Goal: Task Accomplishment & Management: Manage account settings

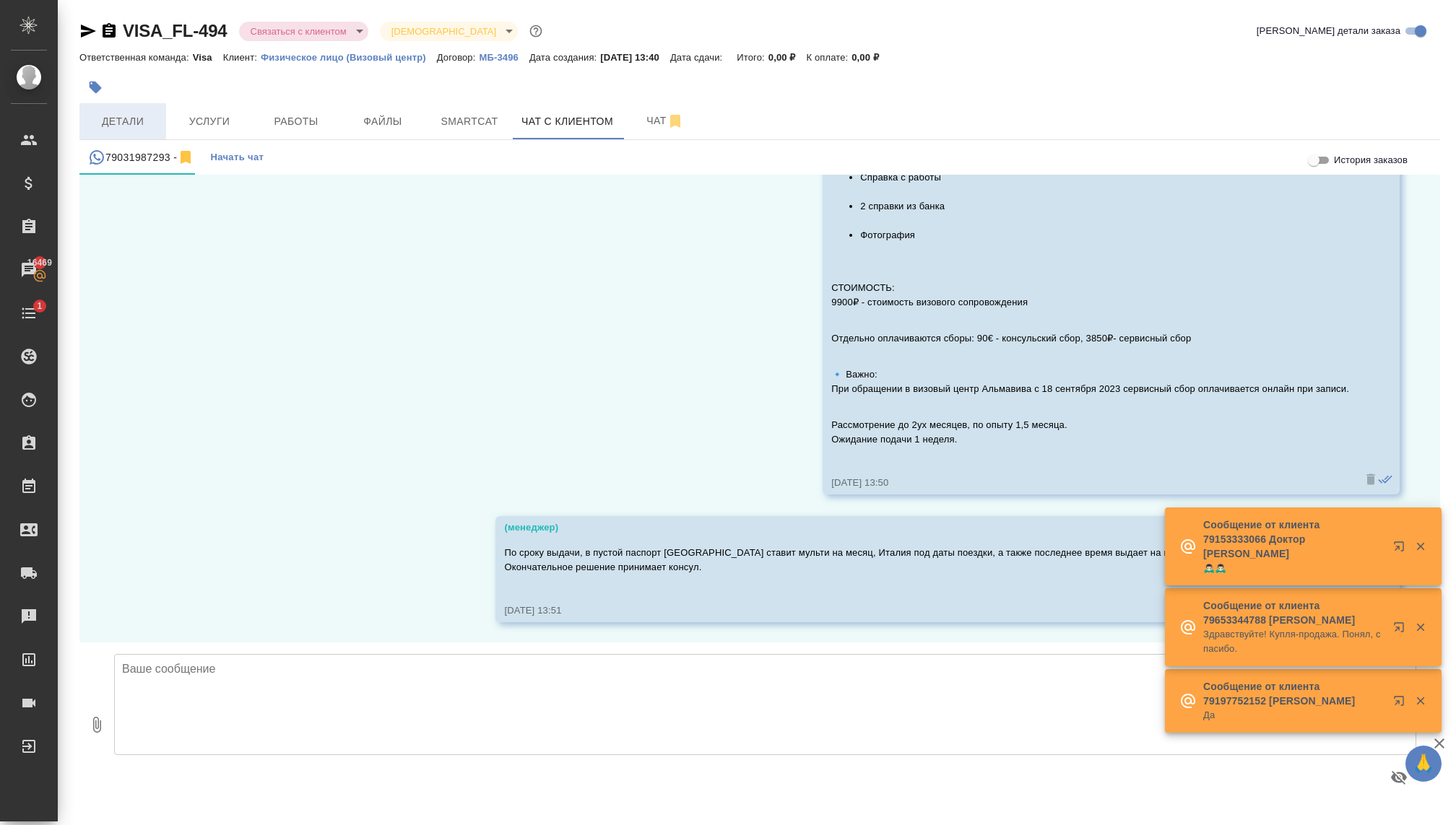
scroll to position [1965, 0]
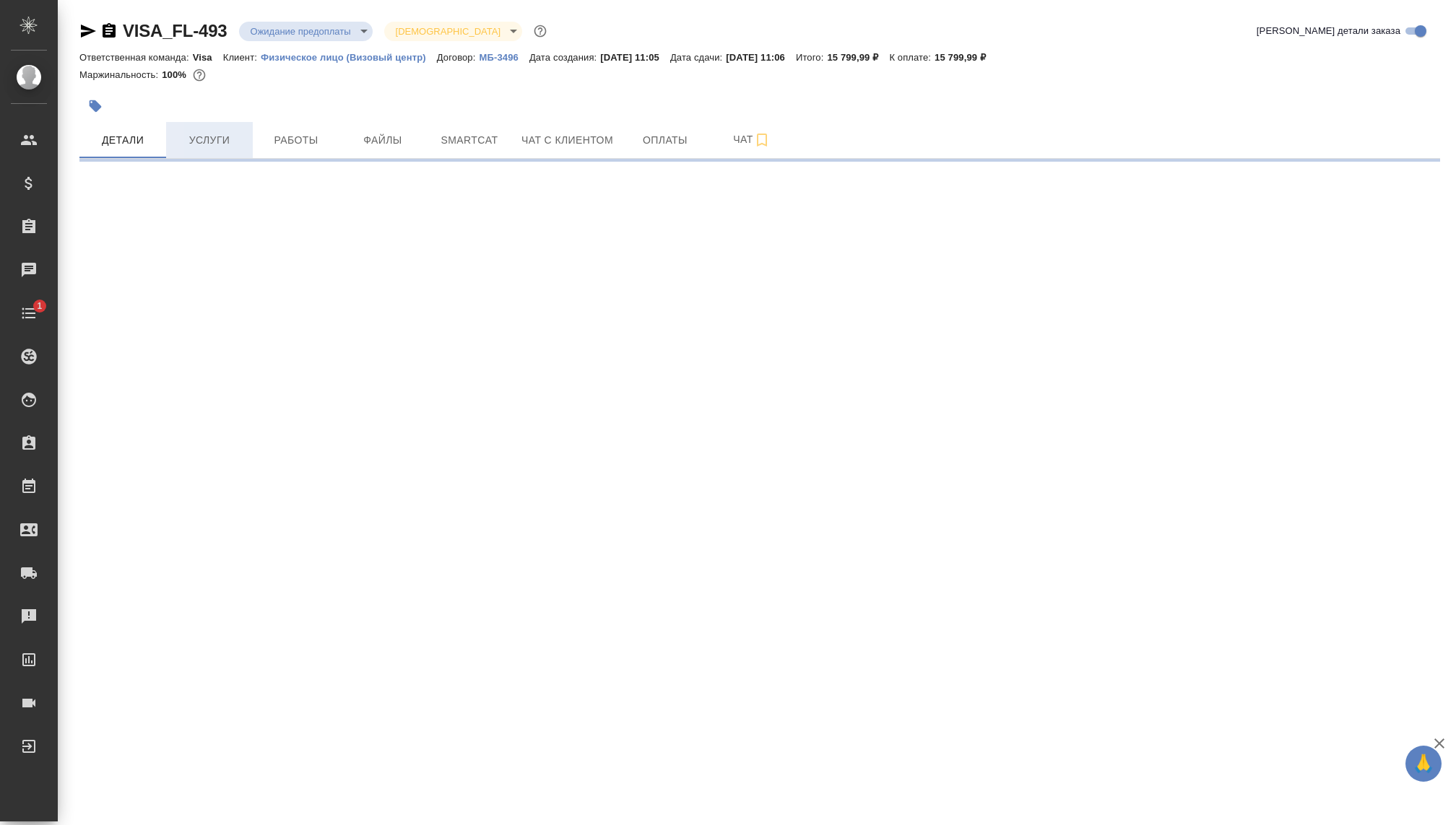
select select "RU"
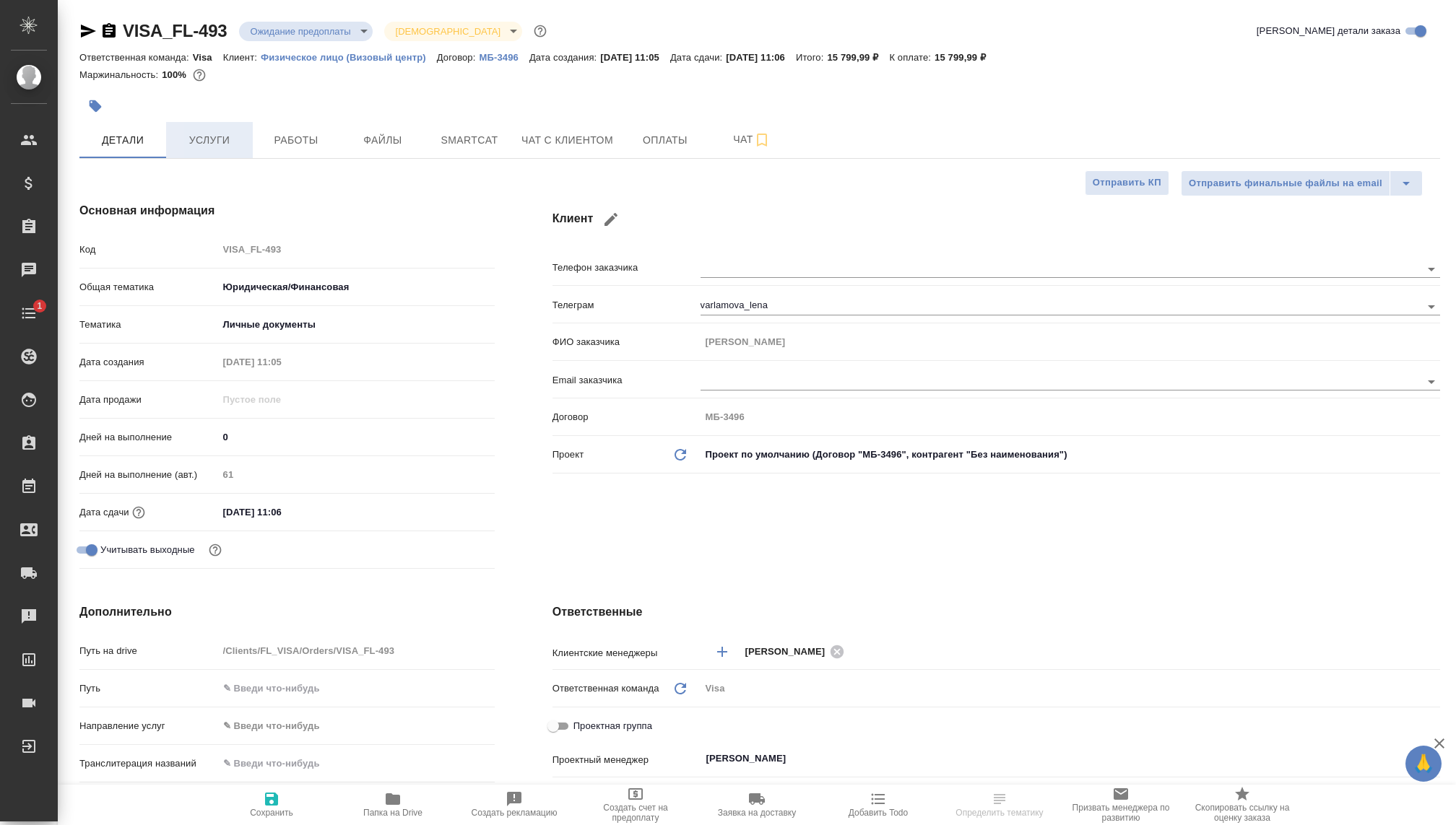
type textarea "x"
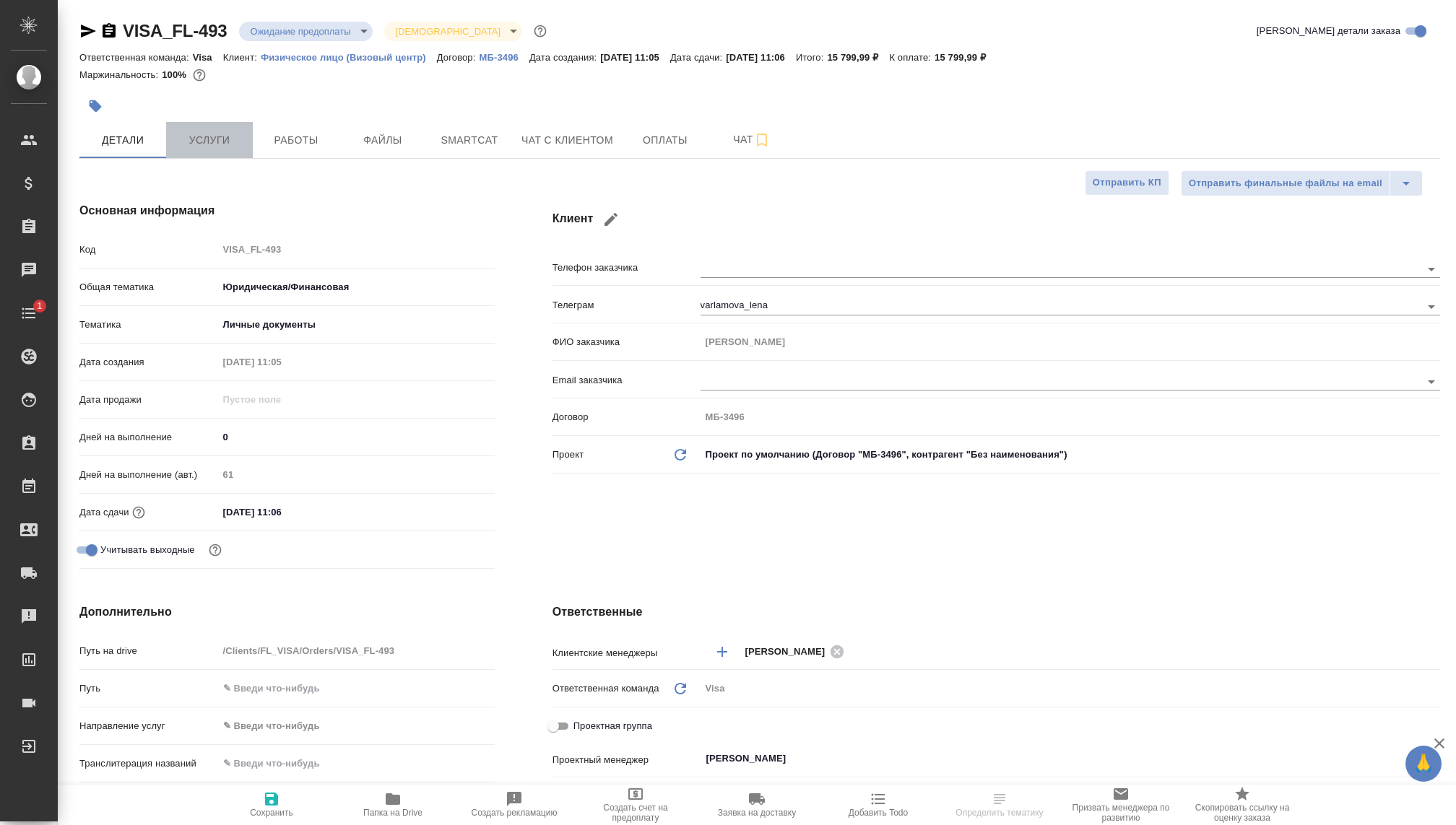
type textarea "x"
click at [218, 132] on span "Услуги" at bounding box center [209, 140] width 69 height 18
type textarea "x"
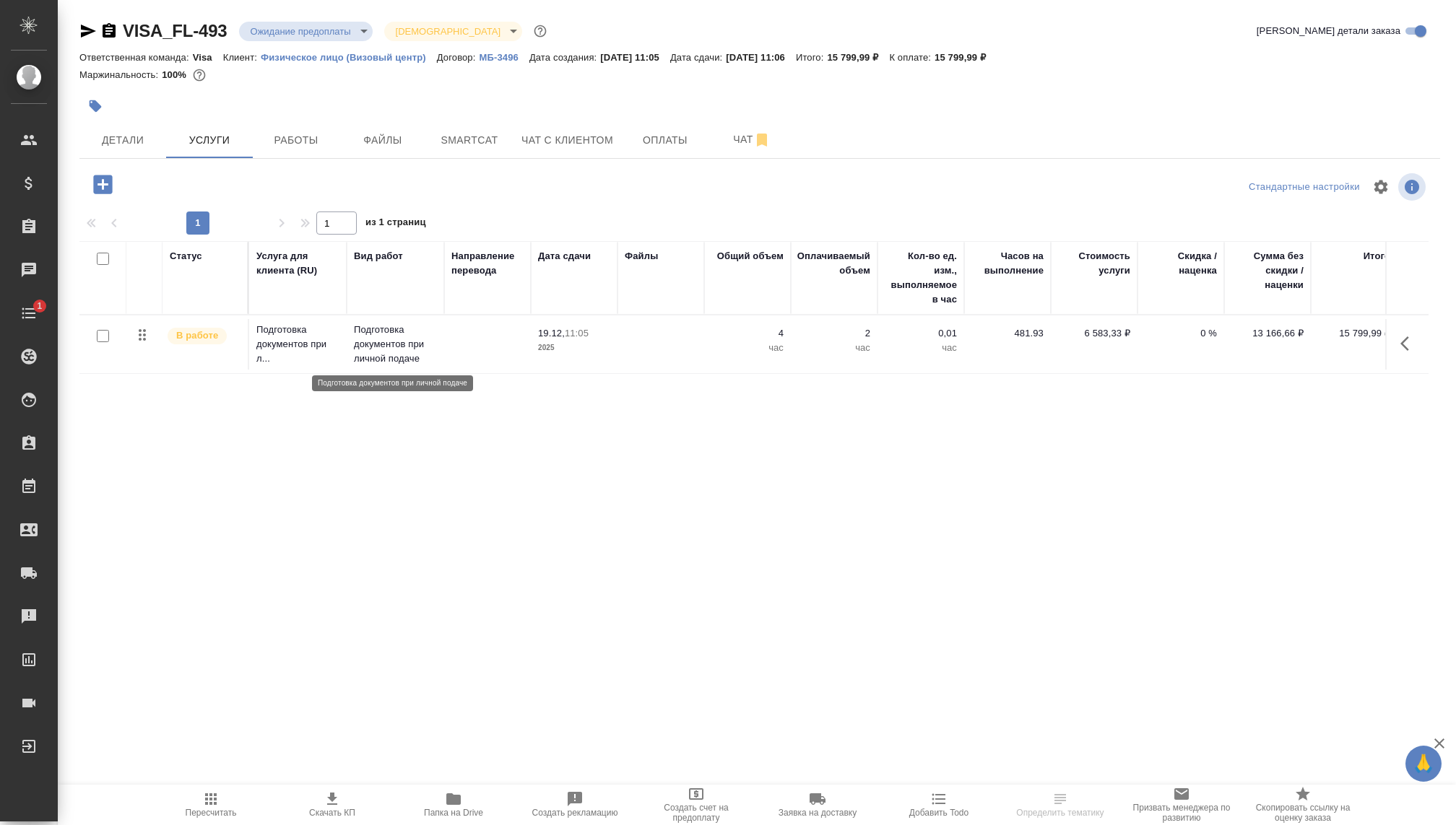
click at [380, 339] on p "Подготовка документов при личной подаче" at bounding box center [395, 344] width 83 height 44
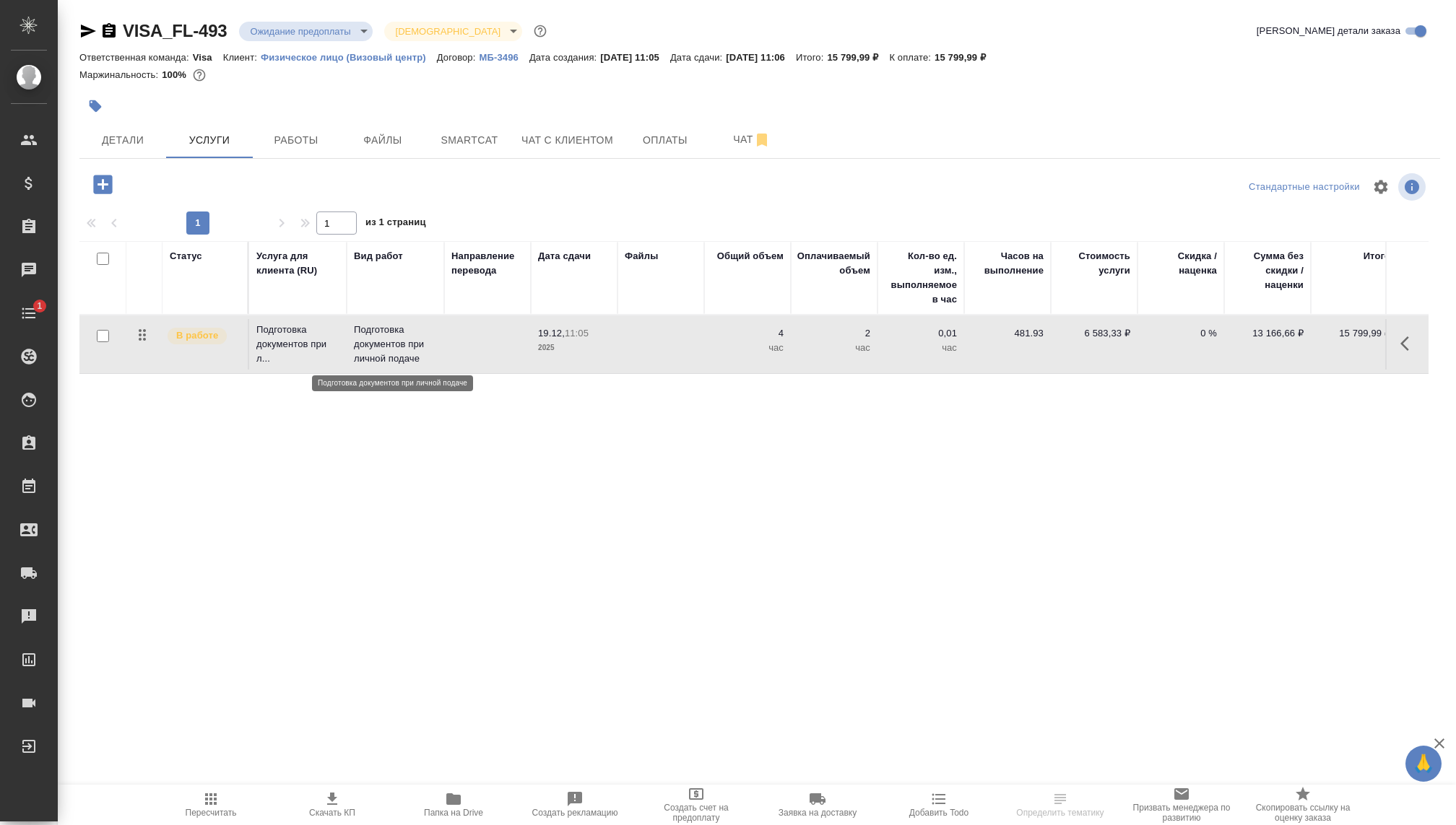
click at [380, 339] on p "Подготовка документов при личной подаче" at bounding box center [395, 344] width 83 height 44
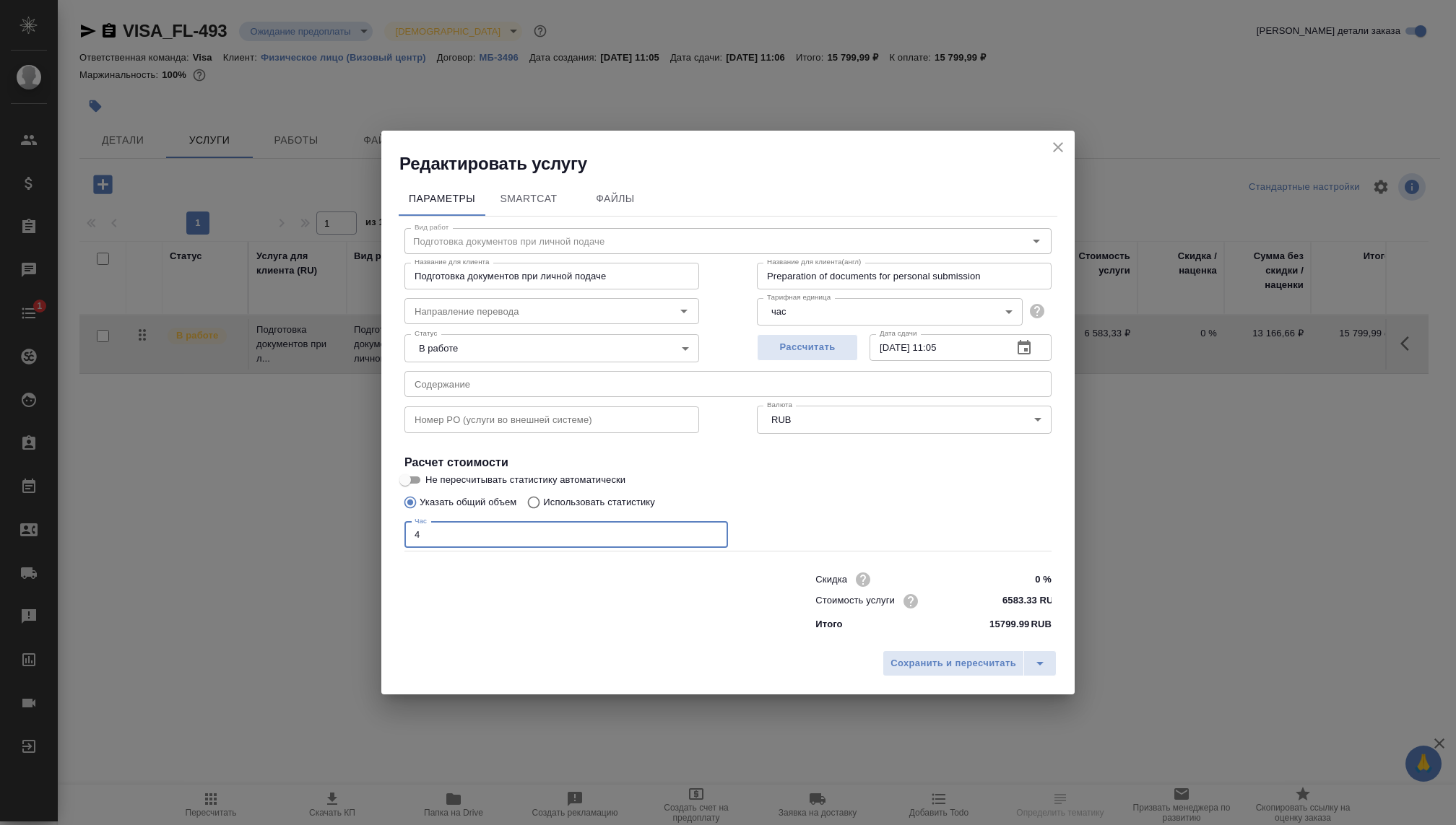
click at [532, 526] on input "4" at bounding box center [566, 535] width 323 height 26
click at [532, 532] on input "4" at bounding box center [566, 535] width 323 height 26
click at [904, 664] on span "Сохранить и пересчитать" at bounding box center [952, 663] width 125 height 16
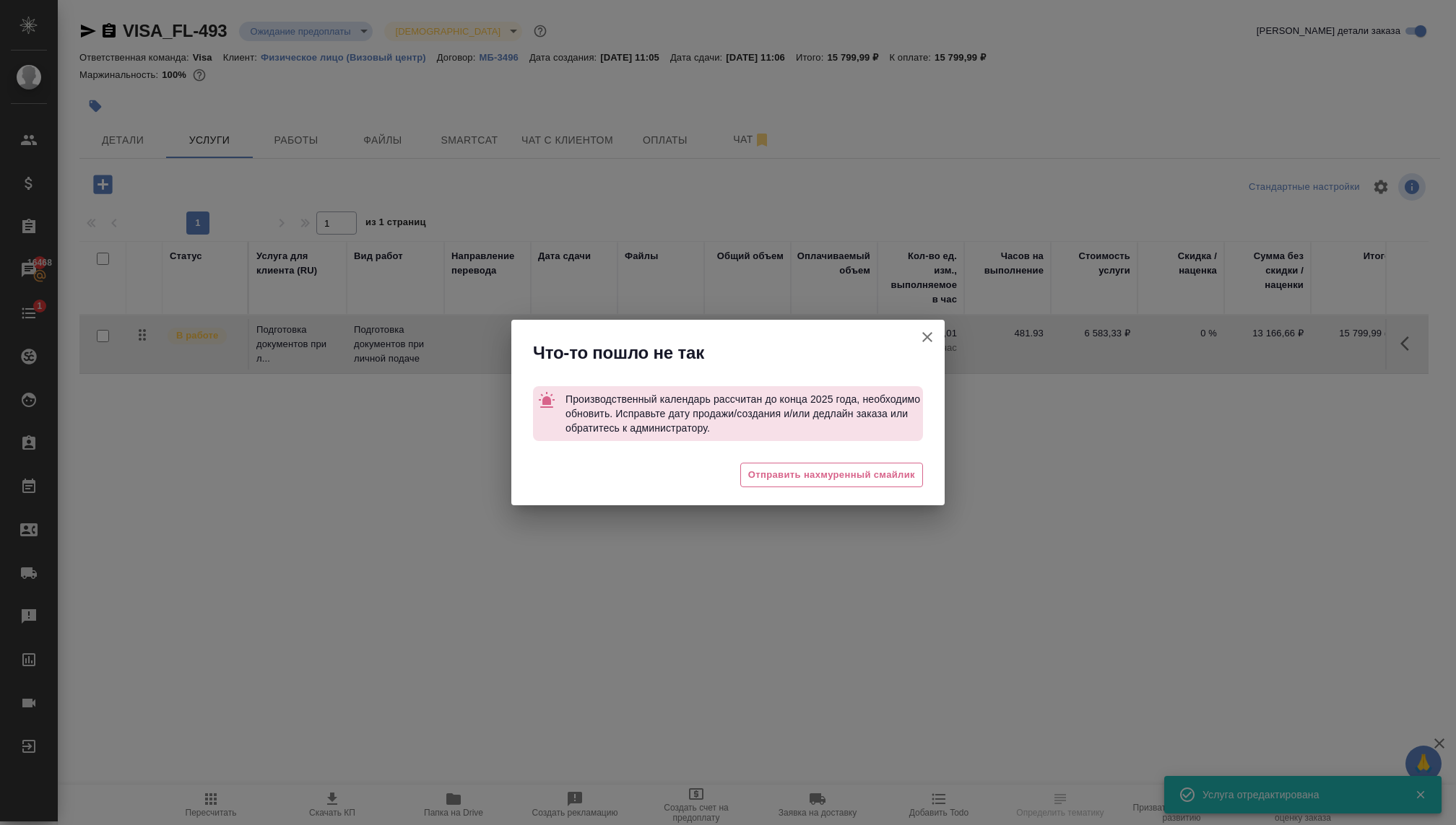
click at [924, 337] on icon "button" at bounding box center [927, 337] width 17 height 17
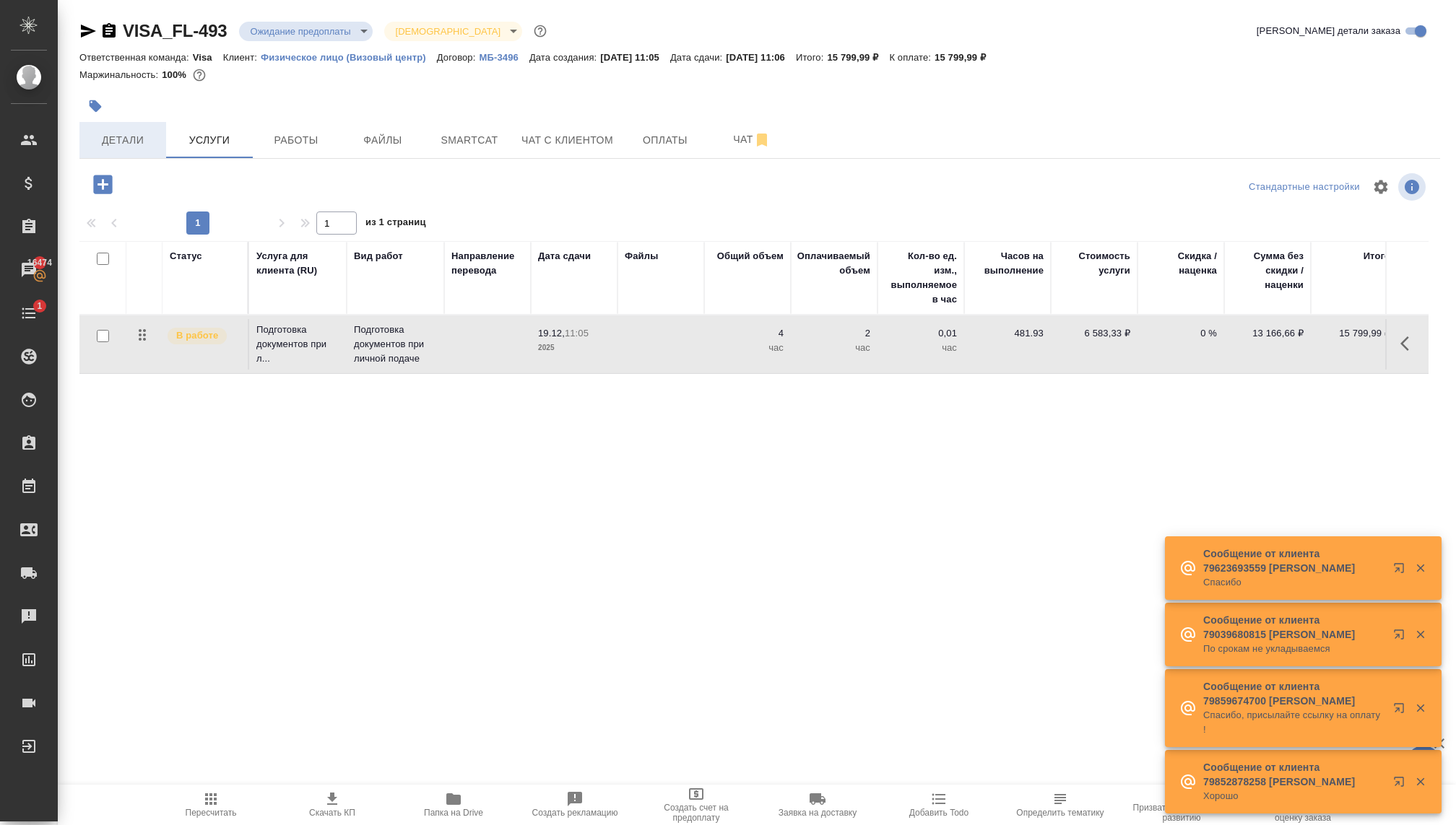
click at [90, 133] on span "Детали" at bounding box center [122, 140] width 69 height 18
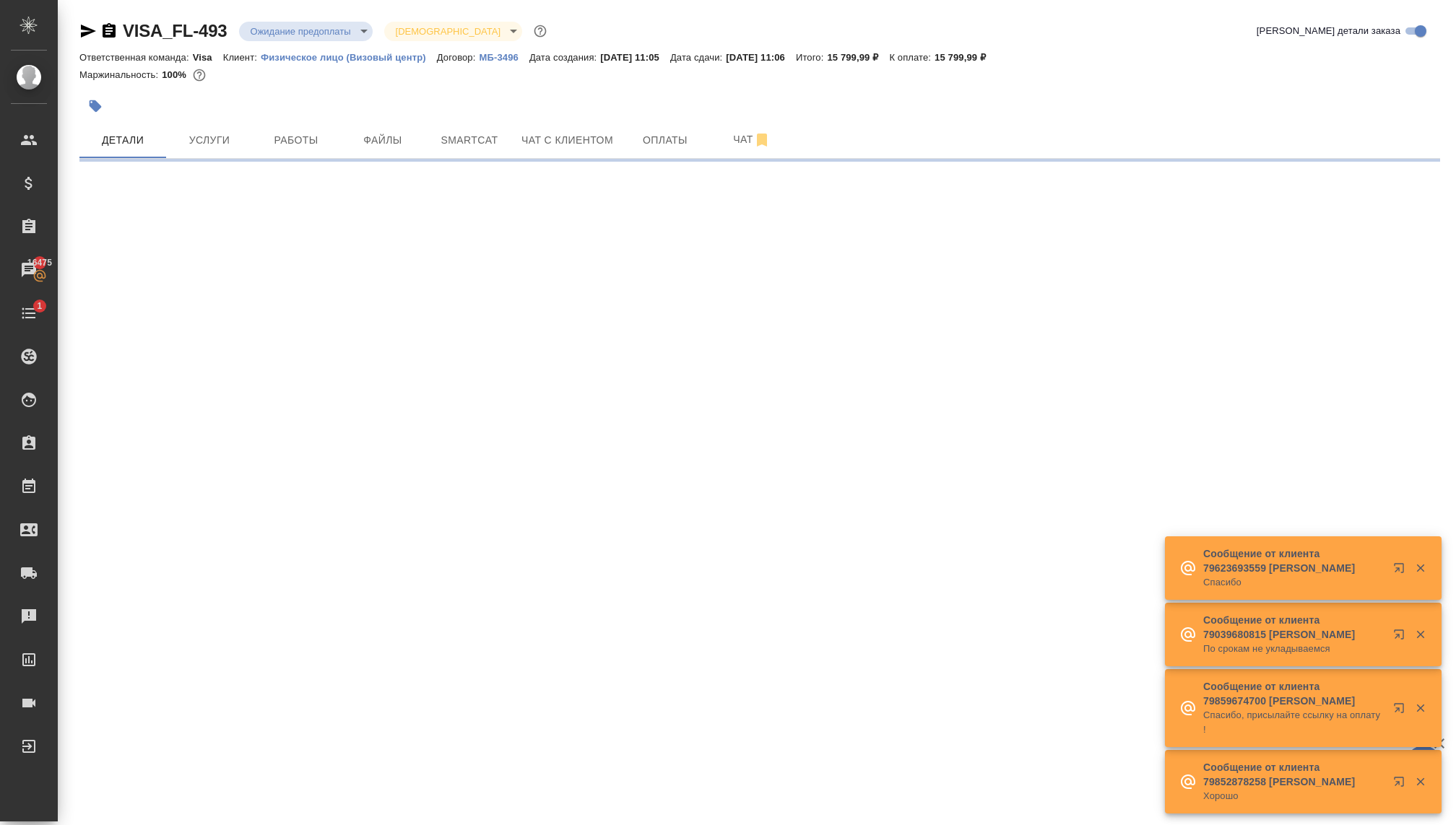
select select "RU"
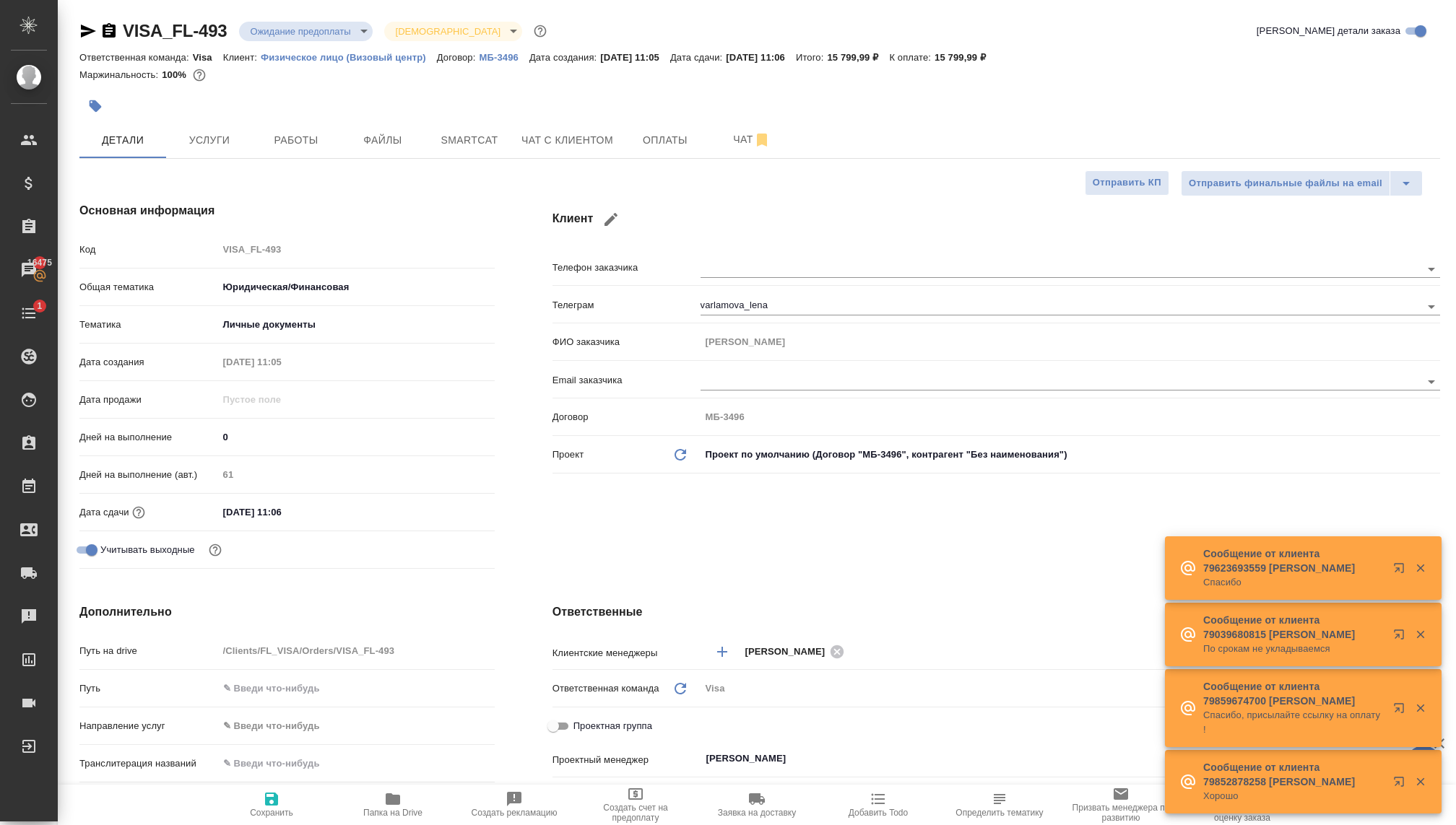
type textarea "x"
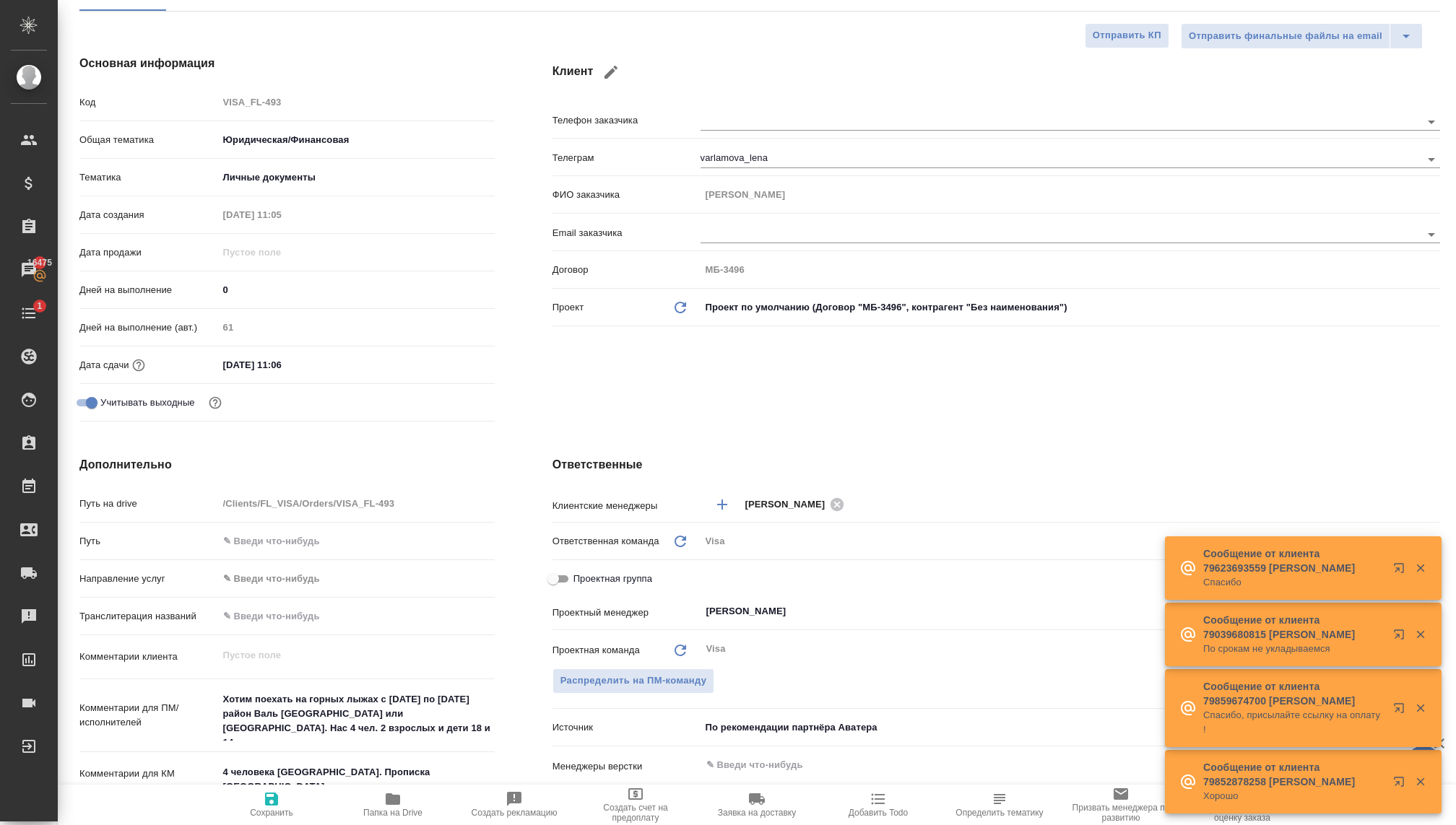
scroll to position [150, 0]
click at [254, 361] on input "19.12.2025 11:06" at bounding box center [281, 362] width 126 height 21
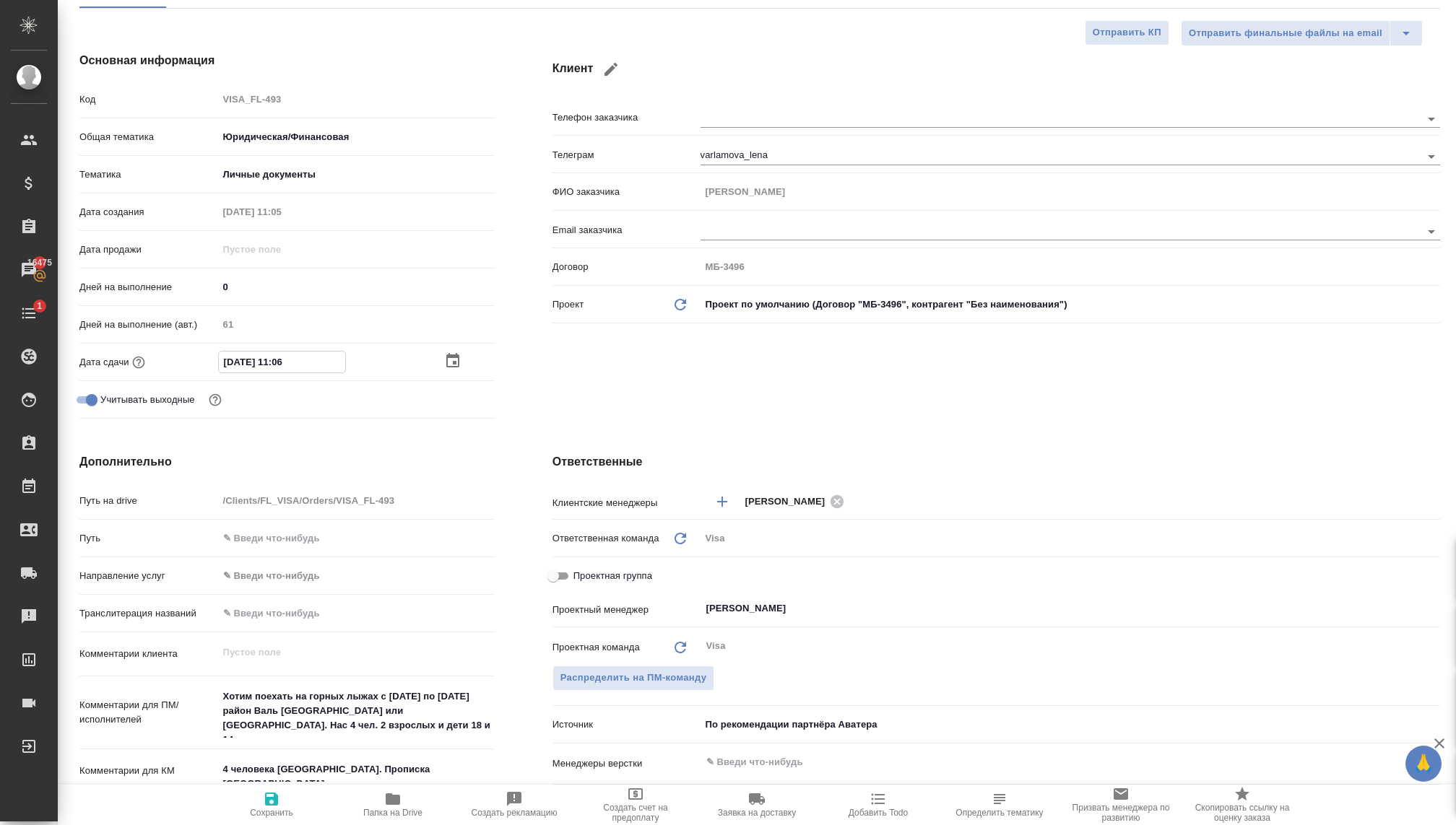
click at [440, 361] on div "19.12.2025 11:06" at bounding box center [356, 362] width 277 height 22
click at [240, 359] on input "19.12.2025 11:06" at bounding box center [281, 362] width 126 height 21
click at [502, 387] on div "Основная информация Код VISA_FL-493 Общая тематика Юридическая/Финансовая yr-fn…" at bounding box center [287, 238] width 473 height 430
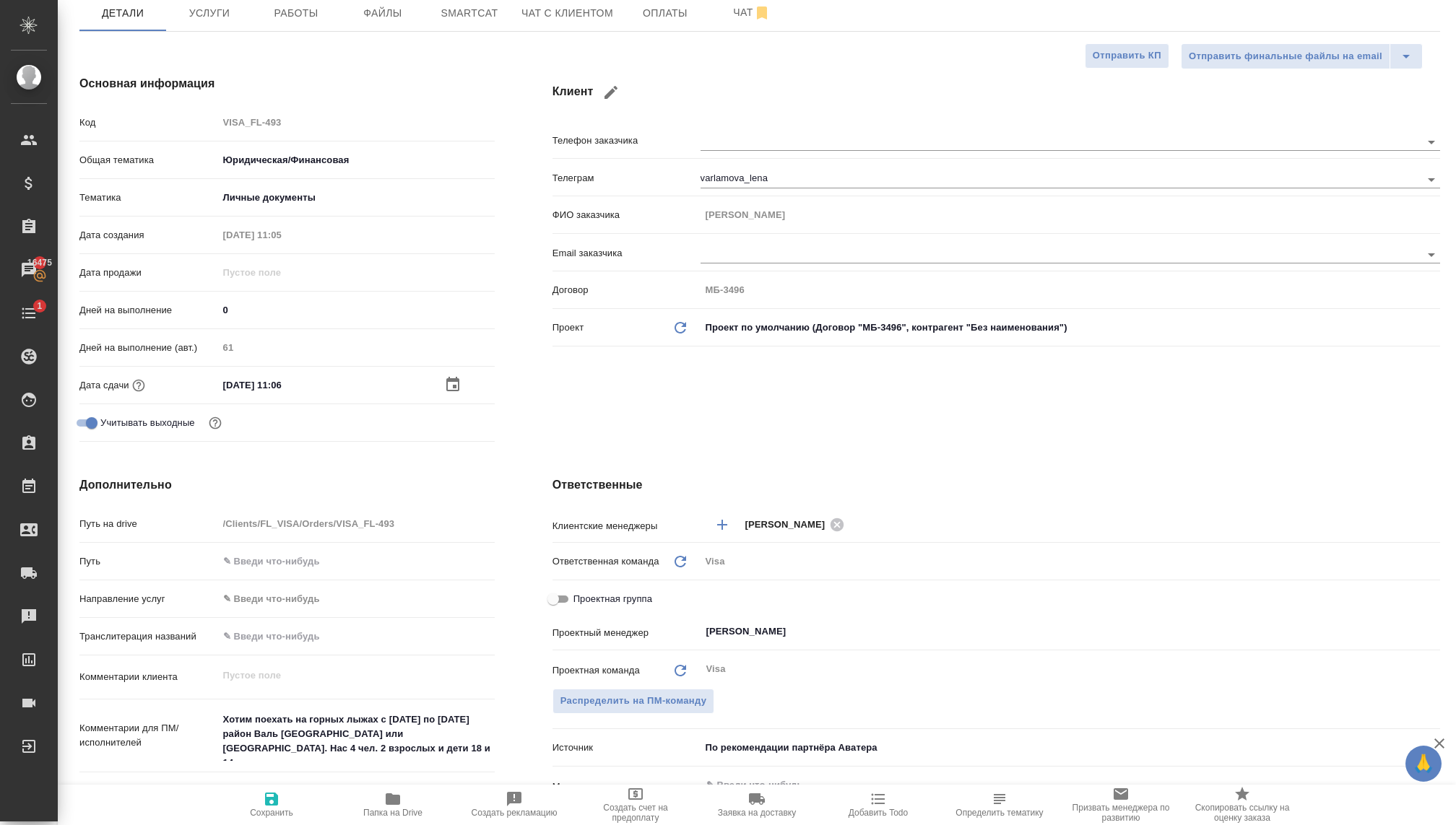
scroll to position [0, 0]
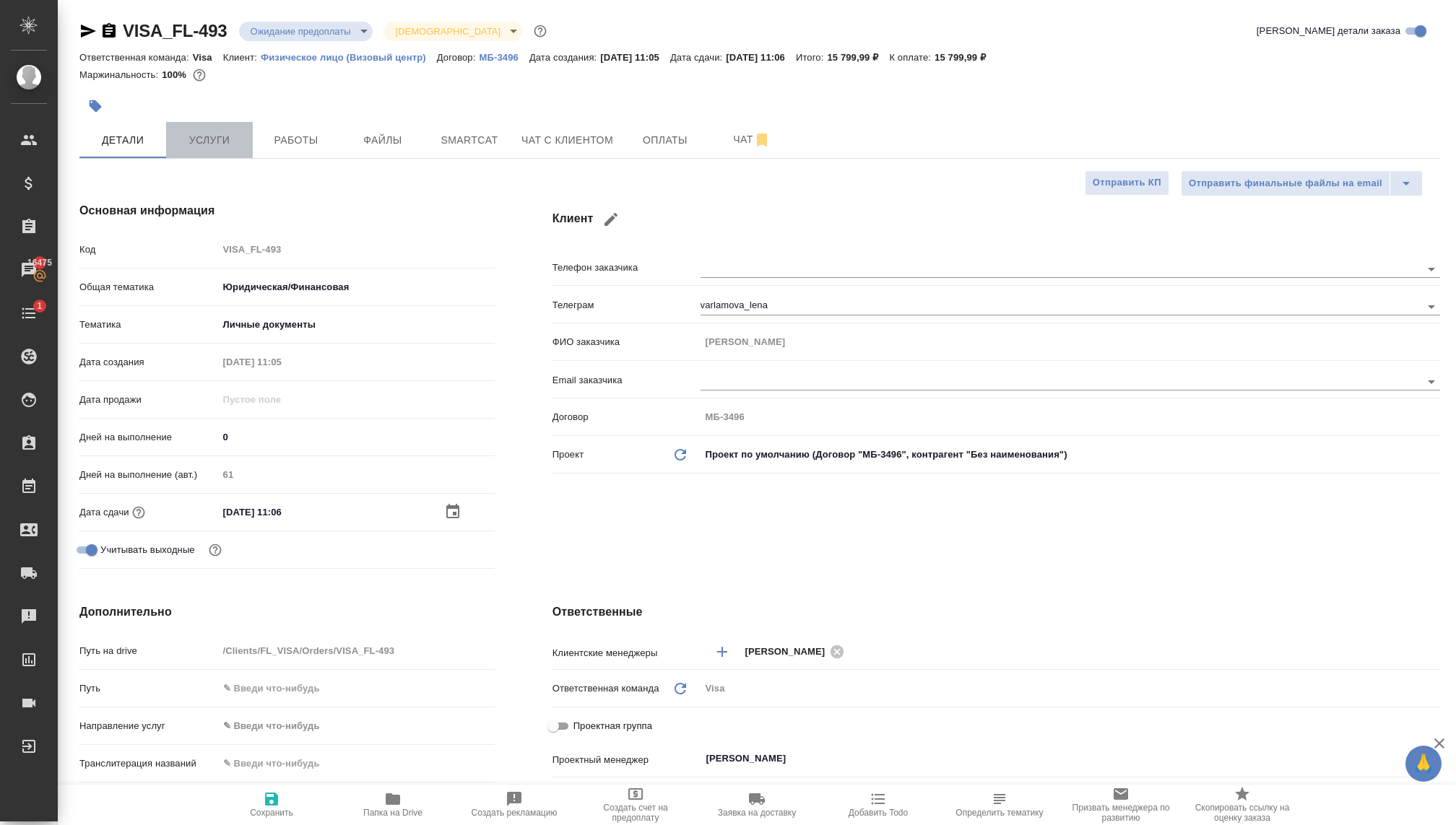
click at [199, 128] on button "Услуги" at bounding box center [210, 140] width 87 height 36
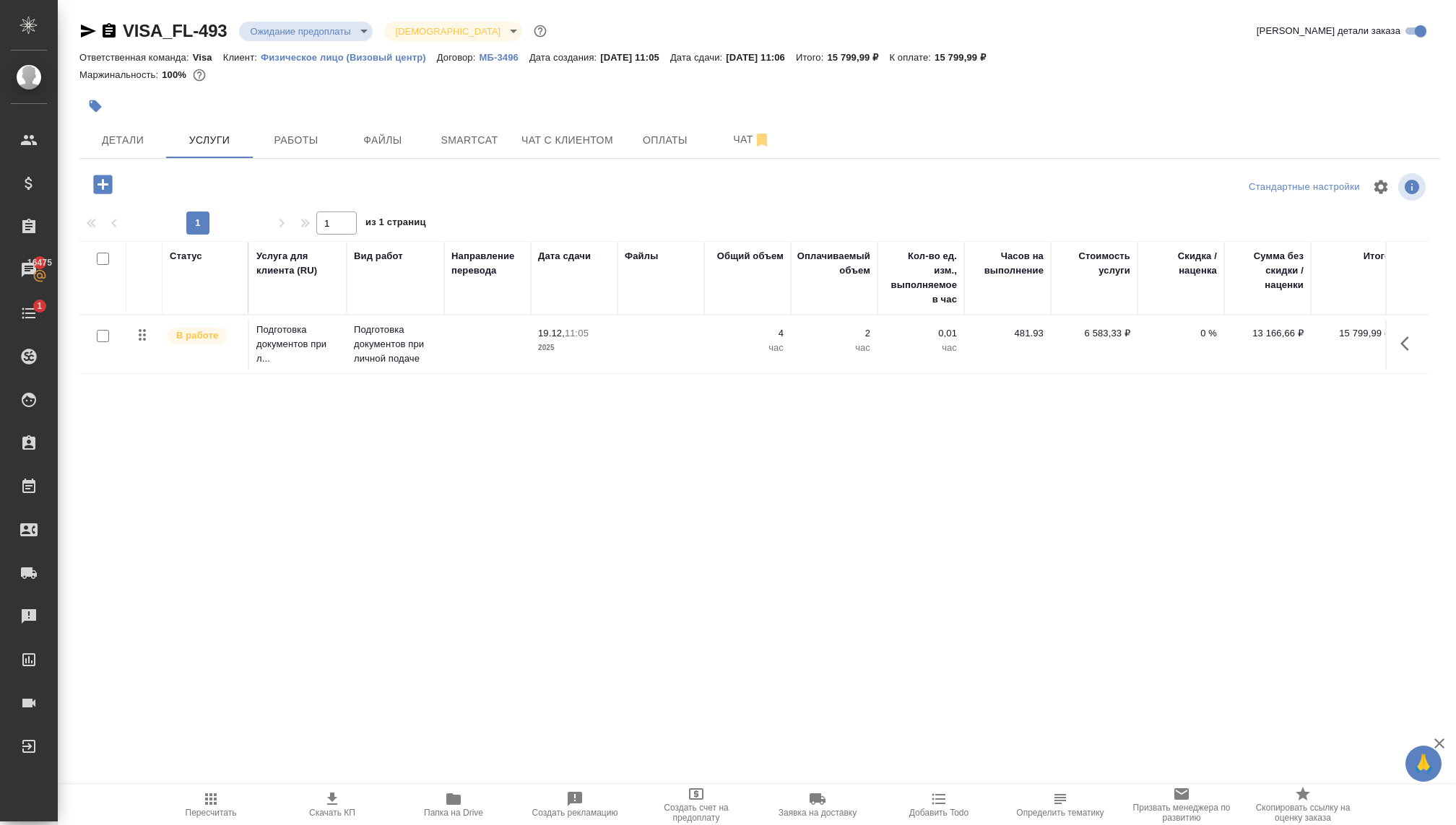
click at [416, 341] on p "Подготовка документов при личной подаче" at bounding box center [395, 344] width 83 height 44
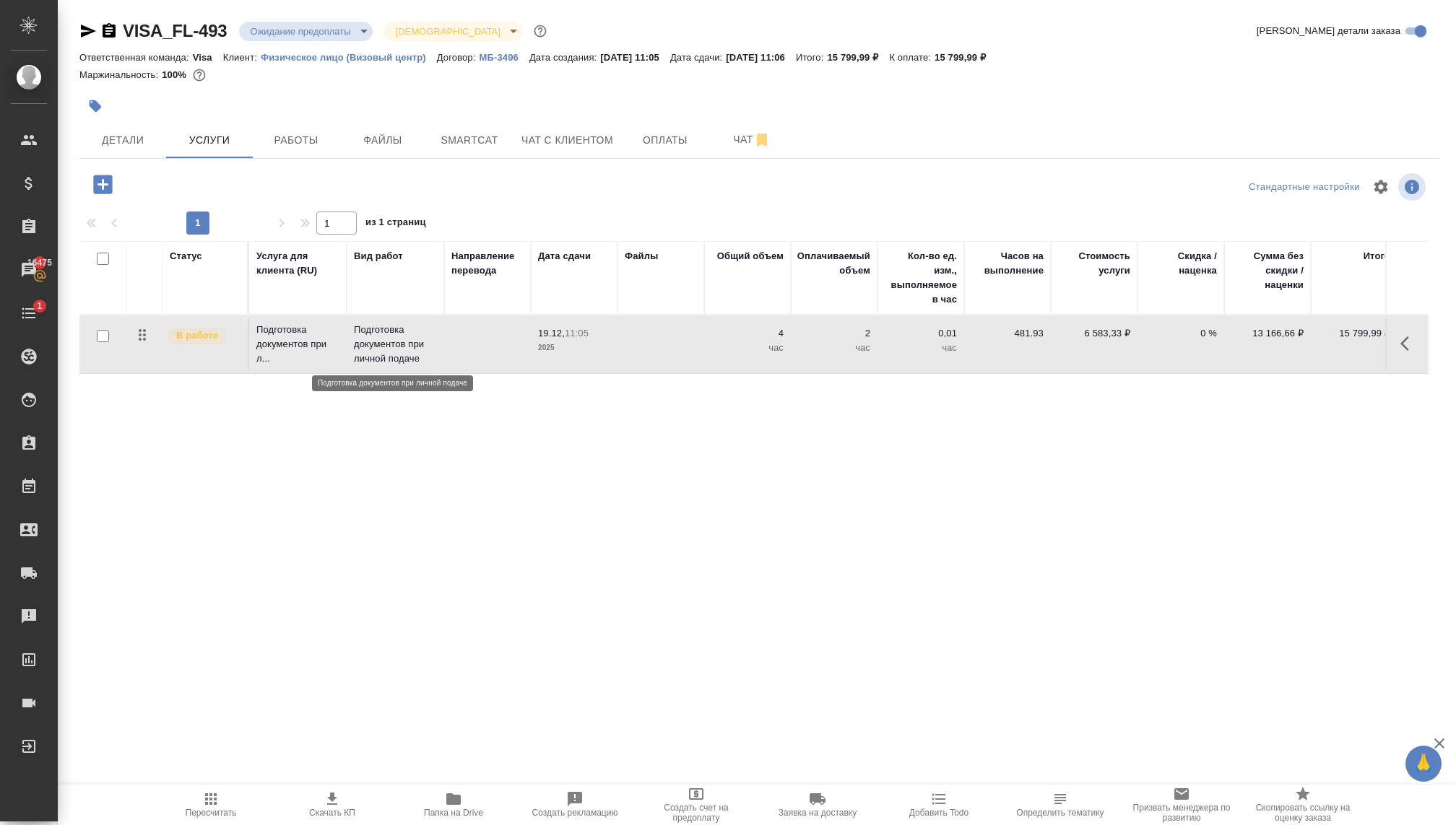
click at [416, 341] on p "Подготовка документов при личной подаче" at bounding box center [395, 344] width 83 height 44
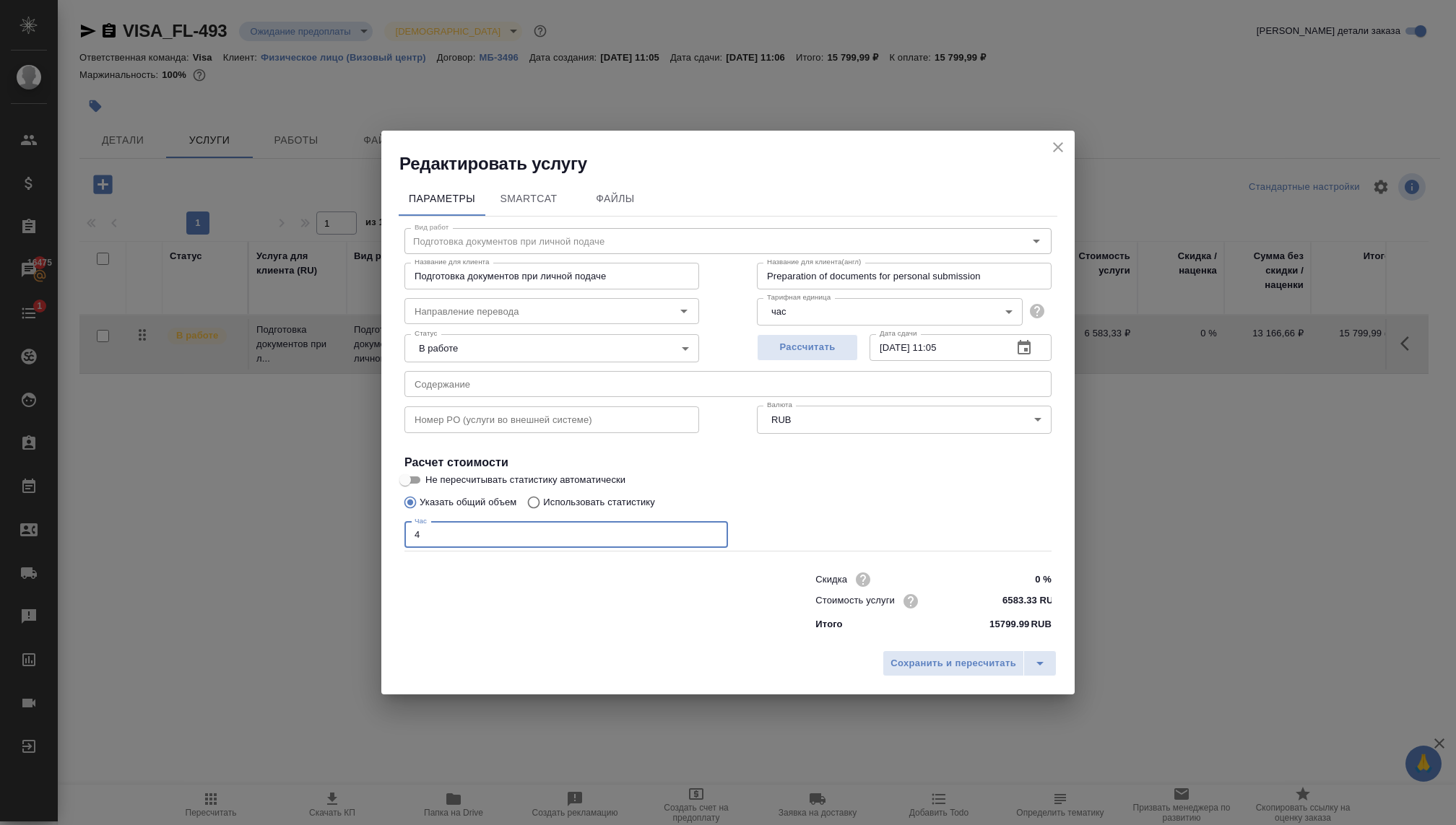
click at [439, 535] on input "4" at bounding box center [566, 535] width 323 height 26
click at [955, 666] on span "Сохранить и пересчитать" at bounding box center [952, 663] width 125 height 16
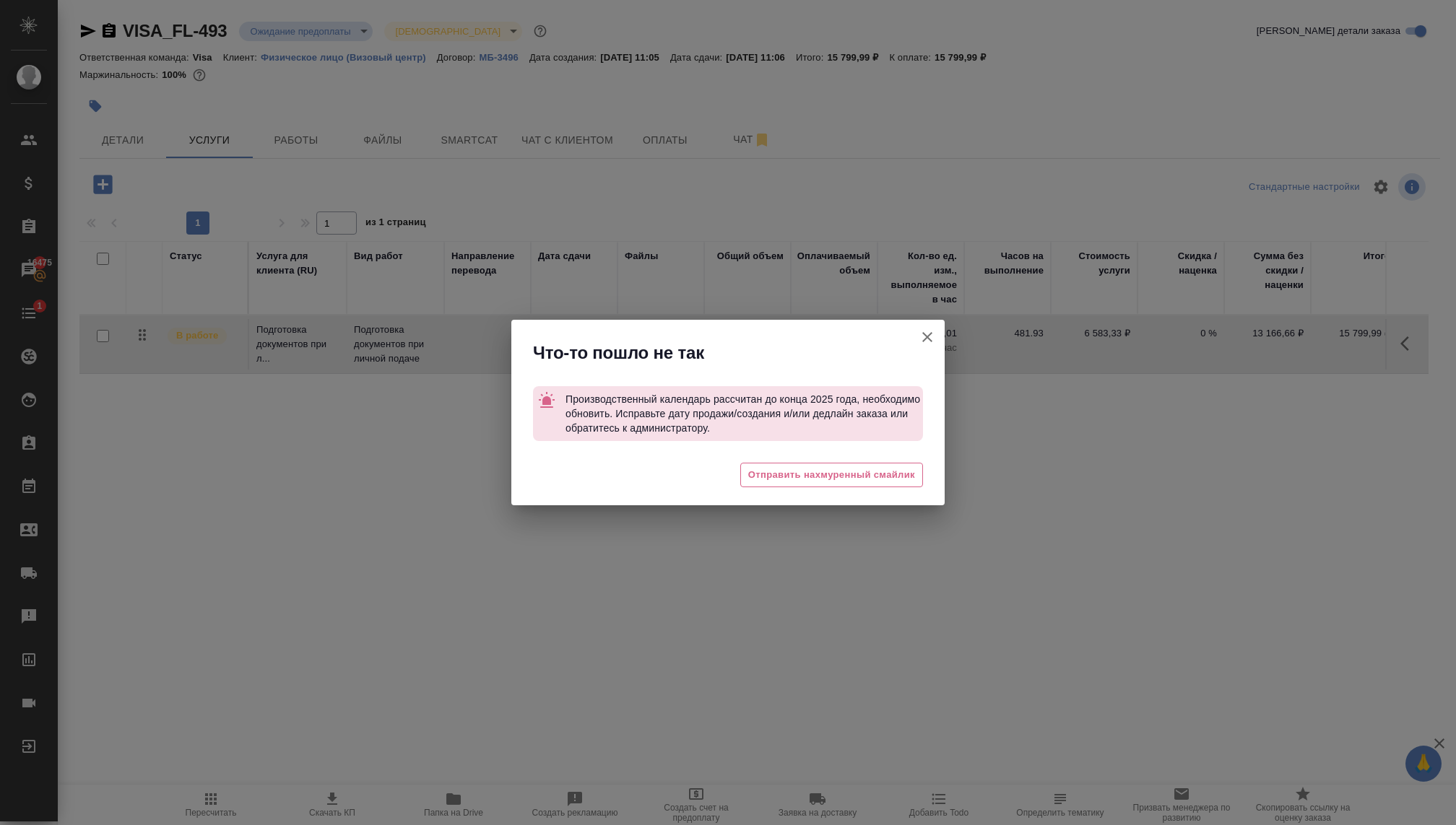
click at [925, 339] on icon "button" at bounding box center [927, 337] width 10 height 10
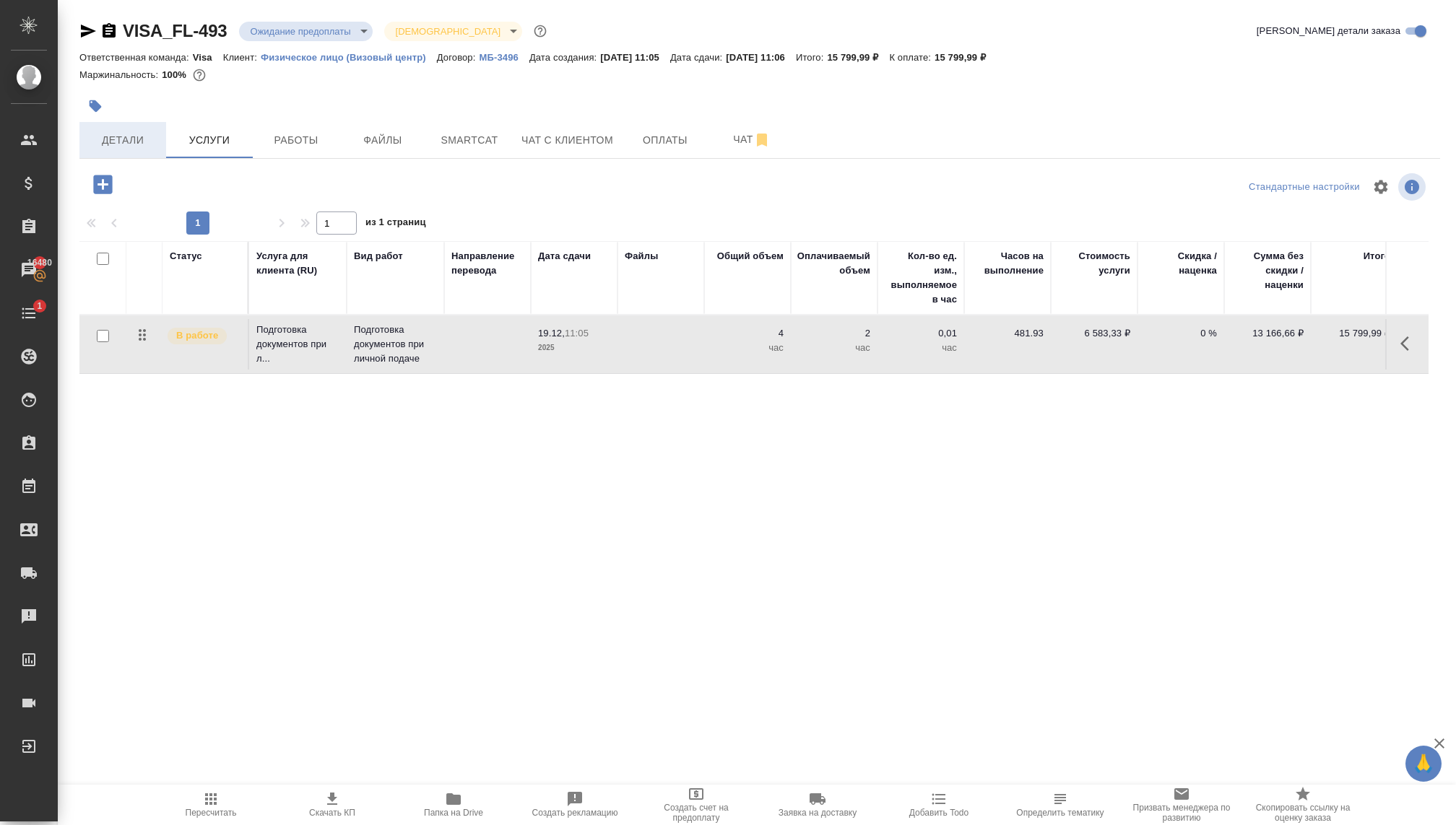
click at [133, 133] on span "Детали" at bounding box center [122, 140] width 69 height 18
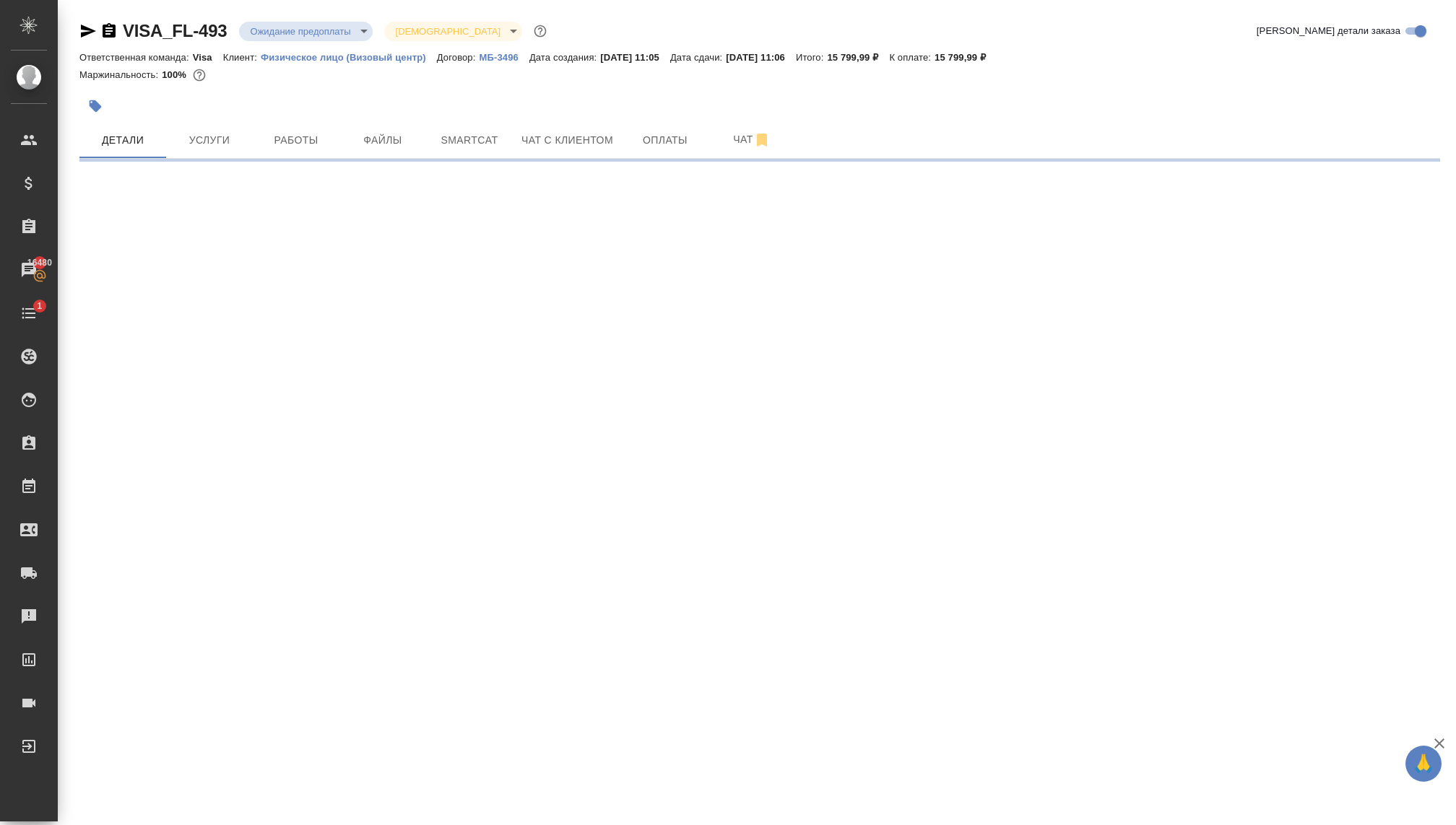
select select "RU"
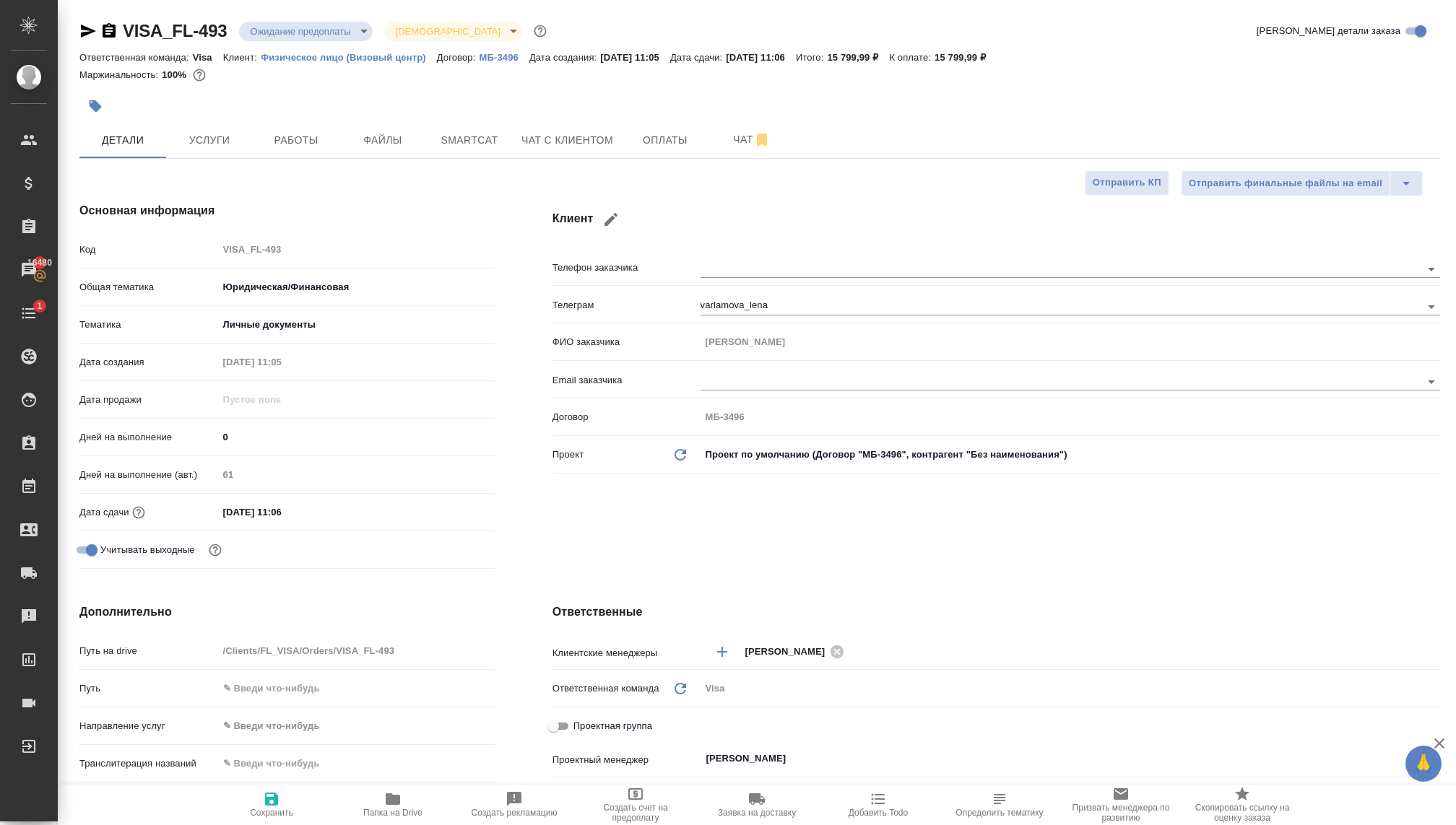
type textarea "x"
click at [218, 135] on span "Услуги" at bounding box center [209, 140] width 69 height 18
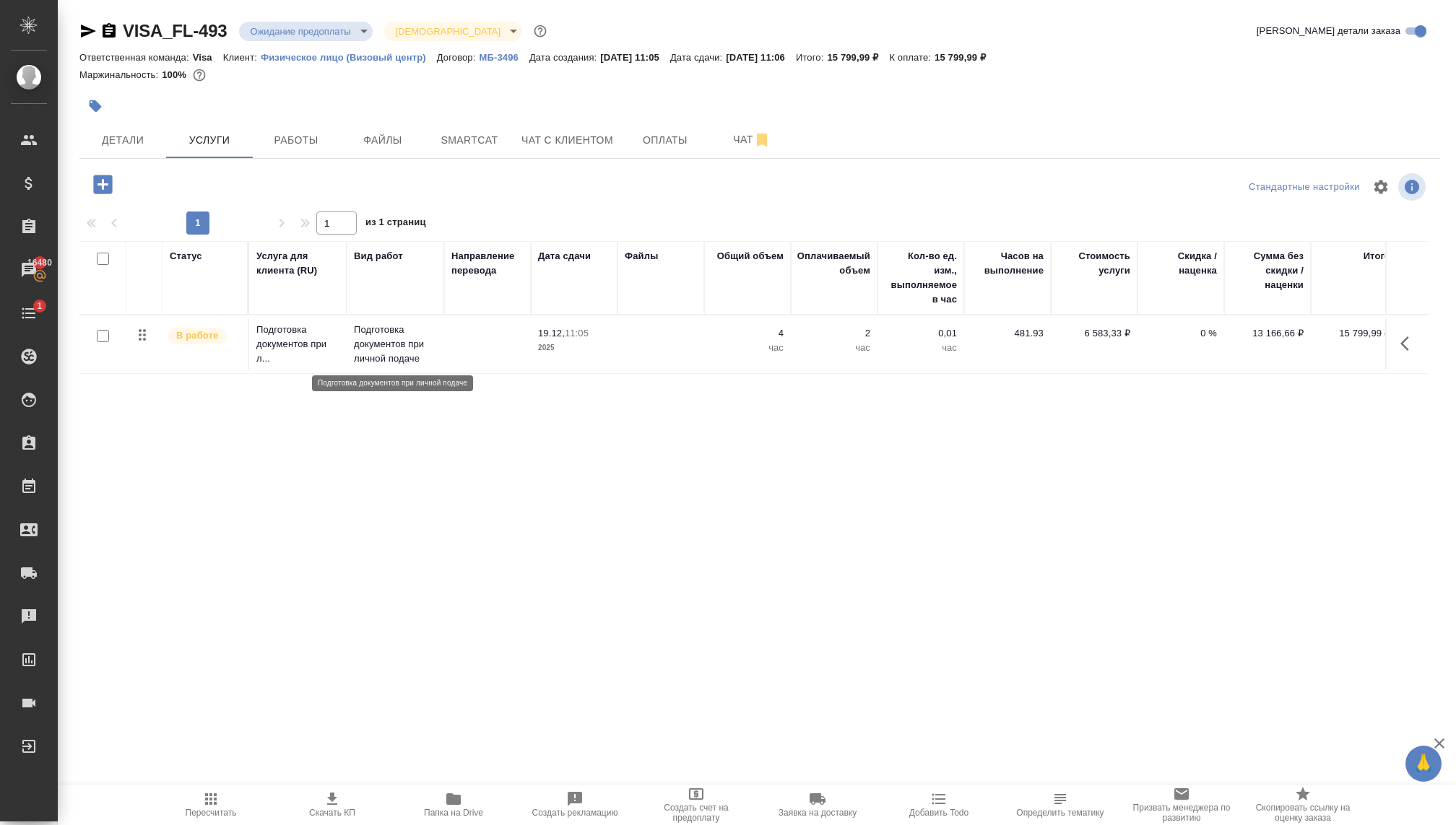
click at [409, 346] on p "Подготовка документов при личной подаче" at bounding box center [395, 344] width 83 height 44
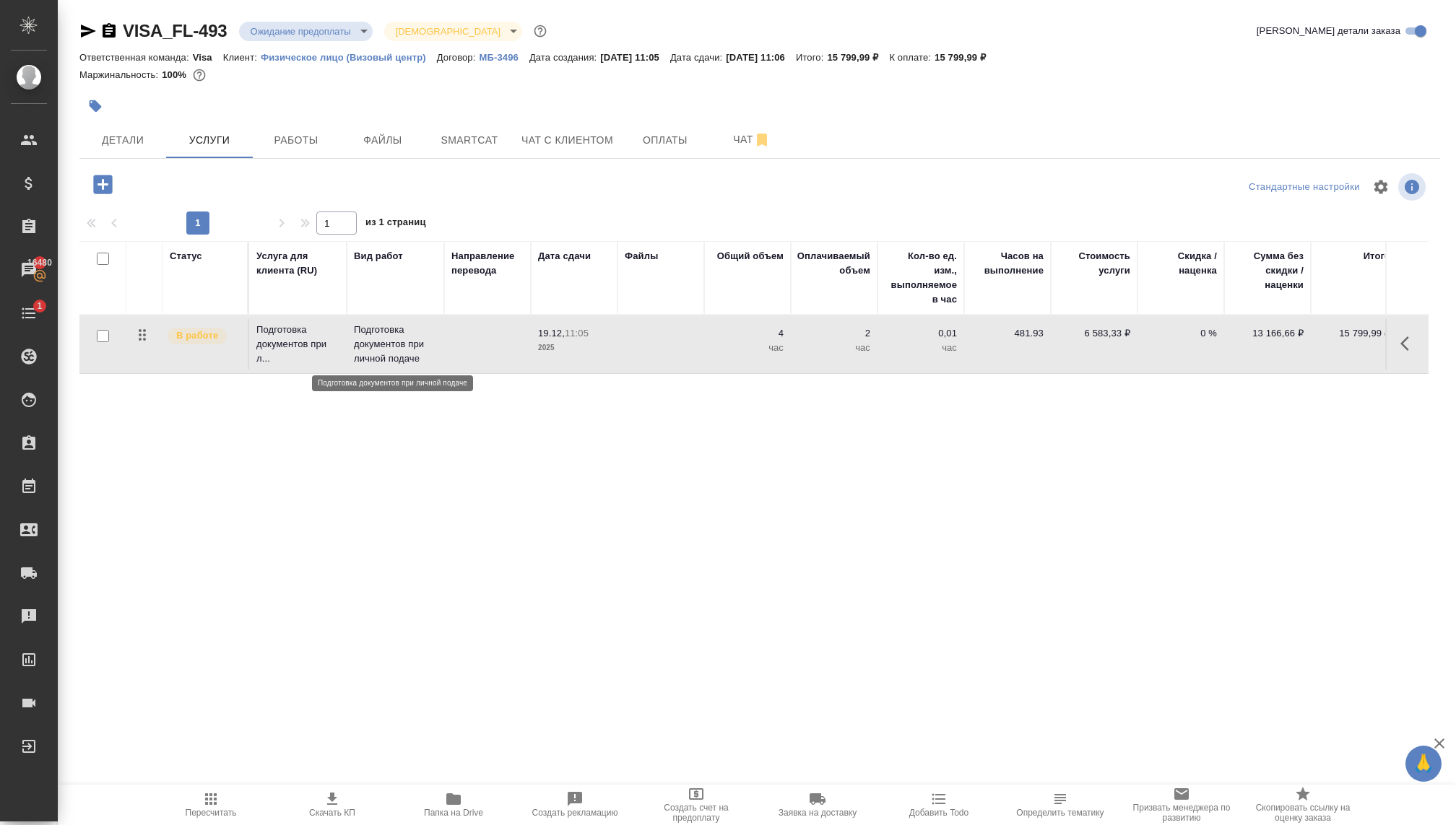
click at [409, 346] on p "Подготовка документов при личной подаче" at bounding box center [395, 344] width 83 height 44
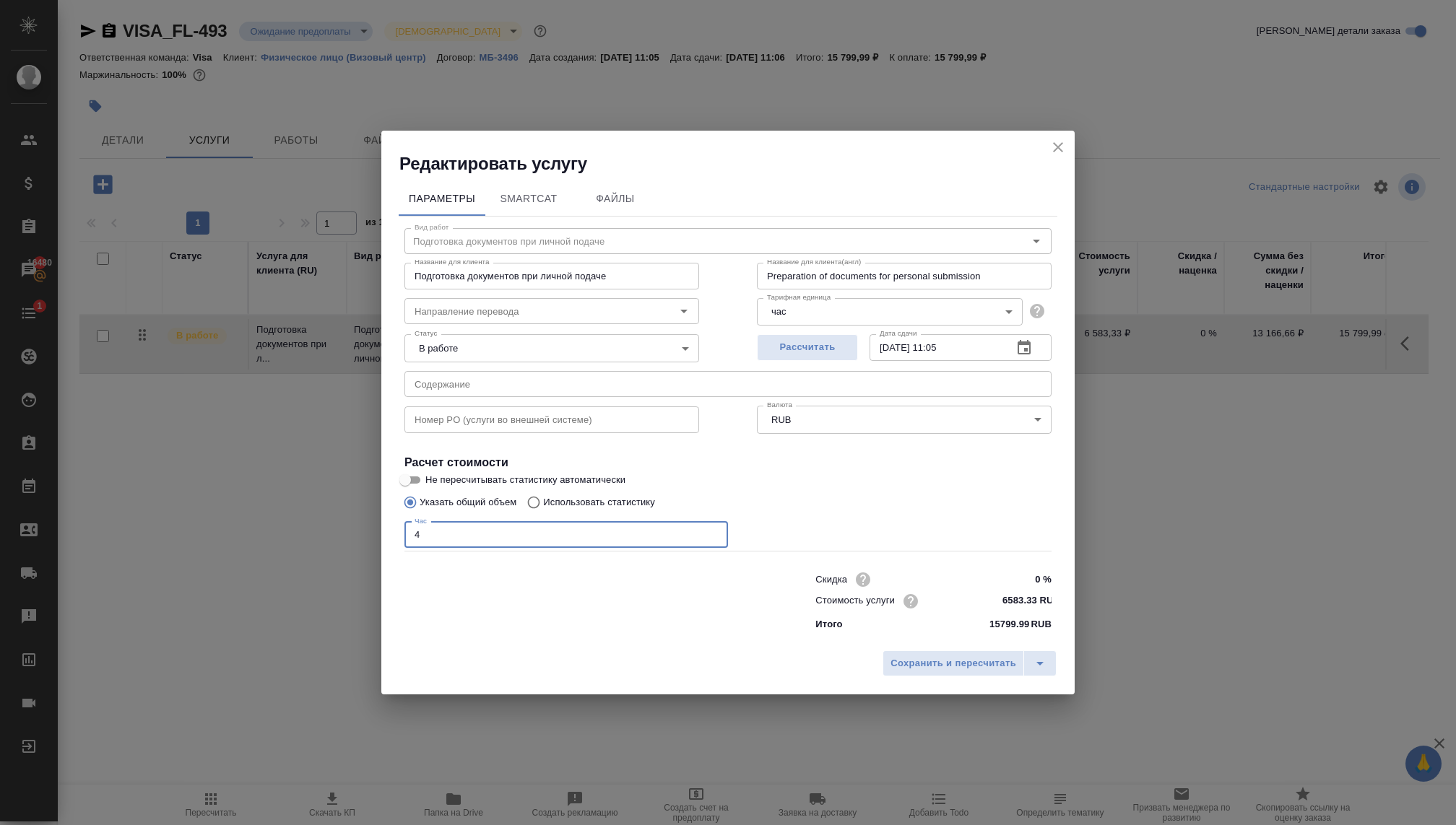
click at [521, 532] on input "4" at bounding box center [566, 535] width 323 height 26
type input "4"
click at [1059, 152] on icon "close" at bounding box center [1057, 147] width 17 height 17
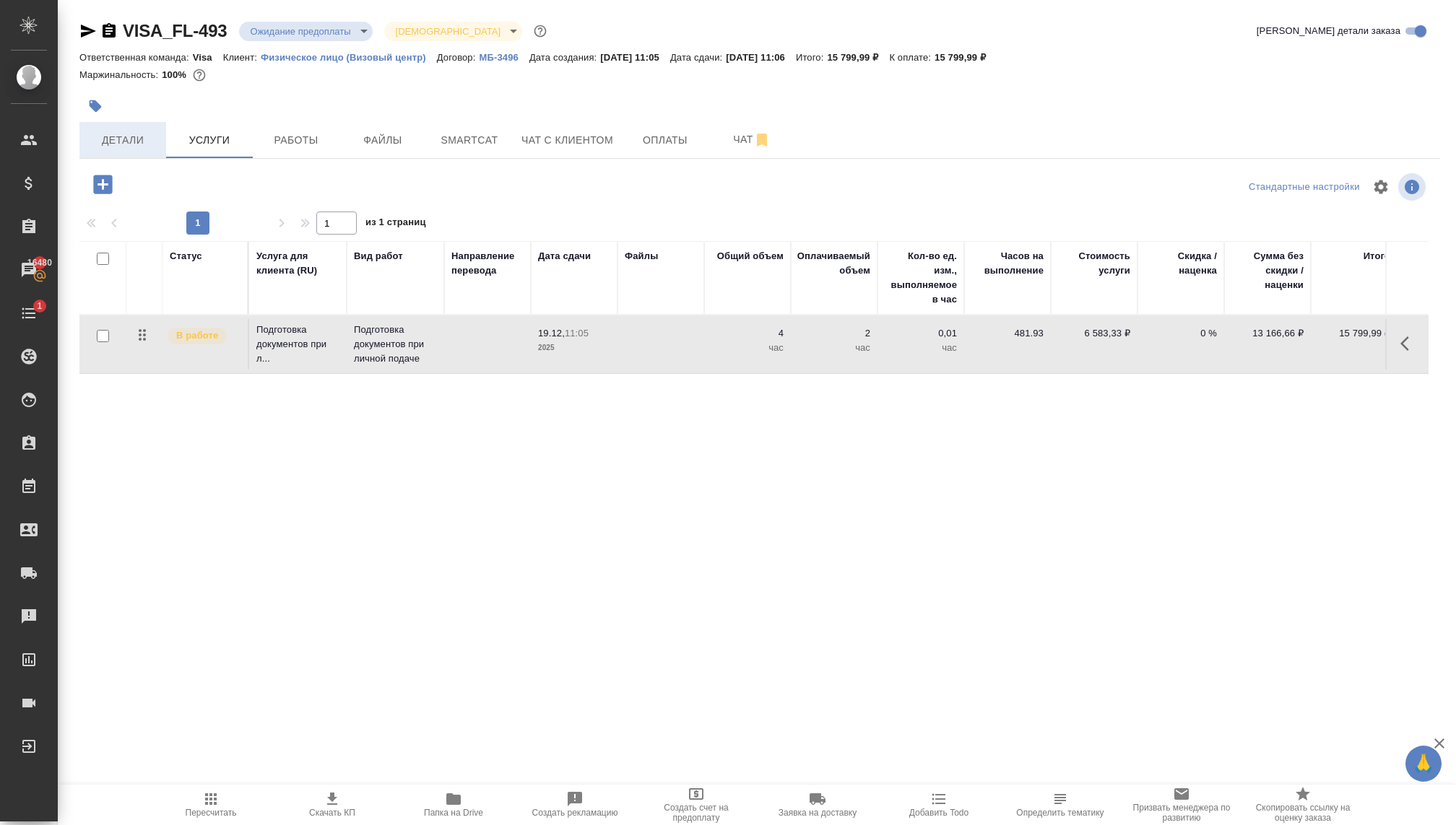
click at [134, 129] on button "Детали" at bounding box center [123, 140] width 87 height 36
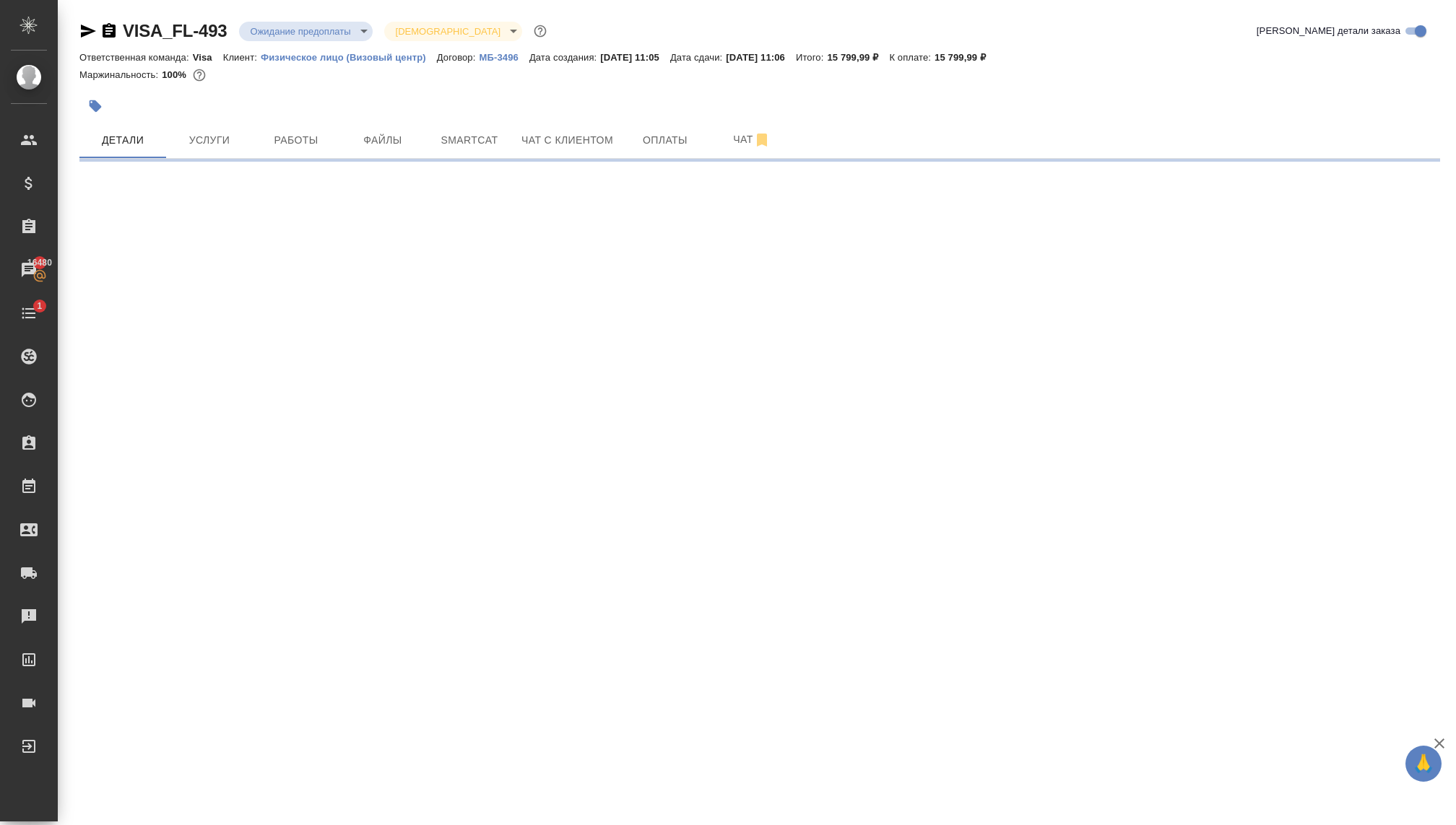
select select "RU"
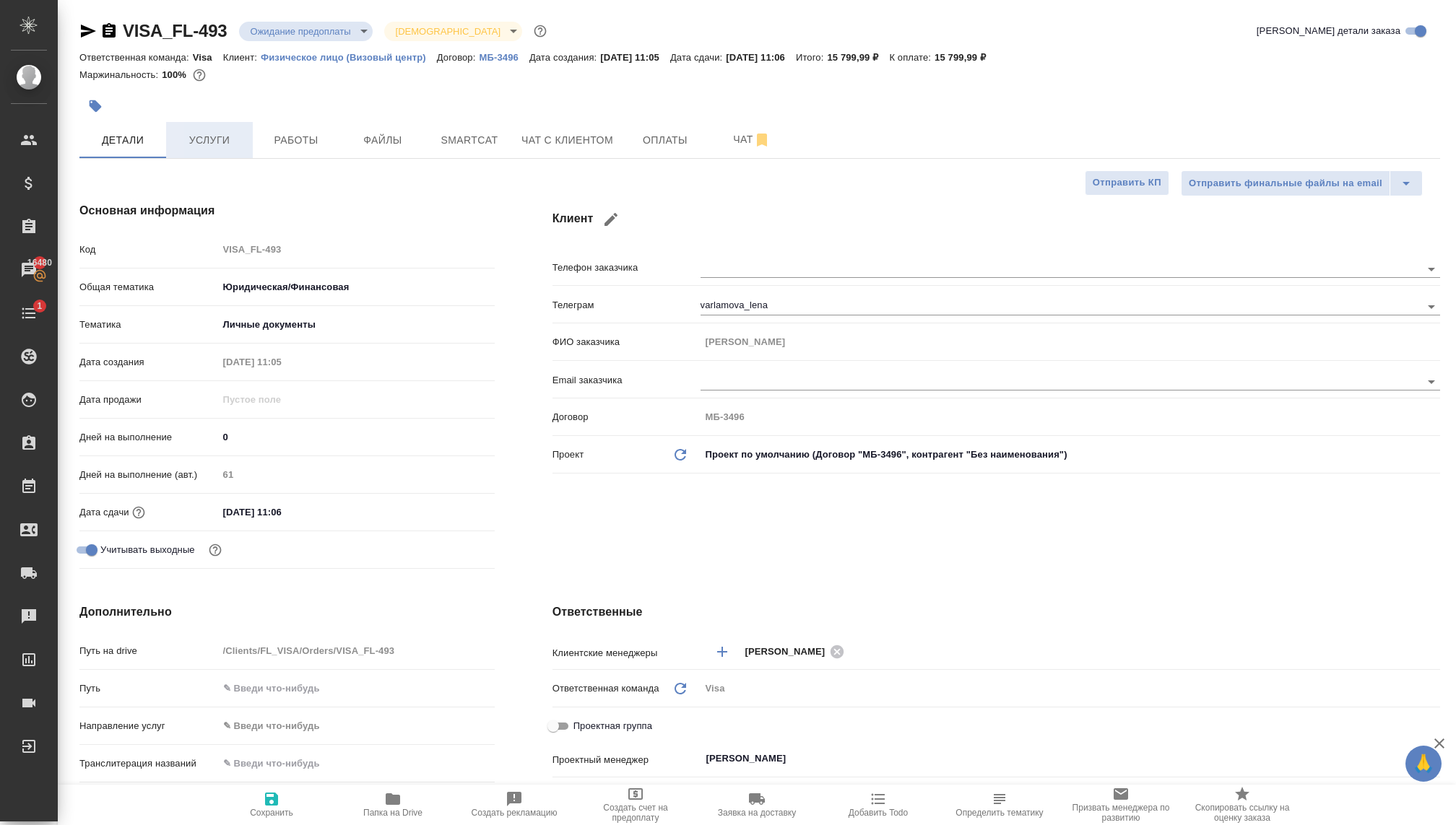
click at [219, 143] on span "Услуги" at bounding box center [209, 140] width 69 height 18
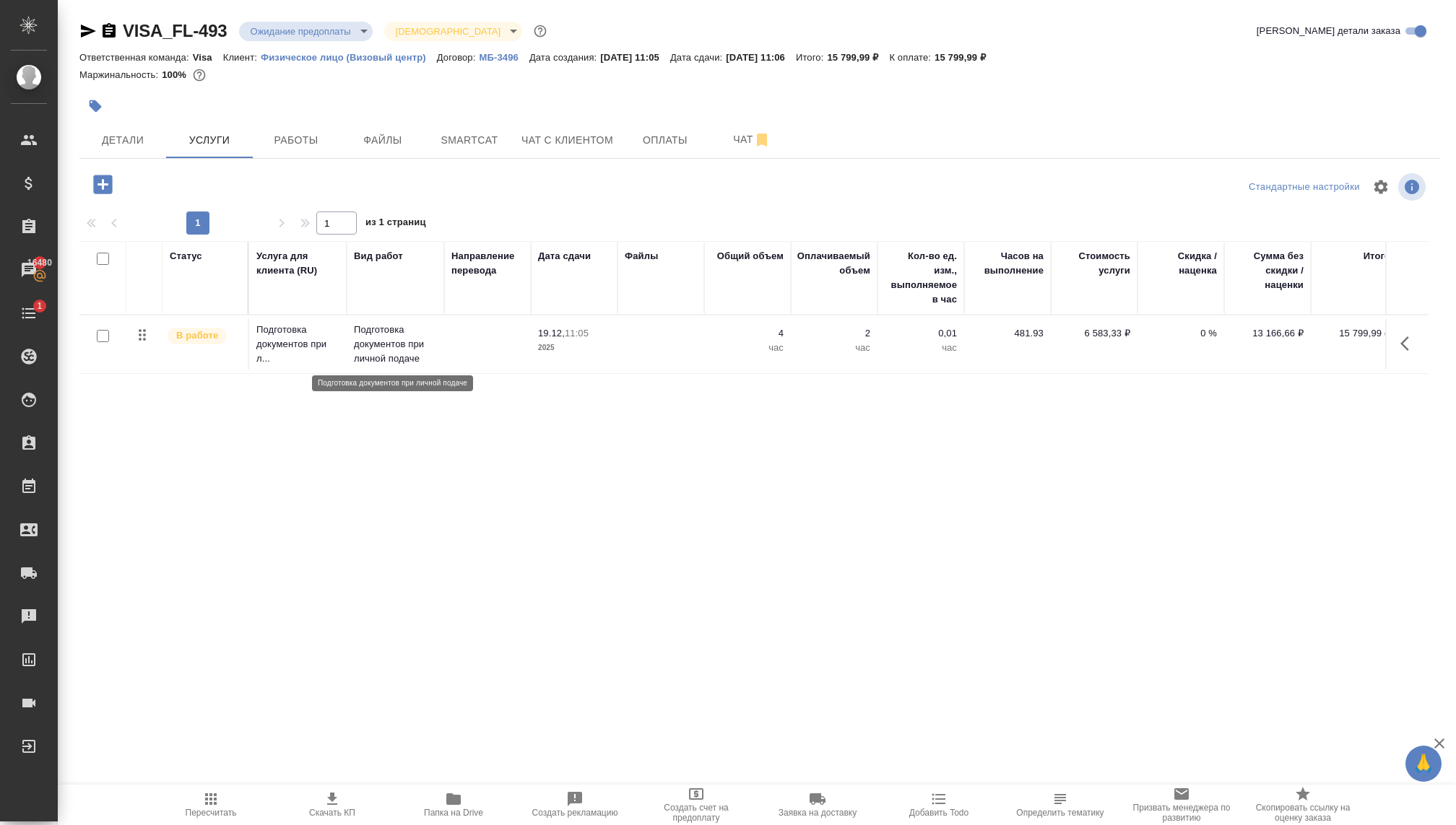
click at [377, 347] on p "Подготовка документов при личной подаче" at bounding box center [395, 344] width 83 height 44
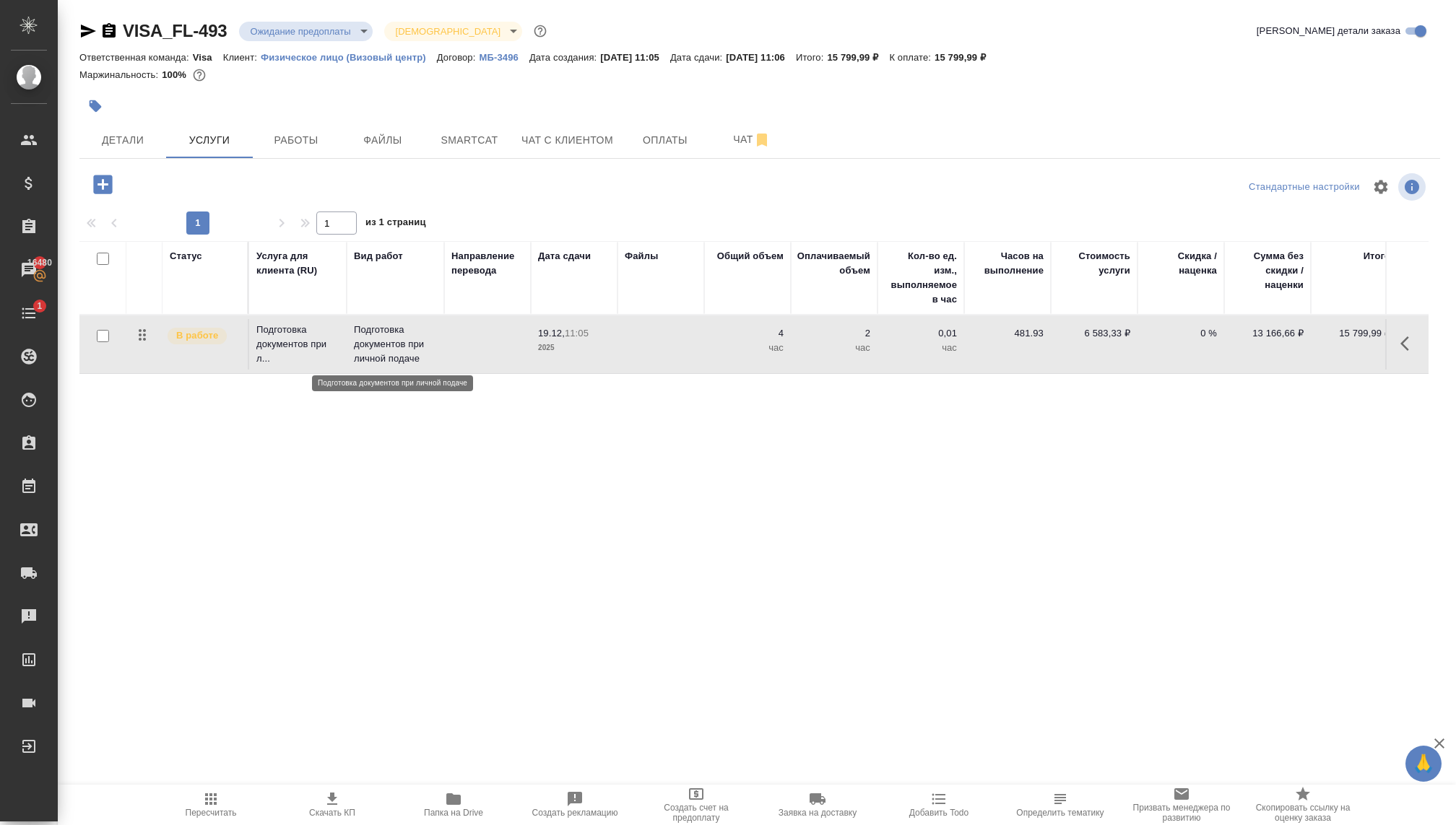
click at [377, 347] on p "Подготовка документов при личной подаче" at bounding box center [395, 344] width 83 height 44
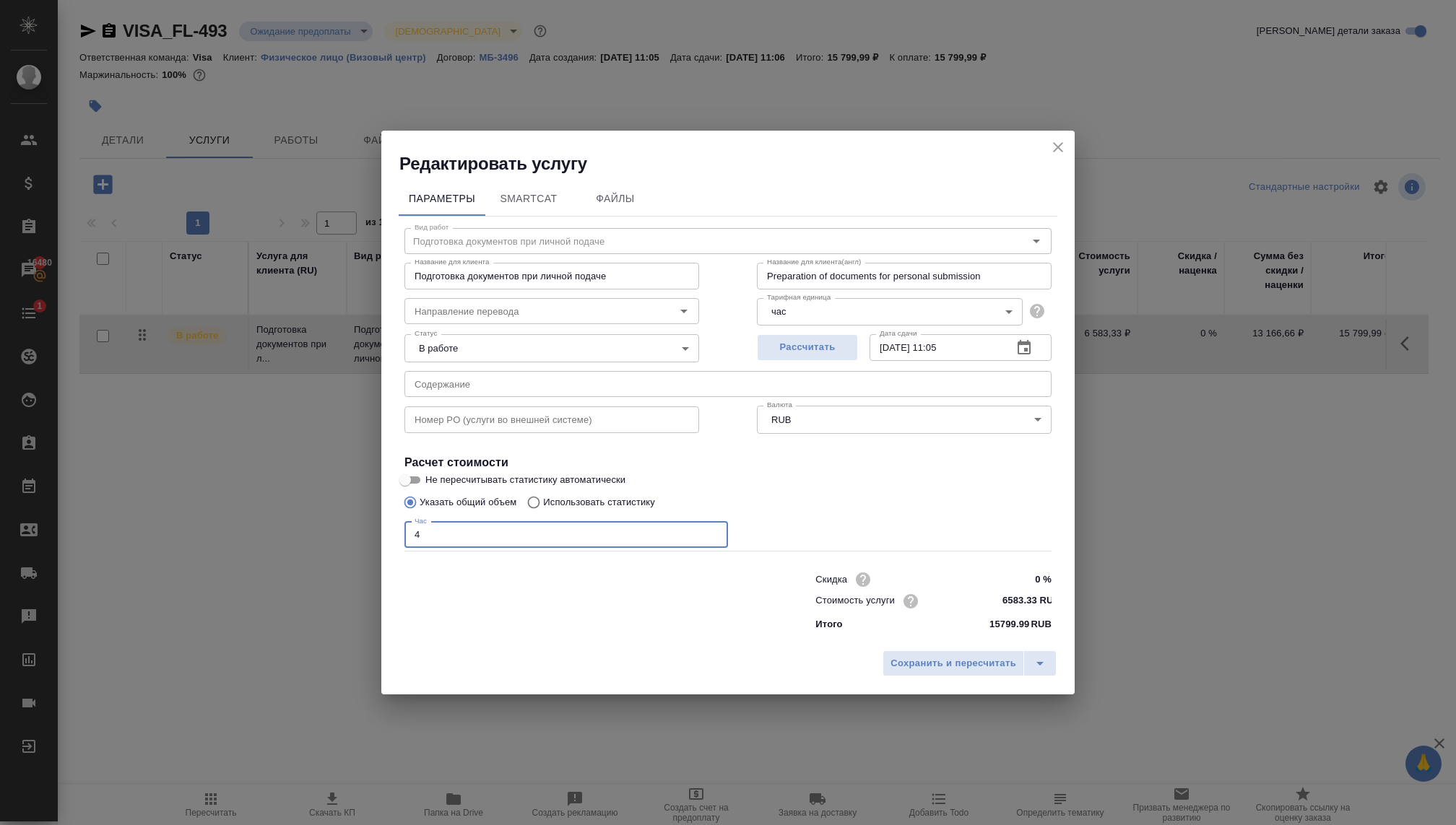
click at [467, 536] on input "4" at bounding box center [566, 535] width 323 height 26
click at [911, 664] on span "Сохранить и пересчитать" at bounding box center [952, 663] width 125 height 16
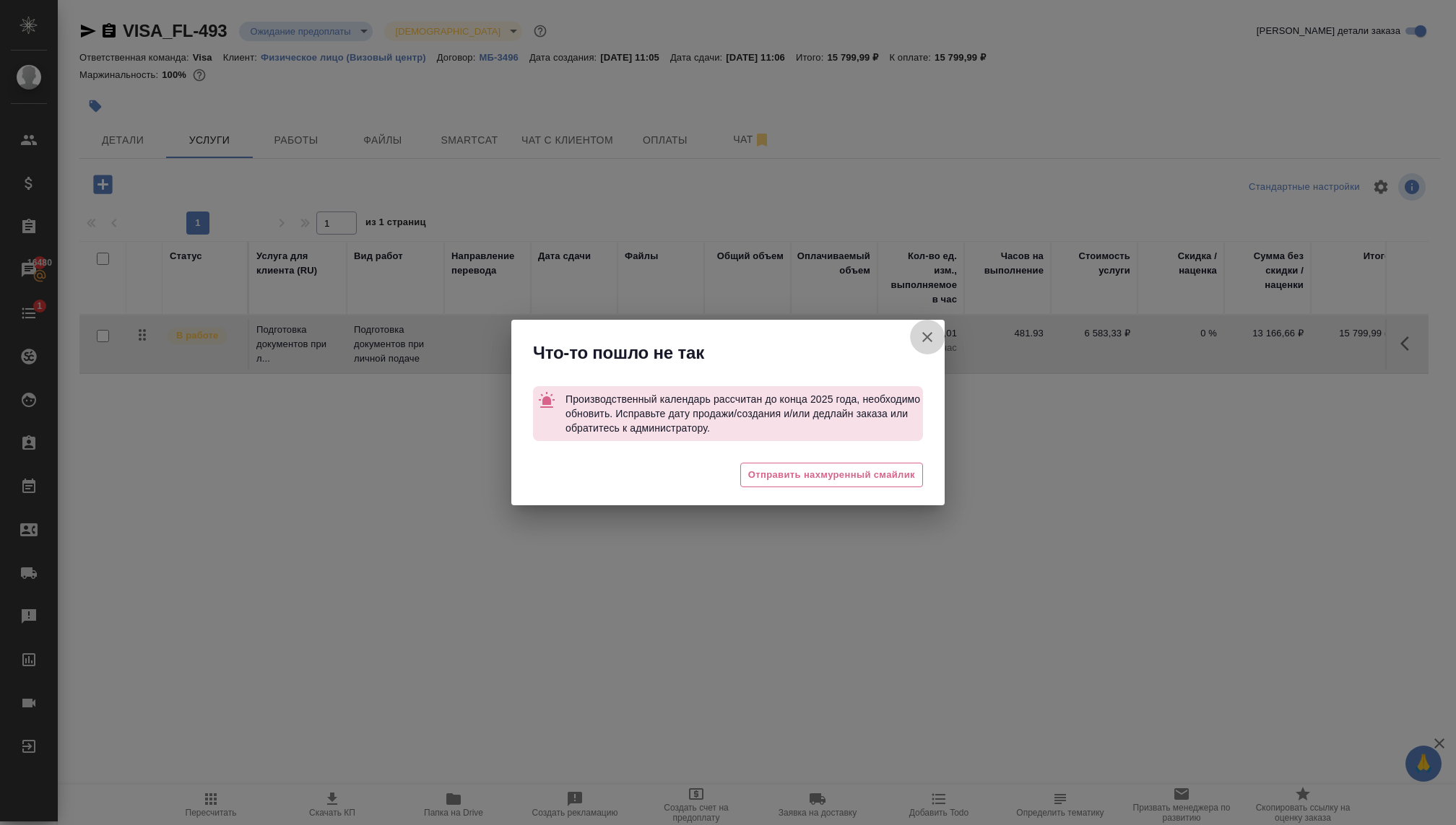
click at [926, 331] on icon "button" at bounding box center [927, 337] width 17 height 17
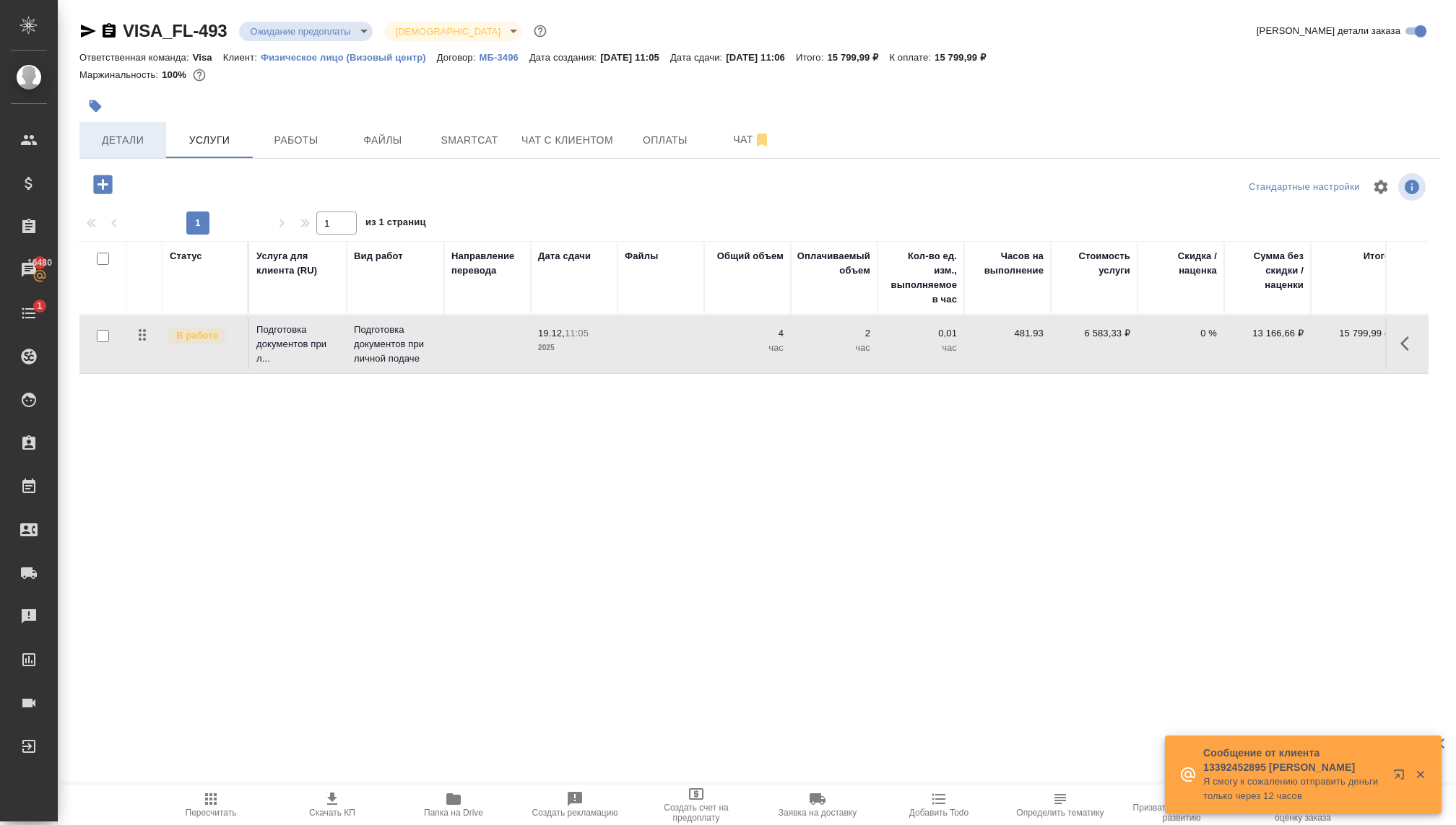
click at [132, 142] on span "Детали" at bounding box center [122, 140] width 69 height 18
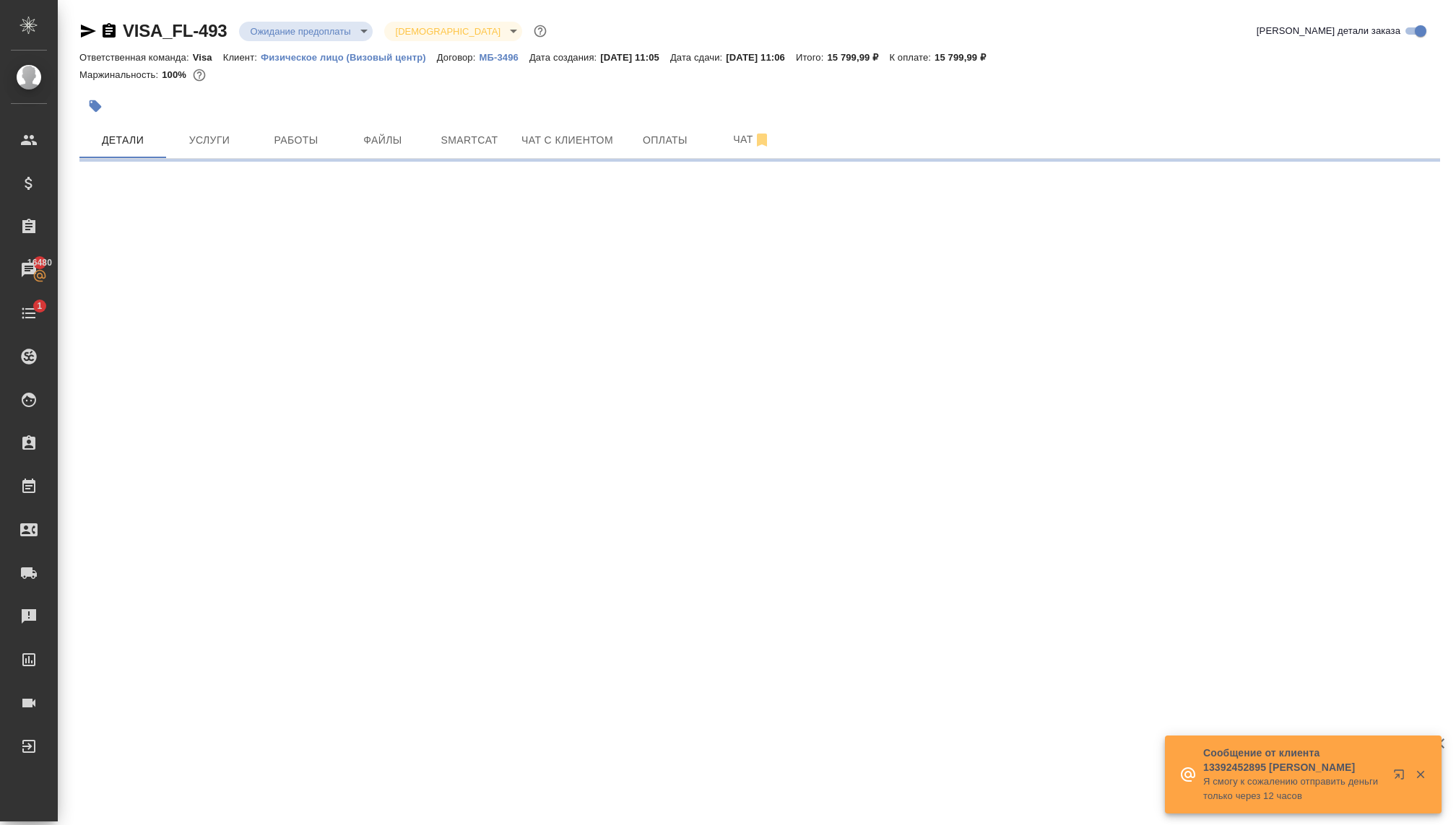
select select "RU"
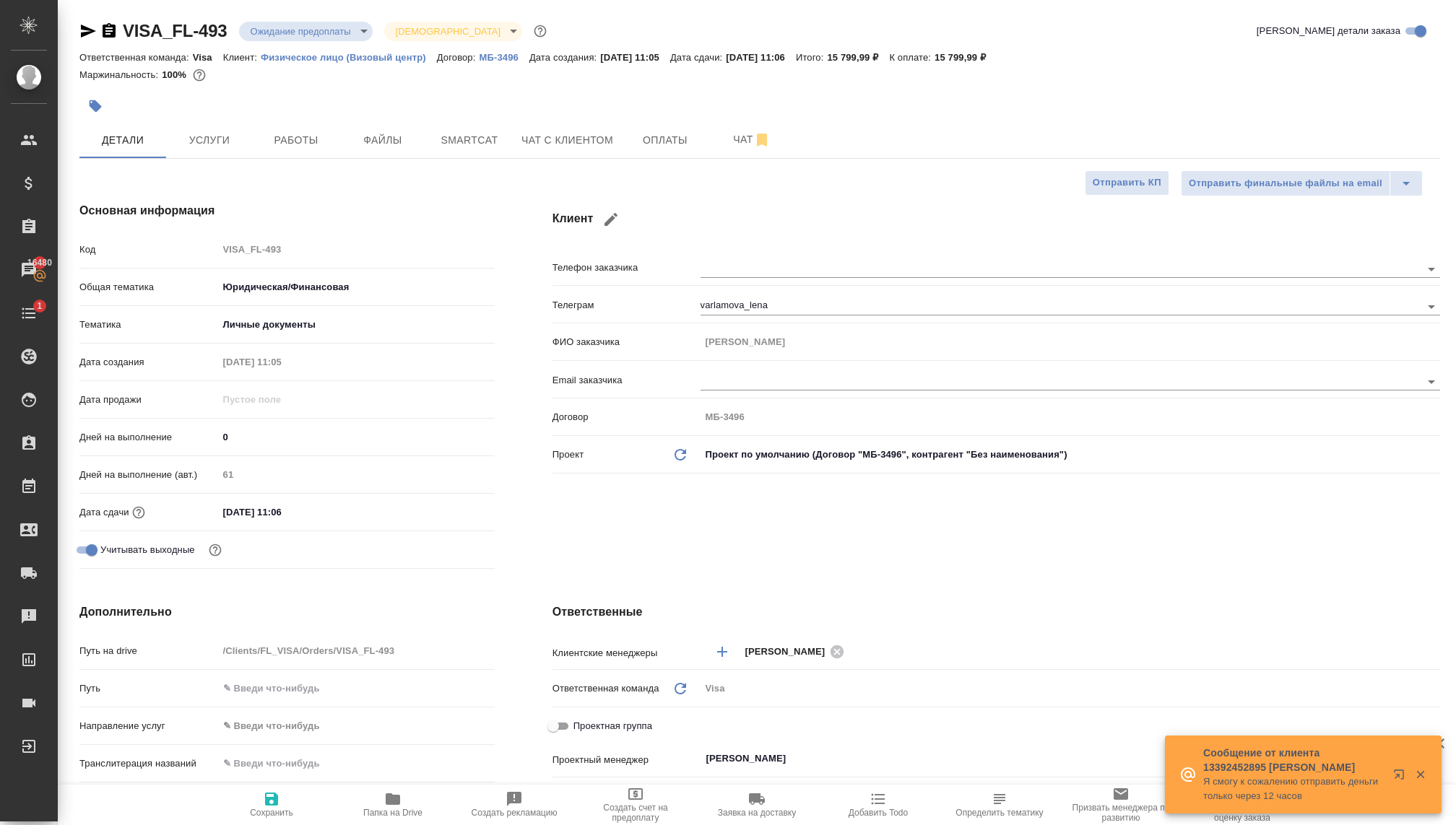
type textarea "x"
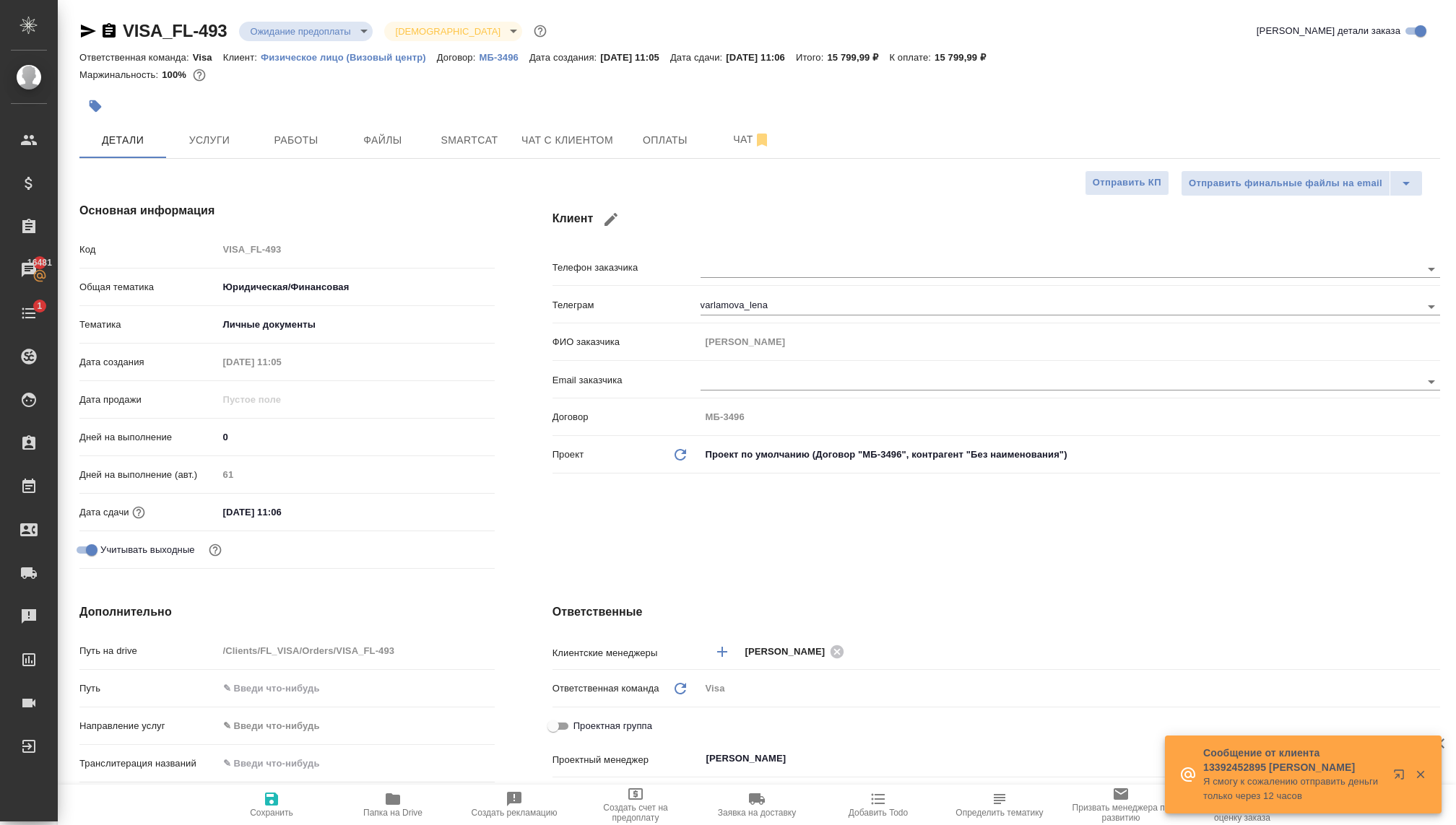
type textarea "x"
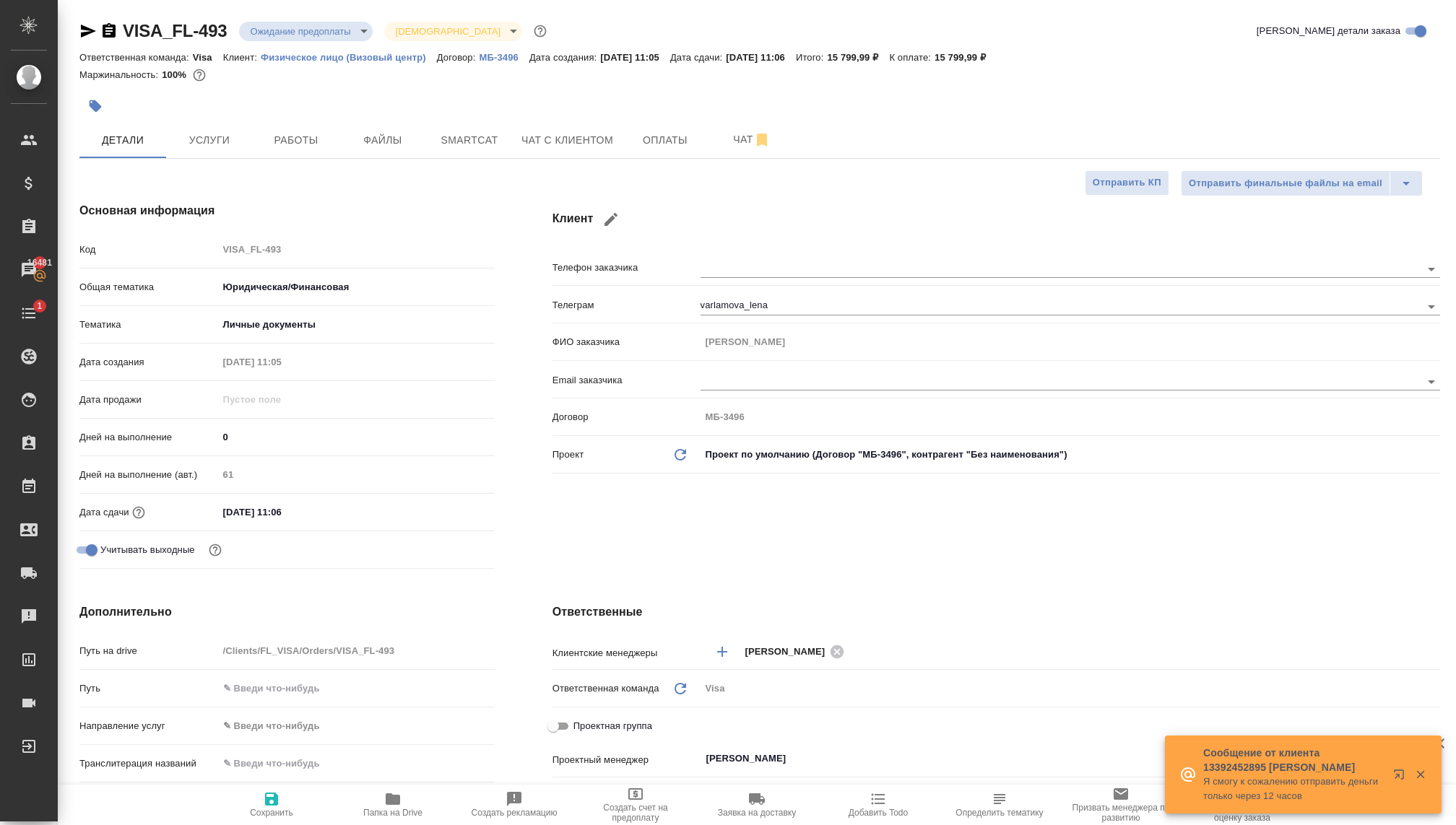
type textarea "x"
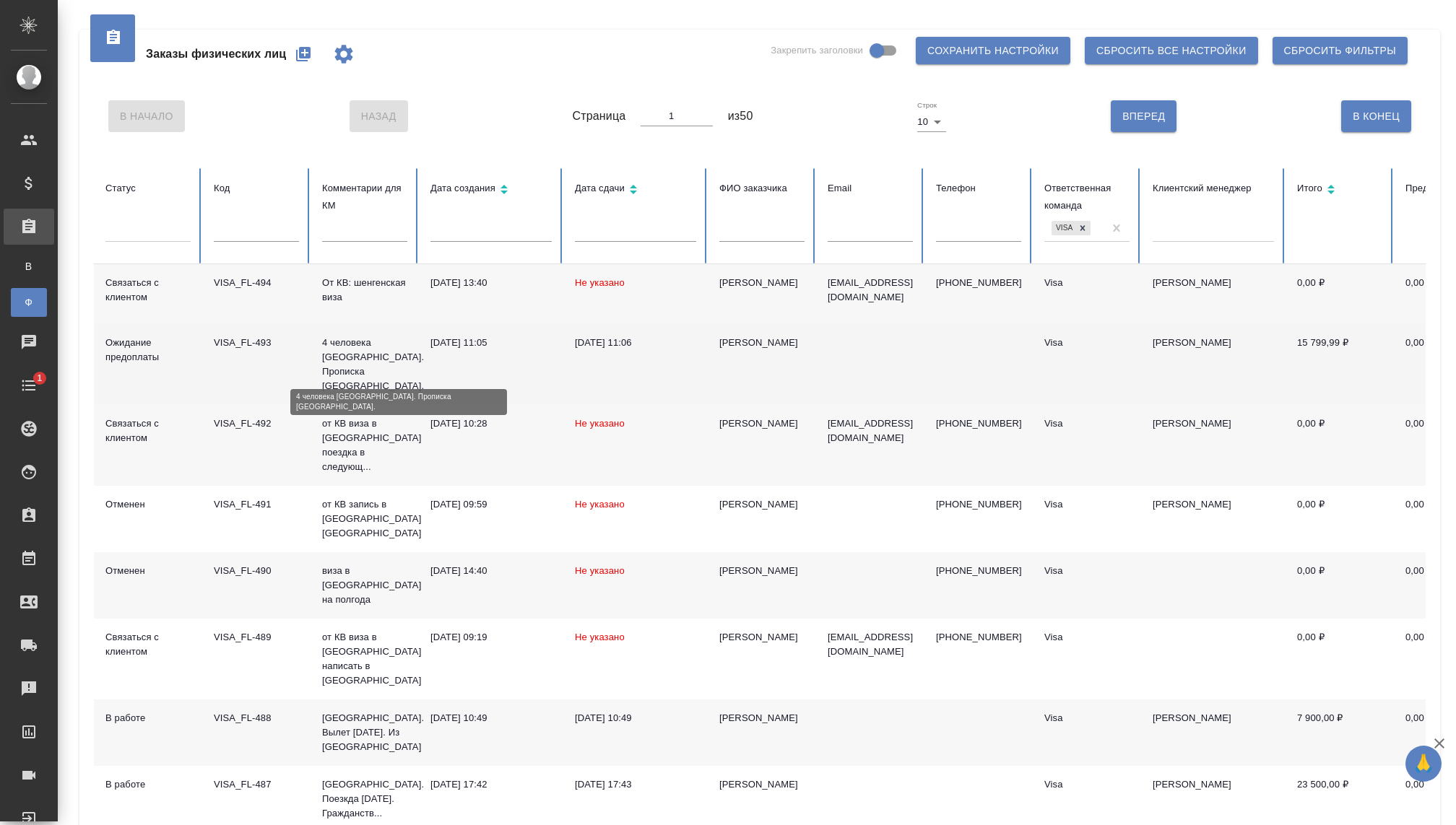
click at [347, 367] on p "4 человека [GEOGRAPHIC_DATA]. Прописка [GEOGRAPHIC_DATA]." at bounding box center [364, 364] width 85 height 58
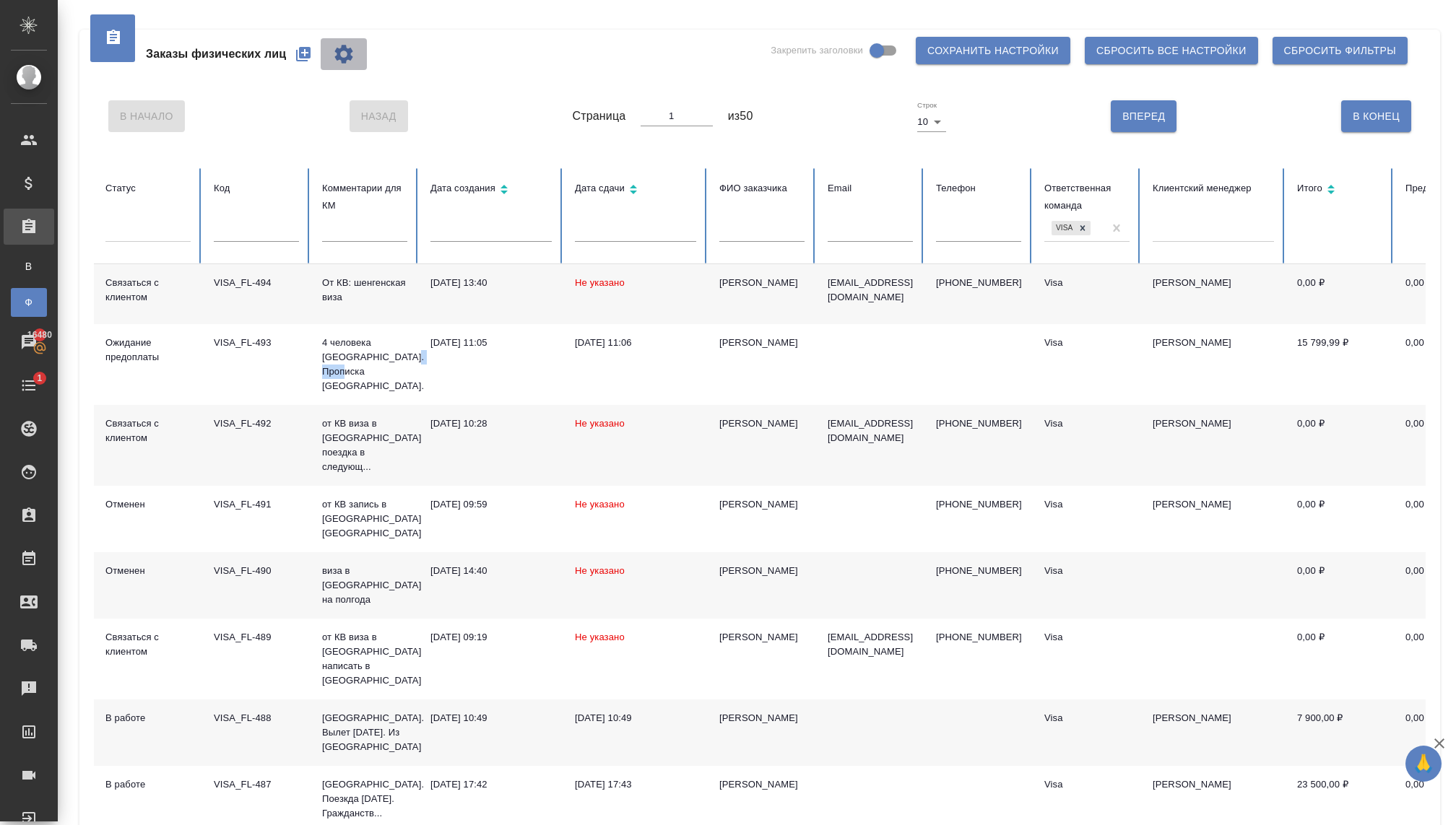
click at [341, 64] on icon "button" at bounding box center [343, 54] width 23 height 23
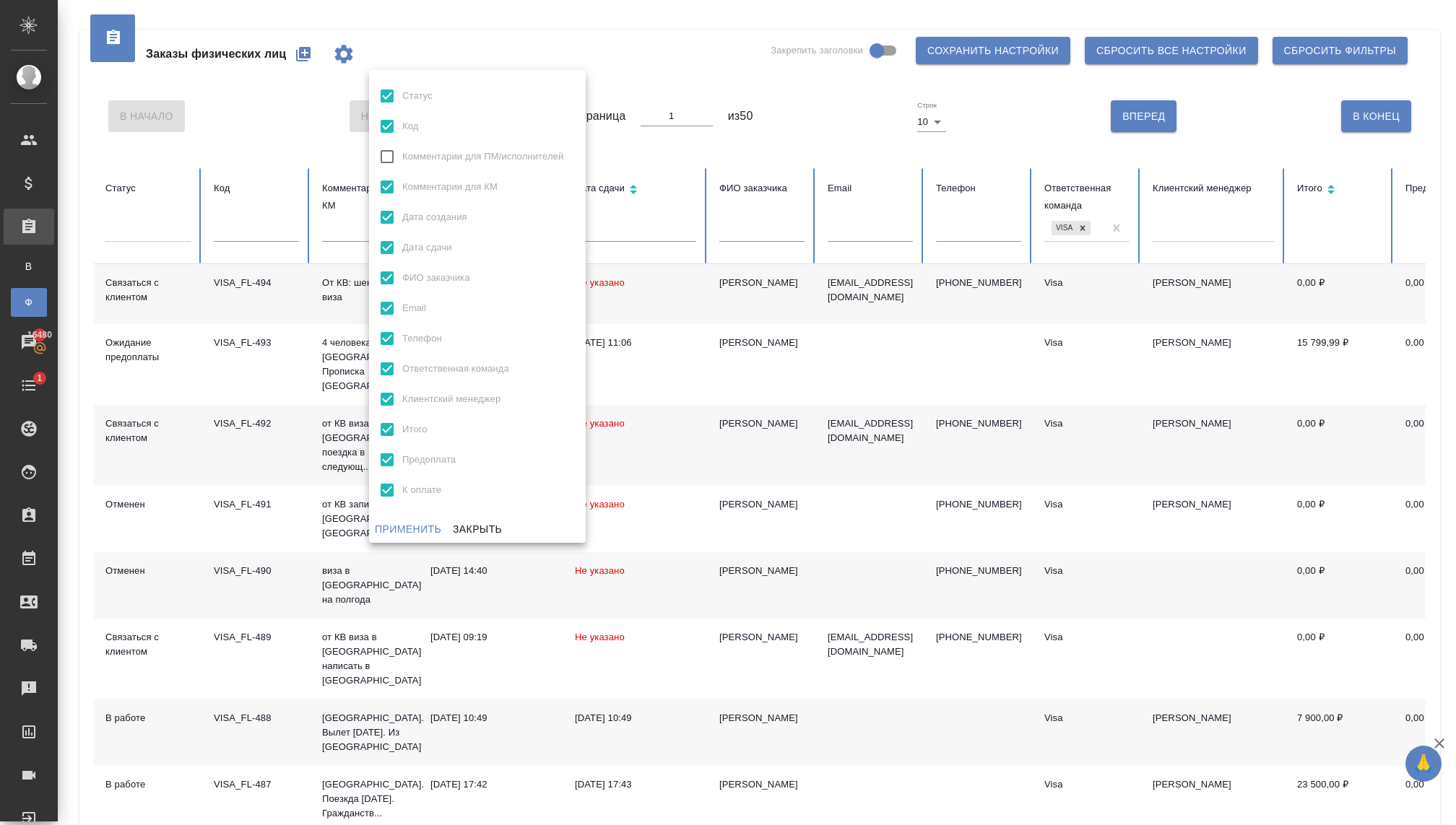
click at [341, 59] on div at bounding box center [728, 412] width 1456 height 825
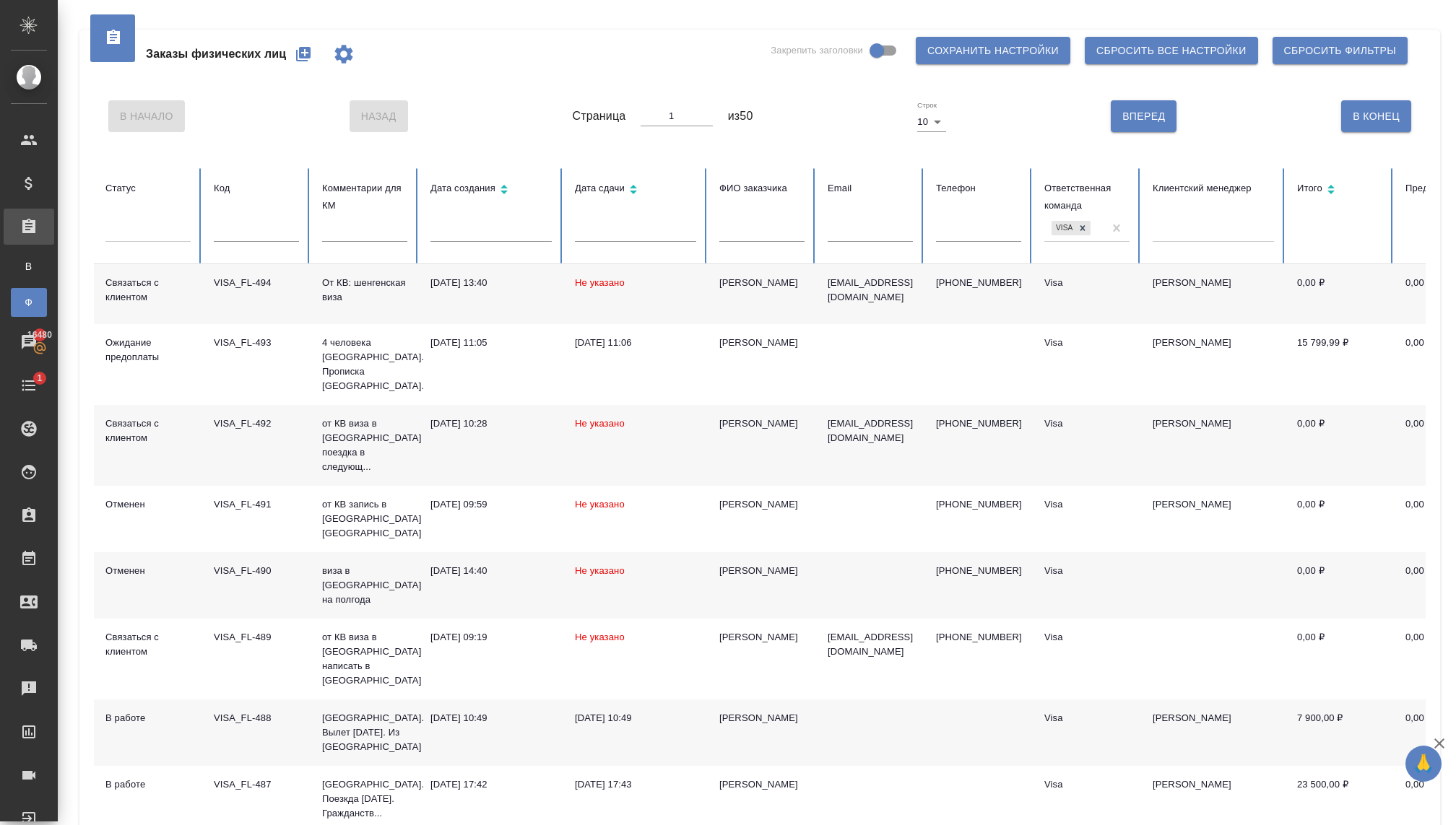
click at [302, 54] on icon "button" at bounding box center [303, 54] width 15 height 15
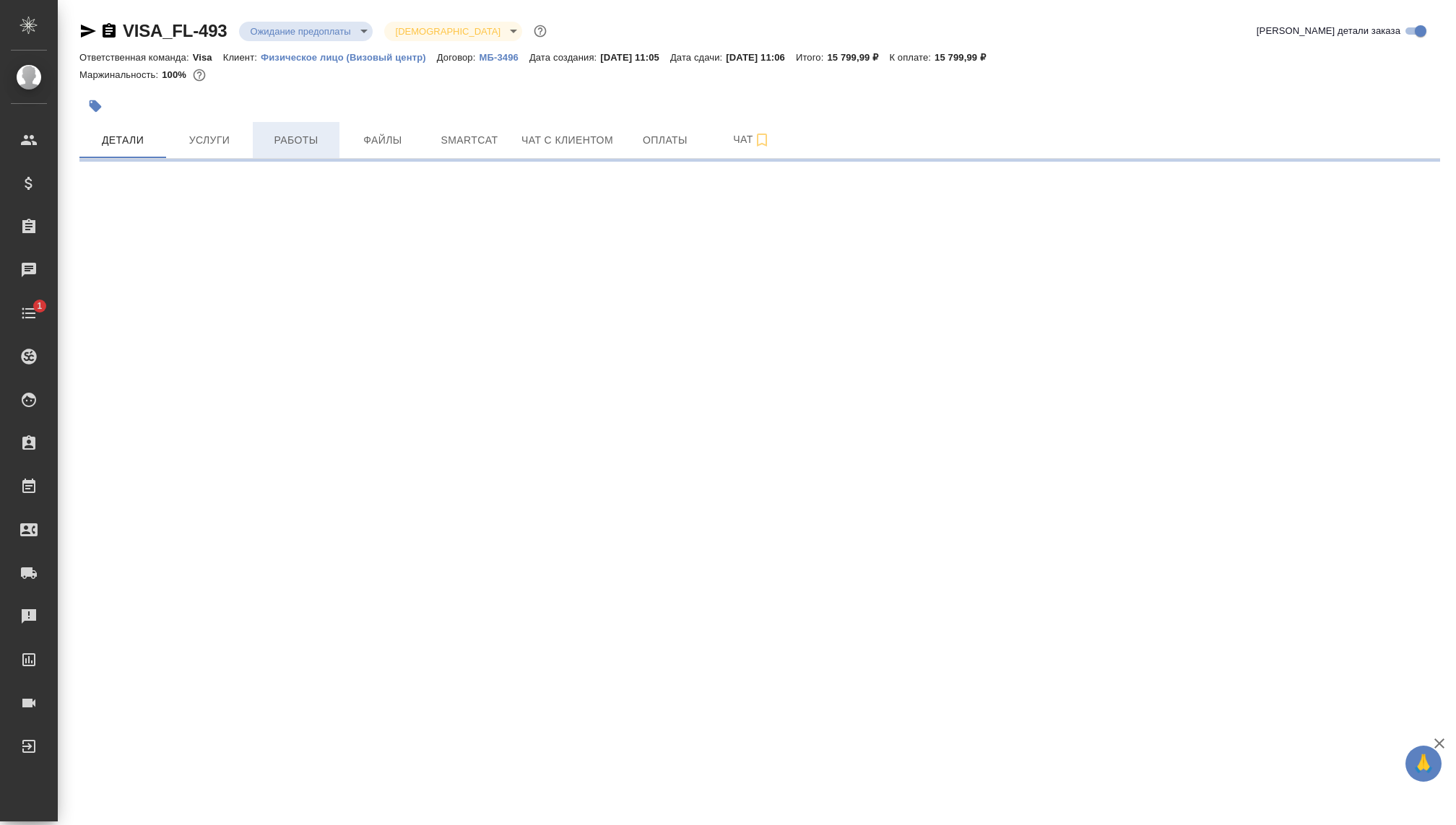
select select "RU"
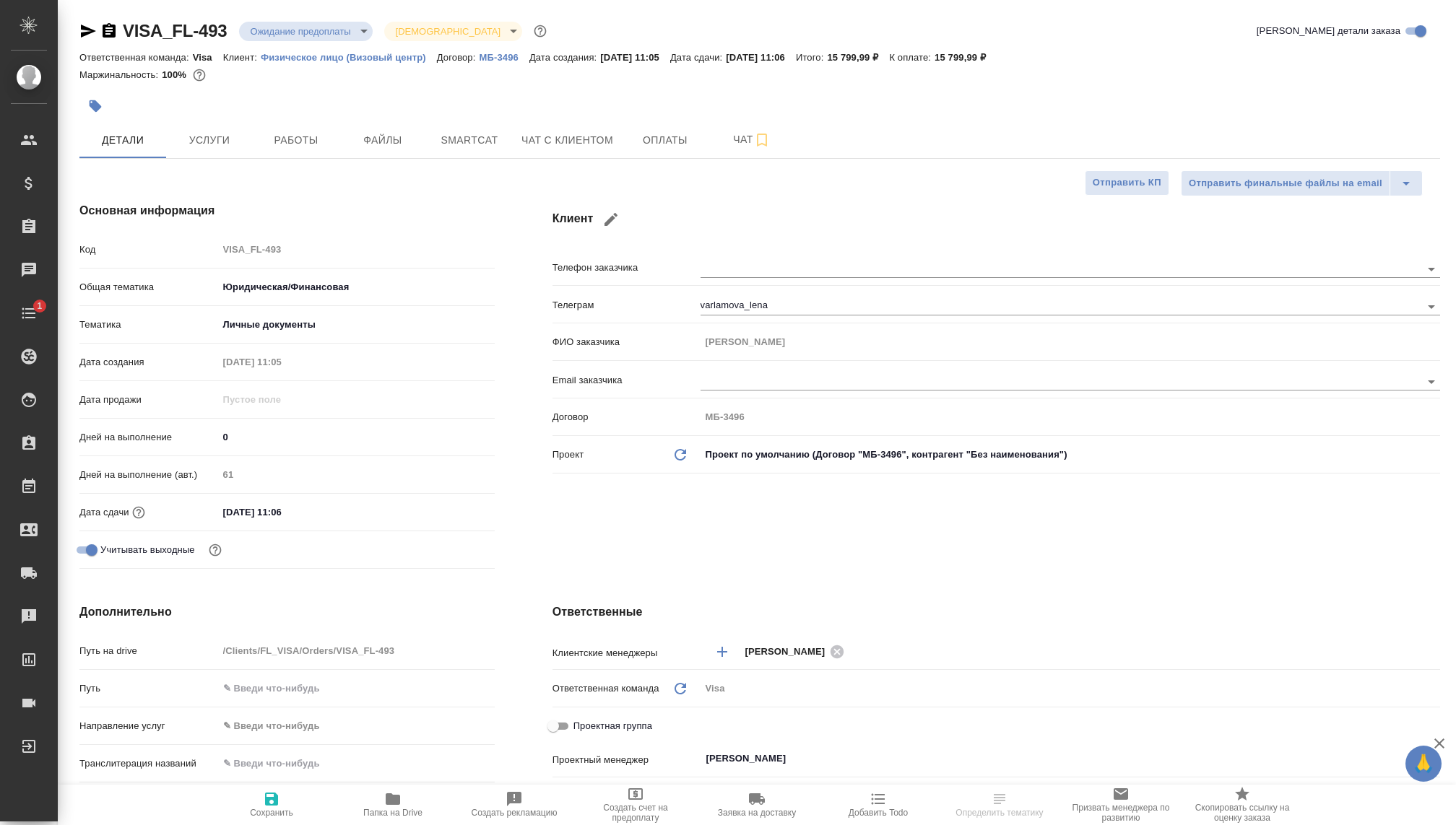
type textarea "x"
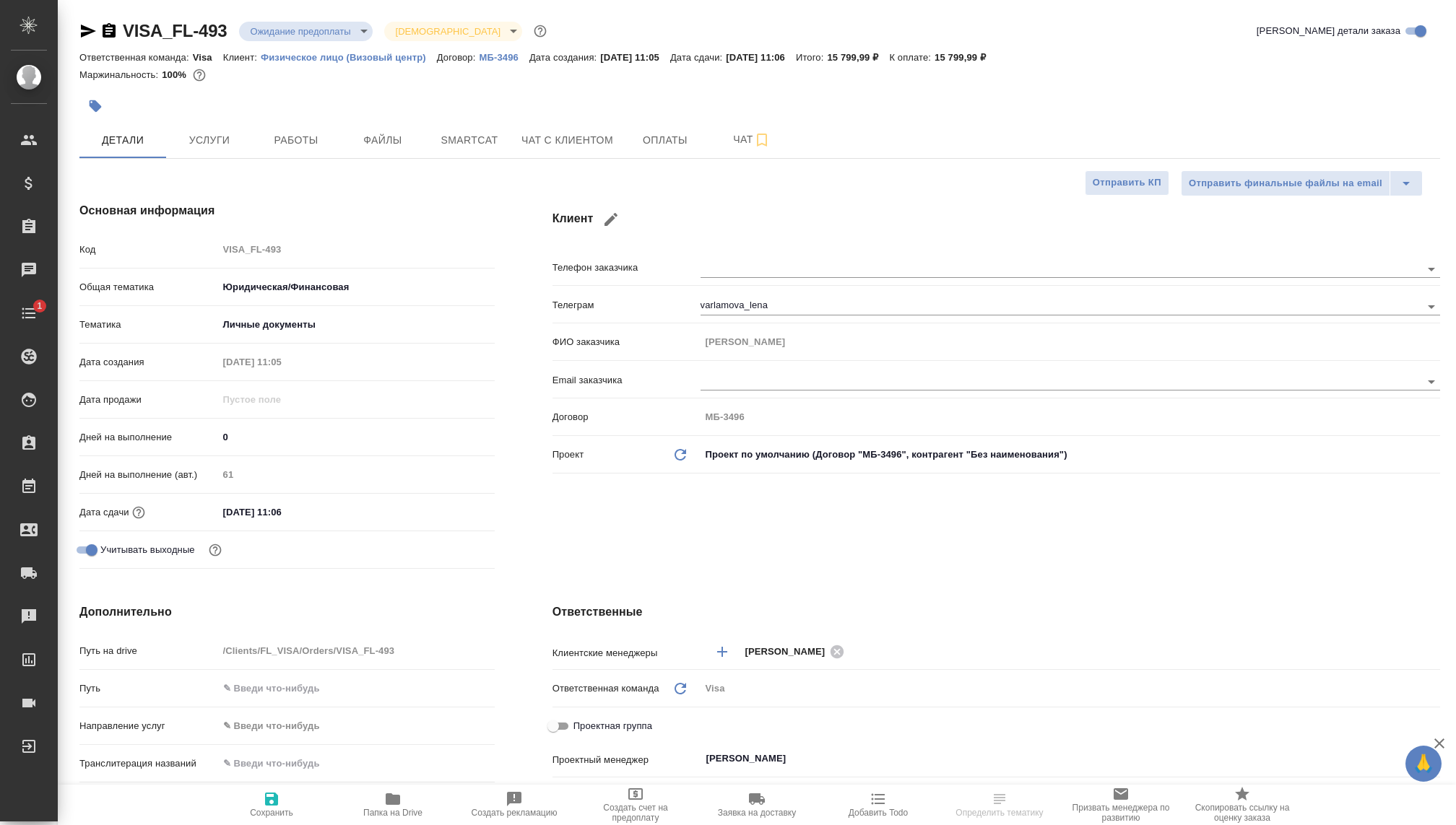
type textarea "x"
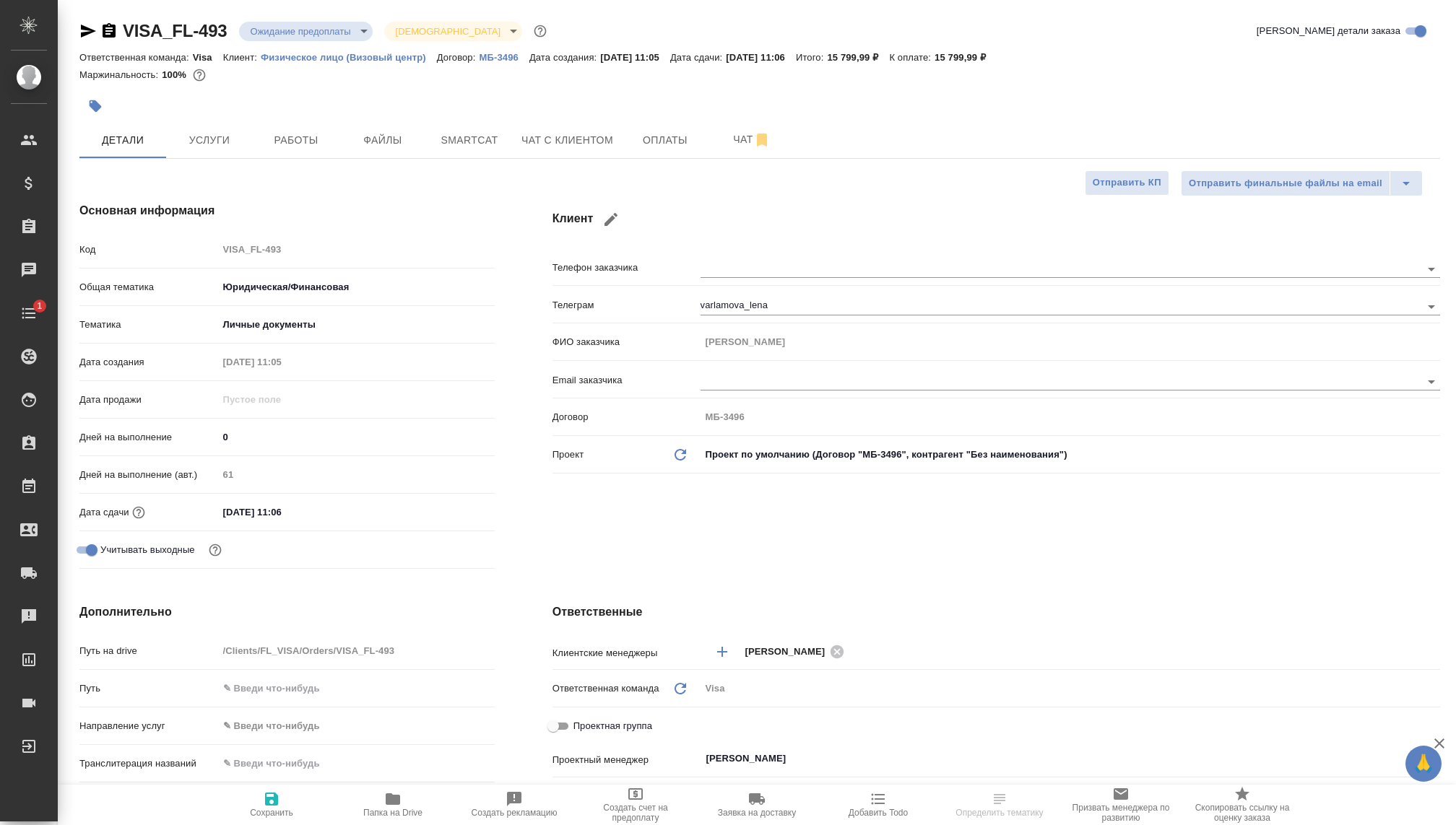
type textarea "x"
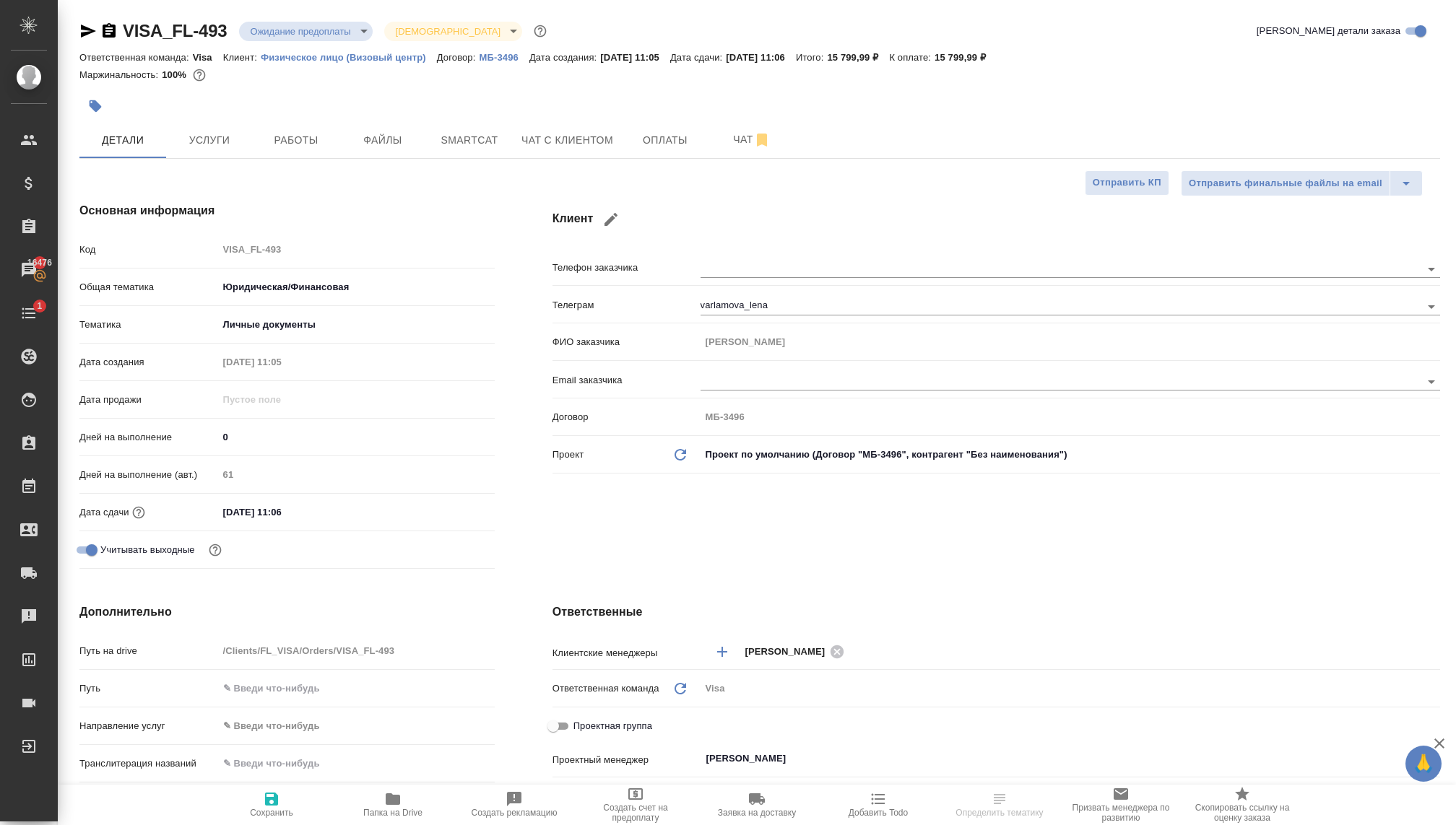
type textarea "x"
select select "RU"
type textarea "x"
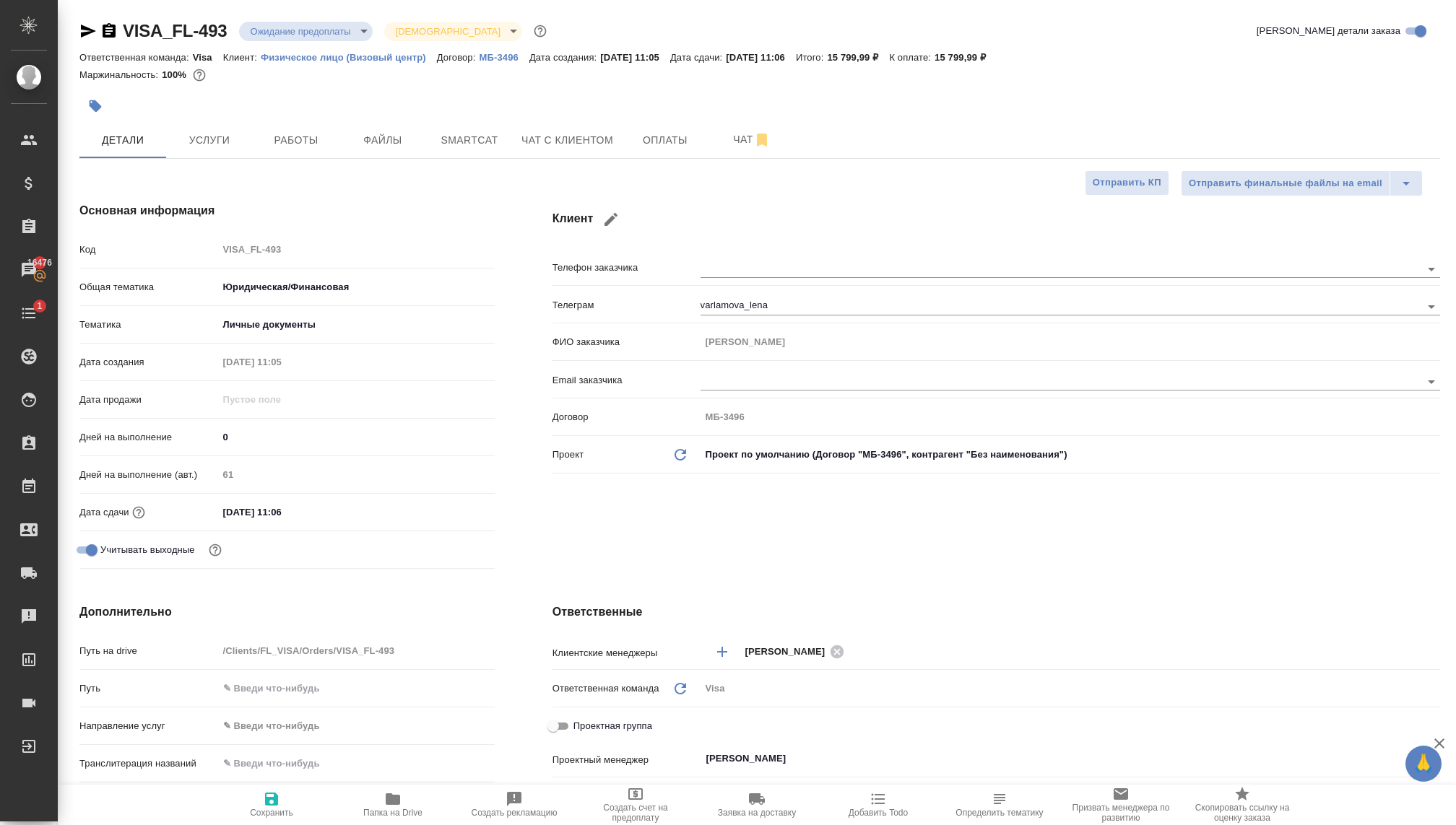
type textarea "x"
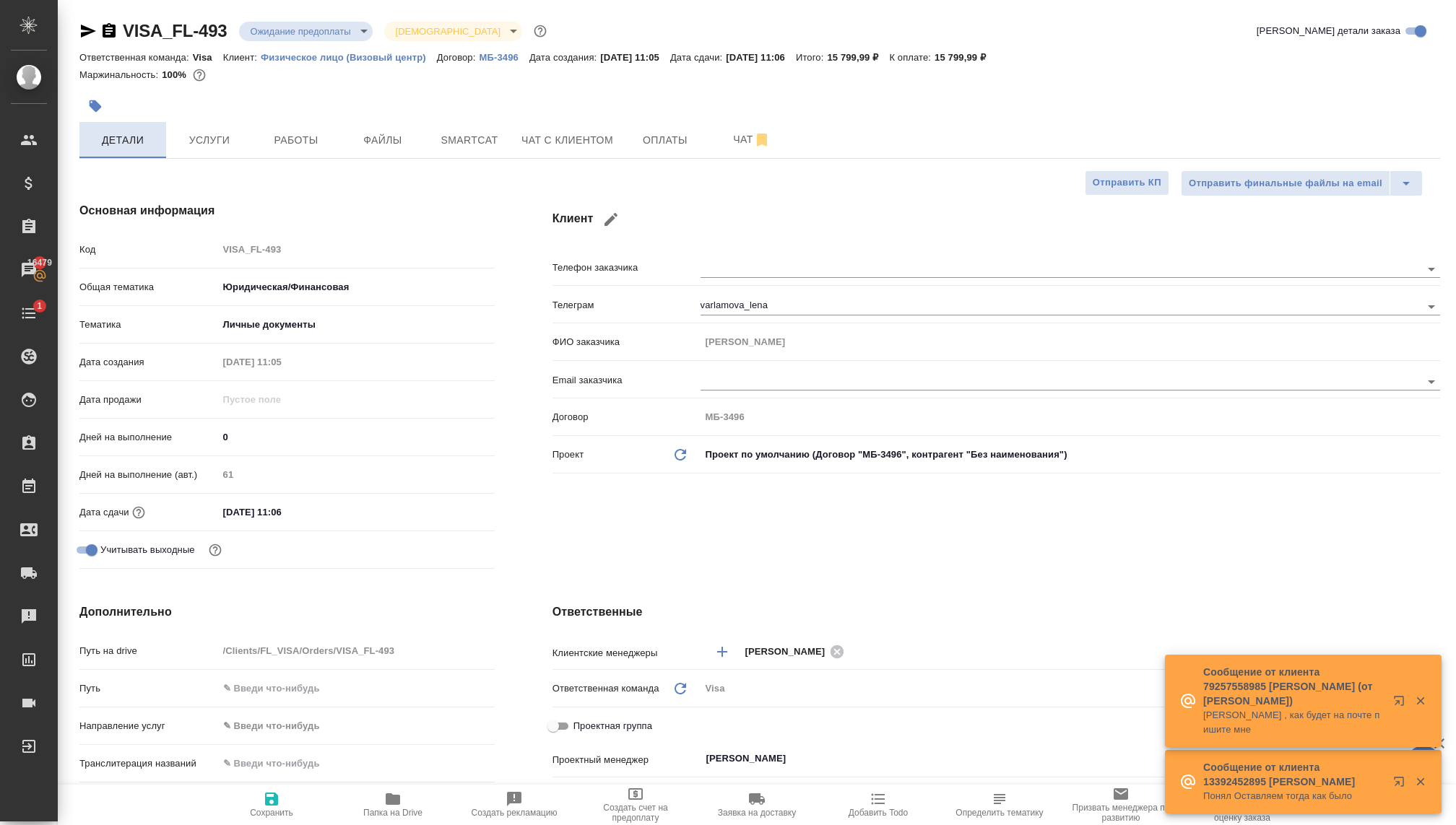
click at [106, 143] on span "Детали" at bounding box center [122, 140] width 69 height 18
type textarea "x"
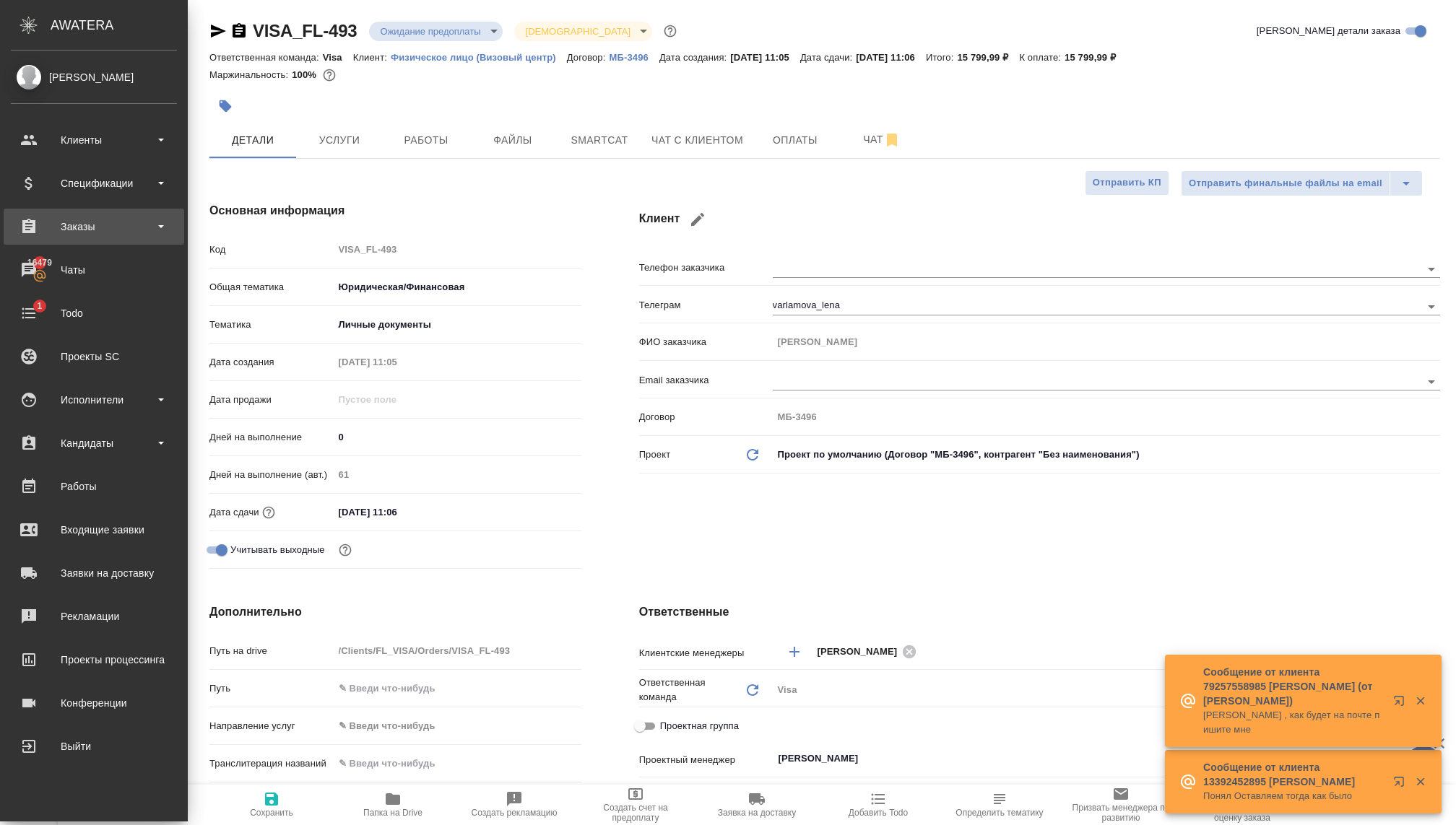
click at [58, 223] on div "Заказы" at bounding box center [94, 226] width 166 height 21
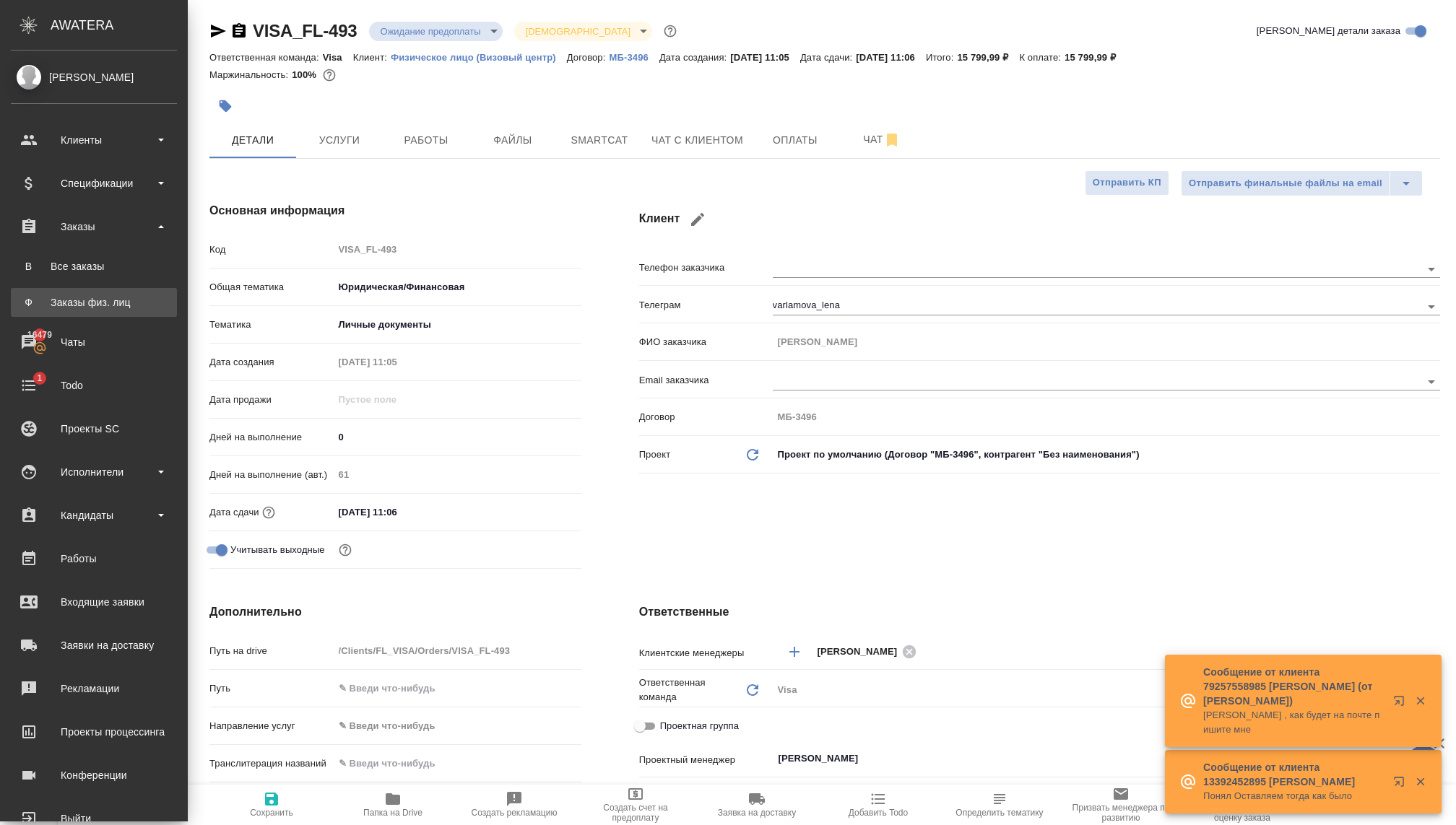
type textarea "x"
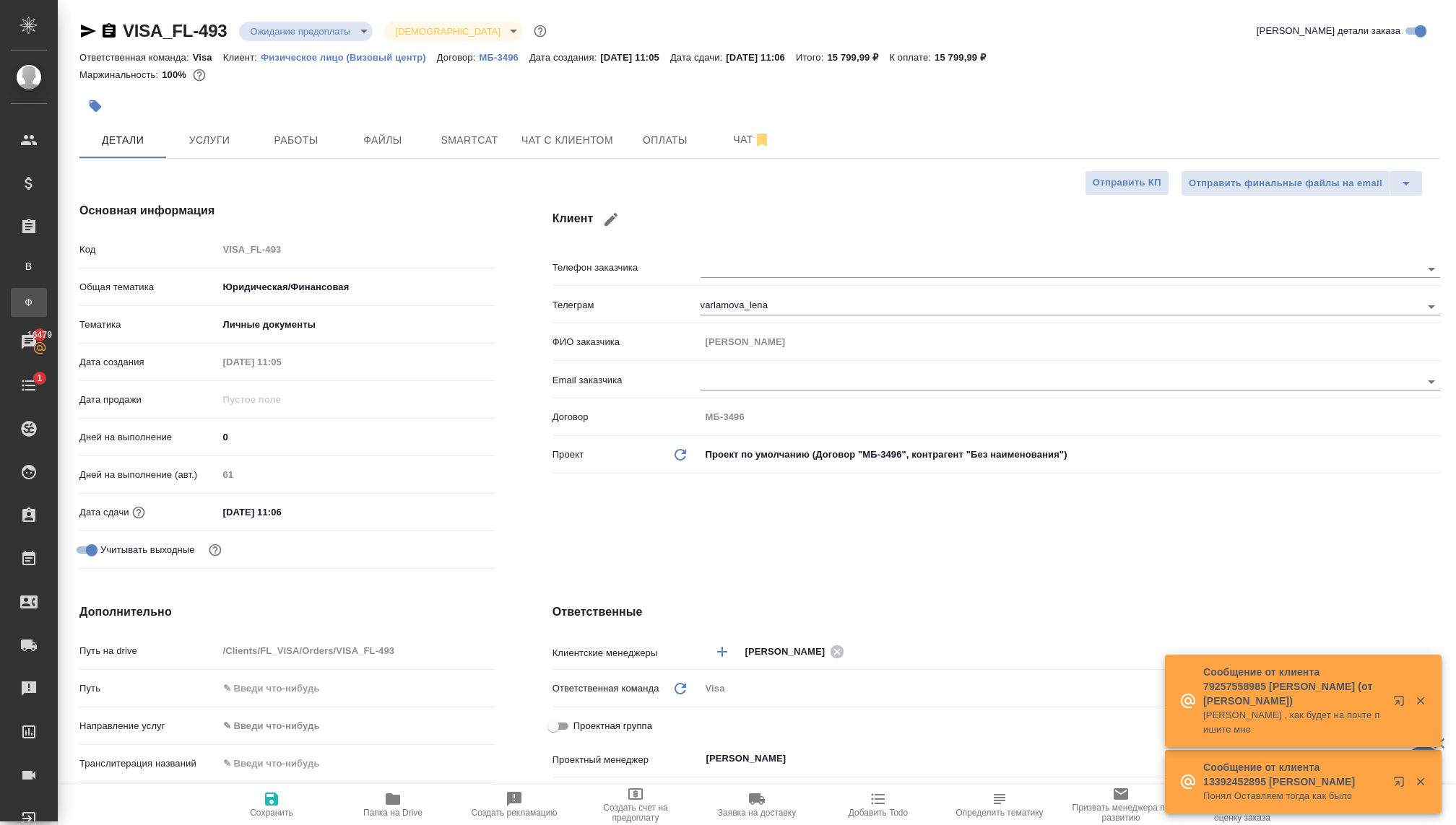
click at [21, 304] on div "Заказы физ. лиц" at bounding box center [10, 302] width 21 height 15
type textarea "x"
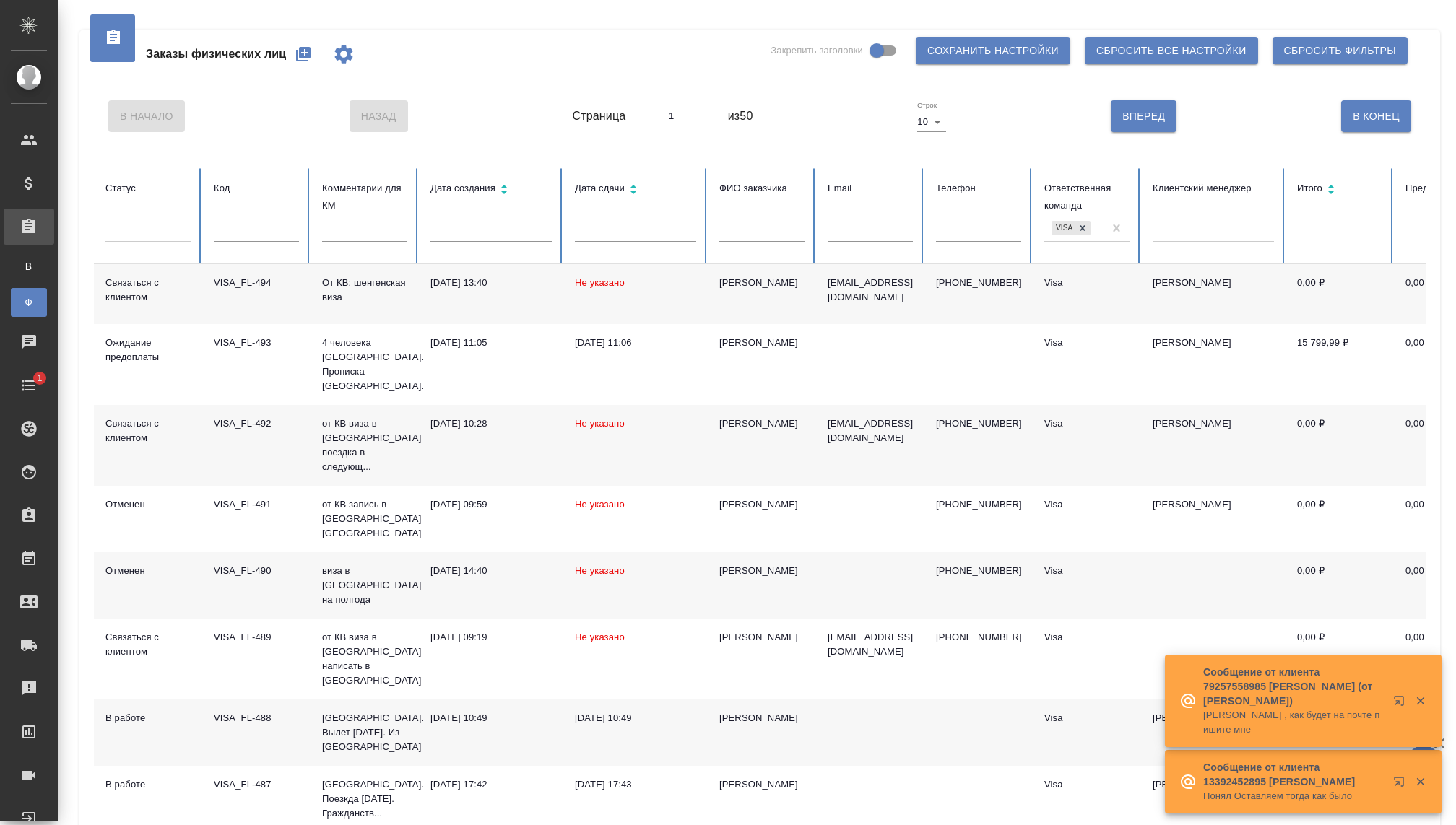
click at [294, 49] on button "button" at bounding box center [303, 54] width 35 height 35
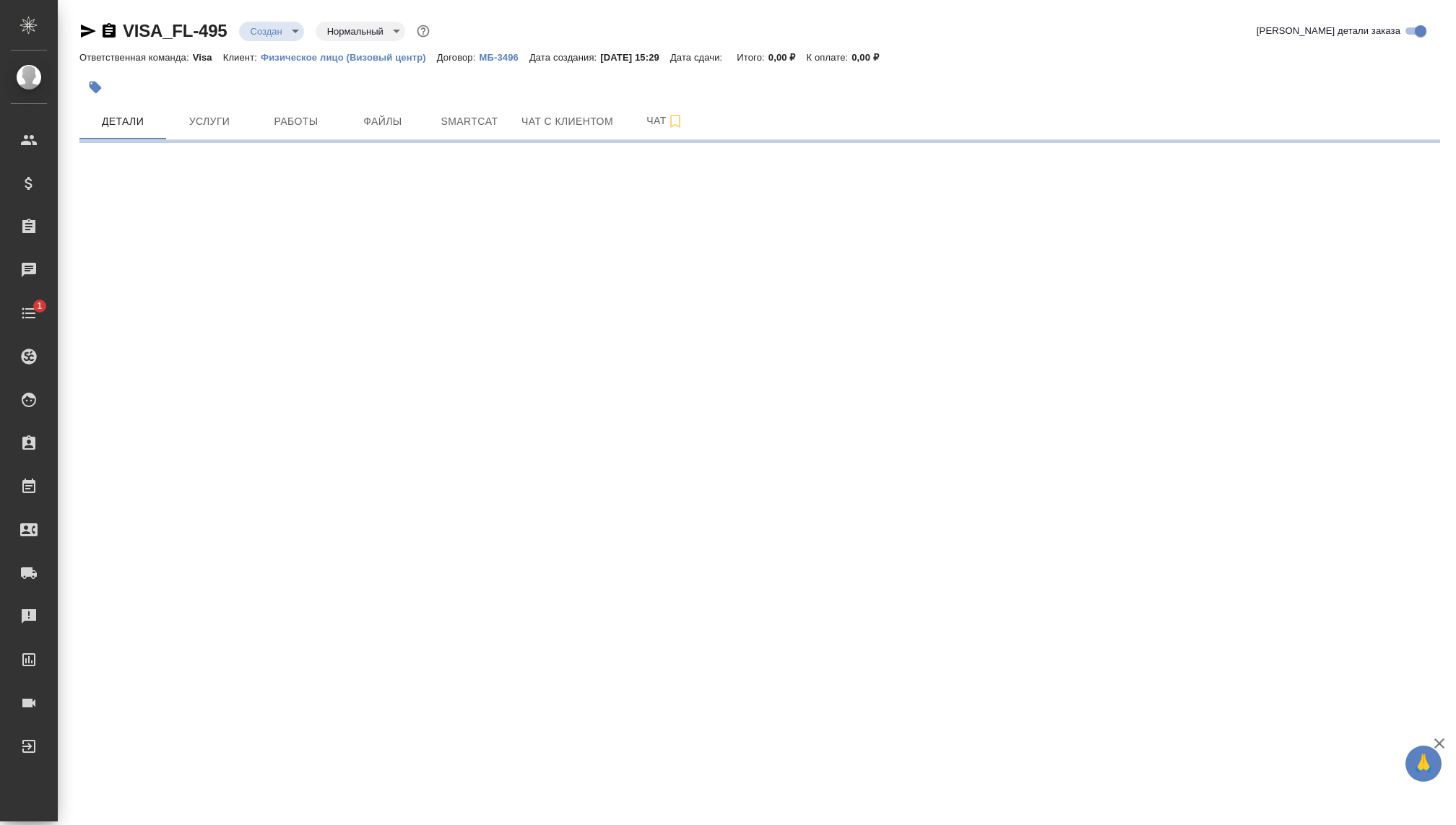
select select "RU"
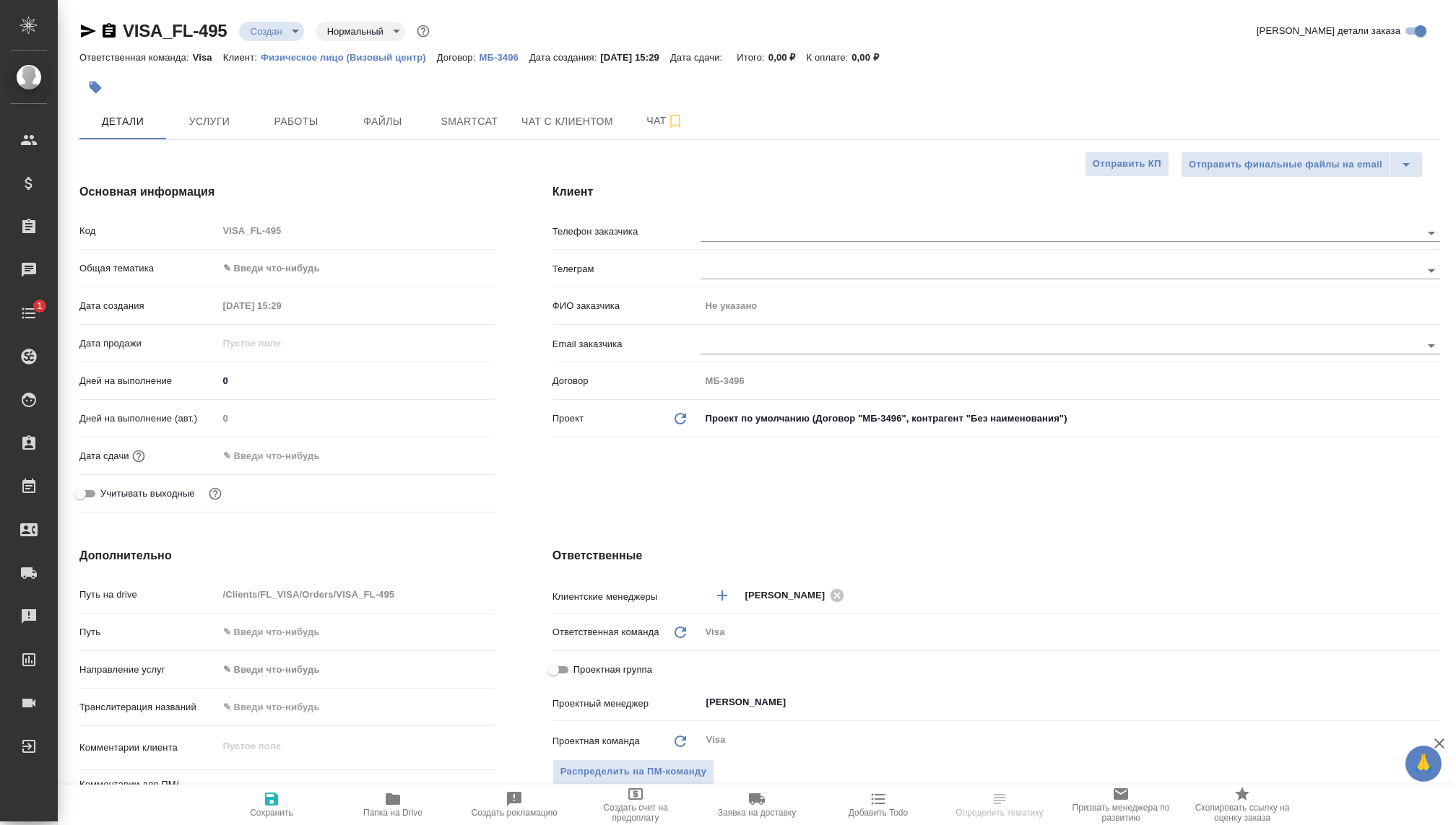
type textarea "x"
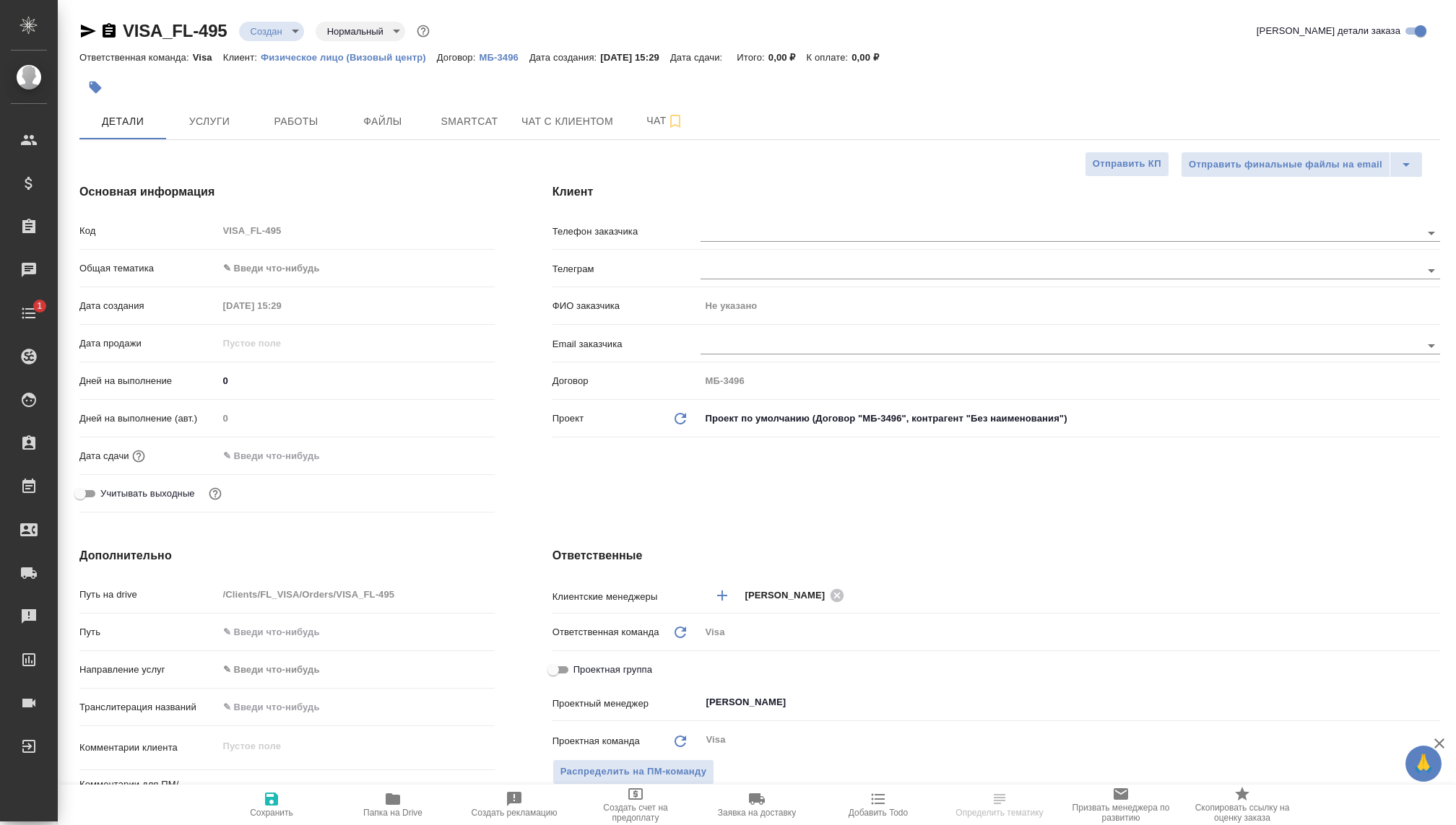
type textarea "x"
click at [277, 31] on body "🙏 .cls-1 fill:#fff; AWATERA [PERSON_NAME] Спецификации Заказы Чаты 1 Todo Проек…" at bounding box center [728, 412] width 1456 height 825
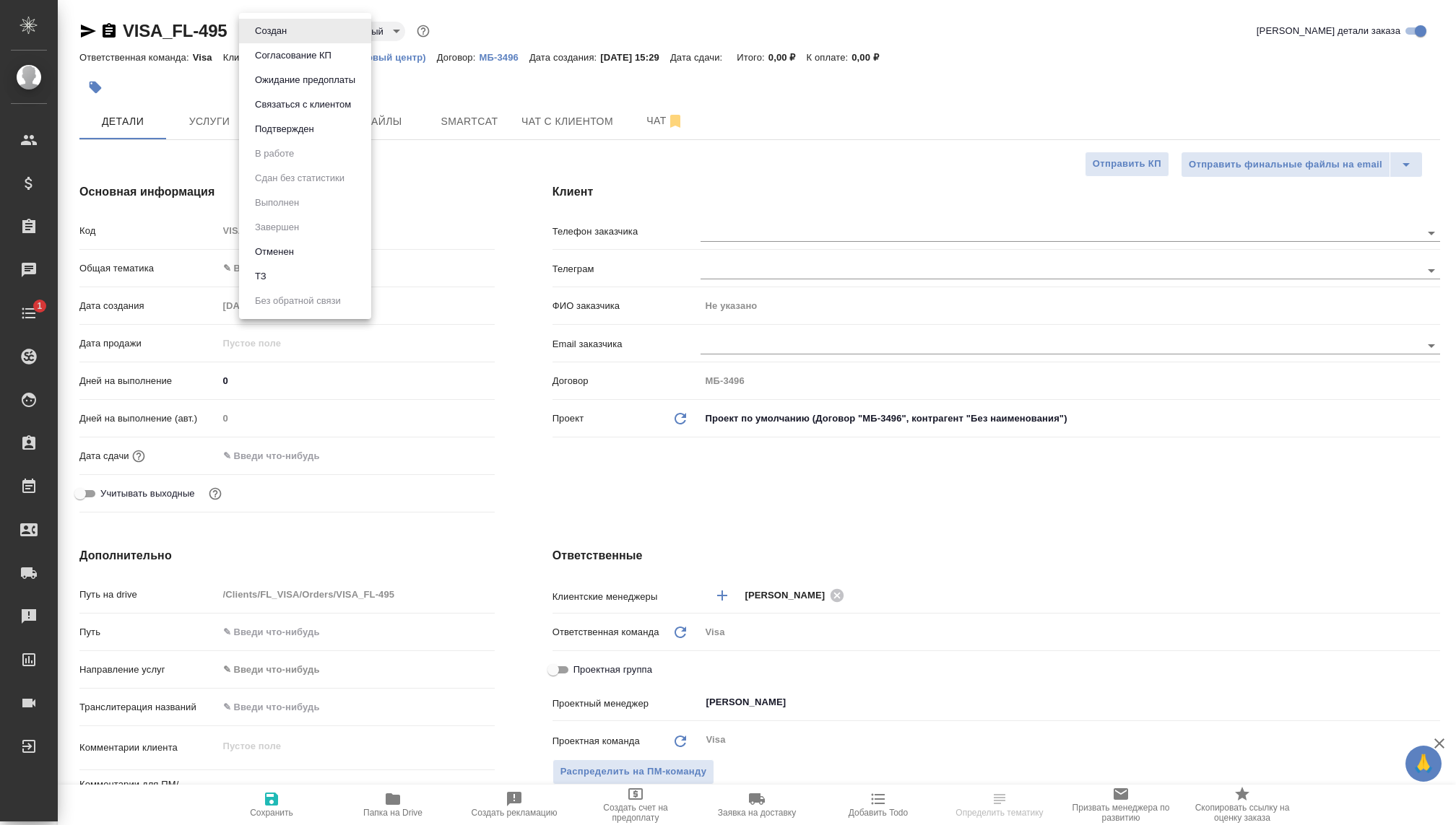
click at [281, 83] on button "Ожидание предоплаты" at bounding box center [306, 80] width 109 height 16
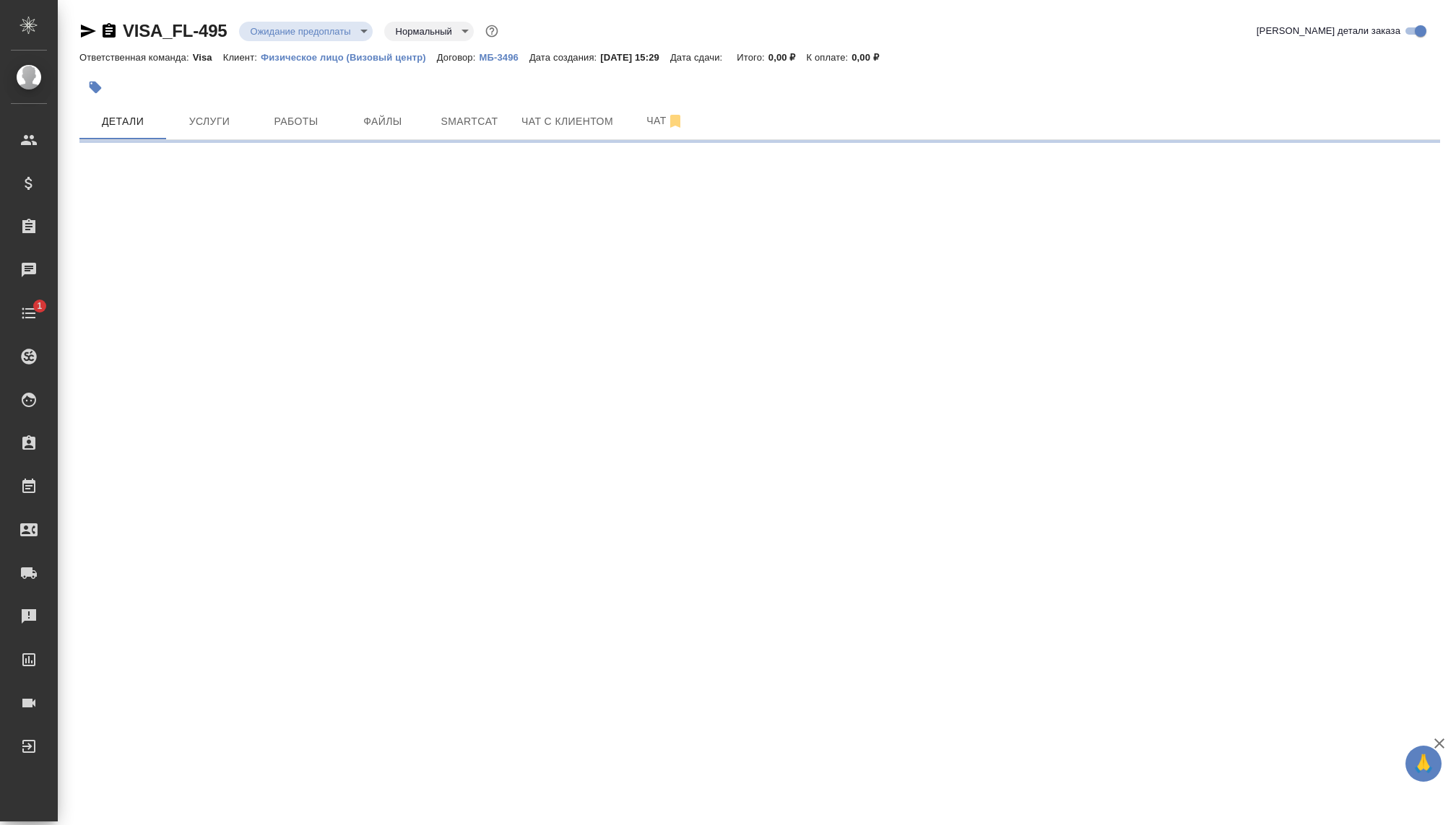
select select "RU"
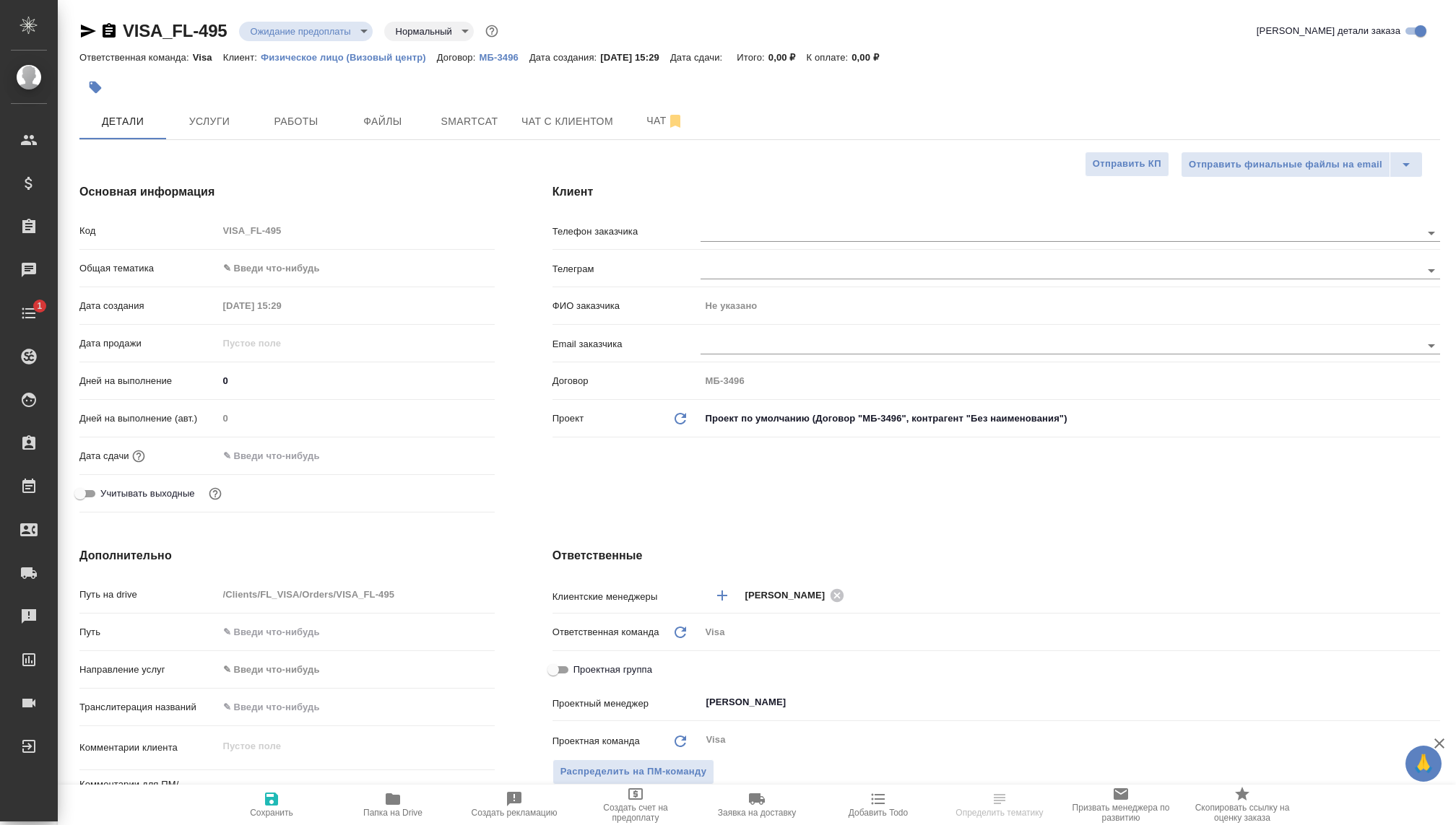
type textarea "x"
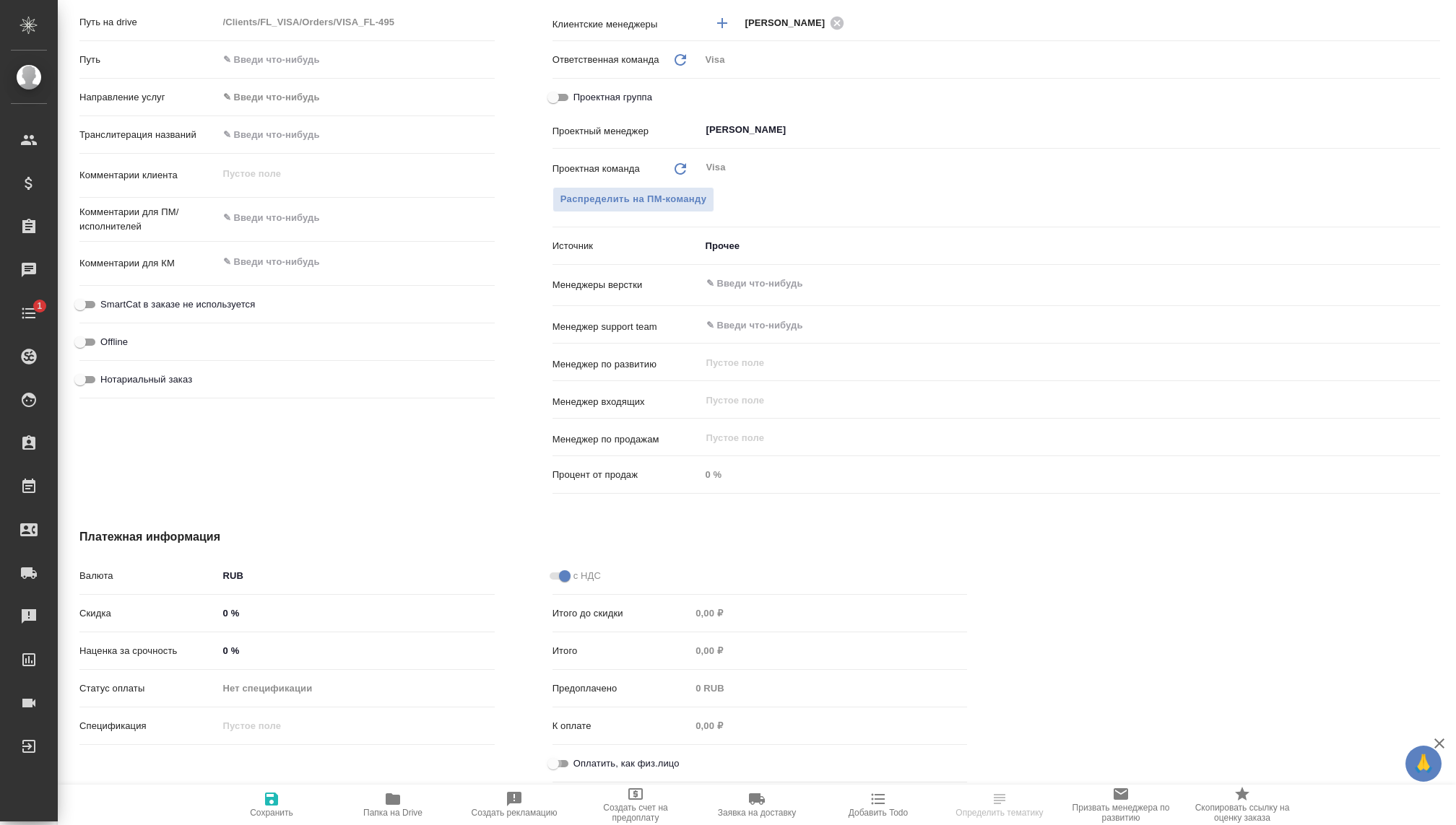
click at [561, 760] on input "Оплатить, как физ.лицо" at bounding box center [553, 764] width 52 height 17
checkbox input "true"
type textarea "x"
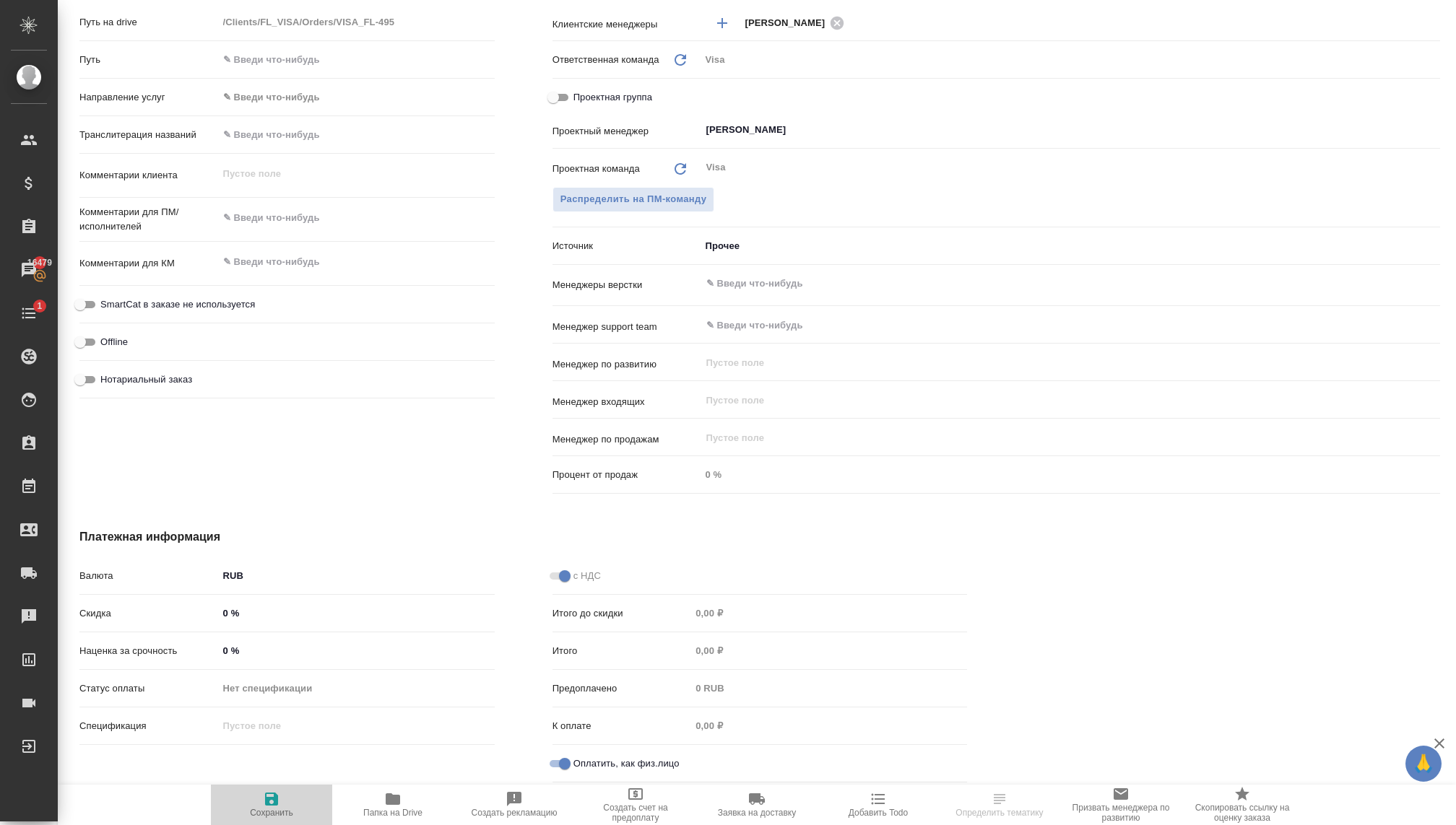
click at [259, 809] on span "Сохранить" at bounding box center [271, 813] width 44 height 10
type textarea "x"
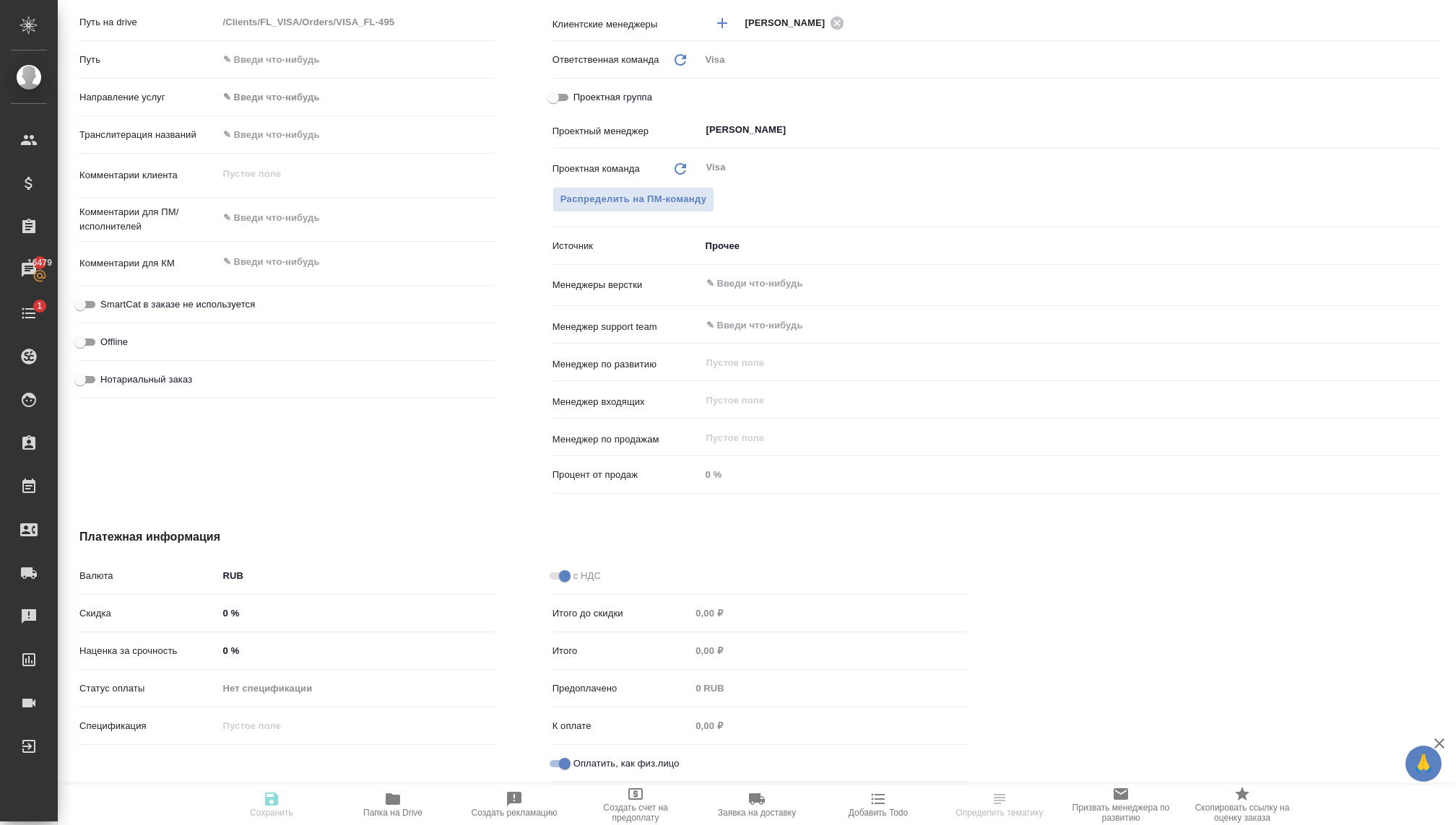
type textarea "x"
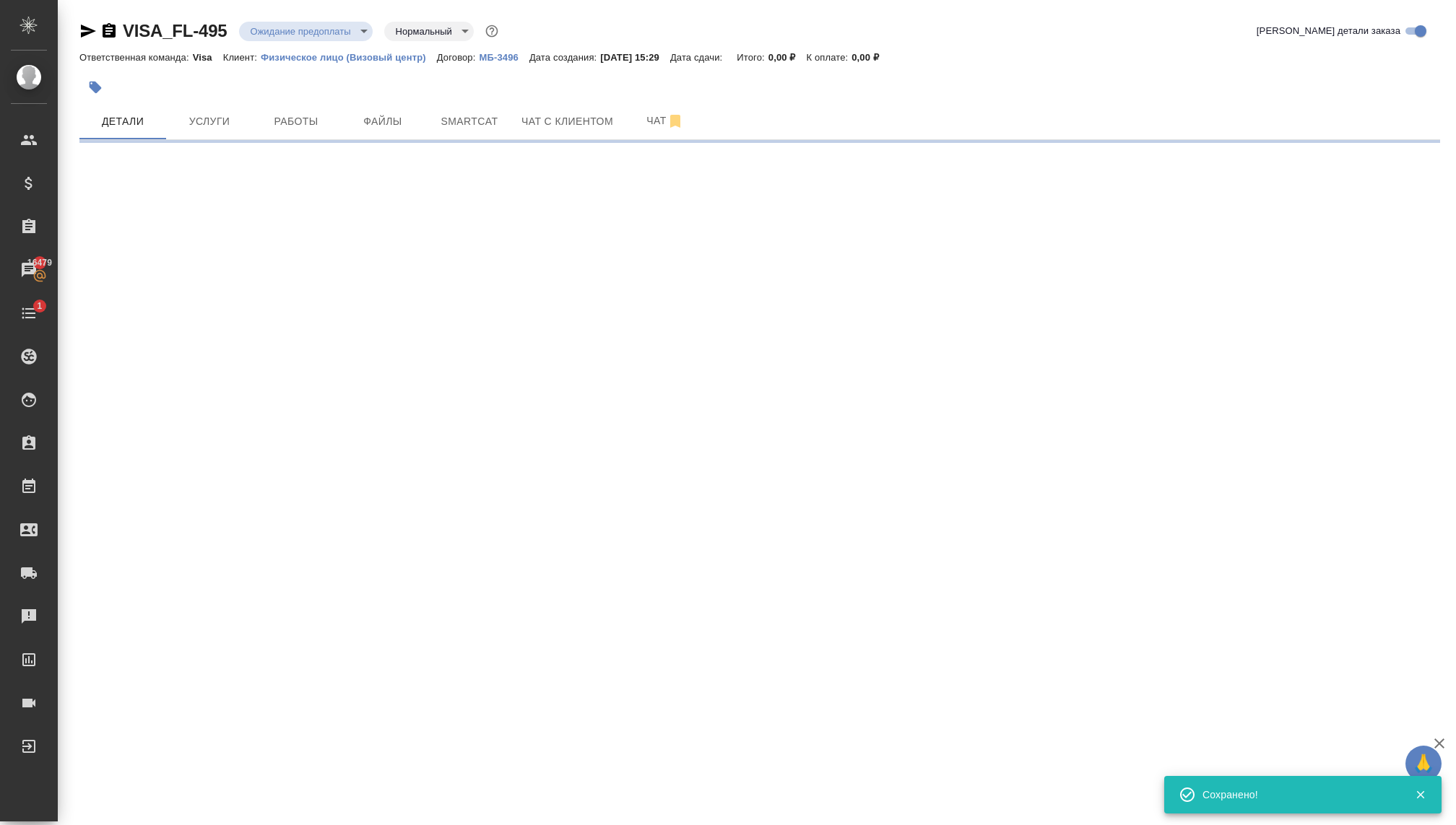
scroll to position [0, 0]
select select "RU"
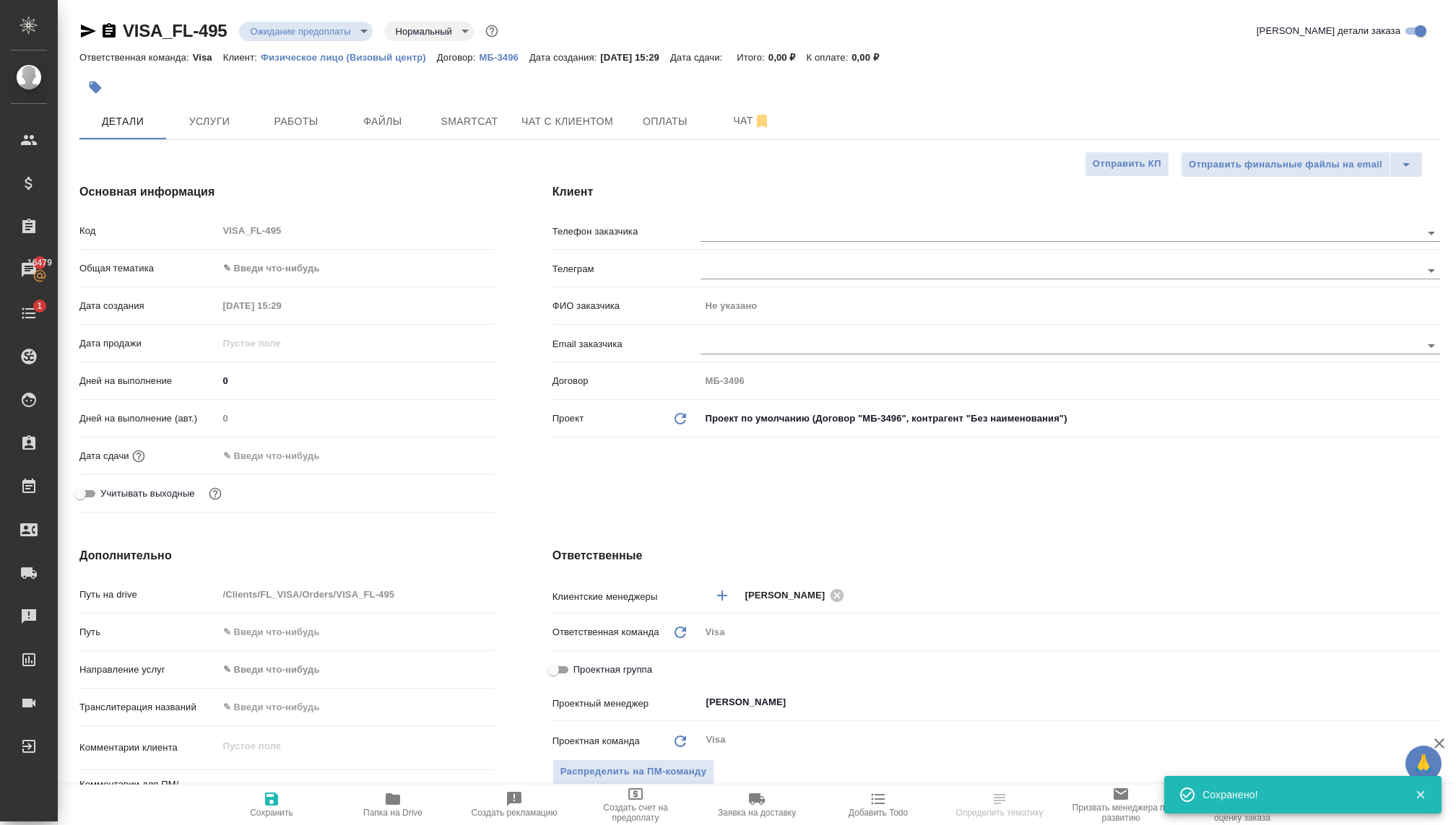
type textarea "x"
click at [278, 269] on body "🙏 .cls-1 fill:#fff; AWATERA Kovaleva Ekaterina Клиенты Спецификации Заказы 1647…" at bounding box center [728, 412] width 1456 height 825
click at [270, 407] on li "Юридическая/Финансовая" at bounding box center [356, 406] width 277 height 23
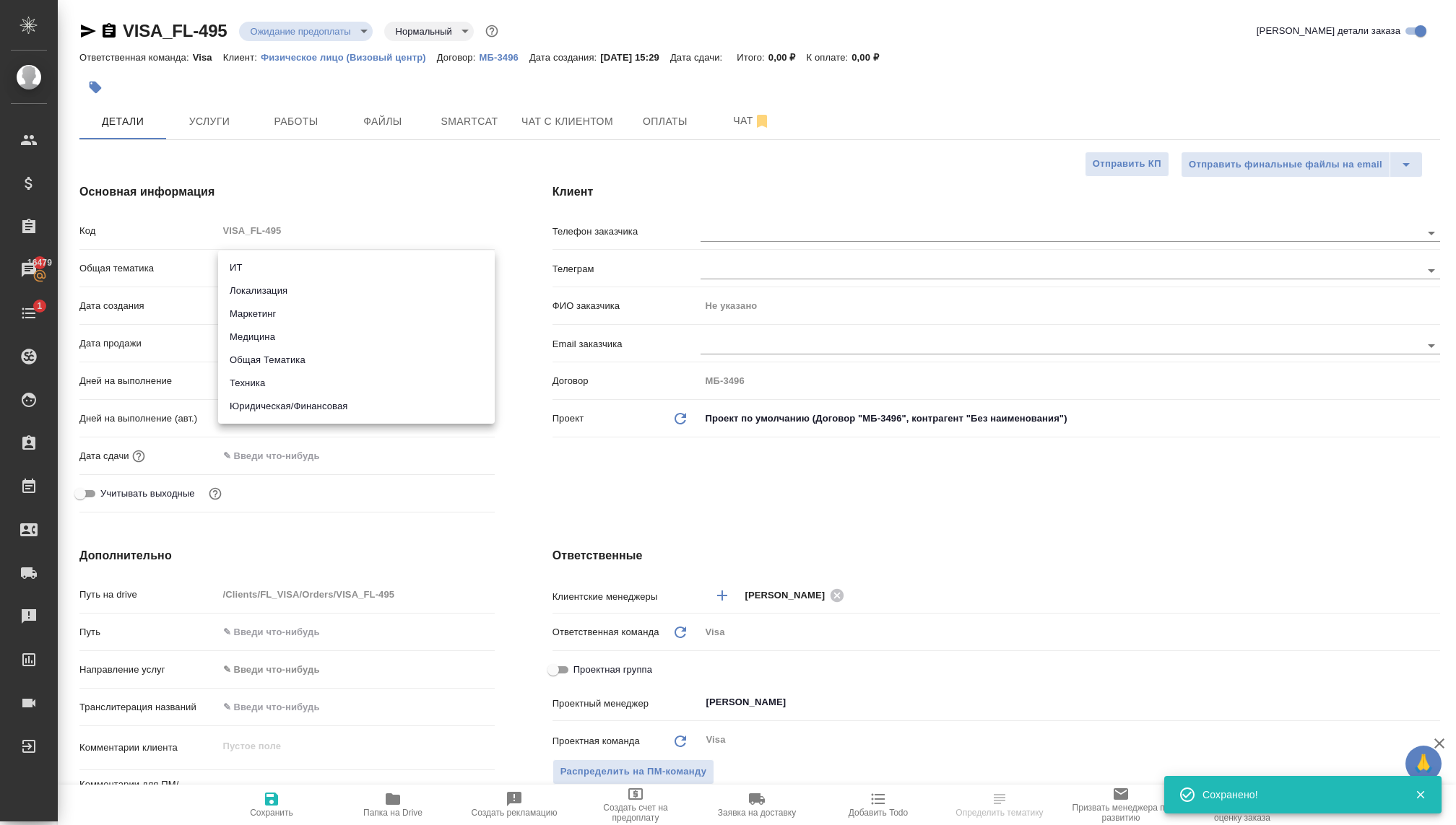
type input "yr-fn"
type textarea "x"
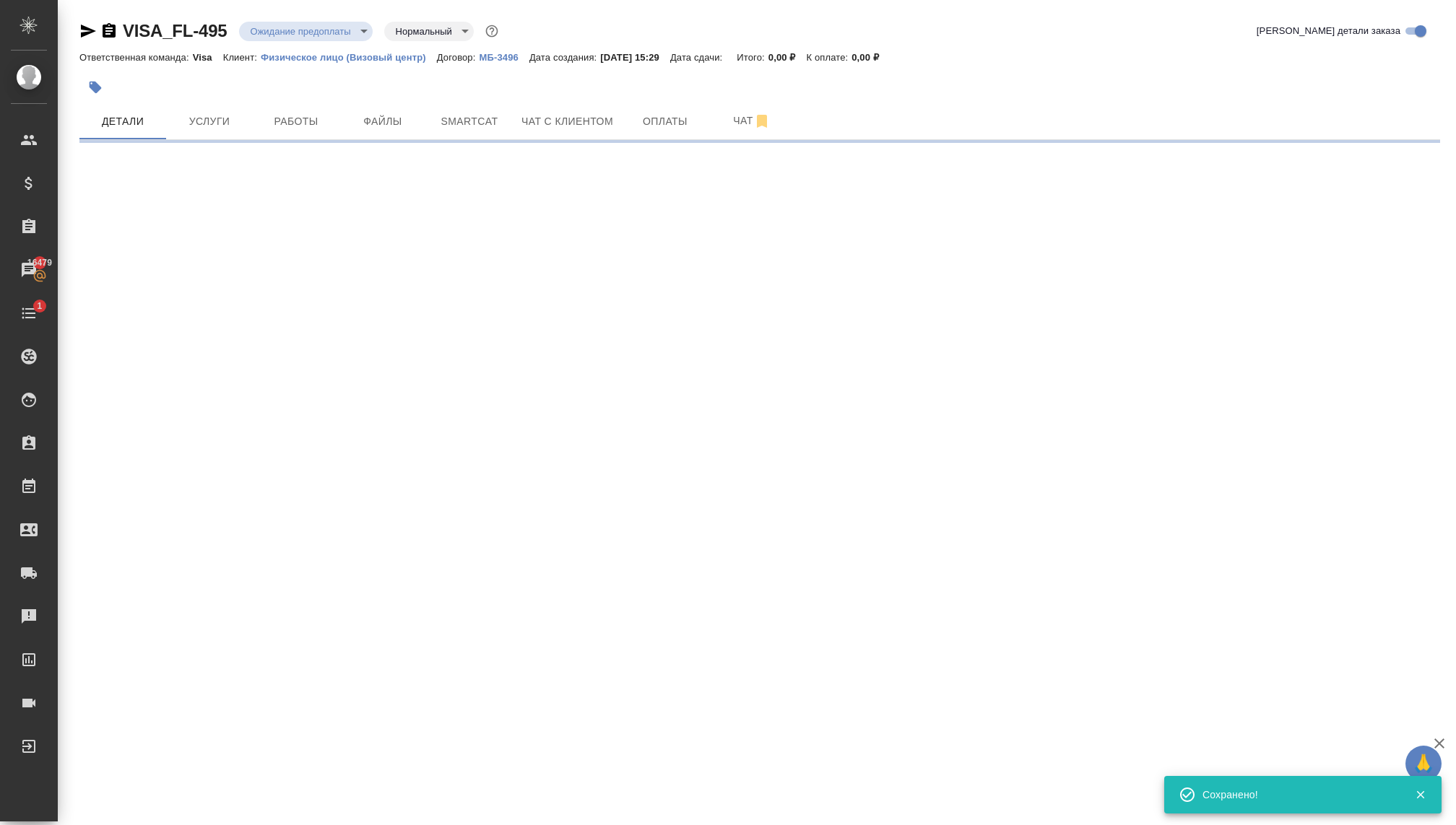
click at [259, 305] on div ".cls-1 fill:#fff; AWATERA Kovaleva Ekaterina Клиенты Спецификации Заказы 16479 …" at bounding box center [728, 412] width 1456 height 825
select select "RU"
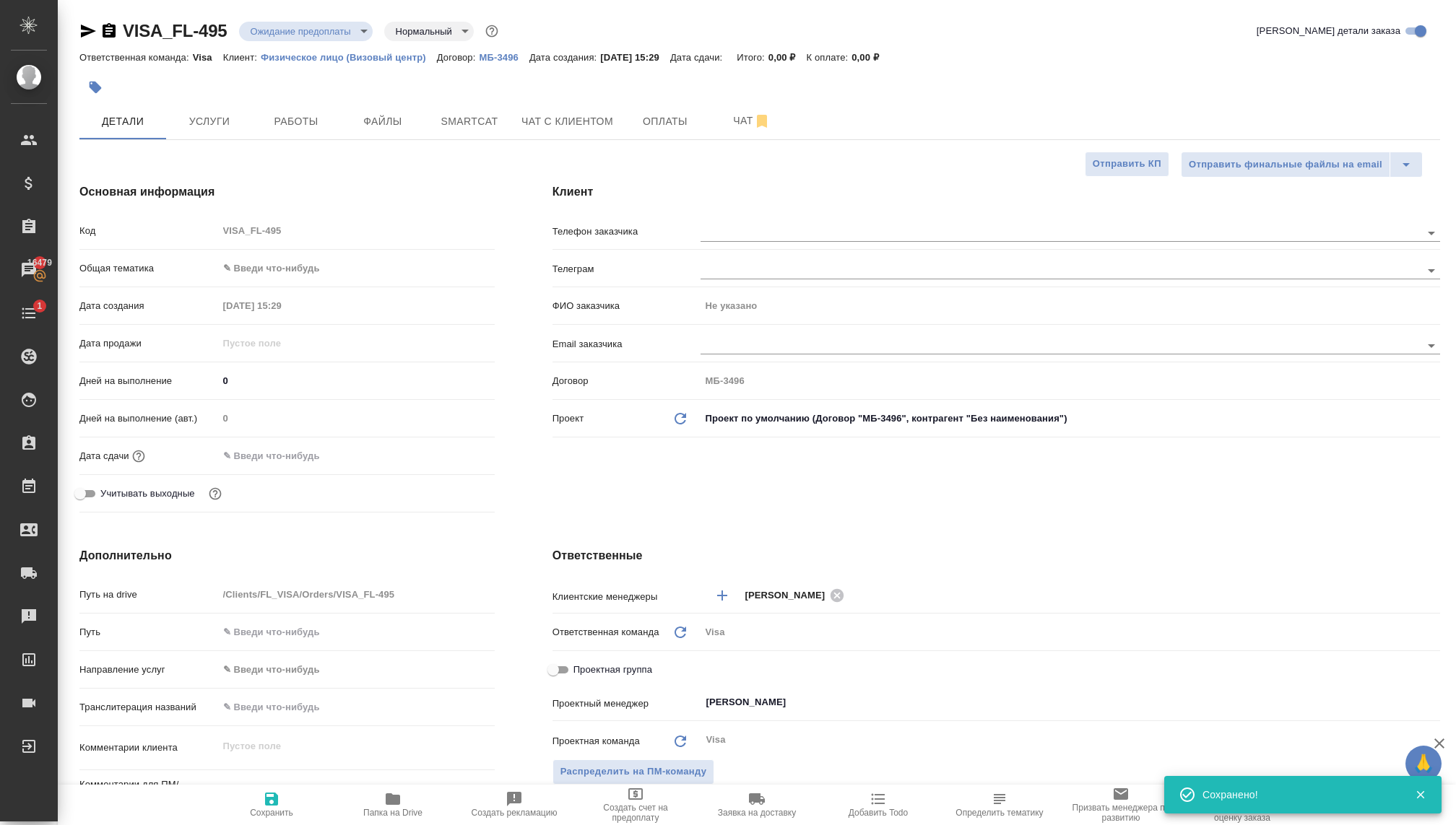
type textarea "x"
click at [272, 268] on body "🙏 .cls-1 fill:#fff; AWATERA Kovaleva Ekaterina Клиенты Спецификации Заказы 1647…" at bounding box center [728, 412] width 1456 height 825
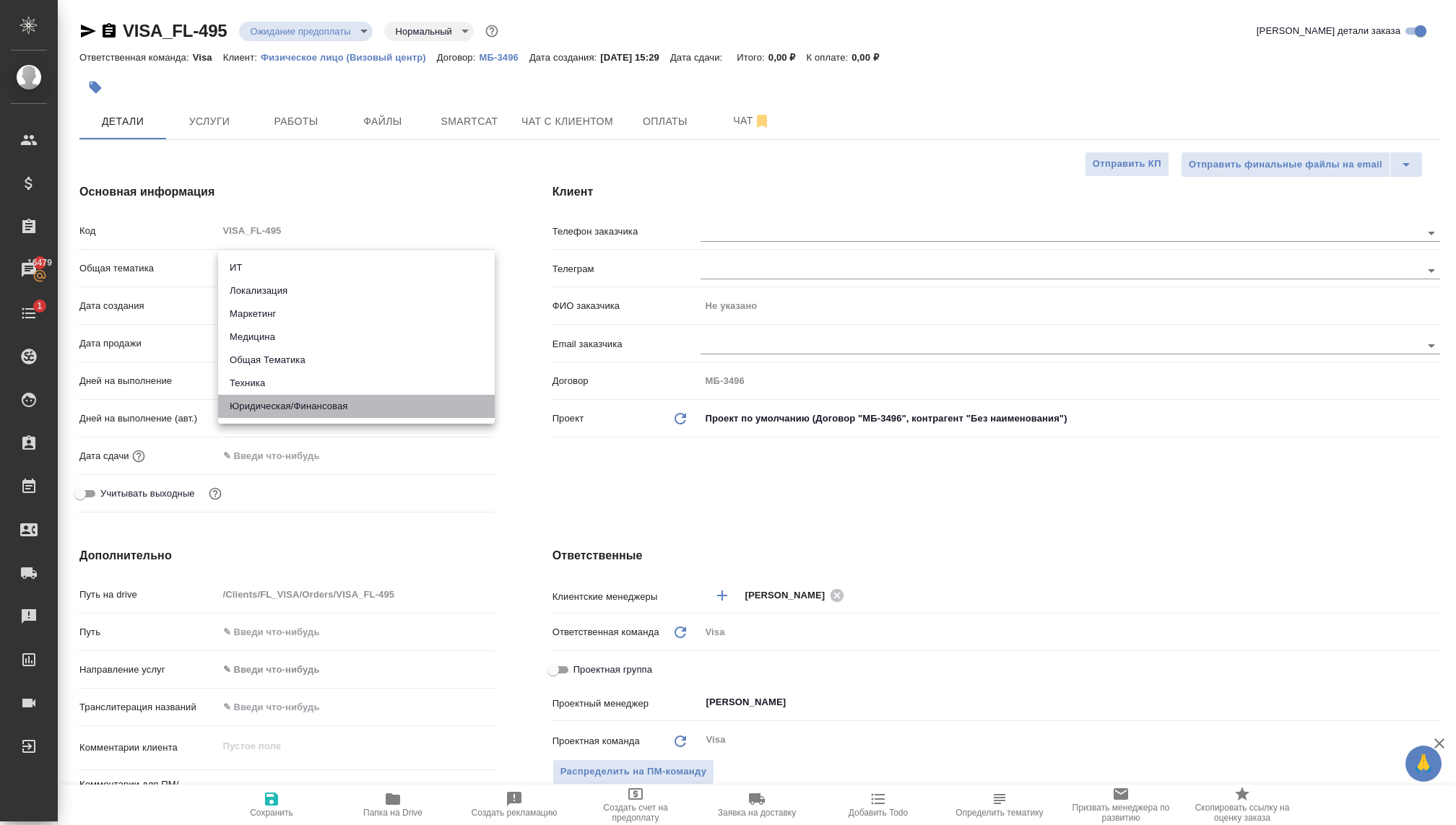
click at [270, 397] on li "Юридическая/Финансовая" at bounding box center [356, 406] width 277 height 23
type input "yr-fn"
type textarea "x"
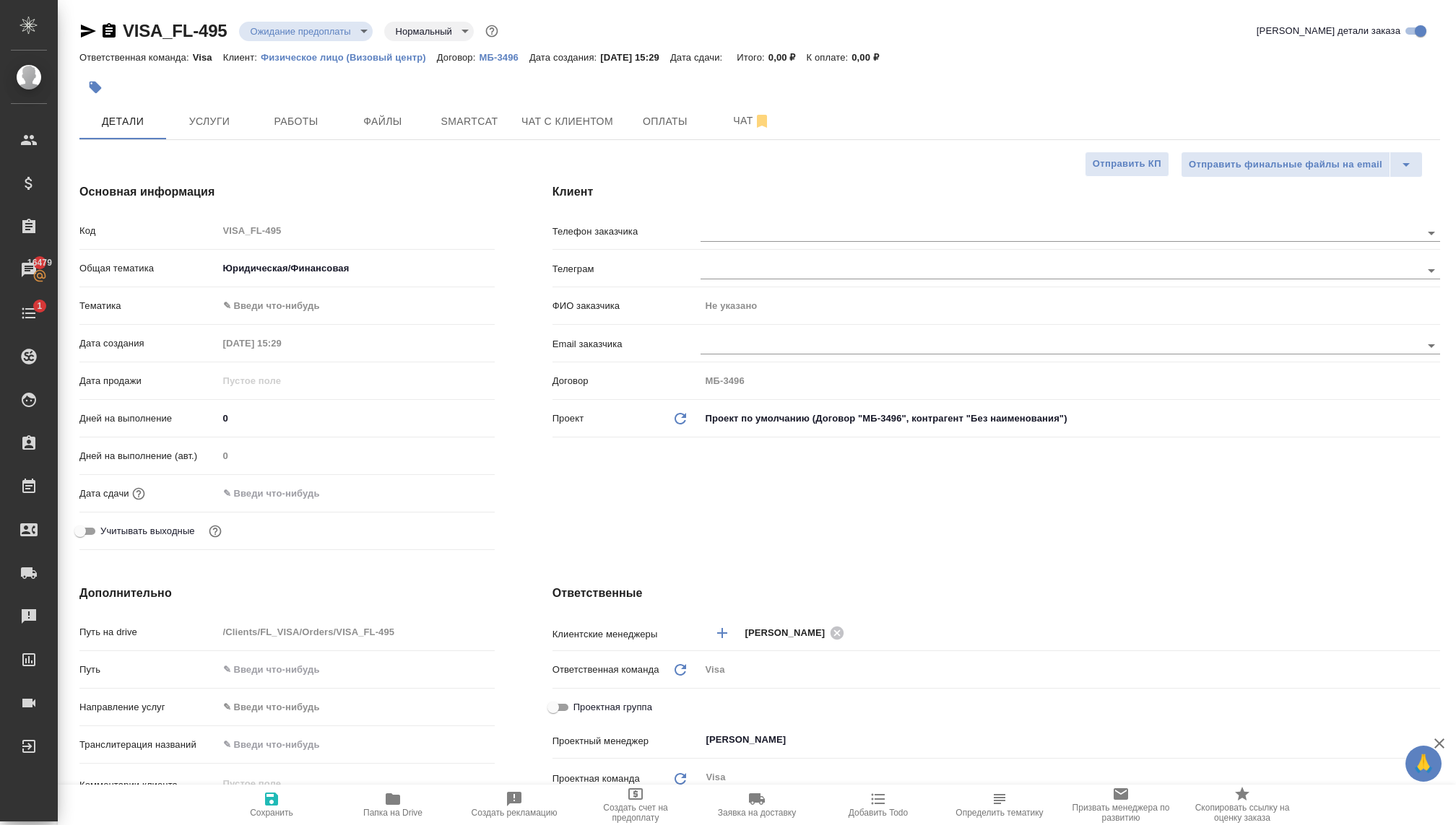
click at [257, 306] on body "🙏 .cls-1 fill:#fff; AWATERA Kovaleva Ekaterina Клиенты Спецификации Заказы 1647…" at bounding box center [728, 412] width 1456 height 825
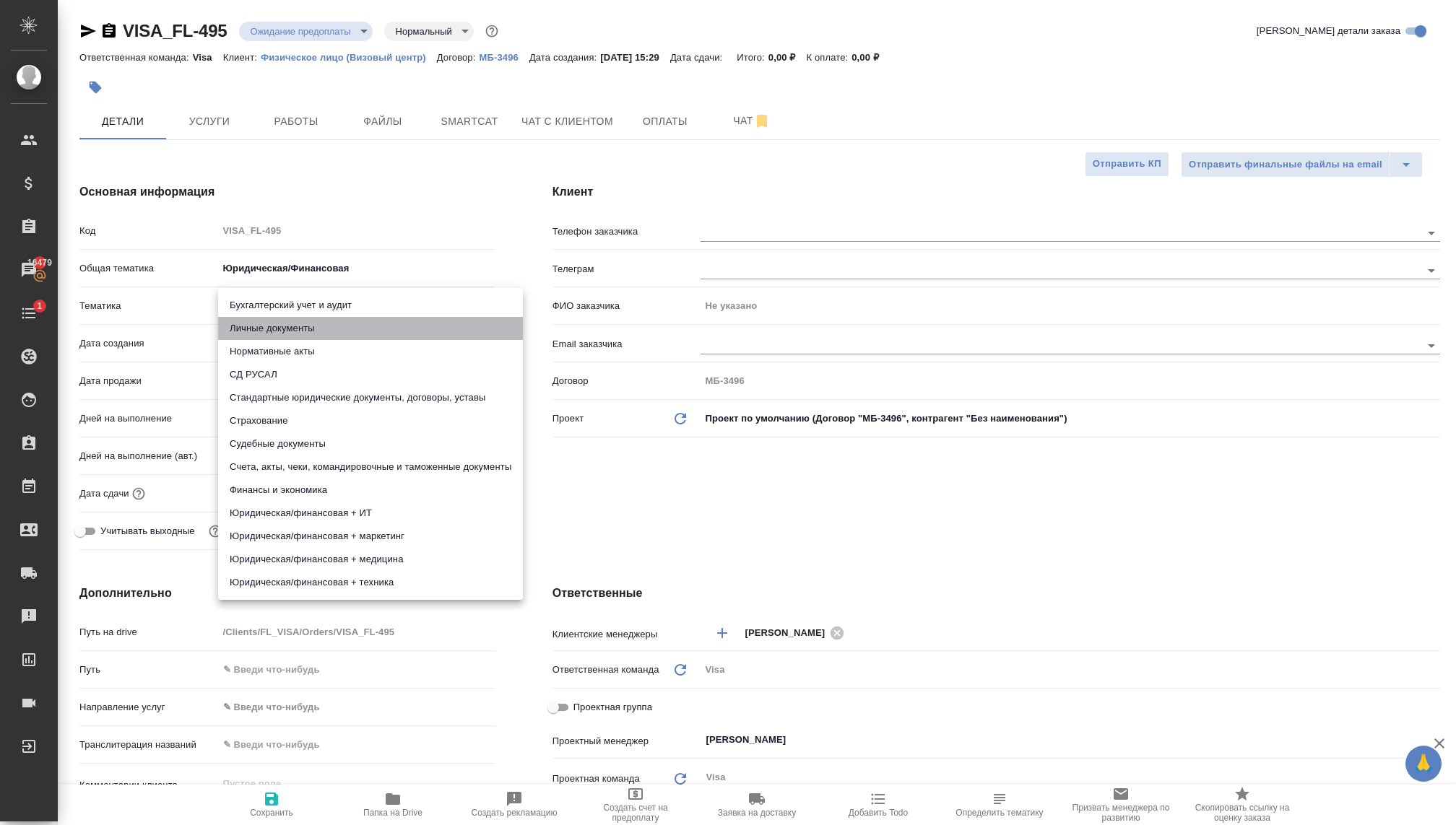
click at [261, 323] on li "Личные документы" at bounding box center [370, 328] width 305 height 23
type textarea "x"
type input "5a8b8b956a9677013d343cfe"
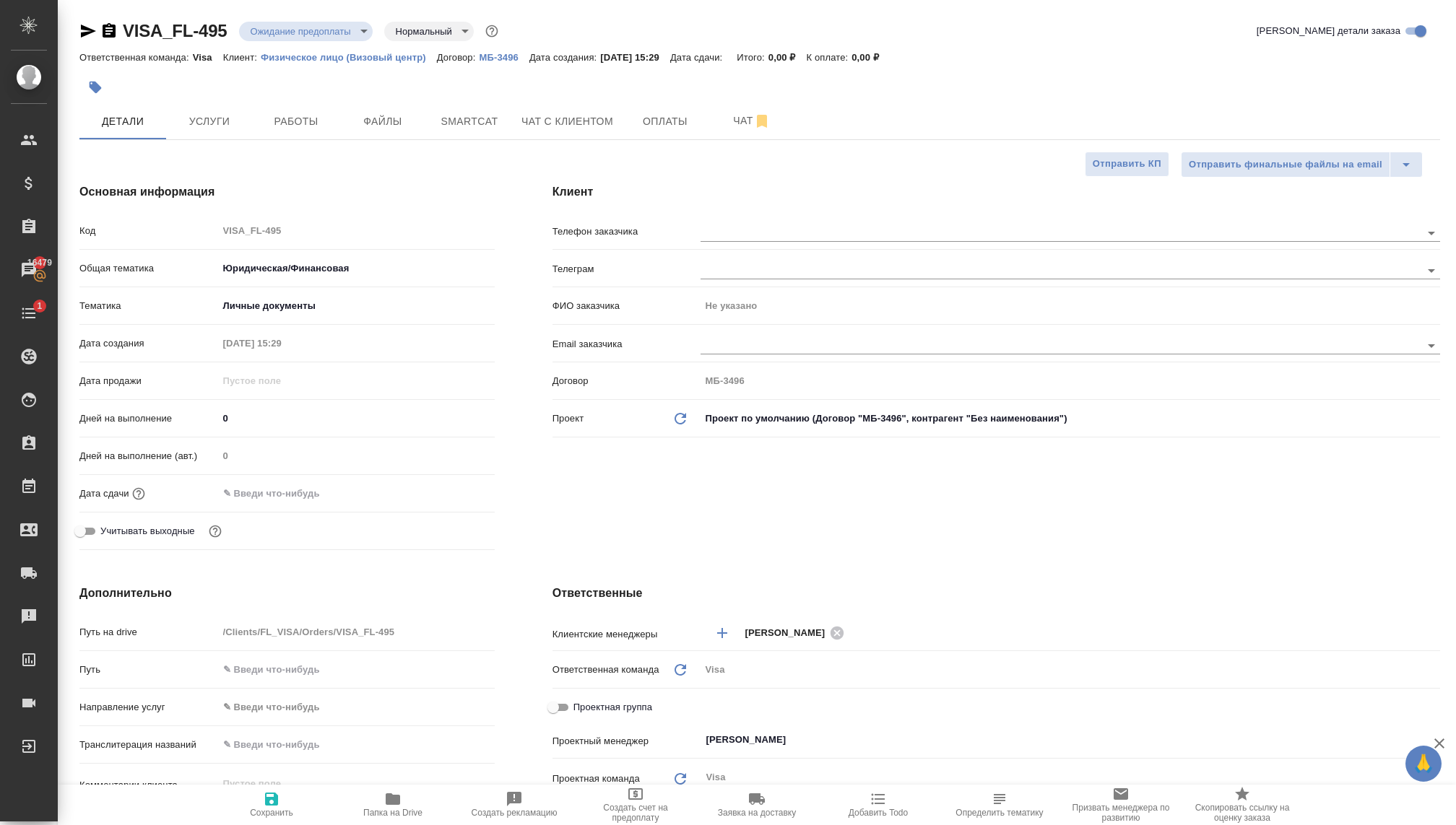
click at [291, 485] on input "text" at bounding box center [281, 493] width 126 height 21
click at [451, 488] on icon "button" at bounding box center [452, 491] width 13 height 15
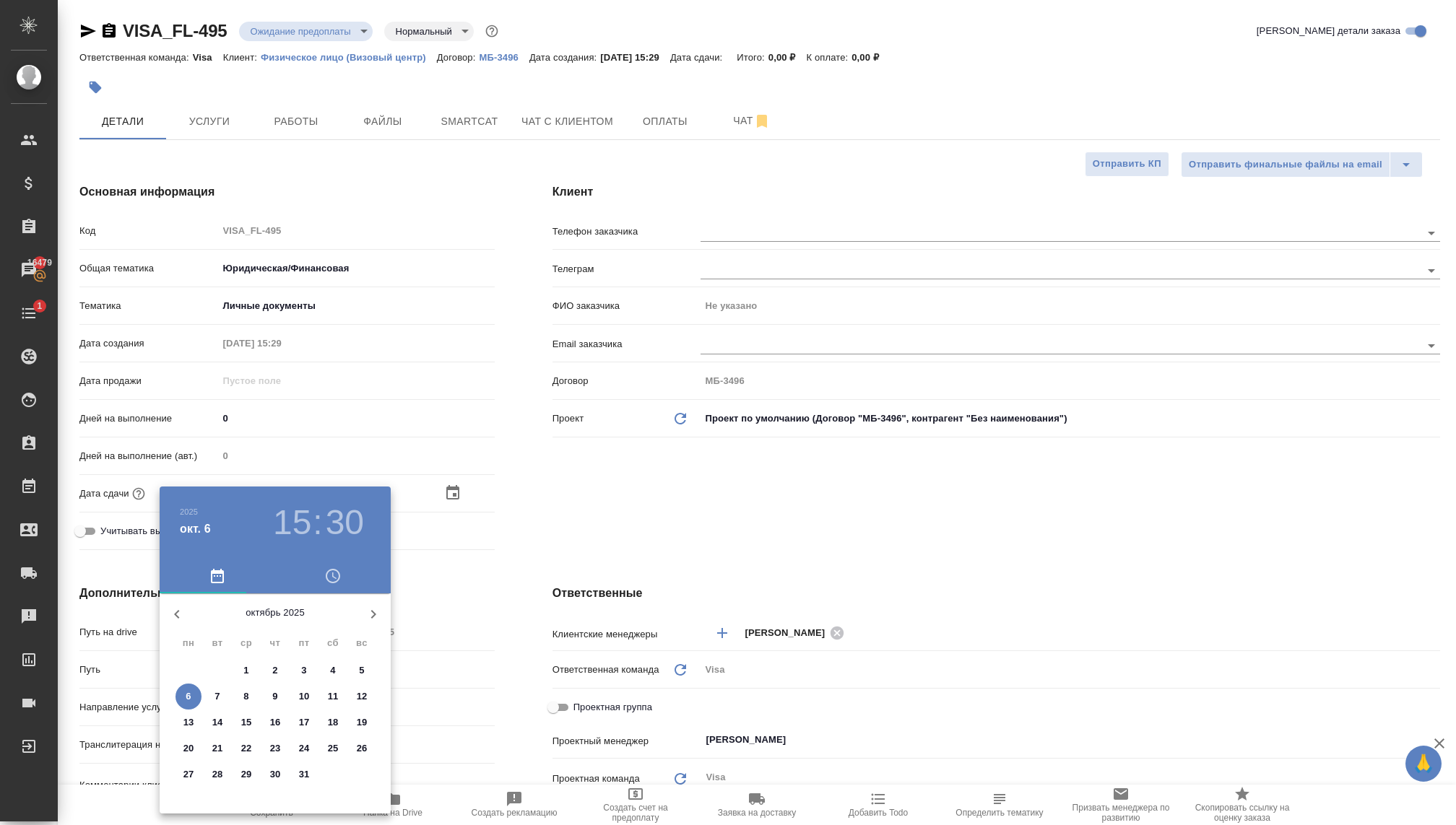
click at [367, 606] on icon "button" at bounding box center [373, 614] width 17 height 17
click at [299, 719] on p "19" at bounding box center [304, 722] width 11 height 15
type input "[DATE] 15:30"
type textarea "x"
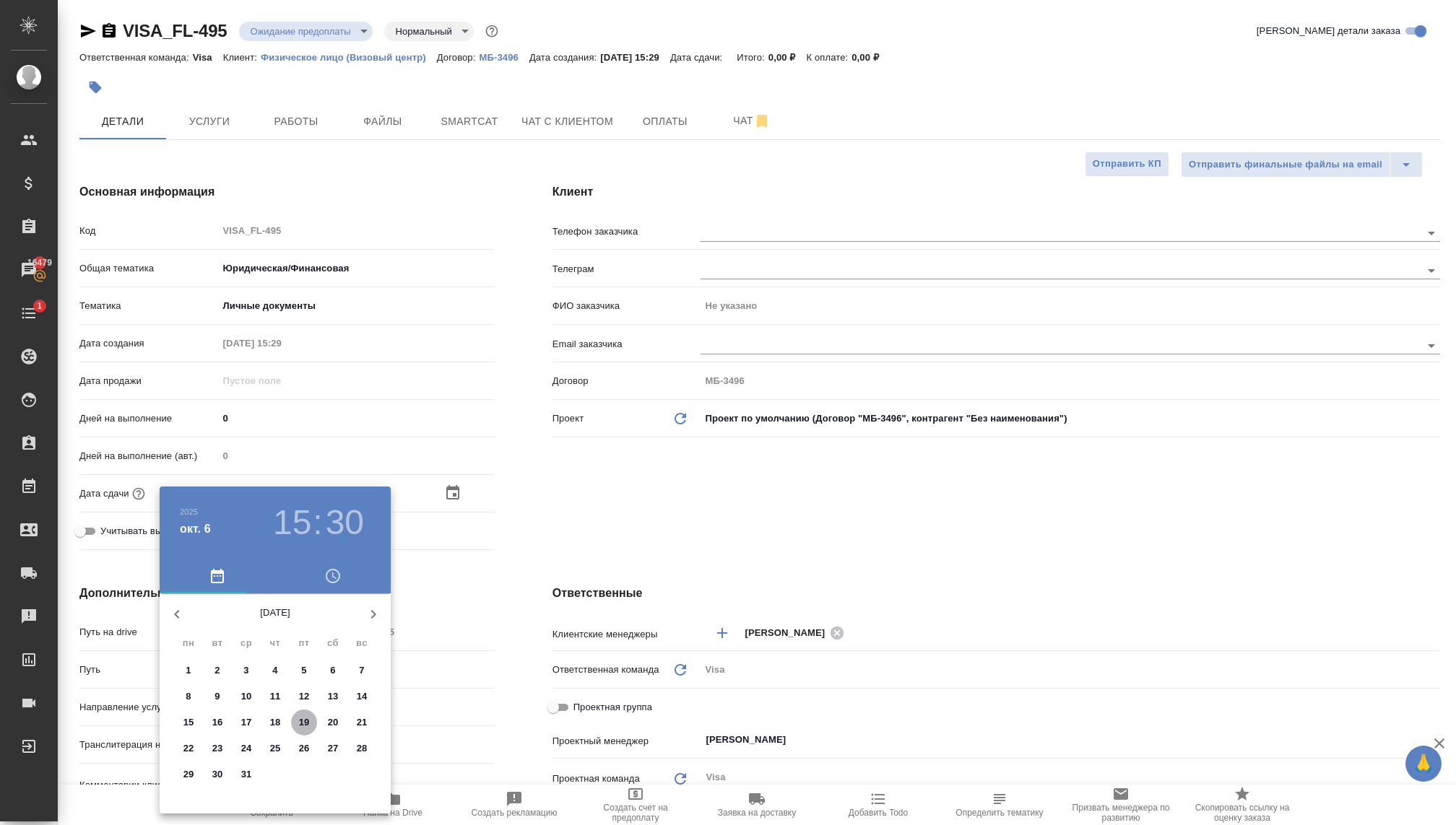
type textarea "x"
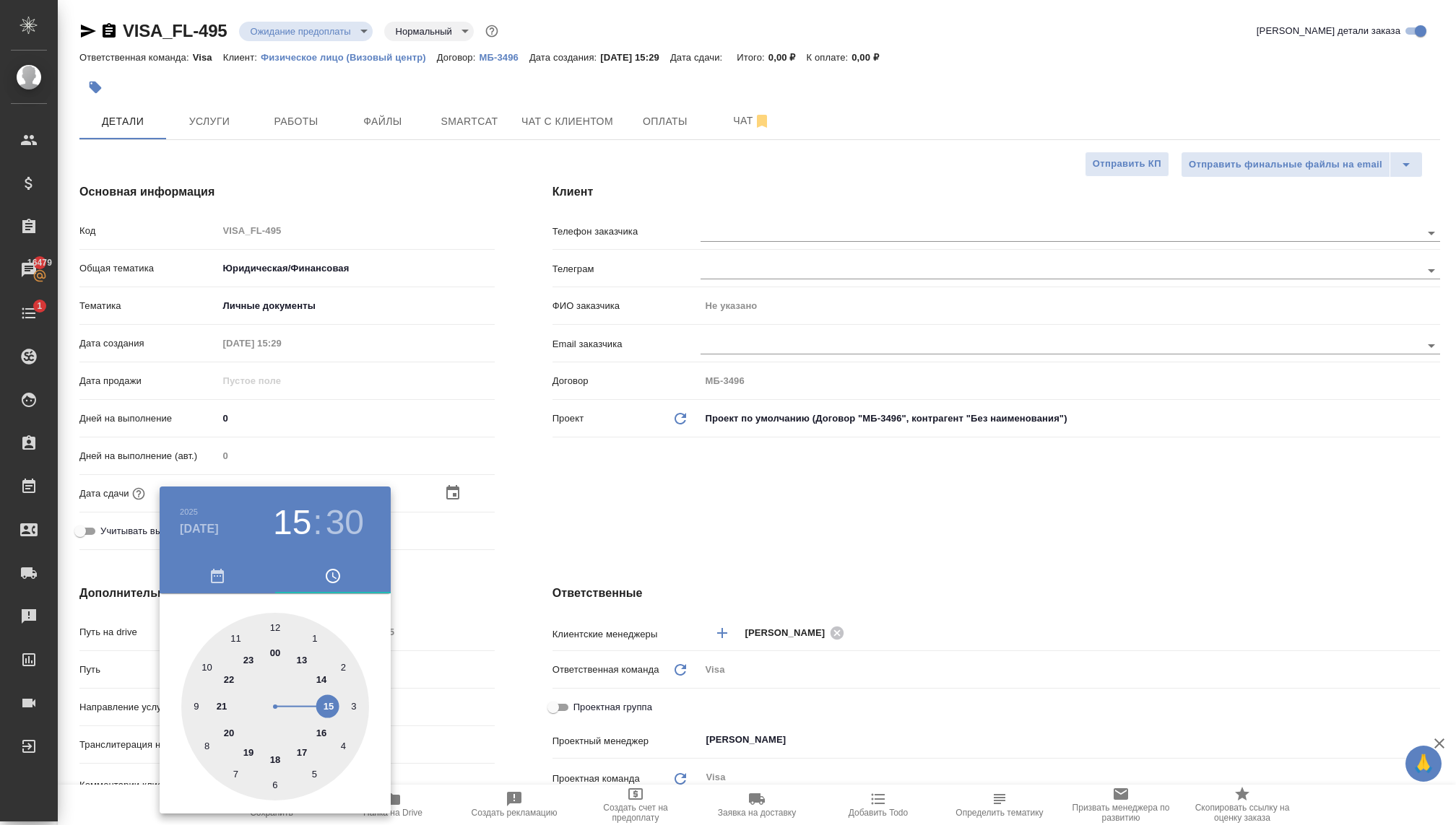
click at [588, 516] on div at bounding box center [728, 412] width 1456 height 825
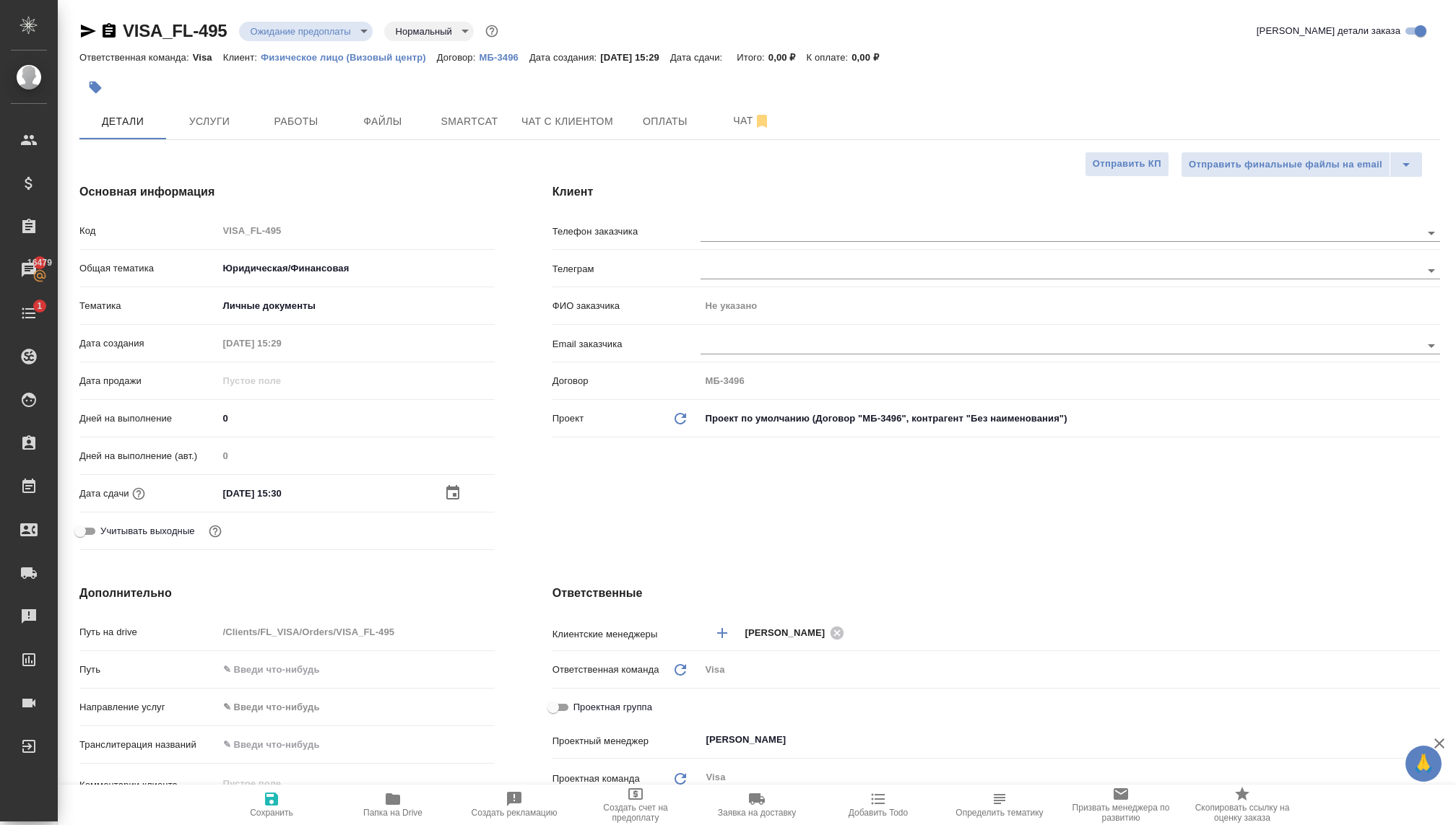
click at [271, 805] on icon "button" at bounding box center [271, 799] width 17 height 17
type textarea "x"
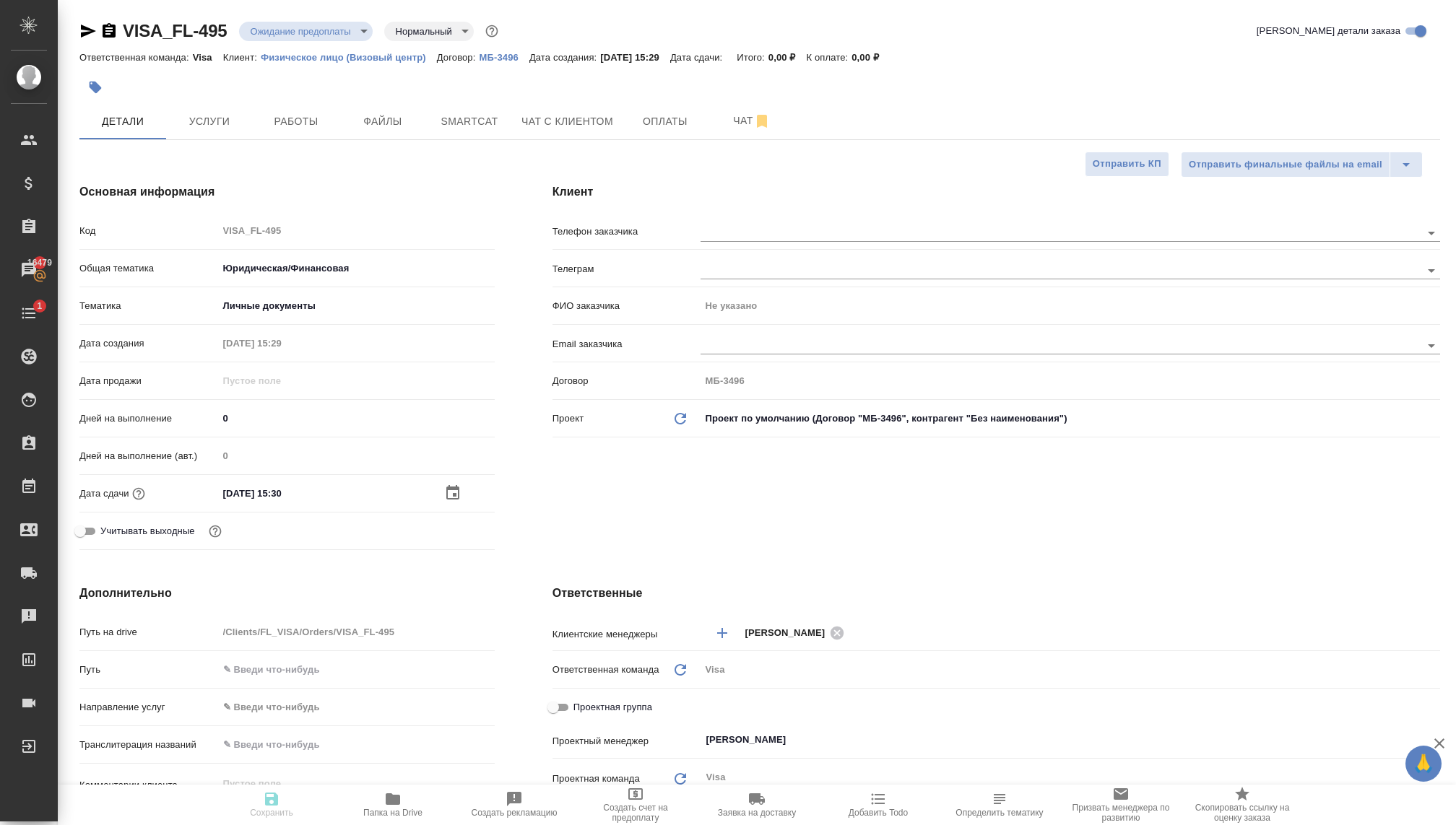
type textarea "x"
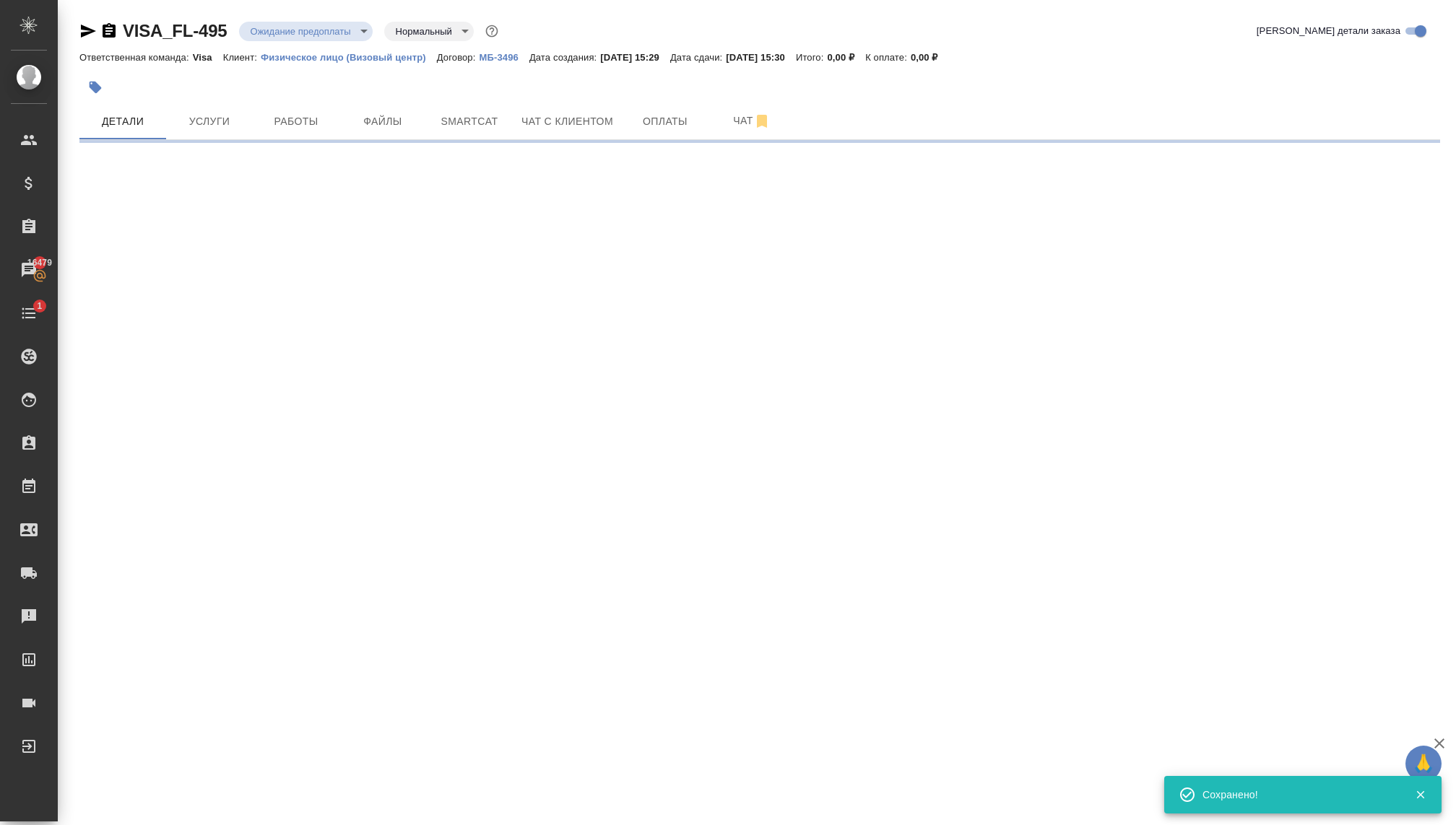
select select "RU"
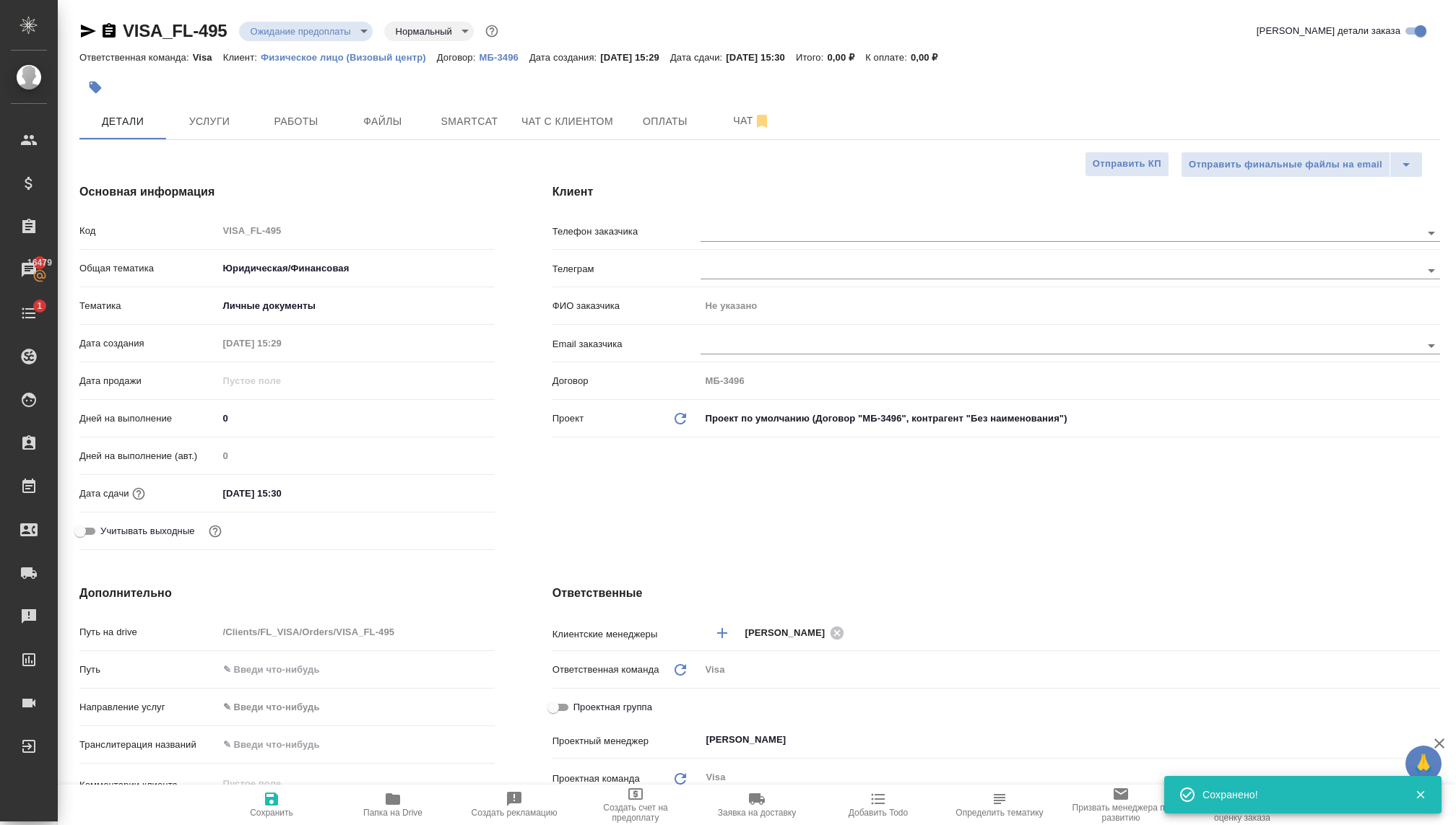
type textarea "x"
click at [734, 227] on input "text" at bounding box center [1036, 232] width 672 height 17
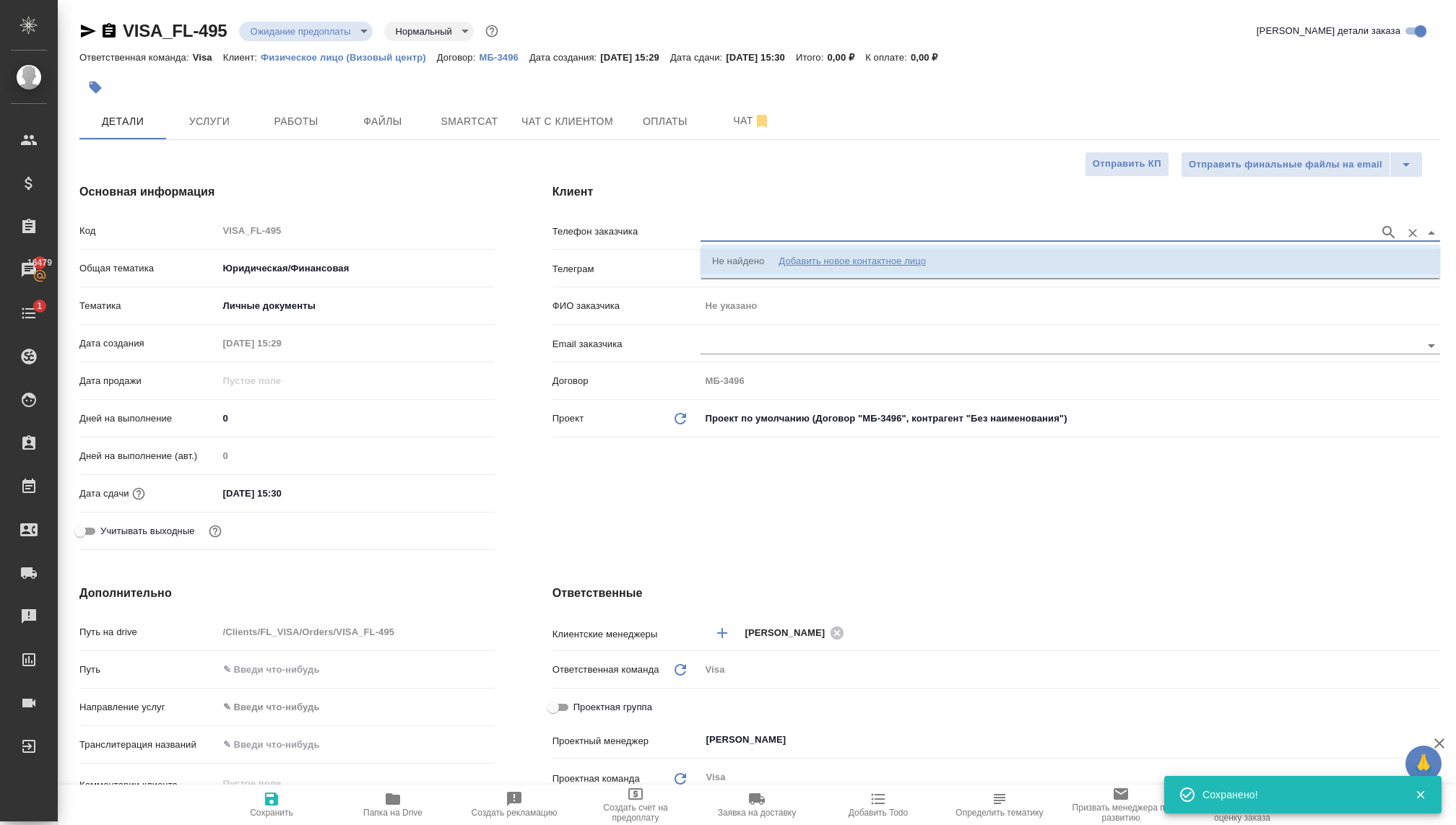
click at [829, 249] on li "Не найдено Добавить новое контактное лицо" at bounding box center [1070, 261] width 739 height 26
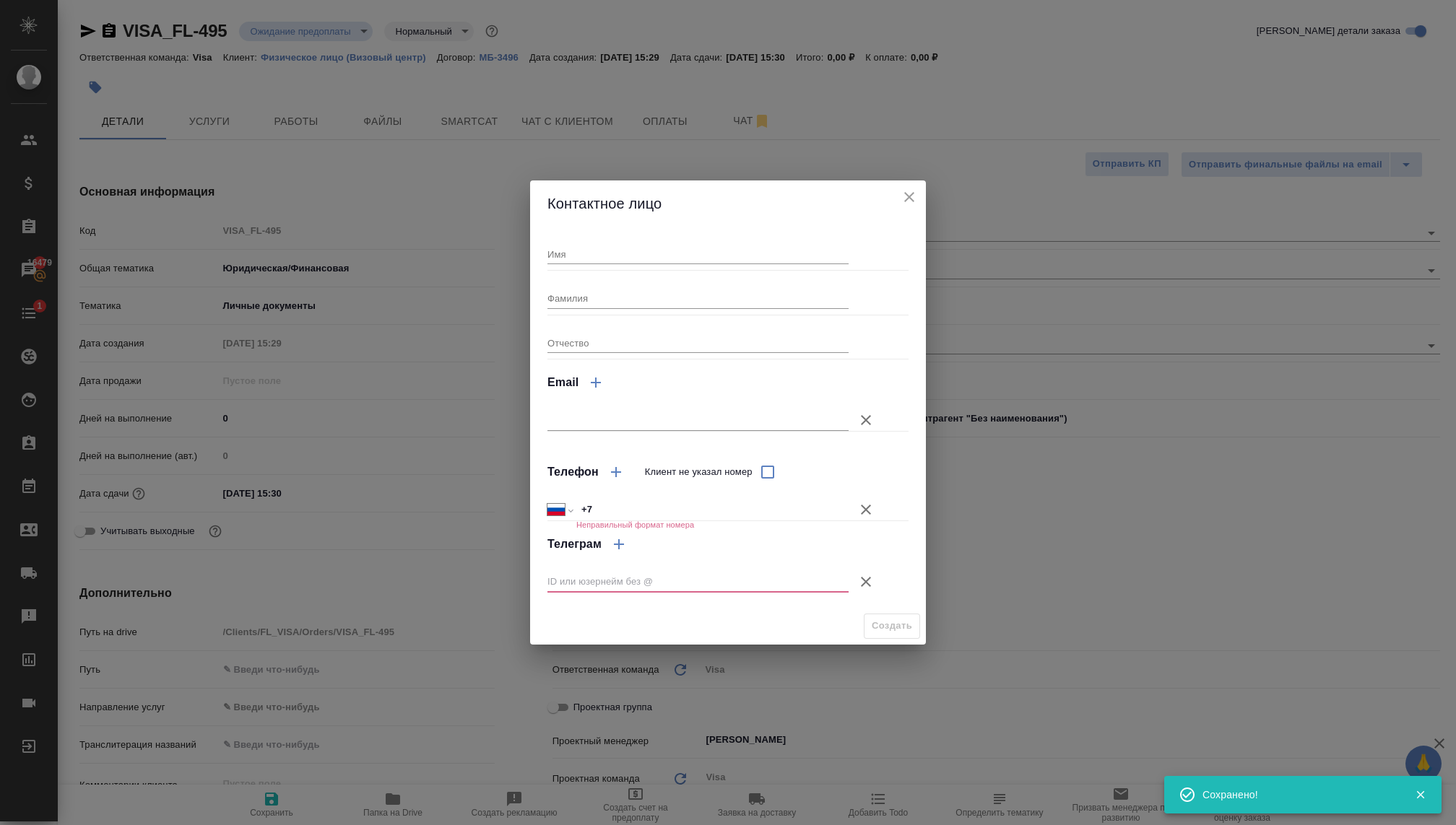
click at [598, 251] on input "Имя" at bounding box center [697, 254] width 301 height 20
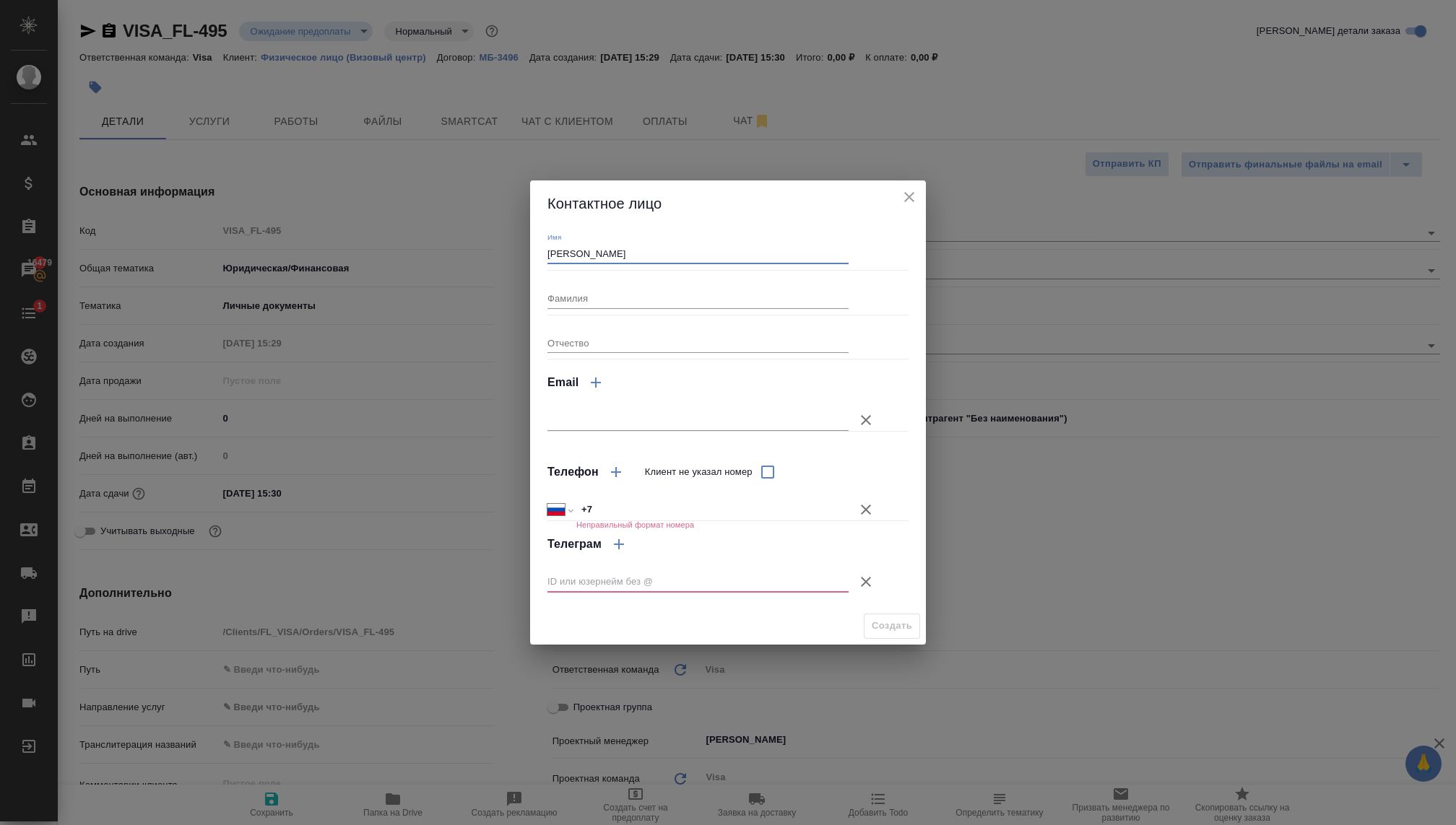
type input "Ольга"
type textarea "x"
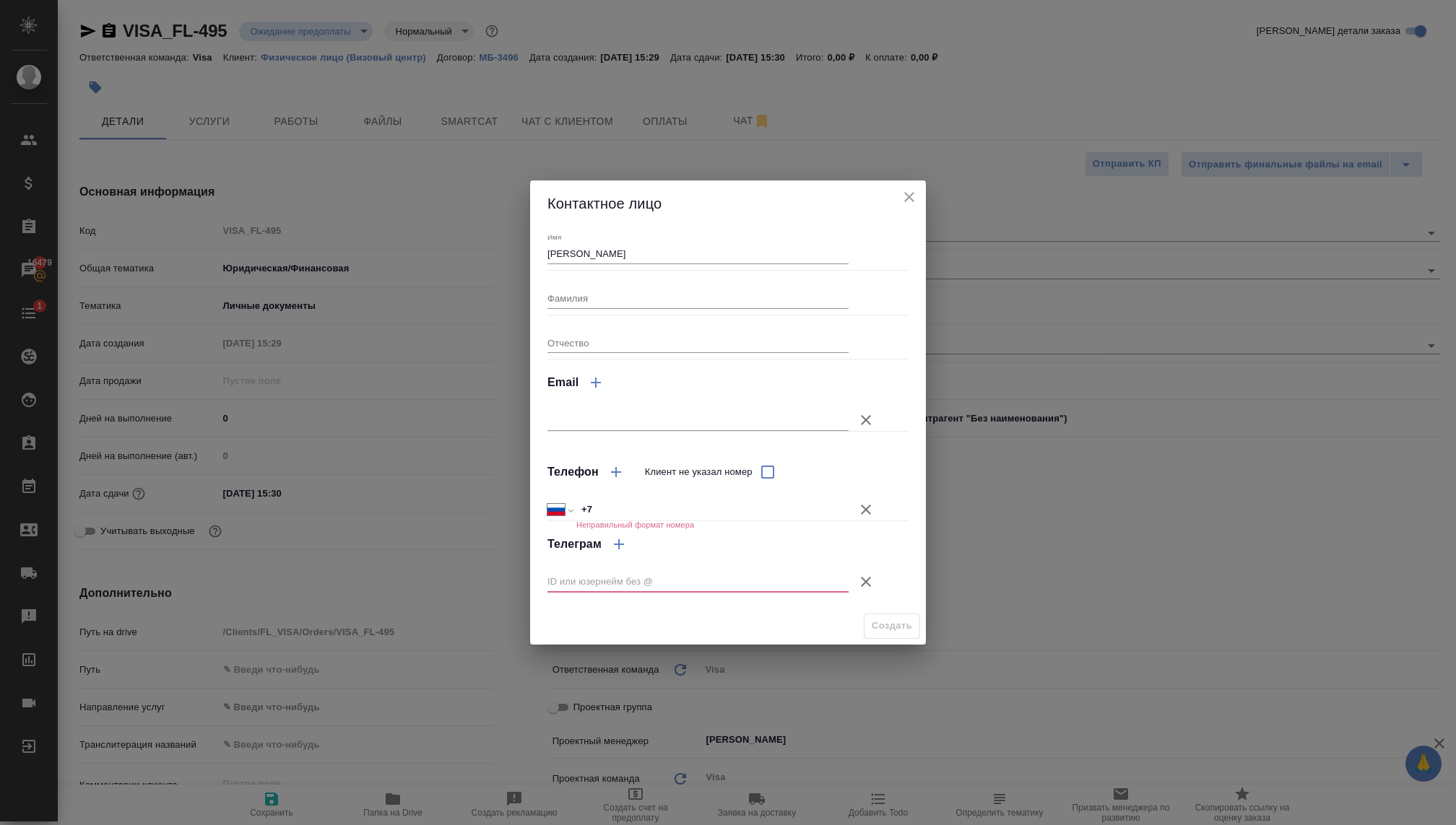
type textarea "x"
click at [631, 516] on input "+7" at bounding box center [712, 509] width 271 height 21
paste input "79104734623"
select select "KZ"
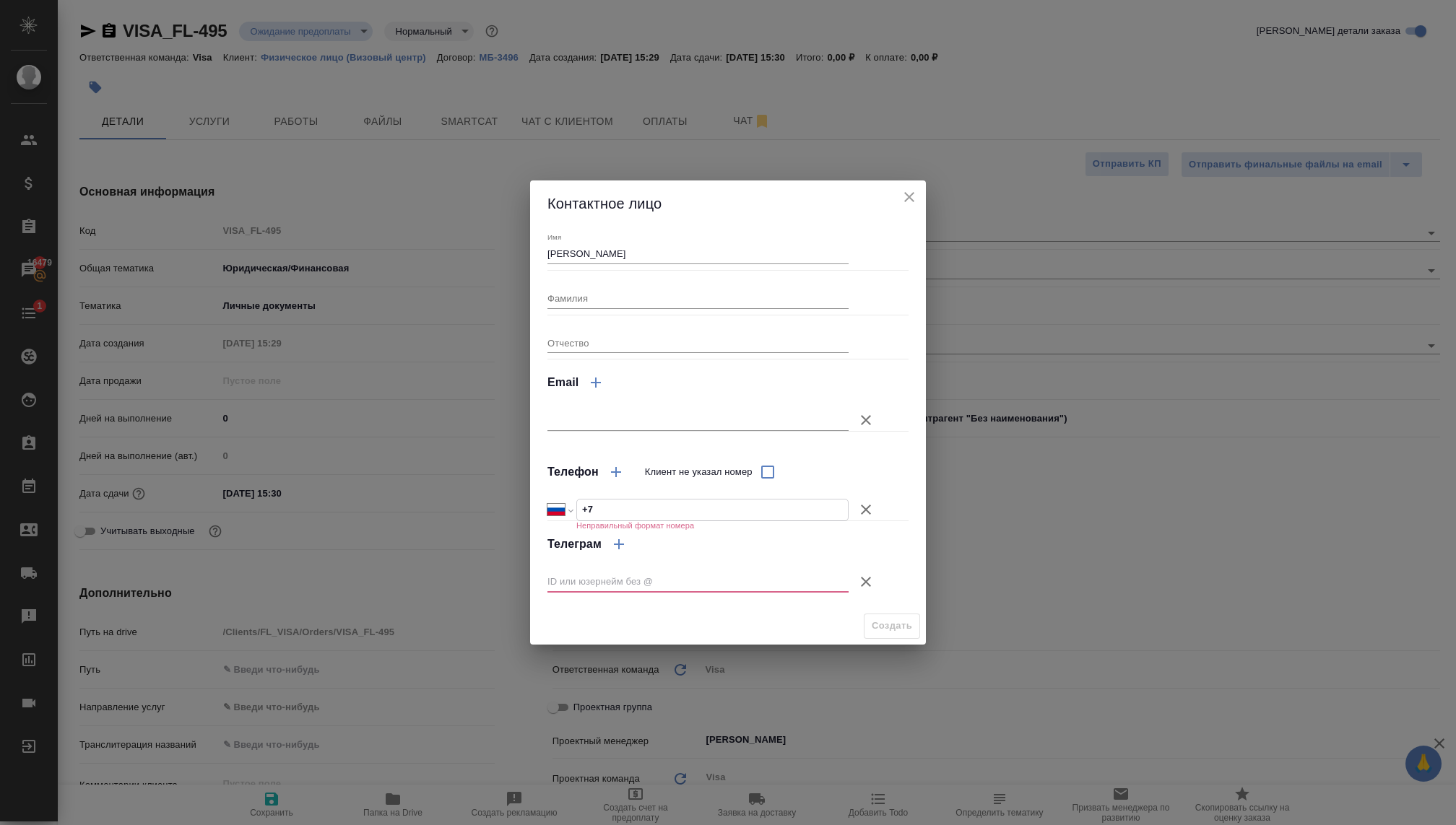
type input "+7 79104734623"
click at [597, 505] on input "+7 79104734623" at bounding box center [712, 509] width 271 height 21
select select "RU"
type input "+7 910 473 46 23"
click at [597, 580] on input "text" at bounding box center [697, 582] width 301 height 20
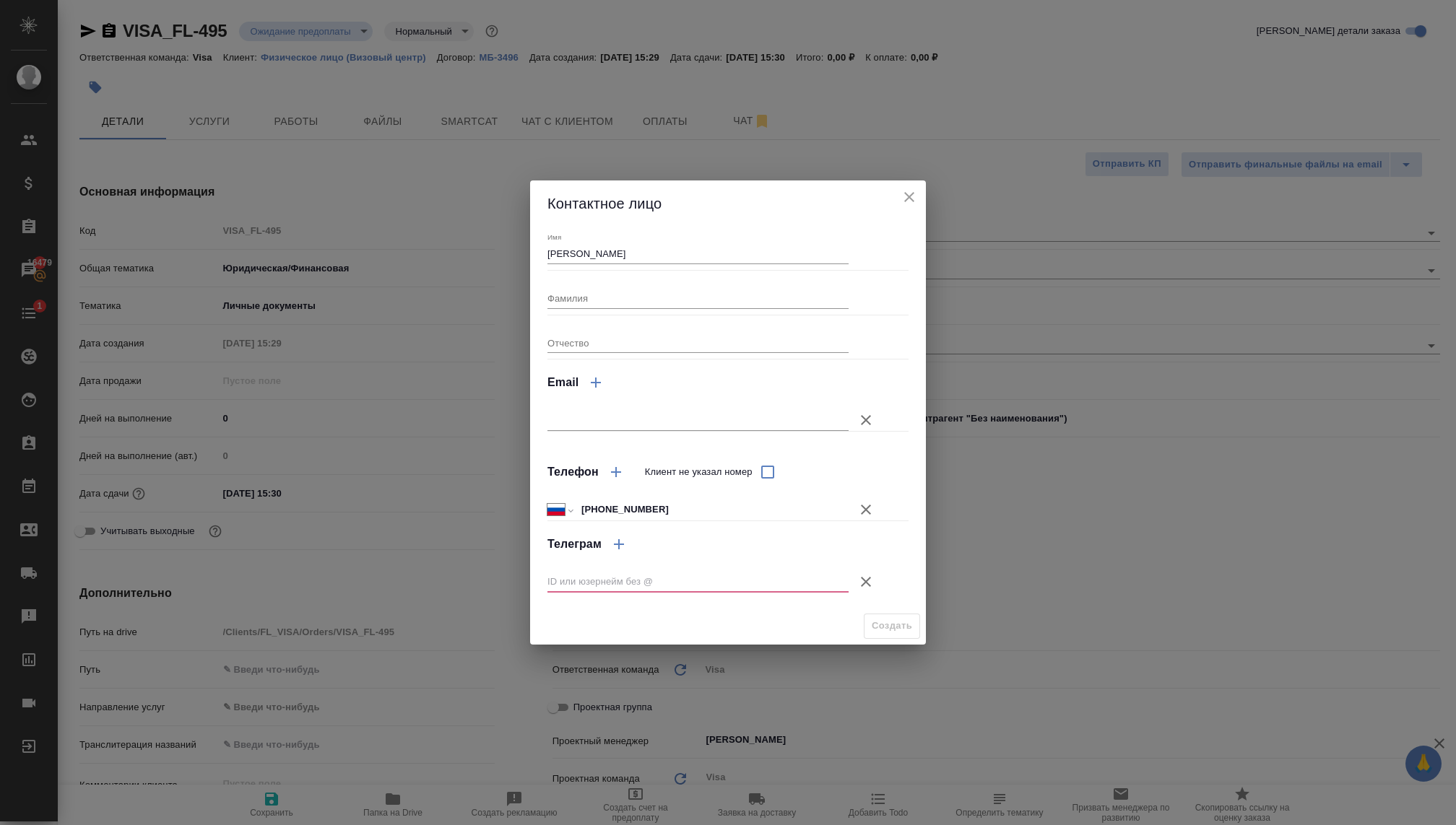
type textarea "x"
click at [870, 585] on icon "button" at bounding box center [865, 582] width 10 height 10
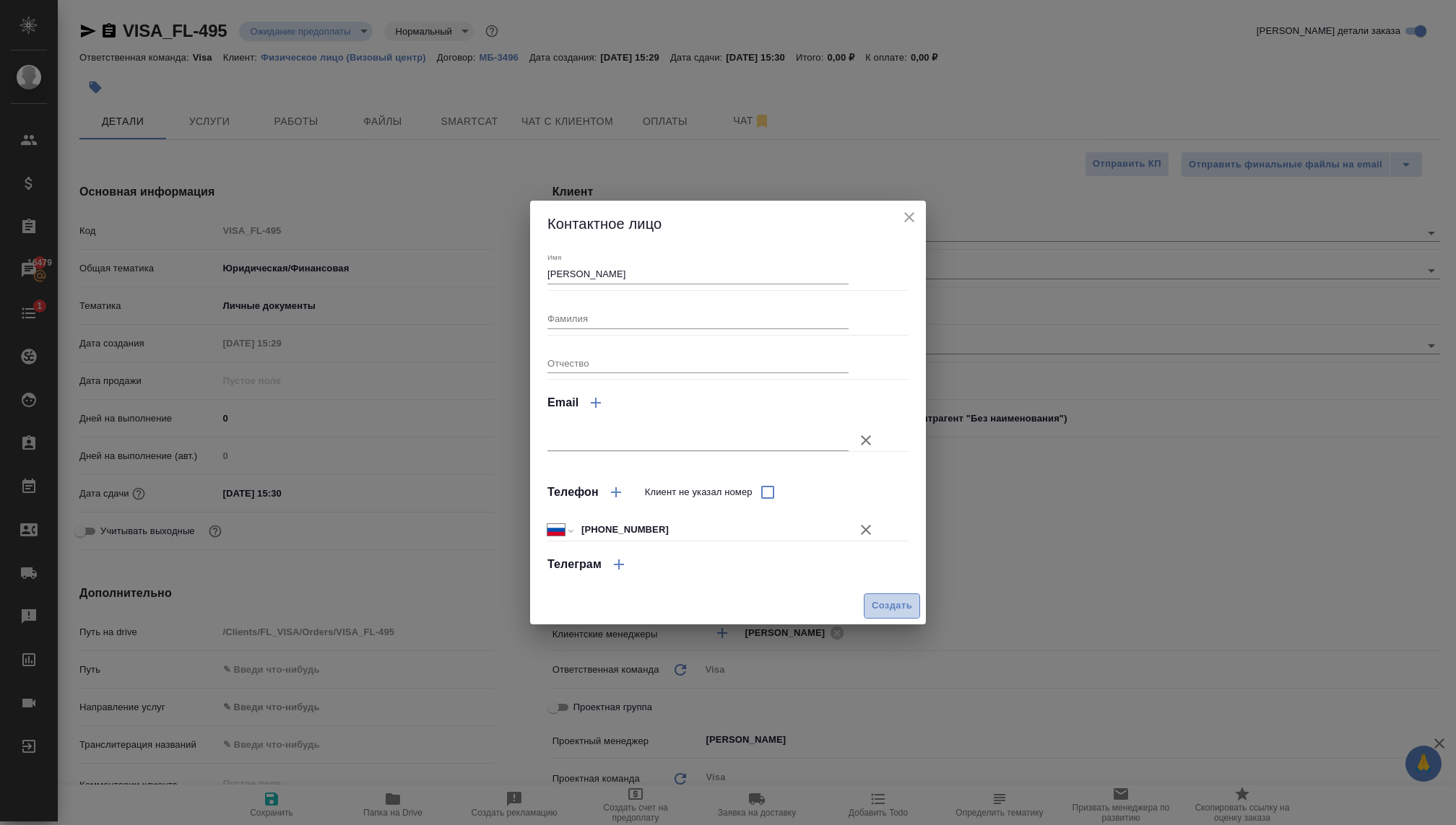
click at [890, 601] on span "Создать" at bounding box center [891, 605] width 40 height 16
type textarea "x"
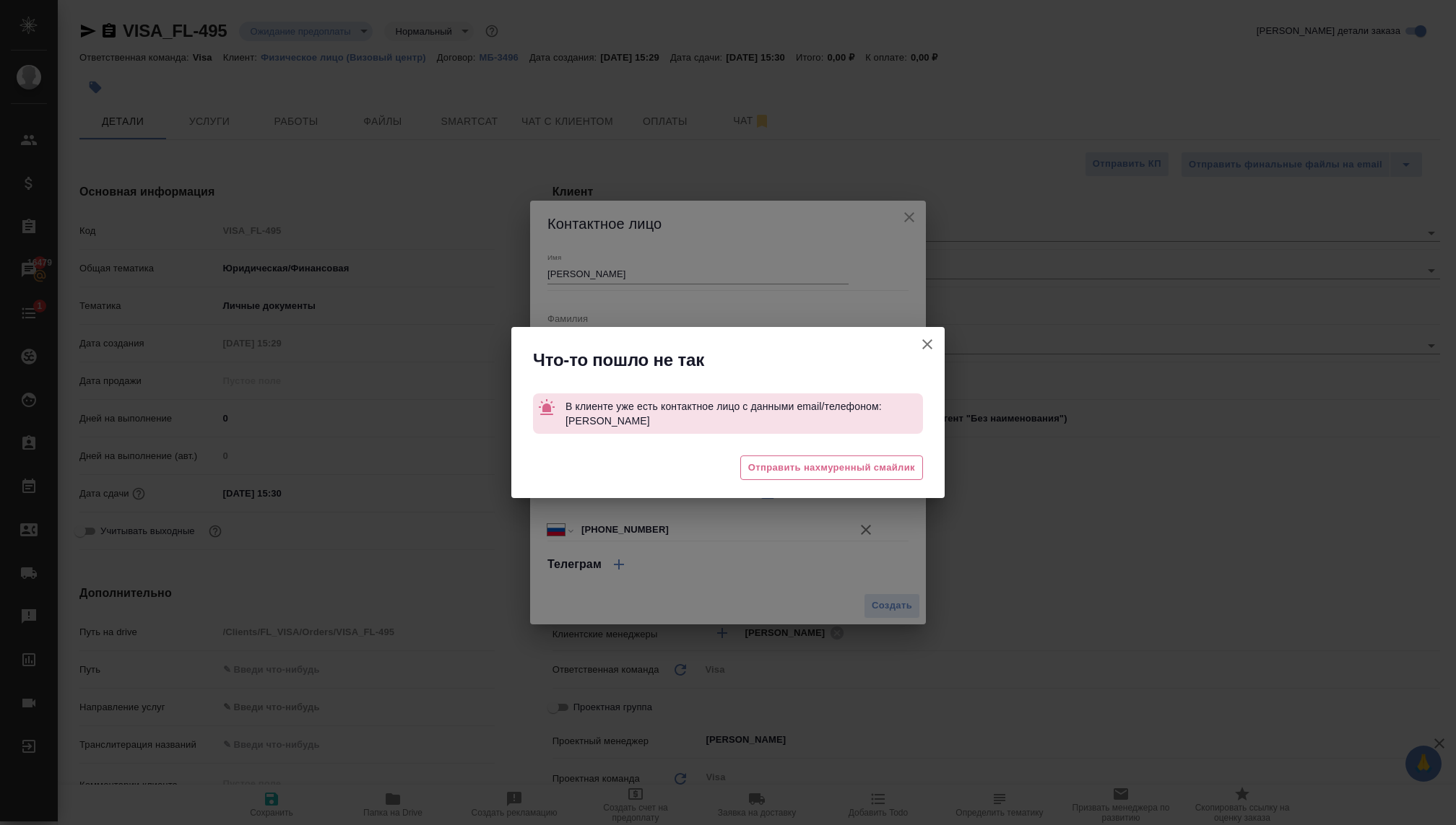
click at [860, 409] on span "В клиенте уже есть контактное лицо с данными email/телефоном: Тарасенко Ольга" at bounding box center [723, 414] width 317 height 26
click at [820, 401] on span "В клиенте уже есть контактное лицо с данными email/телефоном: Тарасенко Ольга" at bounding box center [723, 414] width 317 height 26
click at [919, 338] on icon "button" at bounding box center [927, 344] width 17 height 17
type textarea "x"
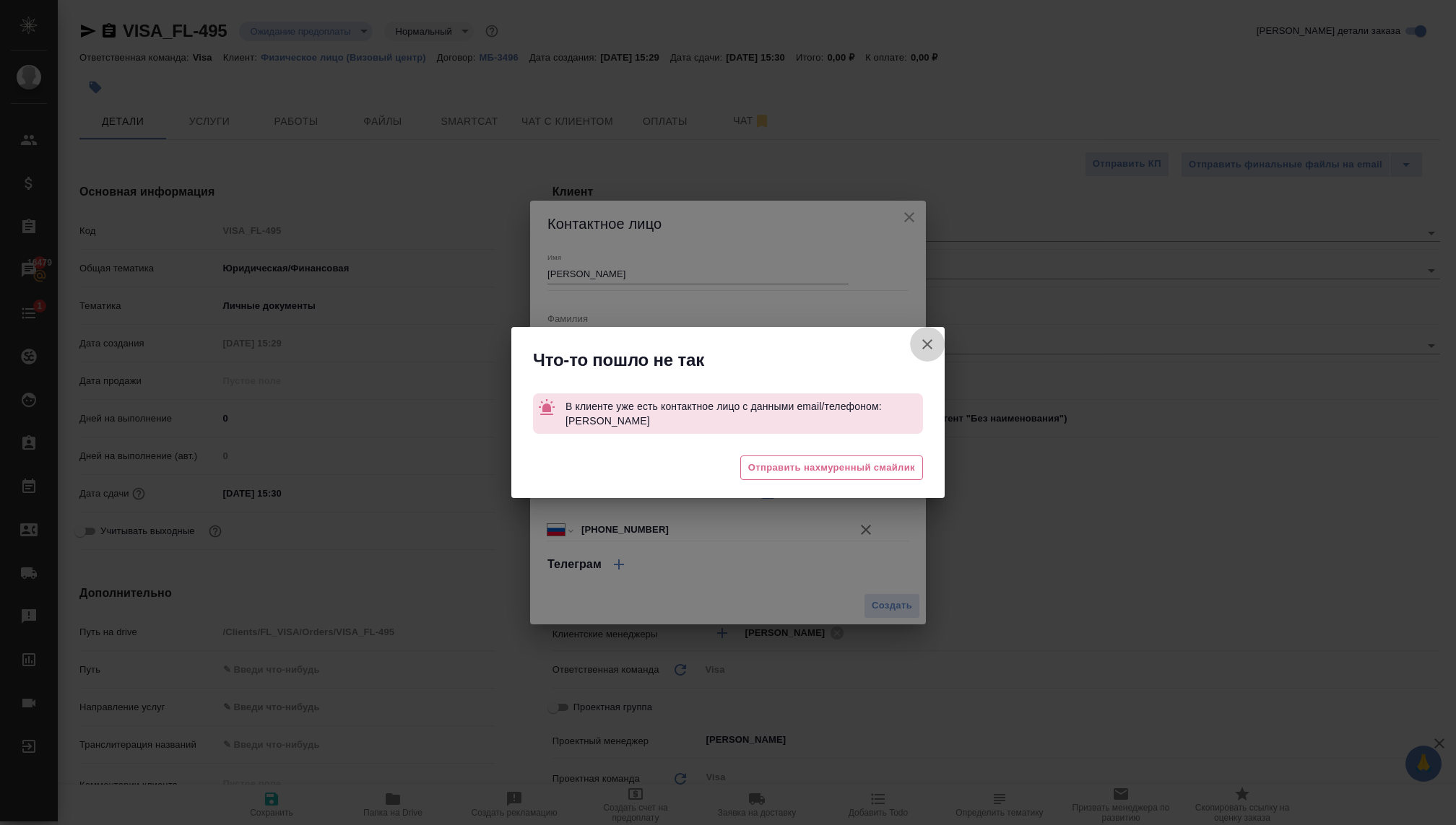
type textarea "x"
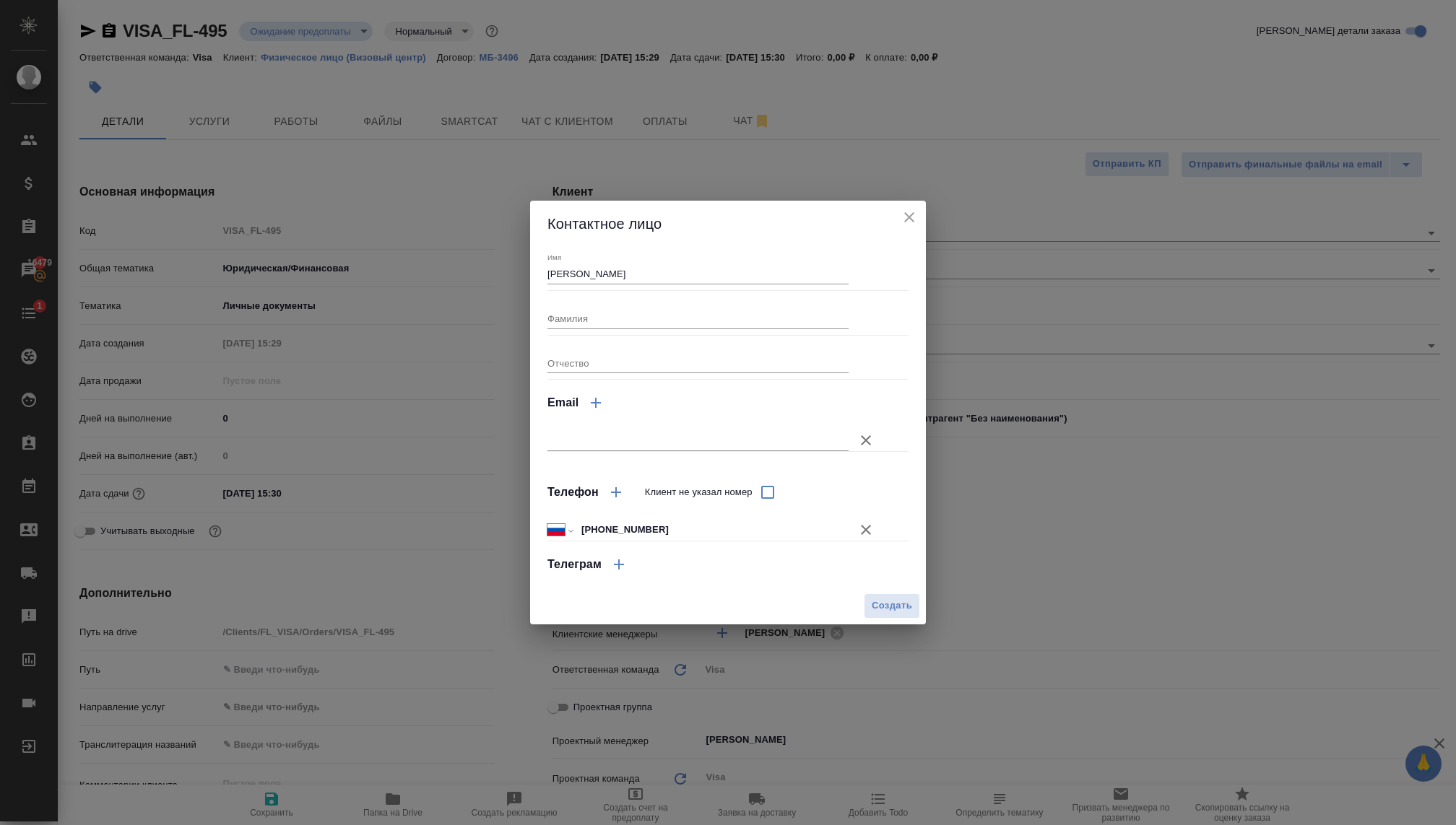
click at [564, 318] on input "Фамилия" at bounding box center [697, 318] width 301 height 20
type input "Тарасенко"
click at [882, 595] on button "Создать" at bounding box center [892, 606] width 56 height 26
type textarea "x"
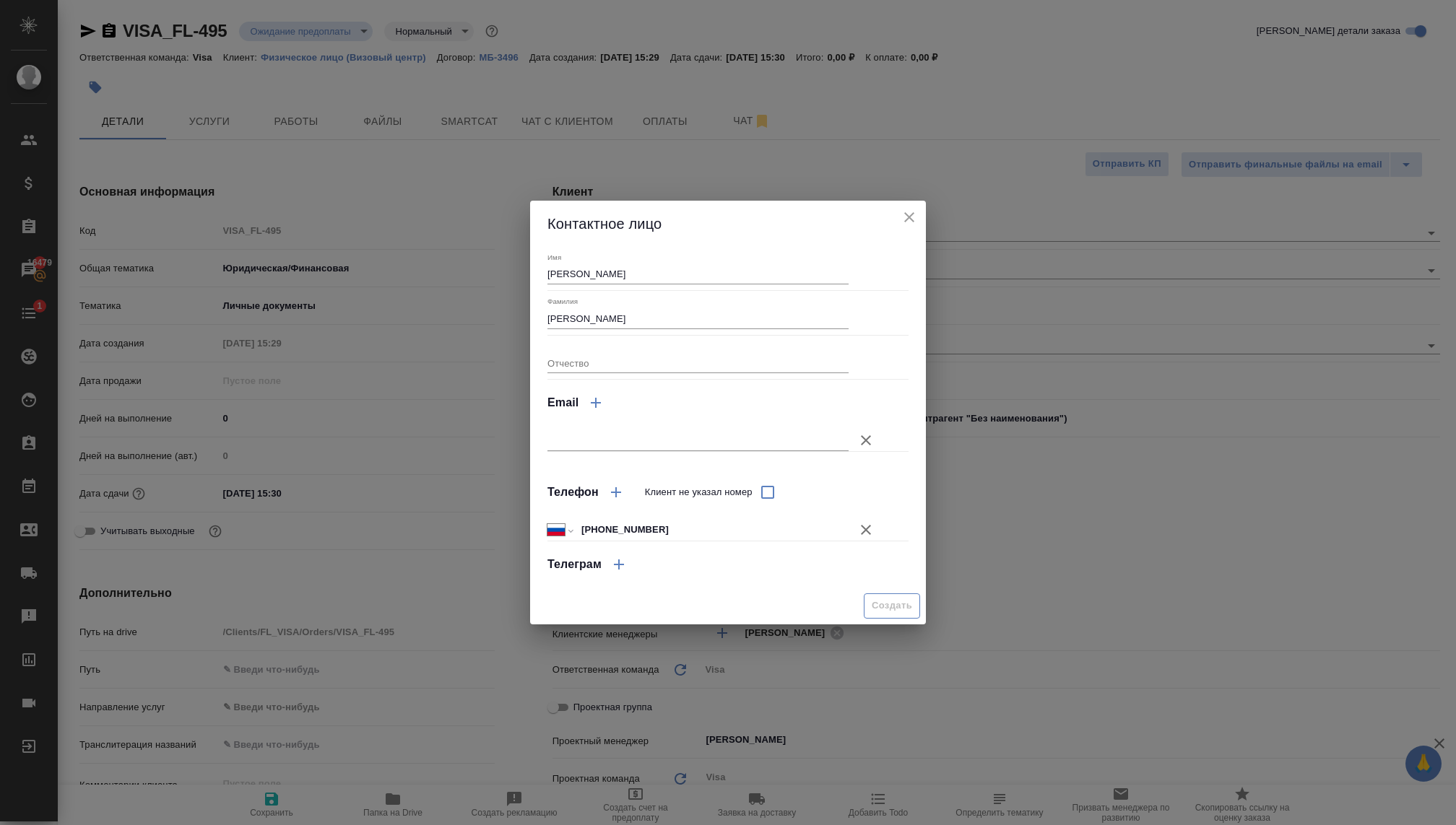
type textarea "x"
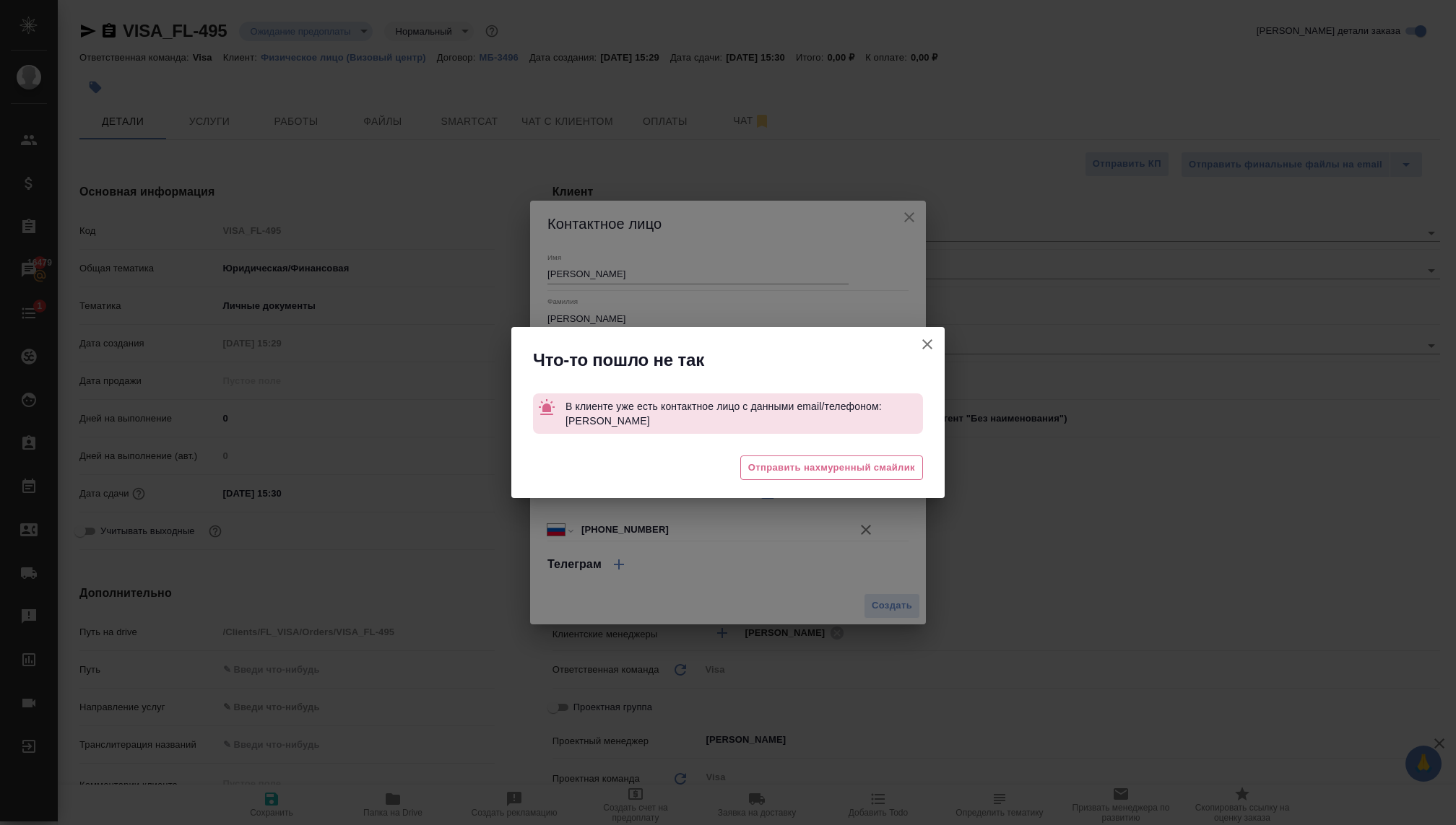
click at [927, 339] on icon "button" at bounding box center [927, 344] width 17 height 17
type textarea "x"
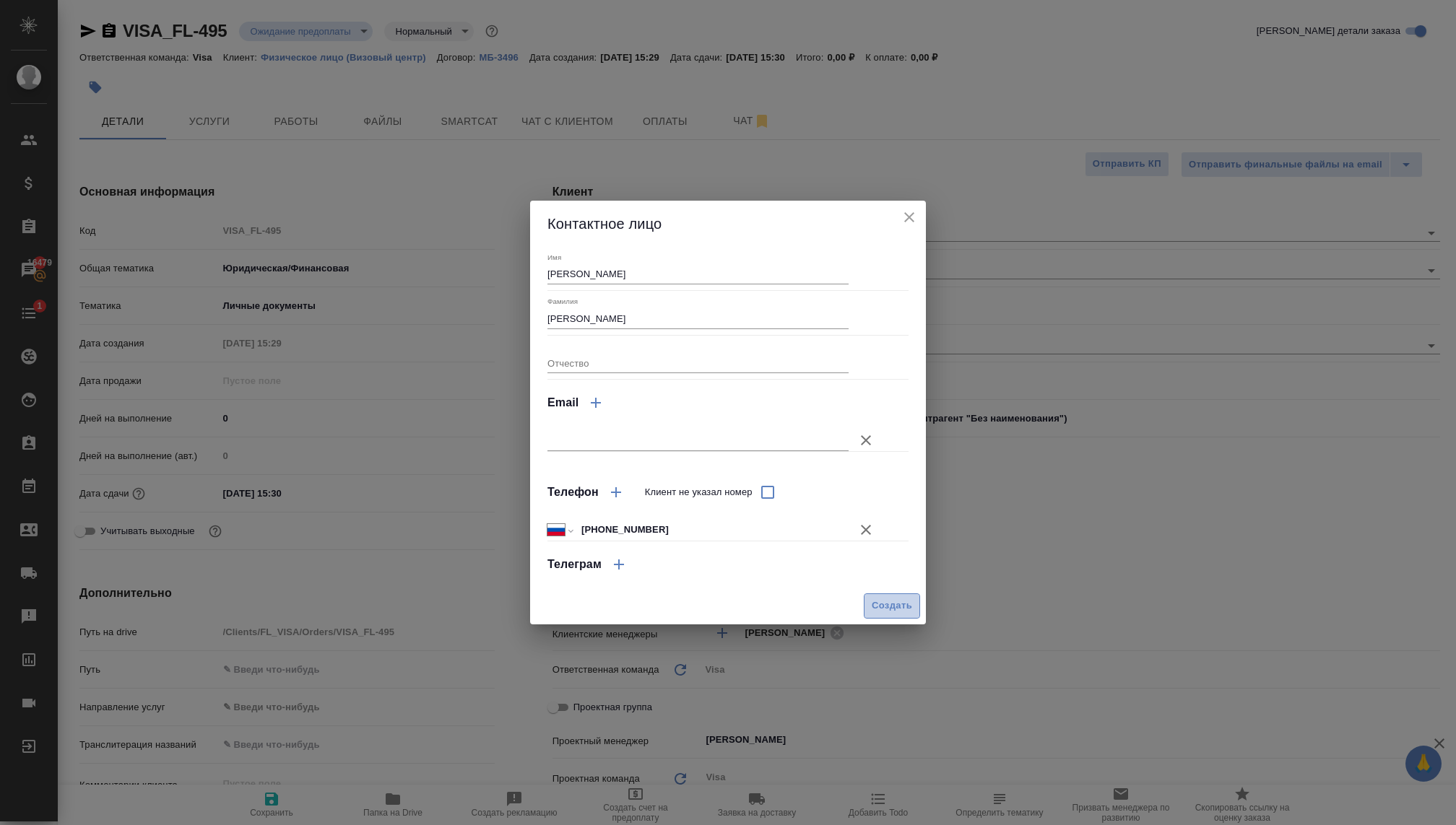
click at [872, 596] on button "Создать" at bounding box center [892, 606] width 56 height 26
type textarea "x"
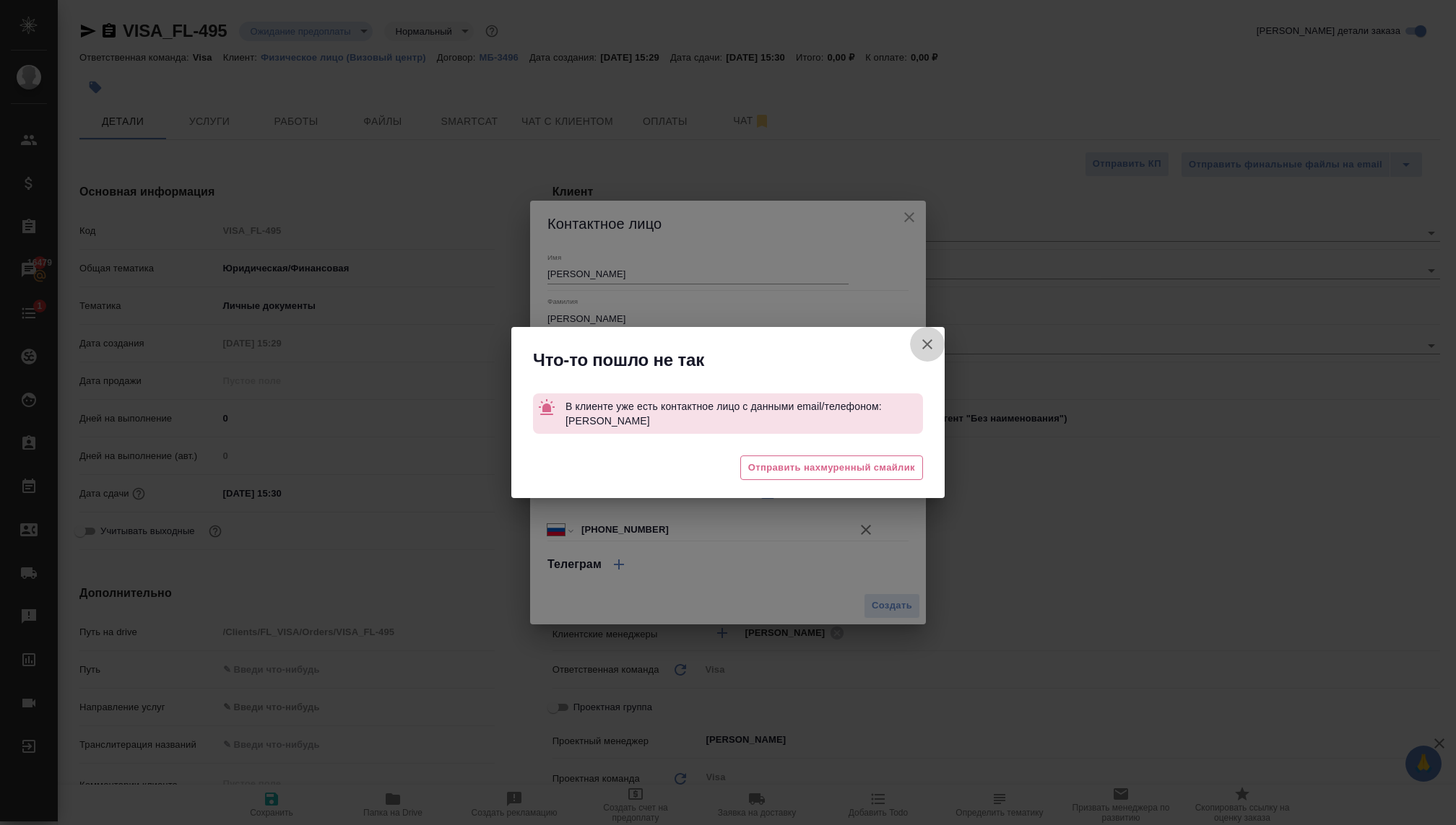
click at [917, 343] on button "Клиент не указал номер" at bounding box center [927, 344] width 35 height 35
type textarea "x"
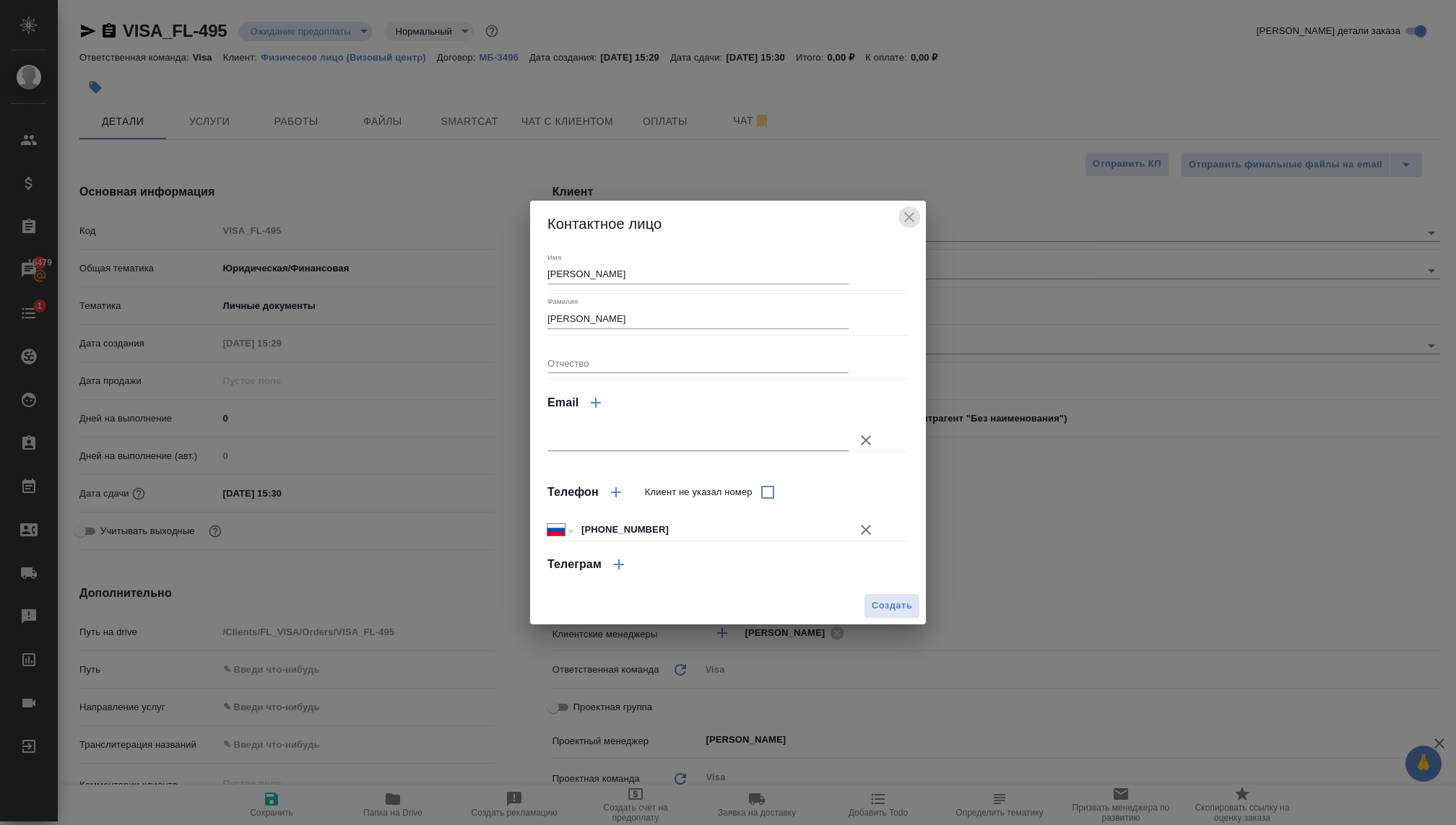
click at [911, 212] on icon "close" at bounding box center [909, 217] width 17 height 17
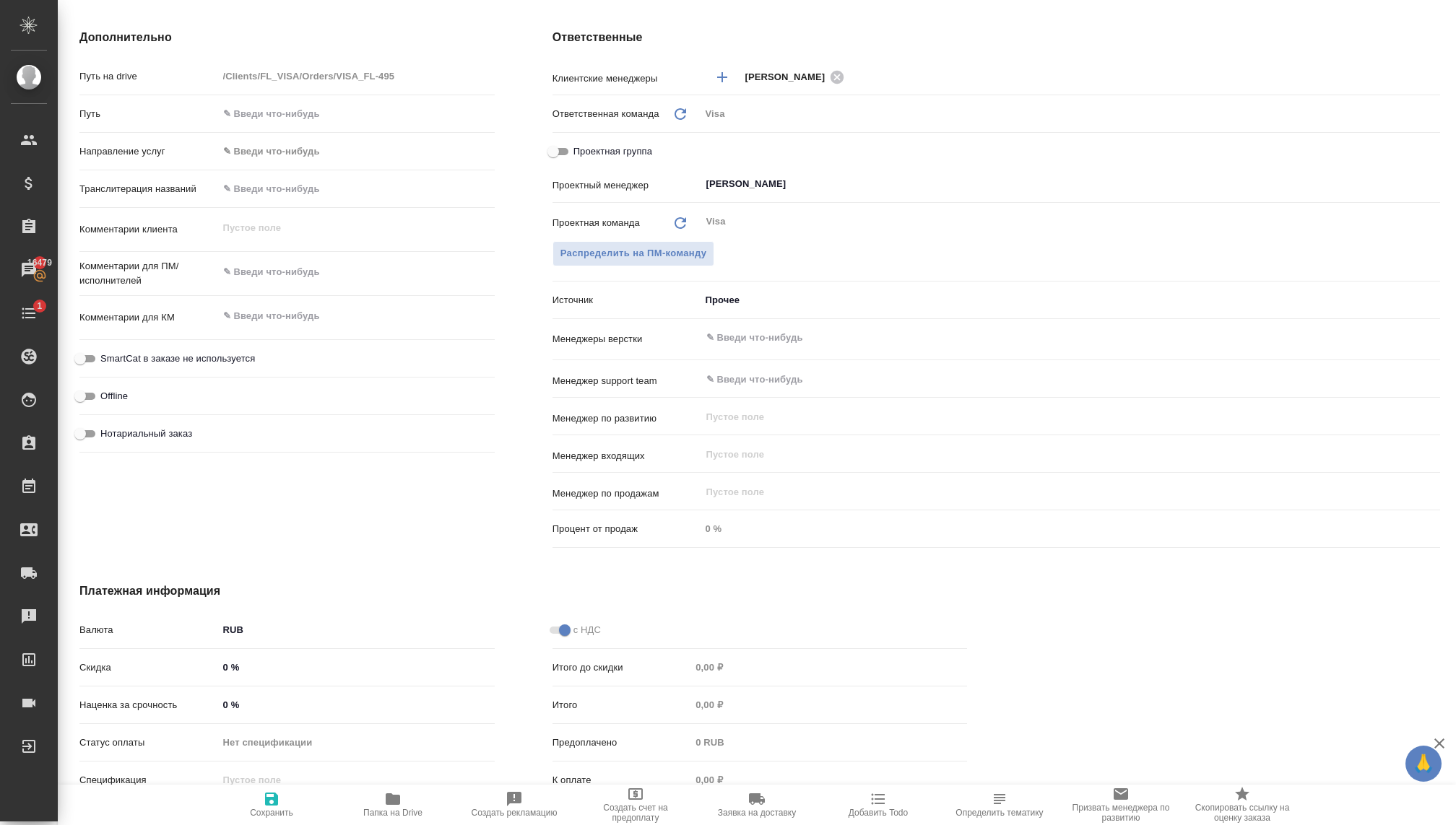
scroll to position [575, 0]
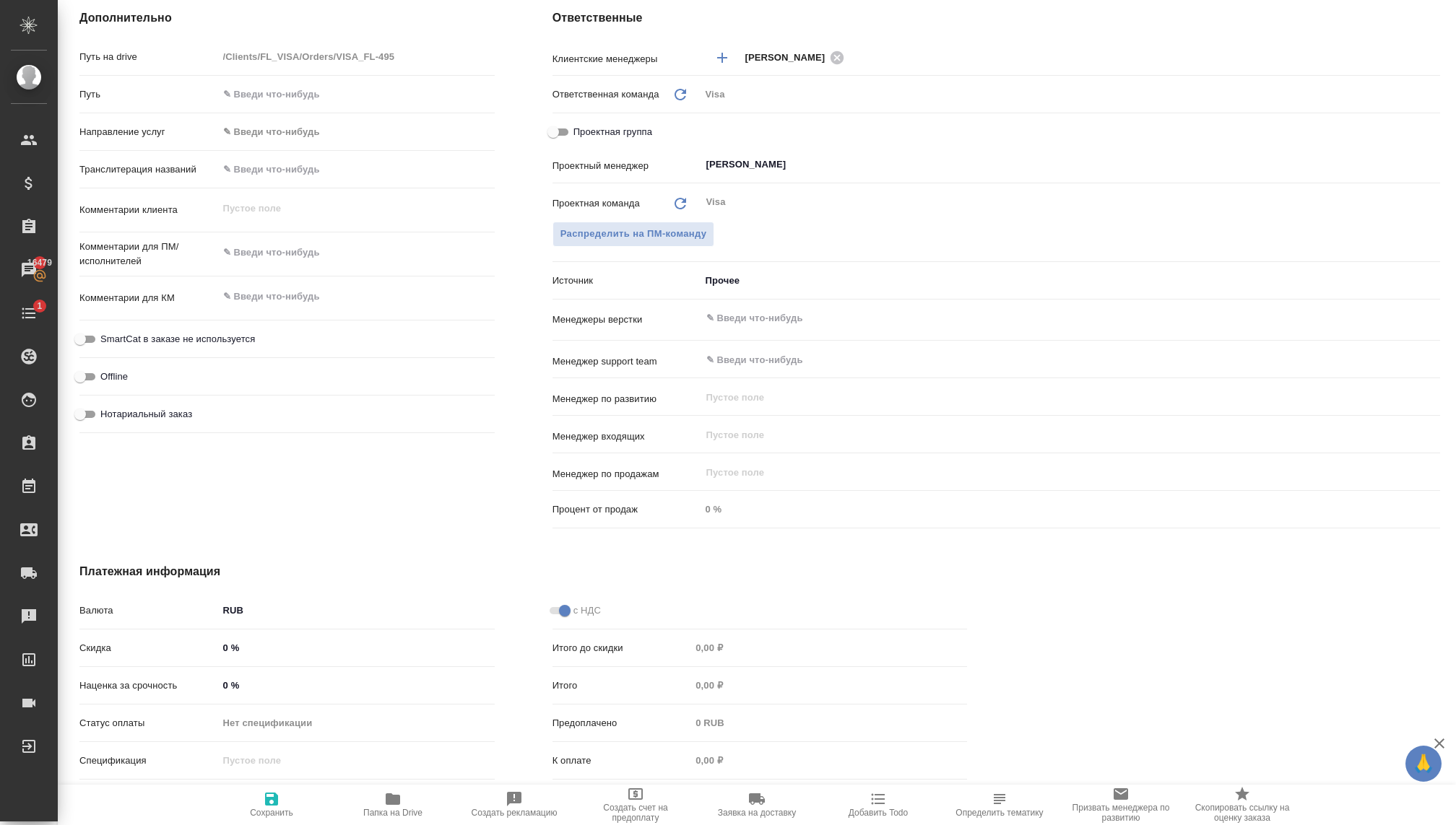
type textarea "x"
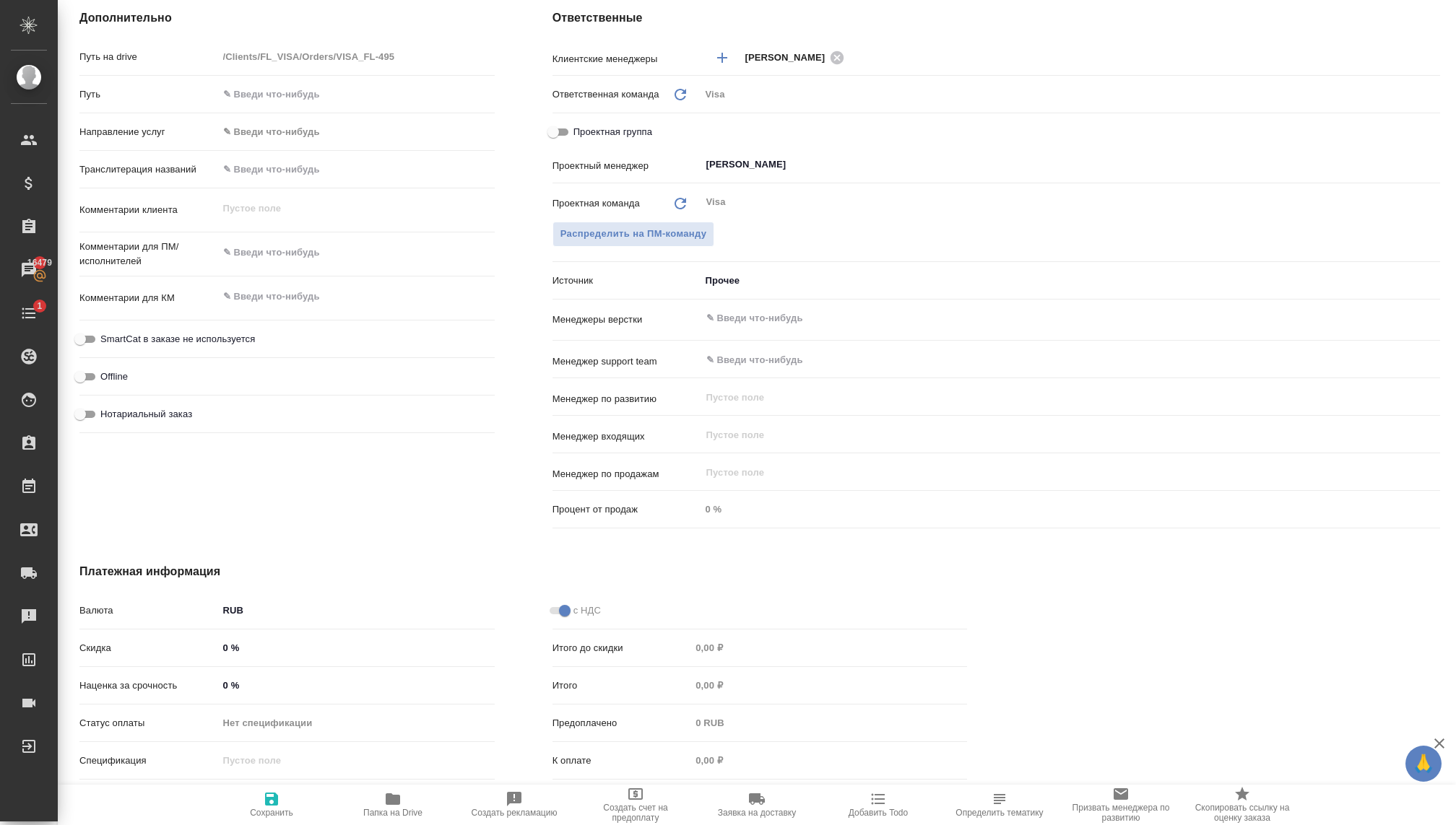
type textarea "x"
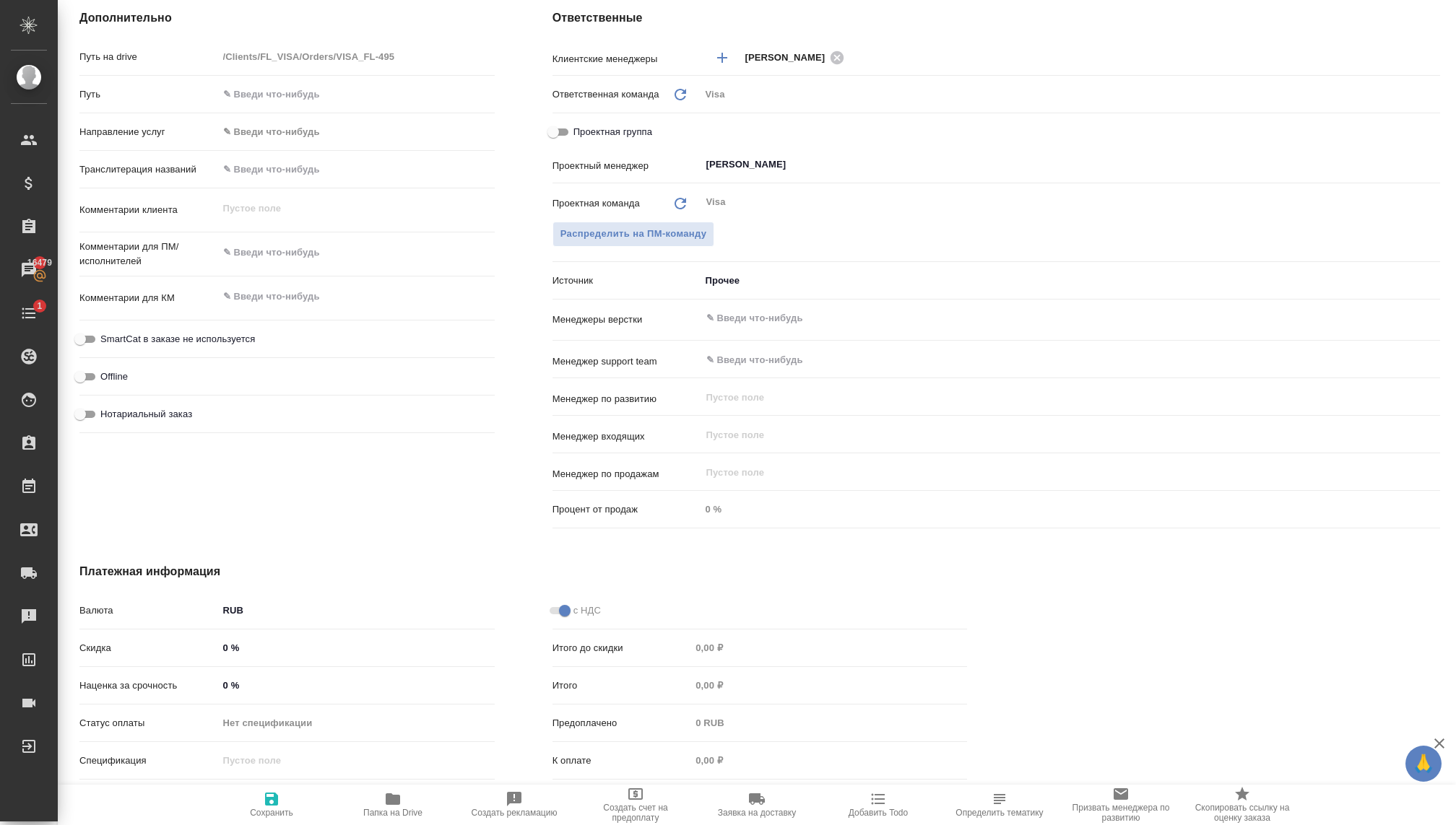
type textarea "x"
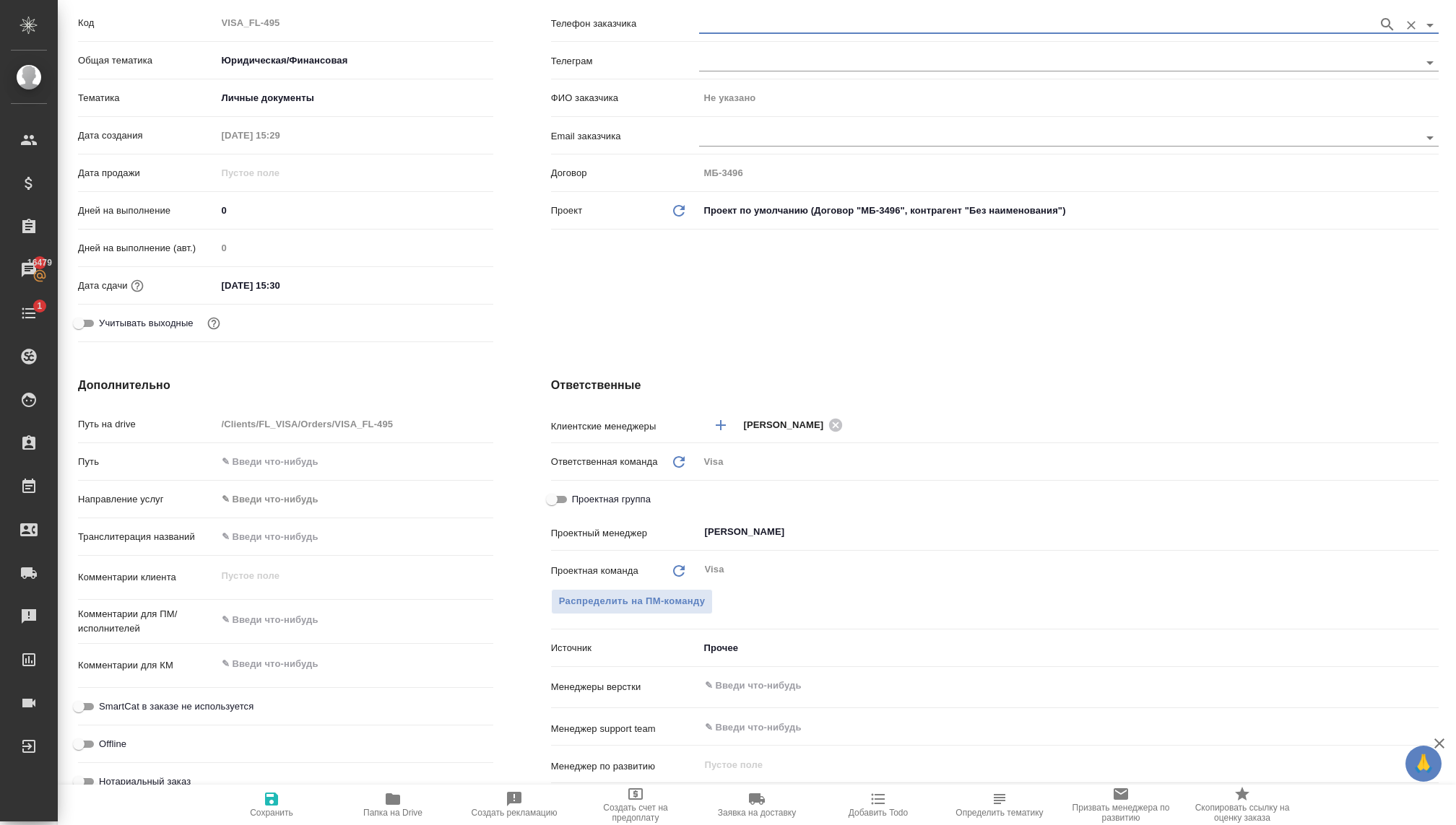
scroll to position [212, 2]
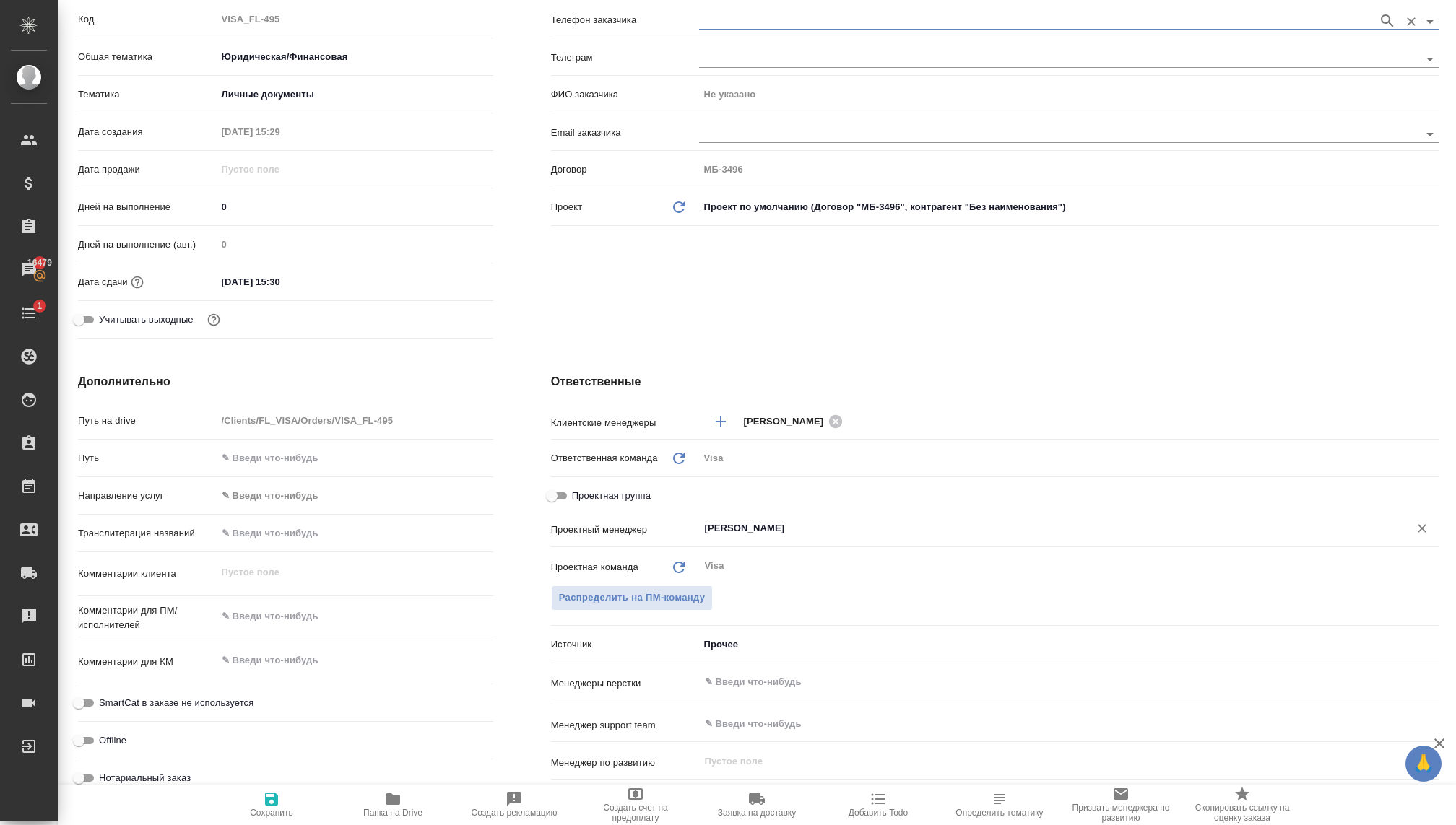
click at [725, 526] on input "Раднаева Саяна" at bounding box center [1044, 528] width 682 height 17
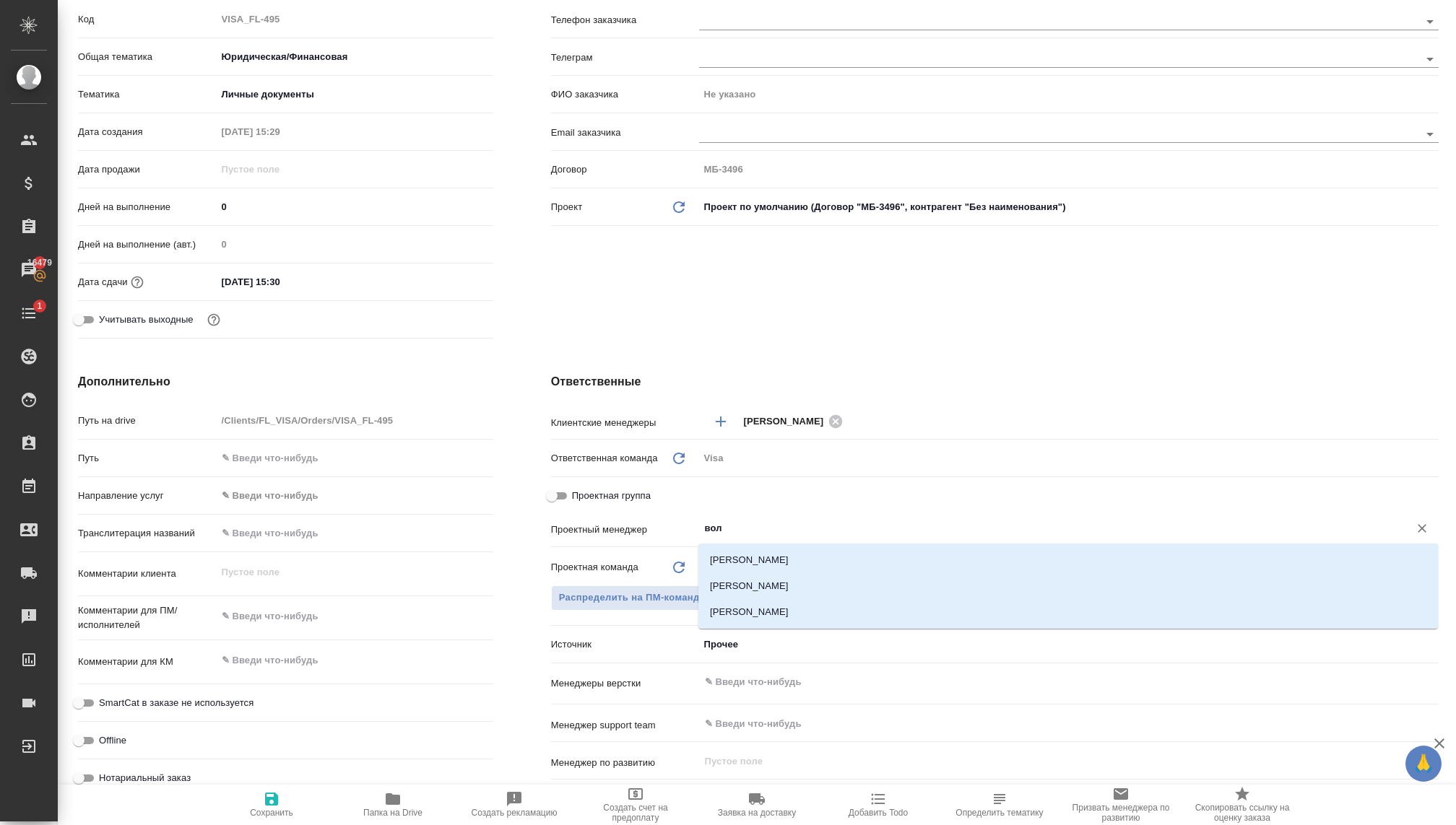
type input "волк"
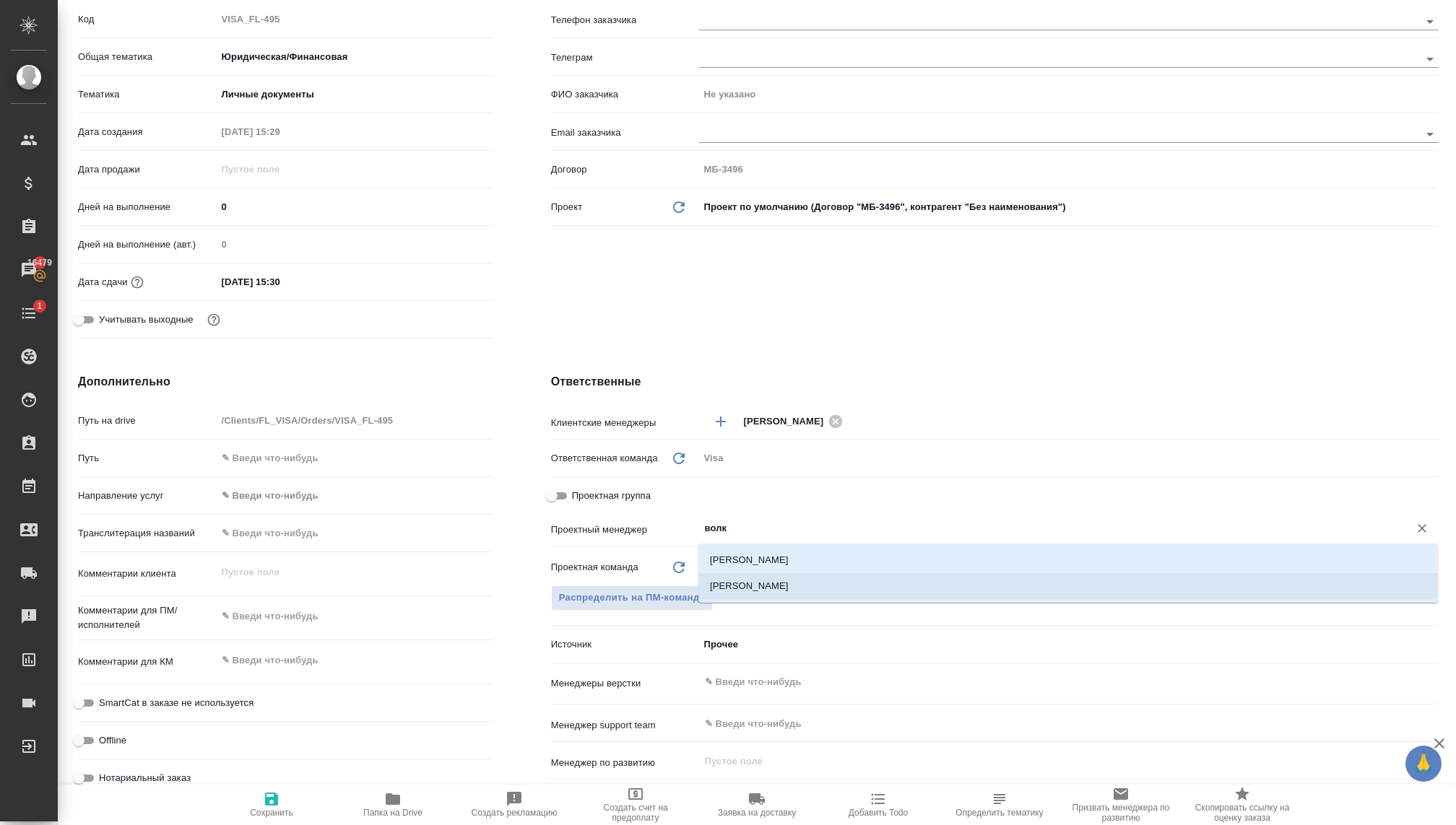
click at [747, 589] on li "[PERSON_NAME]" at bounding box center [1068, 586] width 739 height 26
type textarea "x"
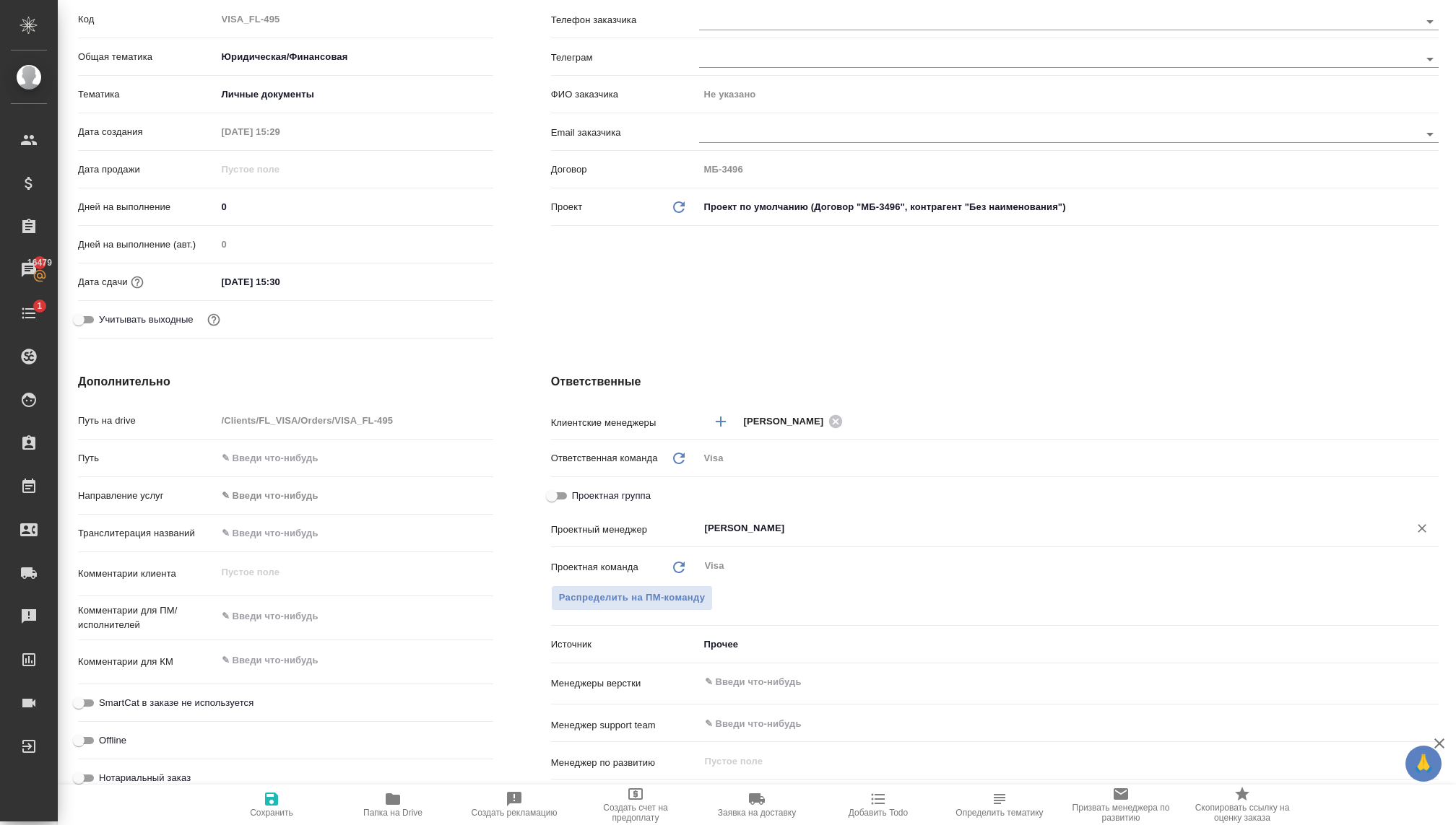
type input "[PERSON_NAME]"
click at [266, 806] on span "Сохранить" at bounding box center [271, 804] width 104 height 27
type textarea "x"
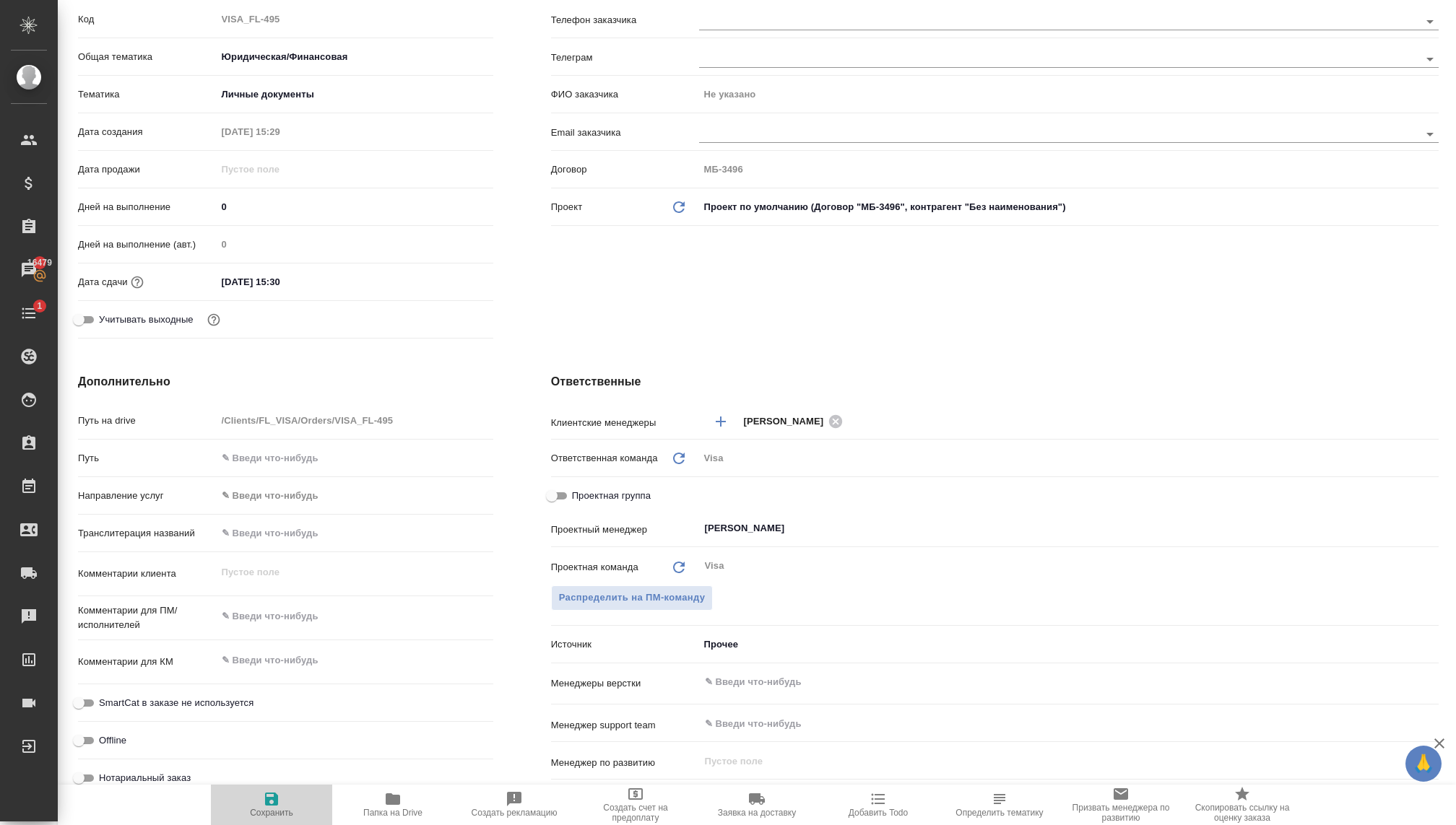
type textarea "x"
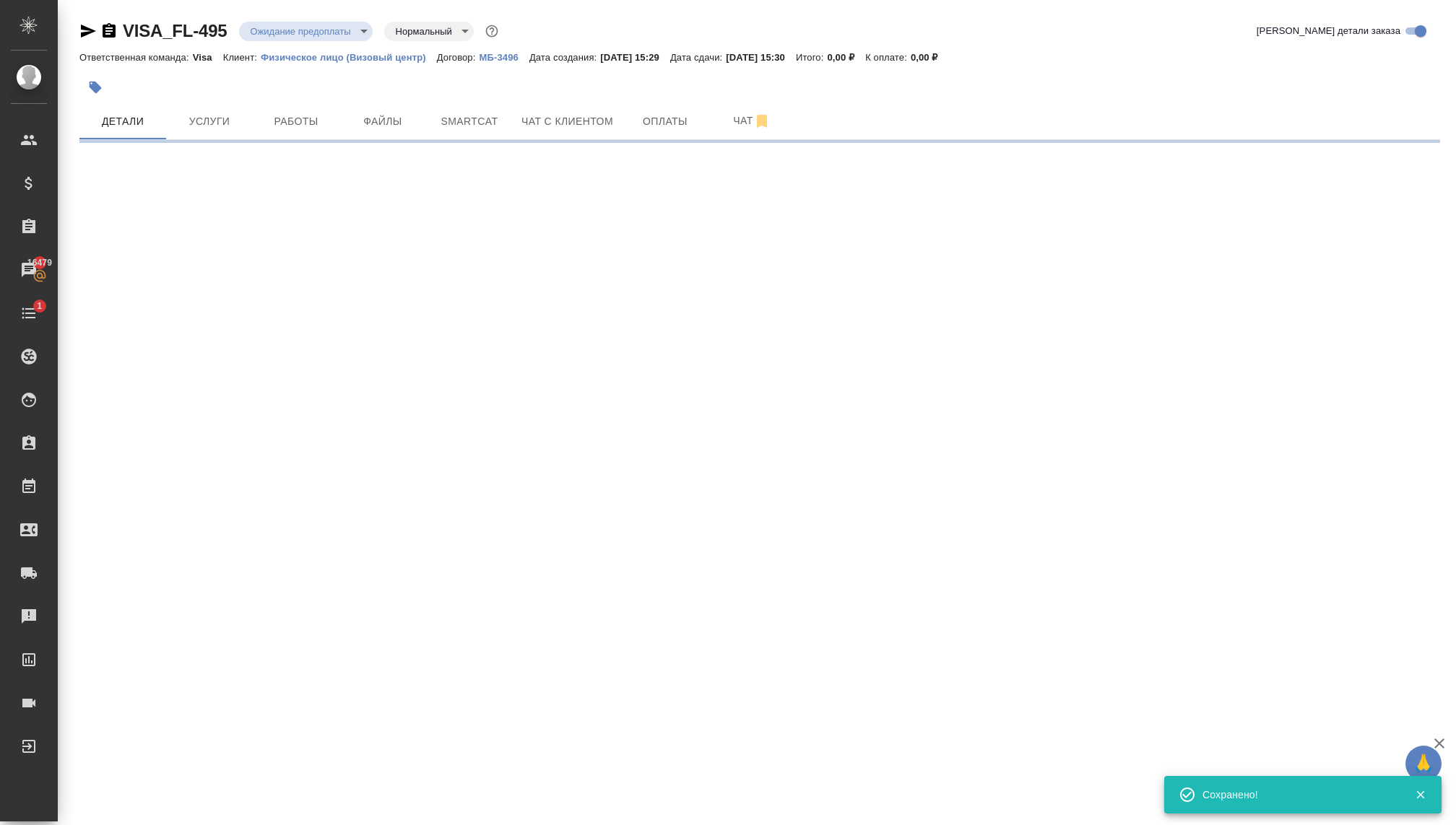
scroll to position [0, 0]
select select "RU"
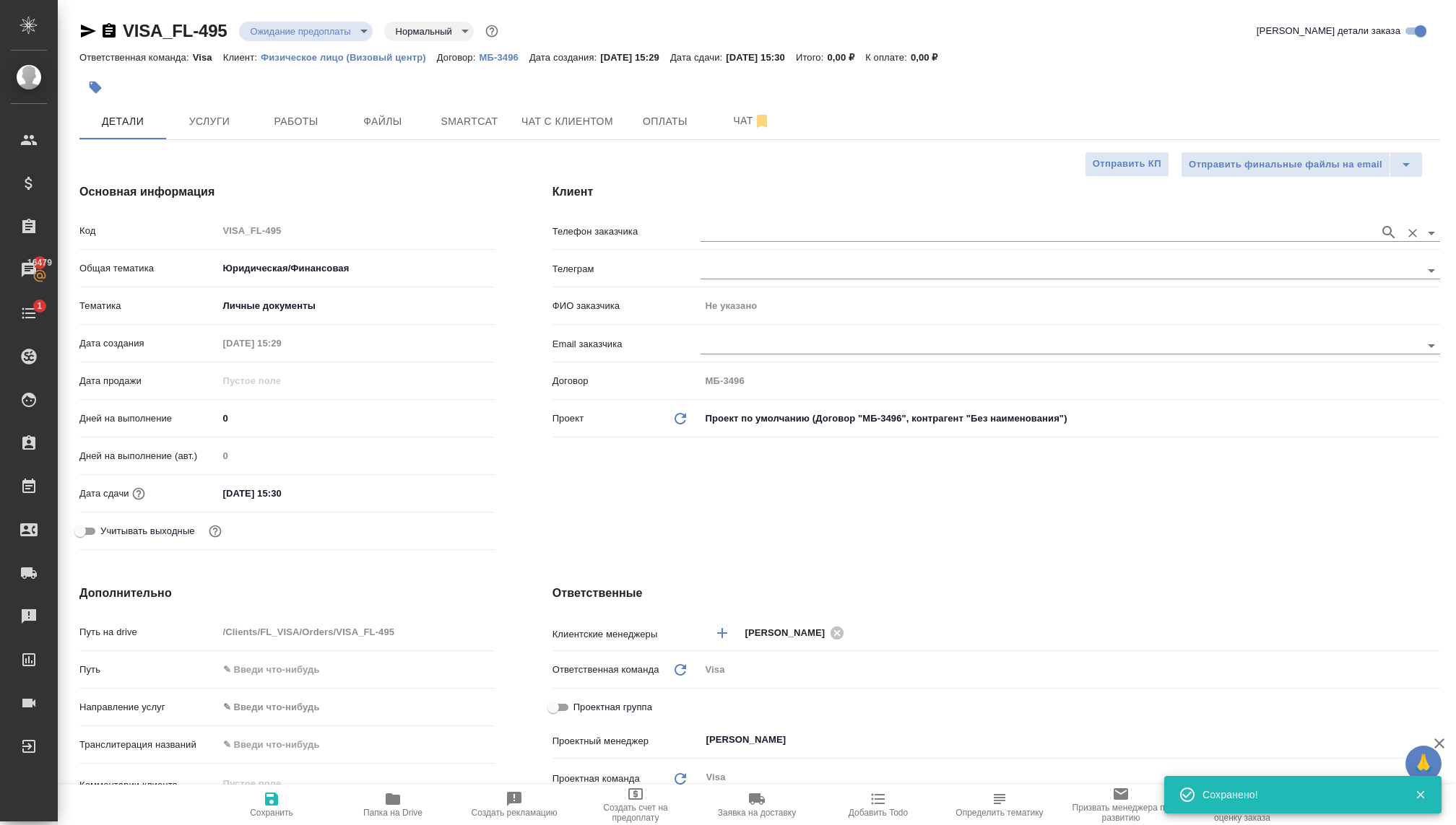
click at [743, 227] on input "text" at bounding box center [1036, 232] width 672 height 17
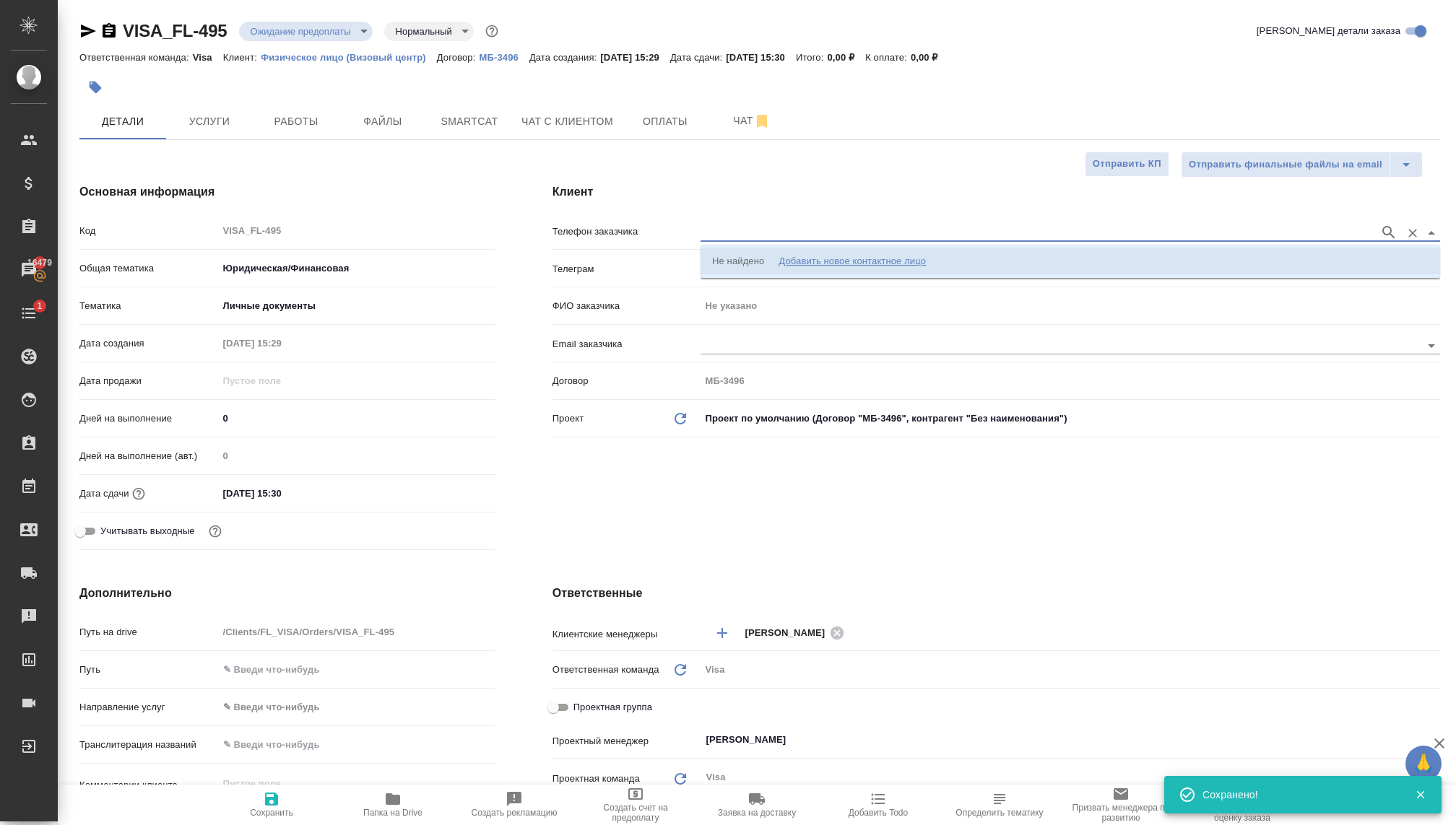
click at [791, 260] on div "Добавить новое контактное лицо" at bounding box center [852, 261] width 148 height 15
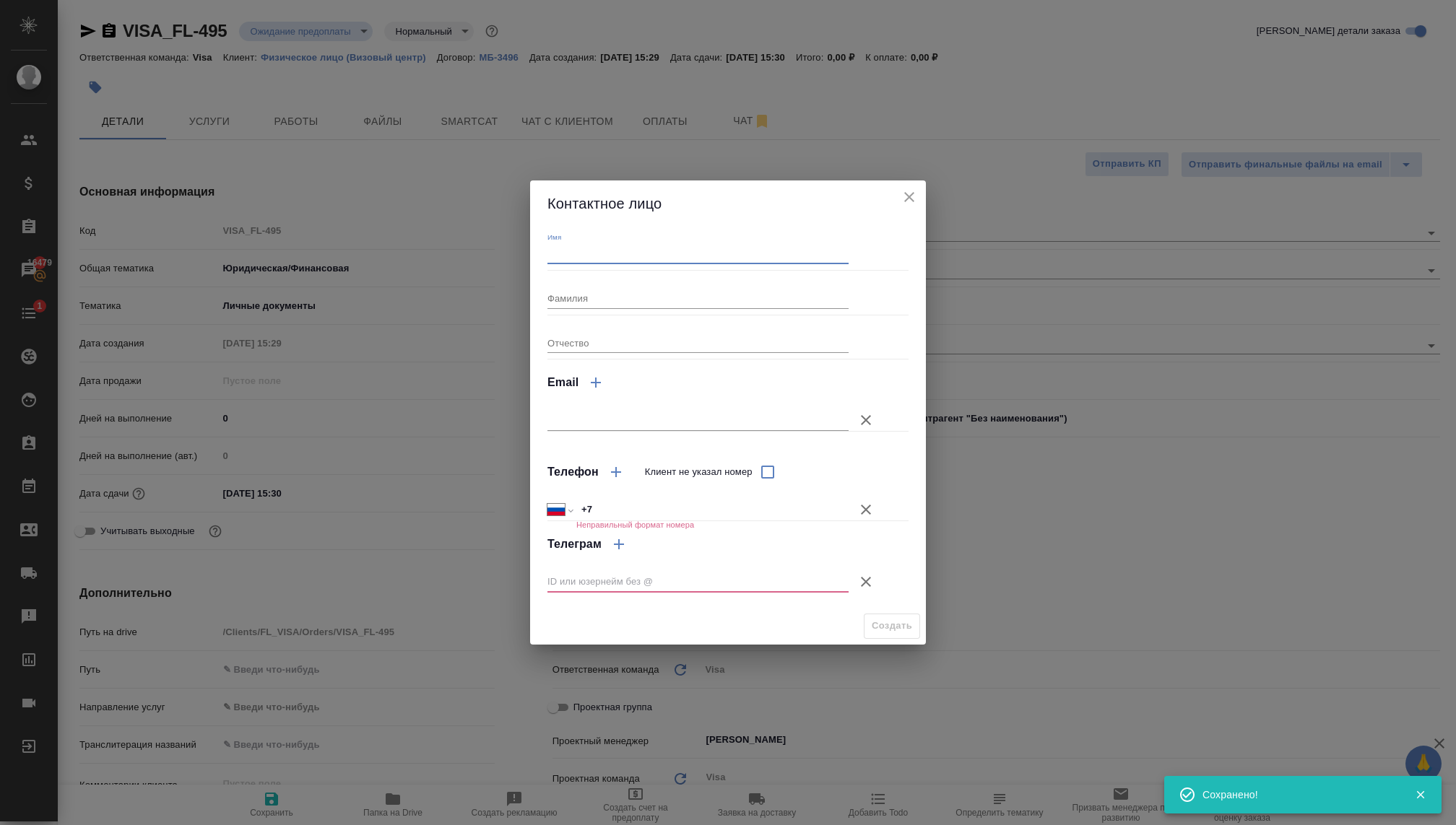
click at [690, 255] on input "Имя" at bounding box center [697, 254] width 301 height 20
type textarea "x"
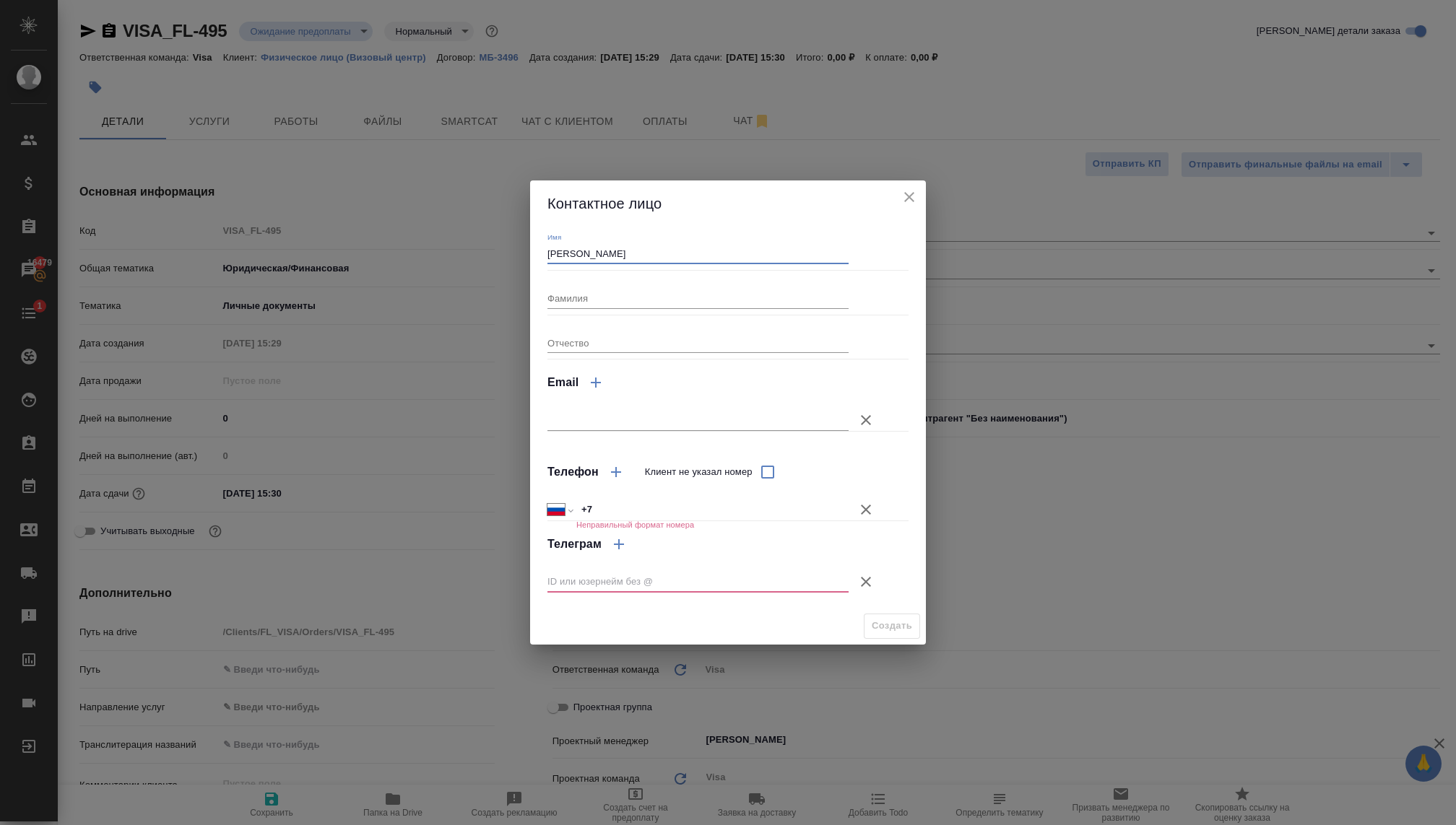
type input "Ольга"
type textarea "x"
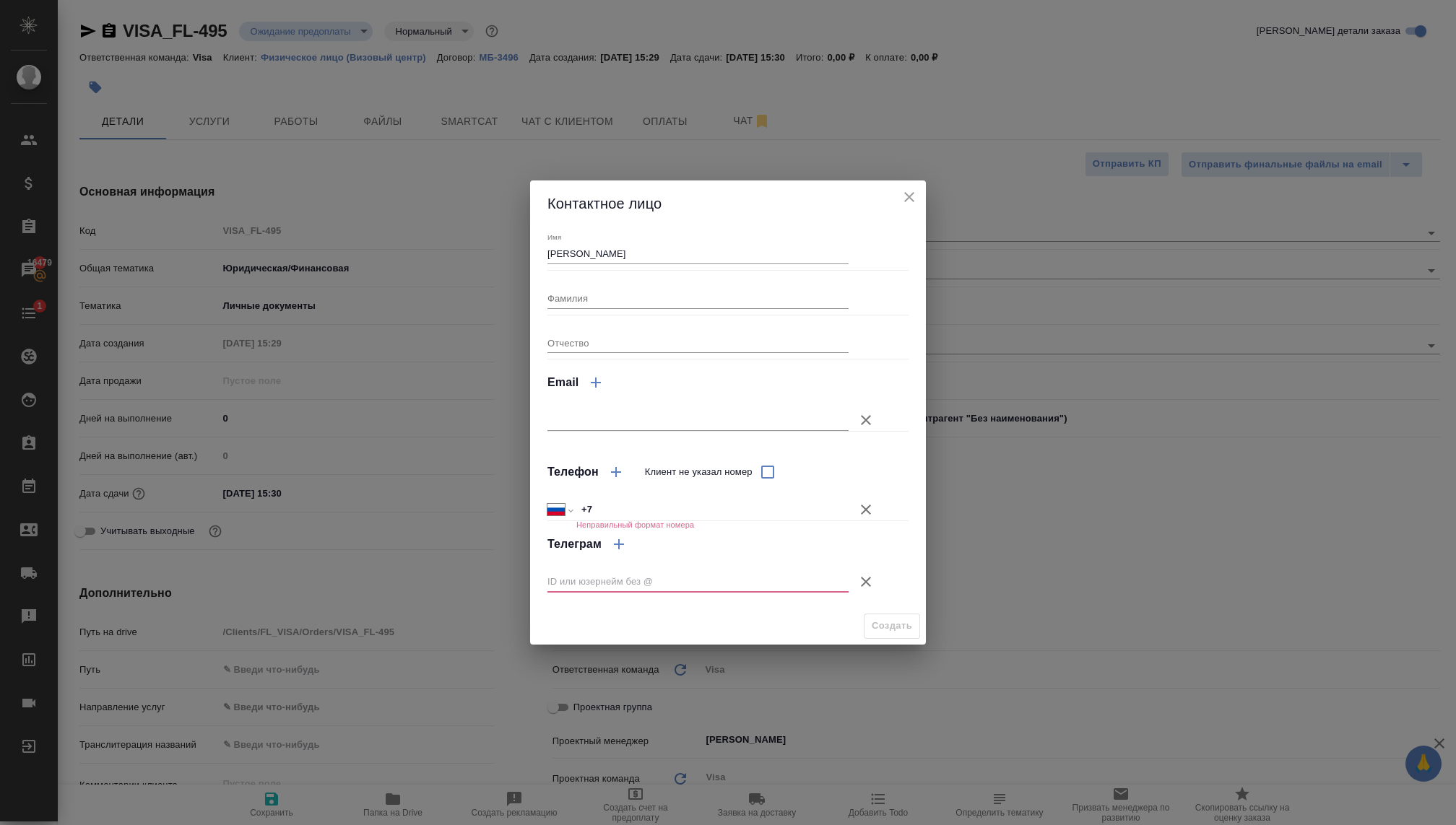
type textarea "x"
click at [654, 513] on input "+7" at bounding box center [712, 509] width 271 height 21
type textarea "x"
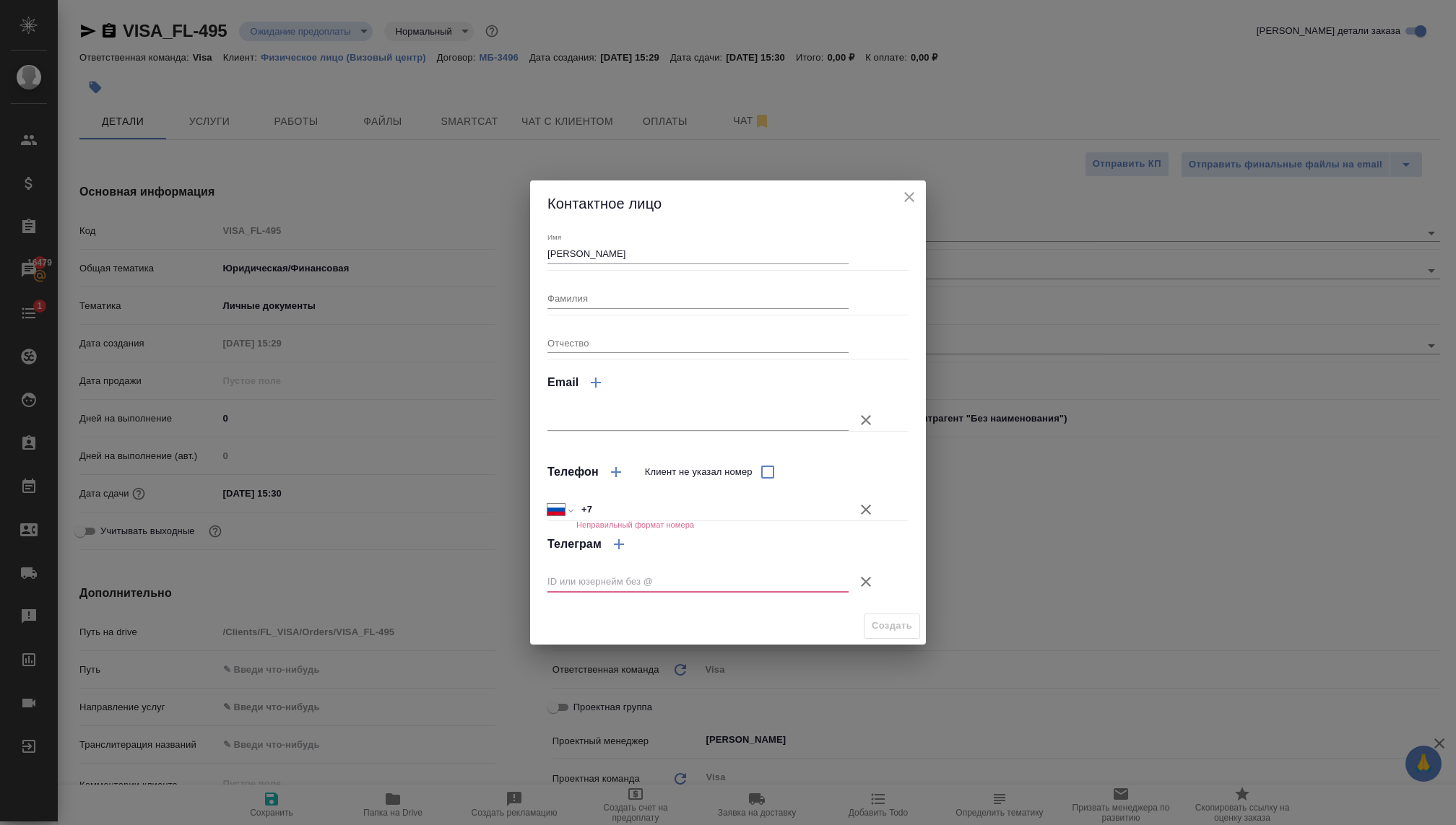
type textarea "x"
click at [603, 293] on input "Фамилия" at bounding box center [697, 299] width 301 height 20
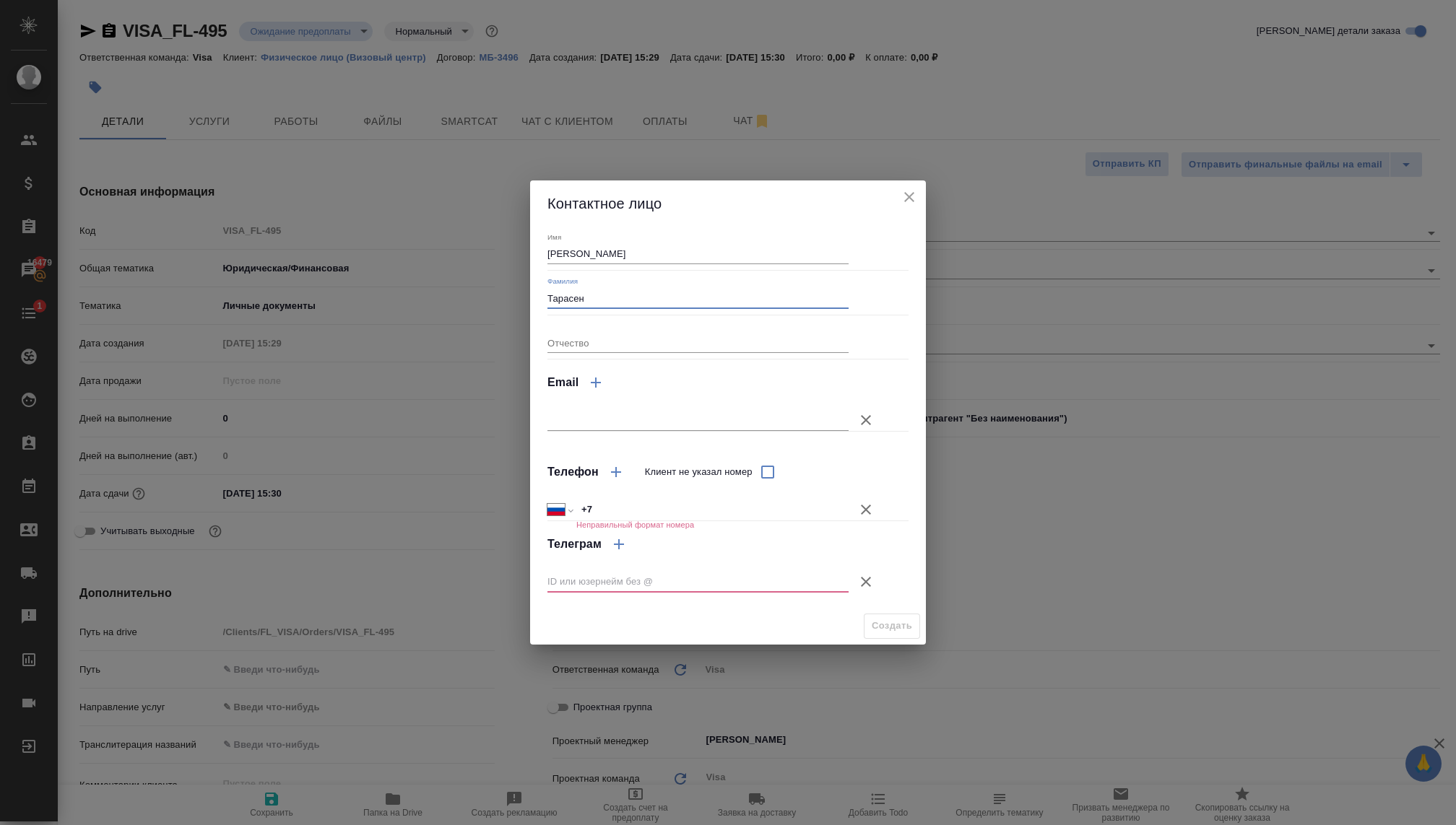
type input "Тарасенко"
click at [633, 501] on input "+7" at bounding box center [712, 509] width 272 height 21
paste input "79104734623"
select select "KZ"
type input "+7 79104734623"
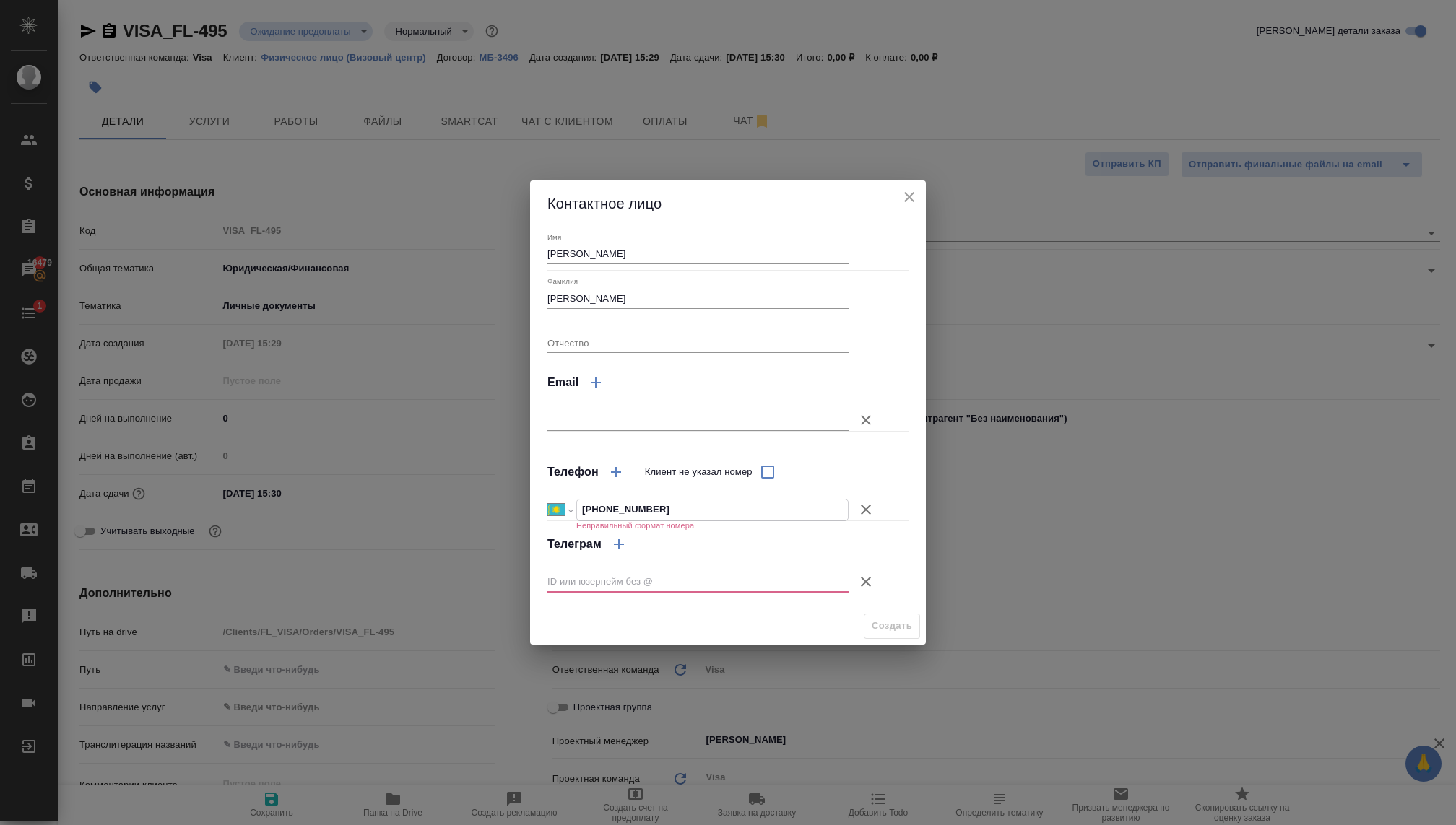
click at [597, 504] on input "+7 79104734623" at bounding box center [712, 509] width 271 height 21
select select "RU"
type input "+7 910 473 46 23"
click at [860, 584] on icon "button" at bounding box center [865, 582] width 17 height 17
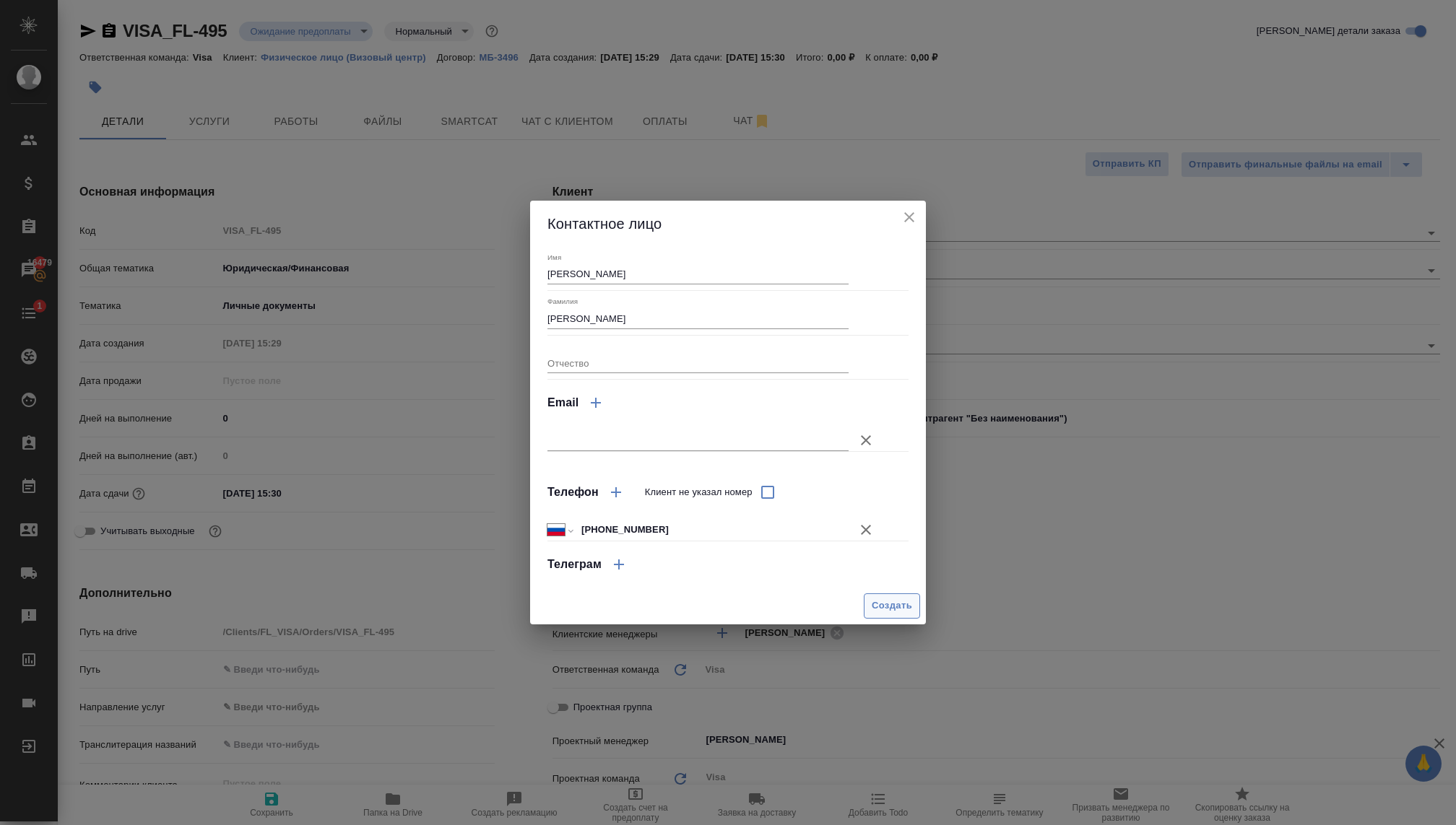
click at [888, 602] on span "Создать" at bounding box center [891, 605] width 40 height 16
type textarea "x"
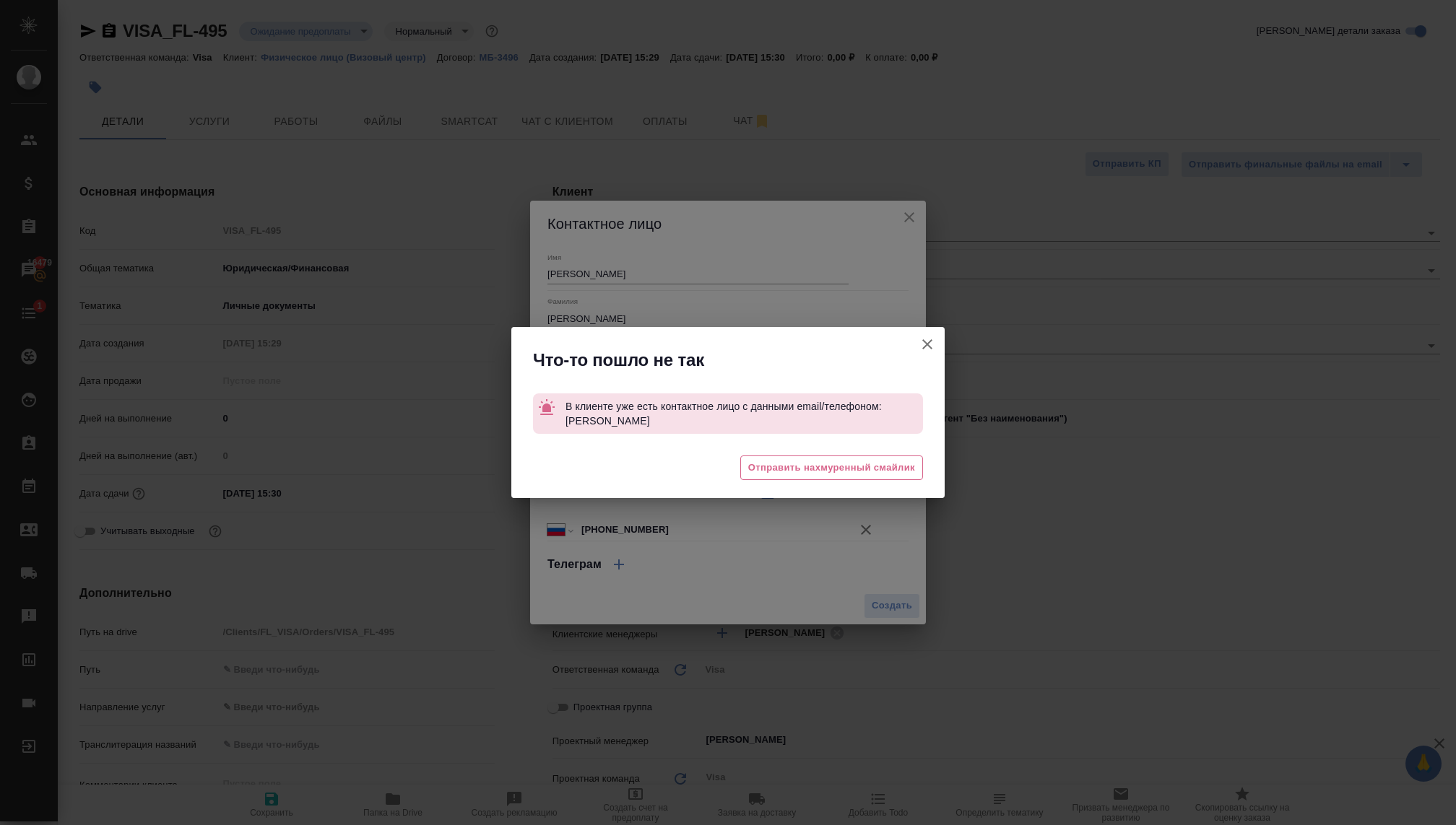
type textarea "x"
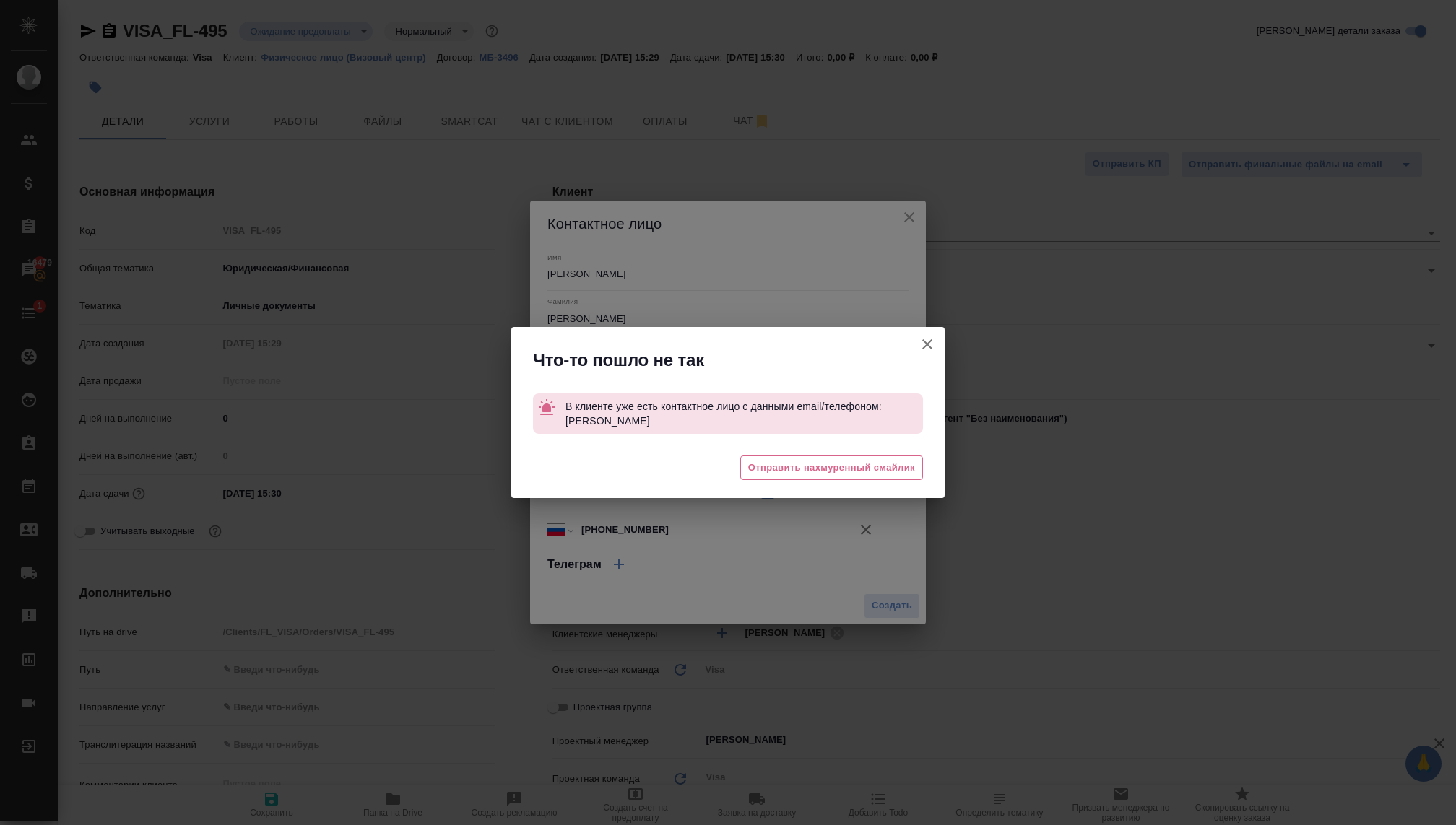
type textarea "x"
click at [923, 339] on icon "button" at bounding box center [927, 344] width 17 height 17
type textarea "x"
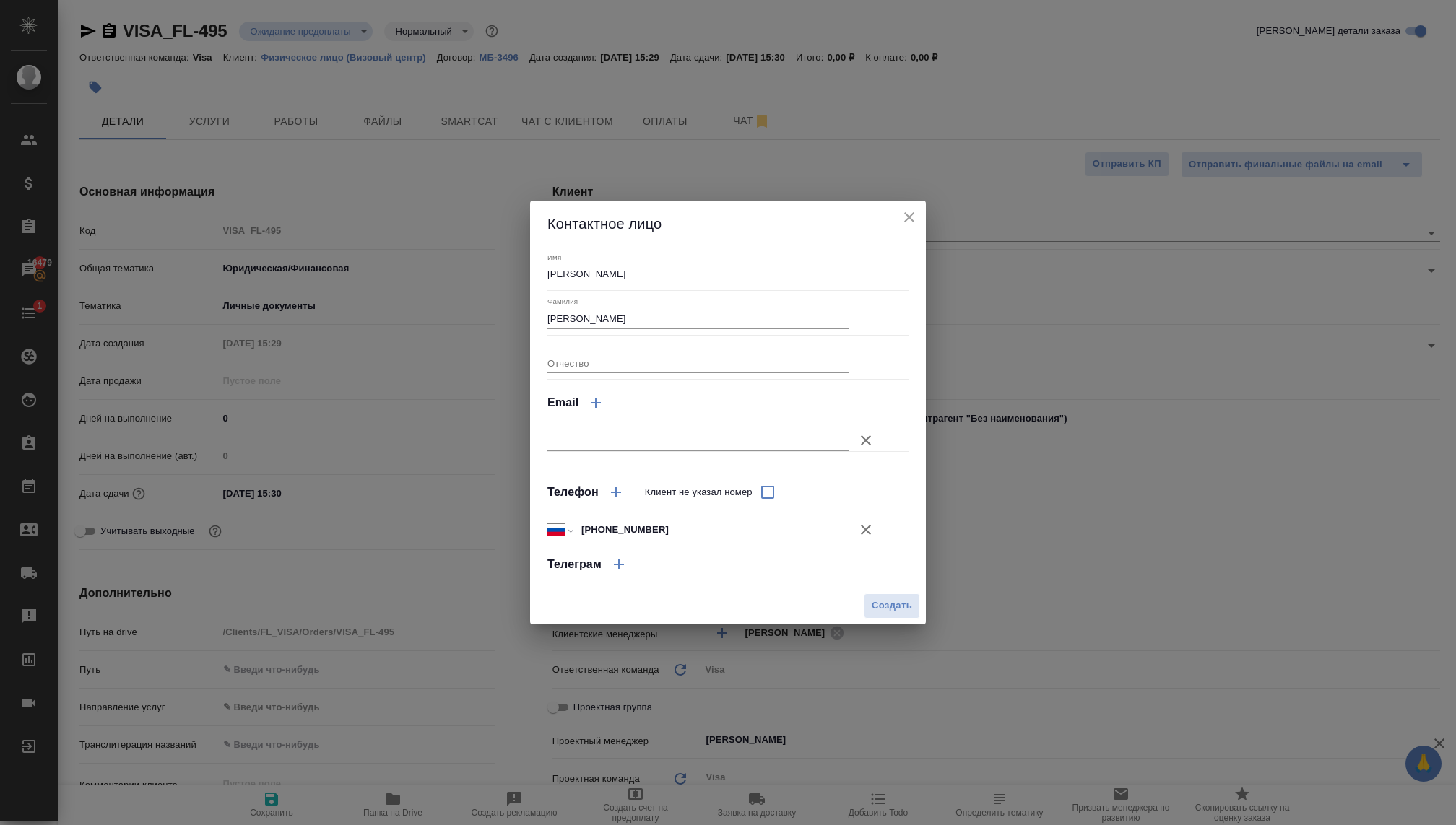
click at [759, 299] on div "Фамилия Тарасенко" at bounding box center [697, 312] width 301 height 32
click at [661, 524] on input "+7 910 473 46 23" at bounding box center [712, 530] width 271 height 21
click at [605, 492] on button "button" at bounding box center [615, 492] width 35 height 35
select select "RU"
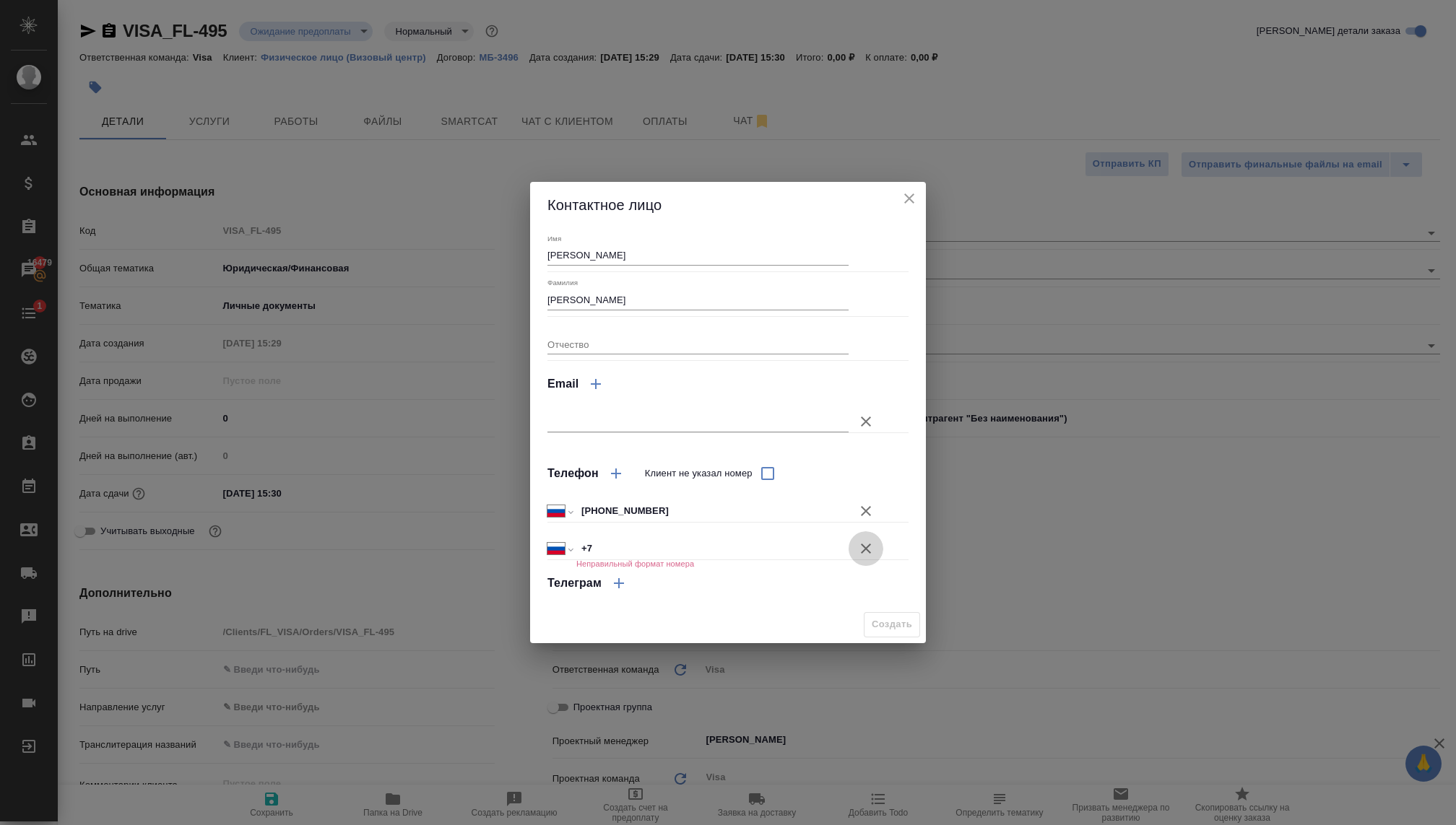
click at [864, 544] on icon "button" at bounding box center [865, 549] width 17 height 17
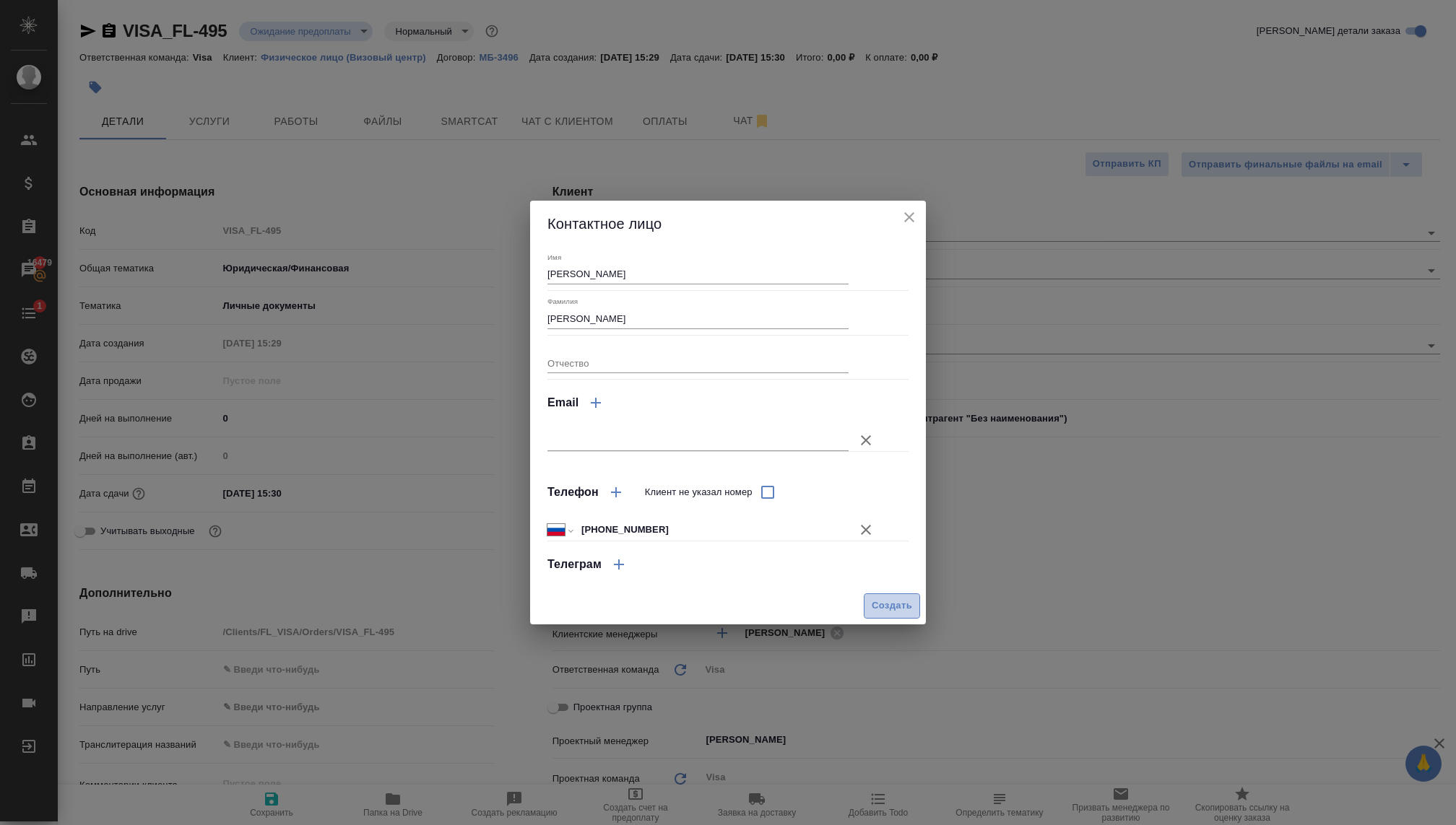
click at [869, 605] on button "Создать" at bounding box center [892, 606] width 56 height 26
type textarea "x"
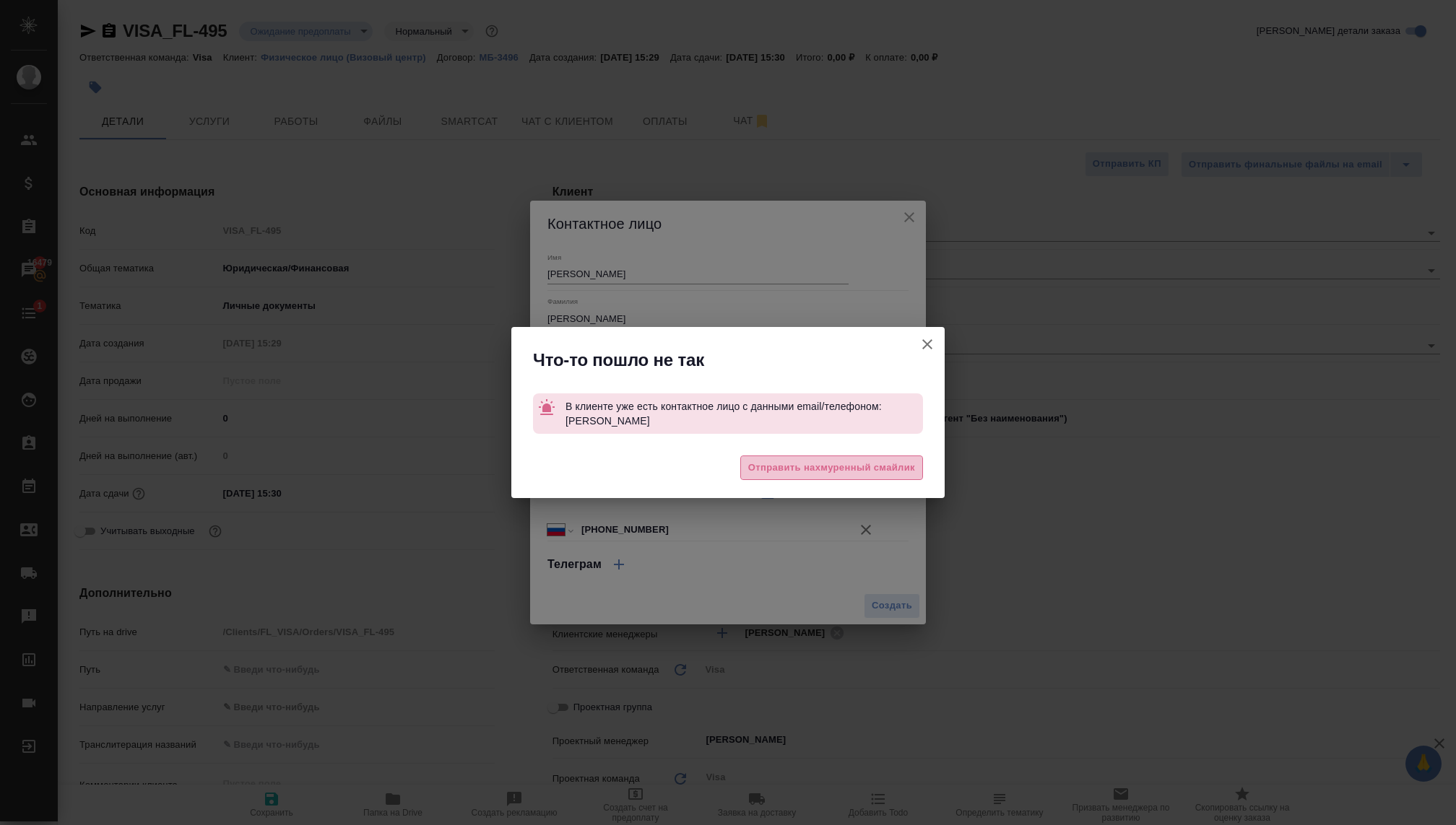
click at [837, 456] on button "Отправить нахмуренный смайлик" at bounding box center [831, 468] width 183 height 26
type textarea "x"
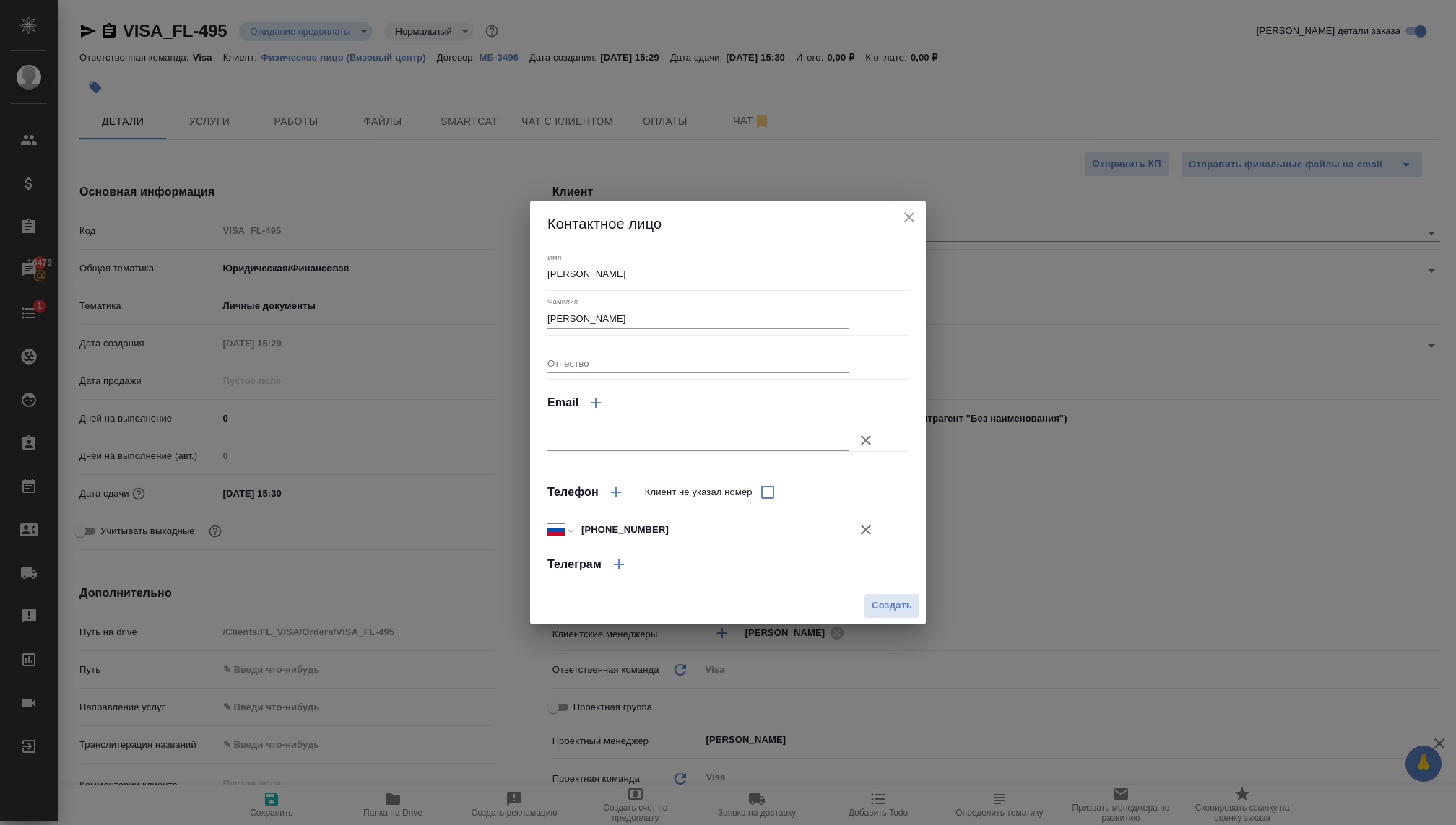
click at [925, 335] on div at bounding box center [728, 412] width 1456 height 825
click at [882, 593] on div "Создать" at bounding box center [728, 606] width 396 height 37
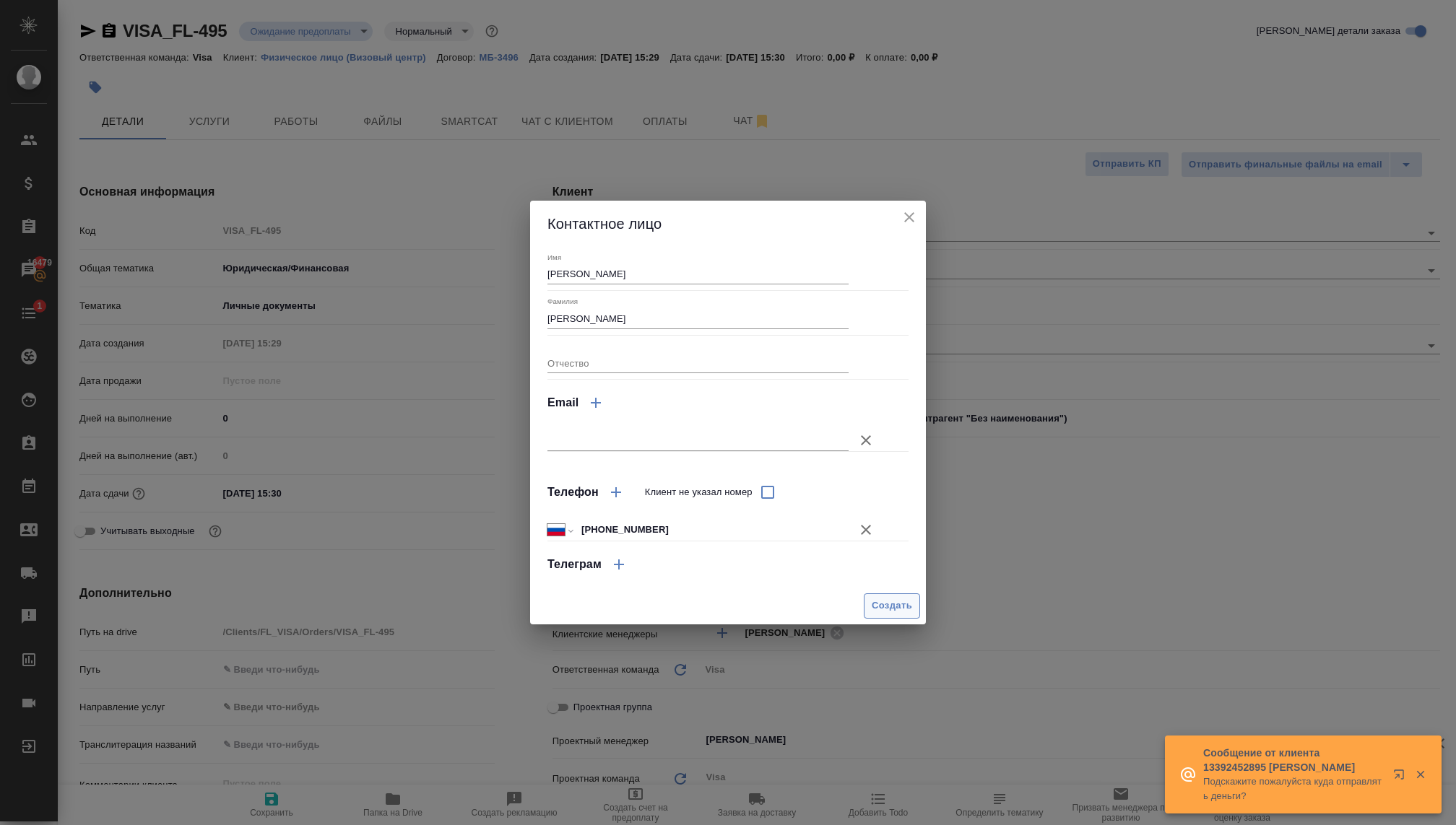
click at [875, 604] on span "Создать" at bounding box center [891, 605] width 40 height 16
type textarea "x"
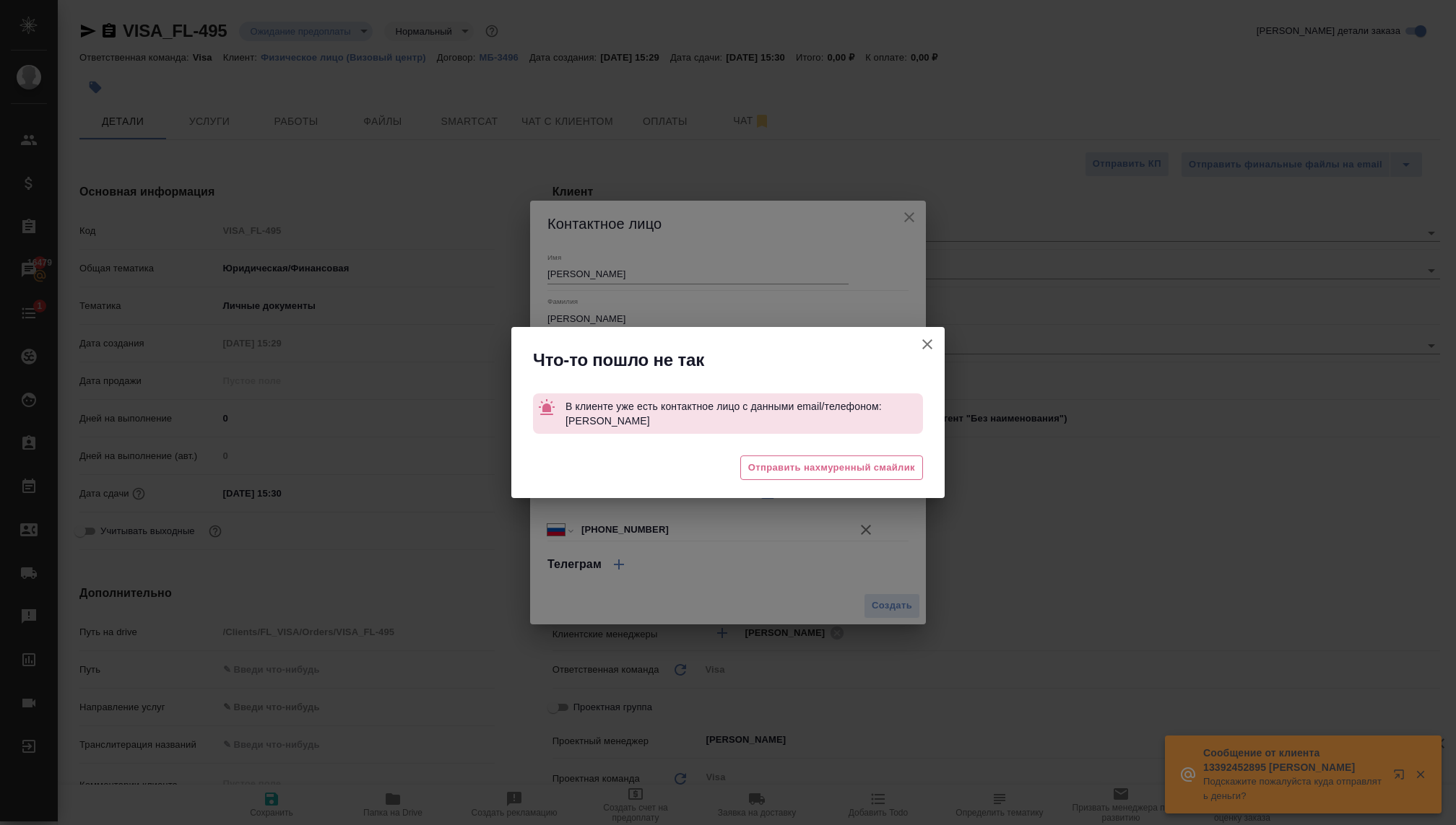
click at [921, 339] on icon "button" at bounding box center [927, 344] width 17 height 17
type textarea "x"
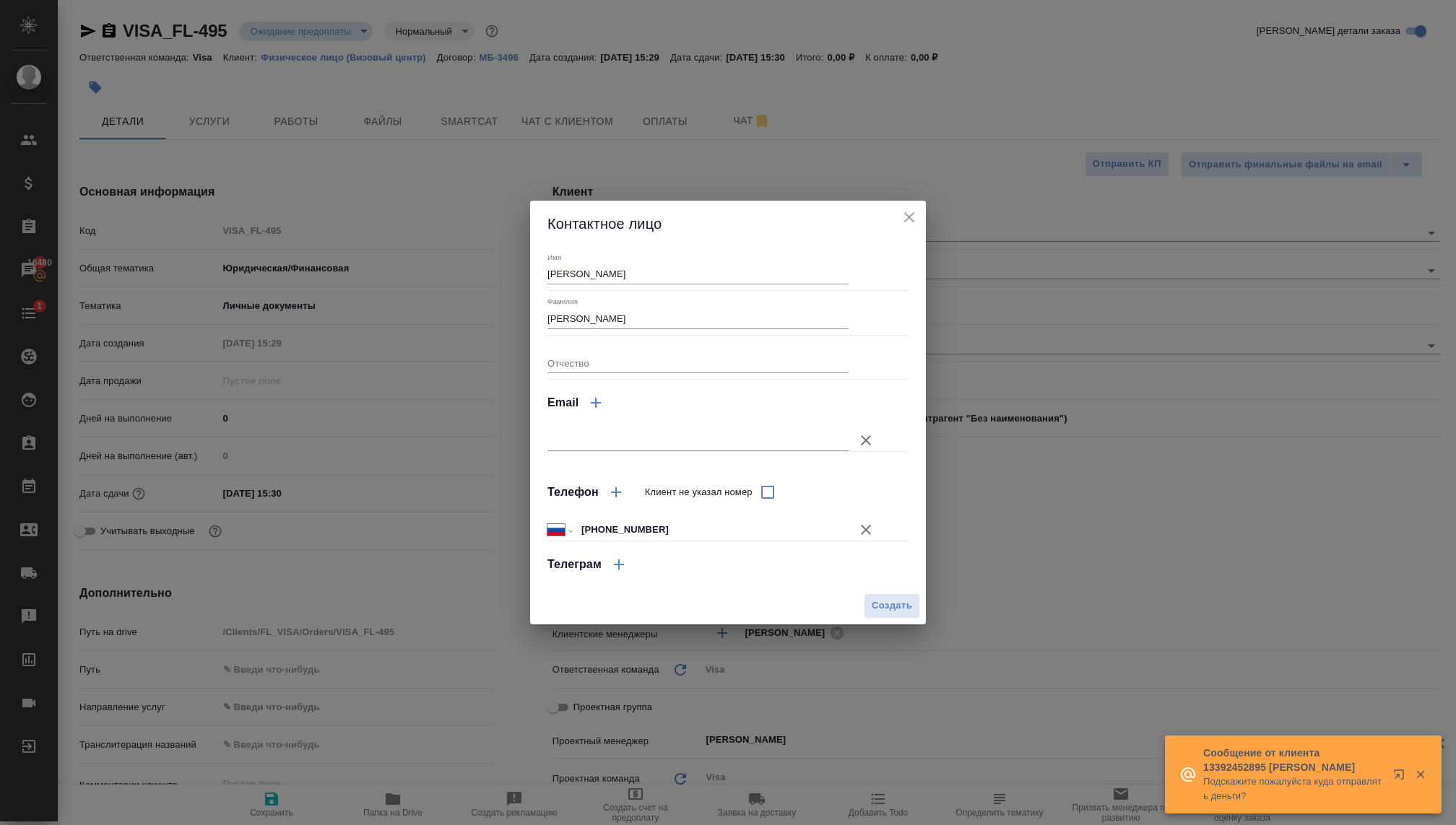
type textarea "x"
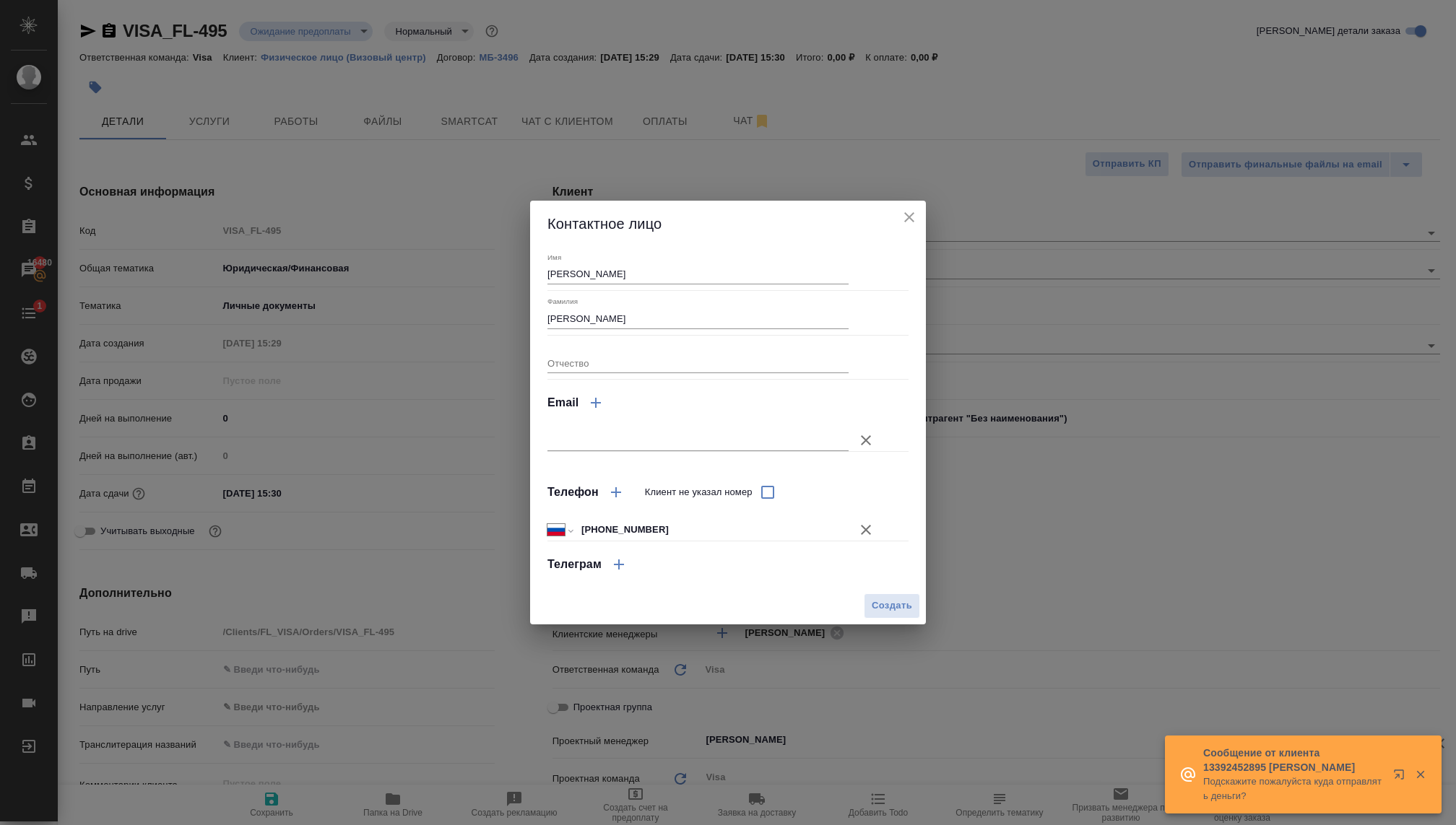
type textarea "x"
click at [918, 216] on button "close" at bounding box center [908, 217] width 21 height 21
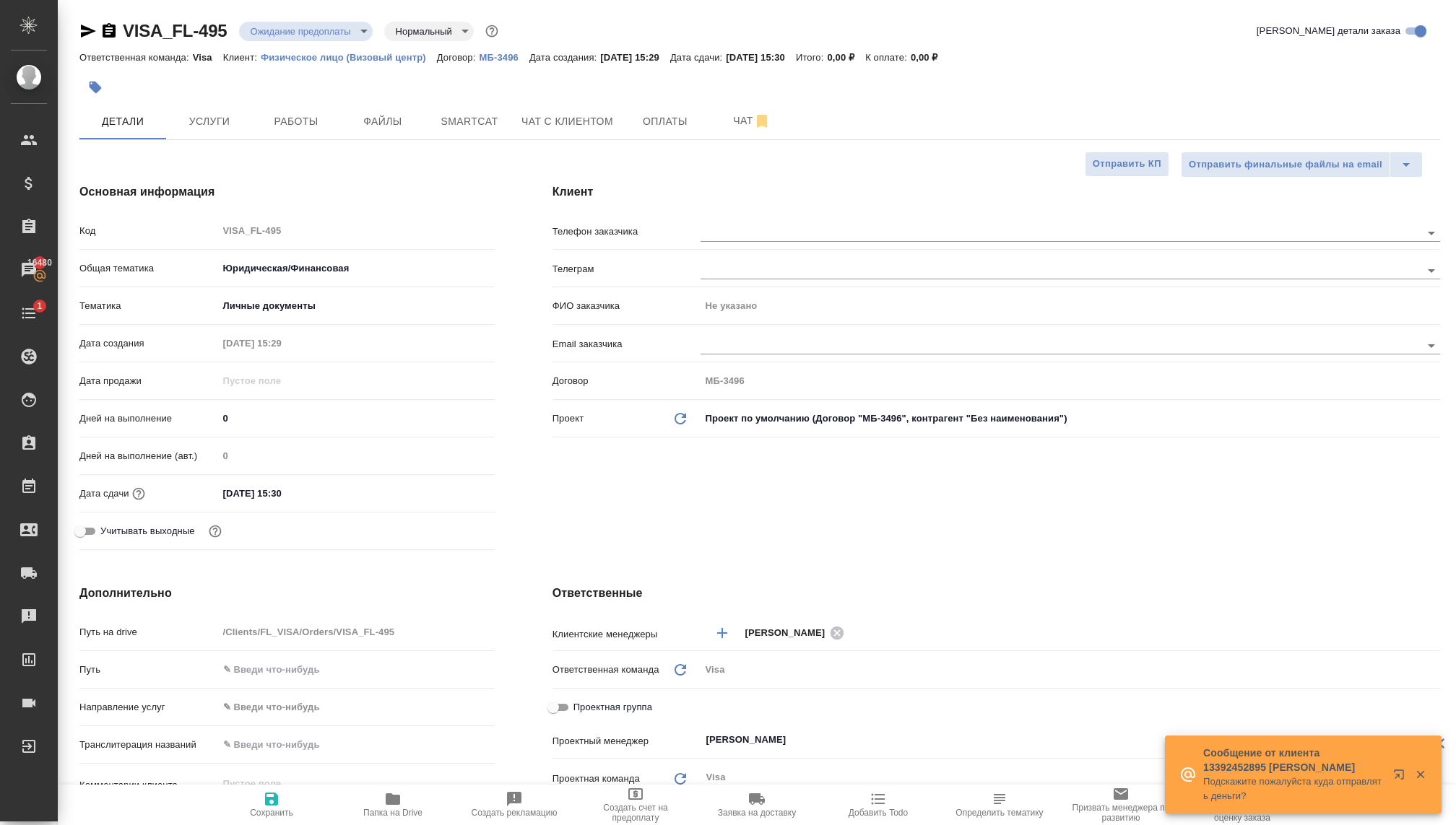
click at [483, 82] on div at bounding box center [533, 87] width 907 height 32
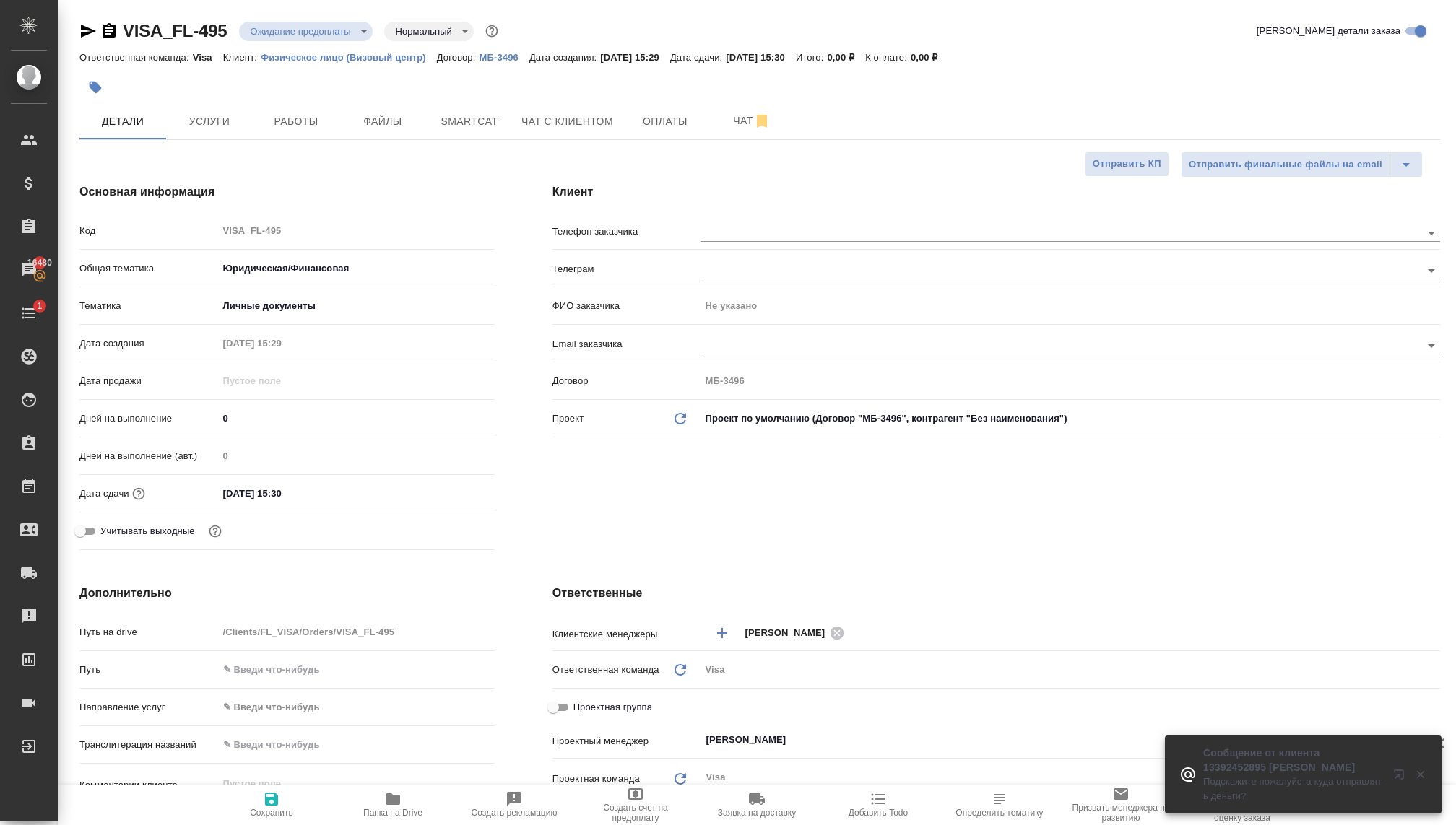
click at [335, 25] on body "🙏 .cls-1 fill:#fff; AWATERA Kovaleva Ekaterina Клиенты Спецификации Заказы 1648…" at bounding box center [728, 412] width 1456 height 825
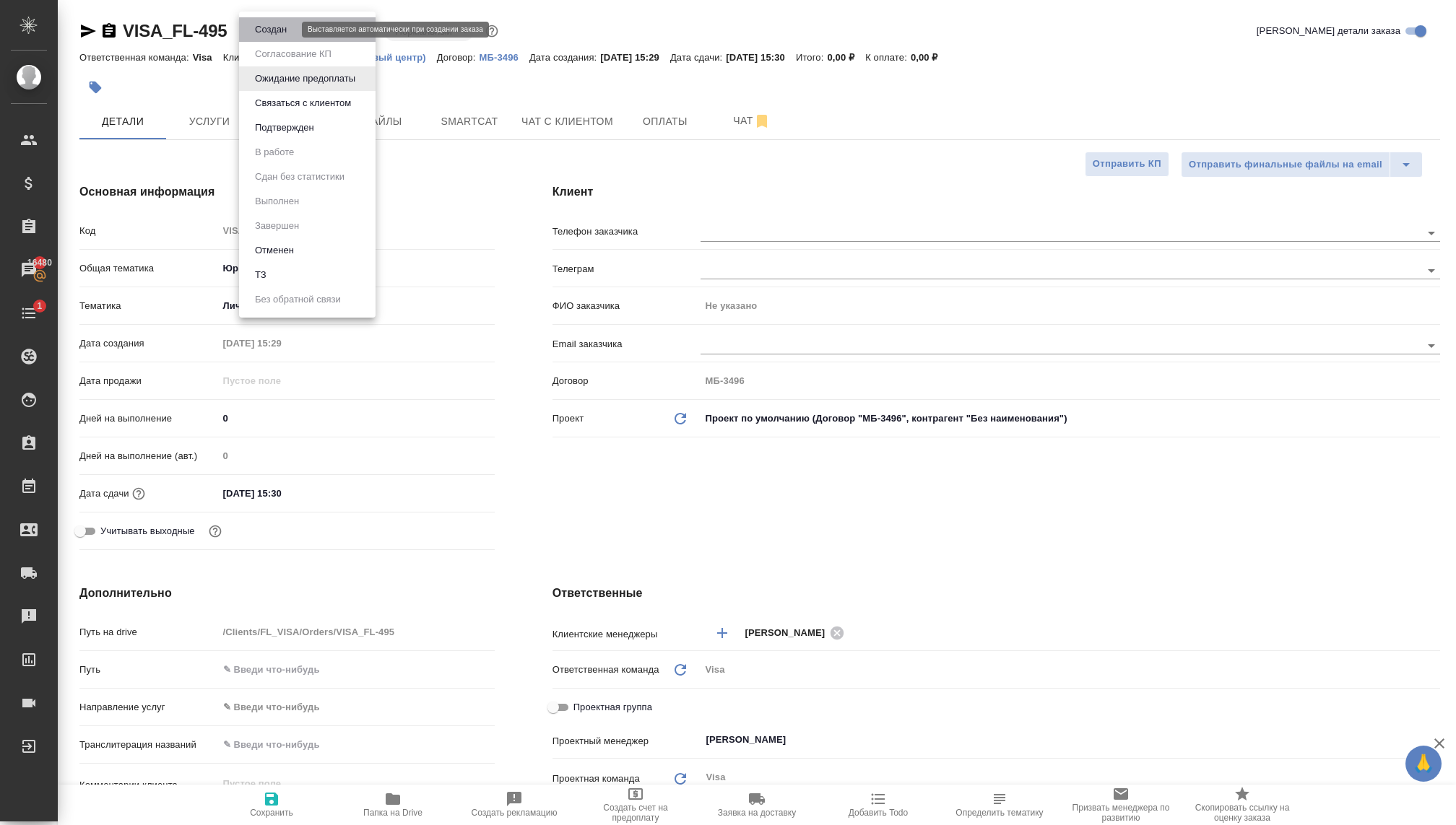
click at [280, 32] on button "Создан" at bounding box center [271, 29] width 40 height 16
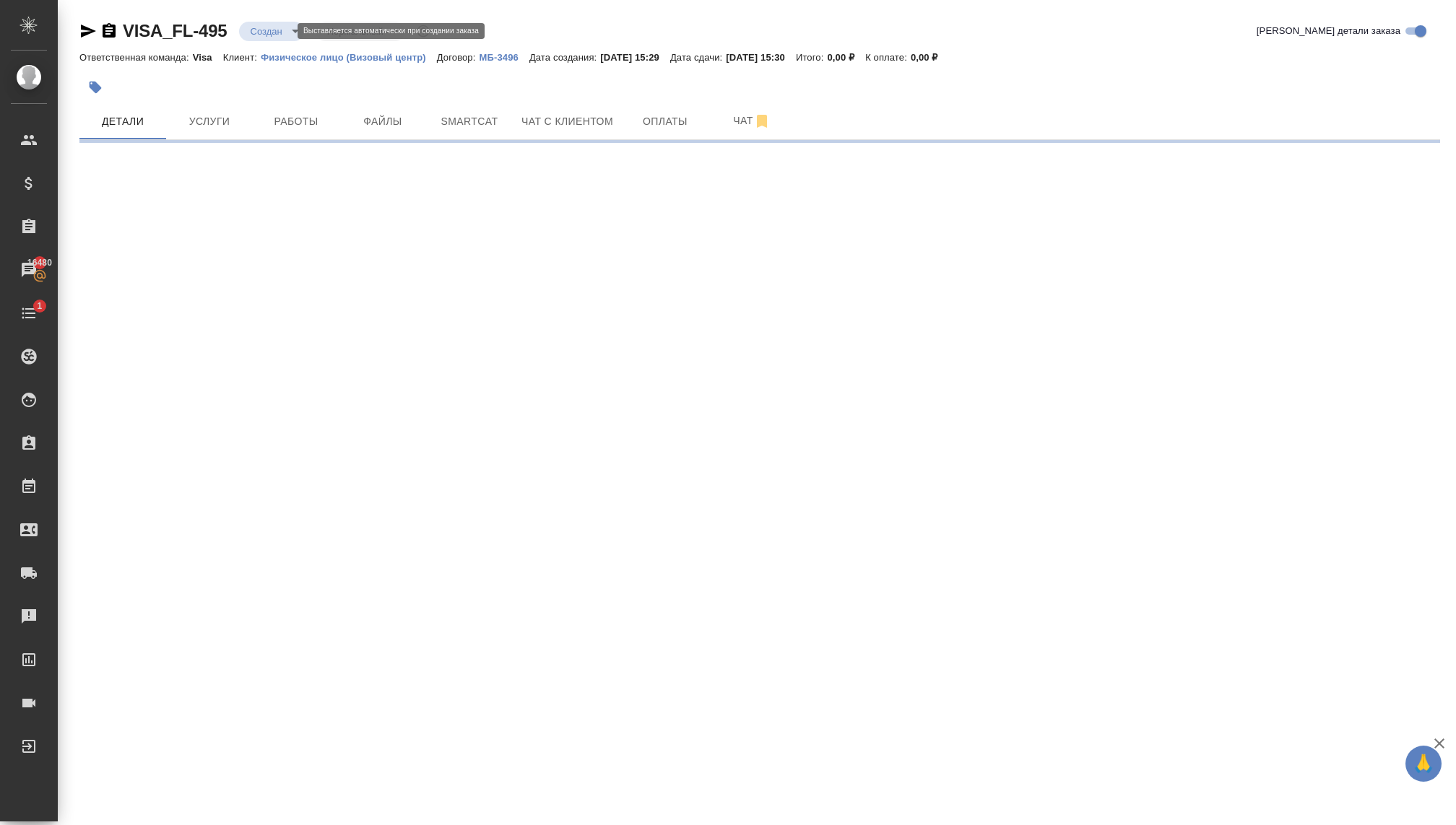
select select "RU"
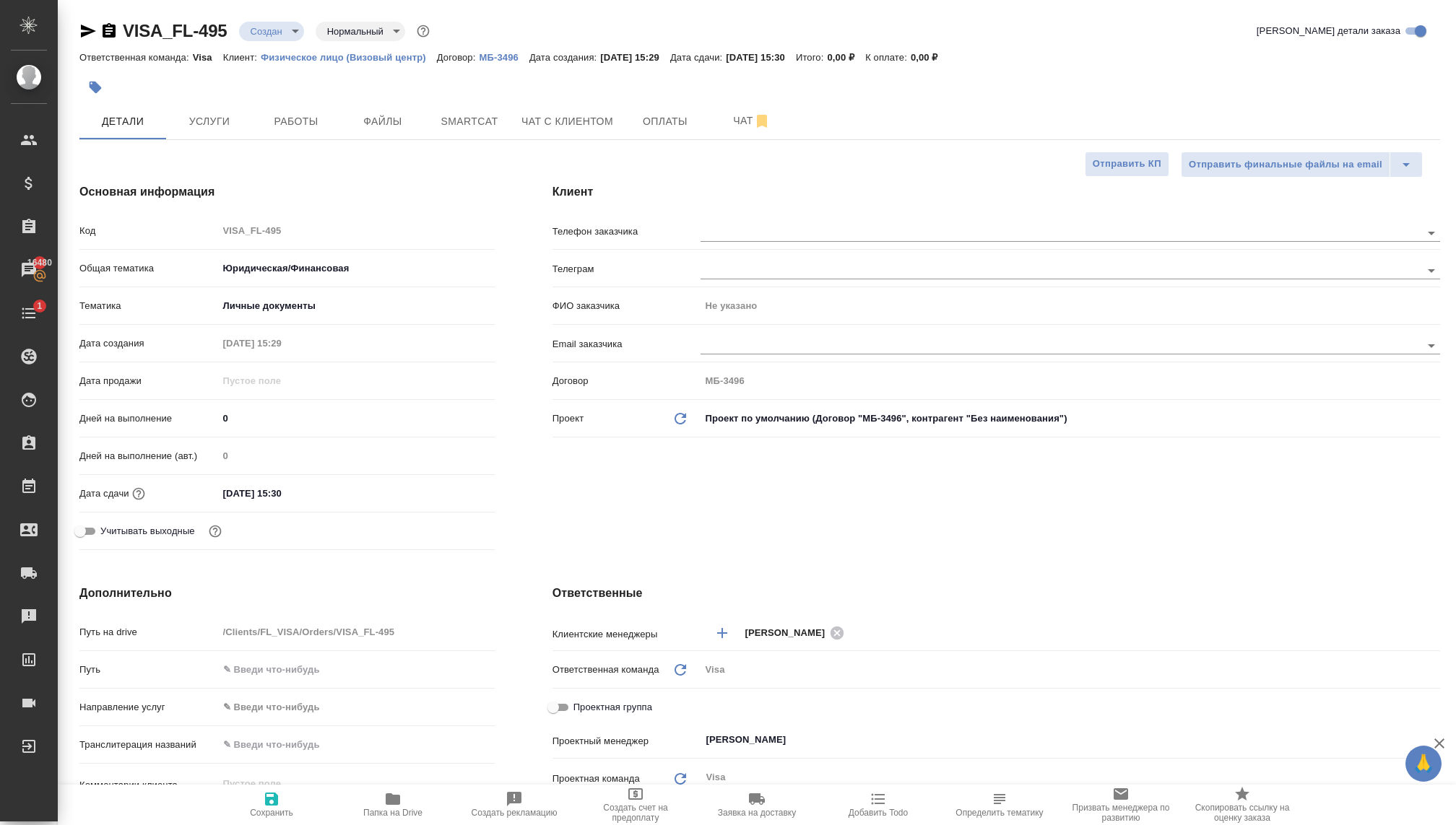
type textarea "x"
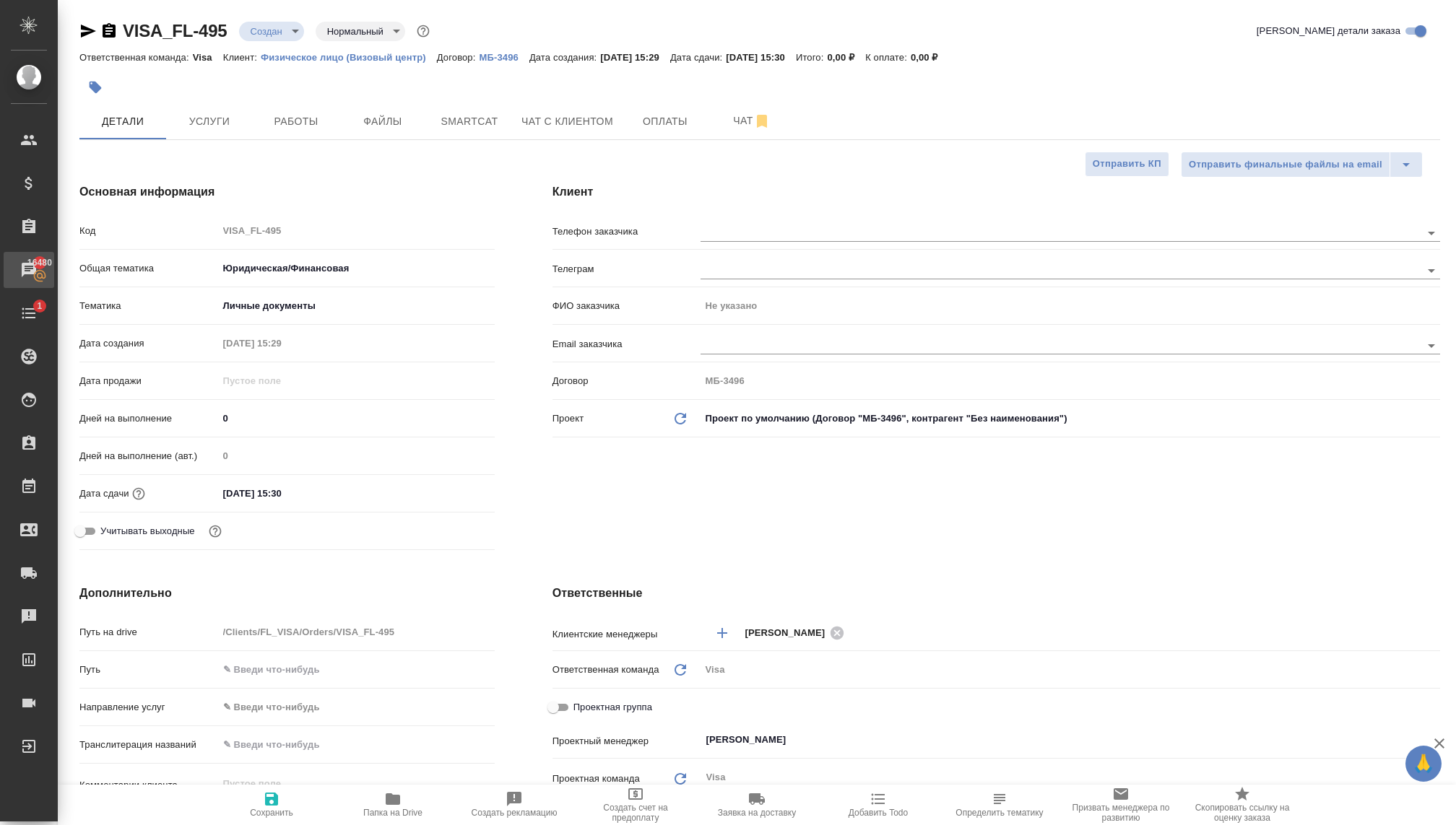
type textarea "x"
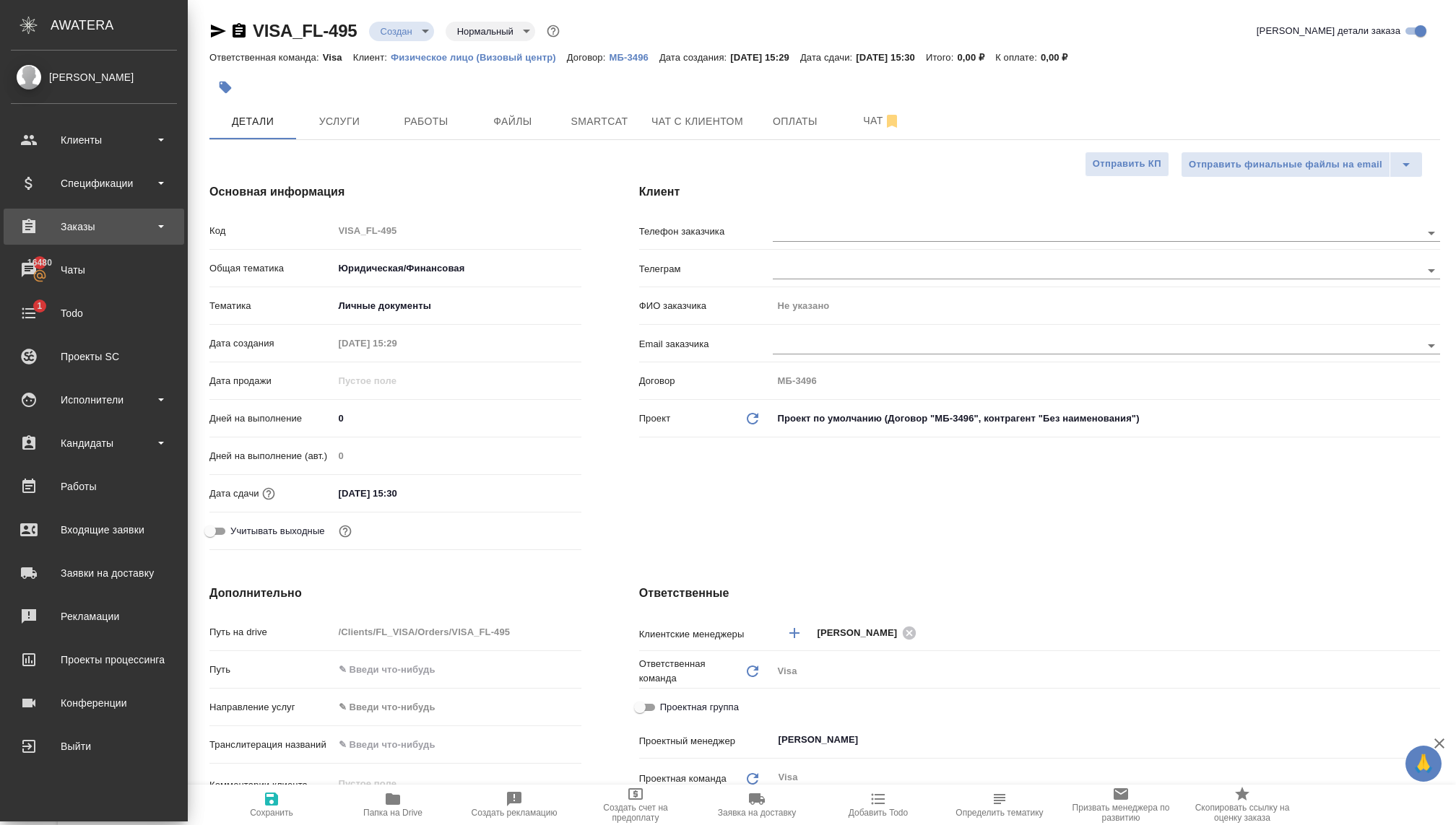
click at [106, 226] on div "Заказы" at bounding box center [94, 226] width 166 height 21
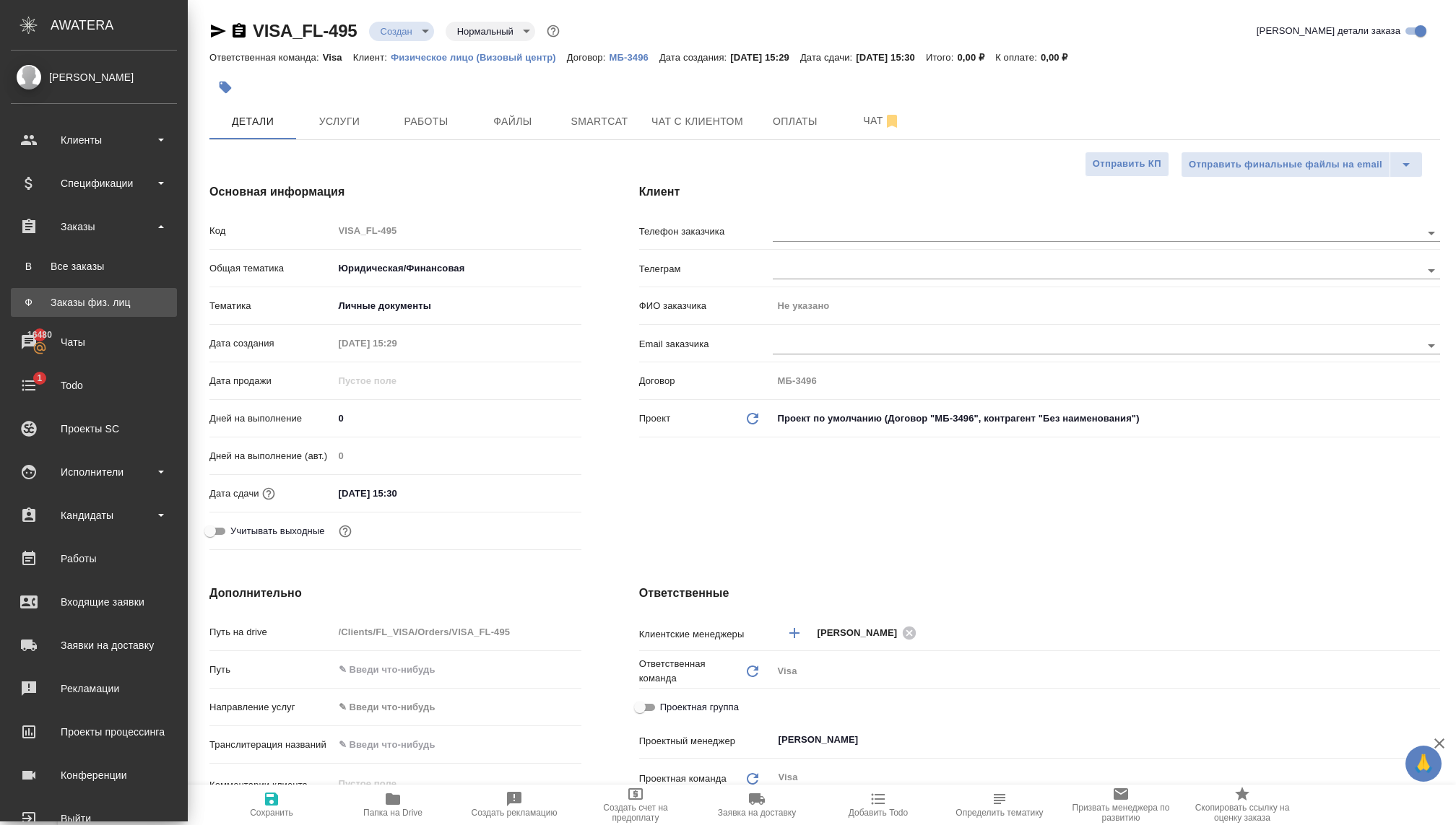
type textarea "x"
click at [92, 306] on div "Заказы физ. лиц" at bounding box center [94, 302] width 152 height 15
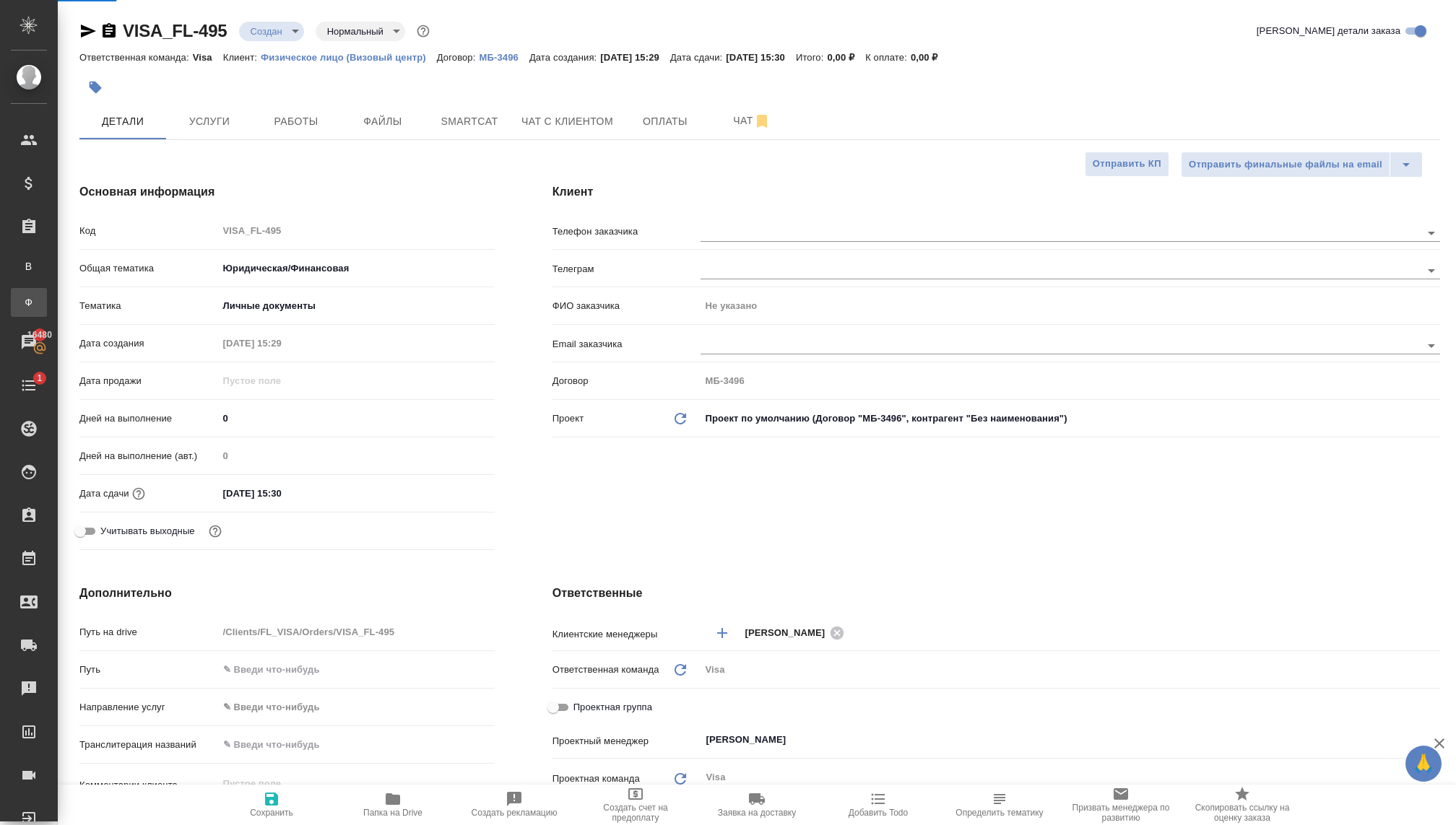
type textarea "x"
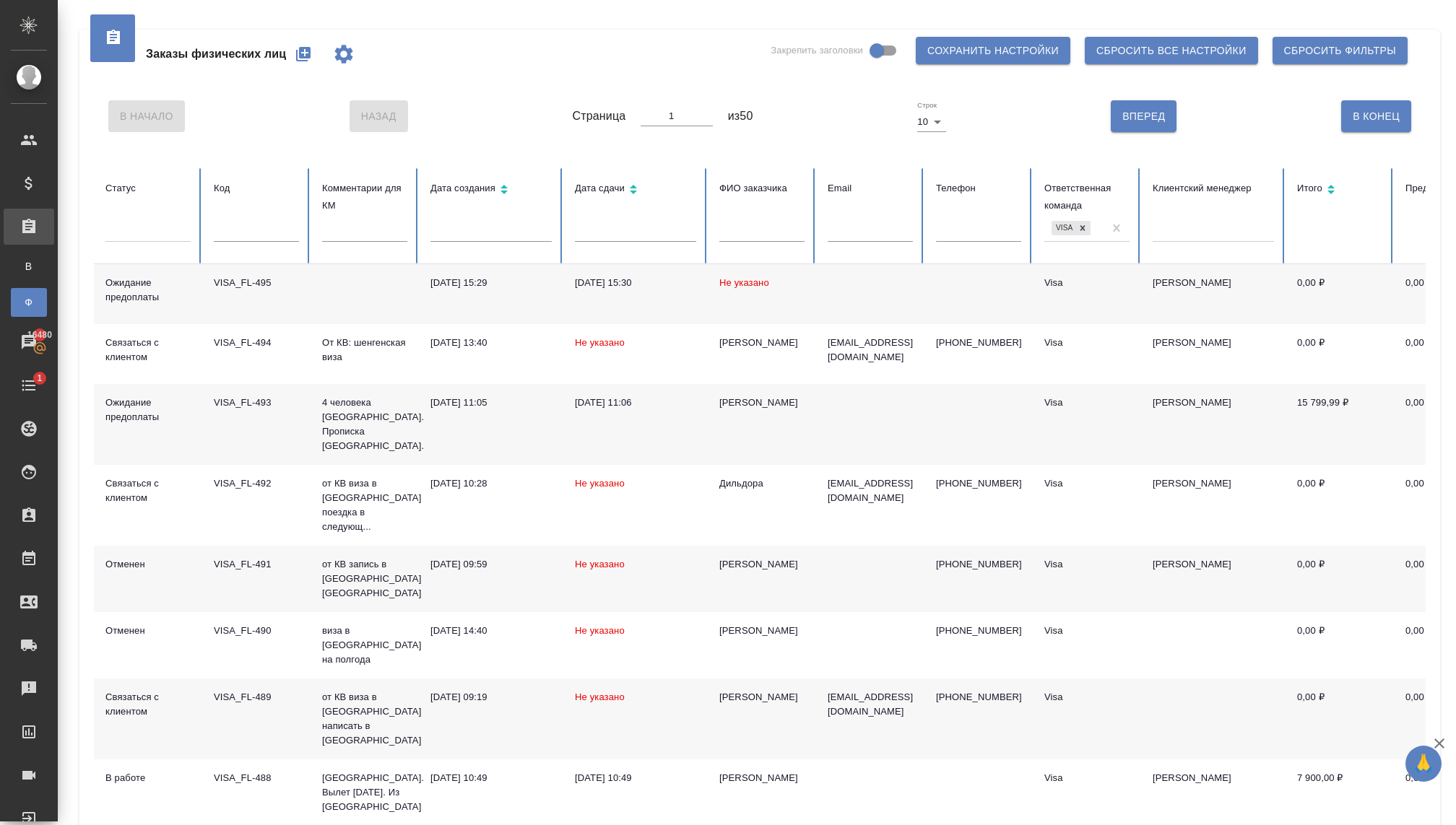
click at [331, 293] on td at bounding box center [364, 294] width 108 height 60
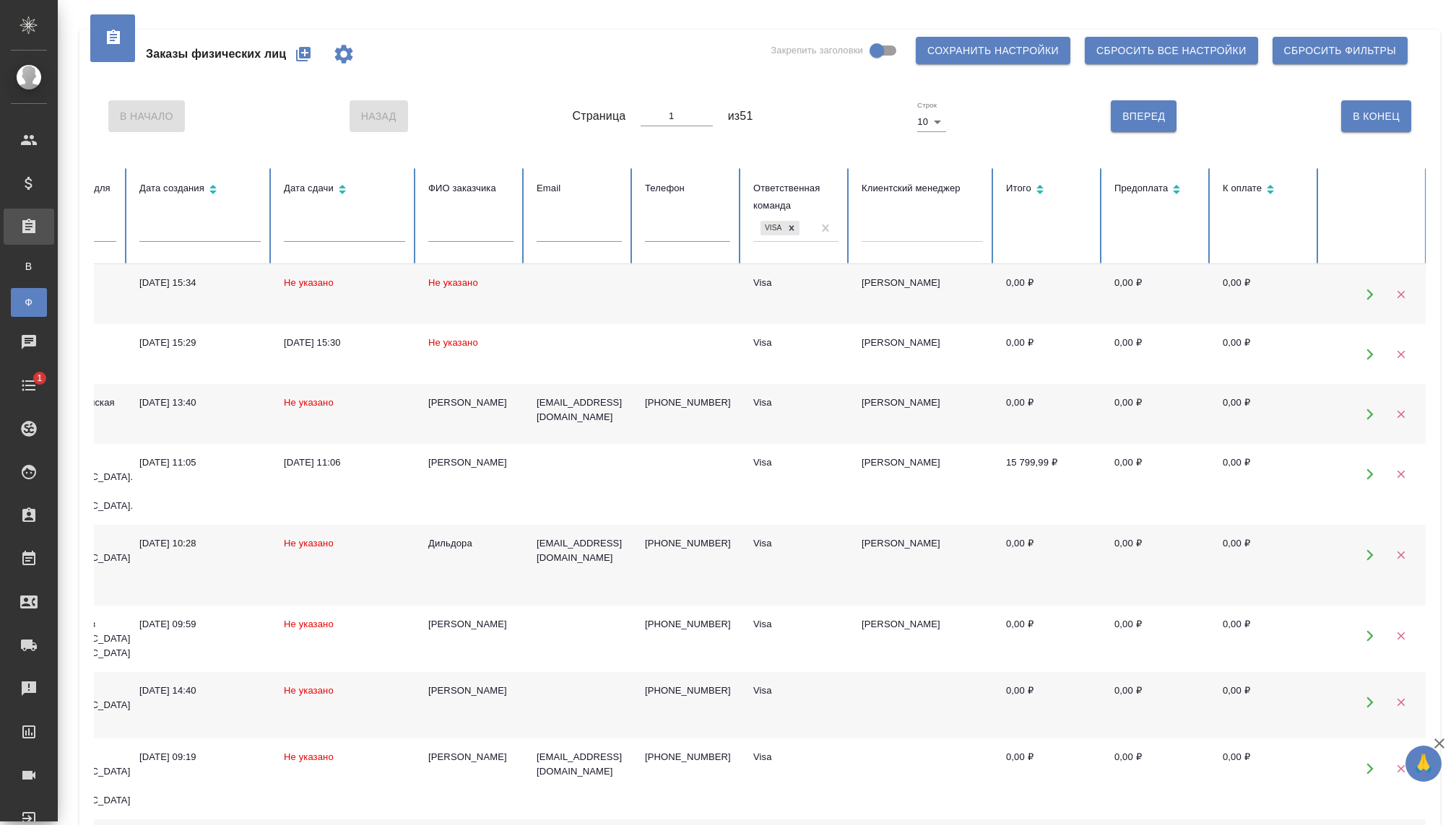
scroll to position [0, 293]
click at [1390, 289] on button "button" at bounding box center [1398, 293] width 30 height 30
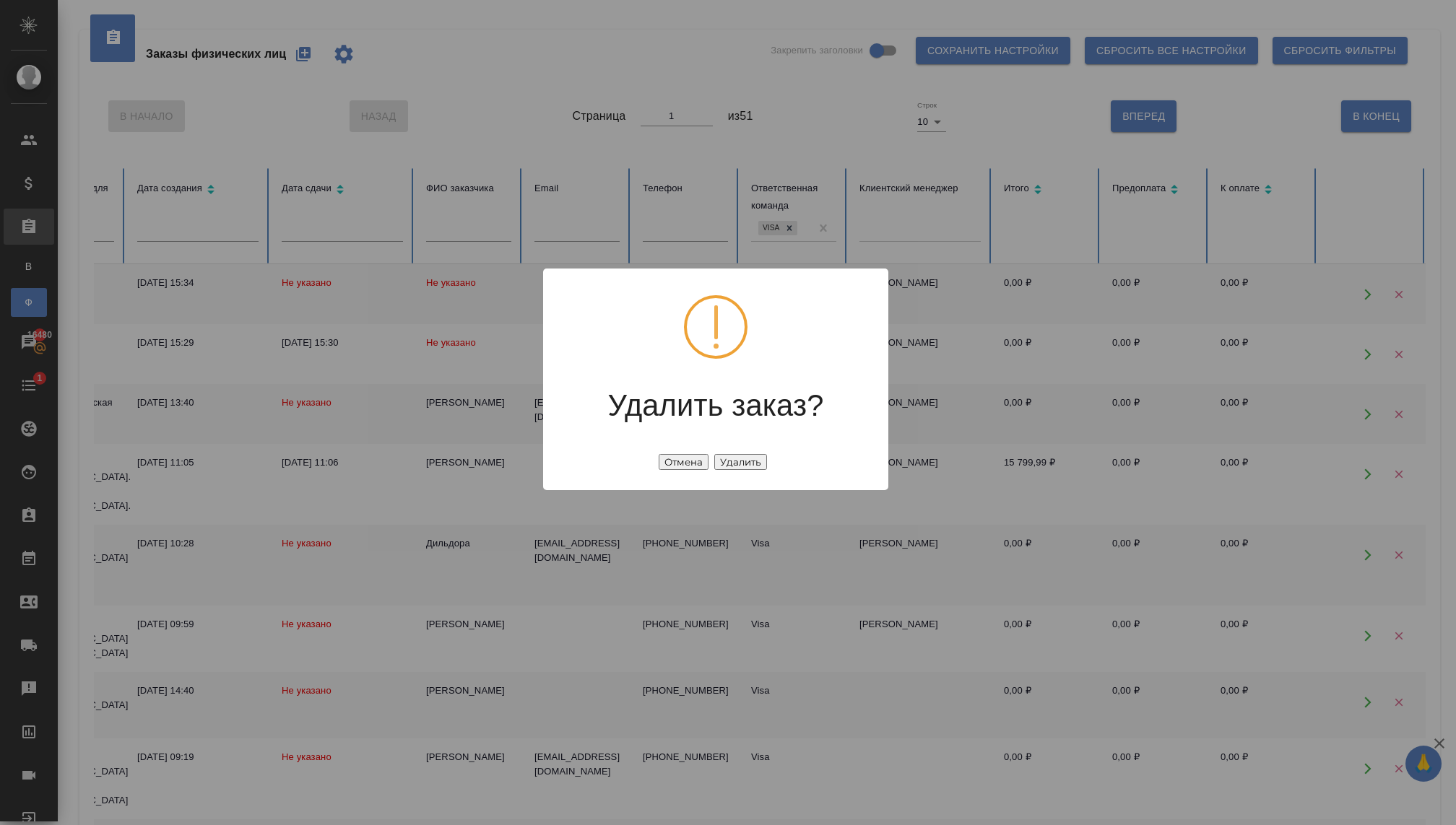
click at [724, 462] on button "Удалить" at bounding box center [741, 462] width 53 height 16
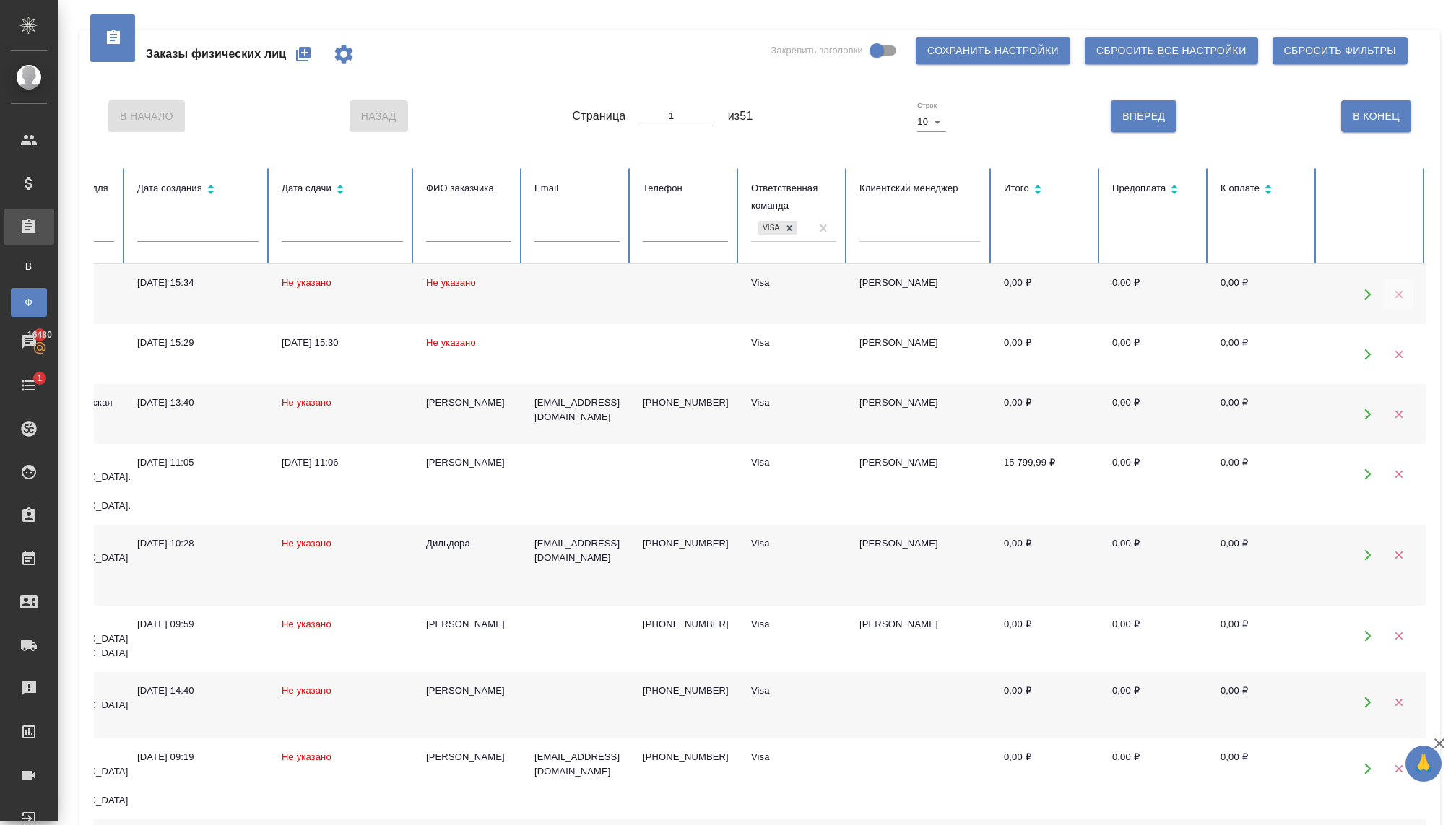
click at [1390, 291] on button "button" at bounding box center [1398, 293] width 30 height 30
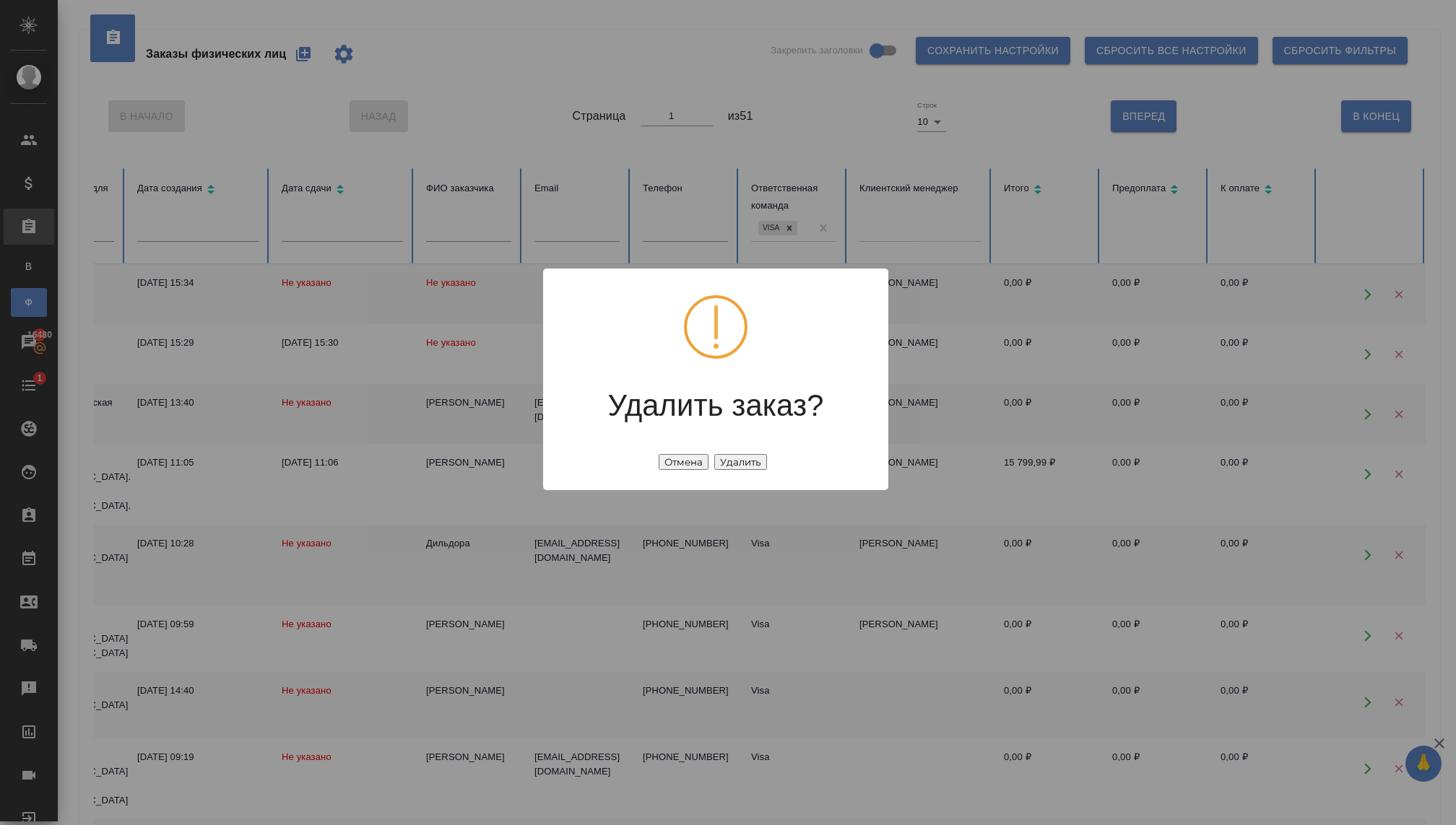
click at [751, 461] on button "Удалить" at bounding box center [741, 462] width 53 height 16
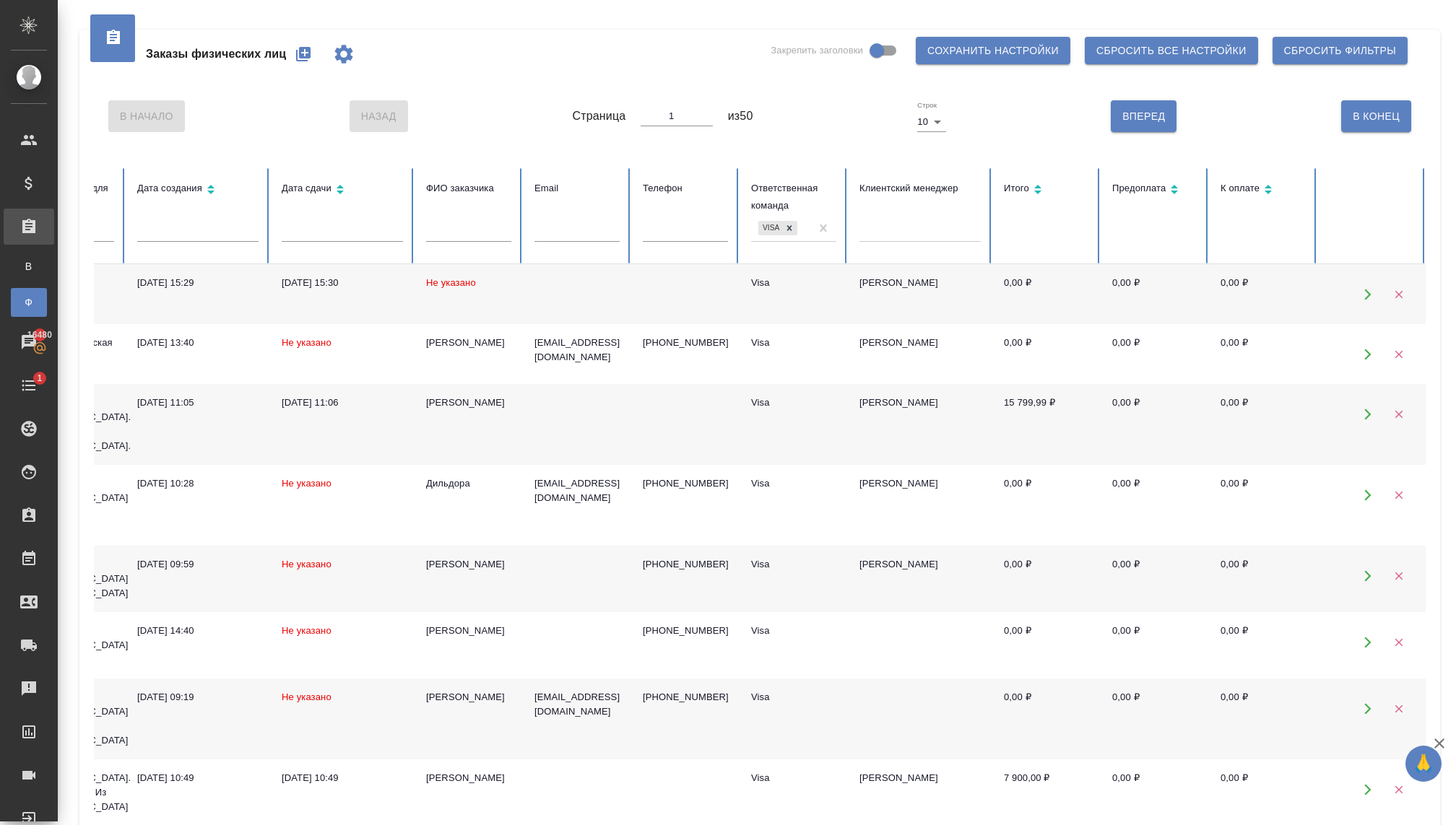
click at [1397, 289] on icon "button" at bounding box center [1398, 294] width 13 height 13
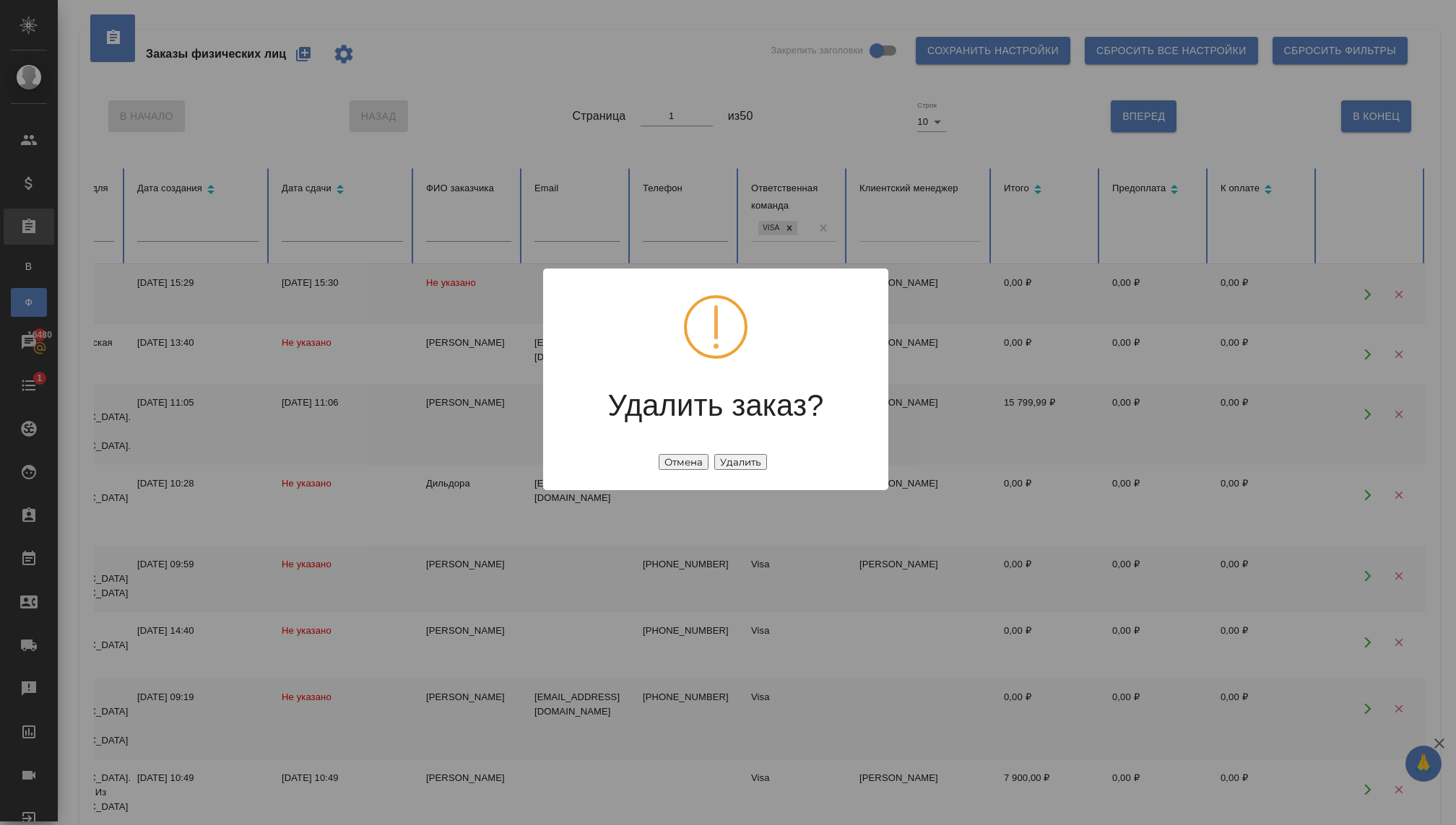
click at [730, 453] on p "Отмена Удалить" at bounding box center [716, 462] width 321 height 17
click at [732, 456] on button "Удалить" at bounding box center [741, 462] width 53 height 16
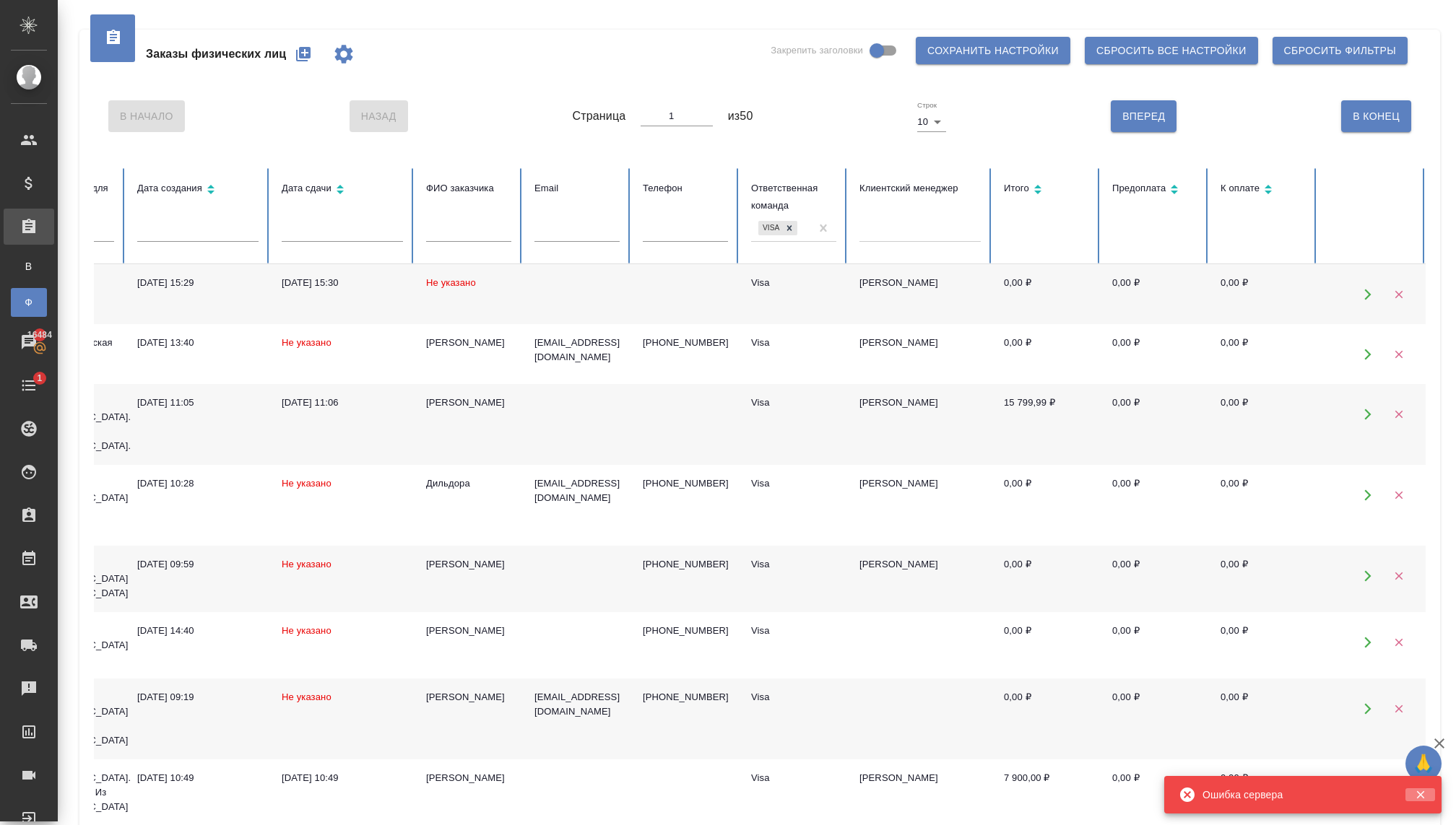
click at [1419, 800] on icon "button" at bounding box center [1419, 794] width 13 height 13
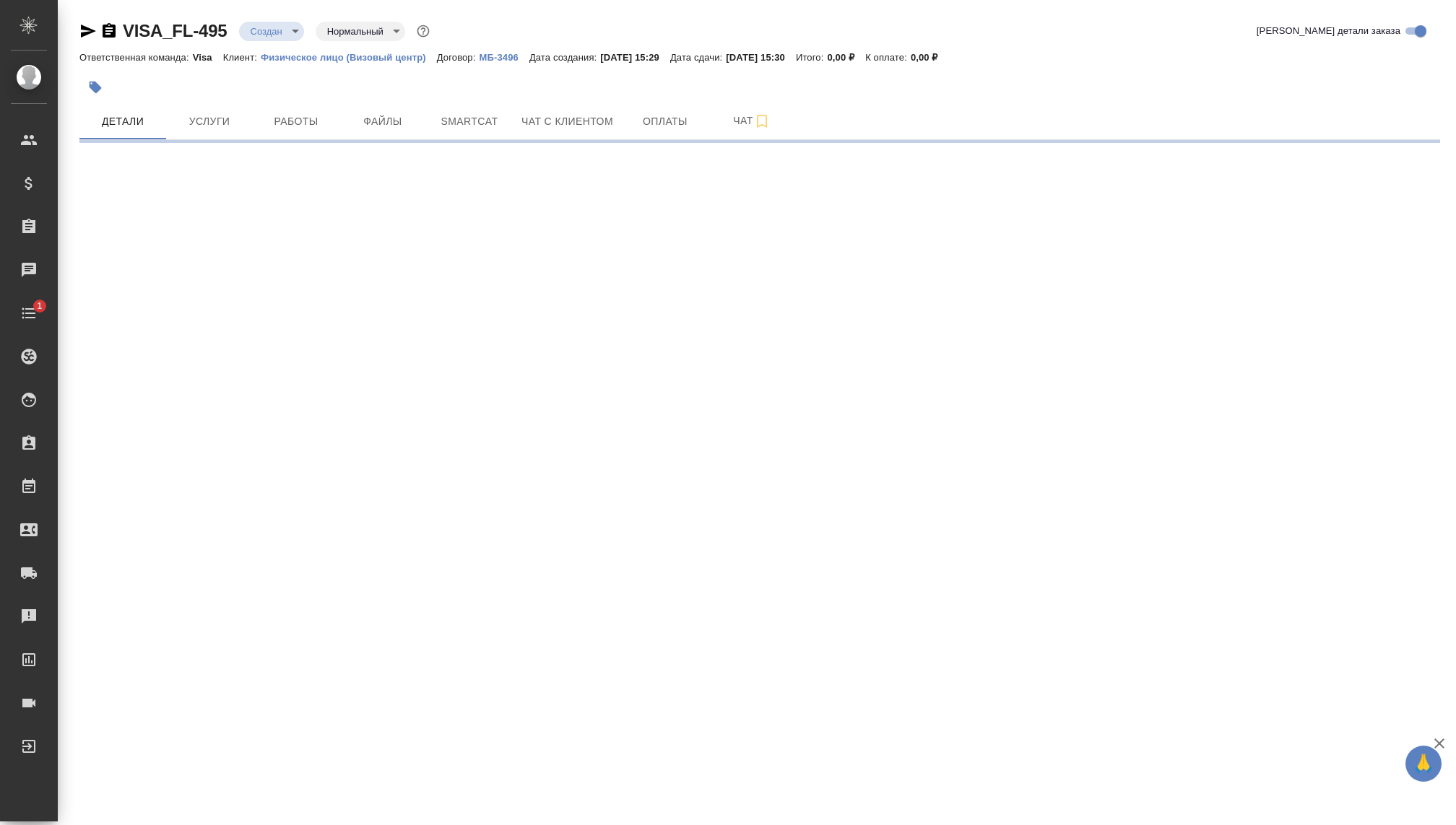
select select "RU"
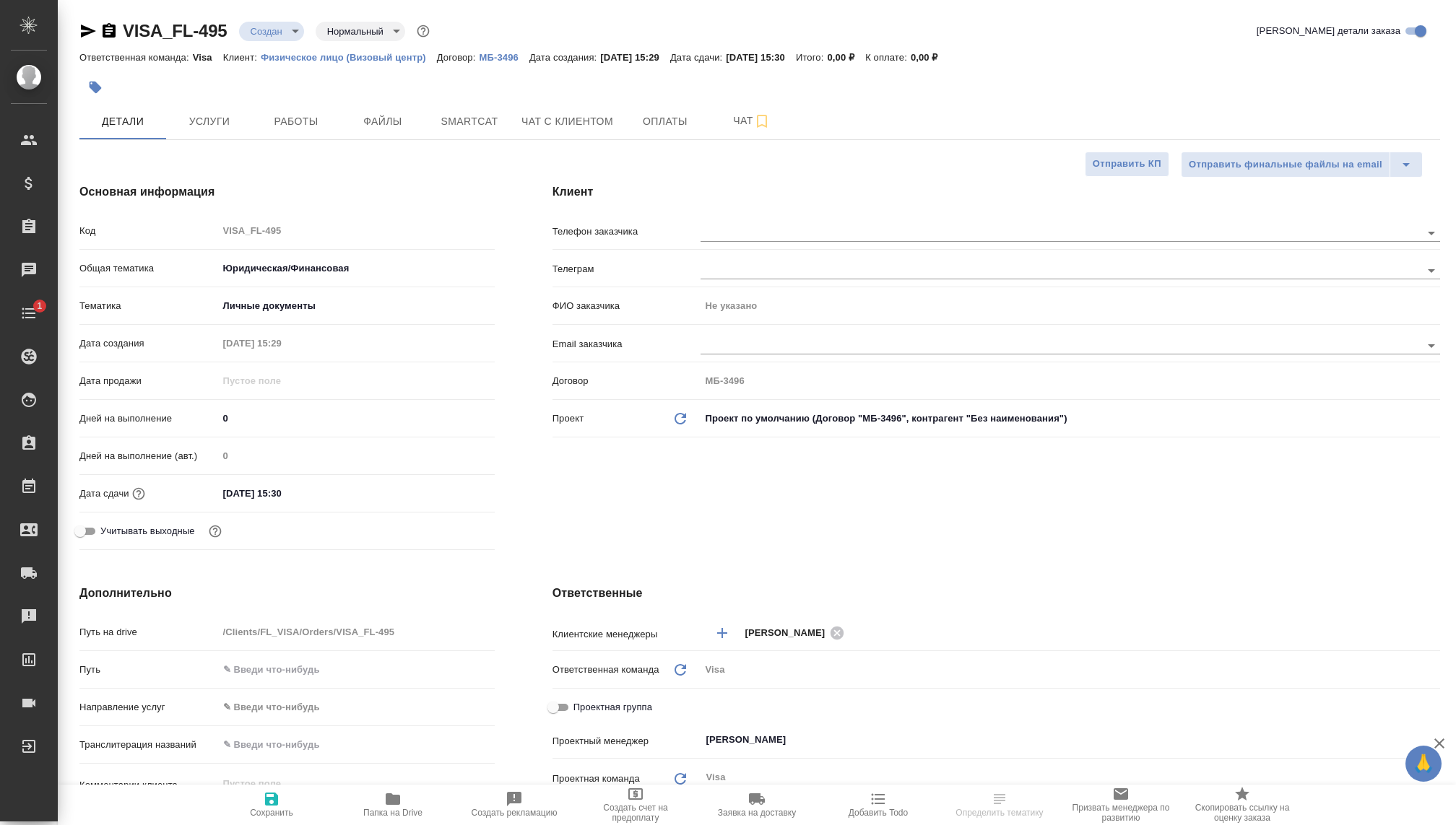
type textarea "x"
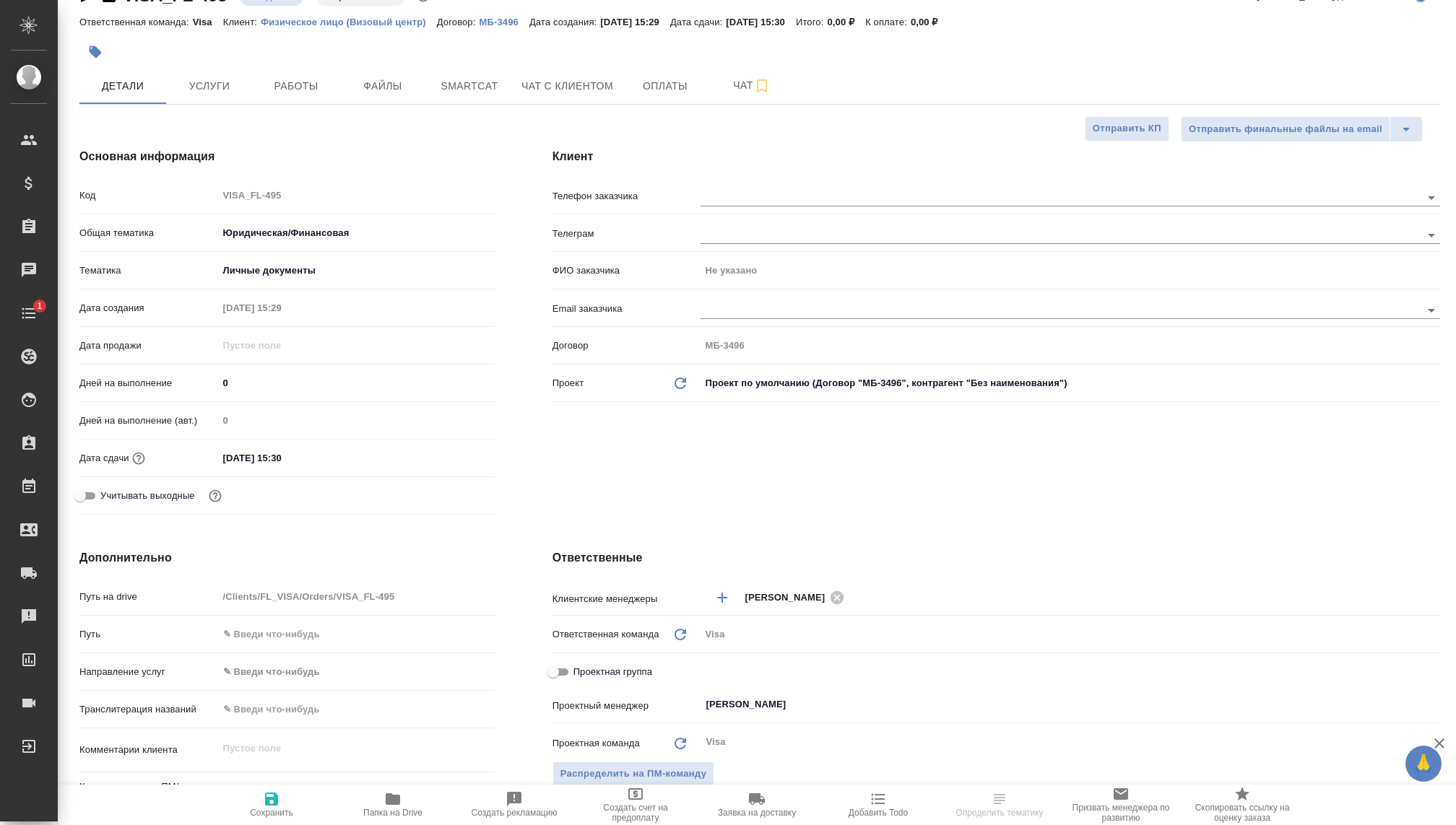
scroll to position [12, 0]
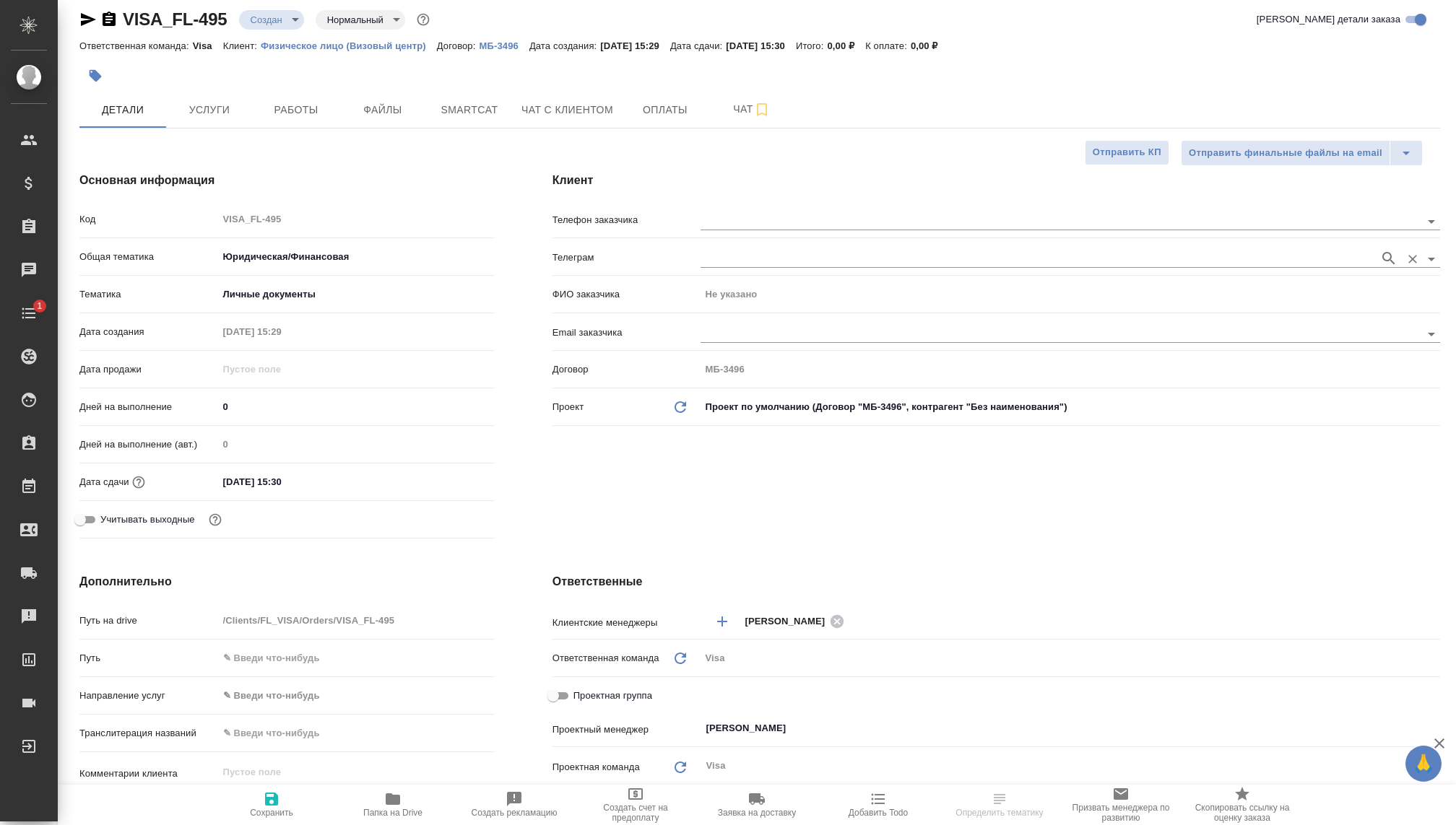
type textarea "x"
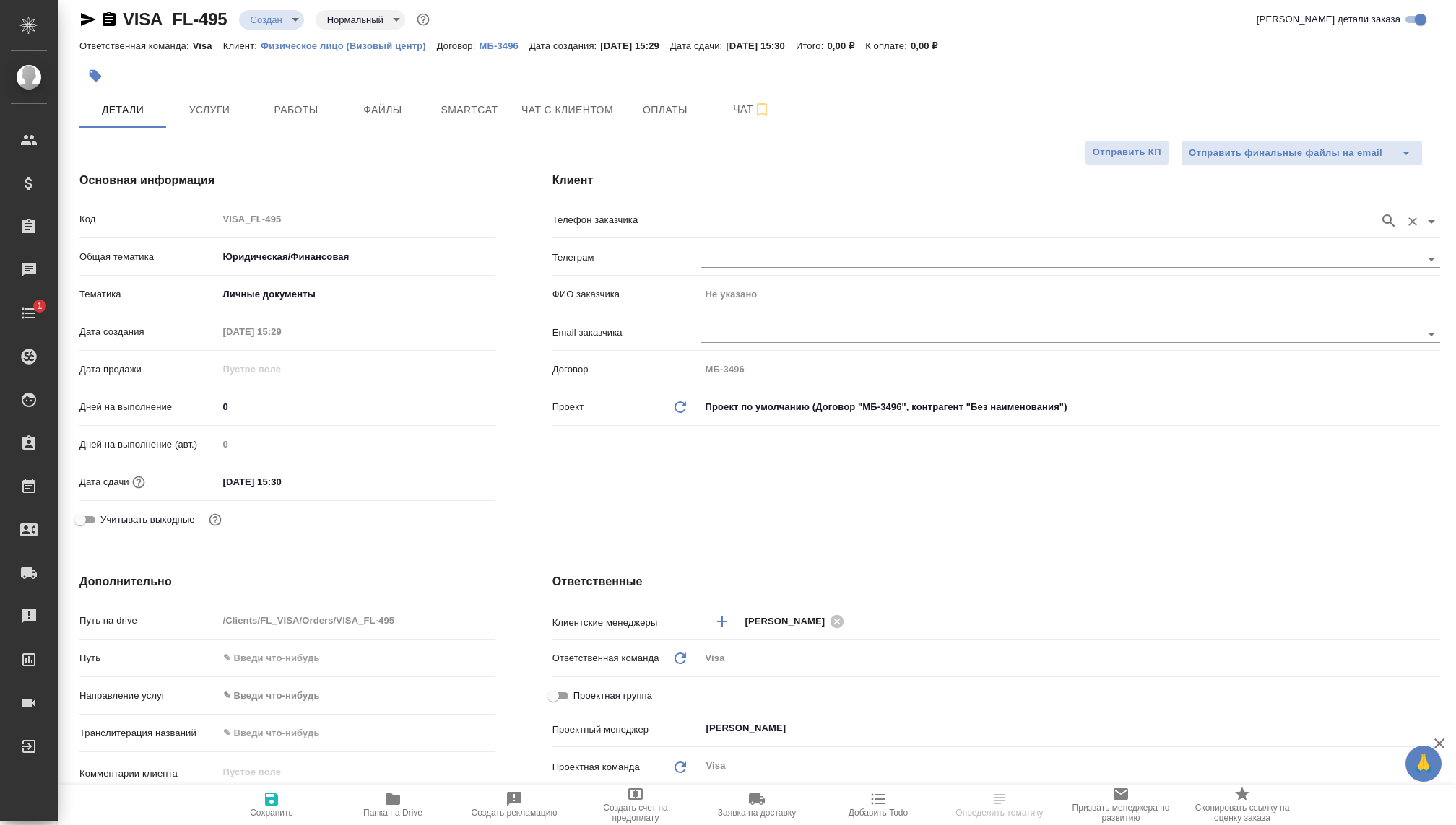
type textarea "x"
click at [722, 218] on input "text" at bounding box center [1036, 221] width 672 height 17
type textarea "x"
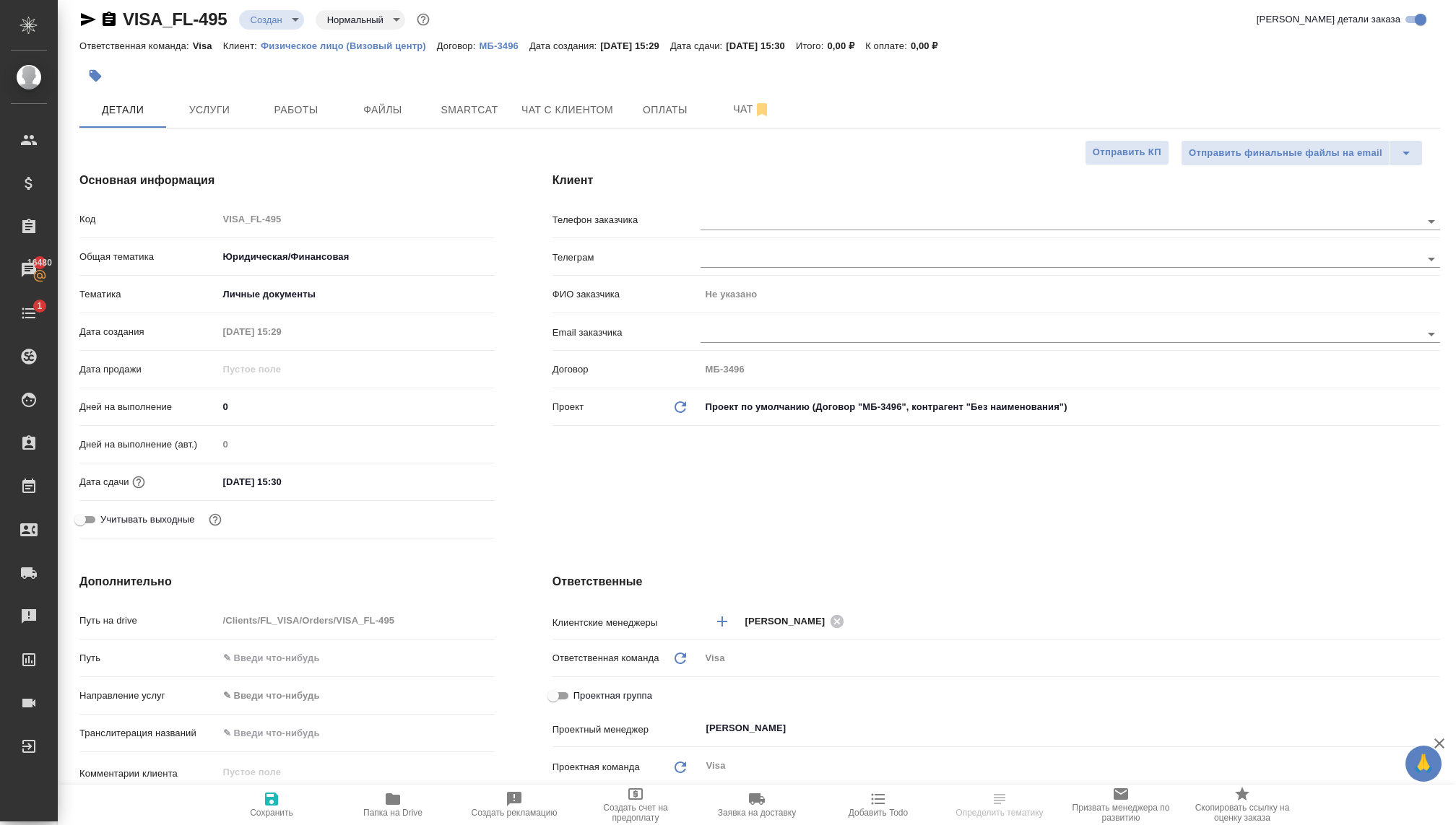
type textarea "x"
click at [781, 223] on input "text" at bounding box center [1036, 221] width 672 height 17
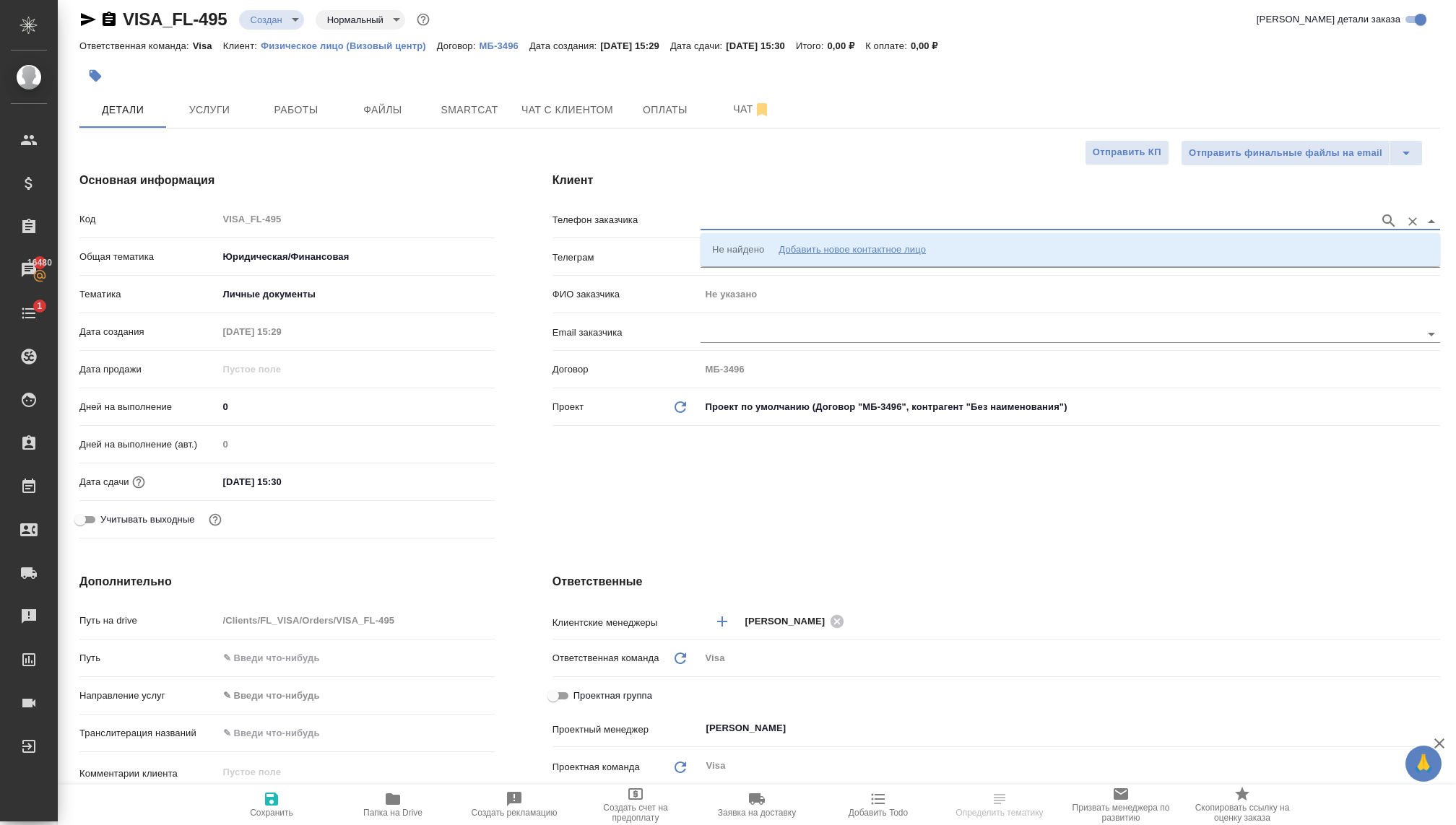
scroll to position [0, 0]
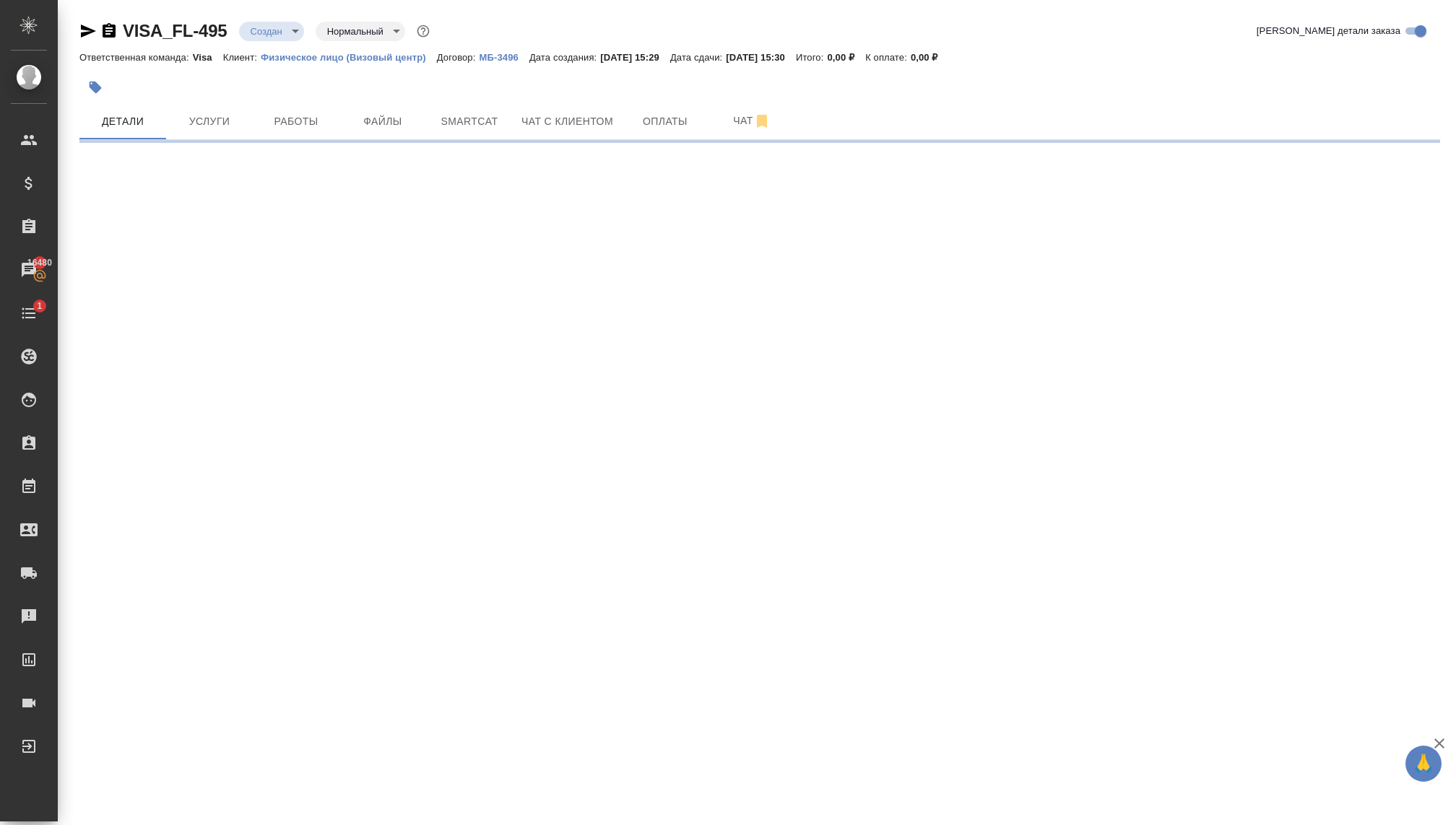
select select "RU"
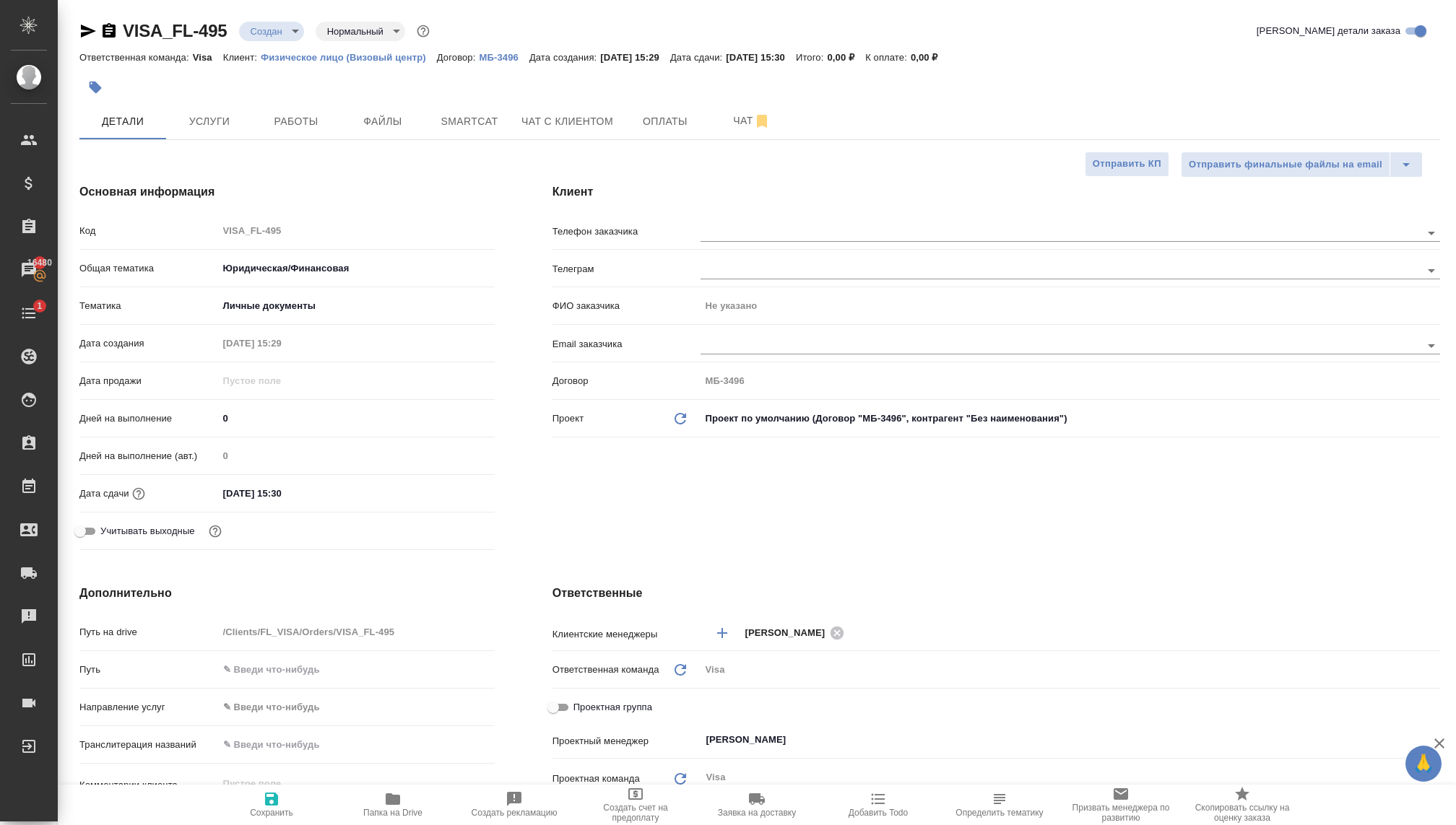
type textarea "x"
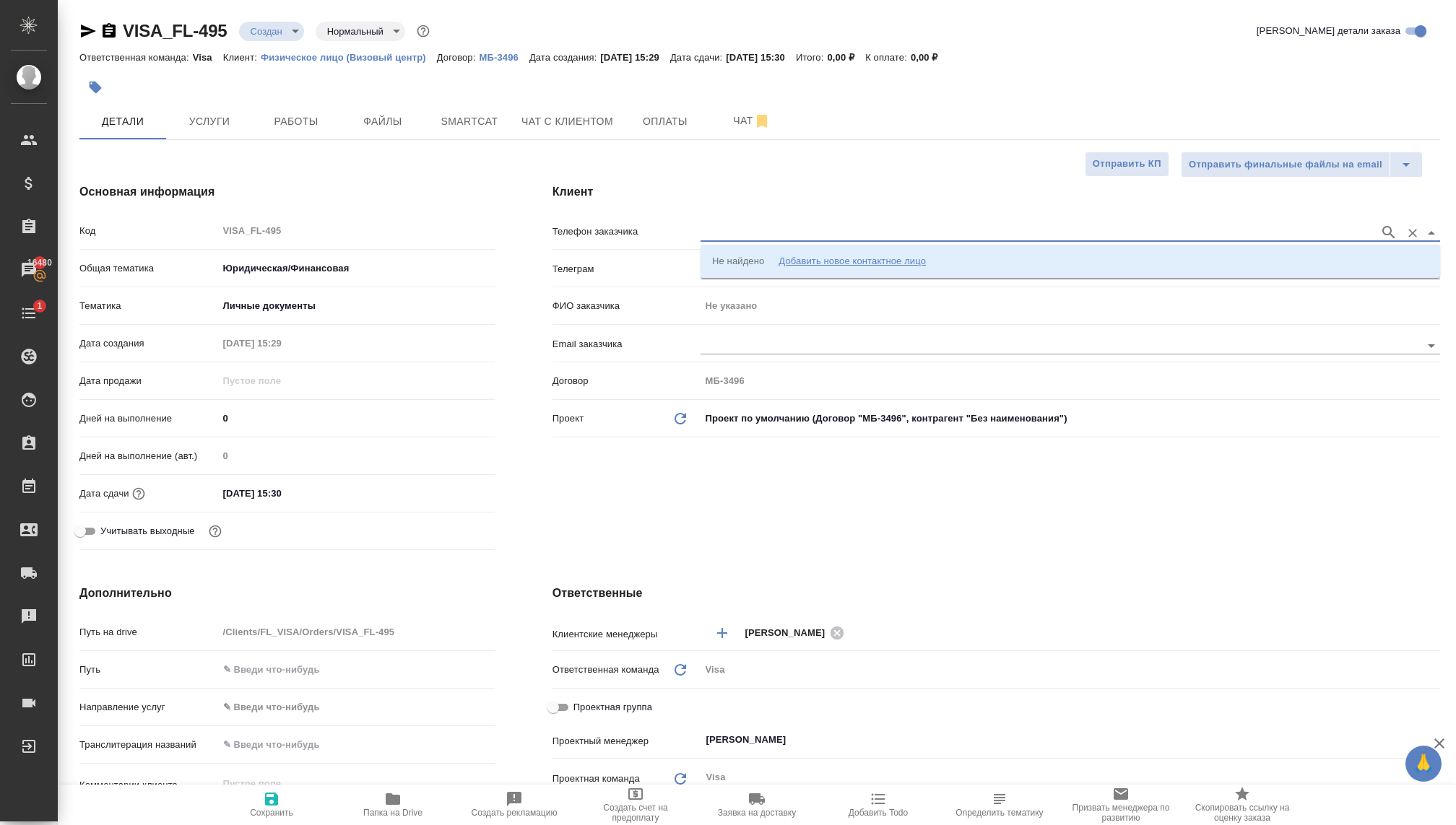
click at [750, 227] on input "text" at bounding box center [1036, 232] width 672 height 17
paste input "[PHONE_NUMBER]"
type input "[PHONE_NUMBER]"
paste input "[PHONE_NUMBER]"
type input "[PHONE_NUMBER]"
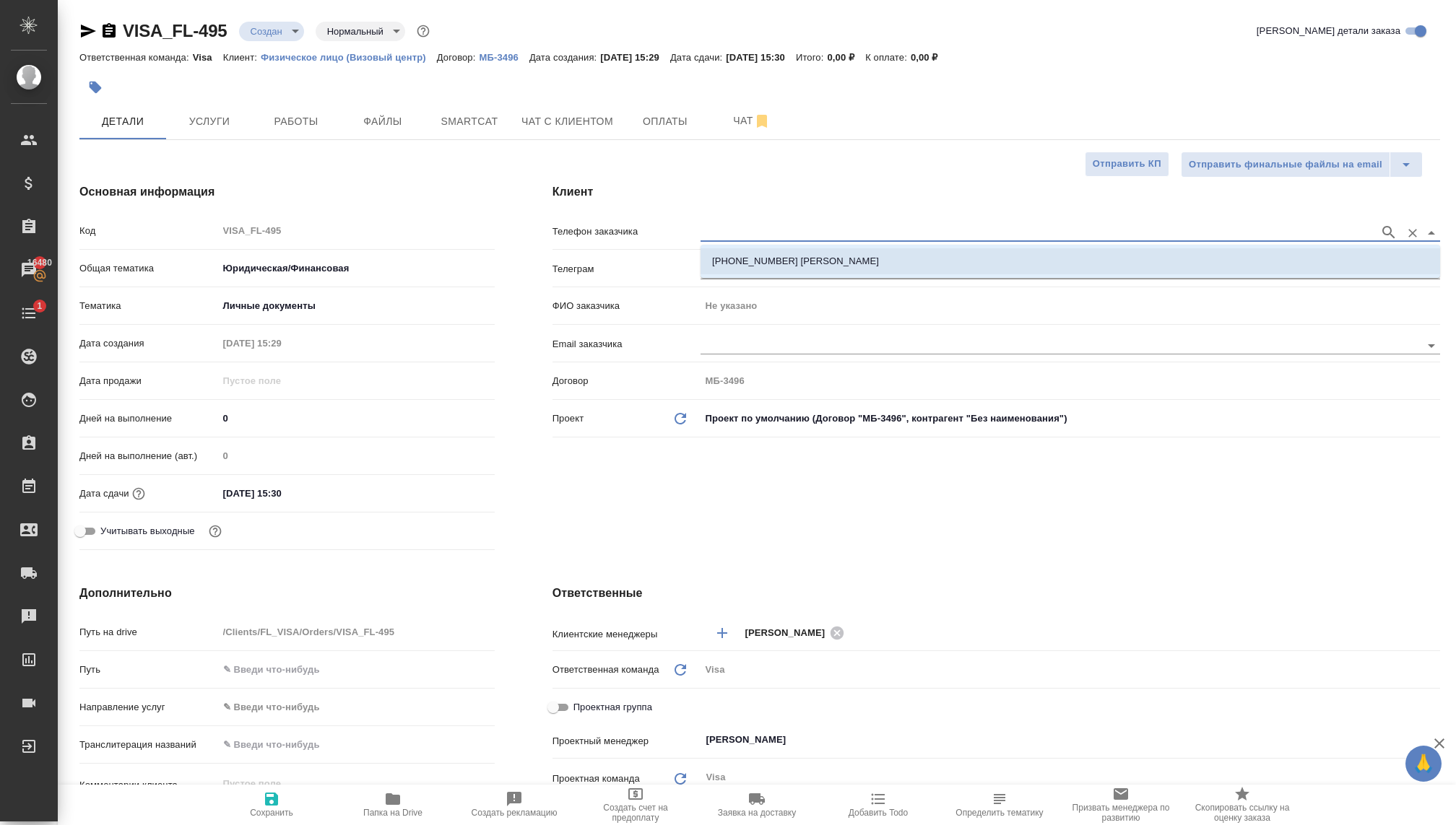
click at [786, 259] on p "+79104734623 Тарасенко Ольга" at bounding box center [795, 261] width 166 height 15
type input "+79104734623 Тарасенко Ольга"
type input "Тарасенко Ольга"
type textarea "x"
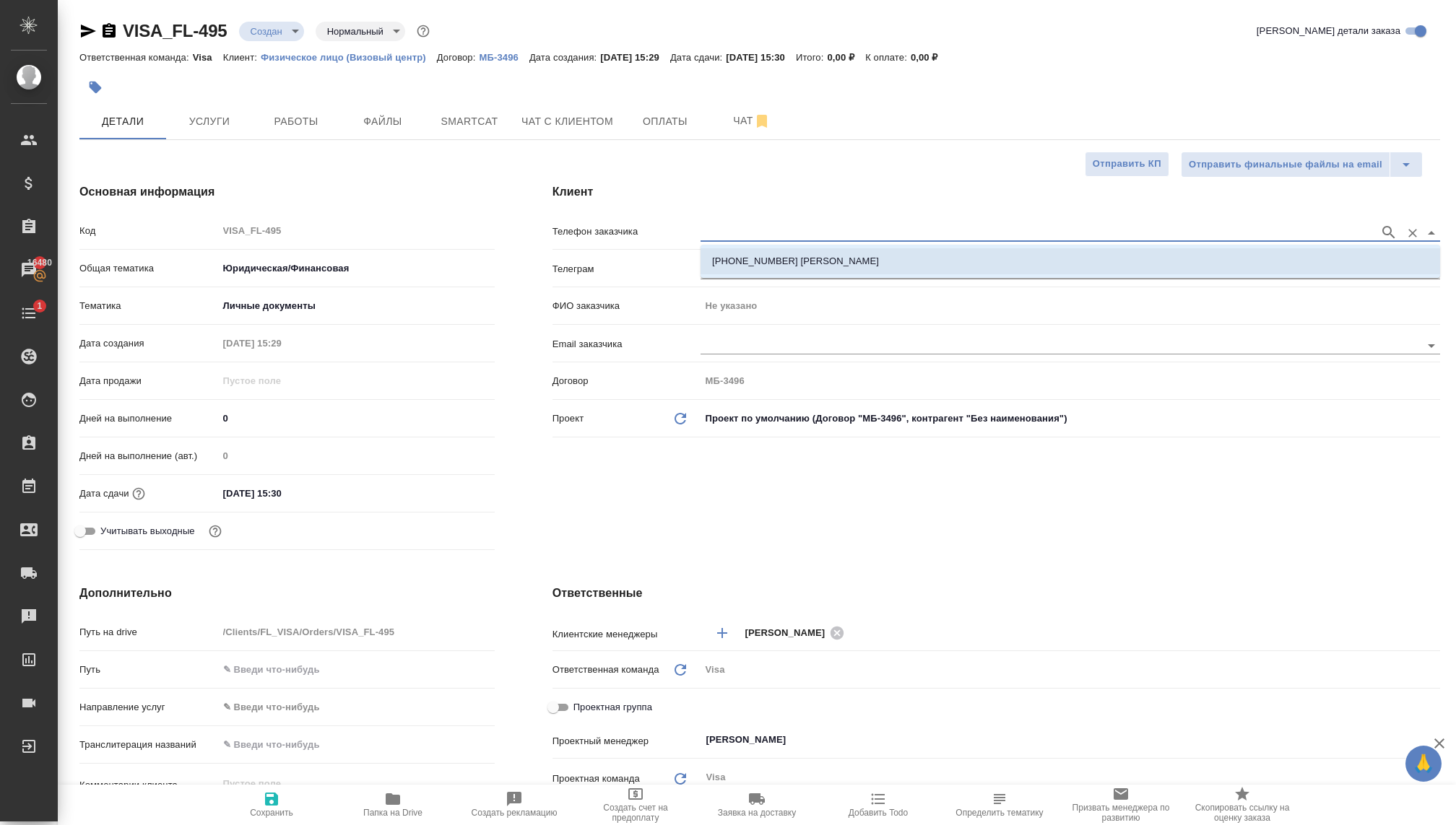
type textarea "x"
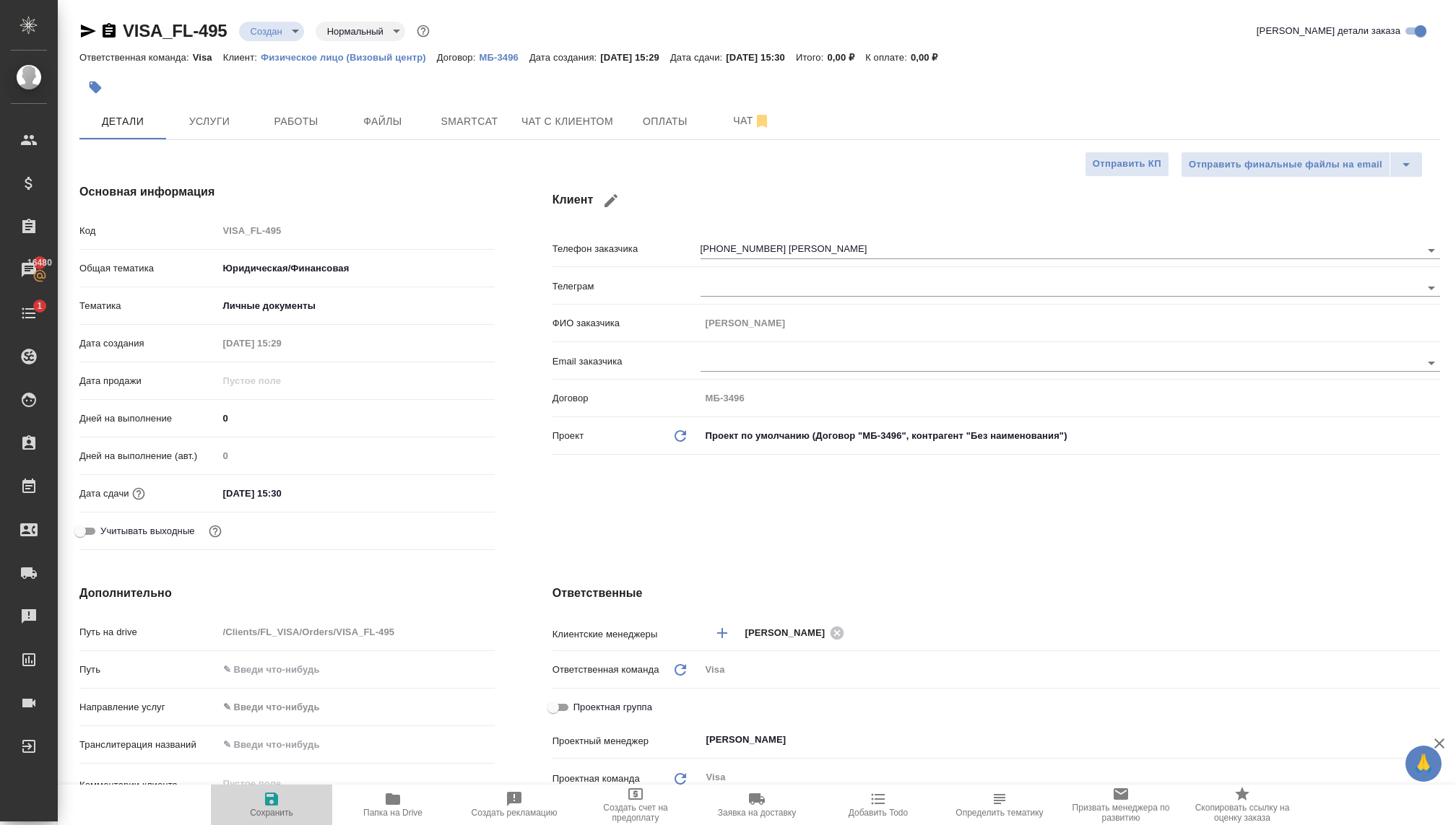
click at [265, 820] on button "Сохранить" at bounding box center [271, 805] width 121 height 40
type textarea "x"
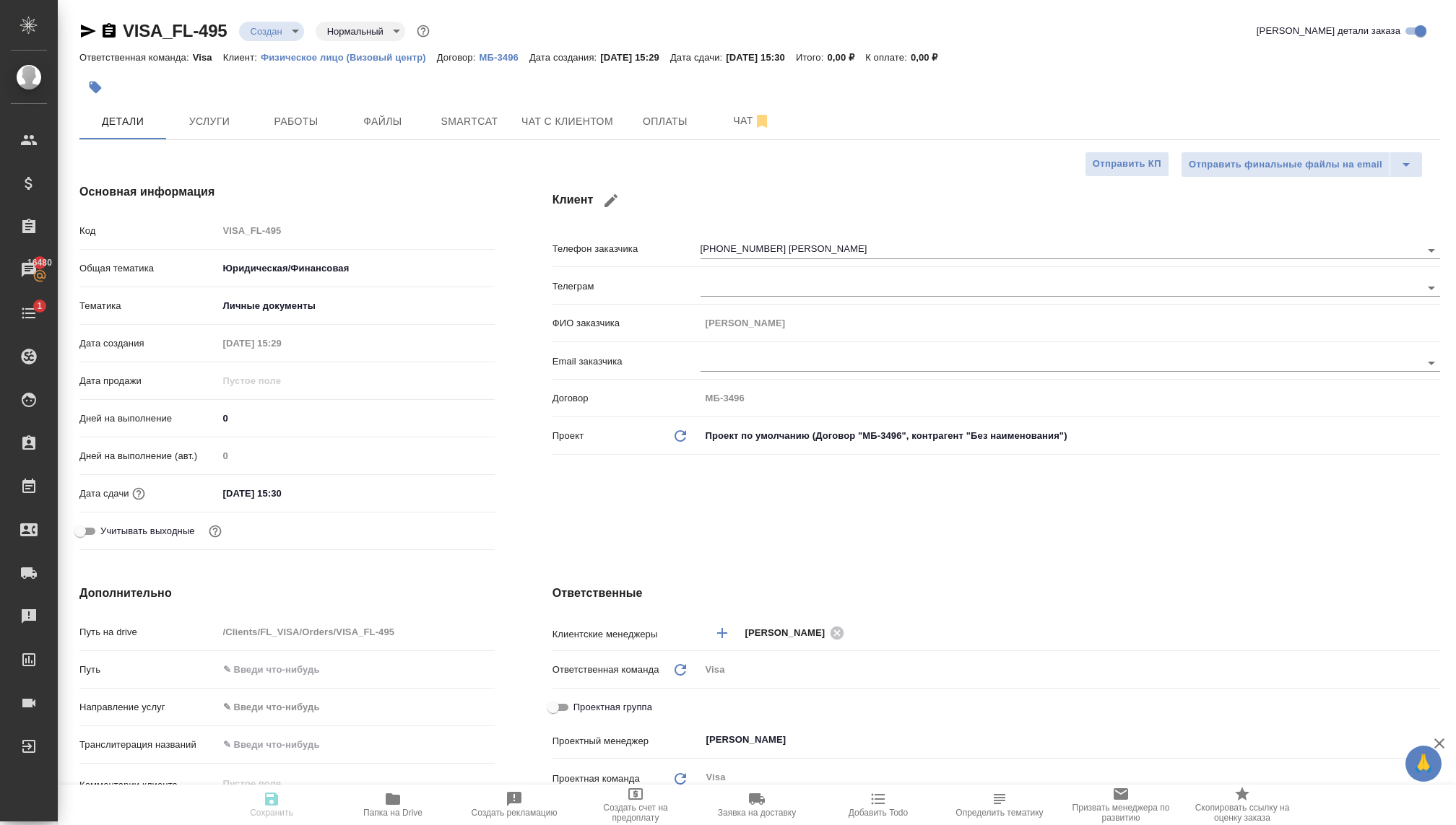
type textarea "x"
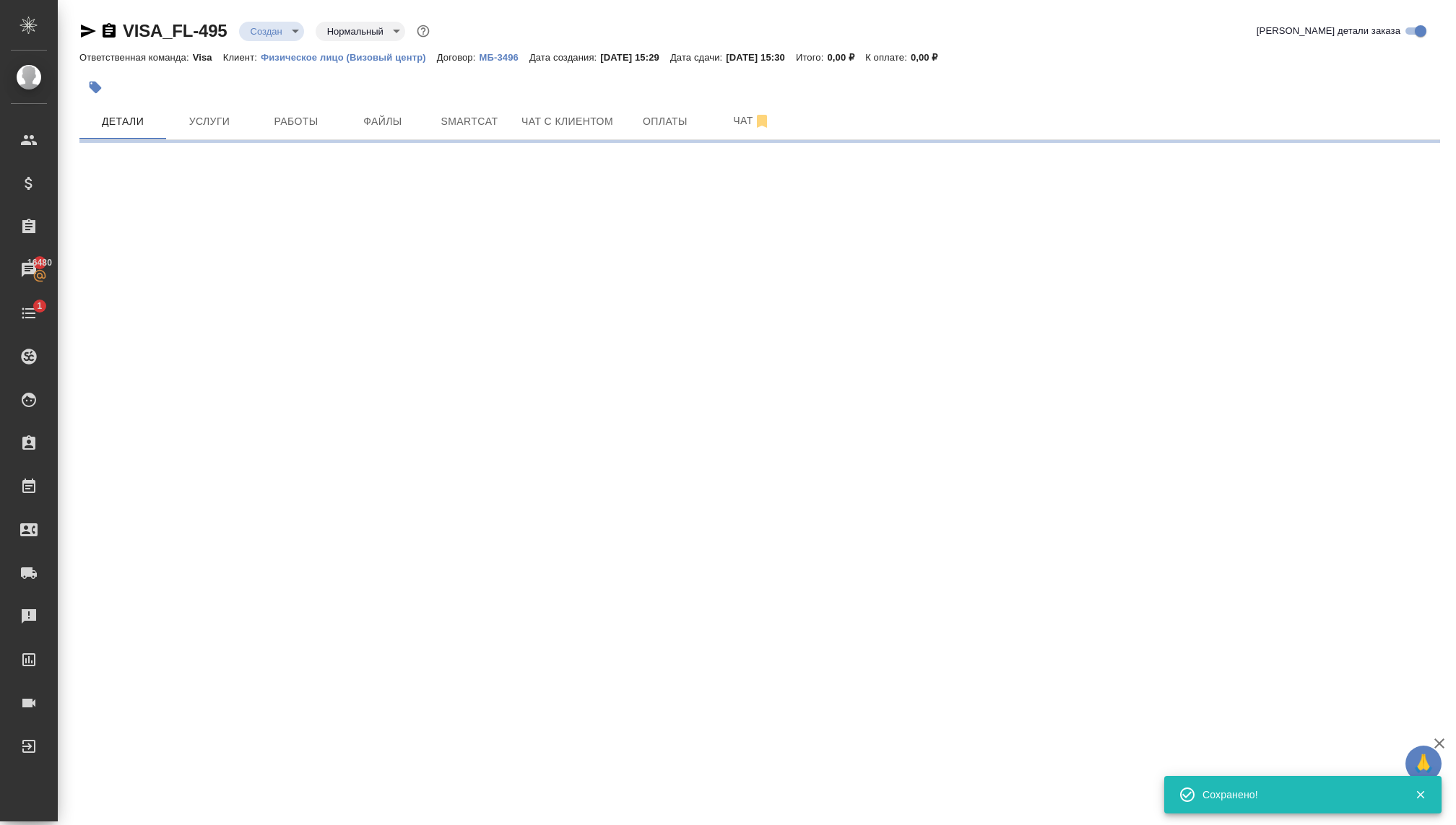
type input "holyTrinity"
select select "RU"
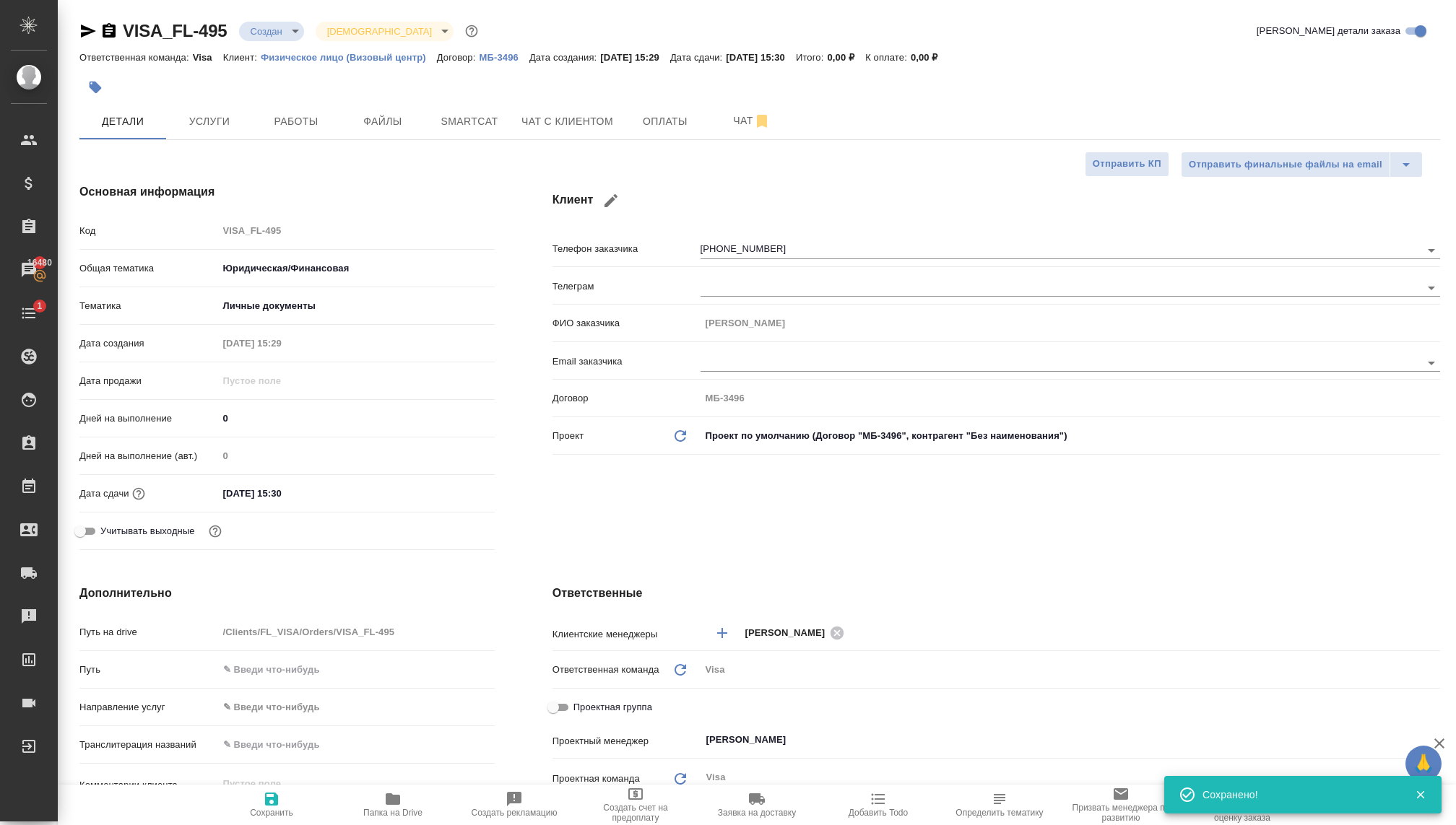
type textarea "x"
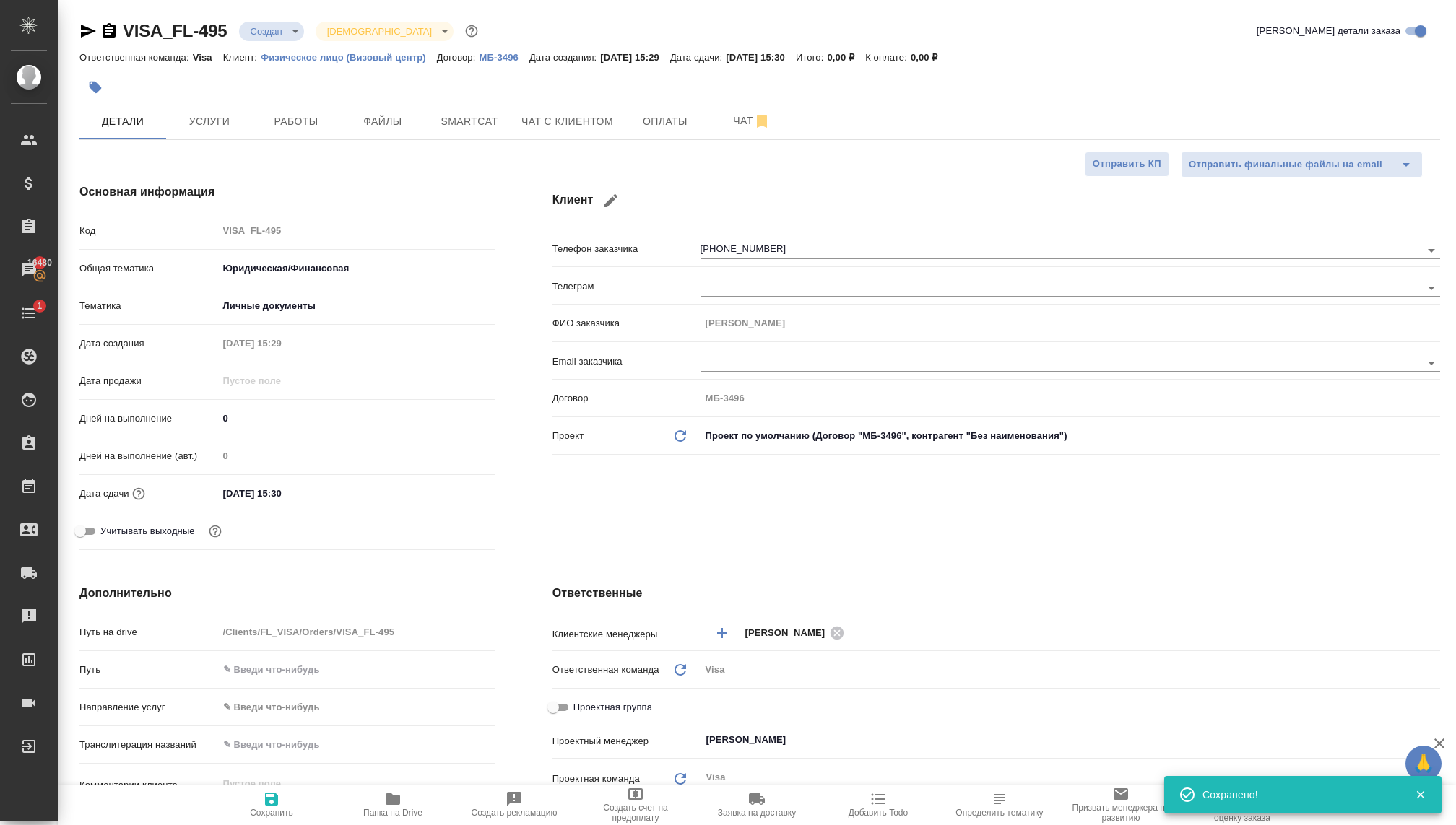
type textarea "x"
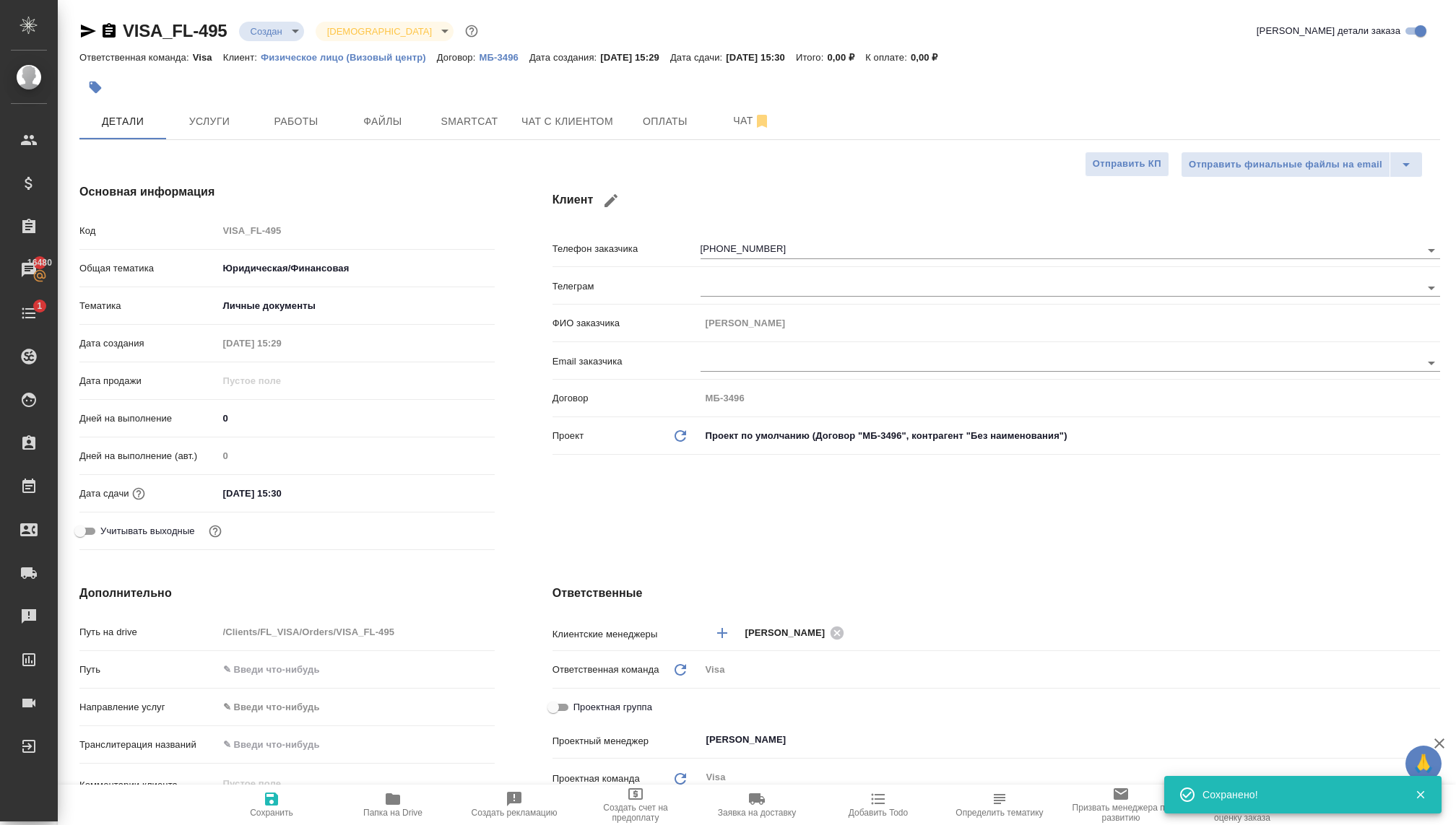
type textarea "x"
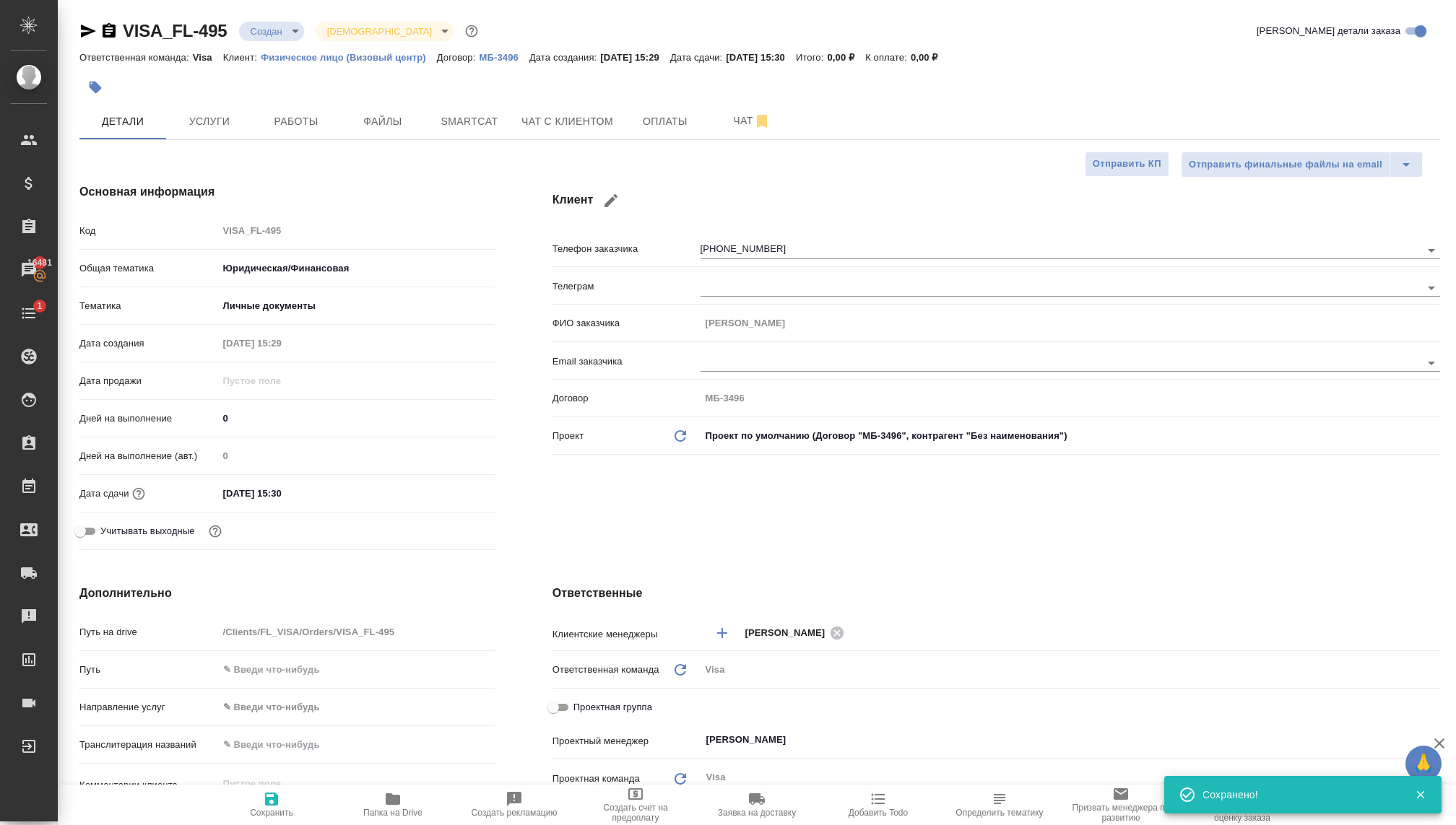
type textarea "x"
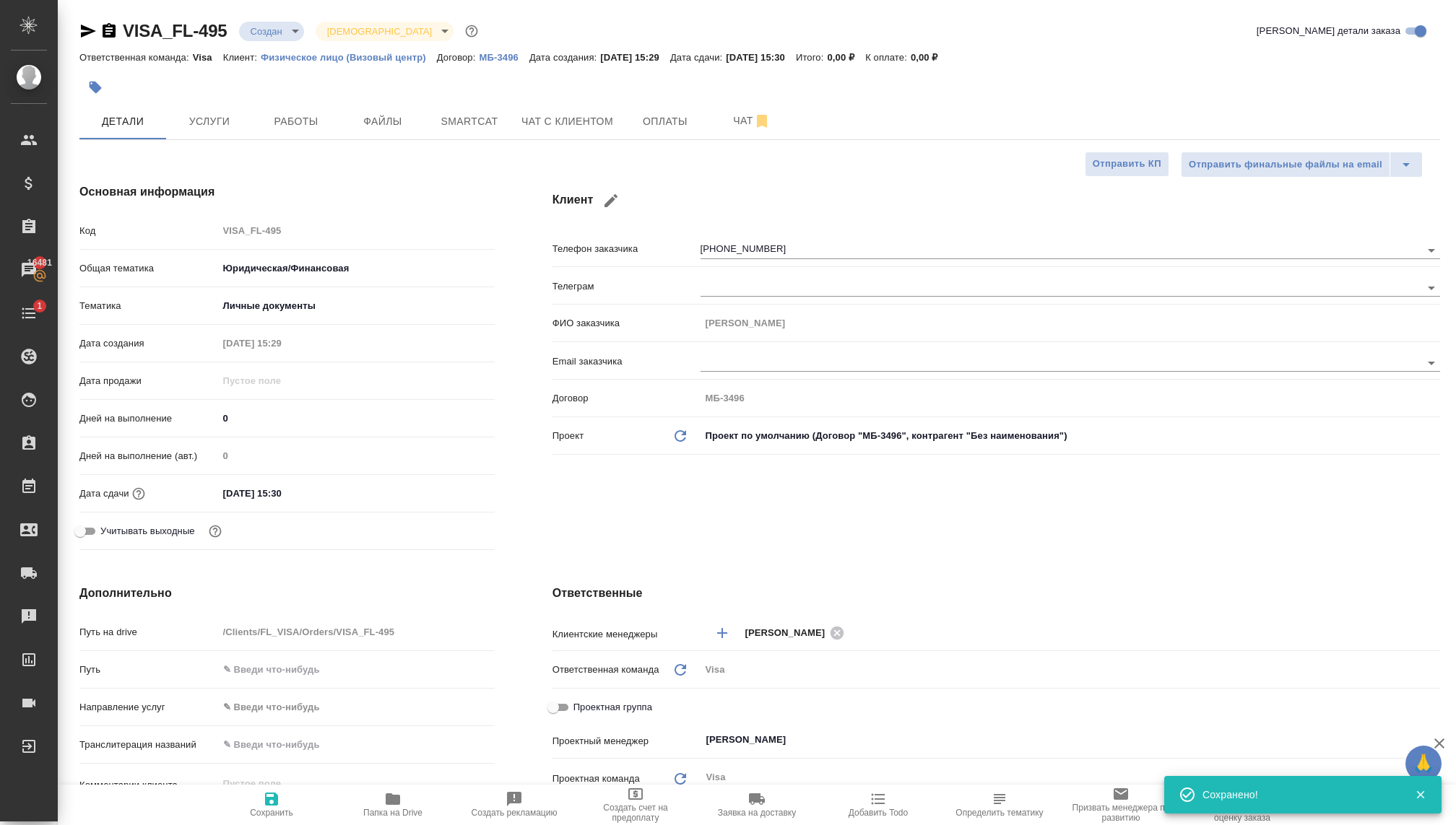
type textarea "x"
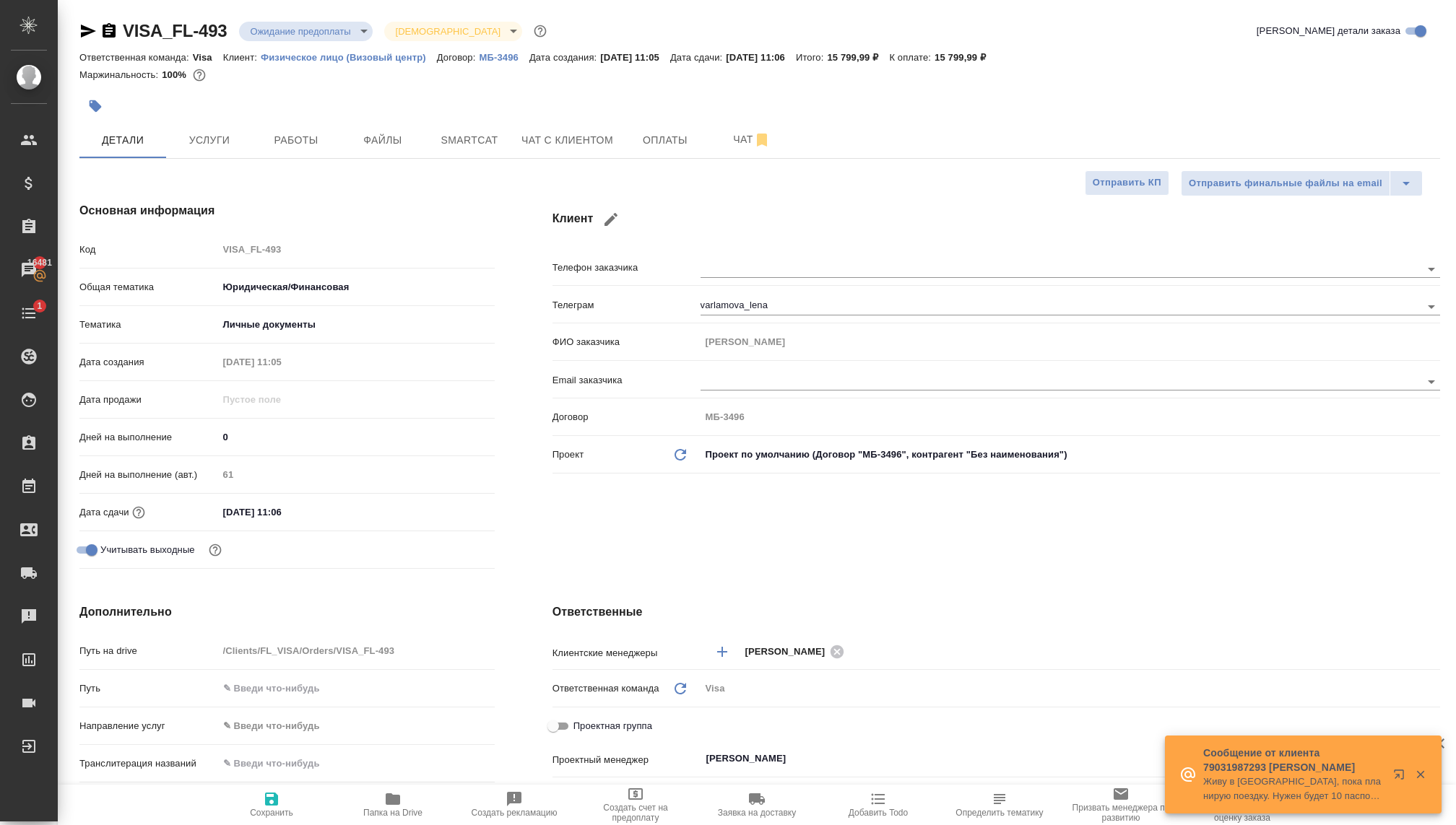
select select "RU"
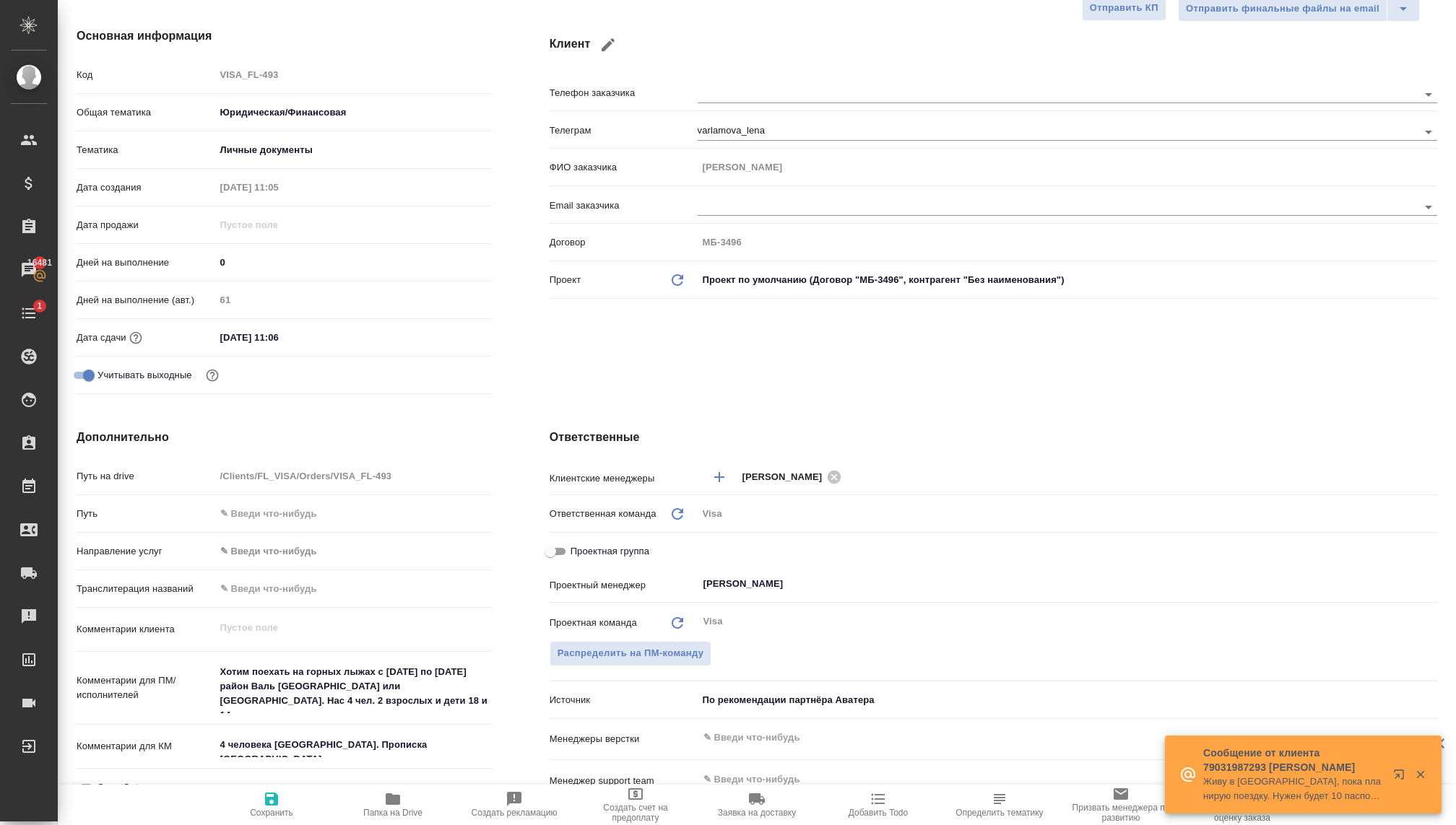
scroll to position [159, 3]
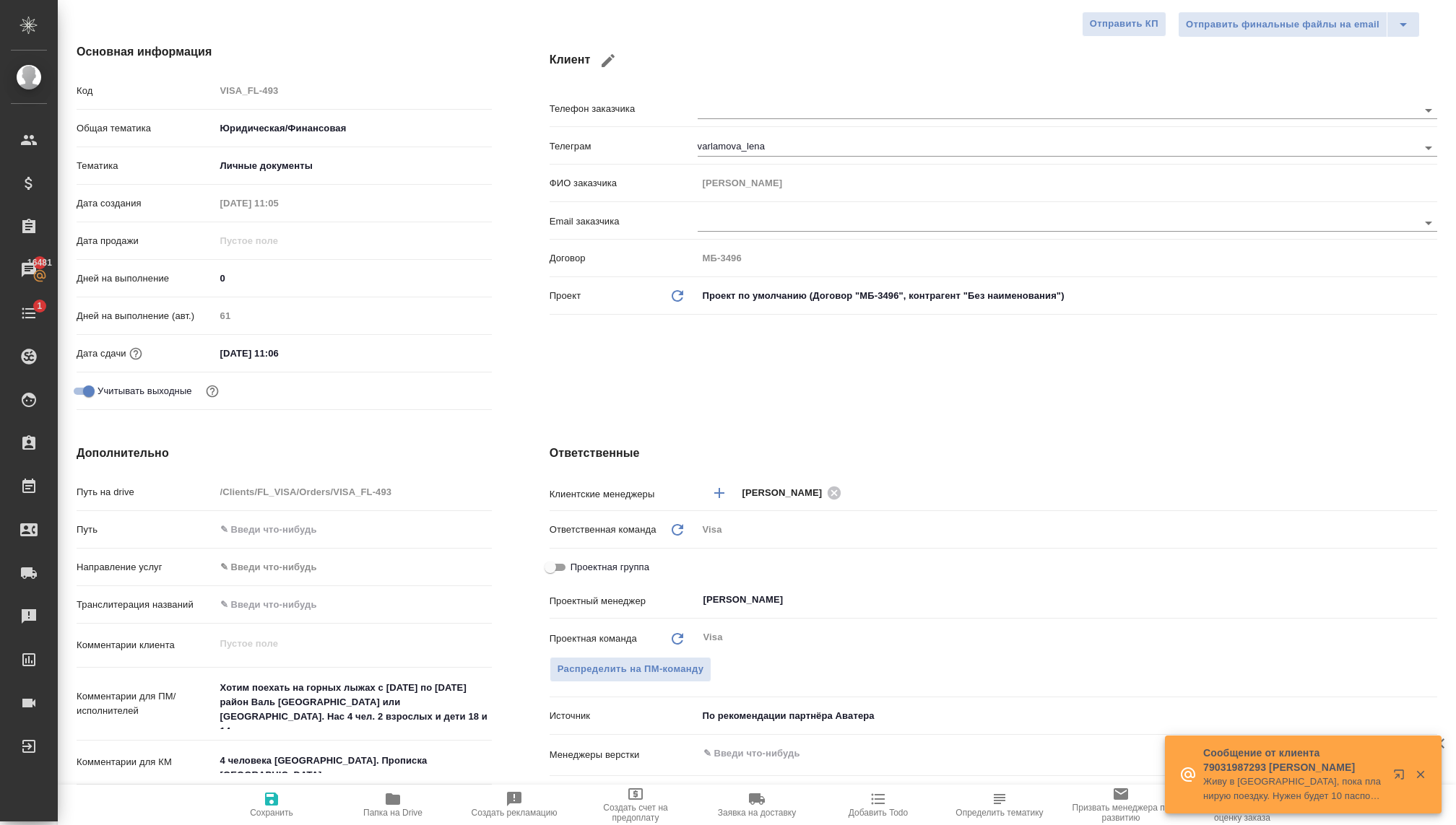
click at [259, 353] on input "[DATE] 11:06" at bounding box center [278, 353] width 126 height 21
click at [449, 351] on icon "button" at bounding box center [450, 353] width 17 height 17
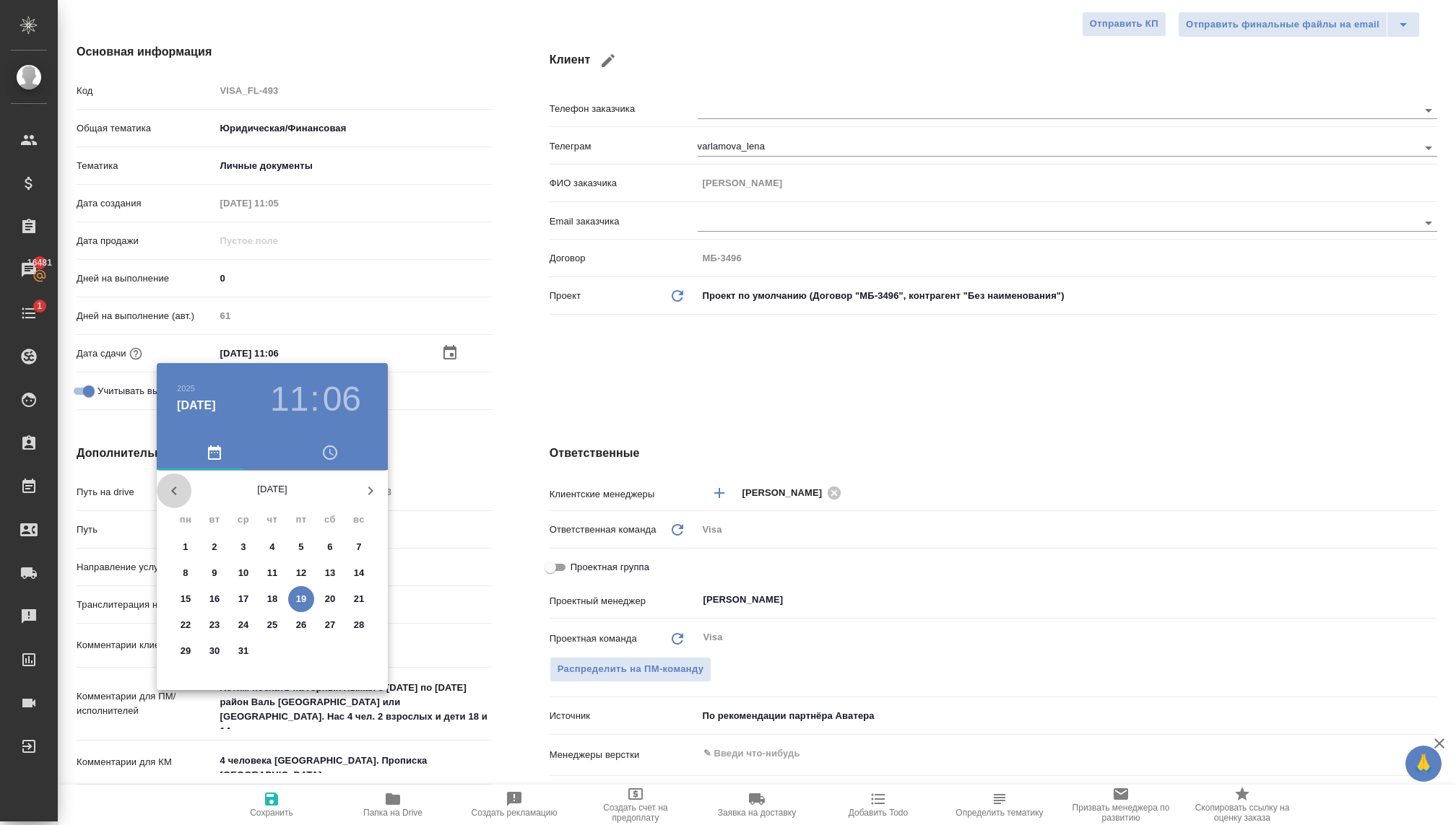
click at [174, 499] on button "button" at bounding box center [174, 491] width 35 height 35
click at [277, 626] on p "20" at bounding box center [272, 625] width 11 height 15
type input "[DATE] 11:06"
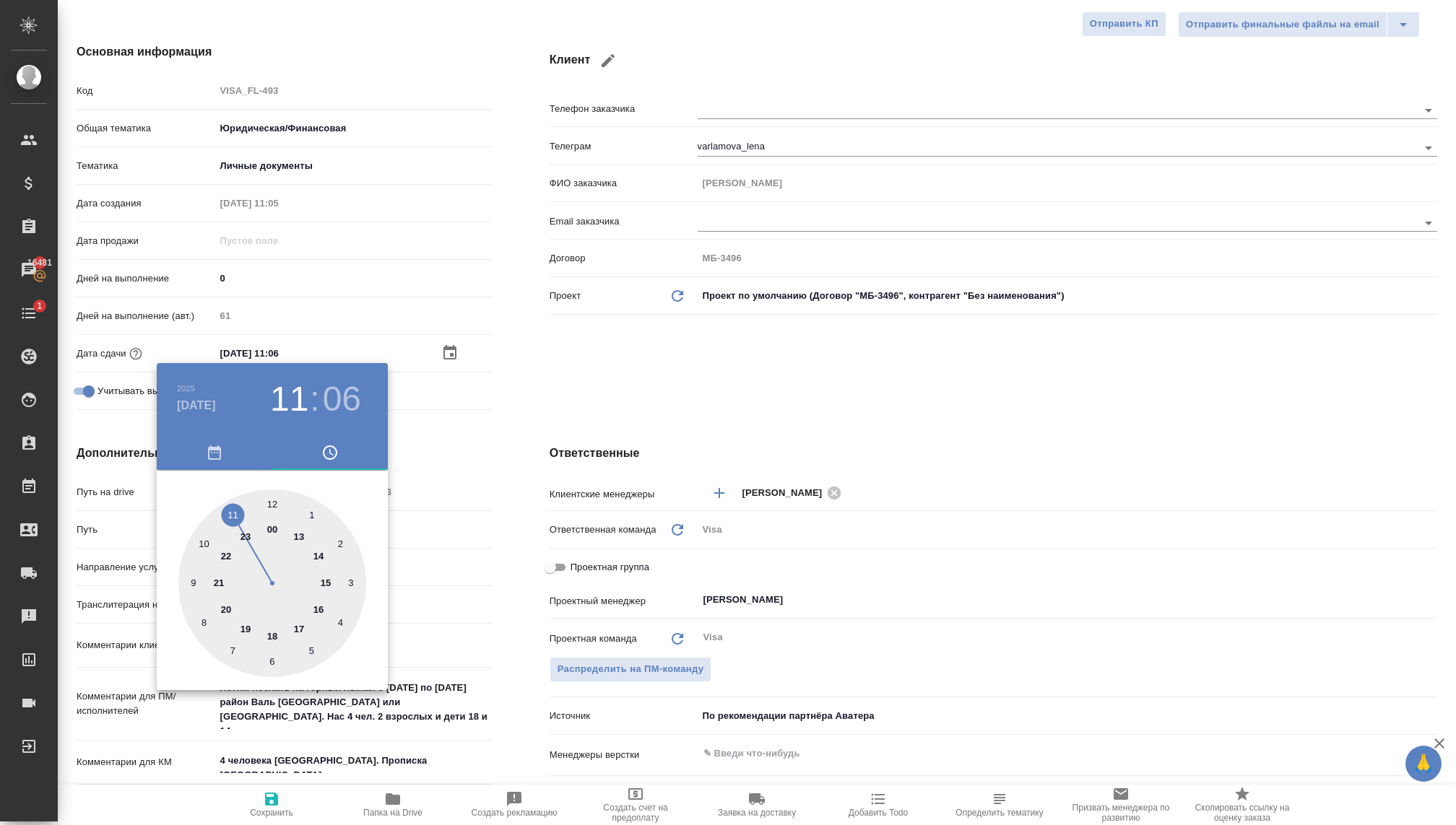
click at [607, 402] on div at bounding box center [728, 412] width 1456 height 825
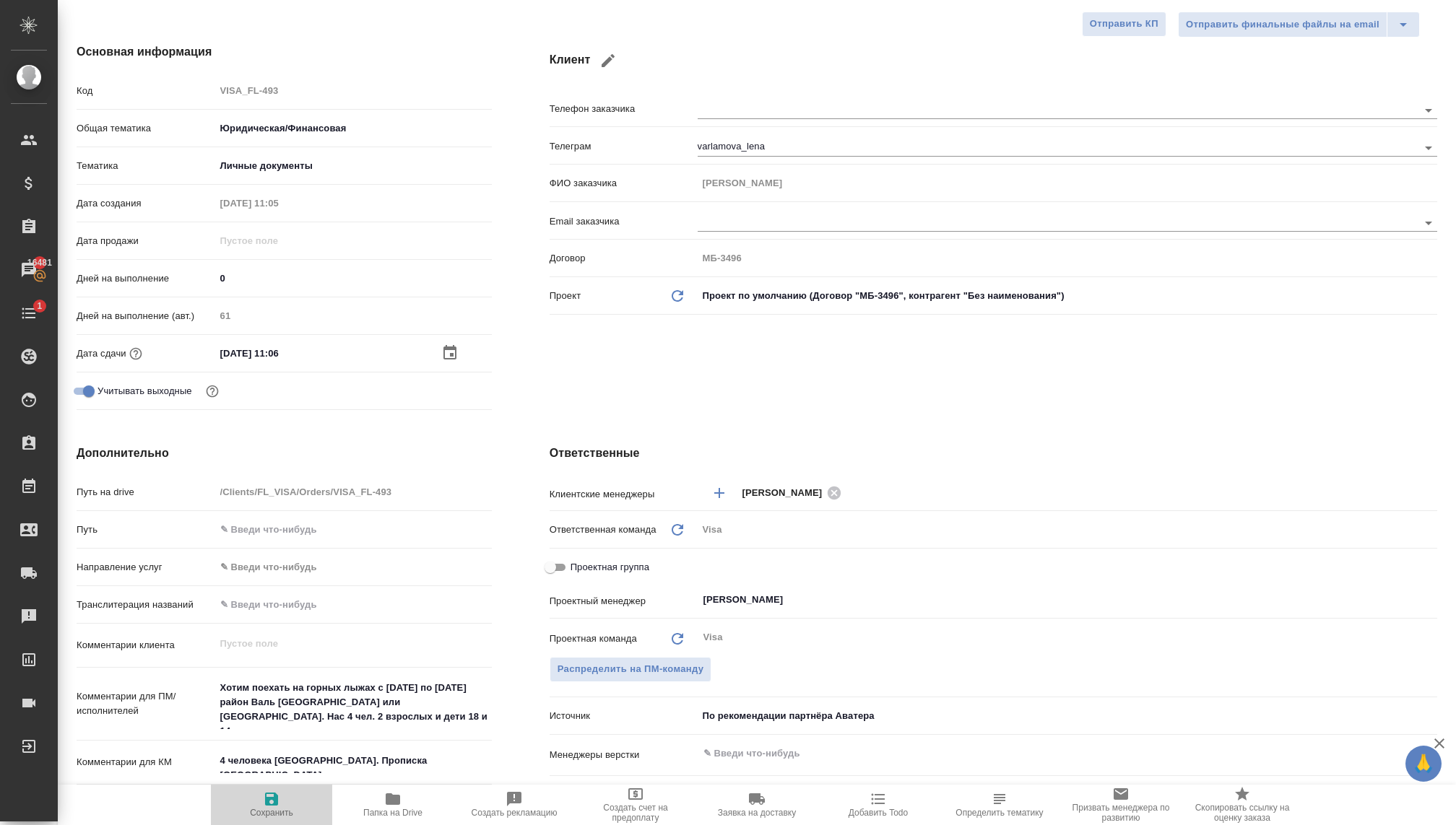
click at [268, 805] on icon "button" at bounding box center [271, 799] width 13 height 13
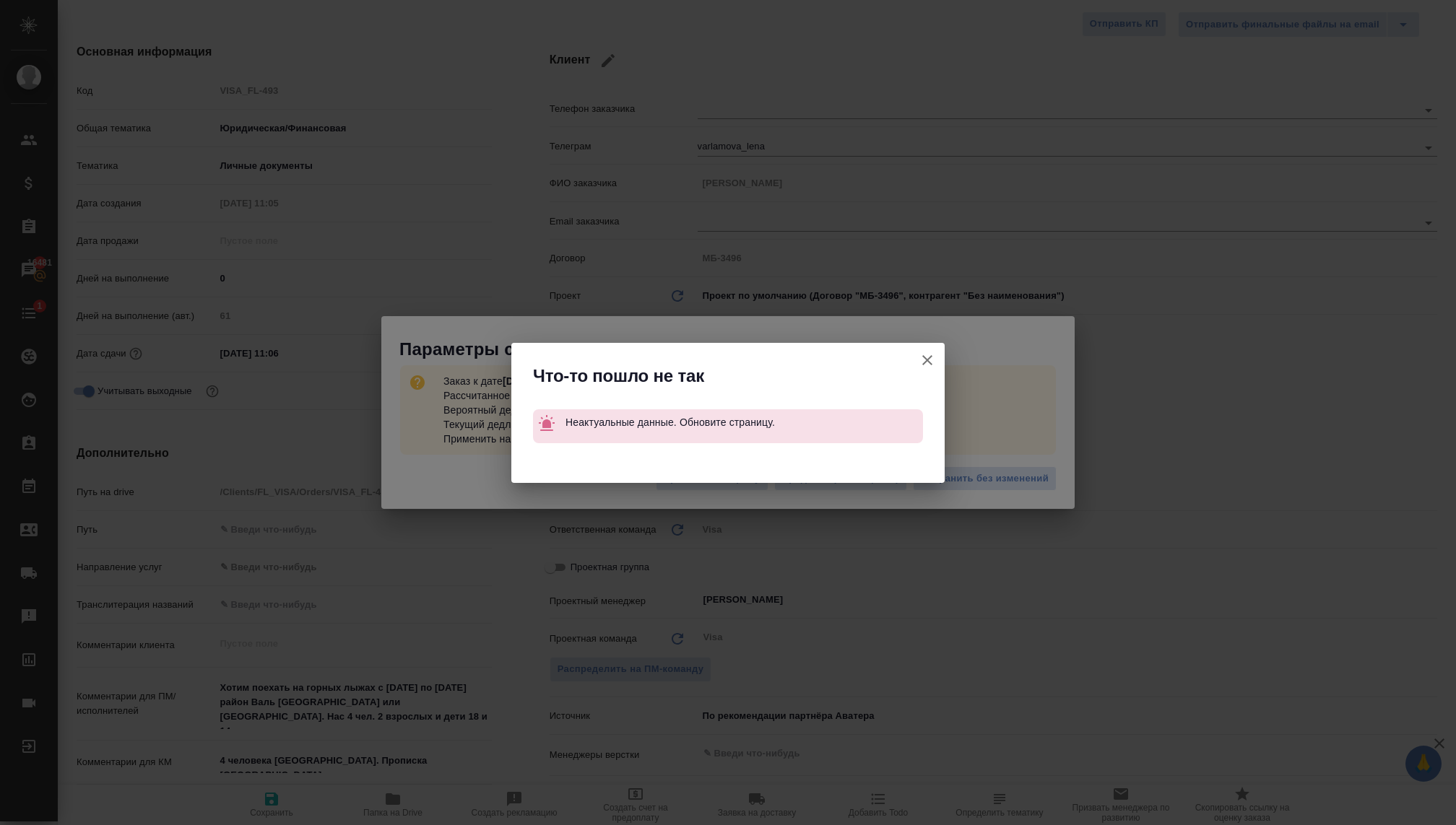
click at [920, 355] on icon "button" at bounding box center [927, 360] width 17 height 17
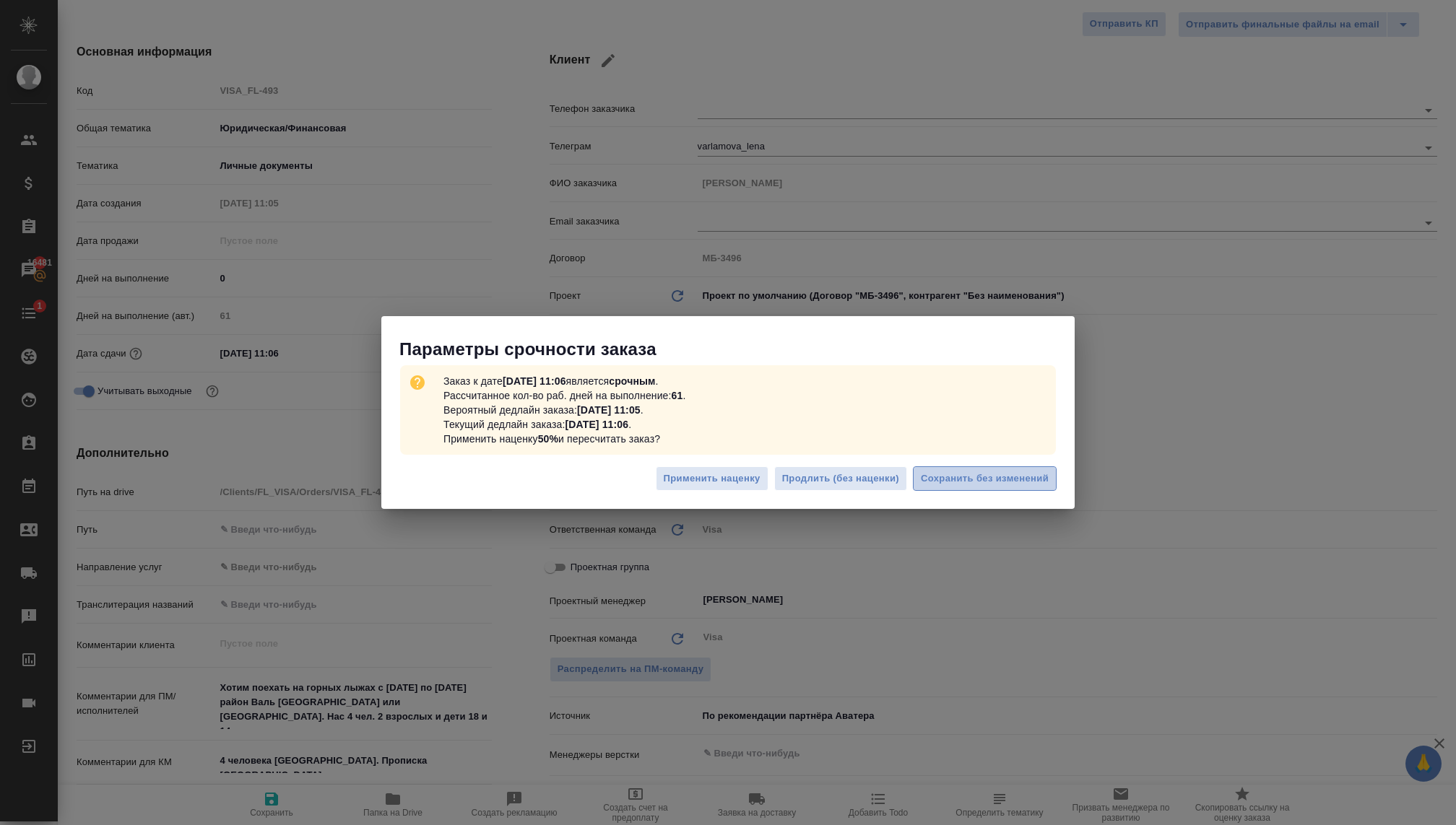
click at [935, 477] on span "Сохранить без изменений" at bounding box center [985, 479] width 128 height 16
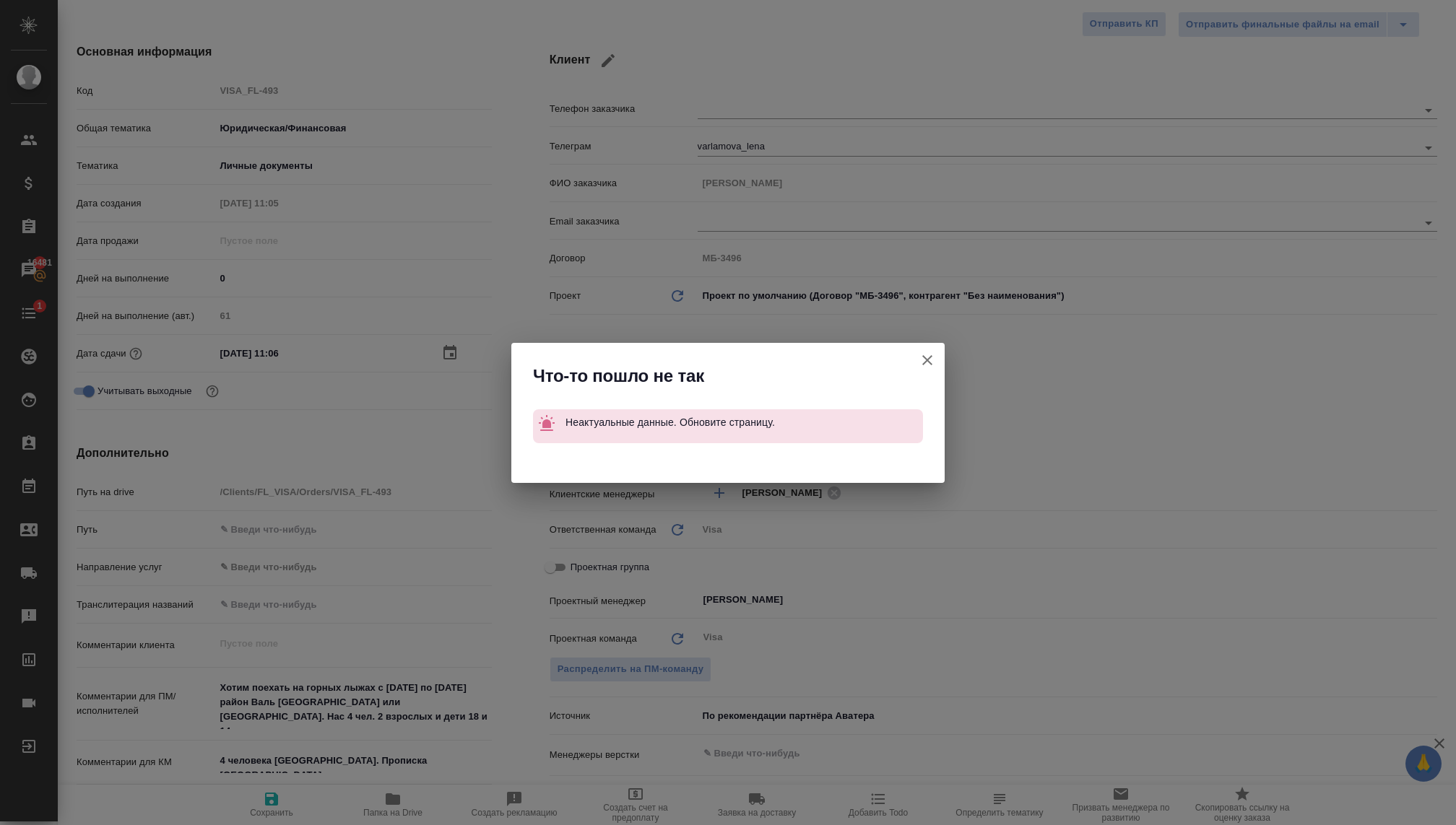
click at [925, 358] on icon "button" at bounding box center [927, 360] width 10 height 10
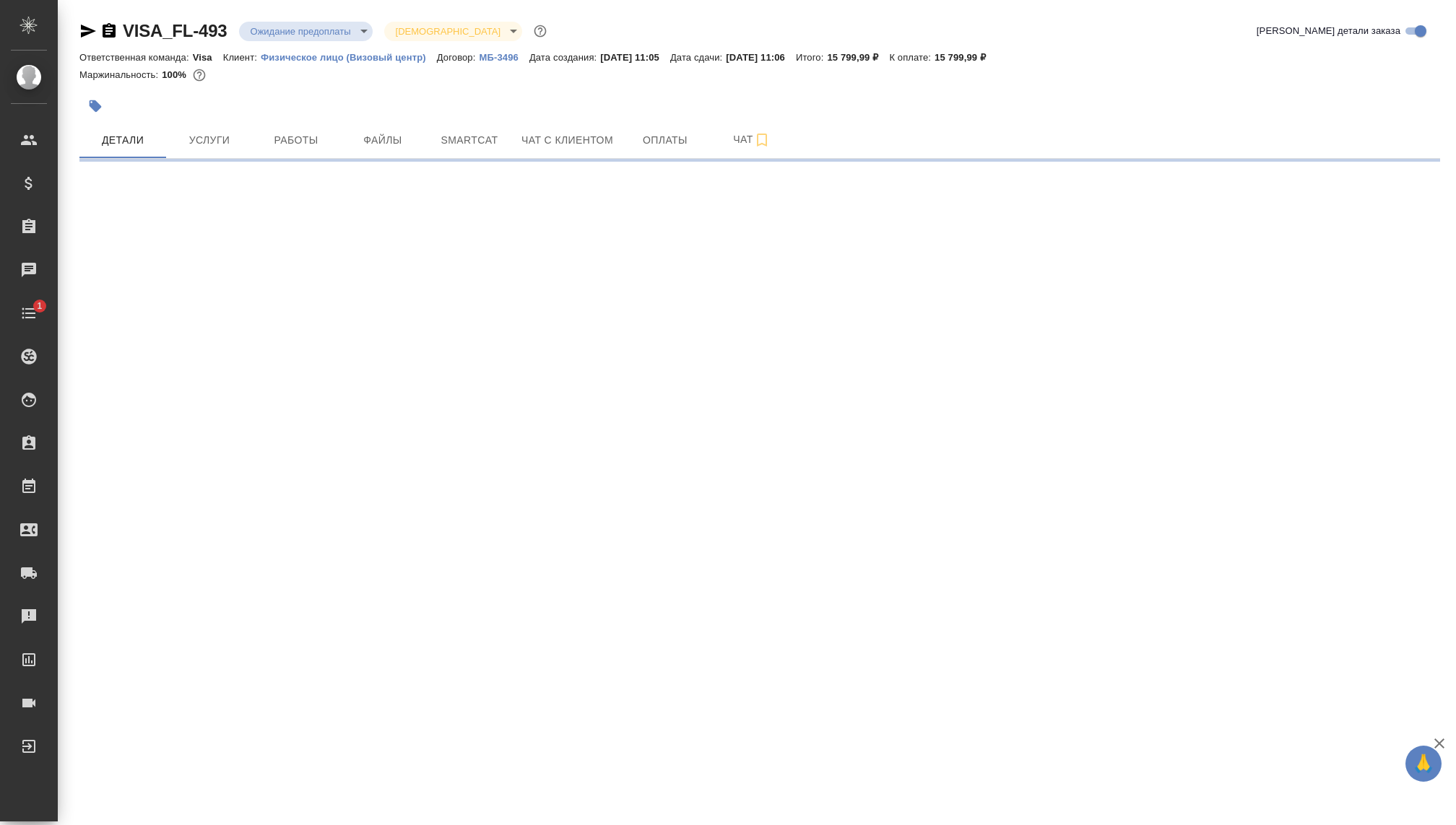
select select "RU"
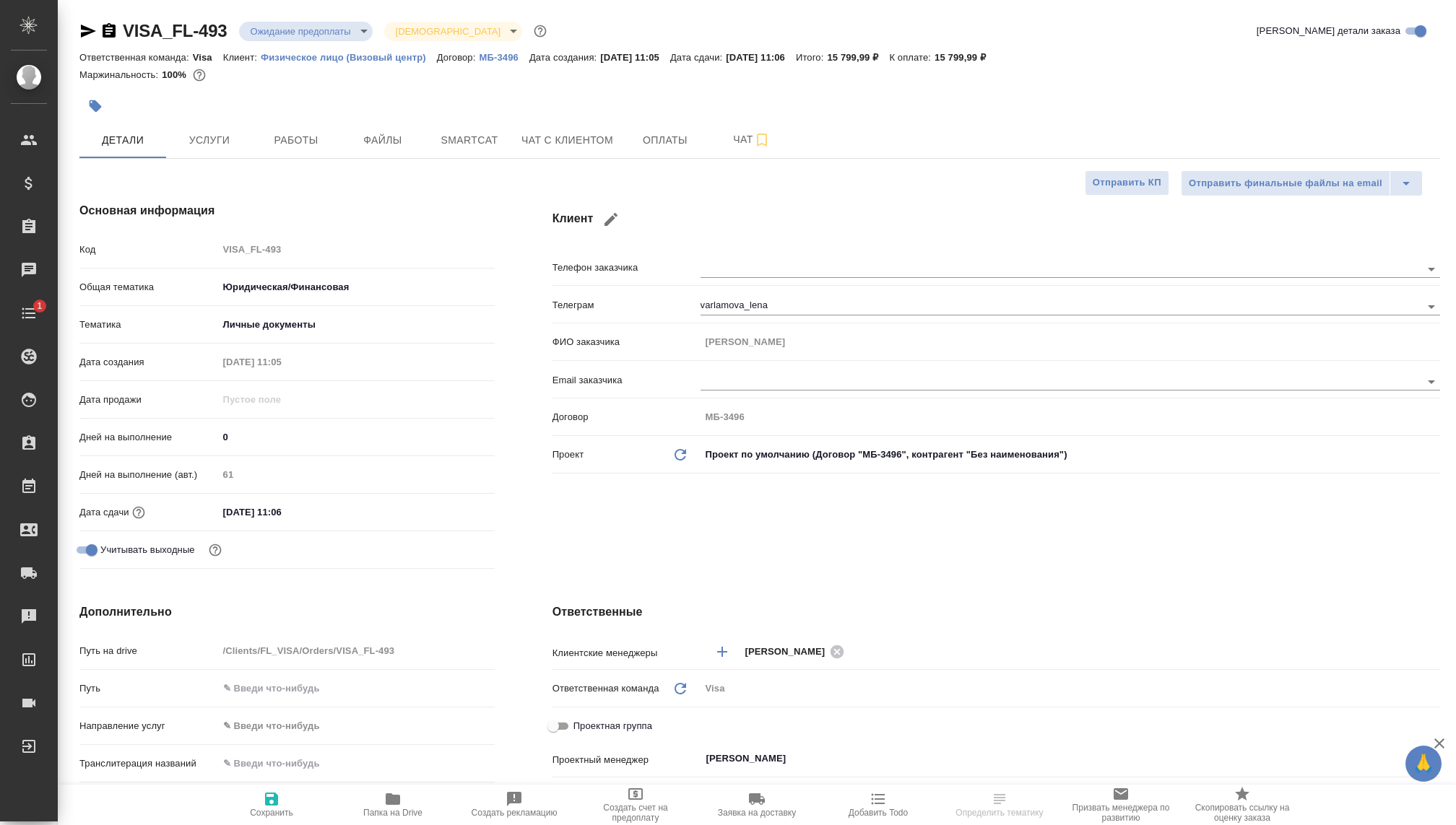
type textarea "x"
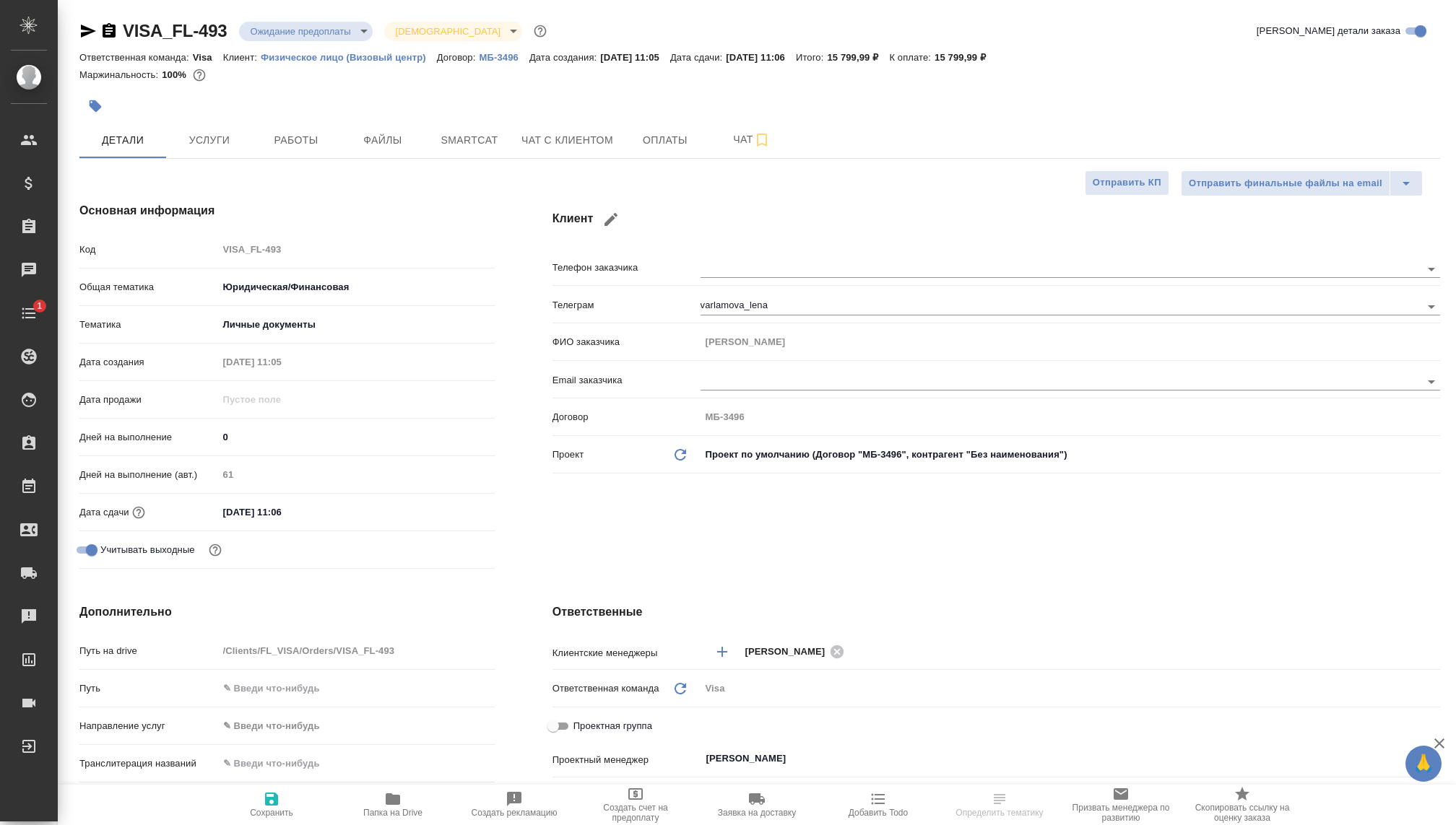
type textarea "x"
click at [265, 515] on input "[DATE] 11:06" at bounding box center [281, 512] width 126 height 21
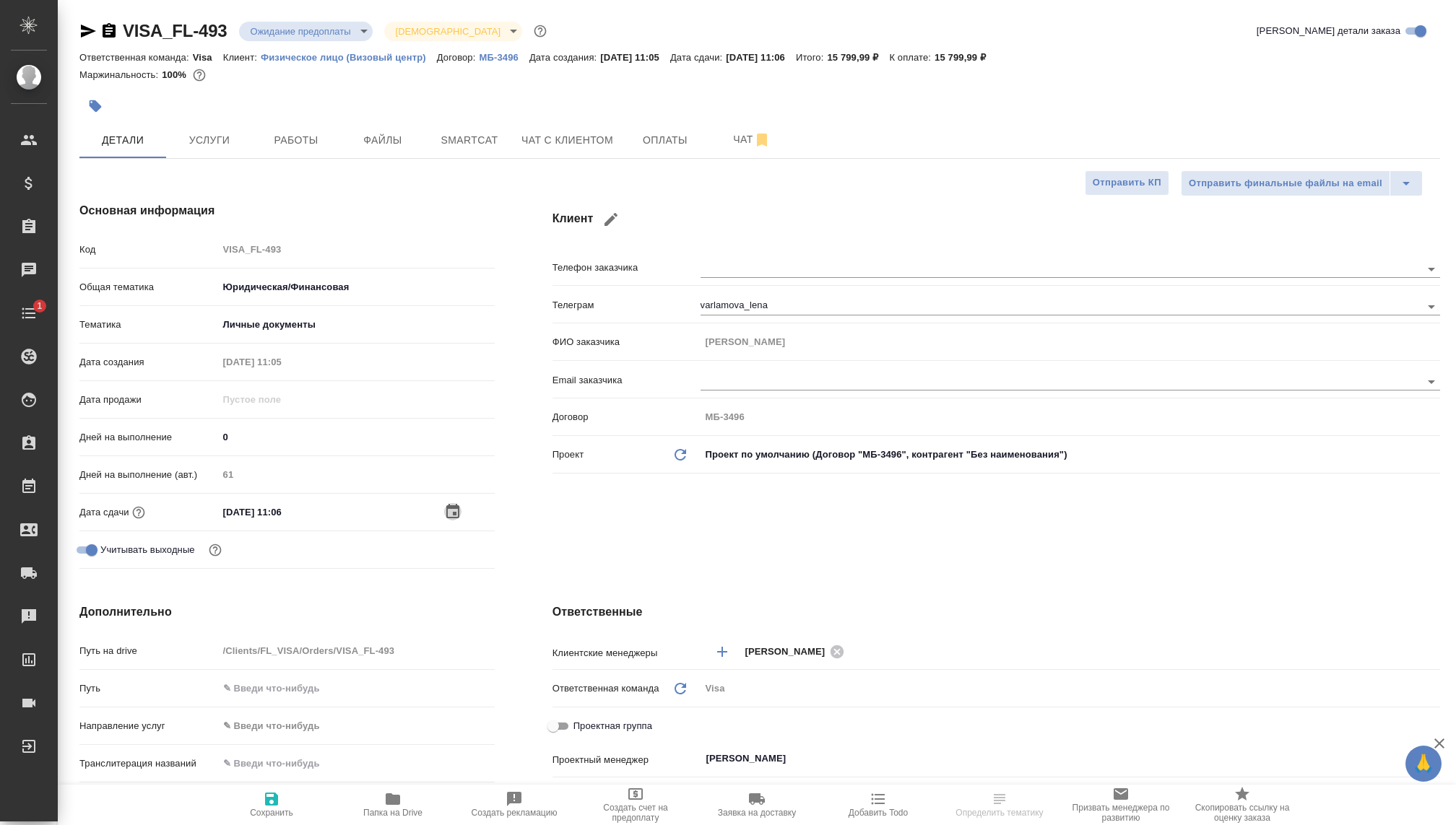
click at [451, 512] on icon "button" at bounding box center [452, 512] width 17 height 17
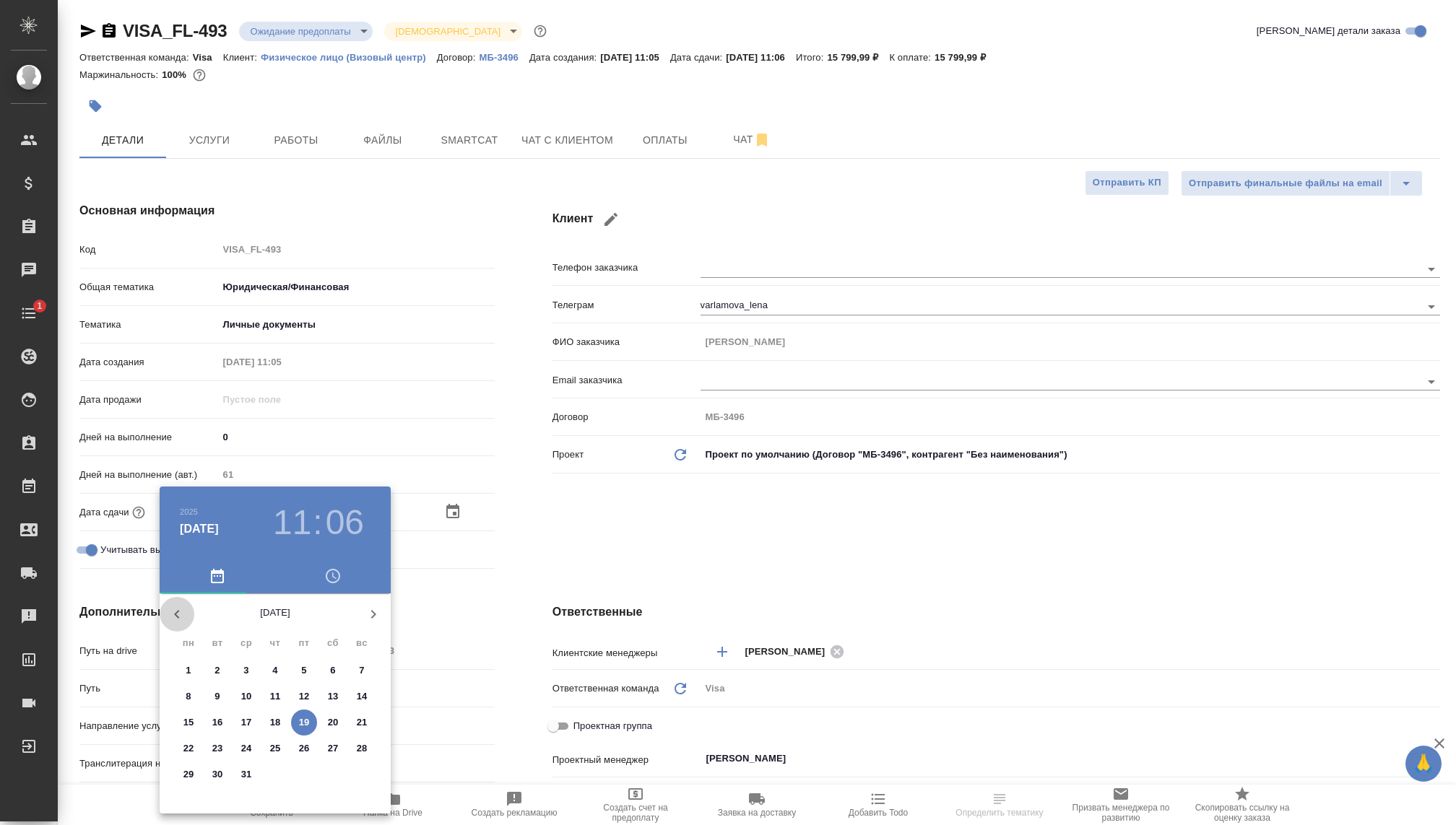
click at [179, 612] on icon "button" at bounding box center [177, 614] width 17 height 17
click at [276, 746] on p "20" at bounding box center [275, 748] width 11 height 15
type input "20.11.2025 11:06"
type textarea "x"
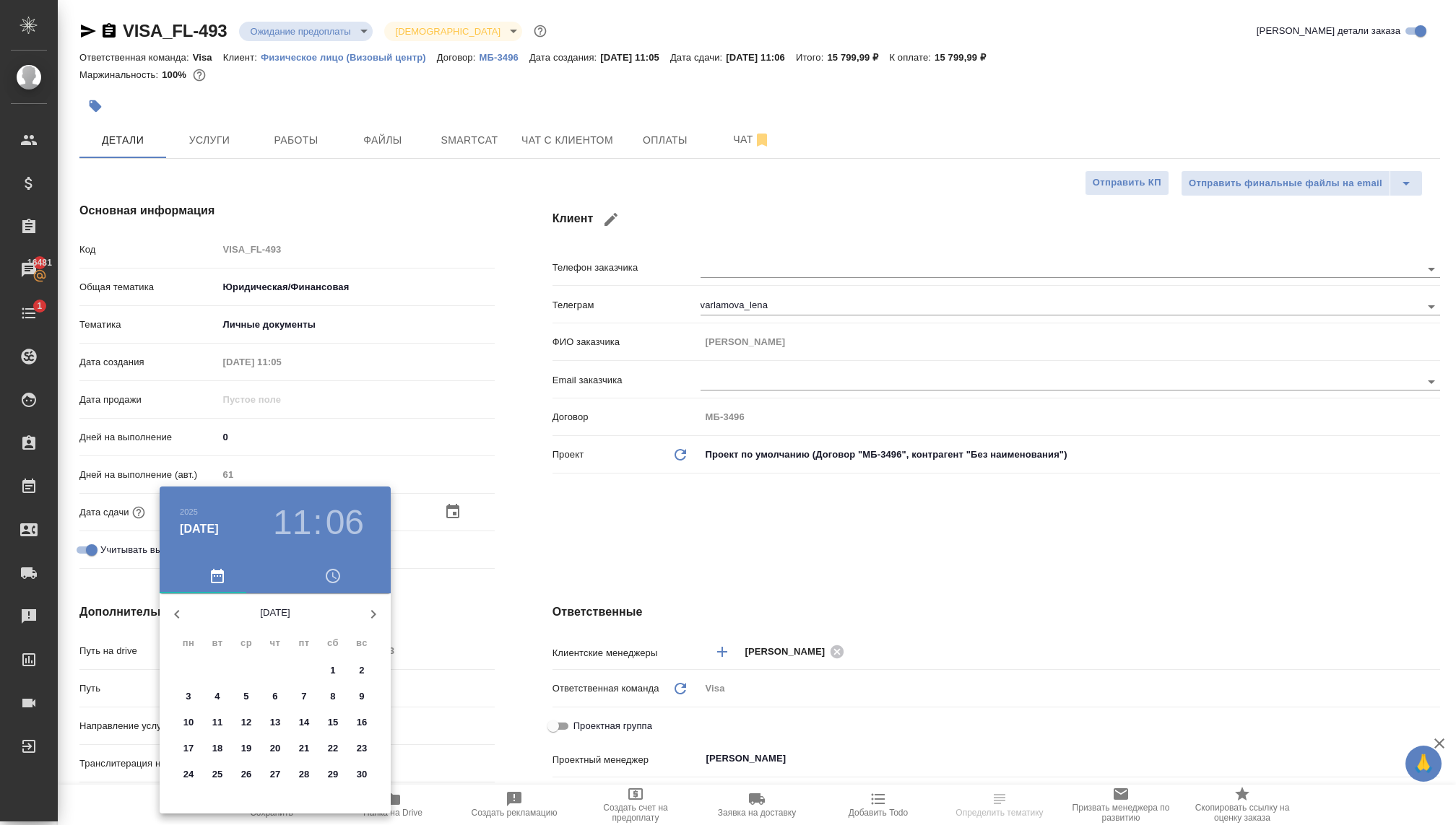
type textarea "x"
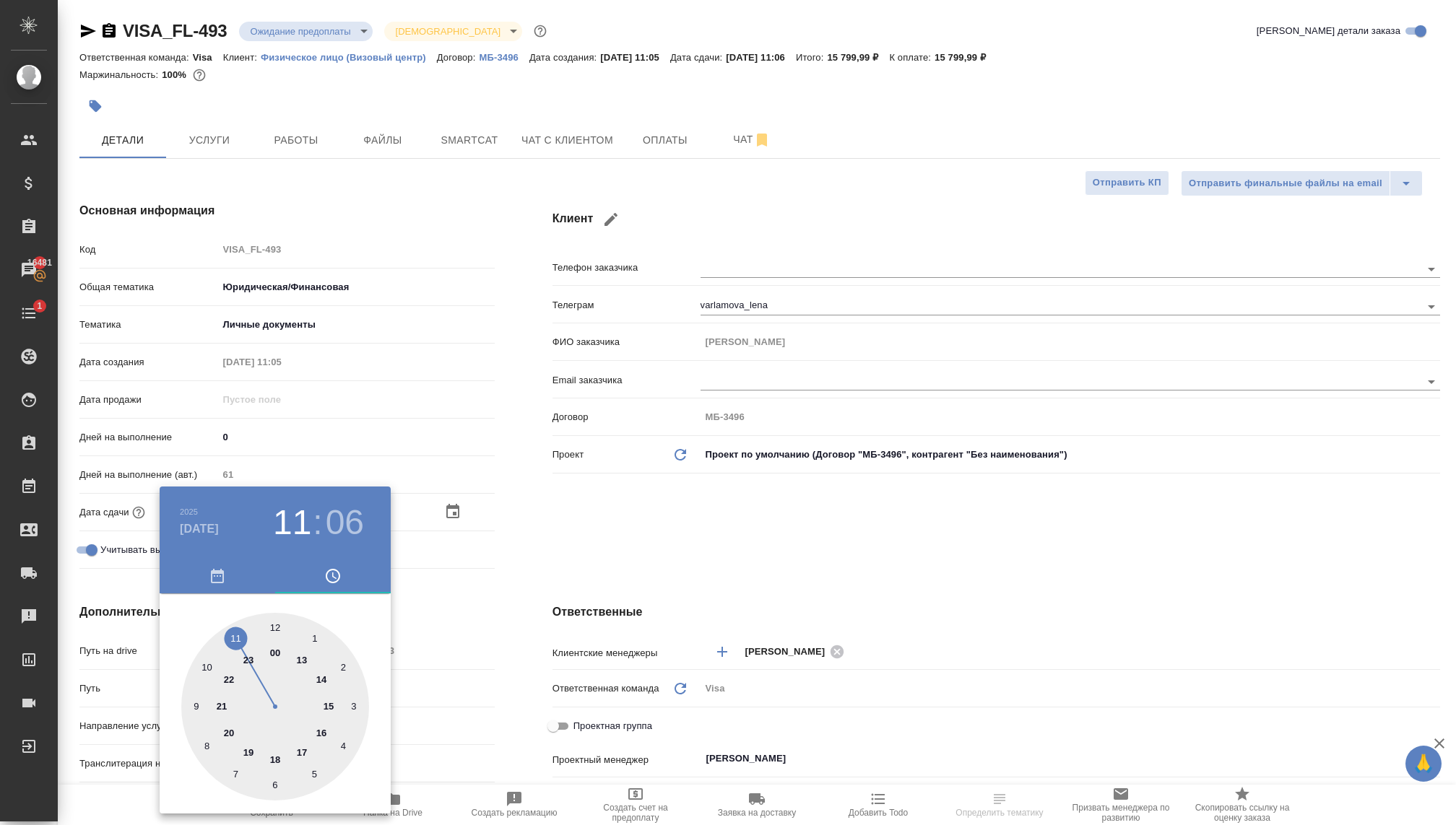
click at [727, 524] on div at bounding box center [728, 412] width 1456 height 825
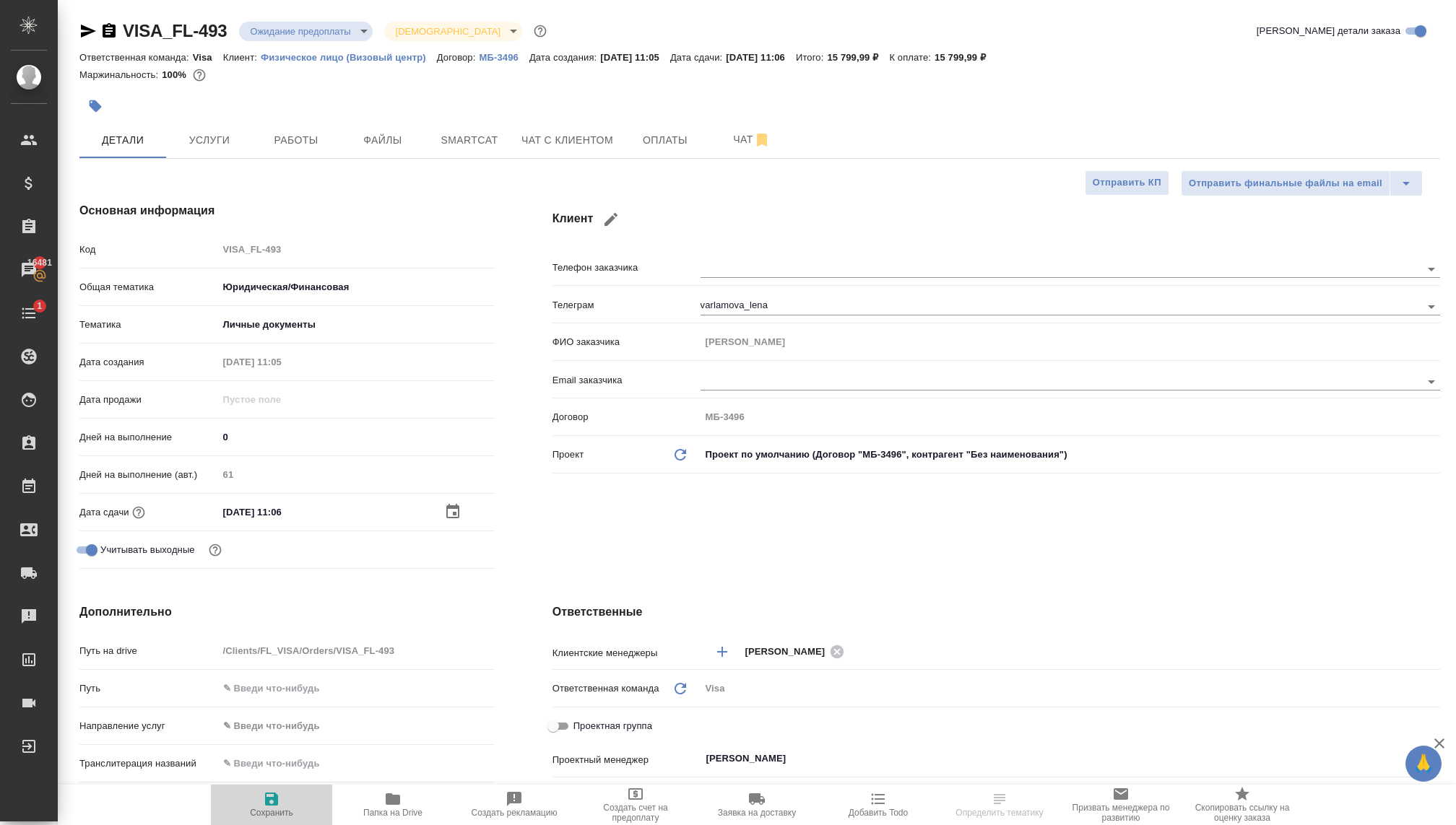
click at [265, 795] on icon "button" at bounding box center [271, 799] width 17 height 17
type textarea "x"
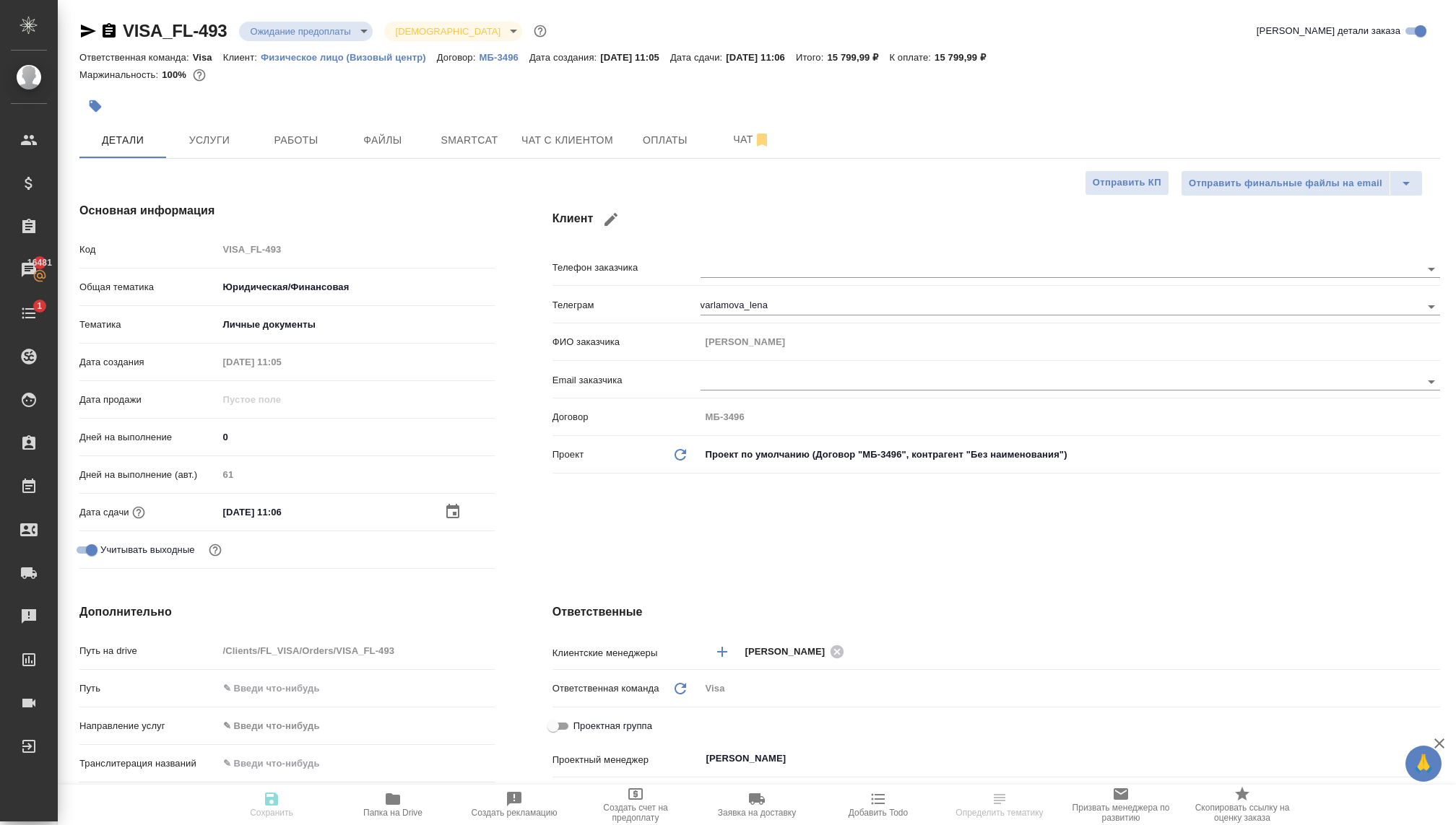
type textarea "x"
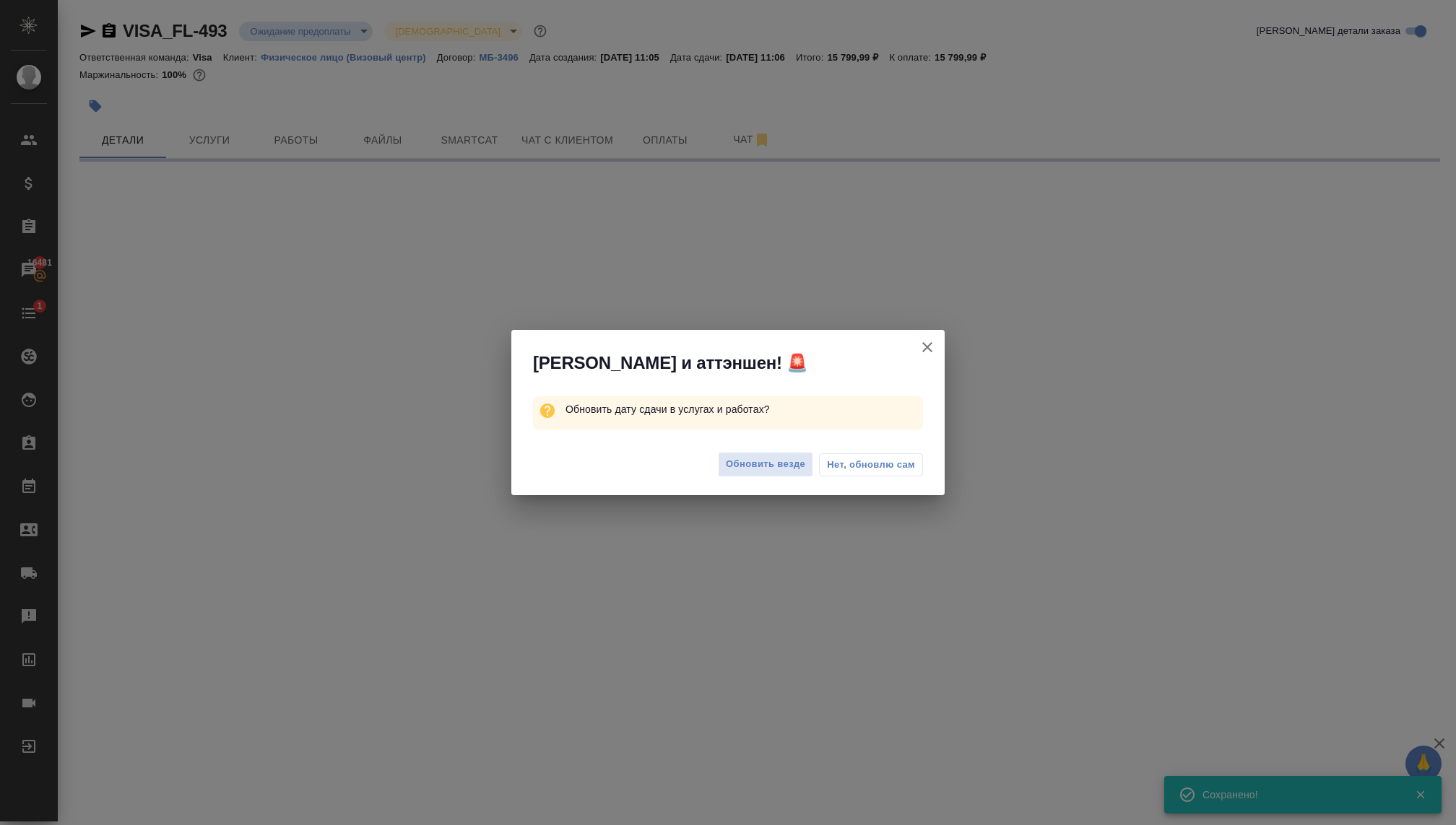
select select "RU"
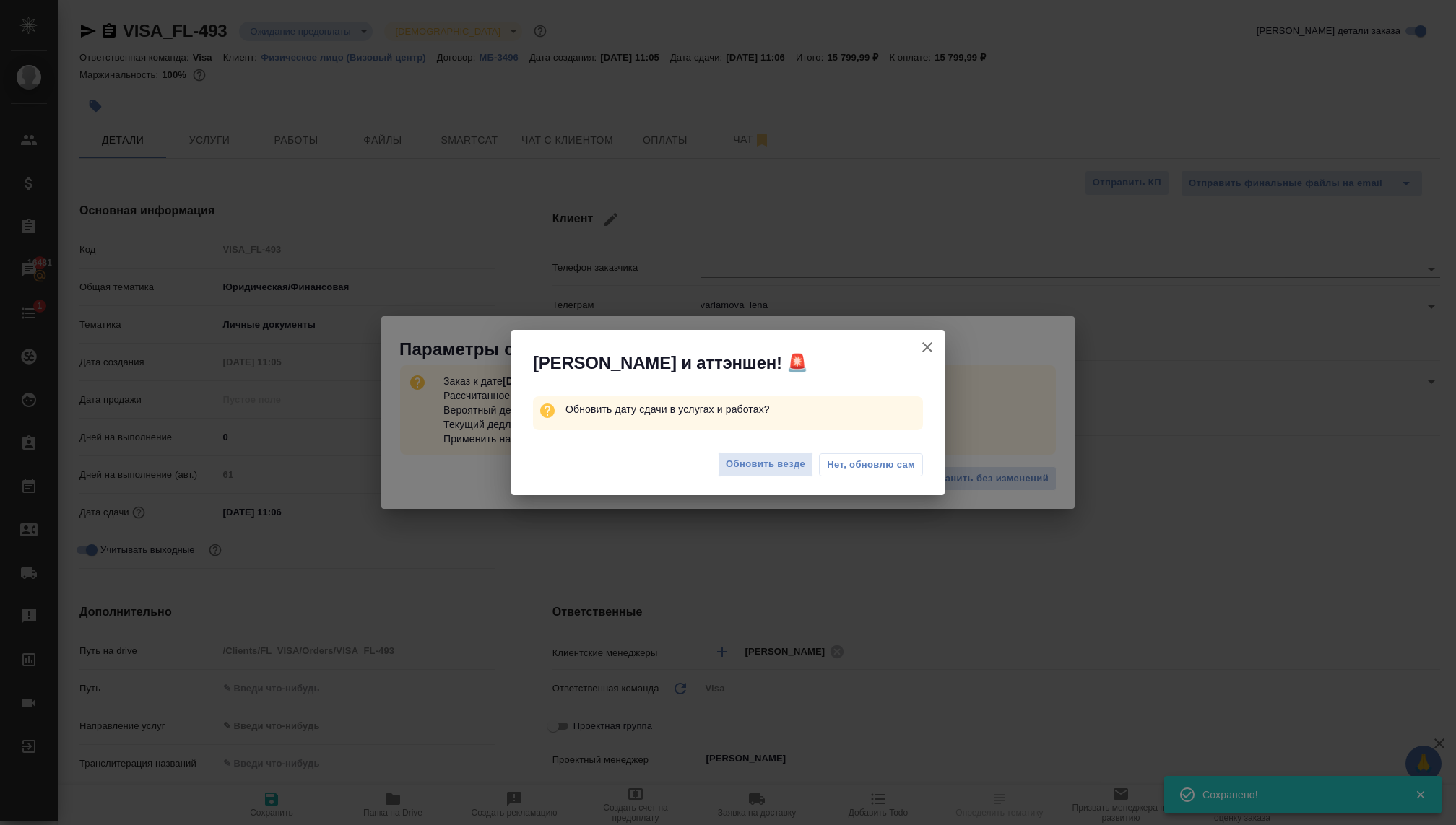
type textarea "x"
click at [776, 459] on span "Обновить везде" at bounding box center [765, 464] width 79 height 16
type textarea "x"
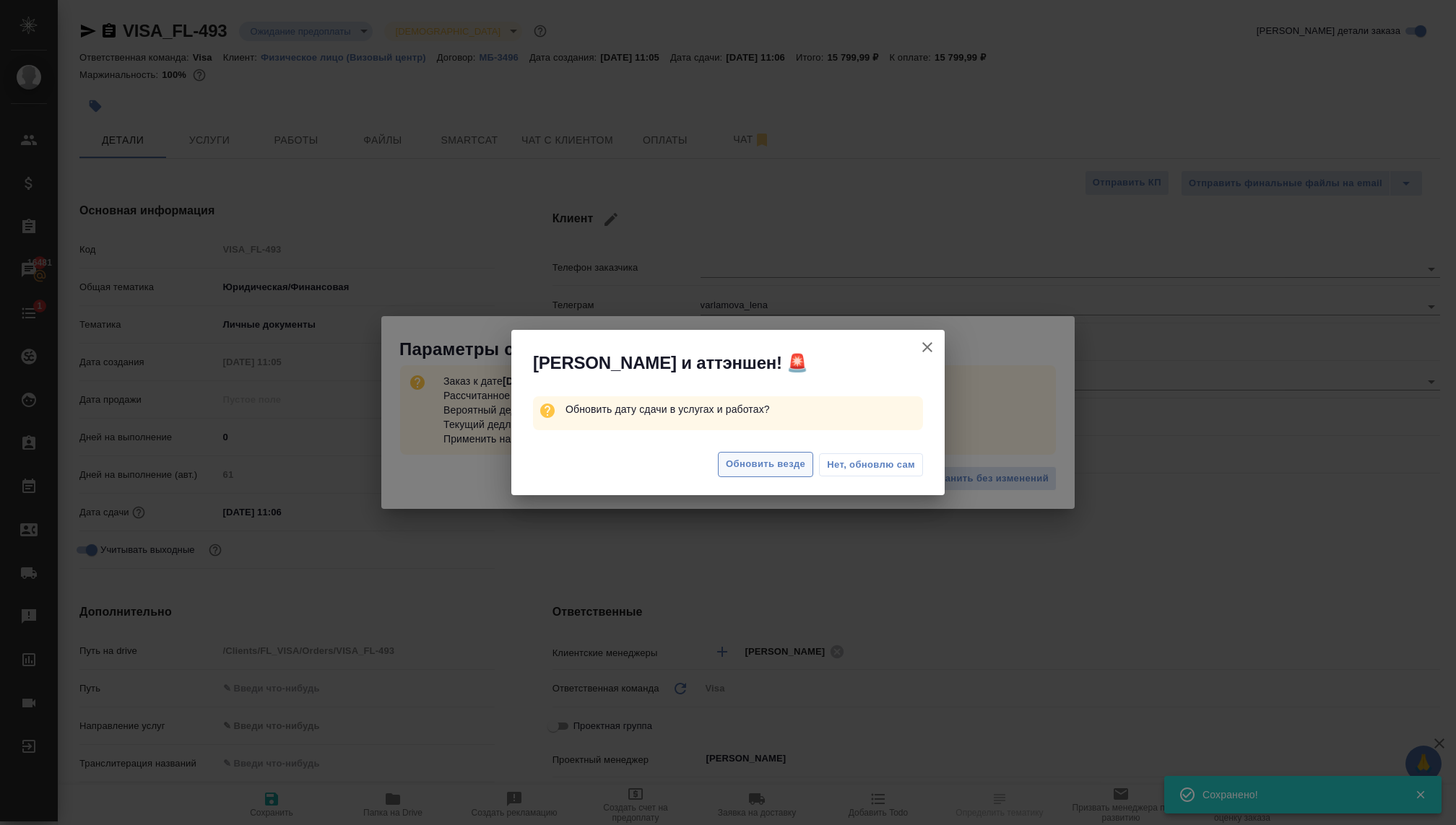
type textarea "x"
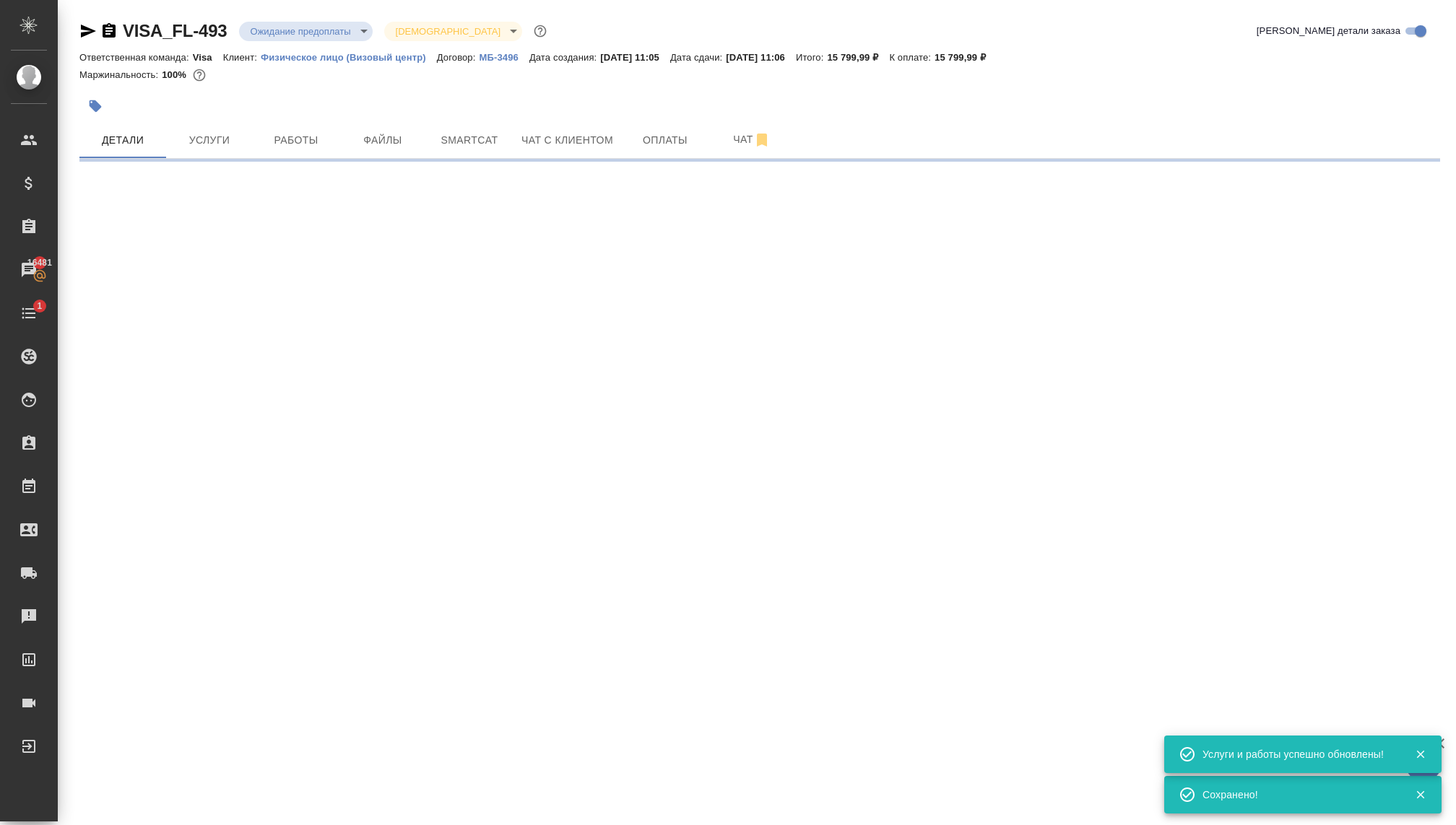
select select "RU"
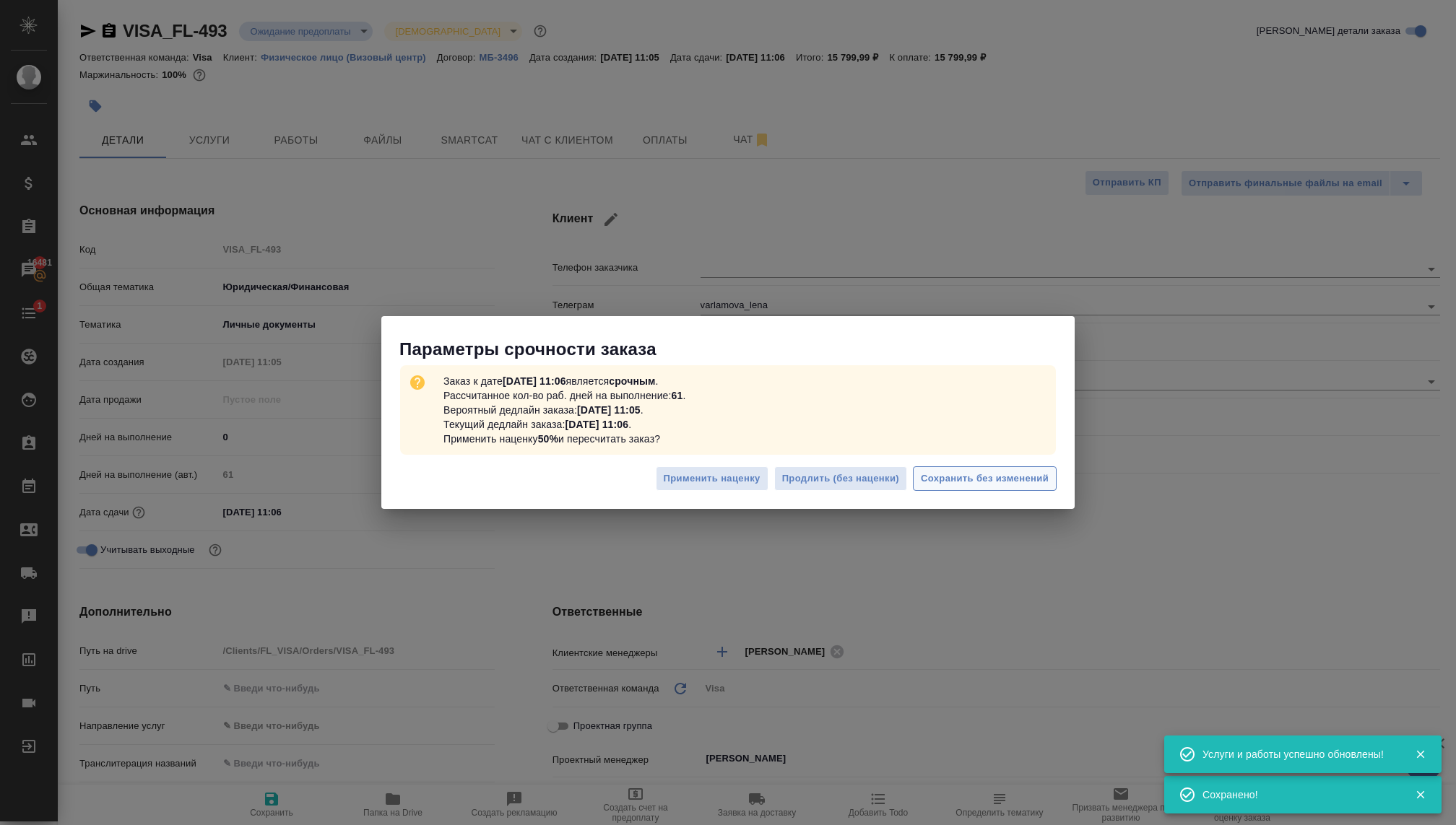
type textarea "x"
click at [944, 477] on span "Сохранить без изменений" at bounding box center [985, 479] width 128 height 16
type textarea "x"
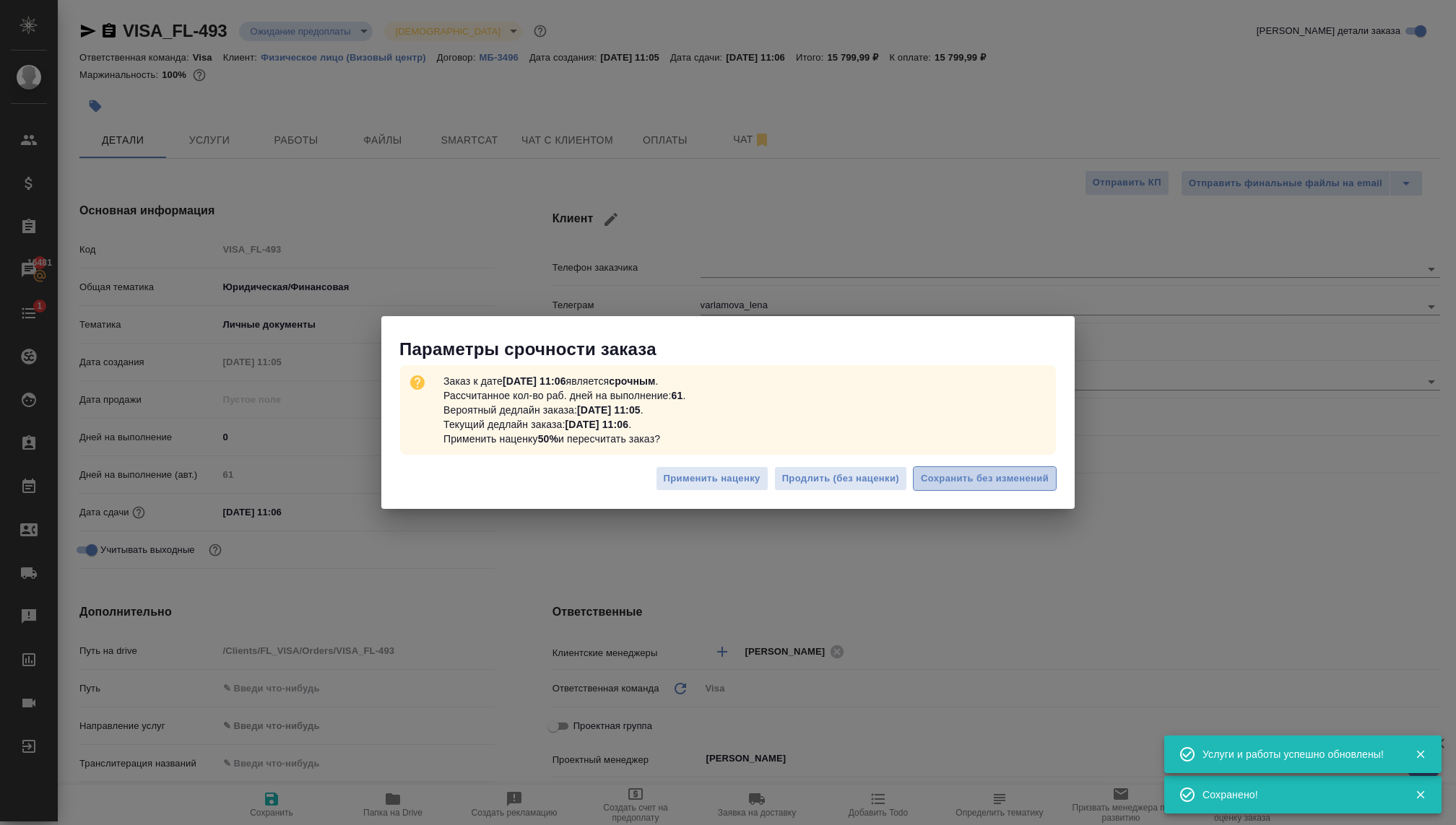
type textarea "x"
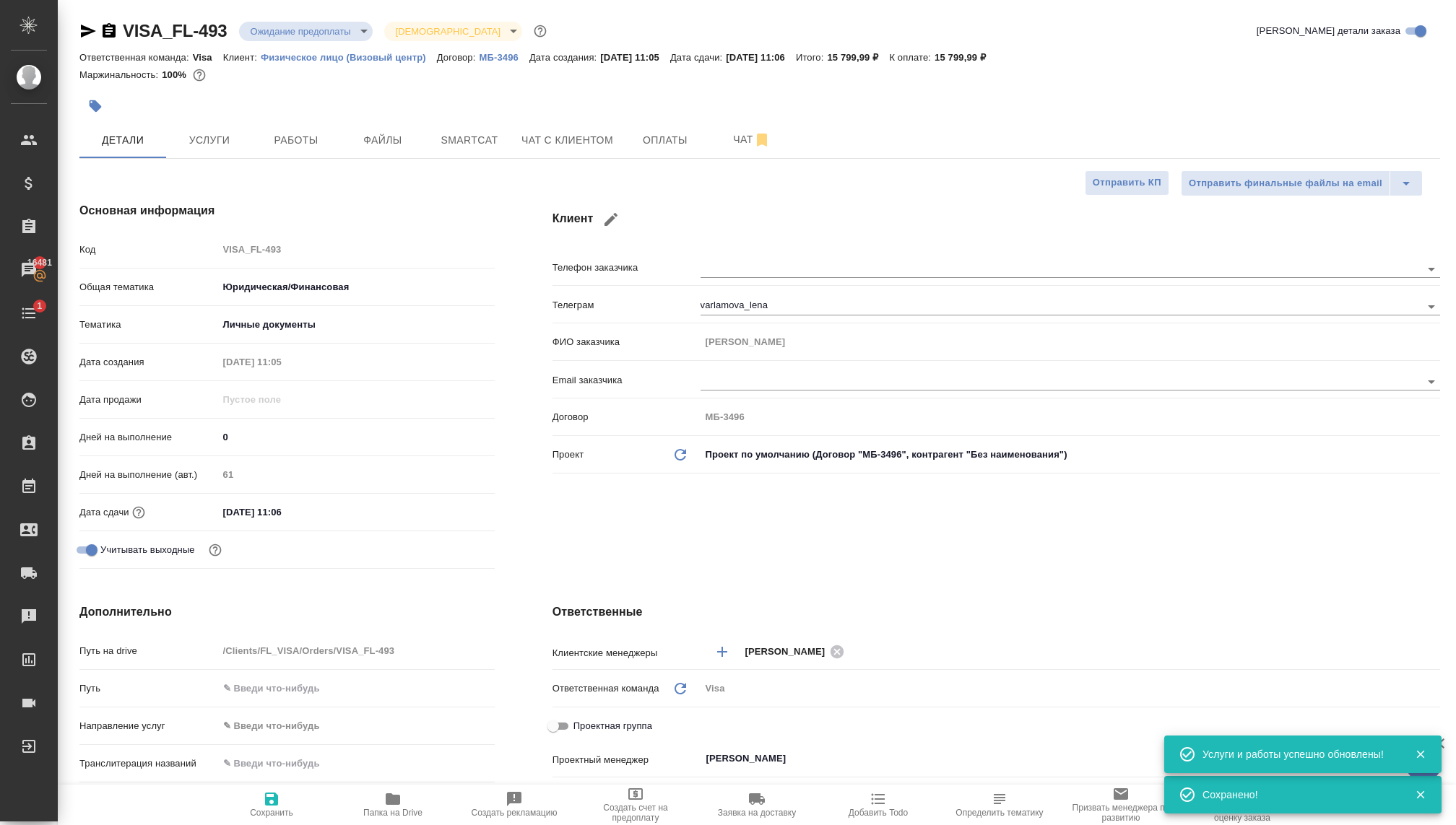
type textarea "x"
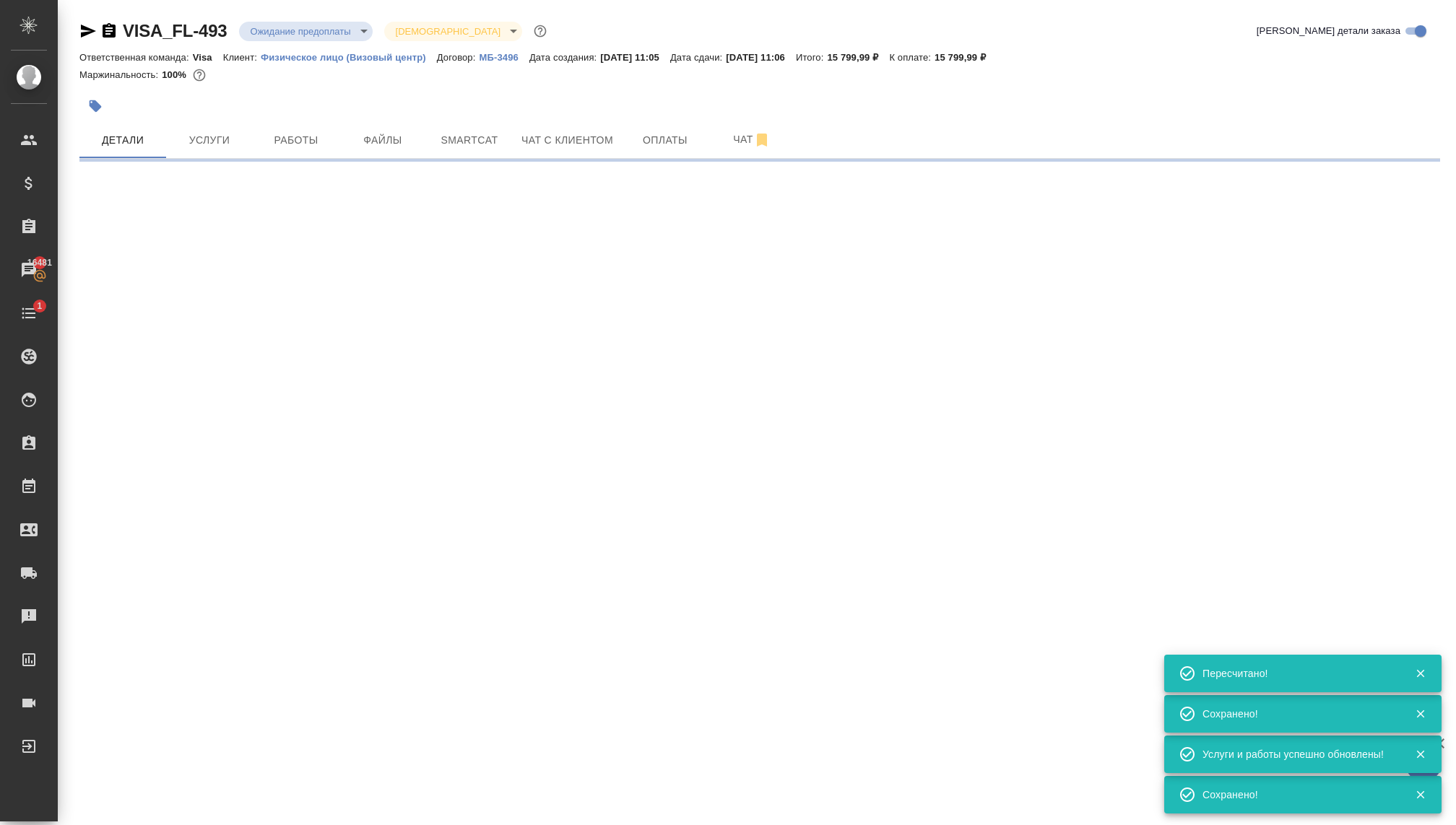
type input "urgent"
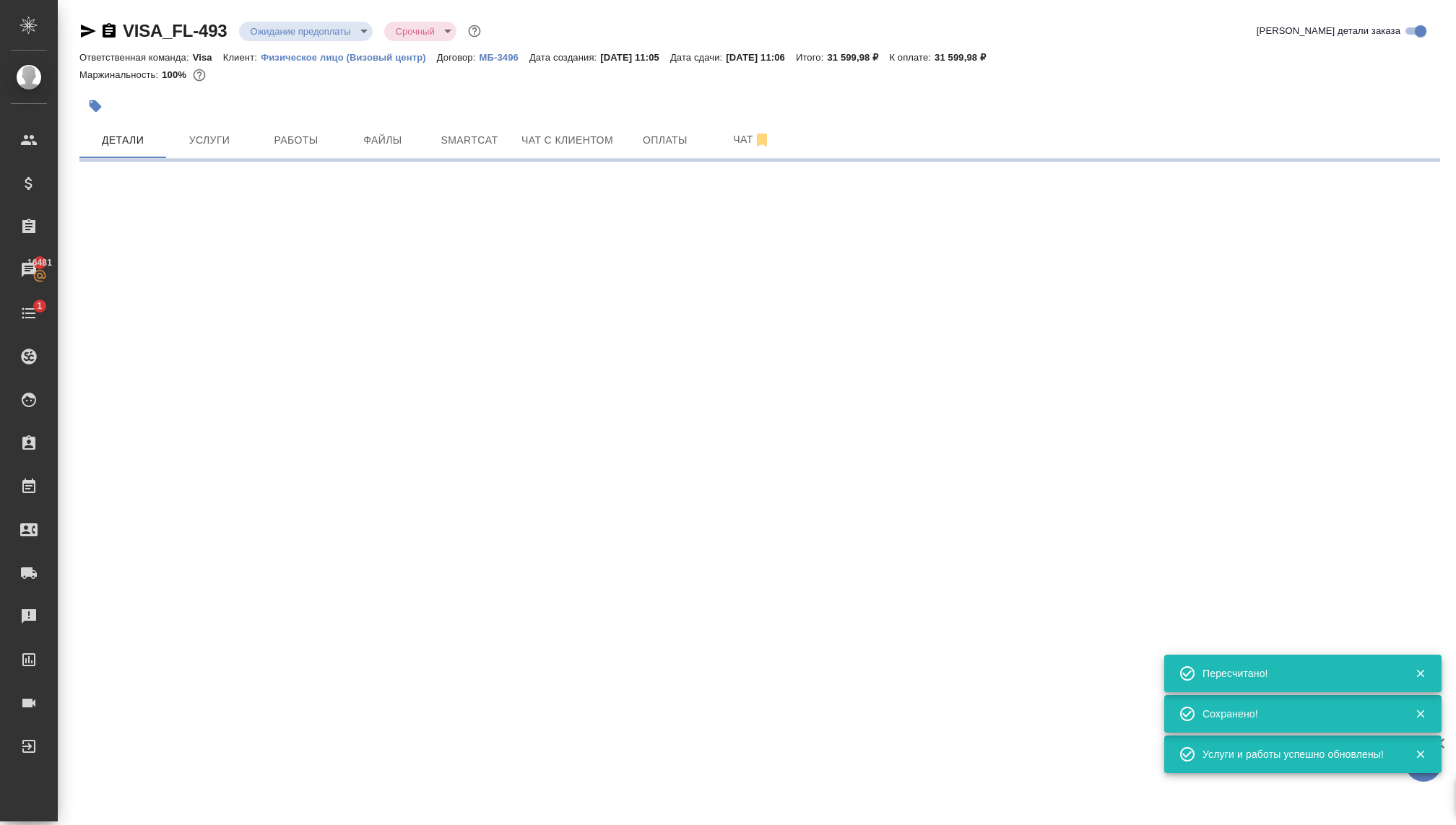
select select "RU"
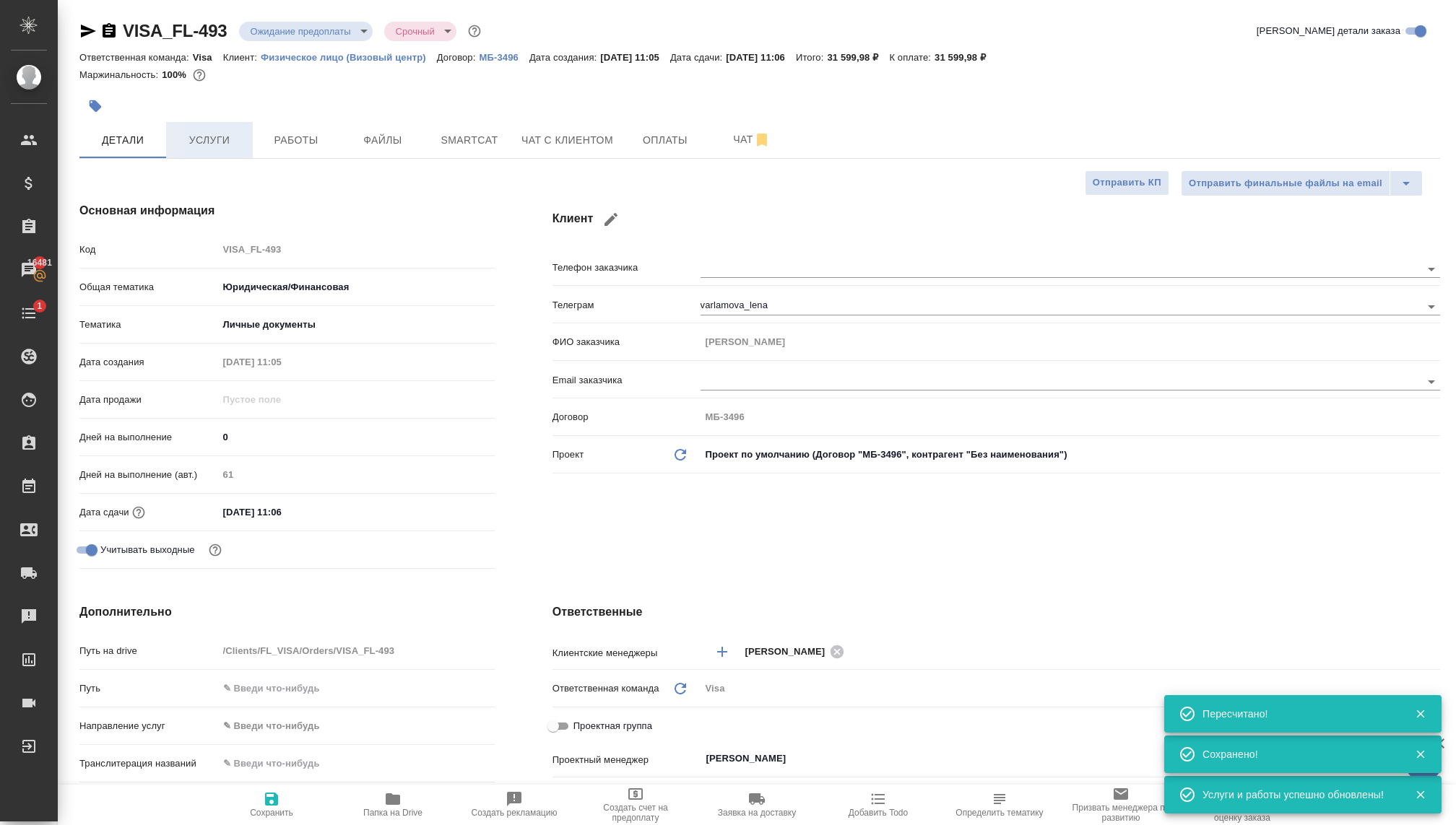
click at [204, 139] on span "Услуги" at bounding box center [209, 140] width 69 height 18
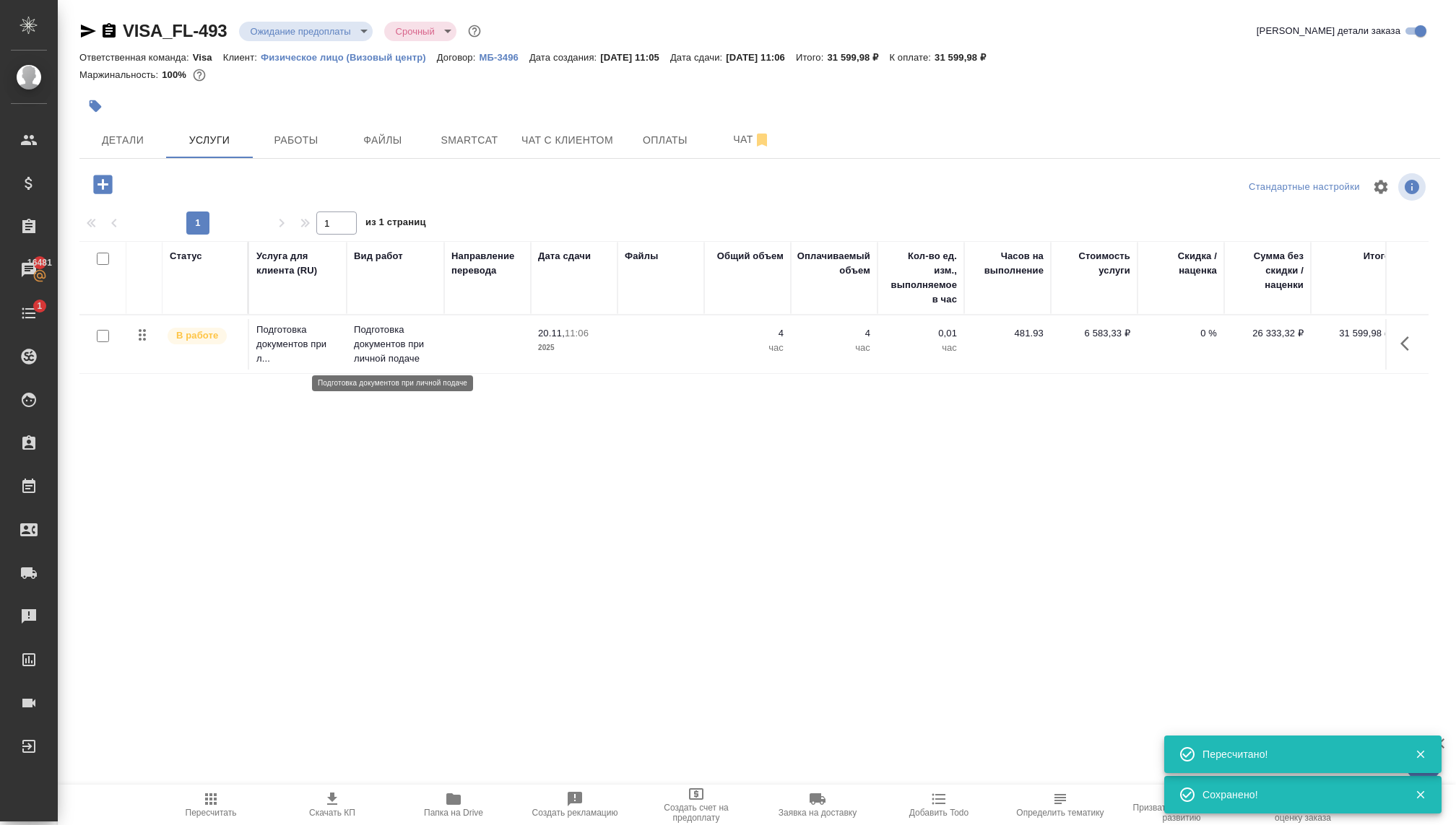
click at [362, 346] on p "Подготовка документов при личной подаче" at bounding box center [395, 344] width 83 height 44
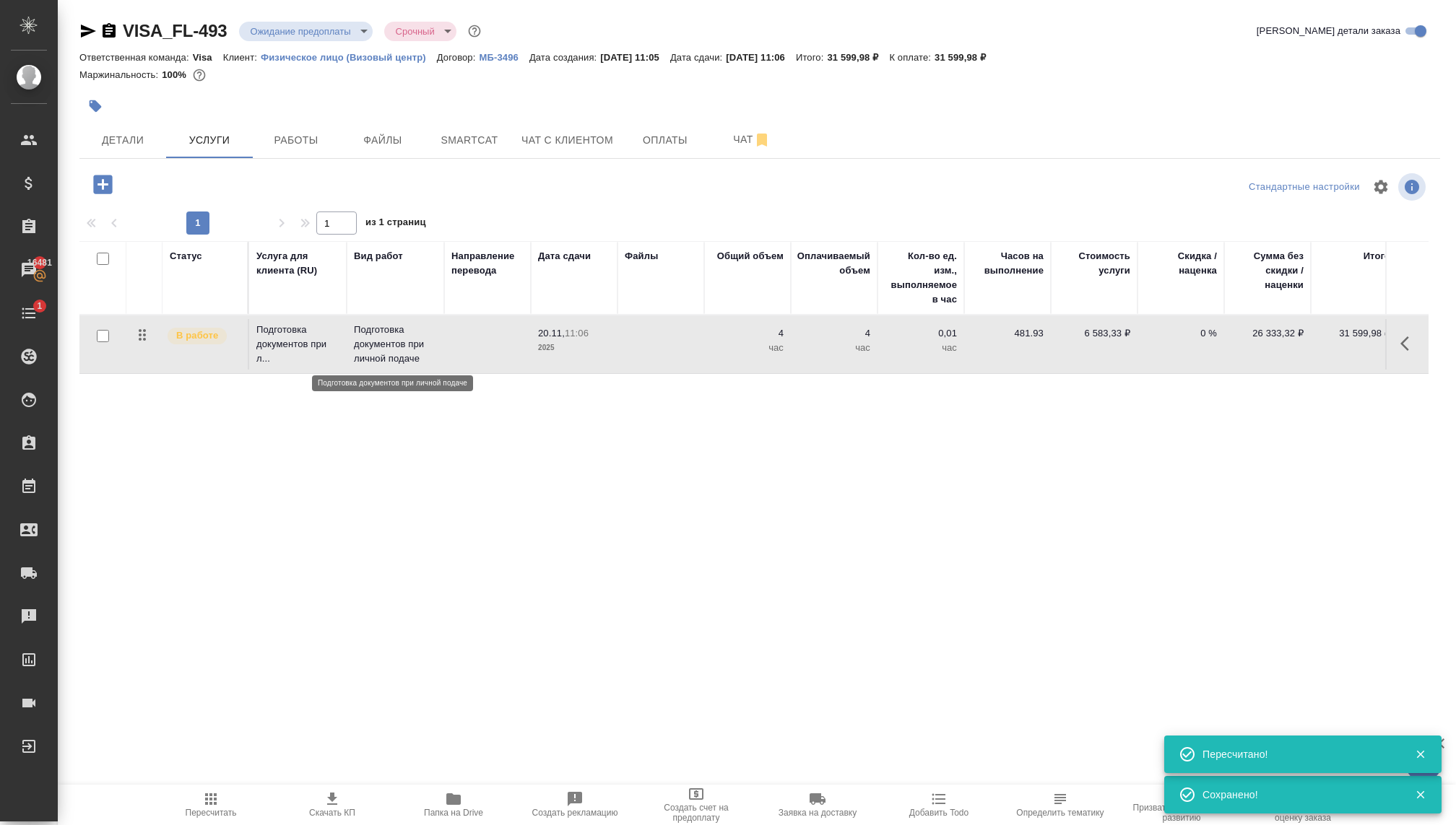
click at [362, 346] on p "Подготовка документов при личной подаче" at bounding box center [395, 344] width 83 height 44
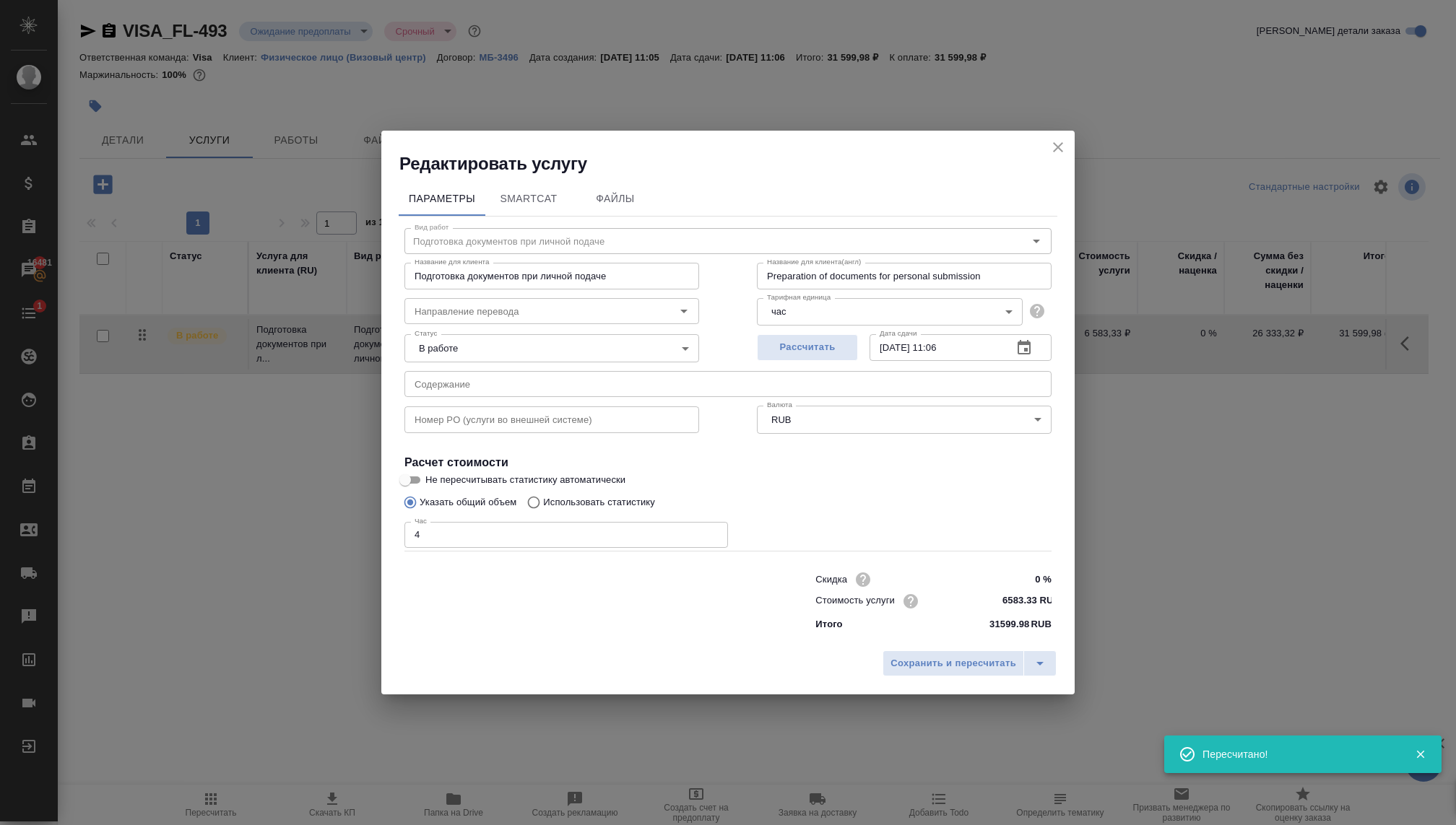
click at [483, 520] on div "Час 4 Час" at bounding box center [566, 533] width 323 height 35
click at [483, 527] on input "4" at bounding box center [566, 535] width 323 height 26
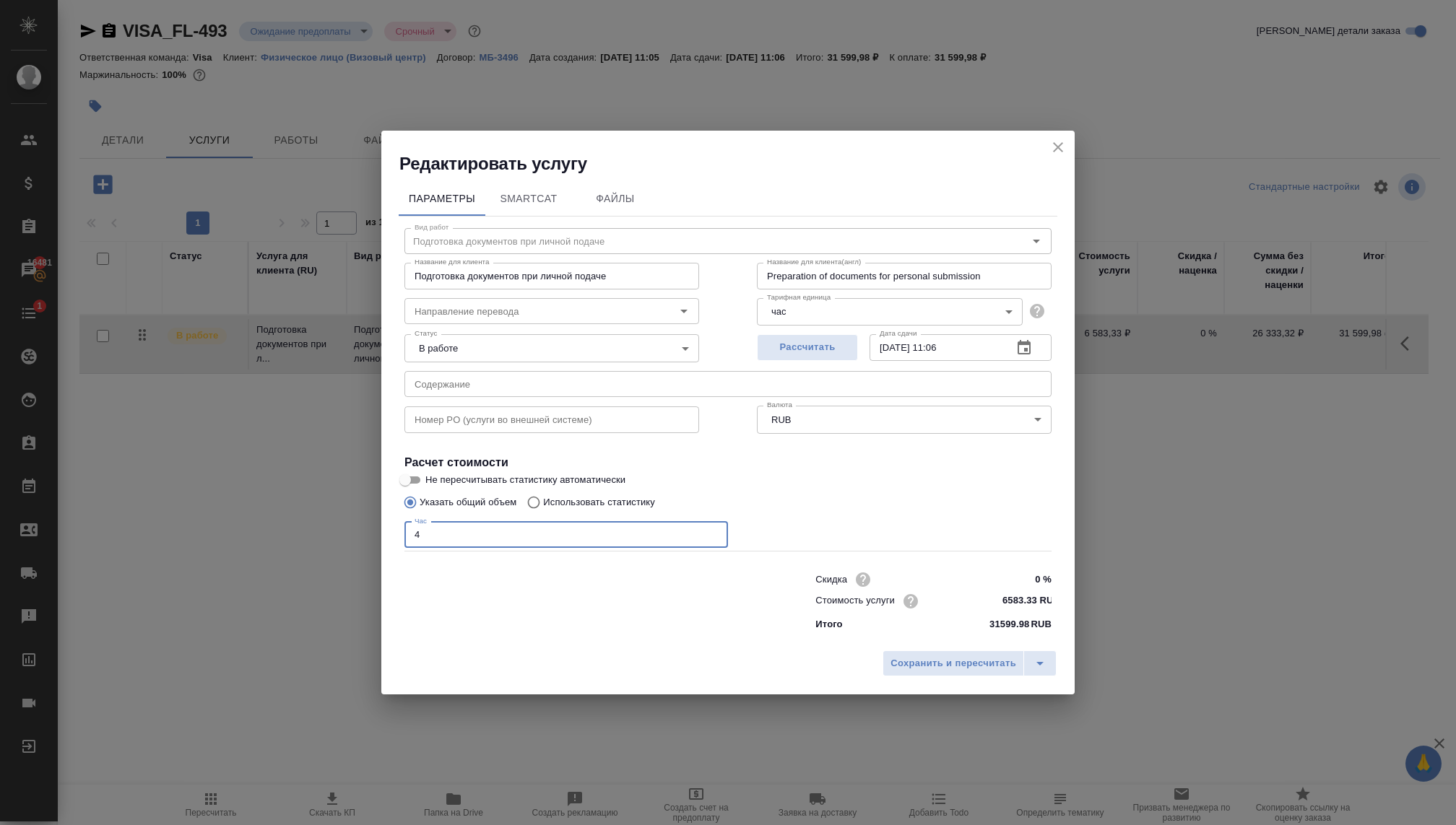
click at [488, 535] on input "4" at bounding box center [566, 535] width 323 height 26
click at [932, 659] on span "Сохранить и пересчитать" at bounding box center [952, 663] width 125 height 16
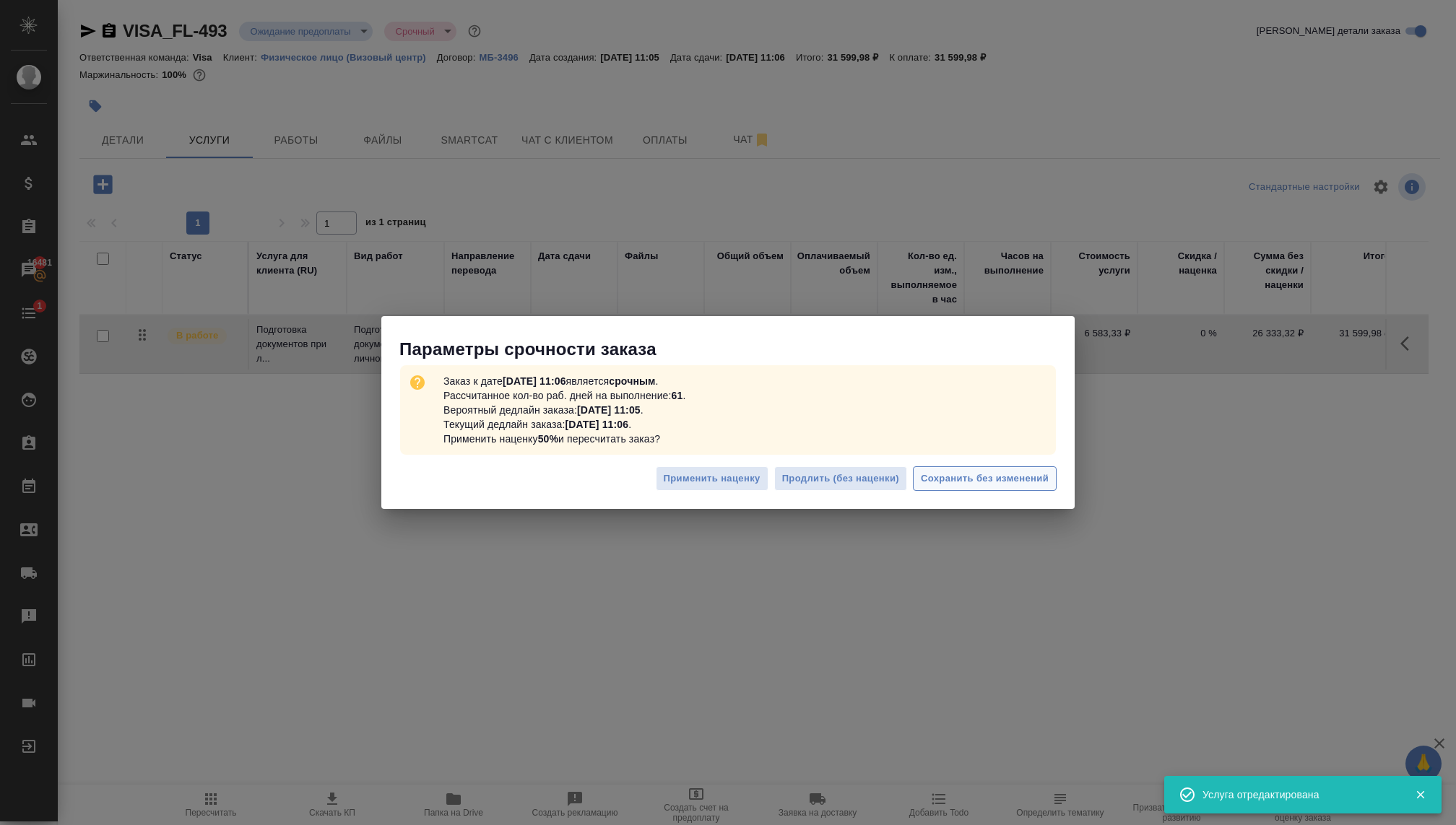
click at [952, 475] on span "Сохранить без изменений" at bounding box center [985, 479] width 128 height 16
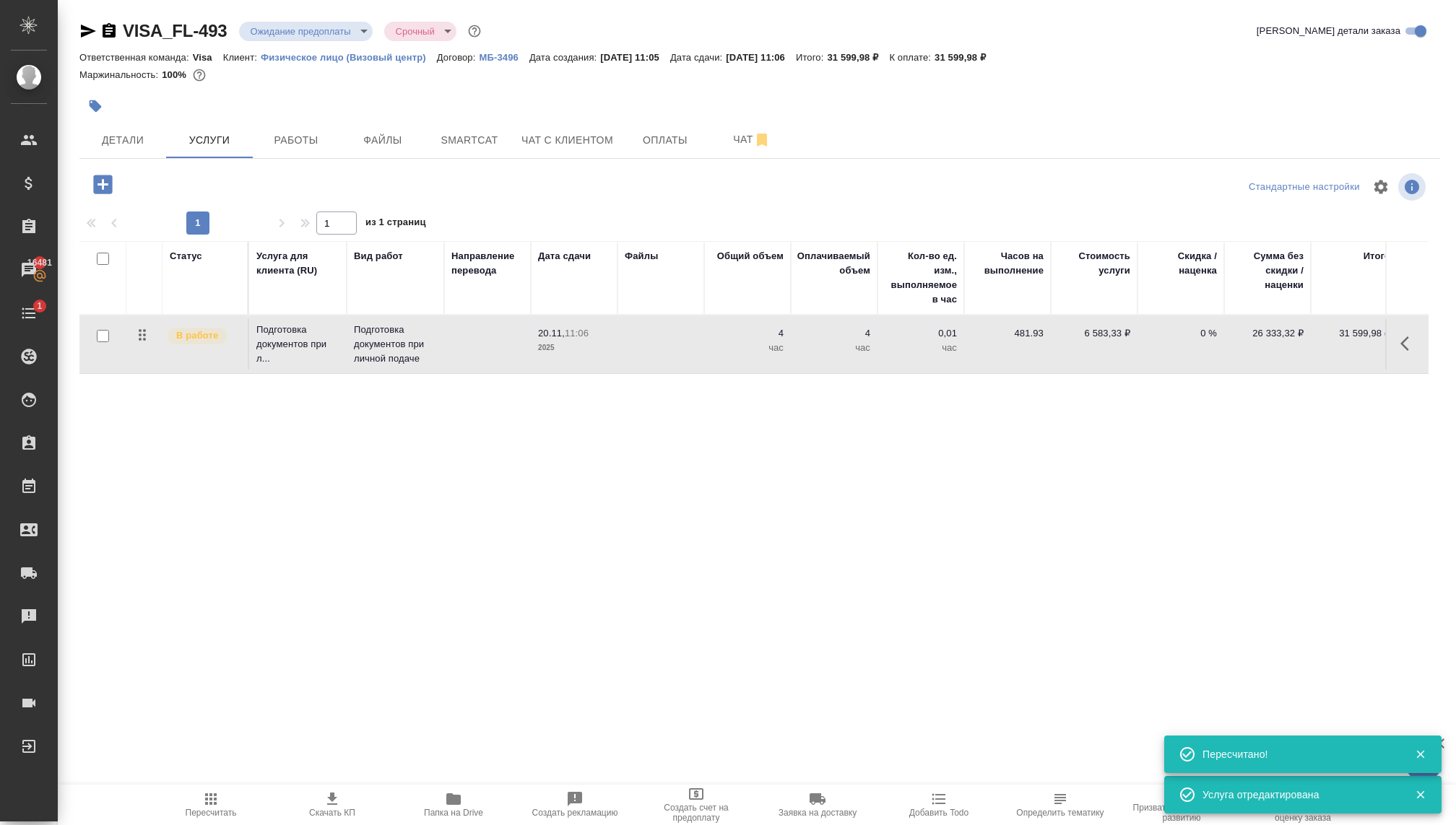
scroll to position [0, 12]
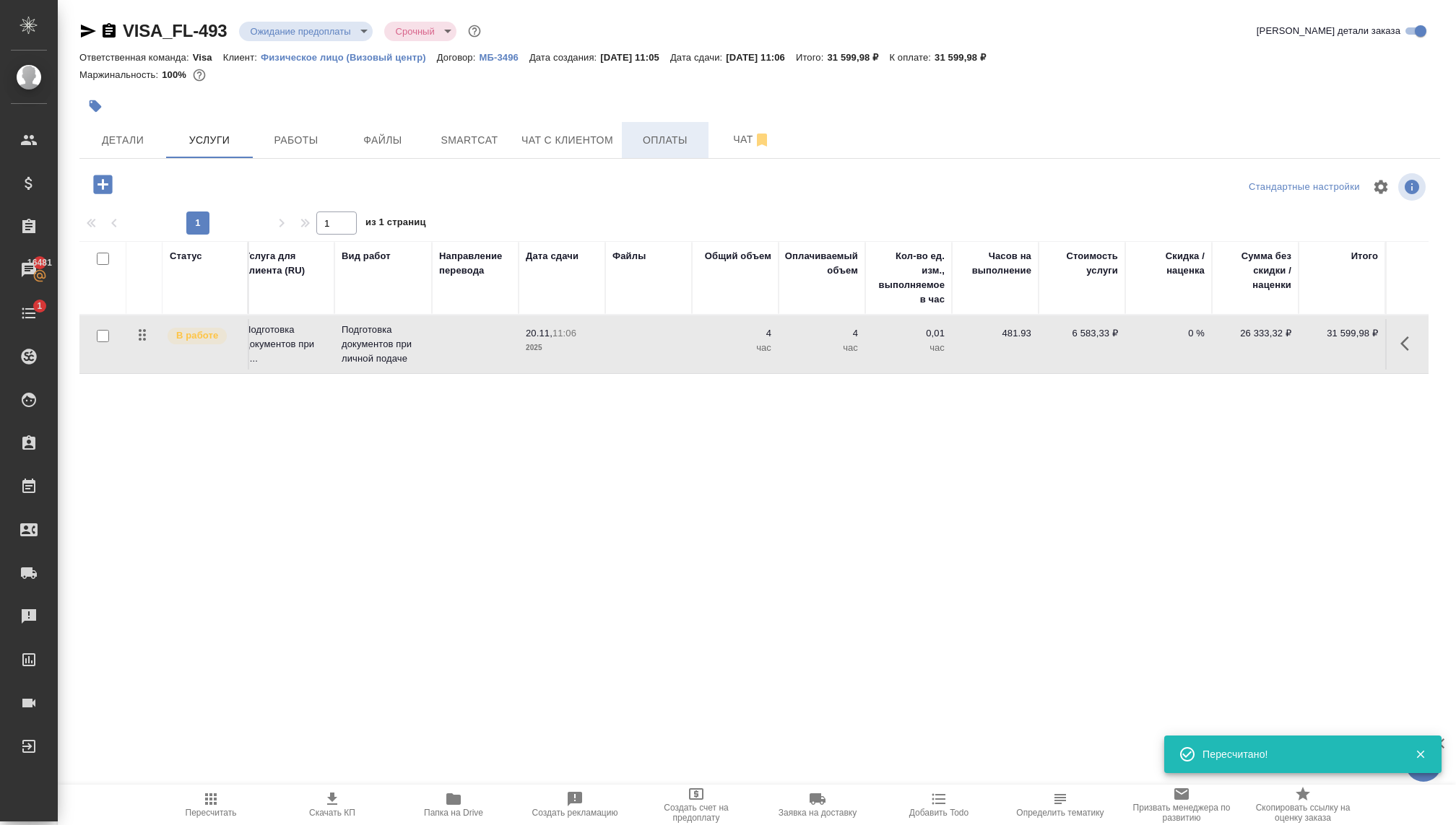
click at [678, 142] on span "Оплаты" at bounding box center [665, 140] width 69 height 18
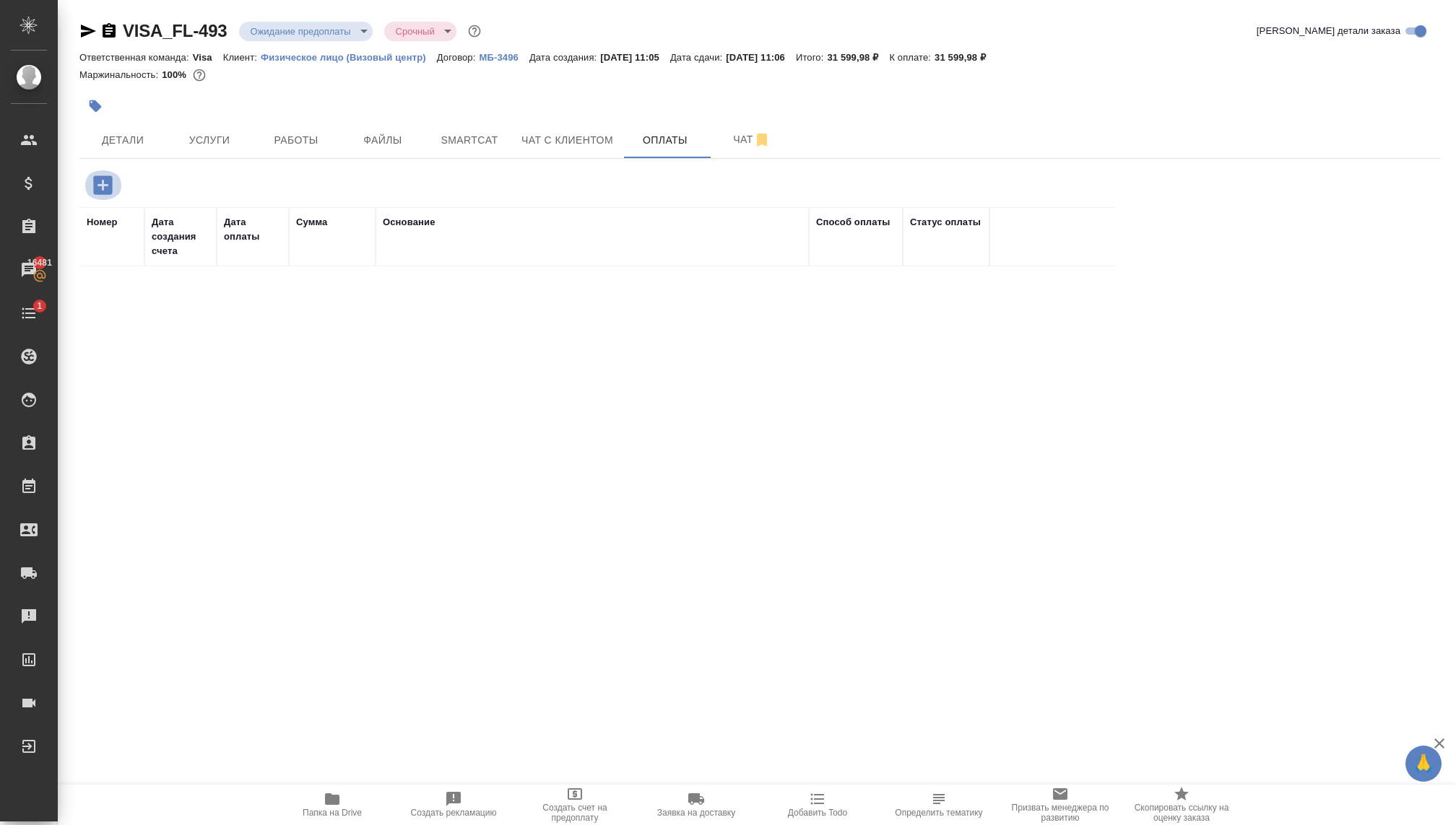
click at [110, 177] on icon "button" at bounding box center [102, 185] width 19 height 19
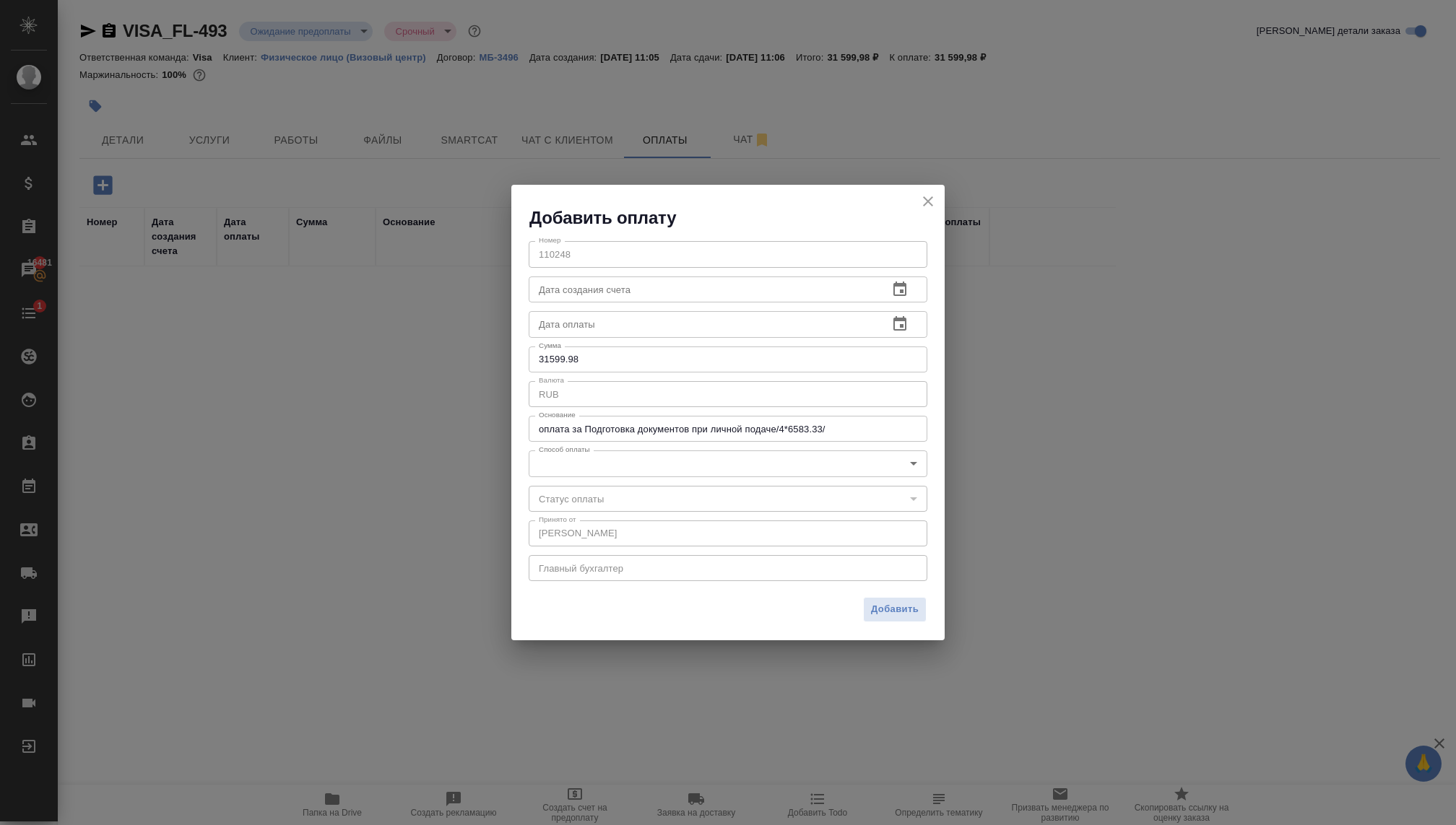
click at [588, 358] on input "31599.98" at bounding box center [727, 359] width 399 height 26
type input "31600"
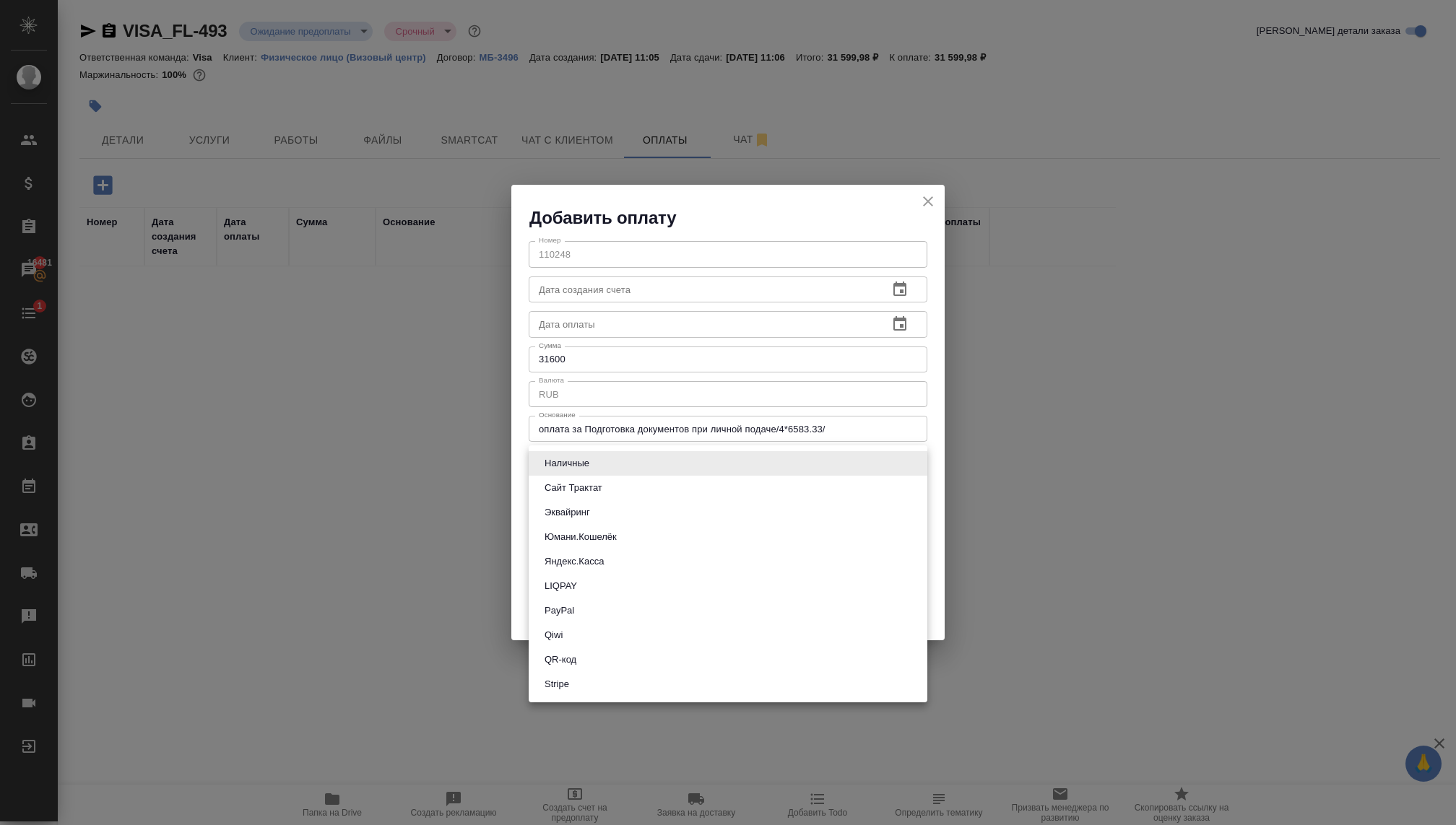
click at [744, 461] on body "🙏 .cls-1 fill:#fff; AWATERA Kovaleva Ekaterina Клиенты Спецификации Заказы 1648…" at bounding box center [728, 412] width 1456 height 825
click at [584, 490] on button "Сайт Трактат" at bounding box center [574, 488] width 67 height 16
type input "site-traktat"
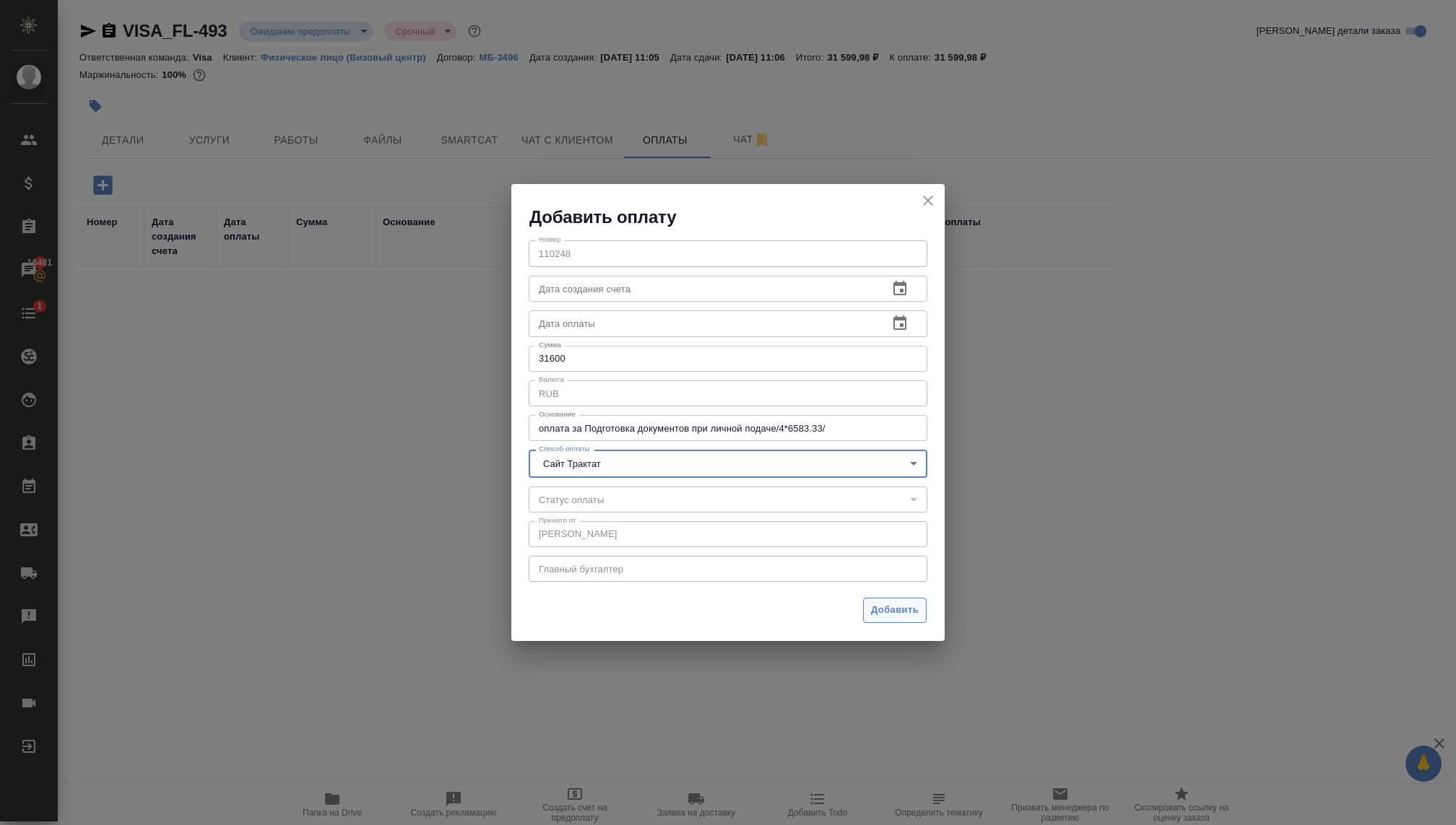
click at [877, 606] on span "Добавить" at bounding box center [894, 610] width 48 height 16
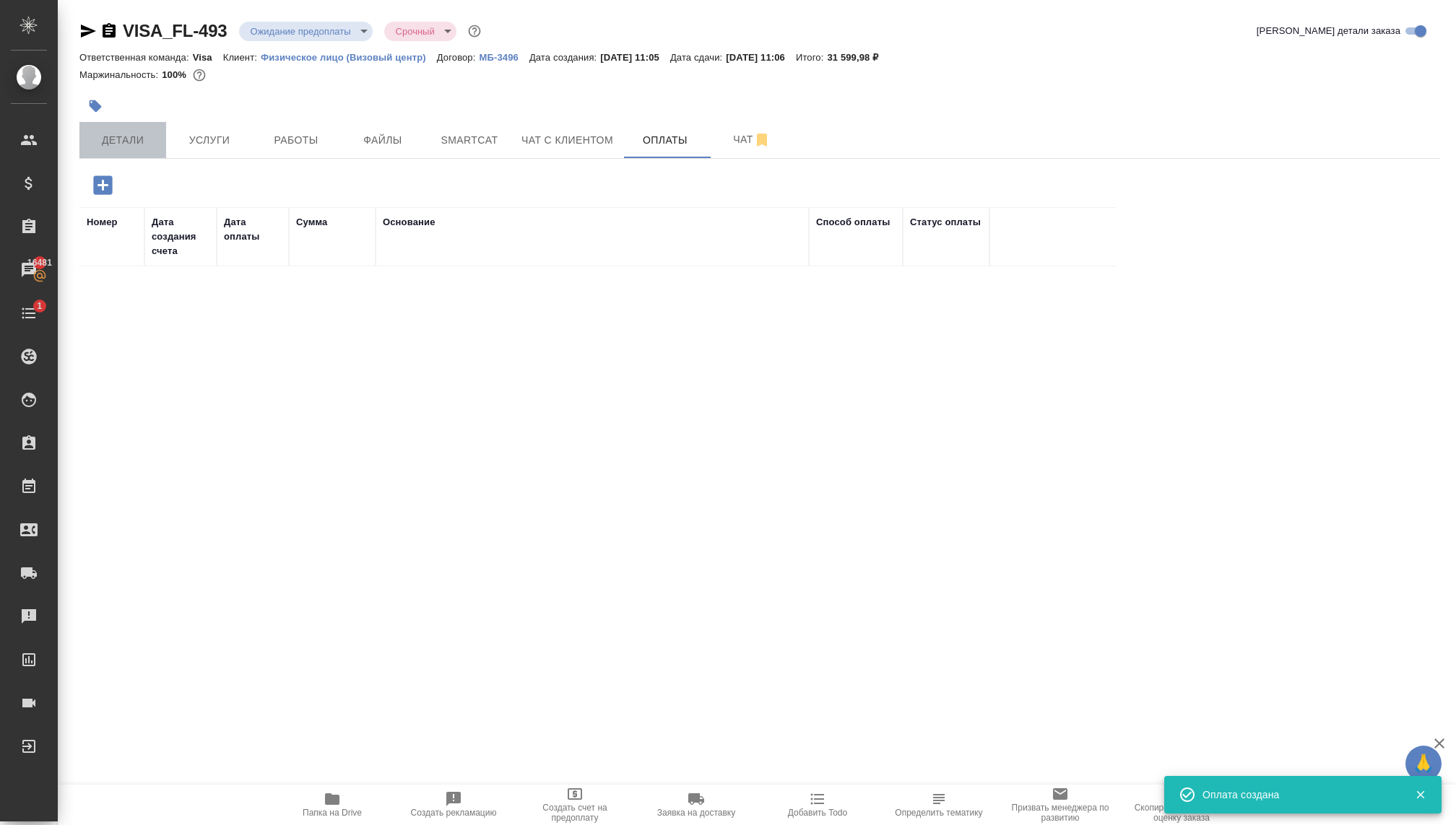
click at [141, 137] on span "Детали" at bounding box center [122, 140] width 69 height 18
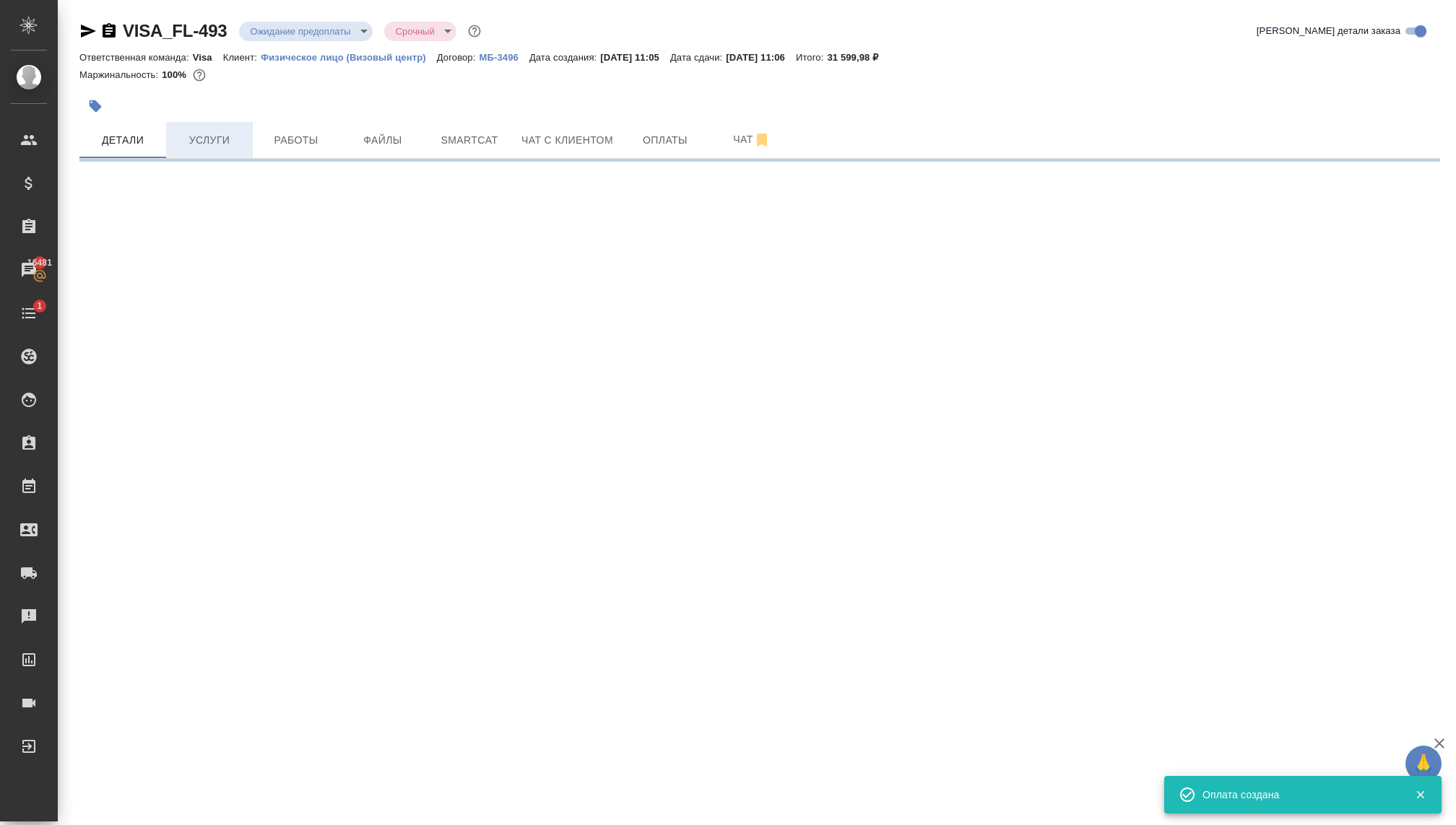
select select "RU"
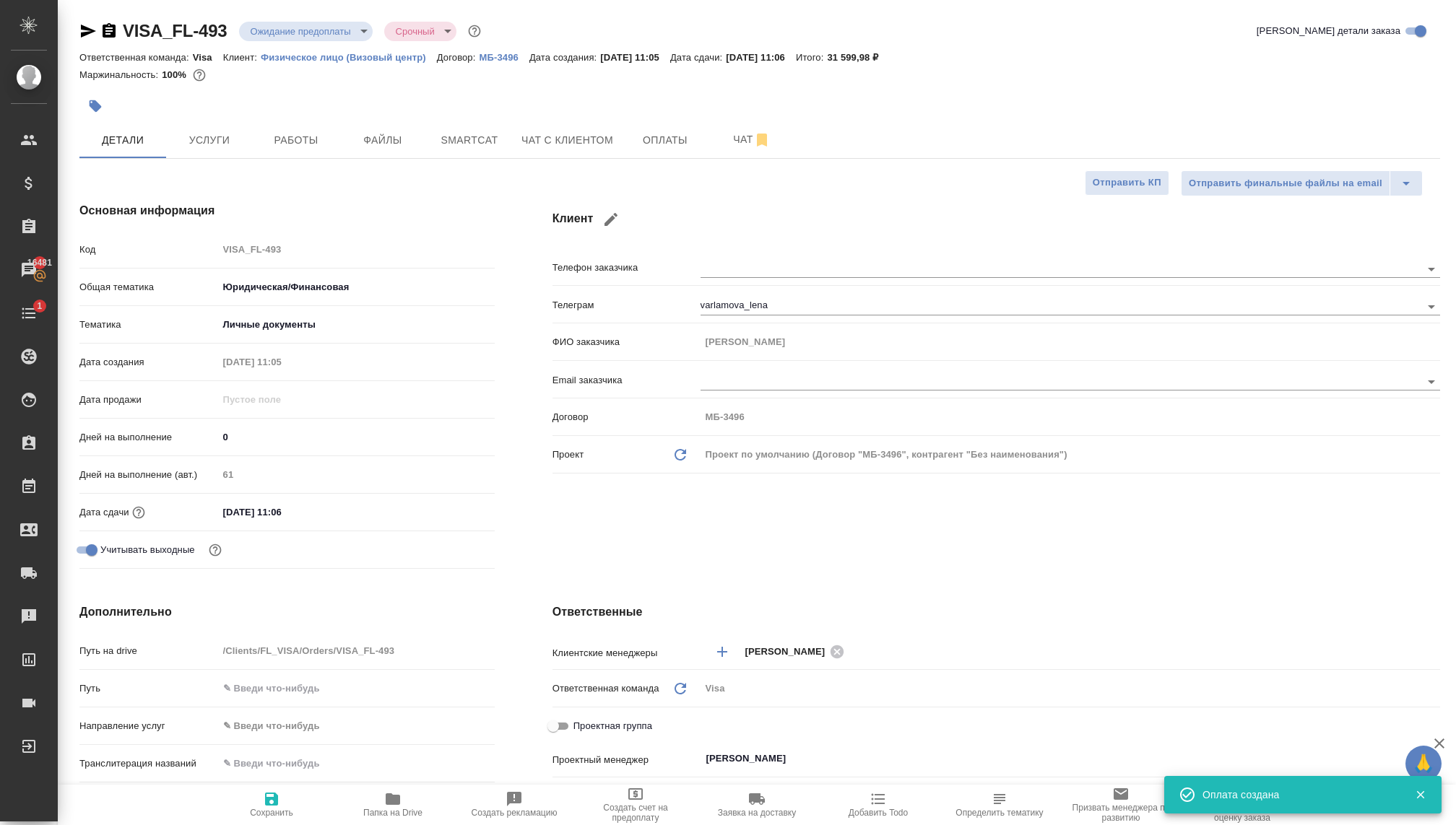
type textarea "x"
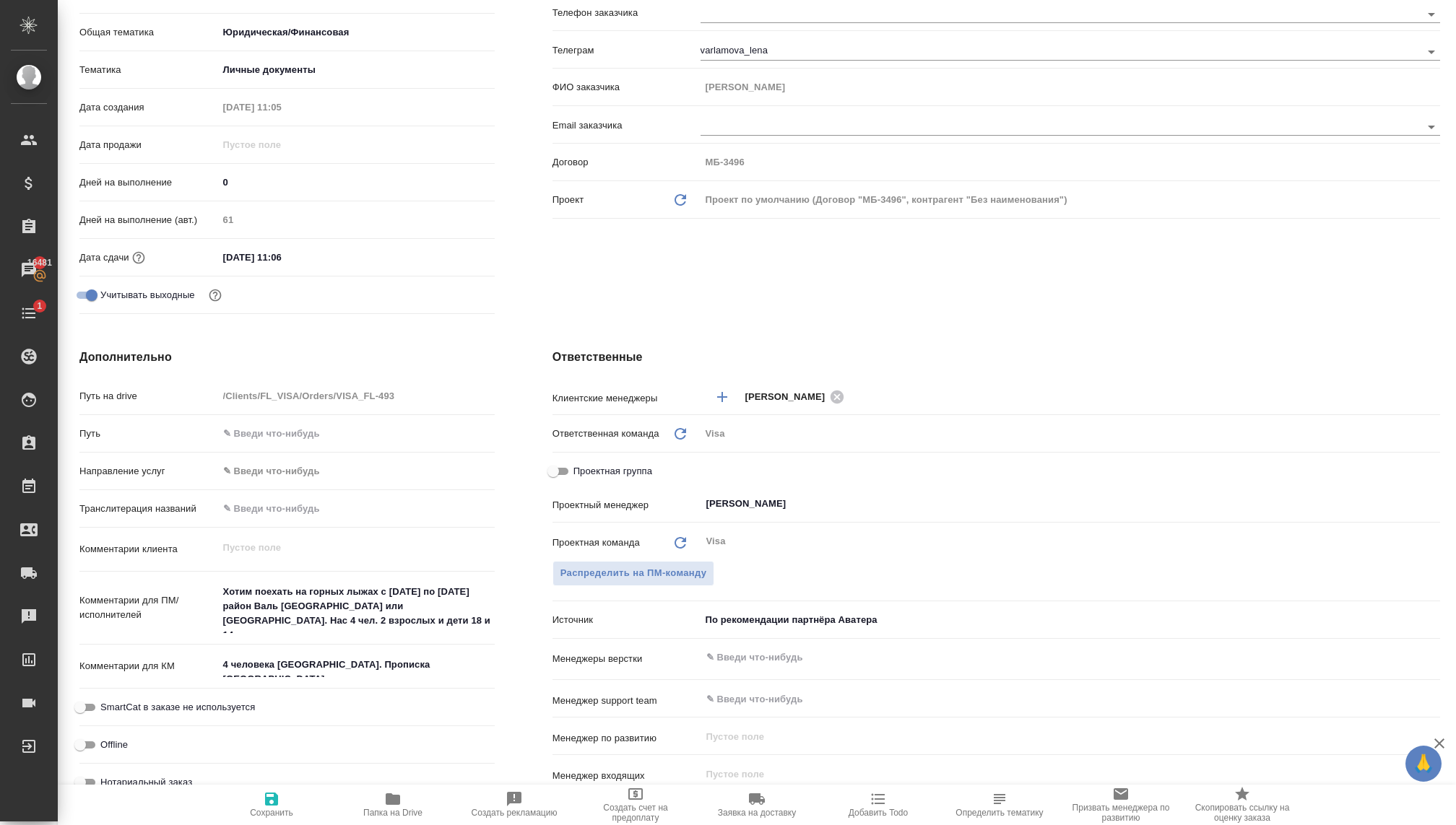
scroll to position [280, 0]
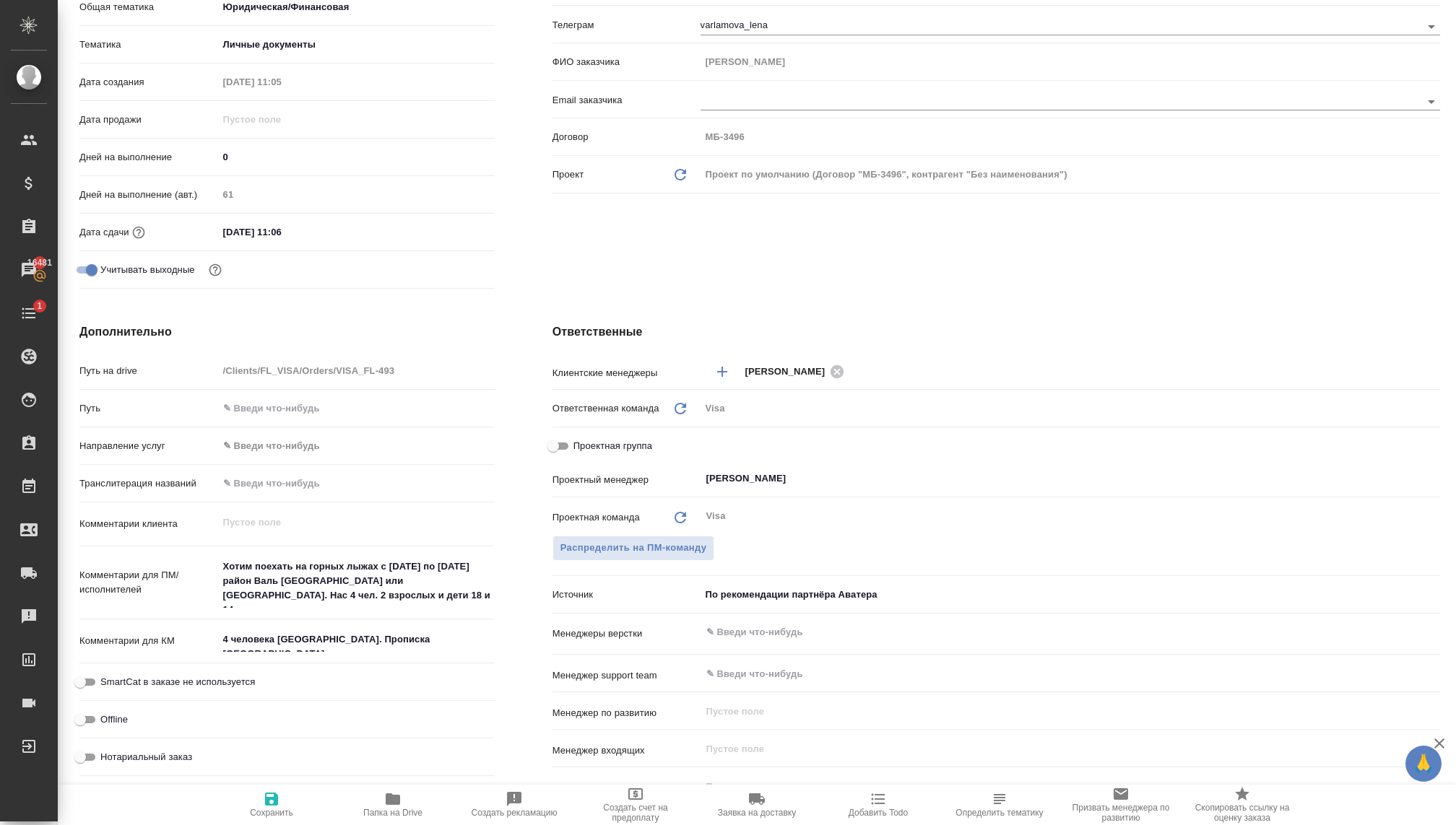
type textarea "x"
click at [314, 636] on textarea "4 человека Италия. Прописка Москва." at bounding box center [356, 639] width 277 height 25
click at [411, 640] on textarea "4 человека Италия. Прописка Москва." at bounding box center [356, 640] width 275 height 25
type textarea "x"
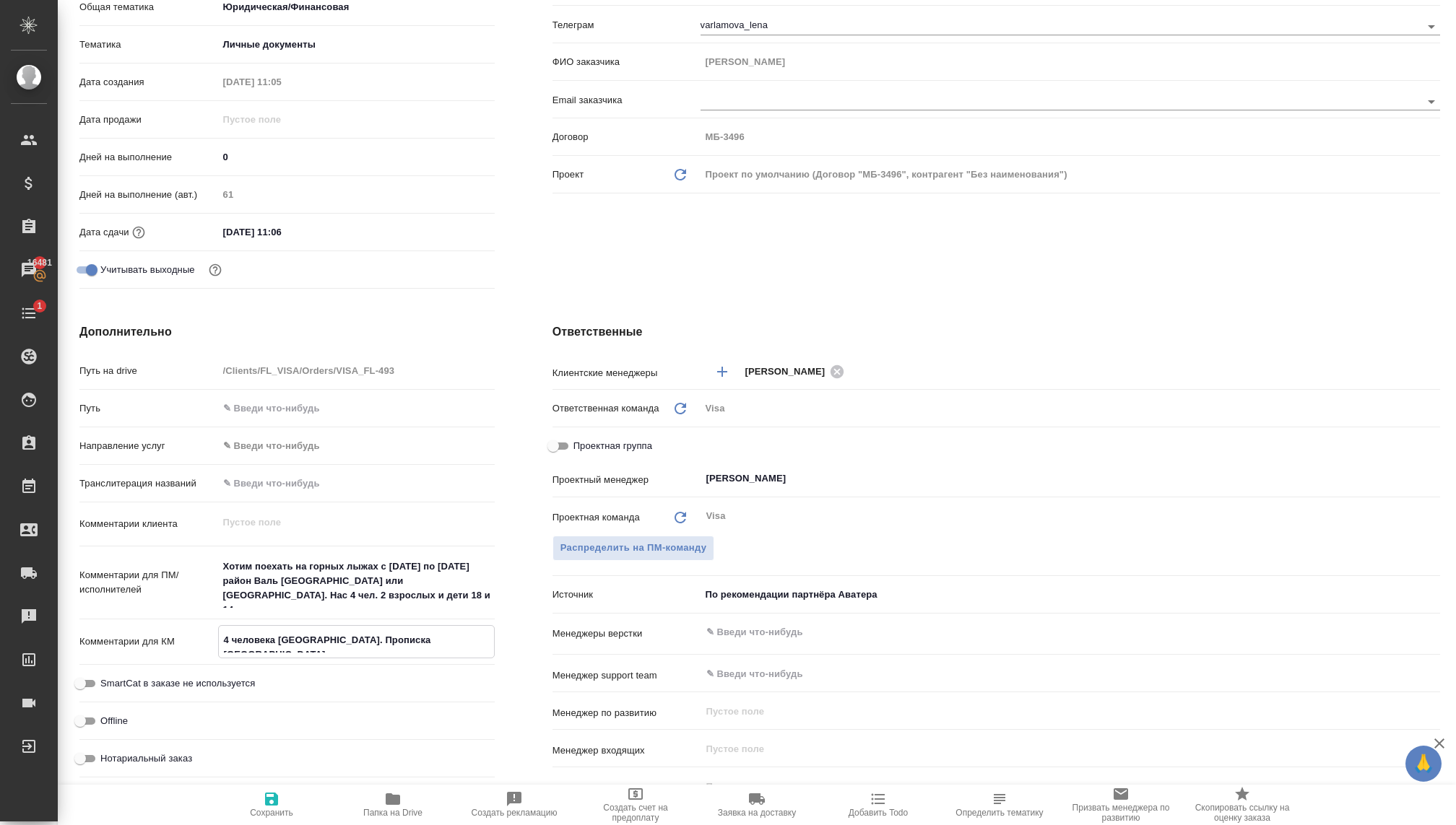
type textarea "4 человека Италия. Прописка Москва. э"
type textarea "x"
type textarea "4 человека Италия. Прописка Москва."
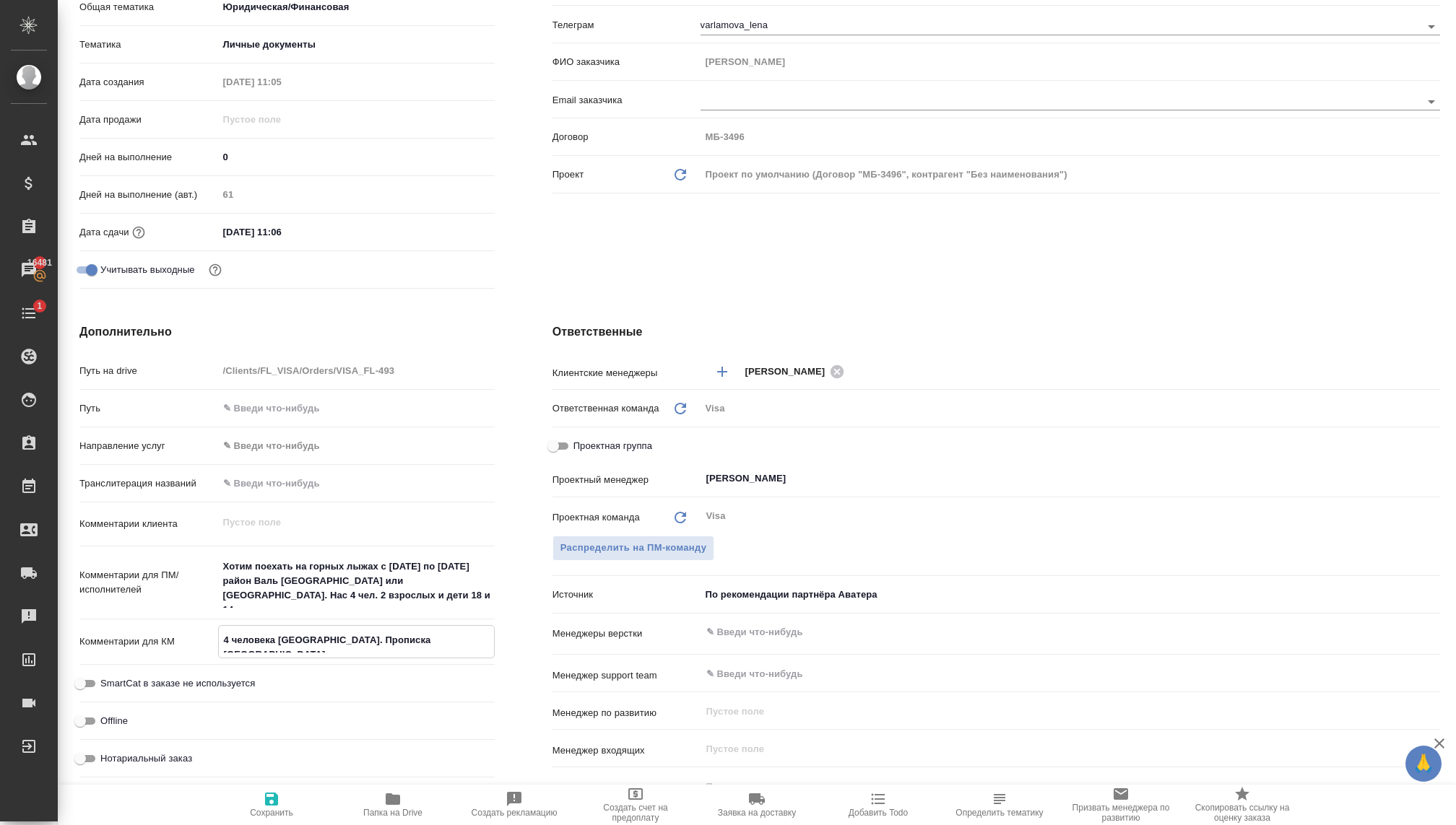
type textarea "x"
type textarea "4 человека Италия. Прописка Москва. ё"
type textarea "x"
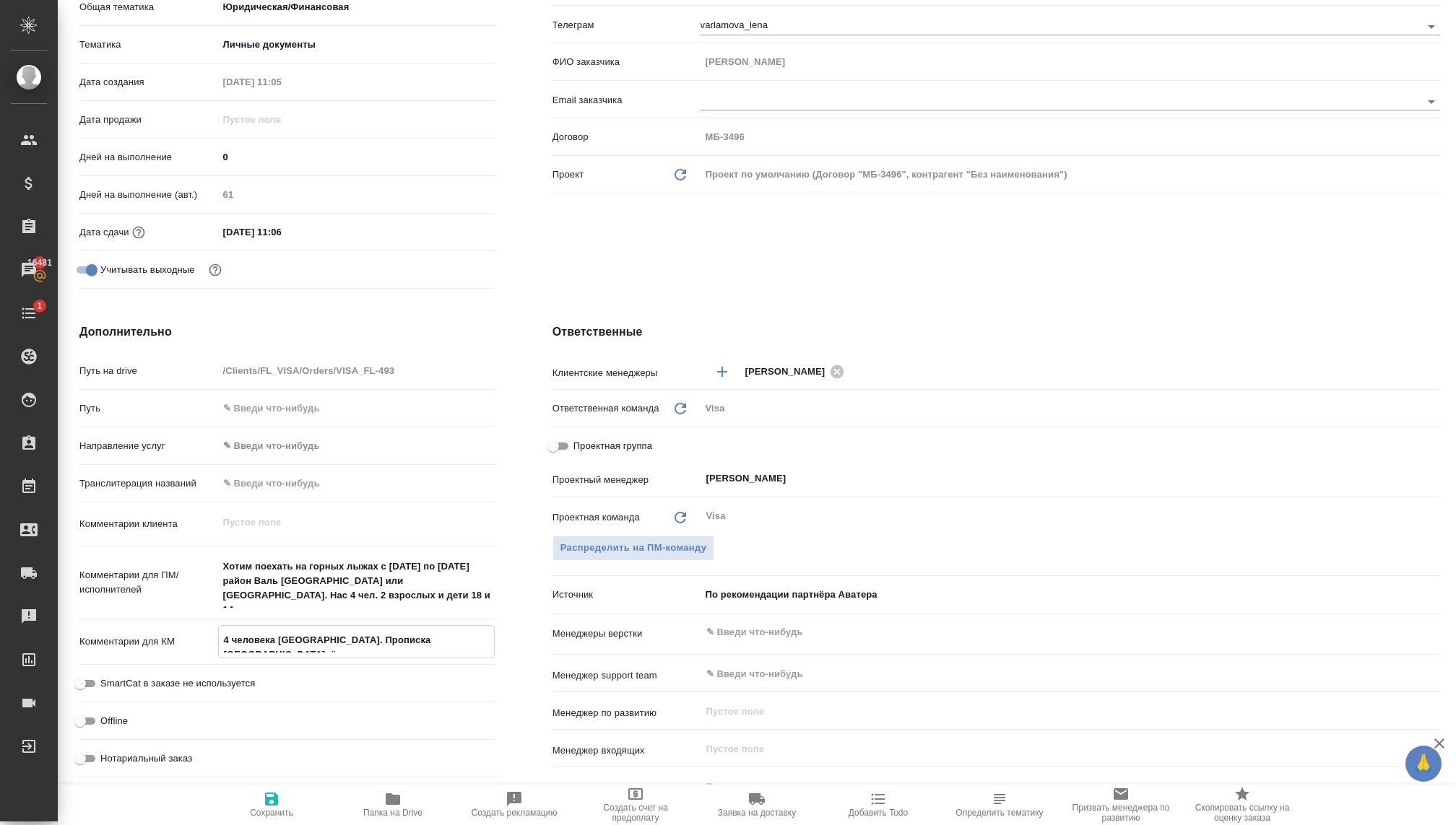
type textarea "x"
type textarea "4 человека Италия. Прописка Москва."
type textarea "x"
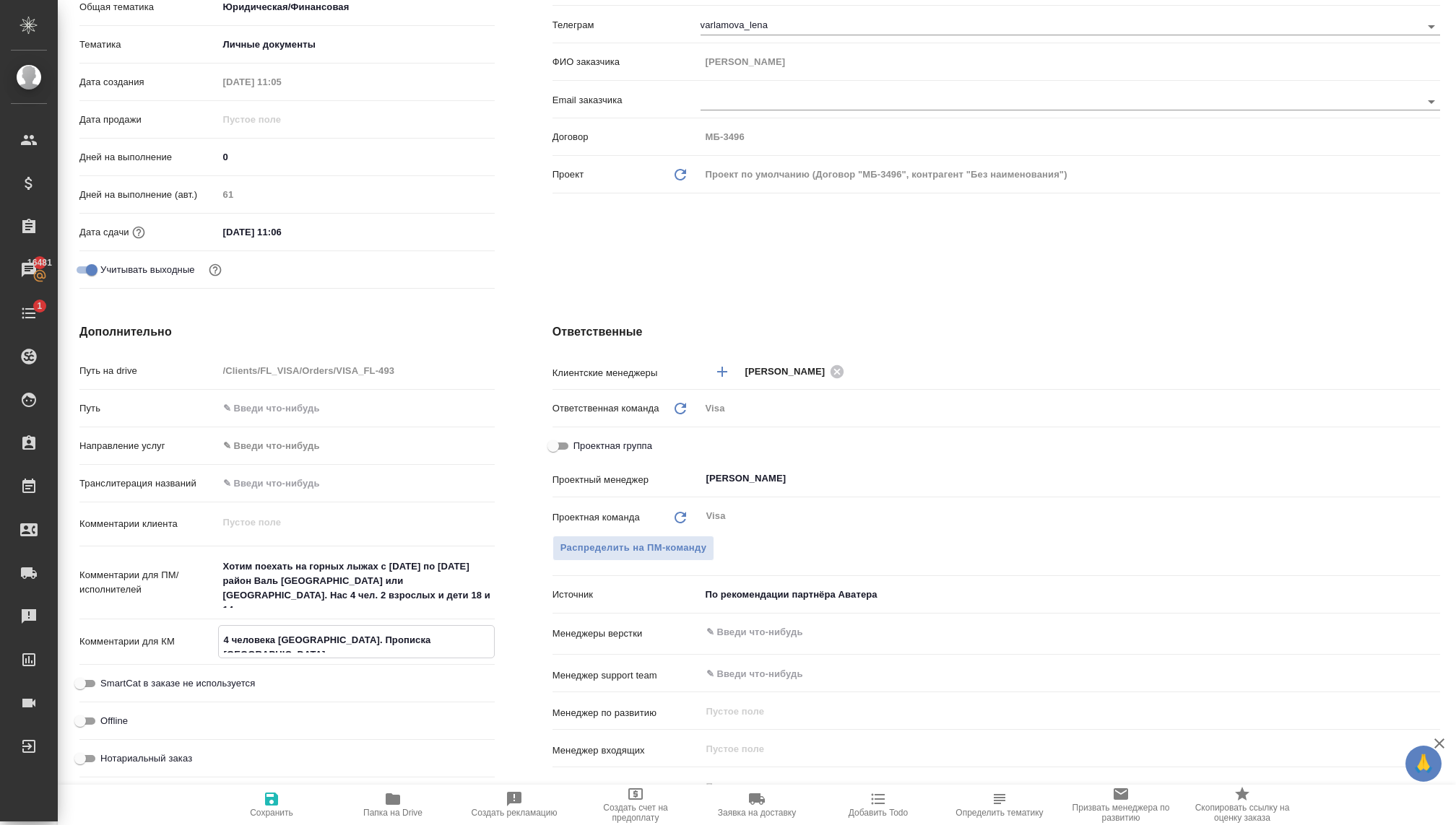
type textarea "x"
type textarea "4 человека Италия. Прописка Москва. /"
type textarea "x"
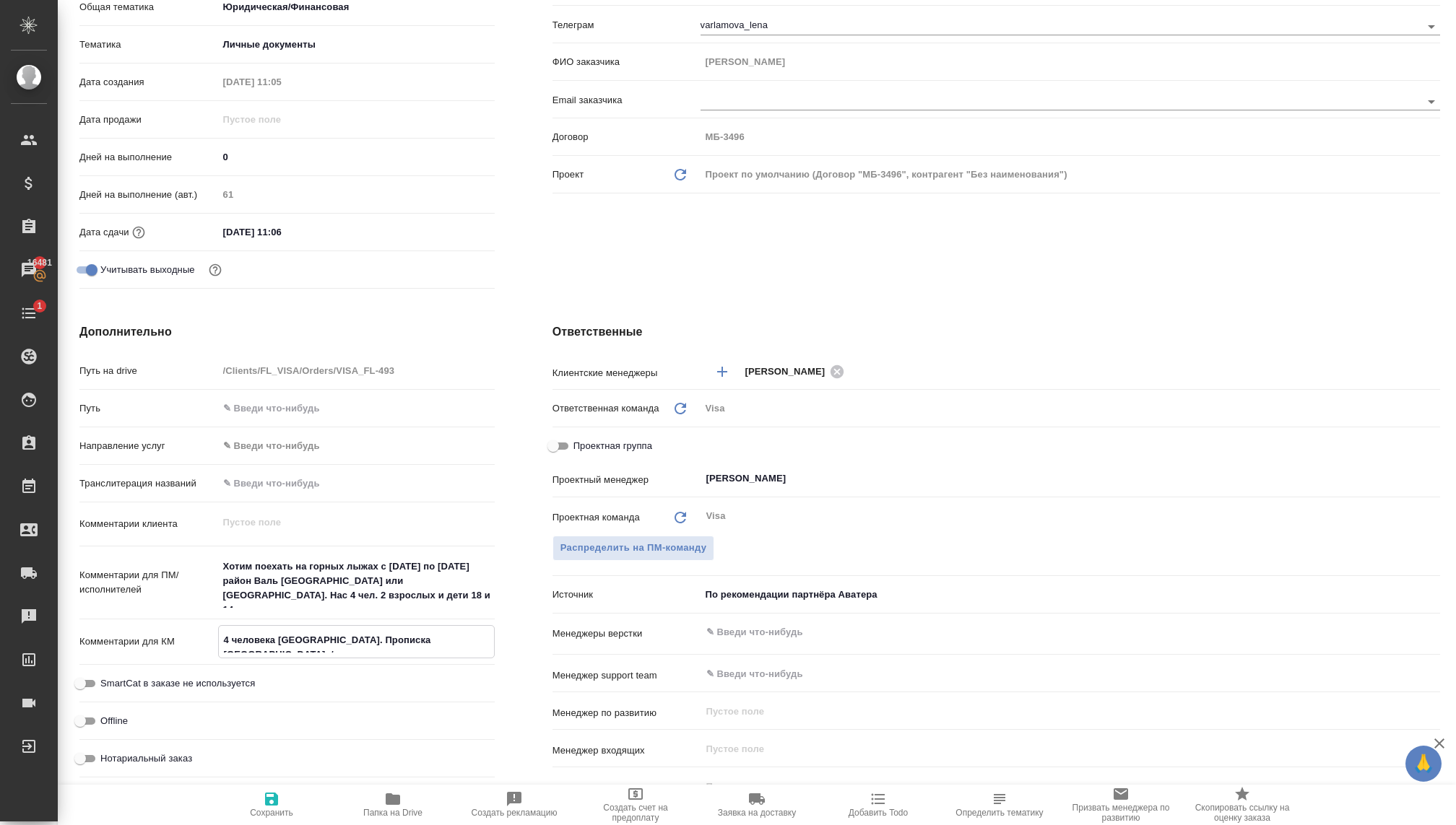
type textarea "4 человека Италия. Прописка Москва. /"
type textarea "x"
type textarea "4 человека Италия. Прописка Москва. / 3"
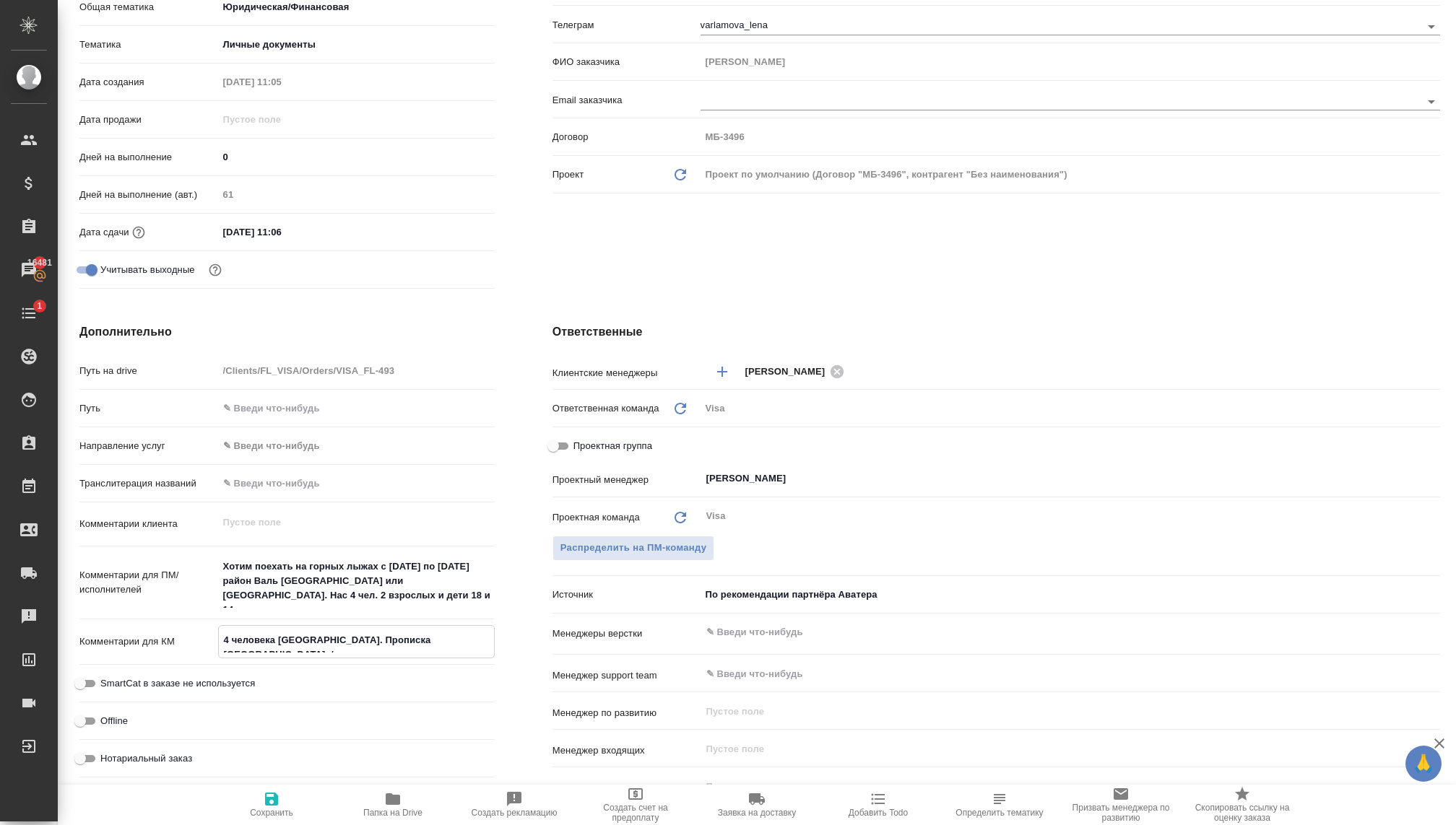
type textarea "x"
type textarea "4 человека Италия. Прописка Москва. / 31"
type textarea "x"
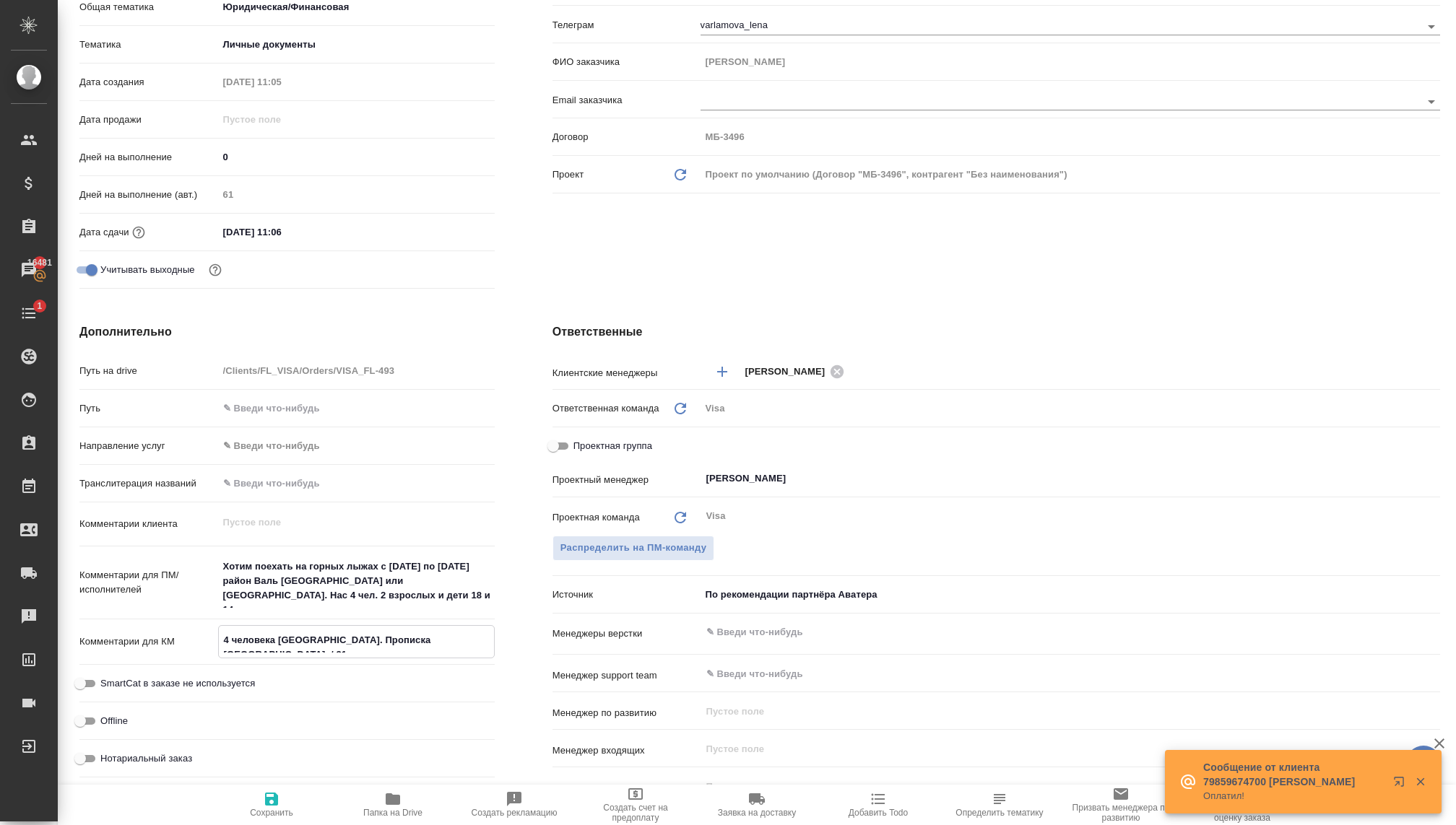
type textarea "x"
type textarea "4 человека Италия. Прописка Москва. / 316"
type textarea "x"
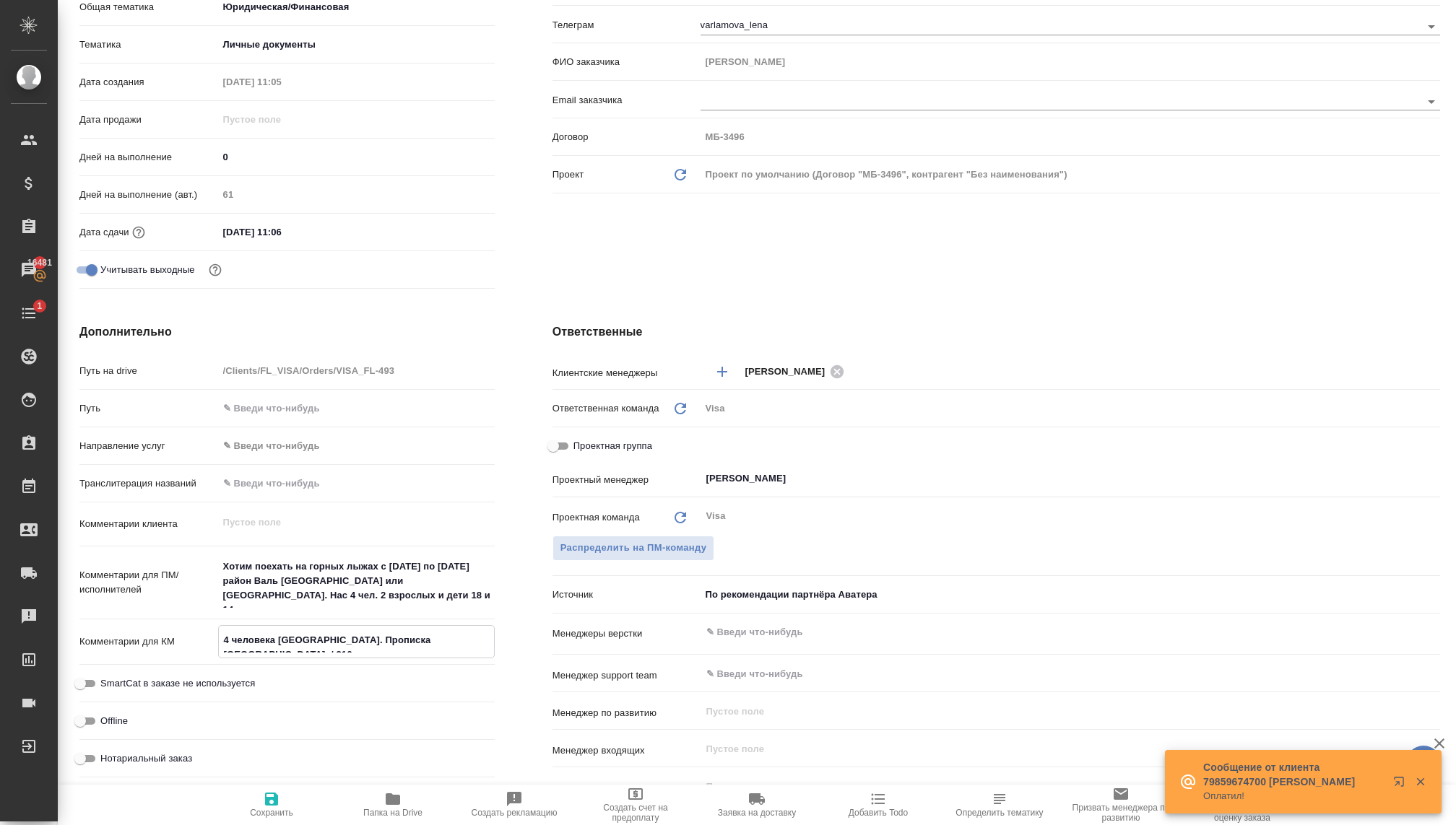
type textarea "x"
type textarea "4 человека Италия. Прописка Москва. / 3160"
type textarea "x"
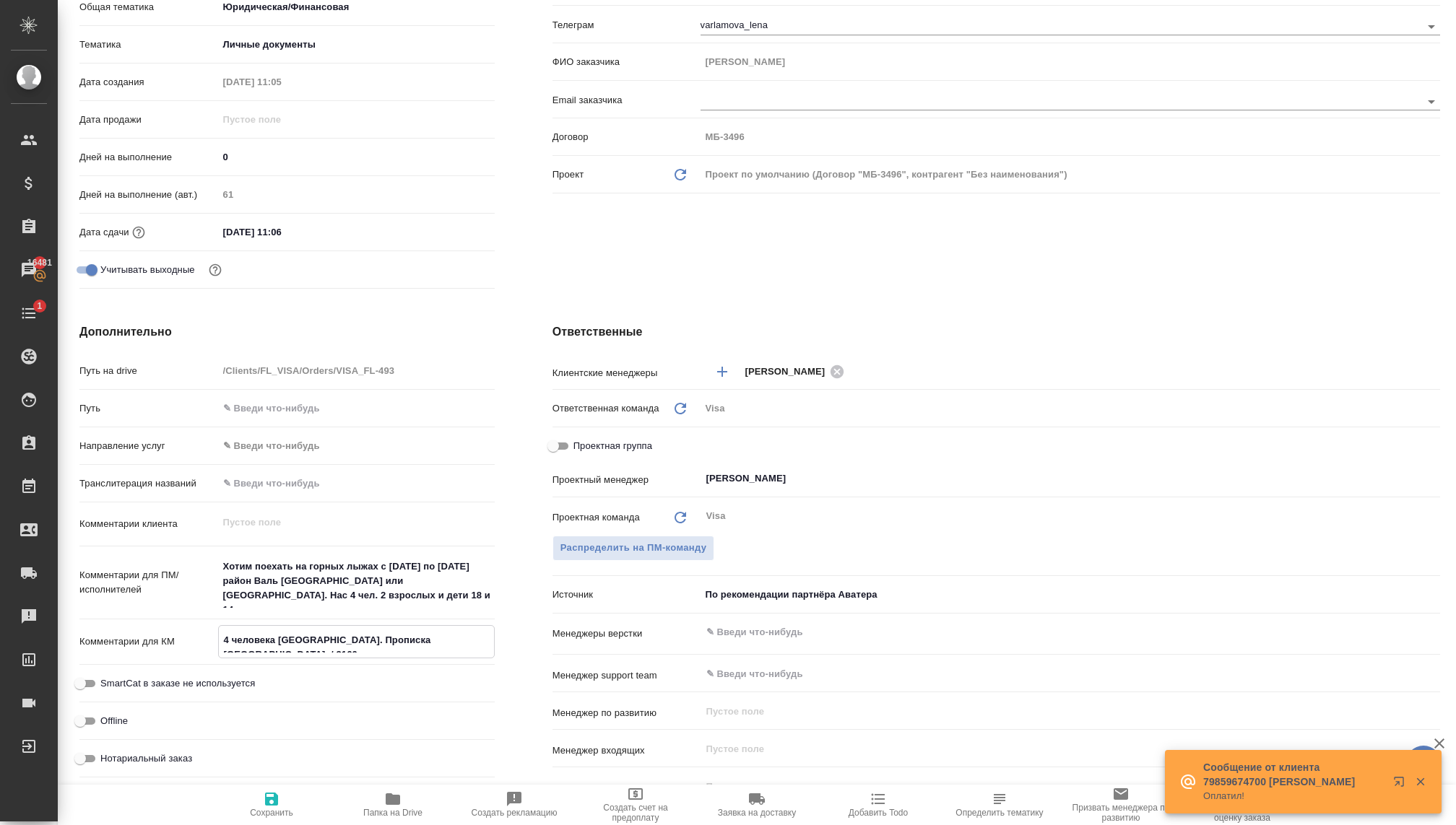
type textarea "4 человека Италия. Прописка Москва. / 31600"
type textarea "x"
type textarea "4 человека Италия. Прописка Москва. / 31600"
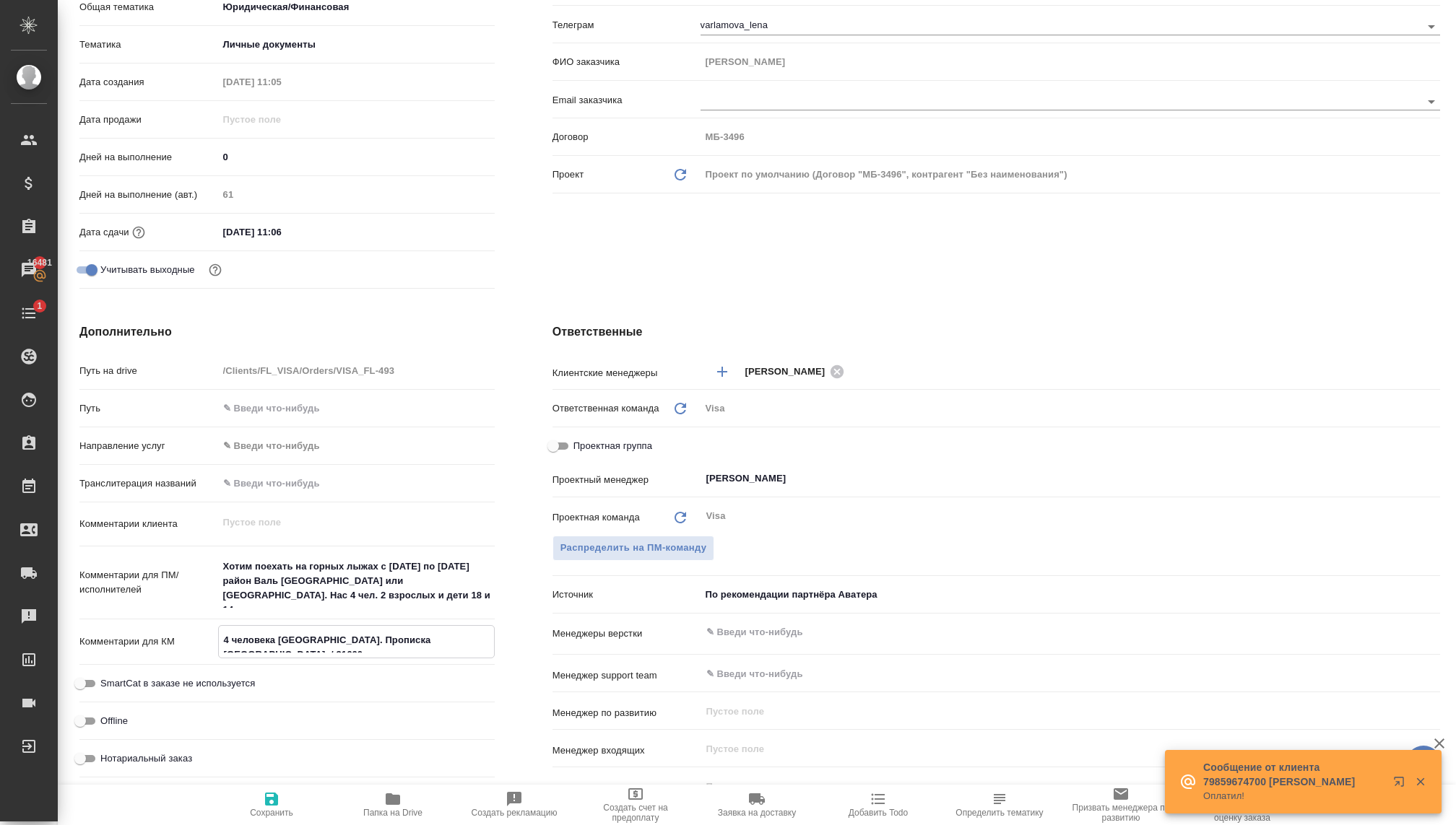
type textarea "x"
type textarea "4 человека Италия. Прописка Москва. / 31600 к"
type textarea "x"
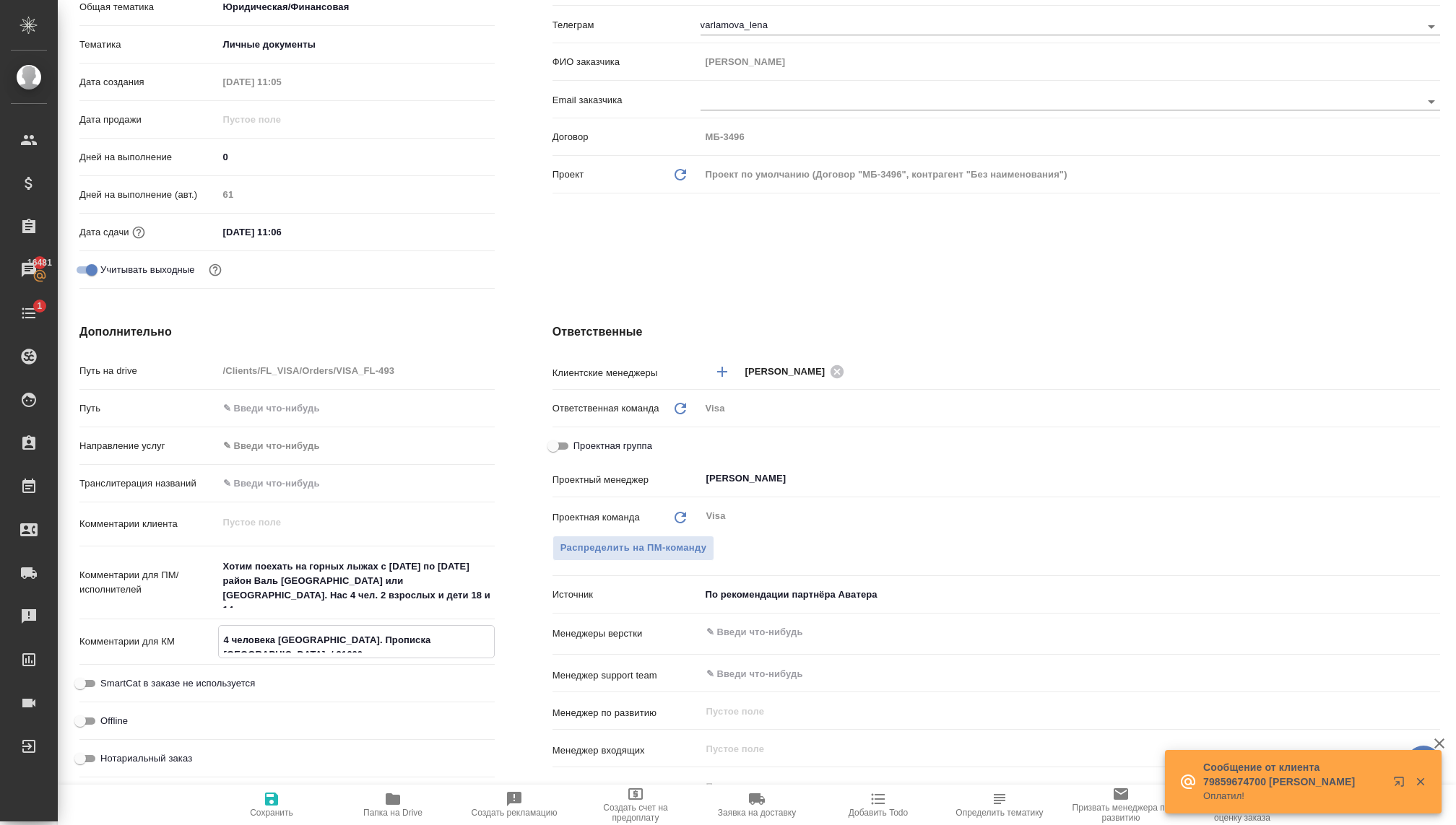
type textarea "4 человека Италия. Прописка Москва. / 31600 к"
type textarea "x"
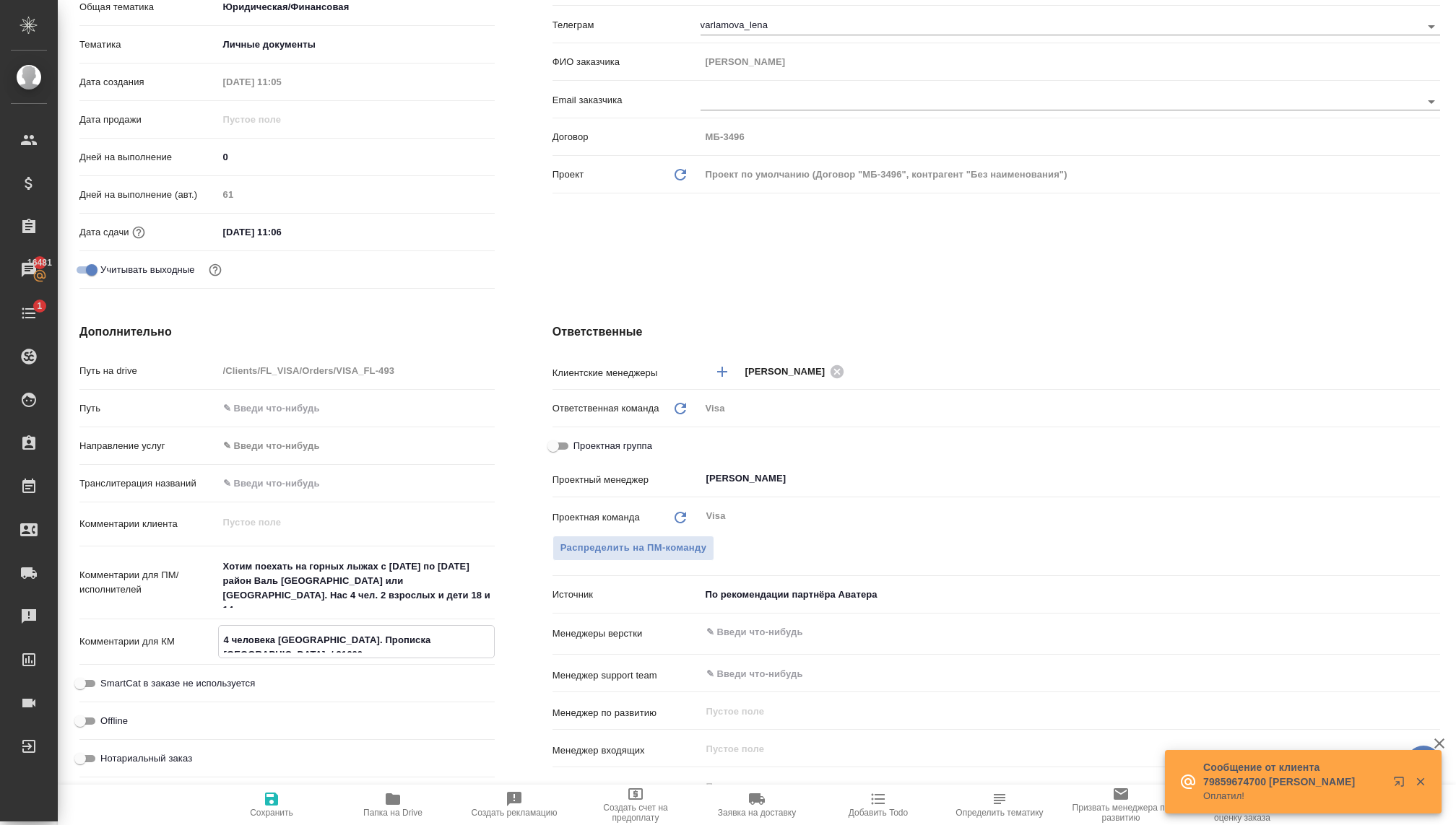
type textarea "x"
type textarea "4 человека Италия. Прописка Москва. / 31600 к о"
type textarea "x"
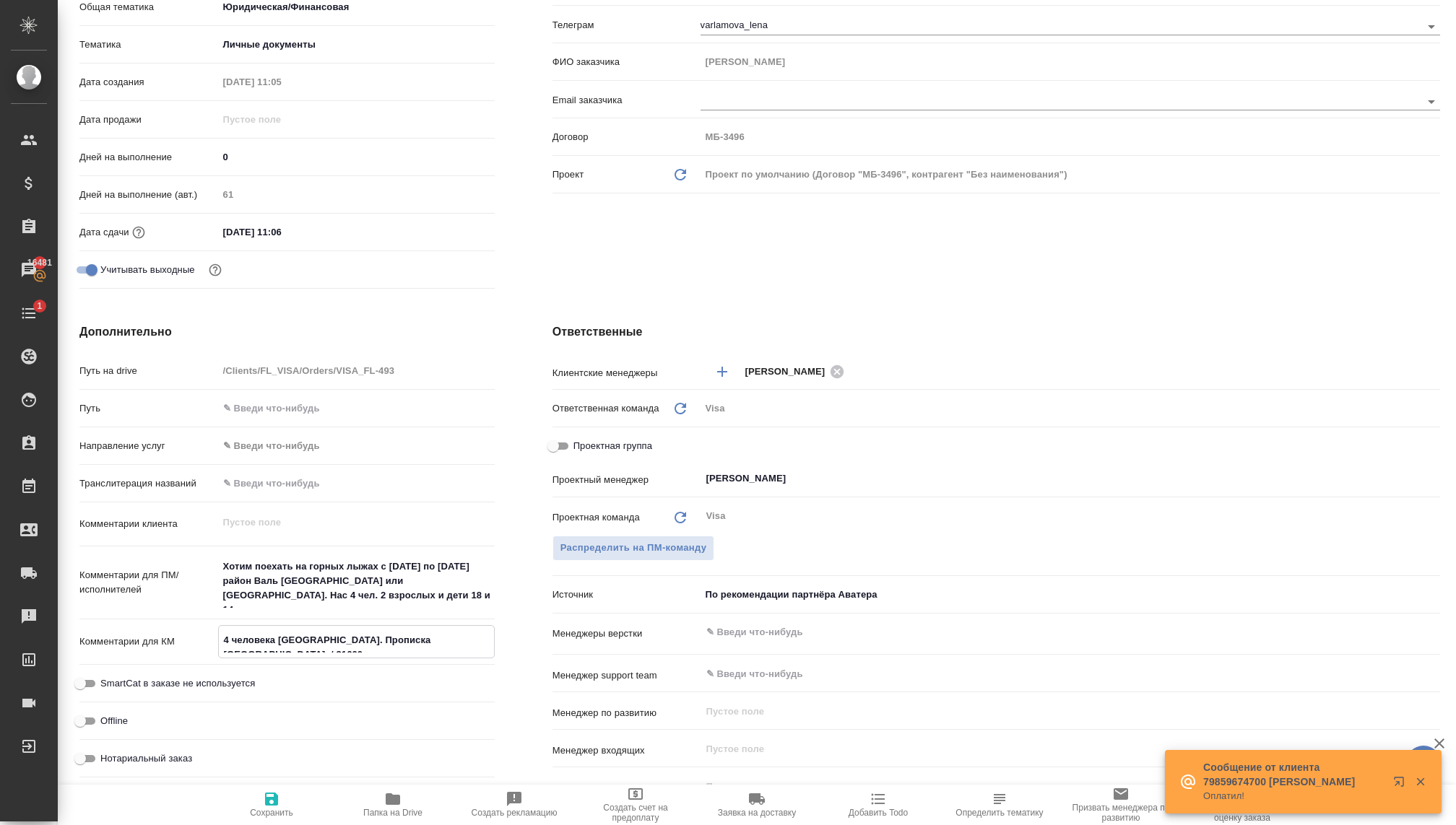
type textarea "4 человека Италия. Прописка Москва. / 31600 к оп"
type textarea "x"
type textarea "4 человека Италия. Прописка Москва. / 31600 к опл"
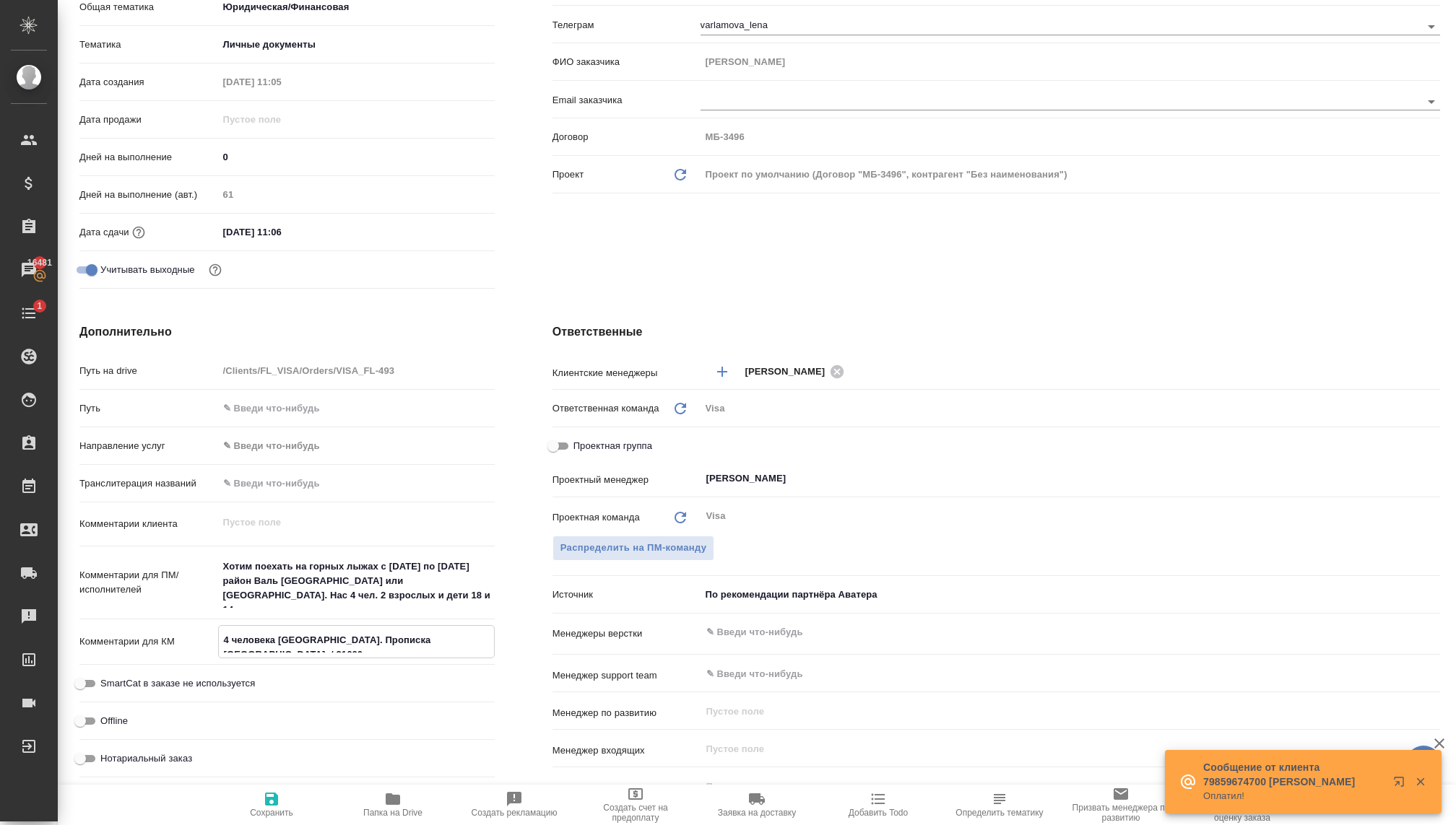
type textarea "x"
type textarea "4 человека Италия. Прописка Москва. / 31600 к опла"
type textarea "x"
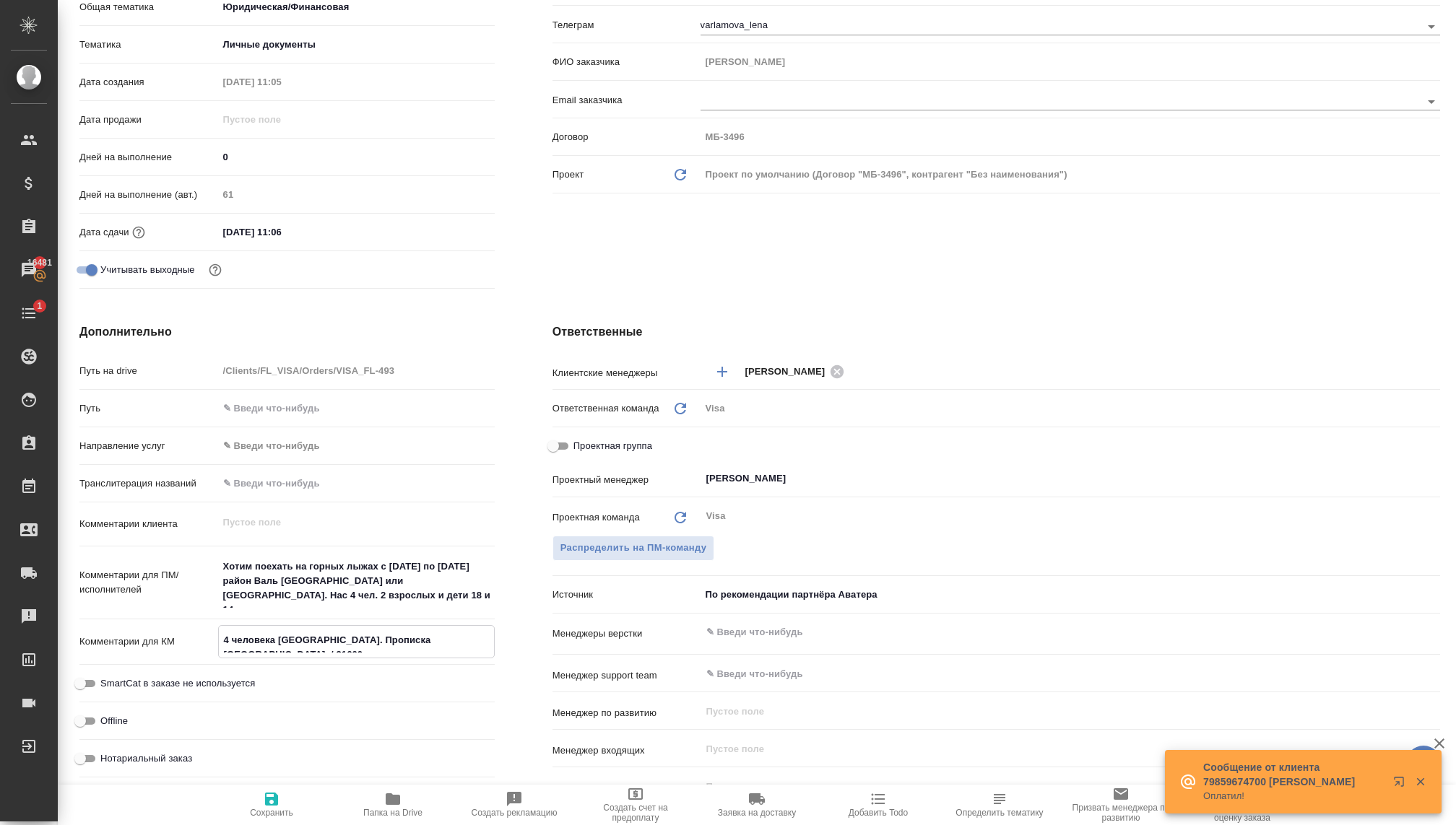
type textarea "x"
type textarea "4 человека Италия. Прописка Москва. / 31600 к оплат"
type textarea "x"
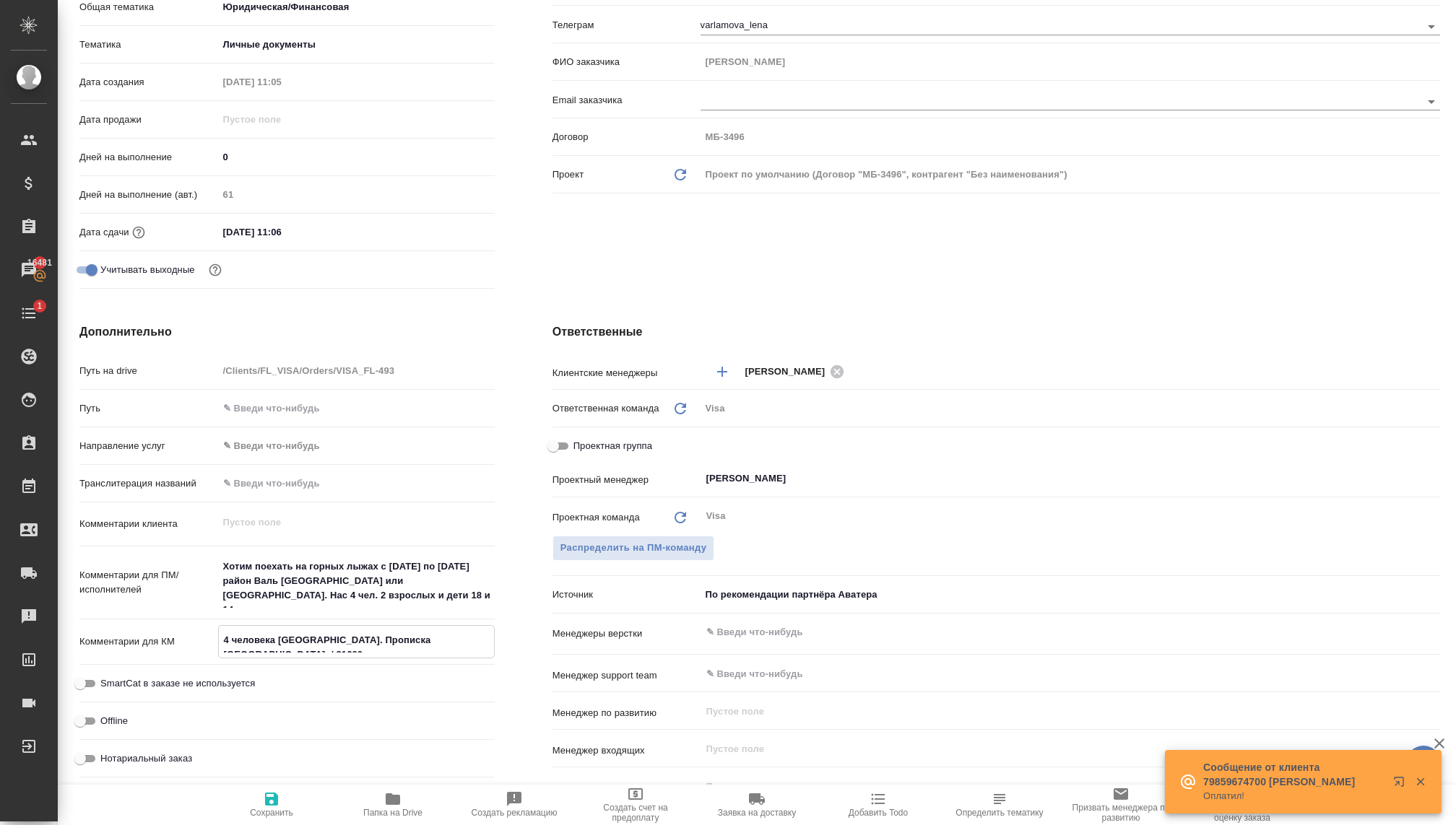
type textarea "x"
type textarea "4 человека Италия. Прописка Москва. / 31600 к оплате"
type textarea "x"
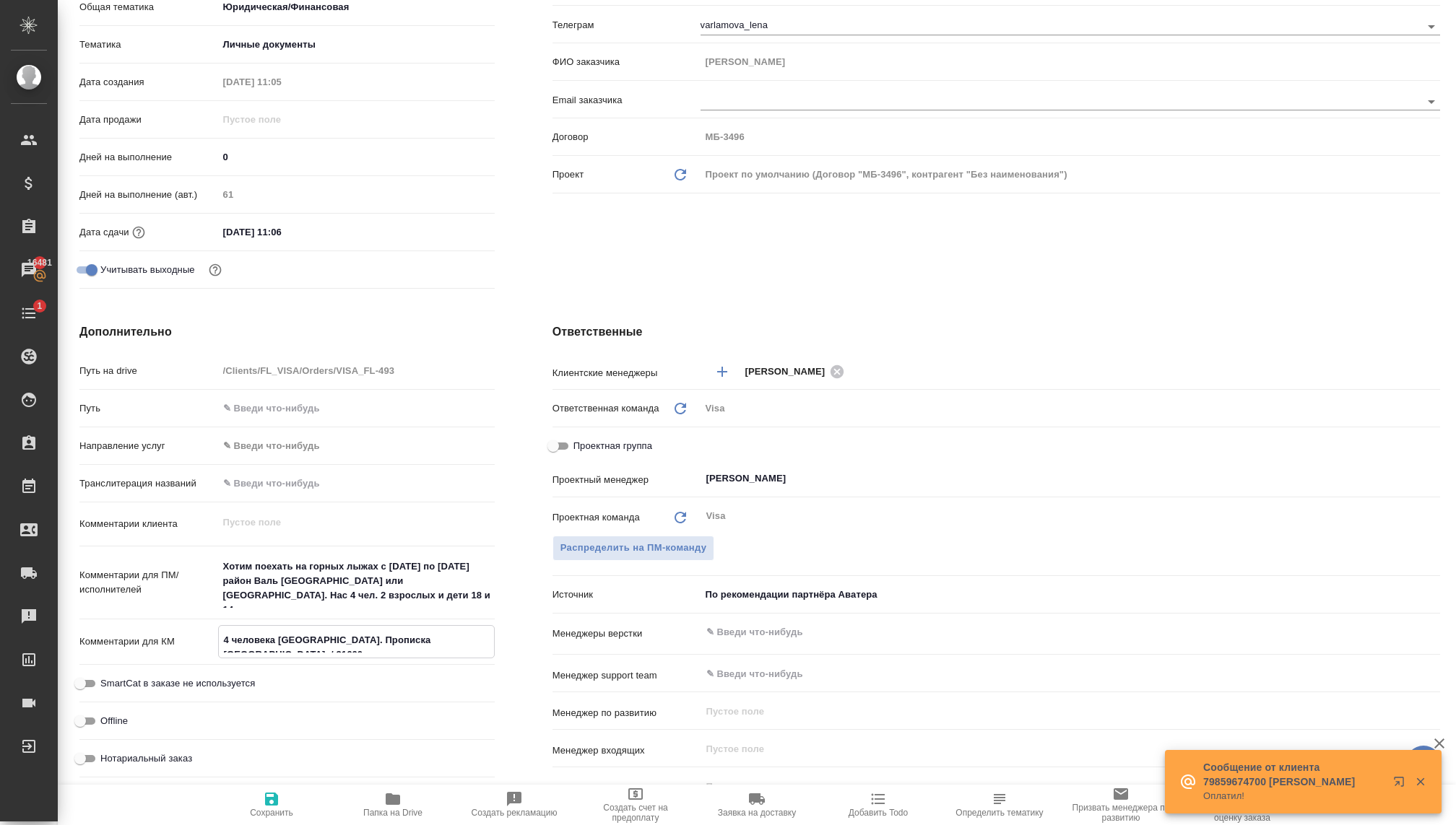
type textarea "4 человека Италия. Прописка Москва. / 31600 к оплате,"
type textarea "x"
type textarea "4 человека Италия. Прописка Москва. / 31600 к оплате,"
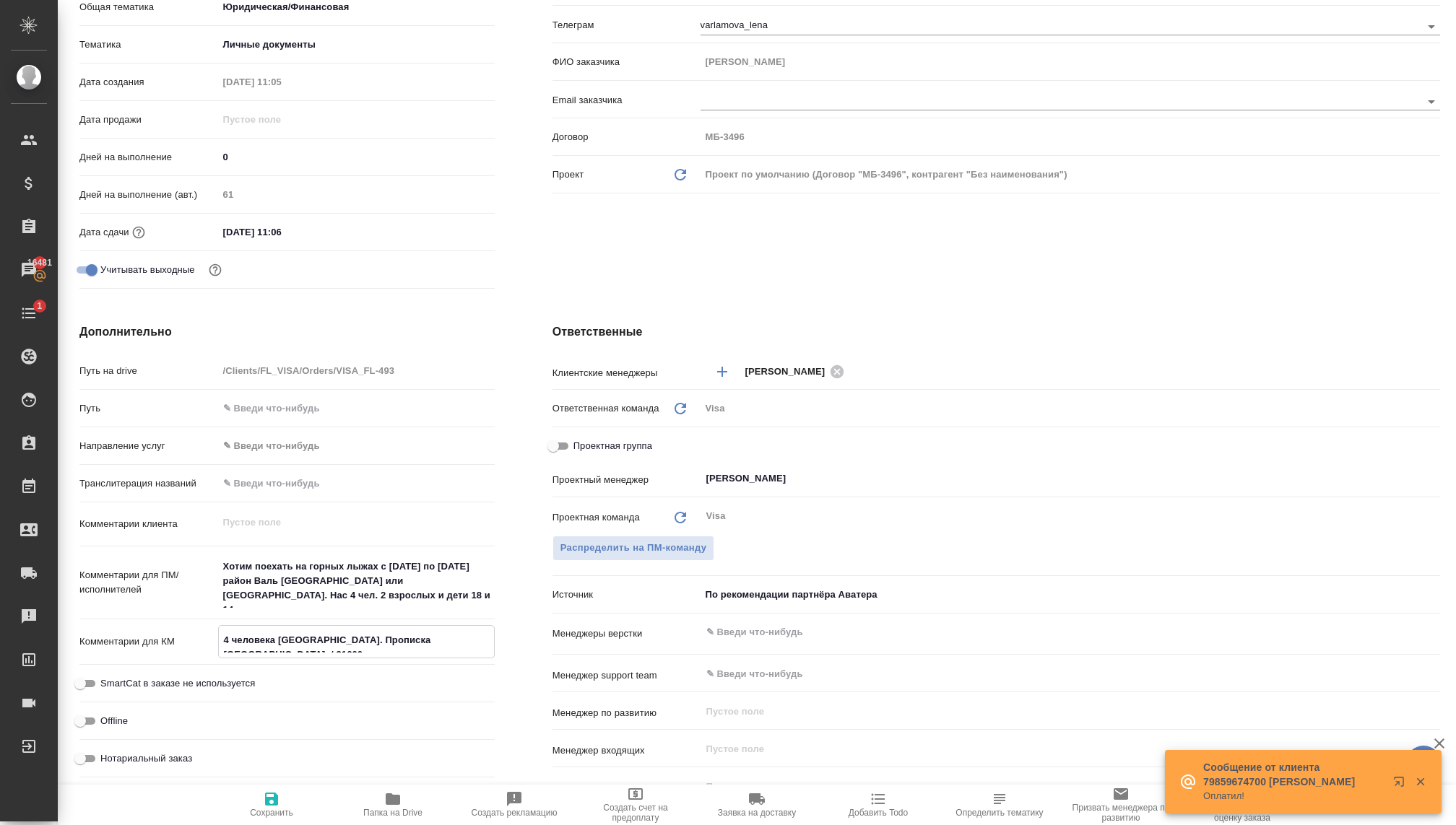
type textarea "x"
type textarea "4 человека Италия. Прописка Москва. / 31600 к оплате, т"
type textarea "x"
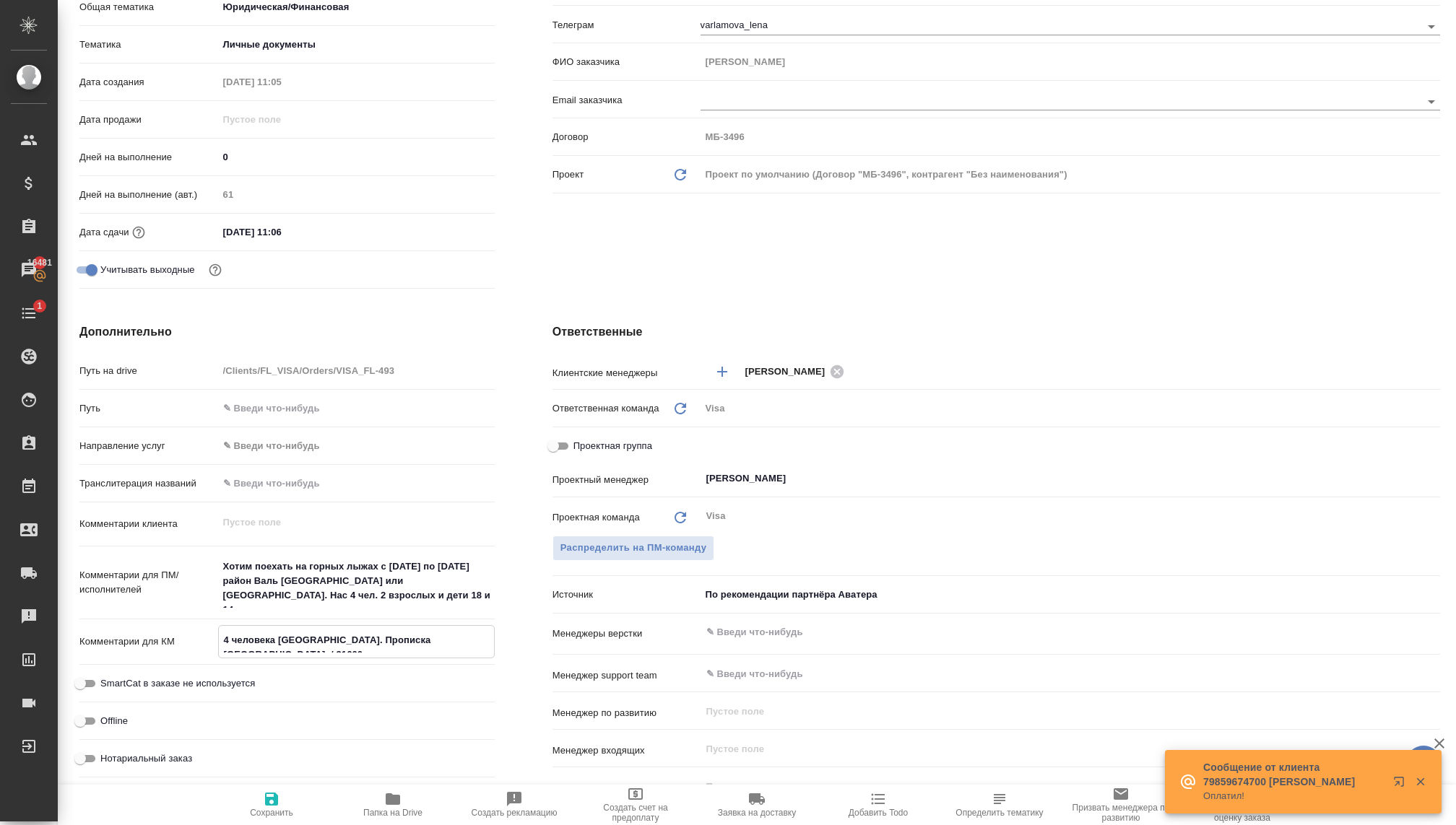
type textarea "x"
type textarea "4 человека Италия. Прописка Москва. / 31600 к оплате, те"
type textarea "x"
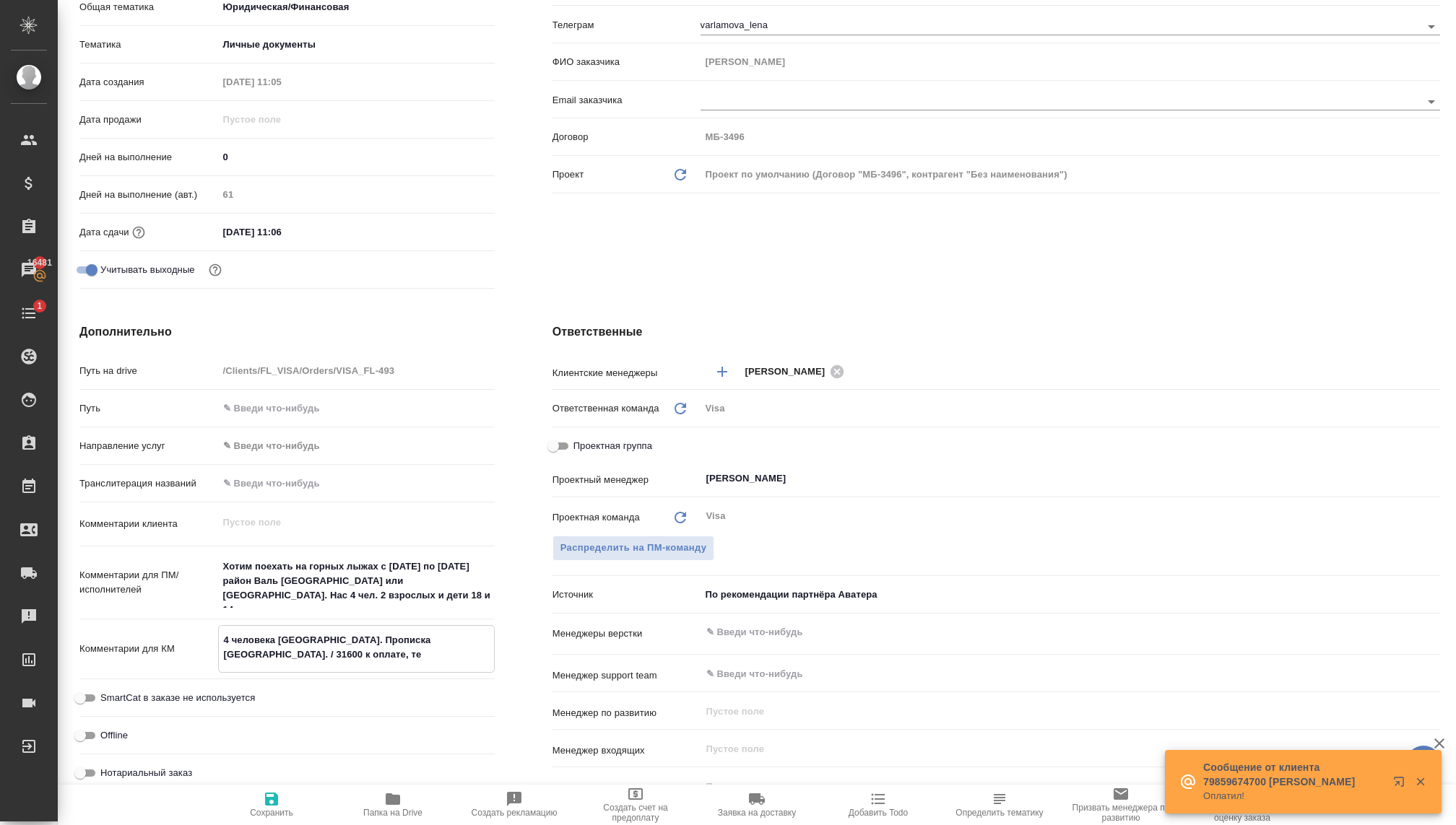
type textarea "x"
type textarea "4 человека Италия. Прописка Москва. / 31600 к оплате, тер"
type textarea "x"
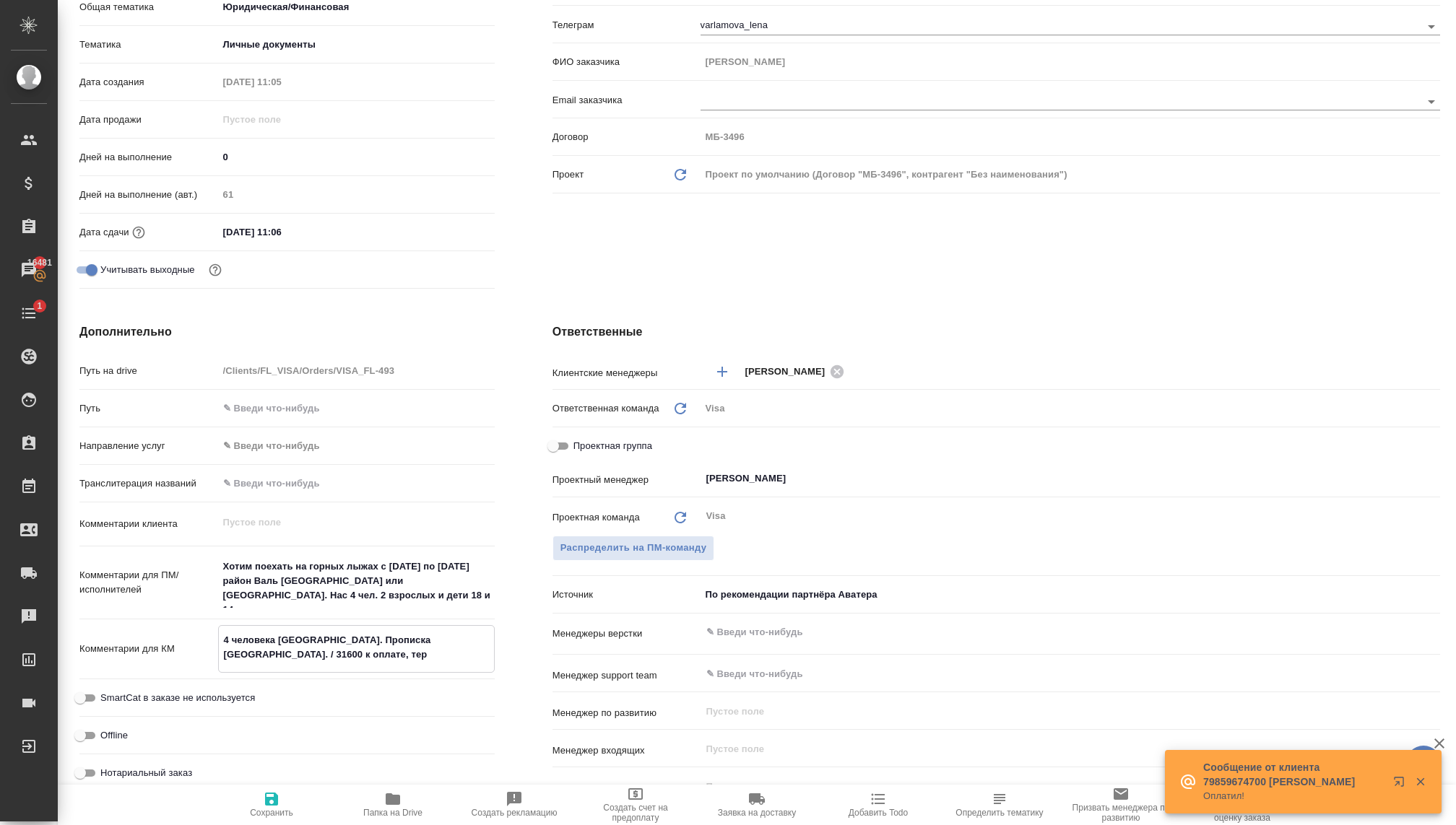
type textarea "4 человека Италия. Прописка Москва. / 31600 к оплате, тера"
type textarea "x"
type textarea "4 человека Италия. Прописка Москва. / 31600 к оплате, тера"
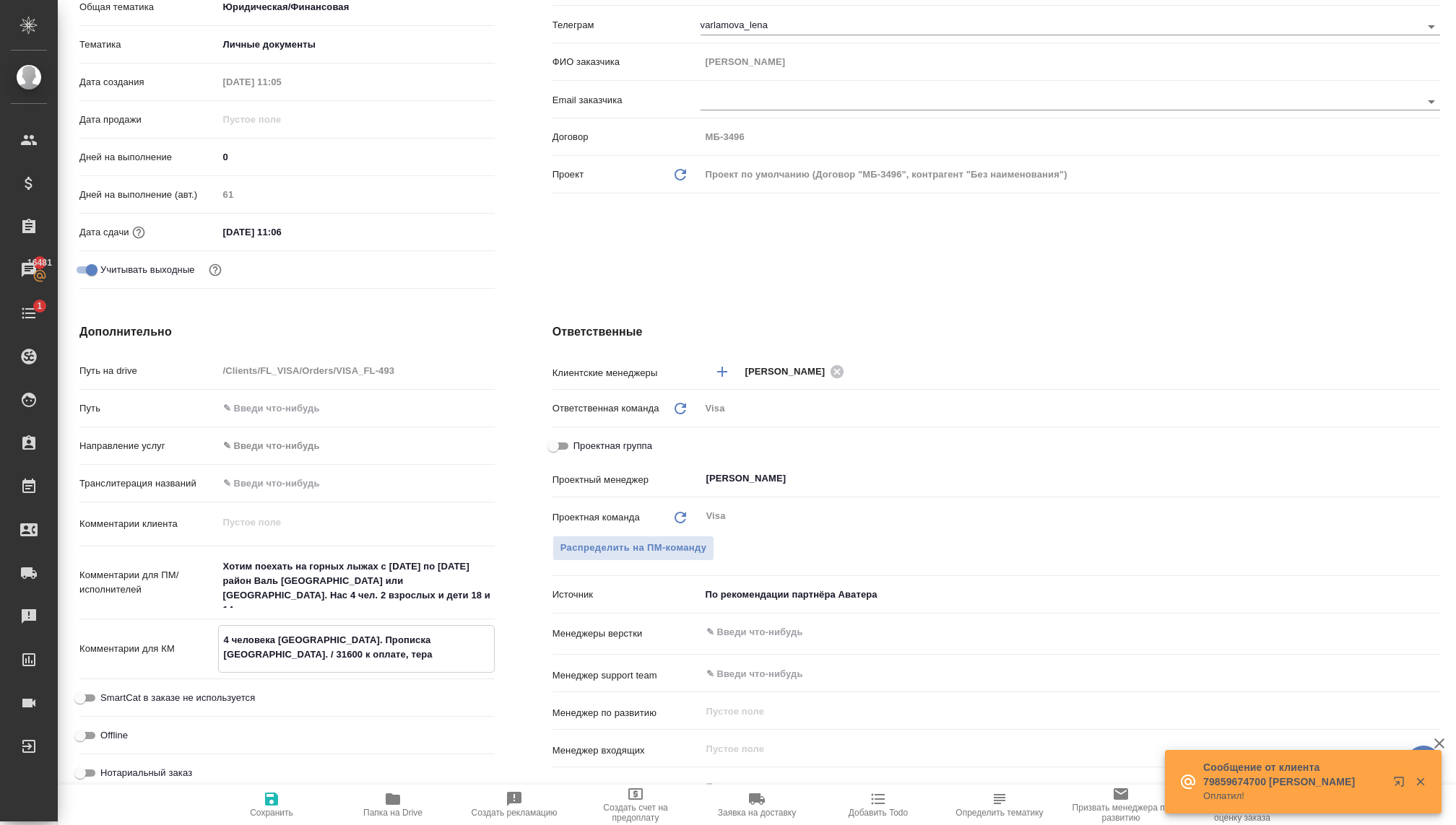
type textarea "x"
type textarea "4 человека Италия. Прописка Москва. / 31600 к оплате, тера к"
type textarea "x"
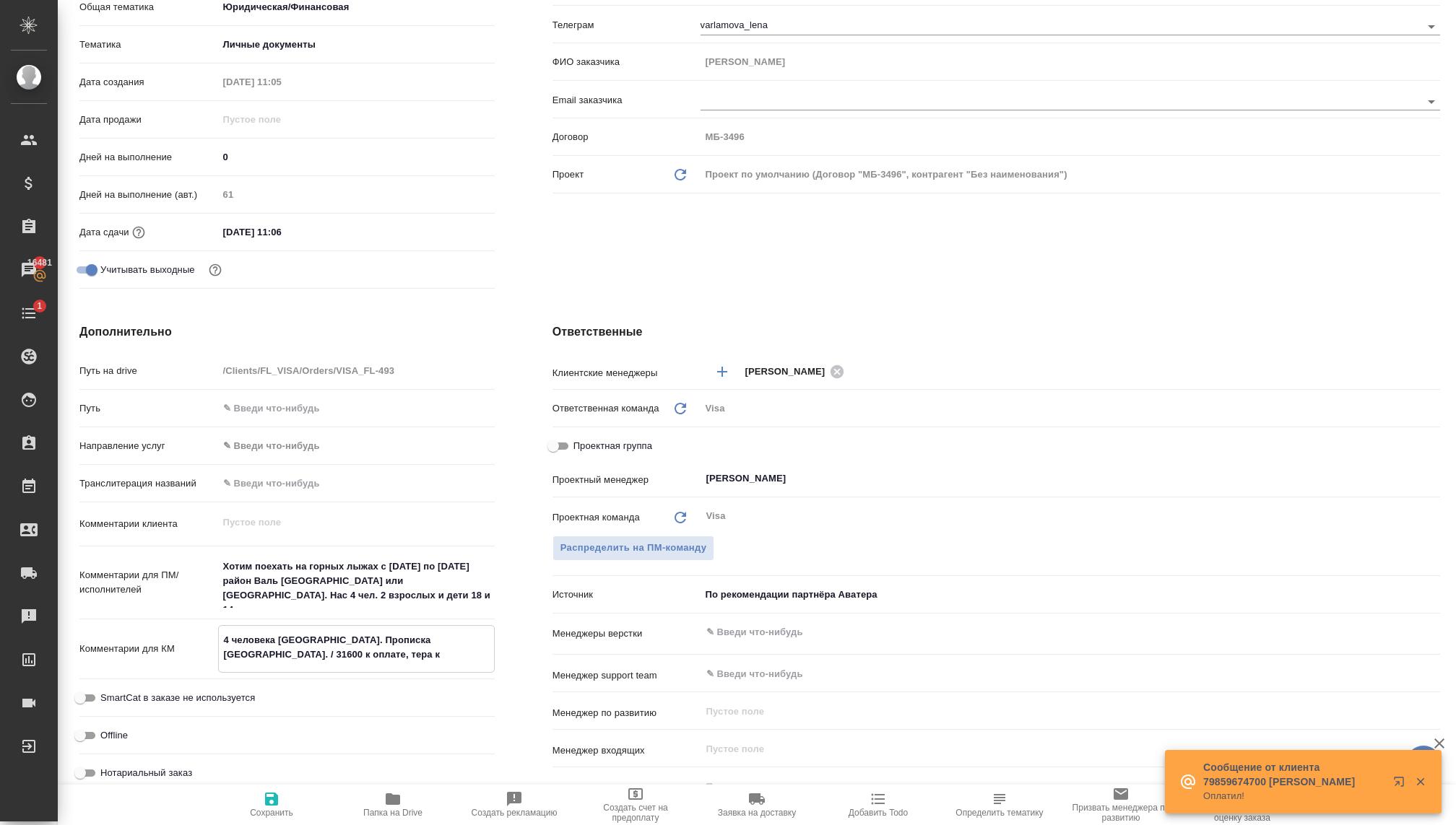
type textarea "x"
type textarea "4 человека Италия. Прописка Москва. / 31600 к оплате, тера ко"
type textarea "x"
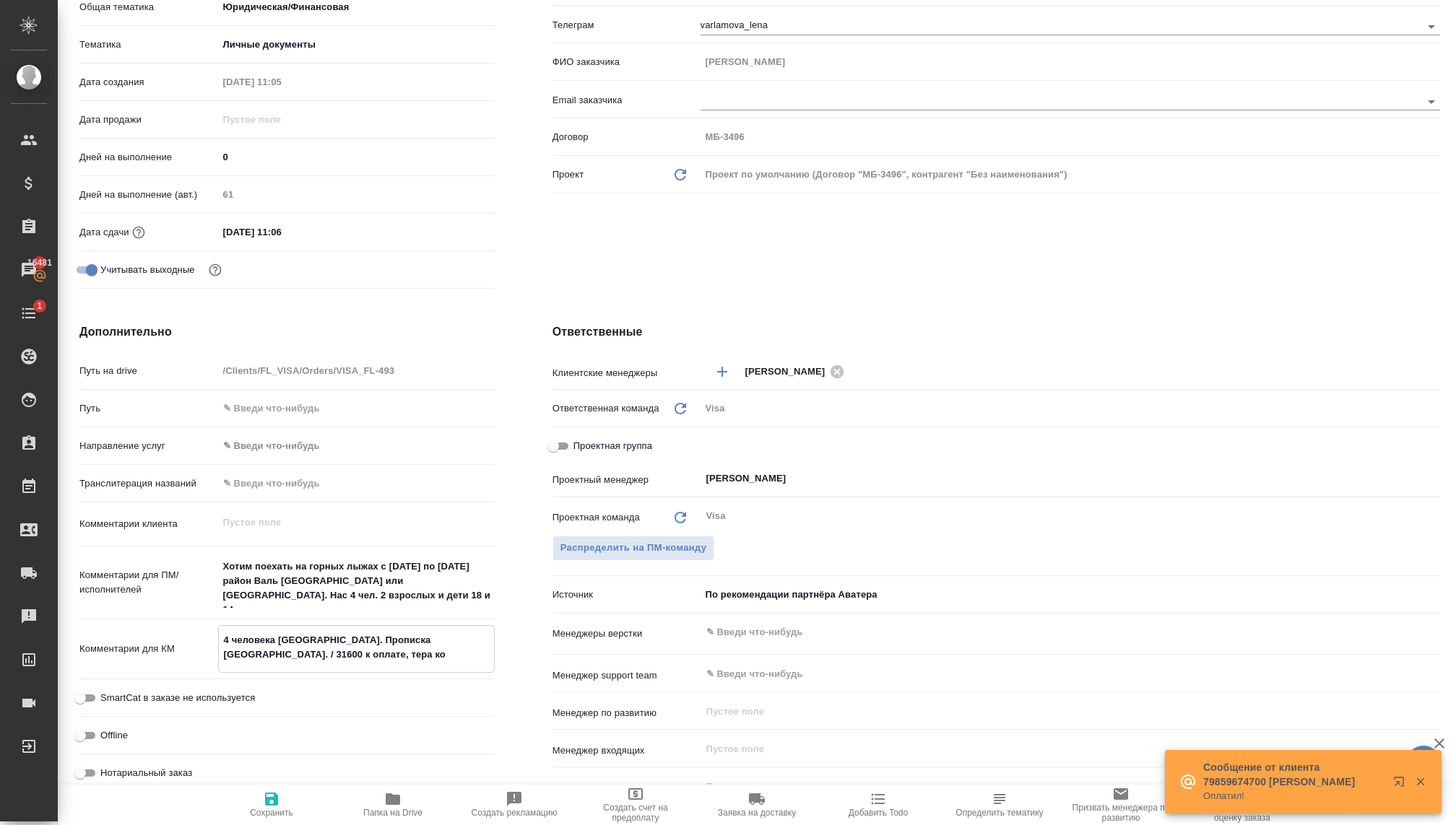
type textarea "x"
type textarea "4 человека Италия. Прописка Москва. / 31600 к оплате, тера коп"
type textarea "x"
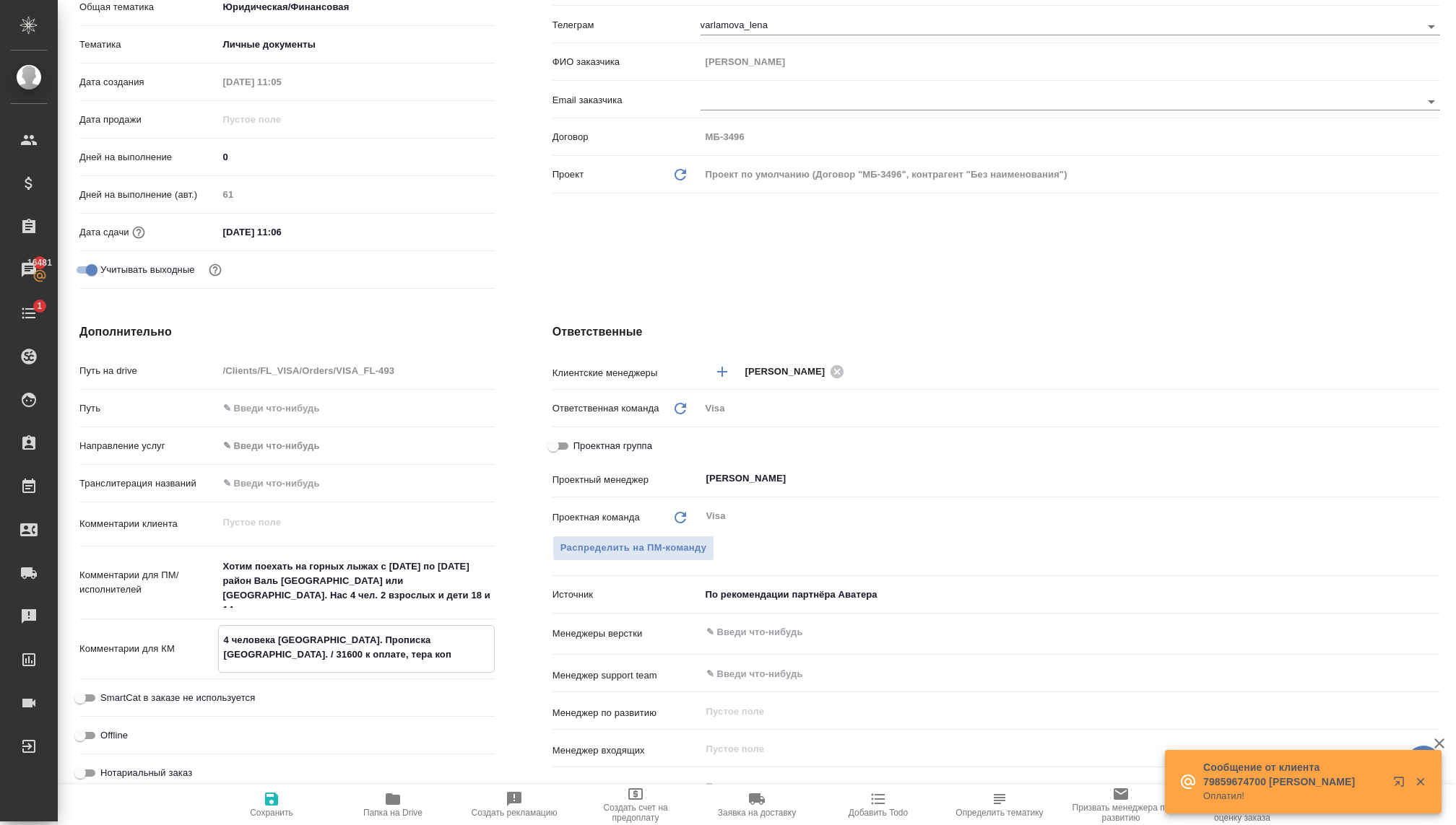
type textarea "4 человека Италия. Прописка Москва. / 31600 к оплате, тера копе"
type textarea "x"
type textarea "4 человека Италия. Прописка Москва. / 31600 к оплате, тера копей"
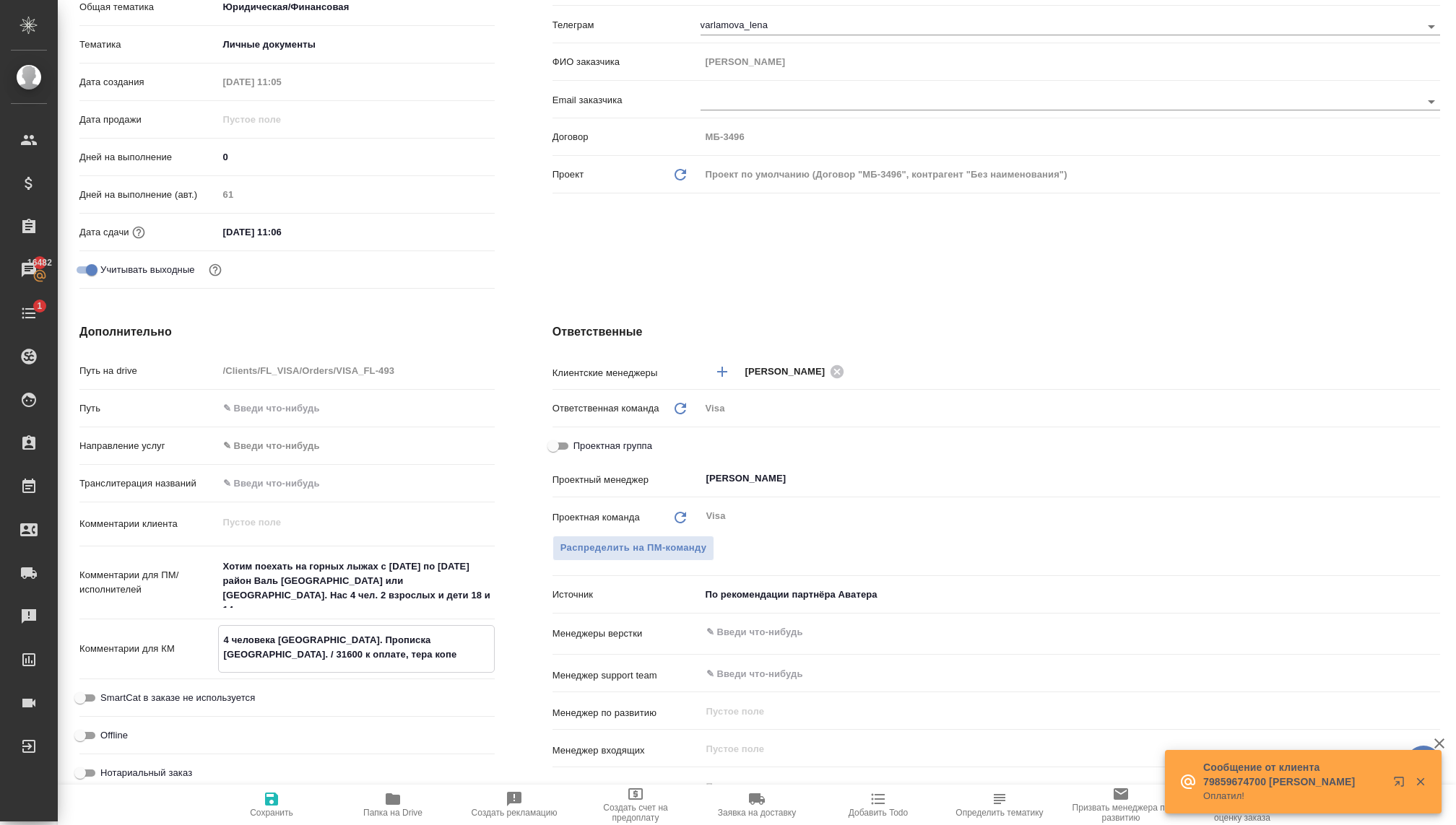
type textarea "x"
type textarea "4 человека Италия. Прописка Москва. / 31600 к оплате, тера копейк"
type textarea "x"
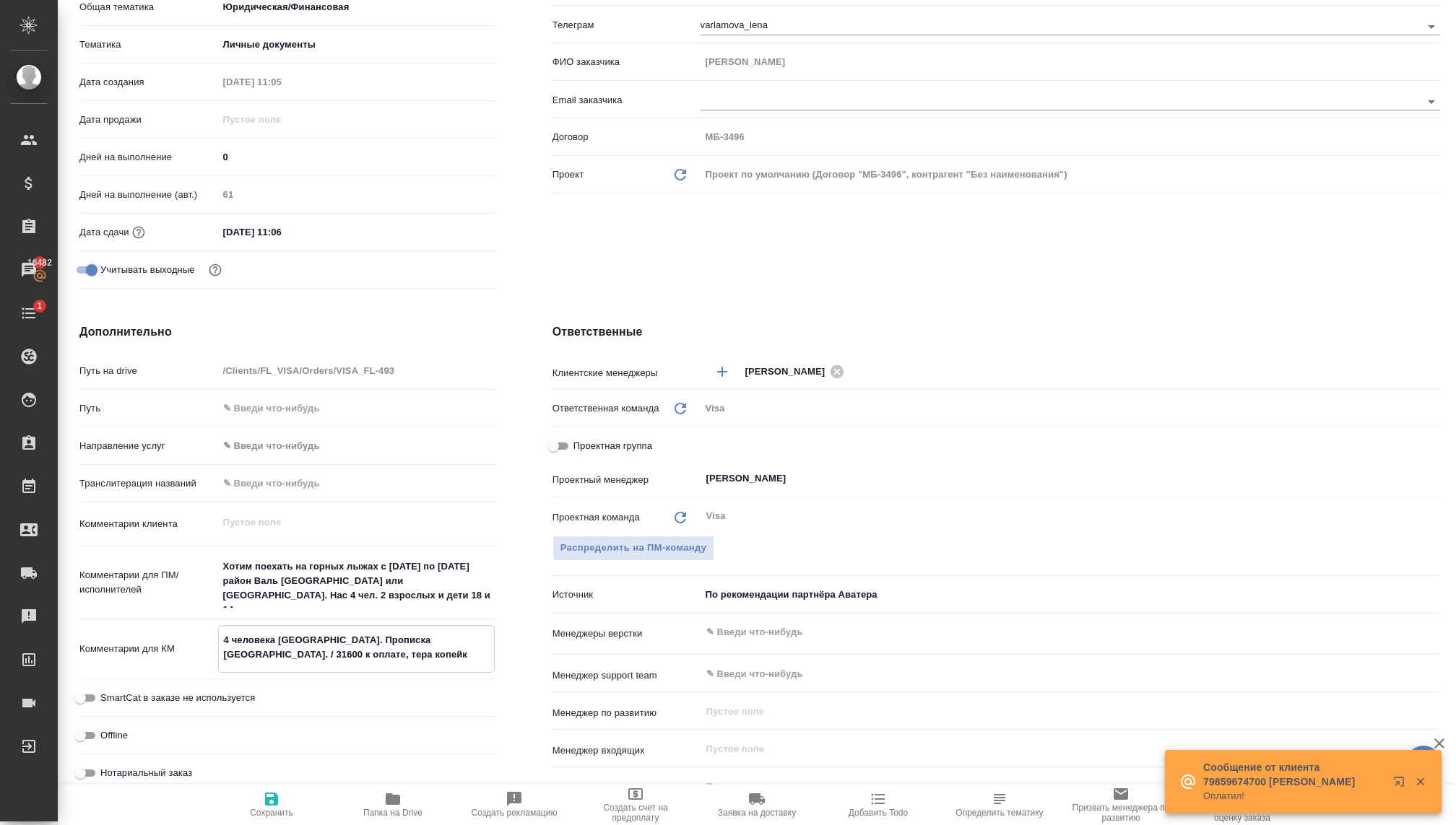
type textarea "4 человека Италия. Прописка Москва. / 31600 к оплате, тера копейки"
type textarea "x"
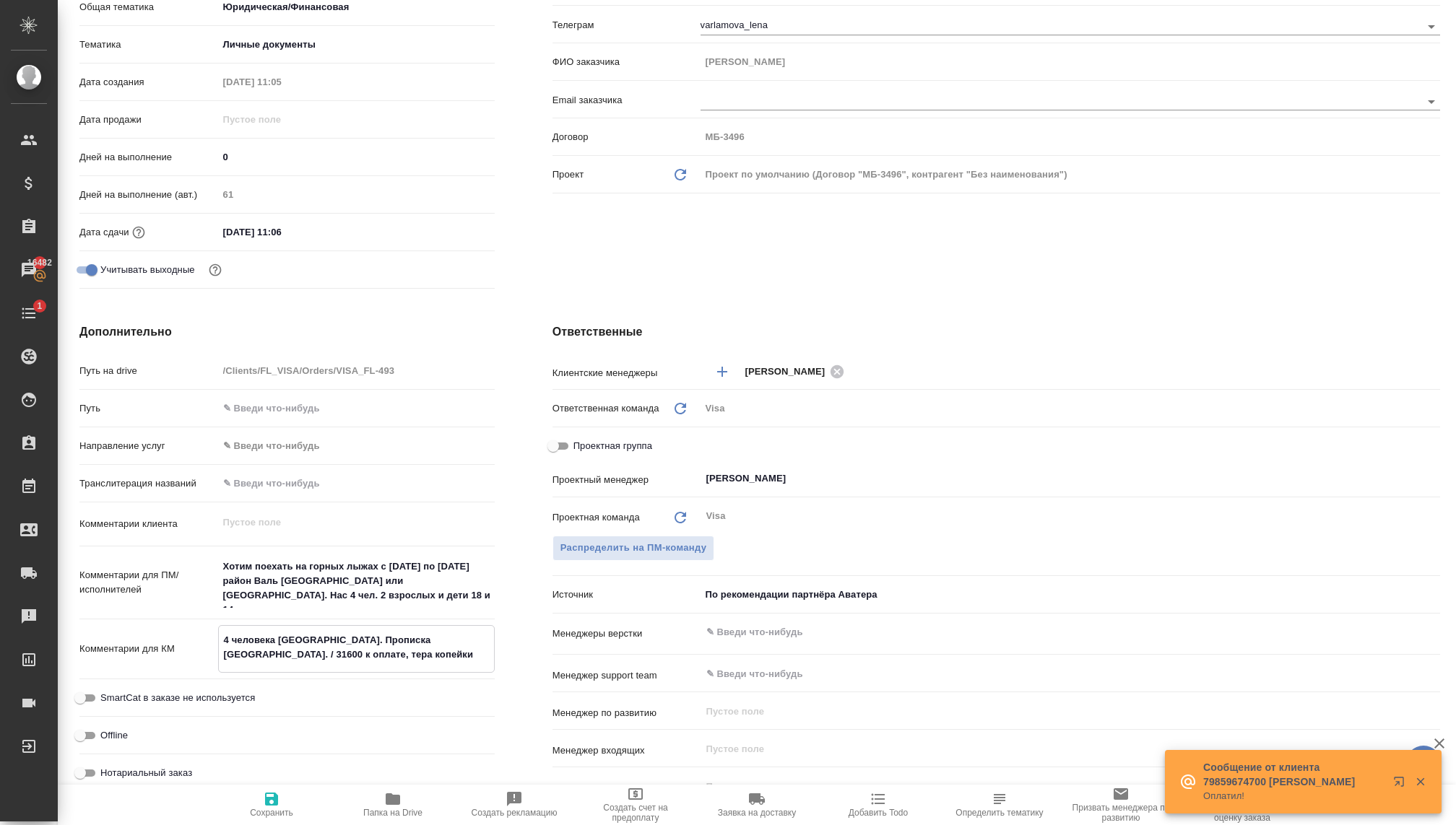
type textarea "x"
type textarea "4 человека Италия. Прописка Москва. / 31600 к оплате, тера копейки"
type textarea "x"
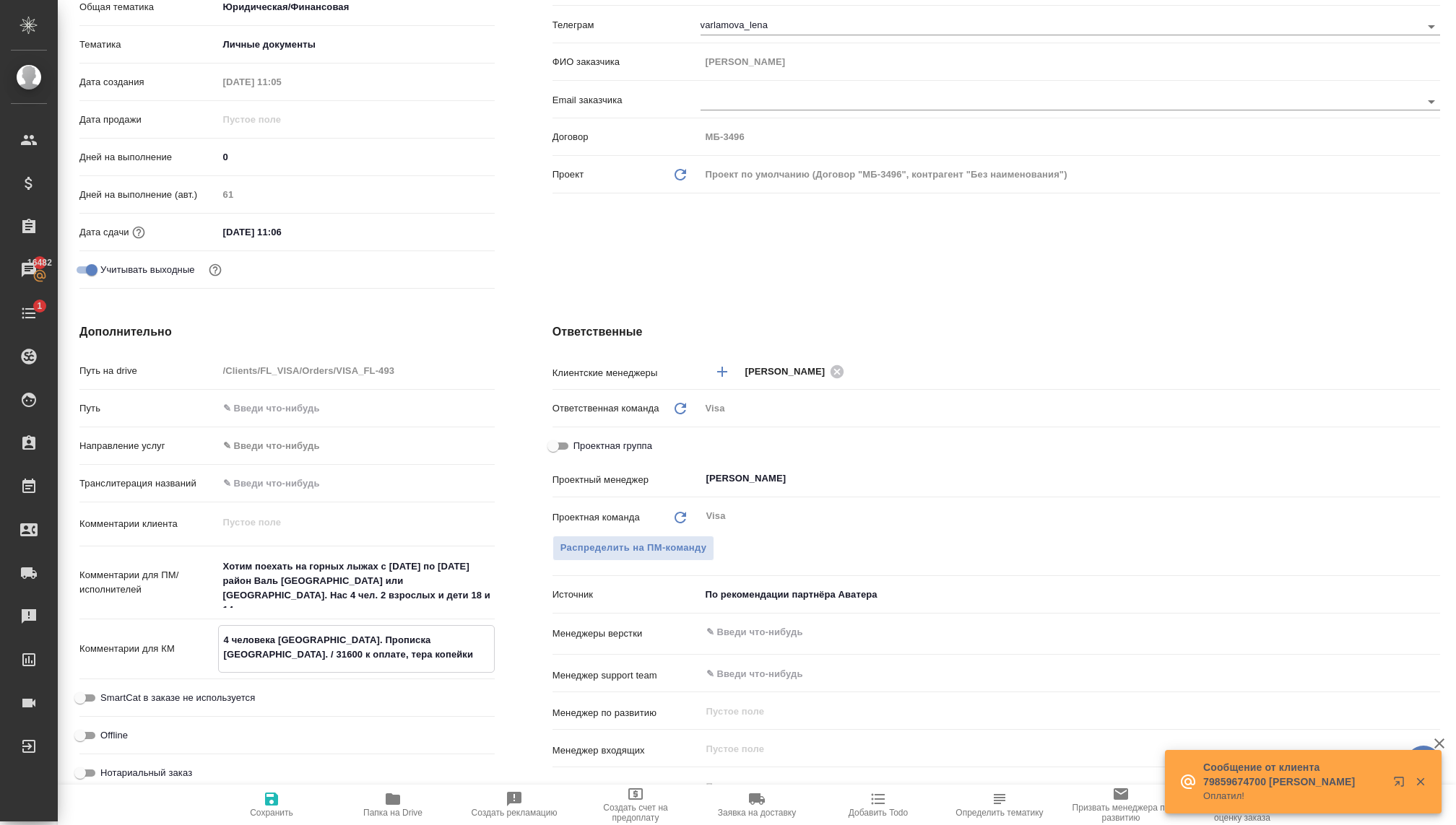
type textarea "4 человека Италия. Прописка Москва. / 31600 к оплате, тера копейки о"
type textarea "x"
type textarea "4 человека Италия. Прописка Москва. / 31600 к оплате, тера копейки оп"
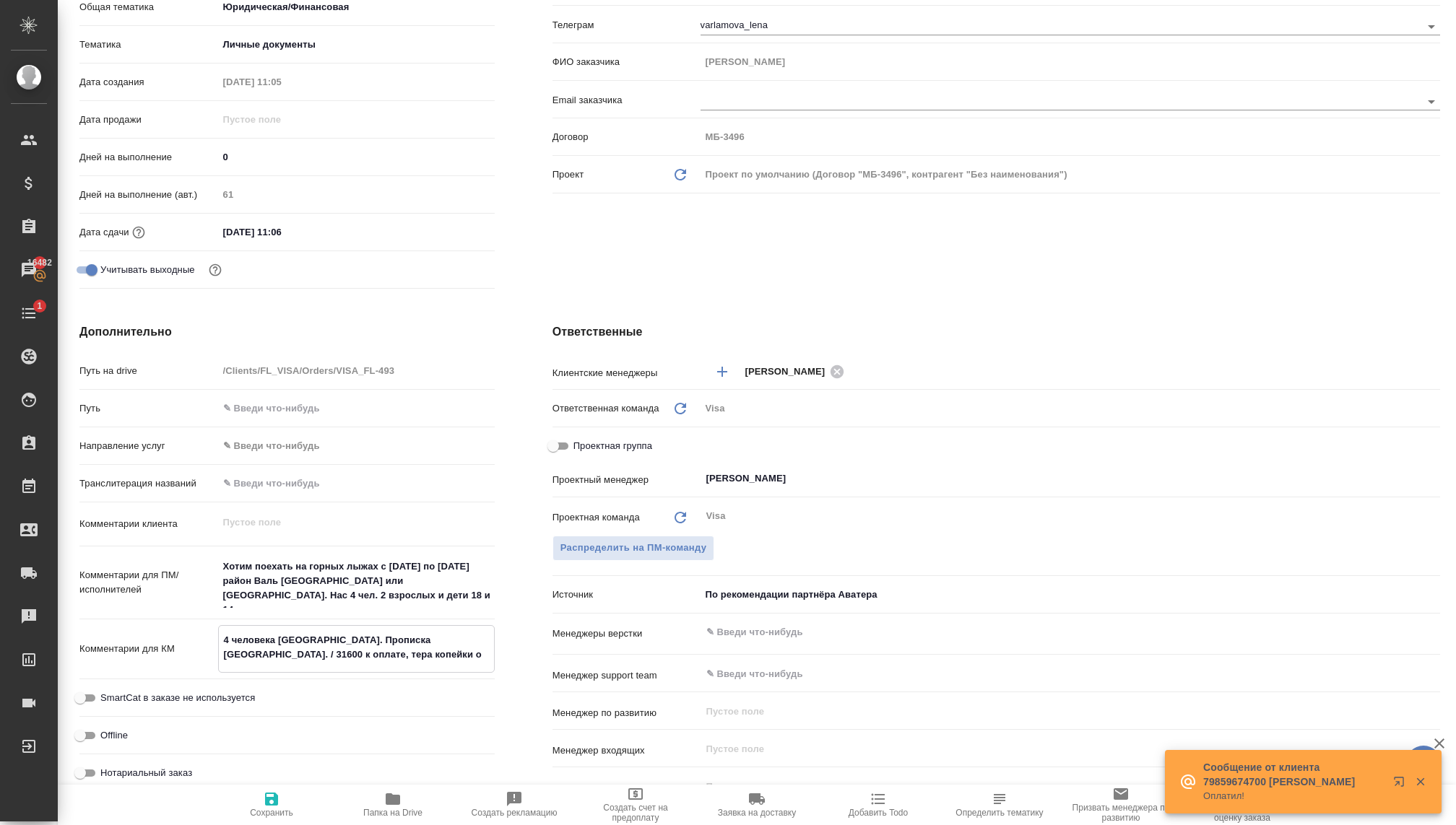
type textarea "x"
type textarea "4 человека Италия. Прописка Москва. / 31600 к оплате, тера копейки опя"
type textarea "x"
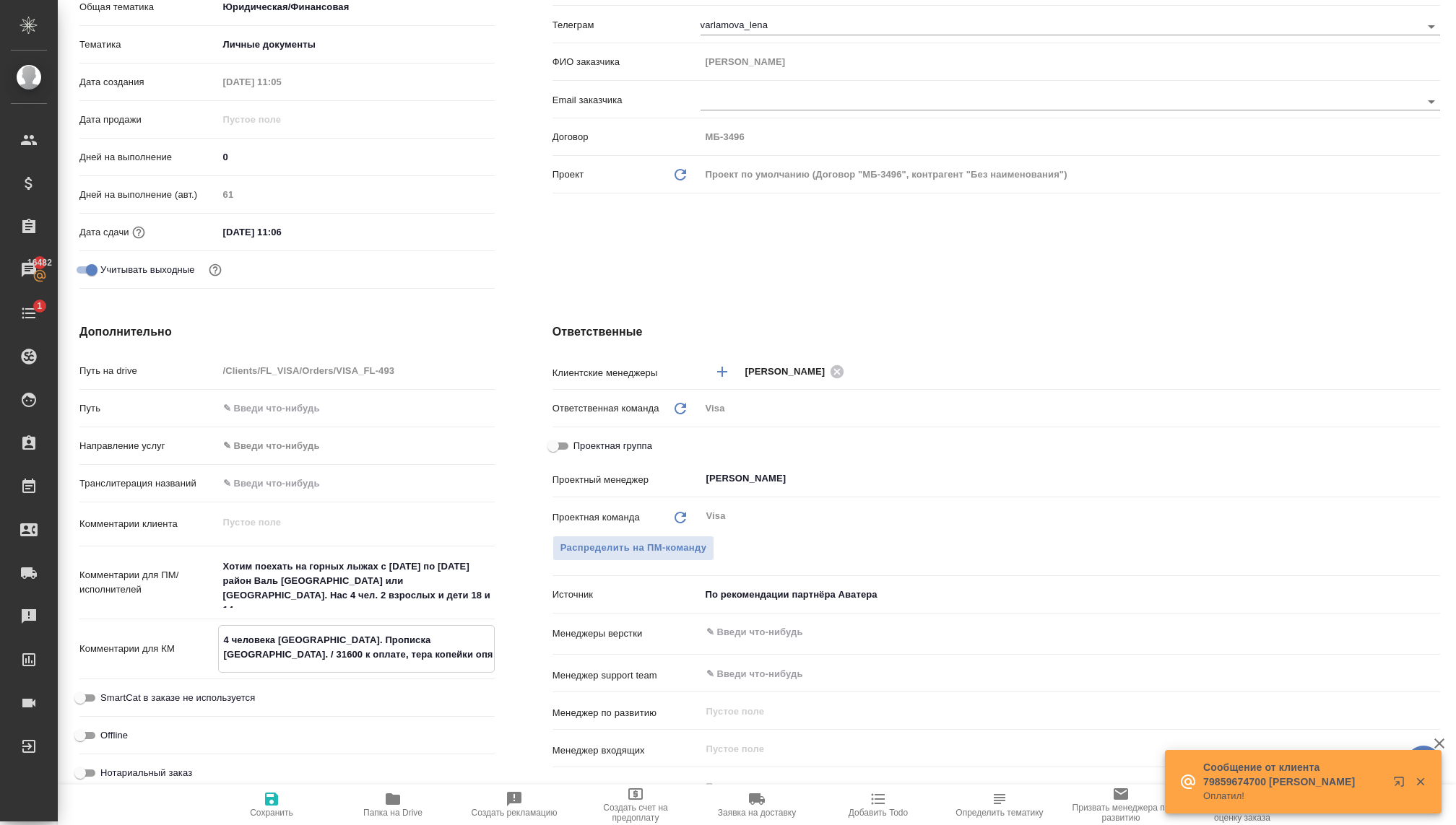
type textarea "x"
type textarea "4 человека Италия. Прописка Москва. / 31600 к оплате, тера копейки опят"
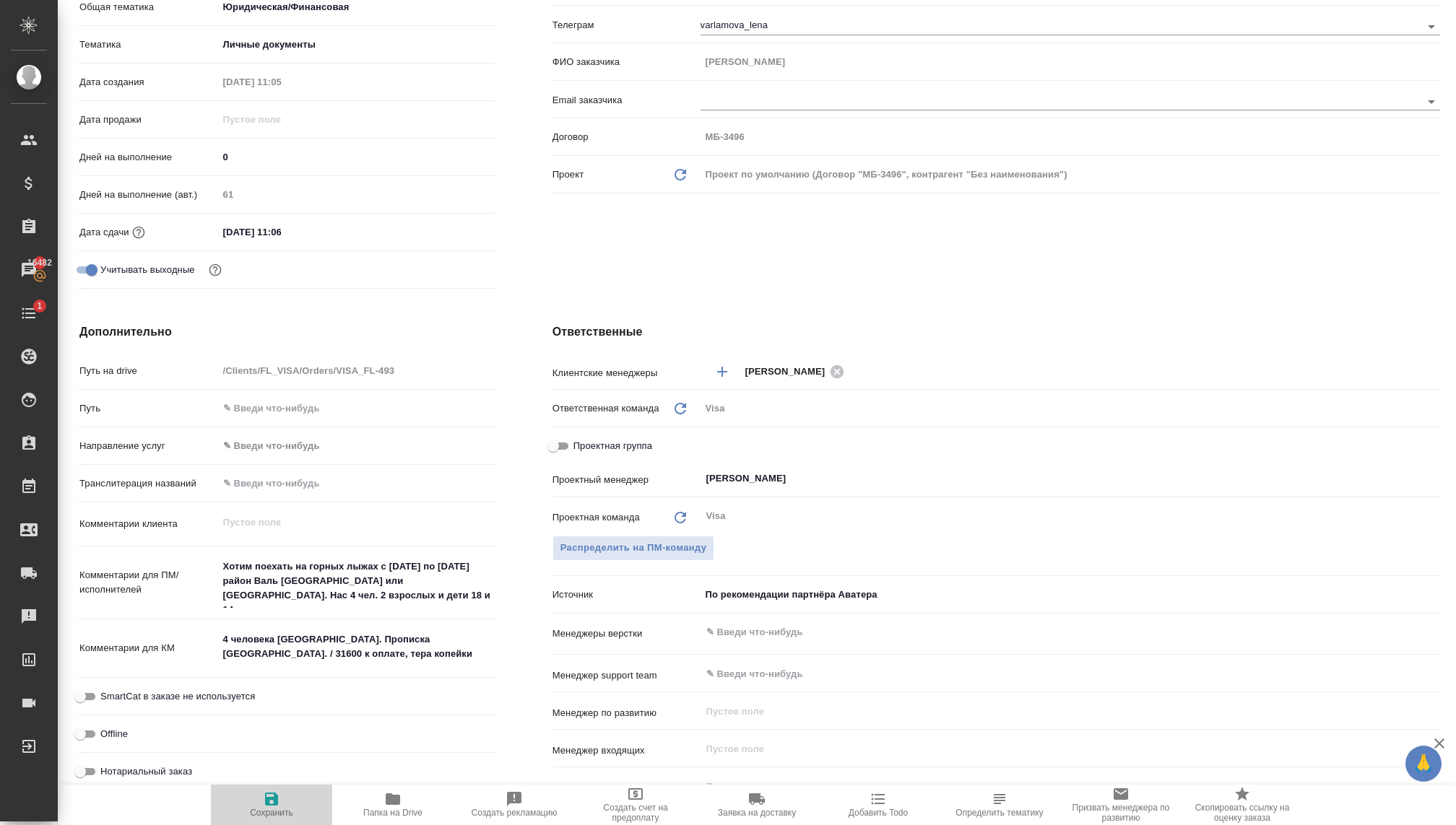
click at [273, 808] on span "Сохранить" at bounding box center [271, 813] width 44 height 10
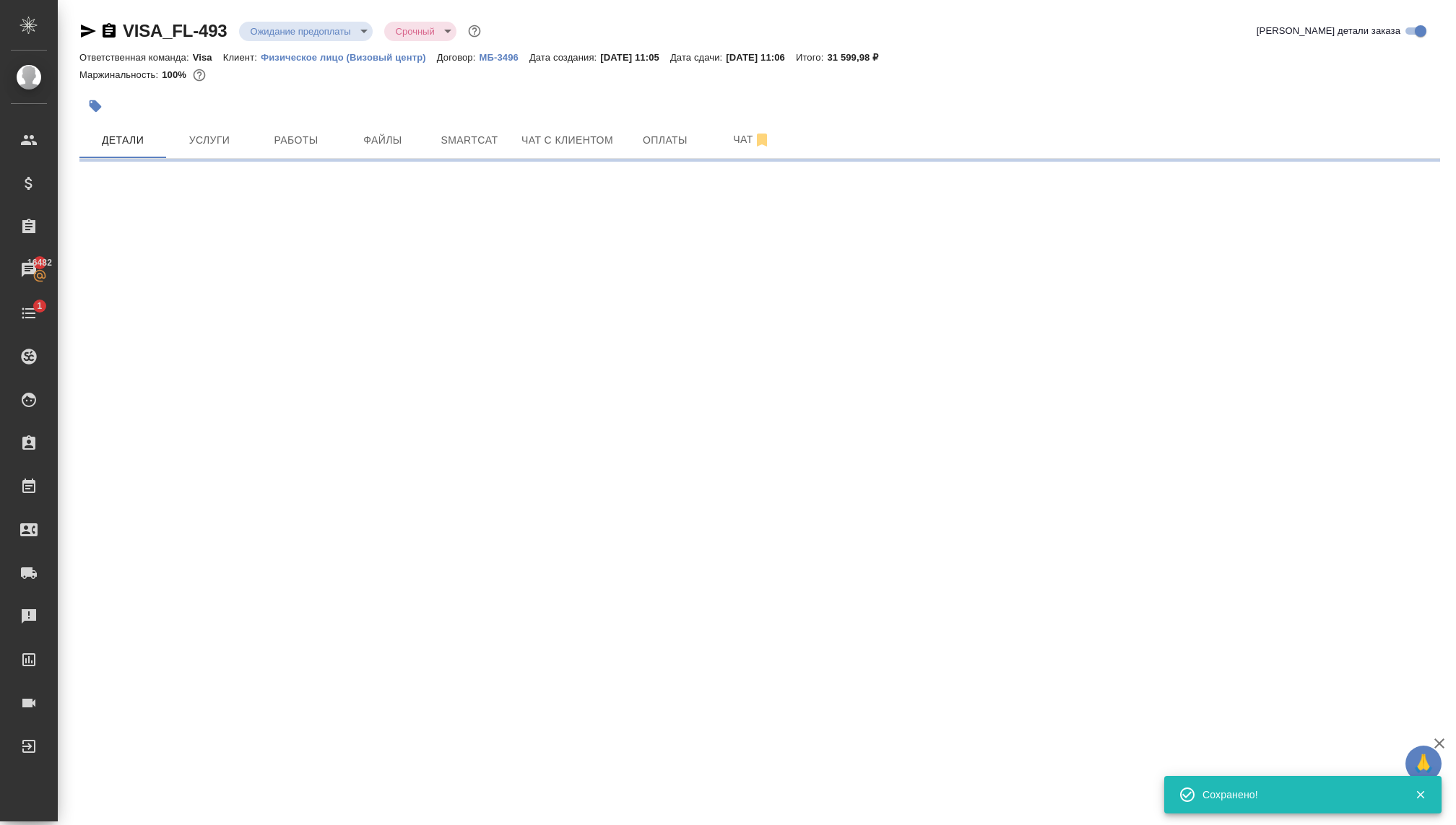
scroll to position [0, 0]
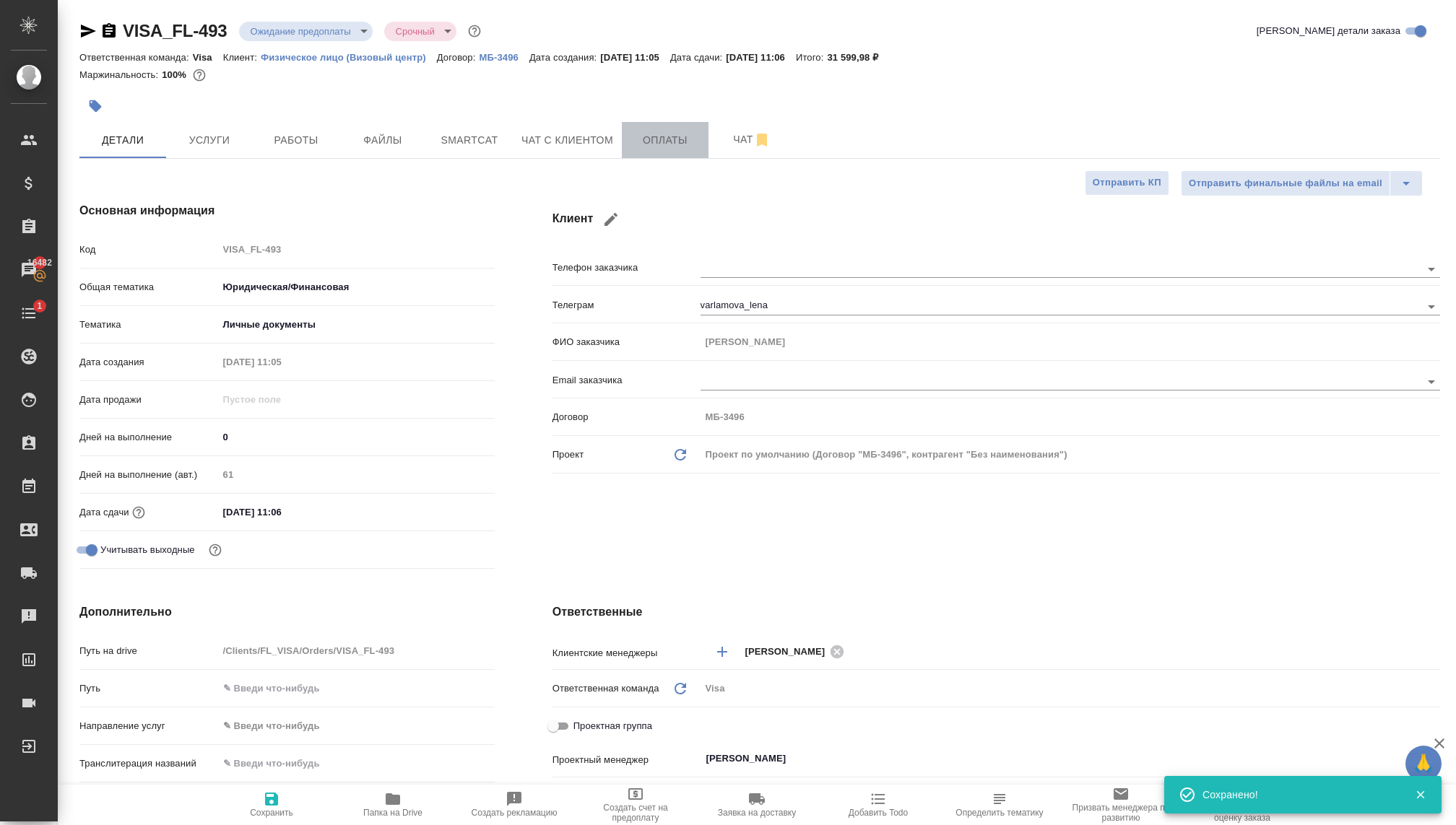
click at [635, 144] on span "Оплаты" at bounding box center [665, 140] width 69 height 18
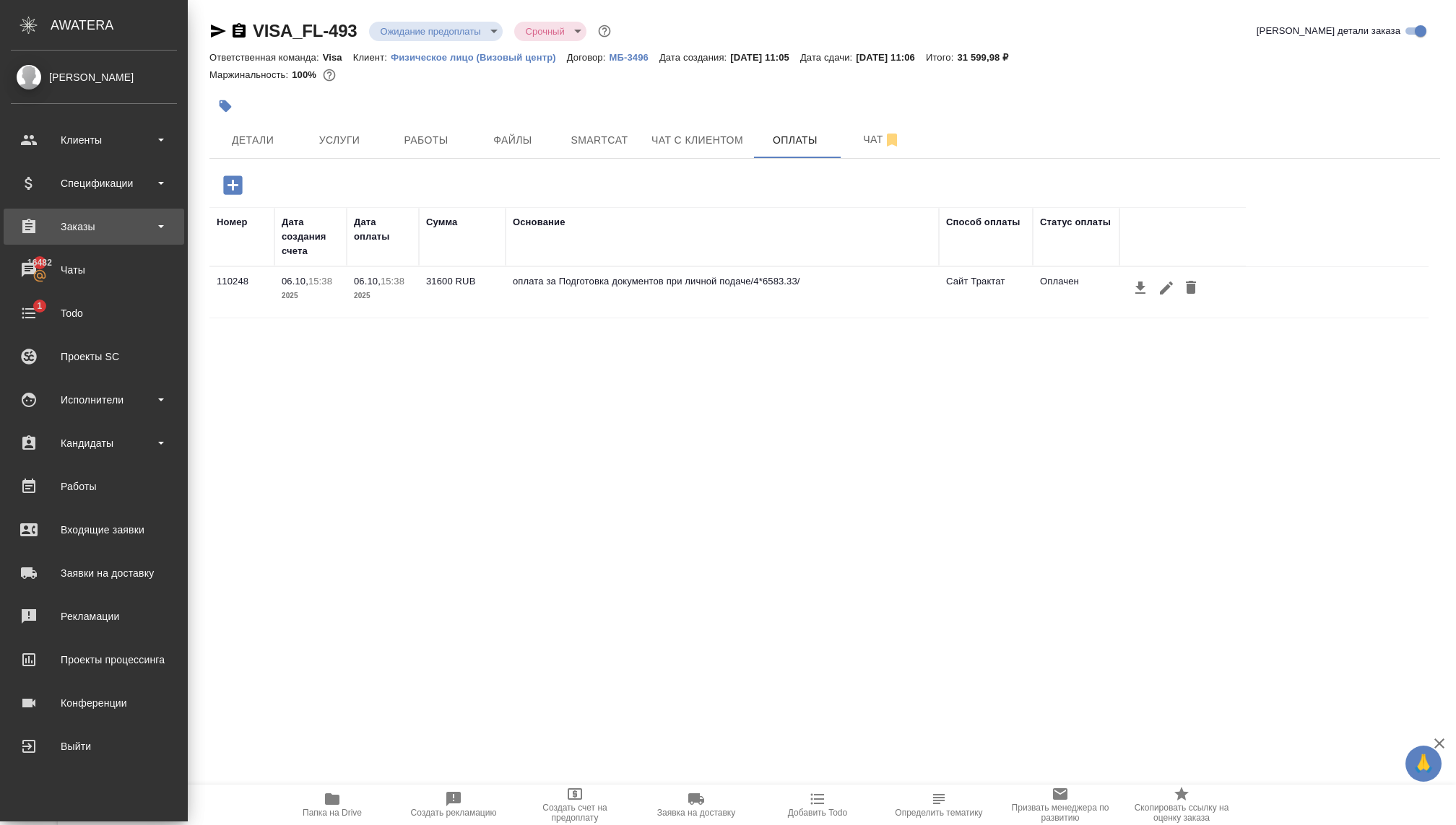
click at [76, 226] on div "Заказы" at bounding box center [94, 226] width 166 height 21
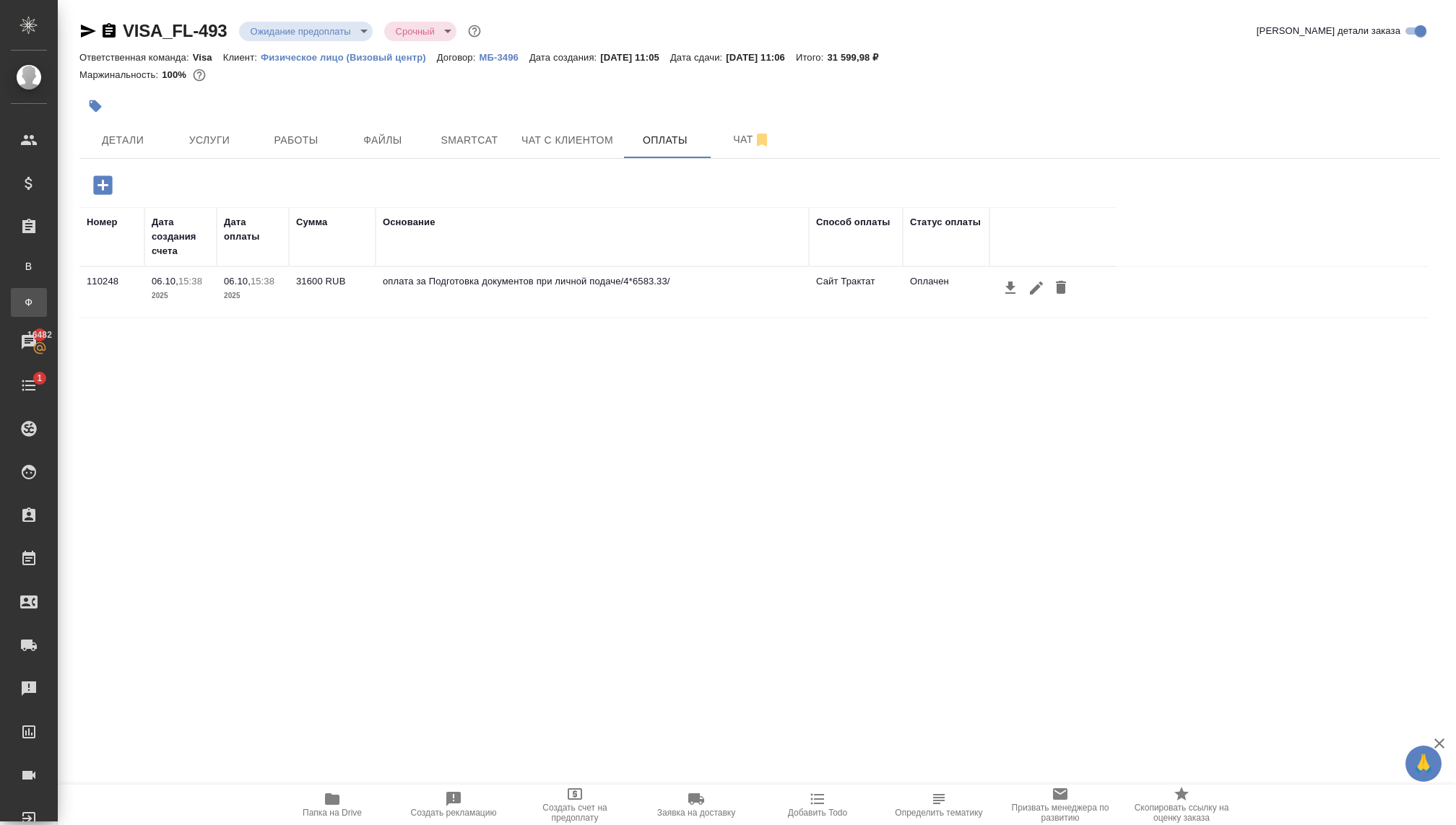
click at [47, 290] on link "Ф Заказы физ. лиц" at bounding box center [29, 303] width 36 height 29
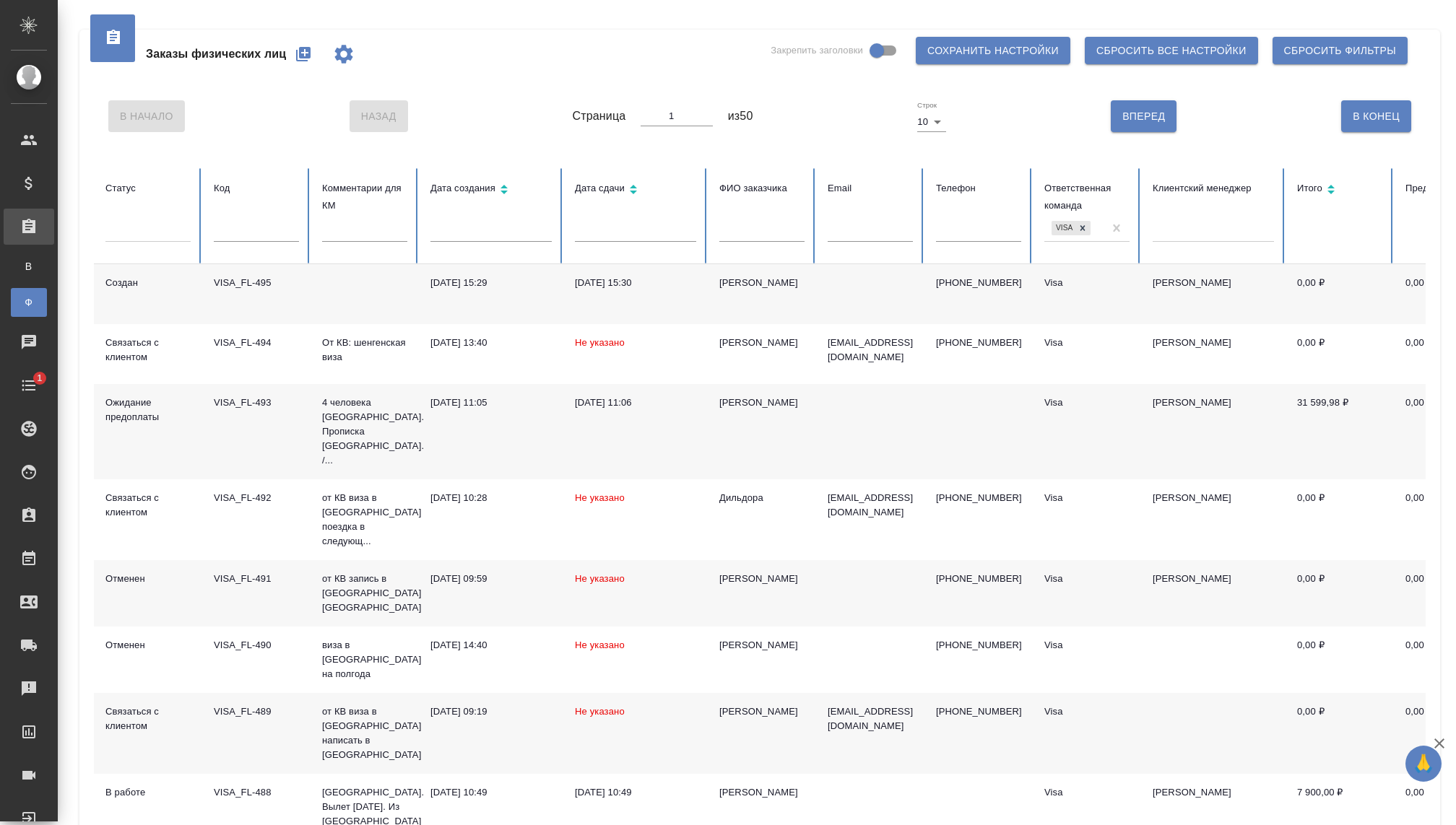
click at [410, 279] on td at bounding box center [364, 294] width 108 height 60
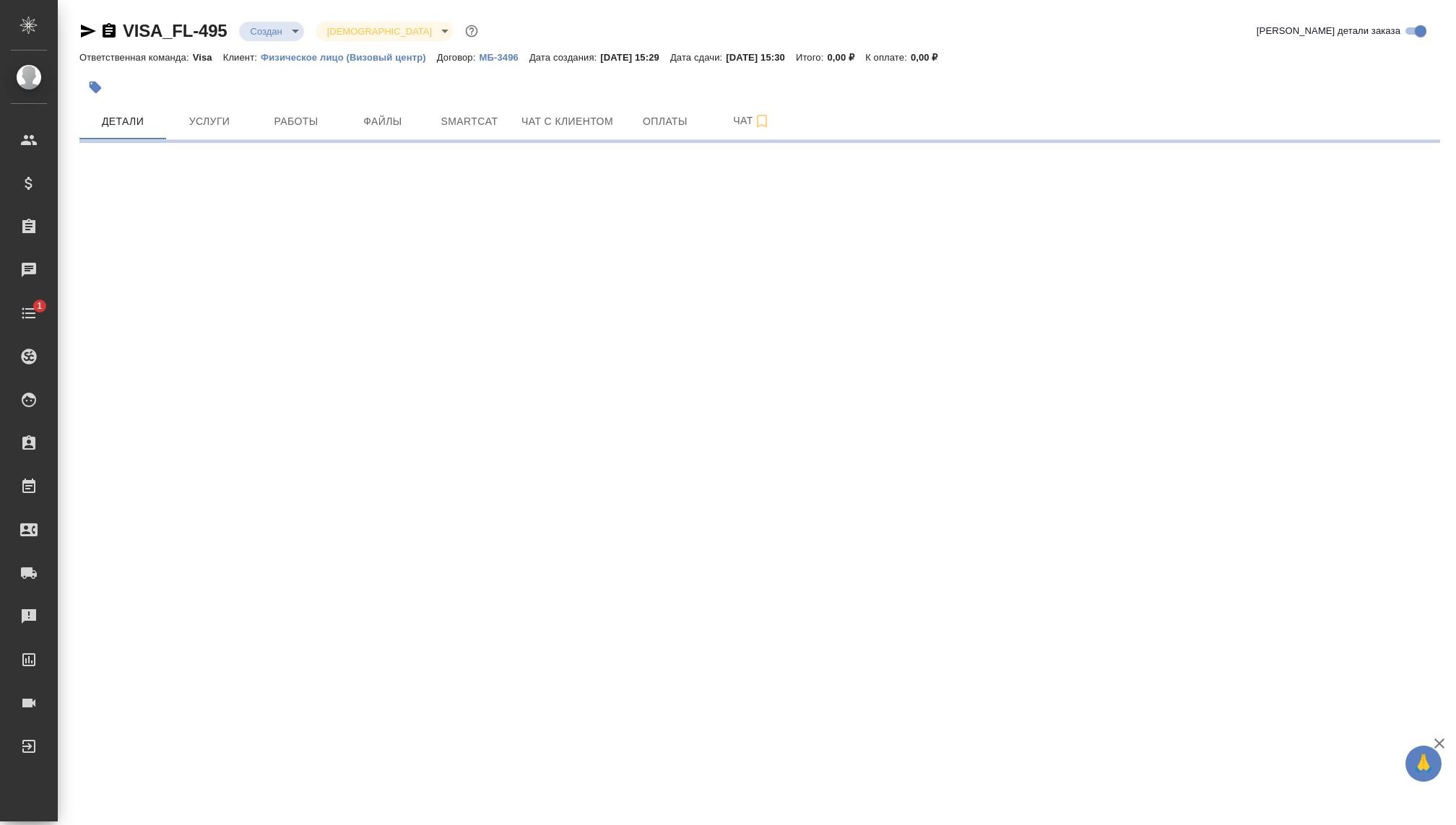
select select "RU"
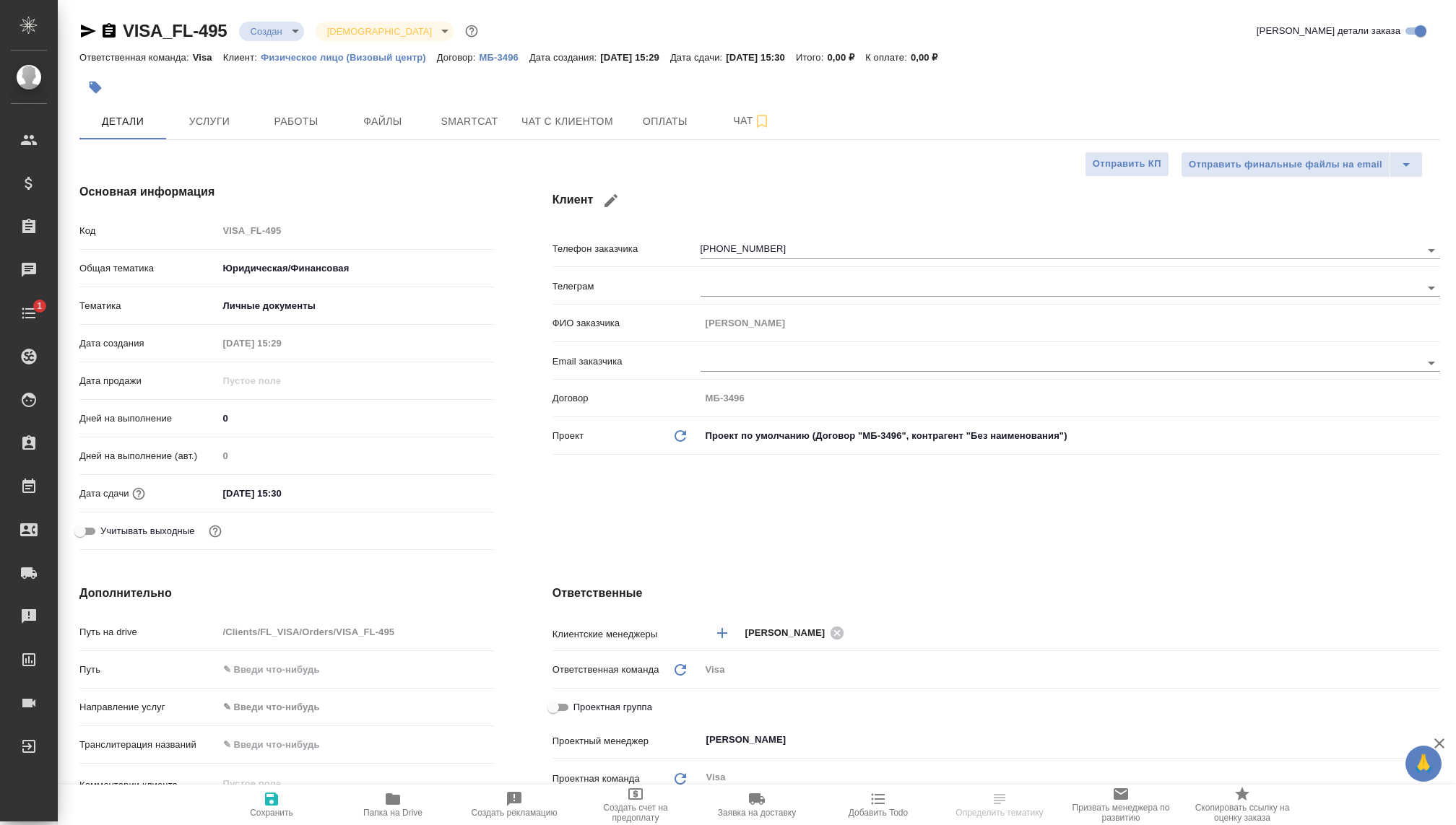
type textarea "x"
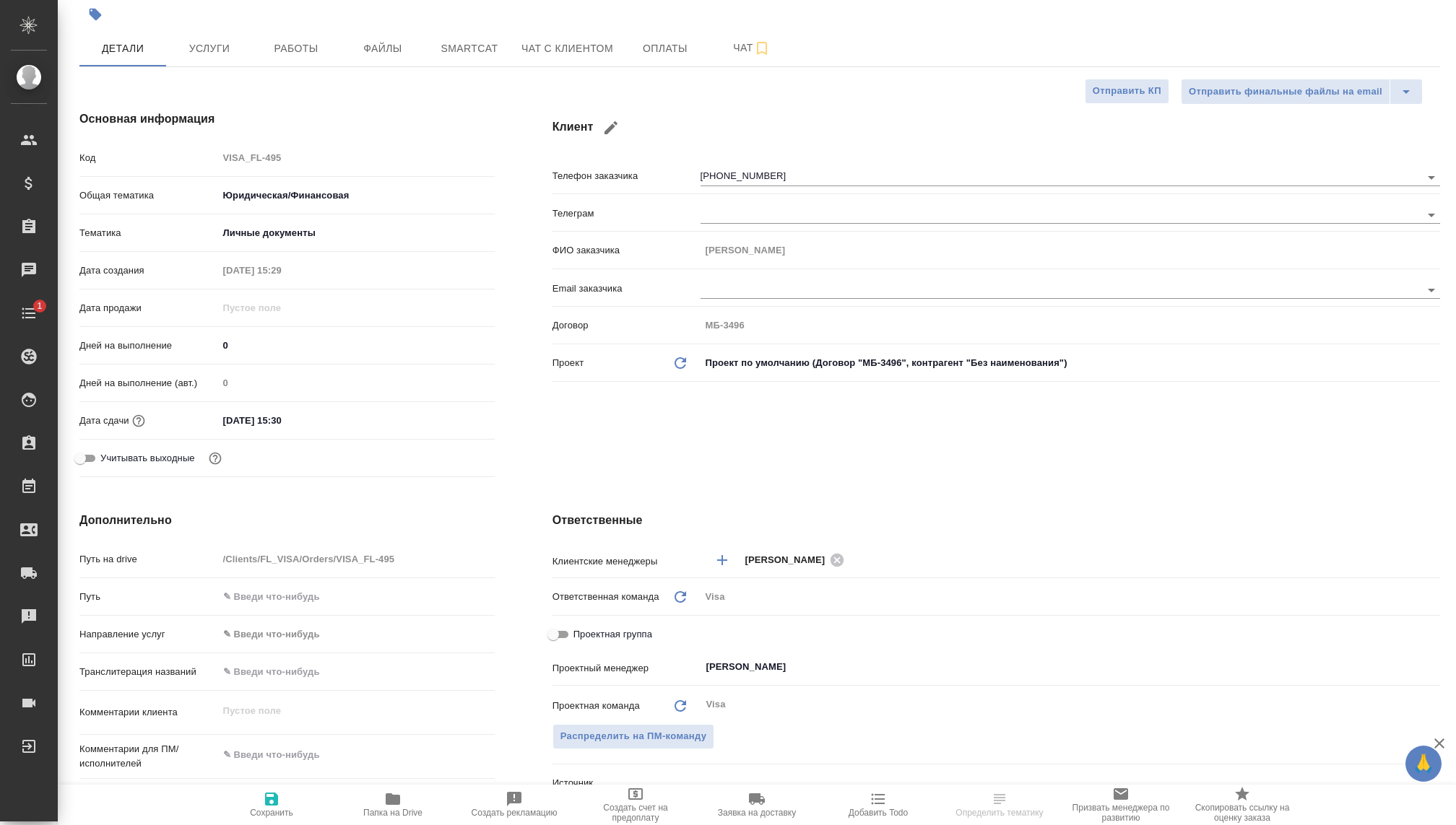
type textarea "x"
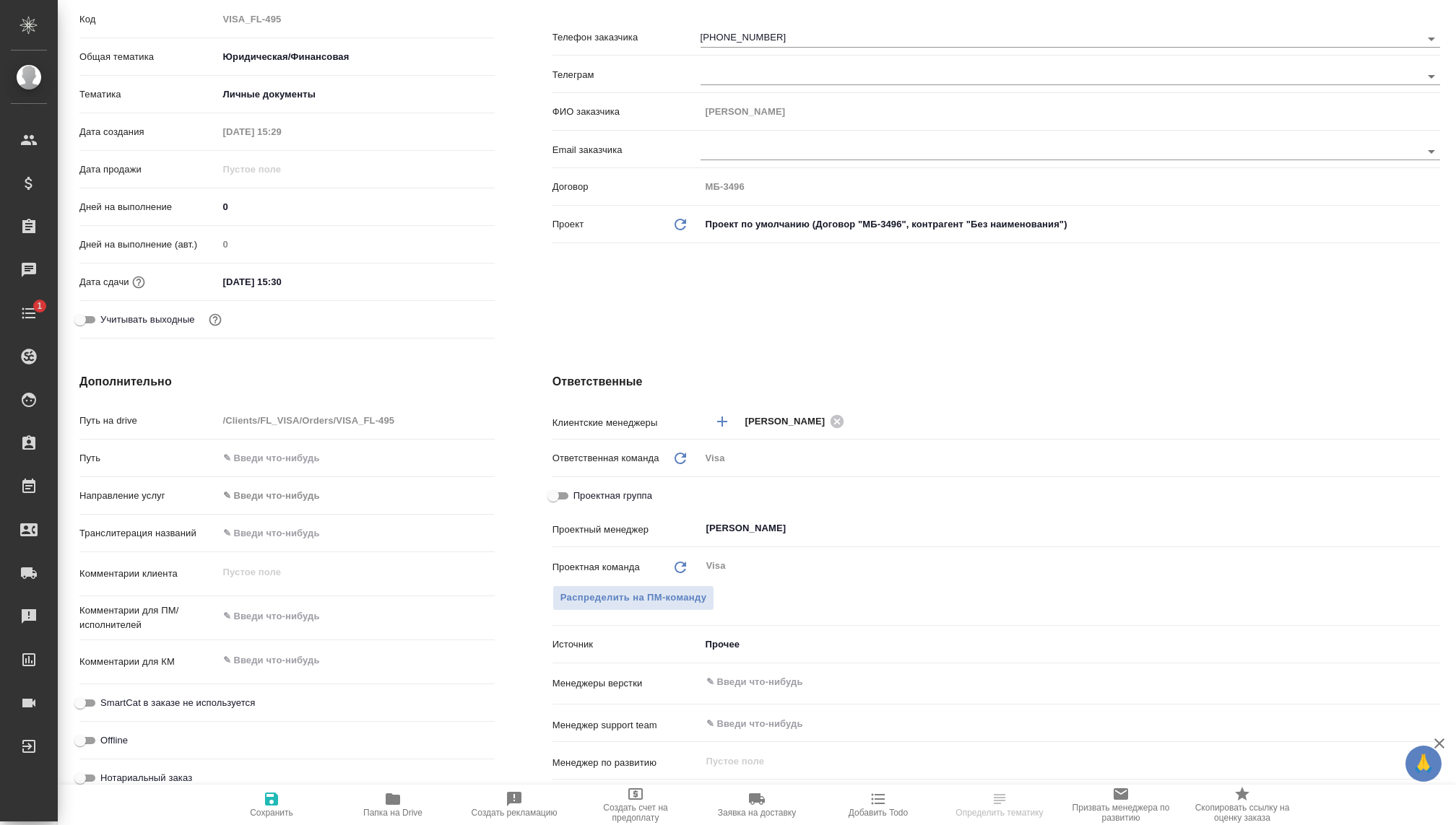
scroll to position [367, 0]
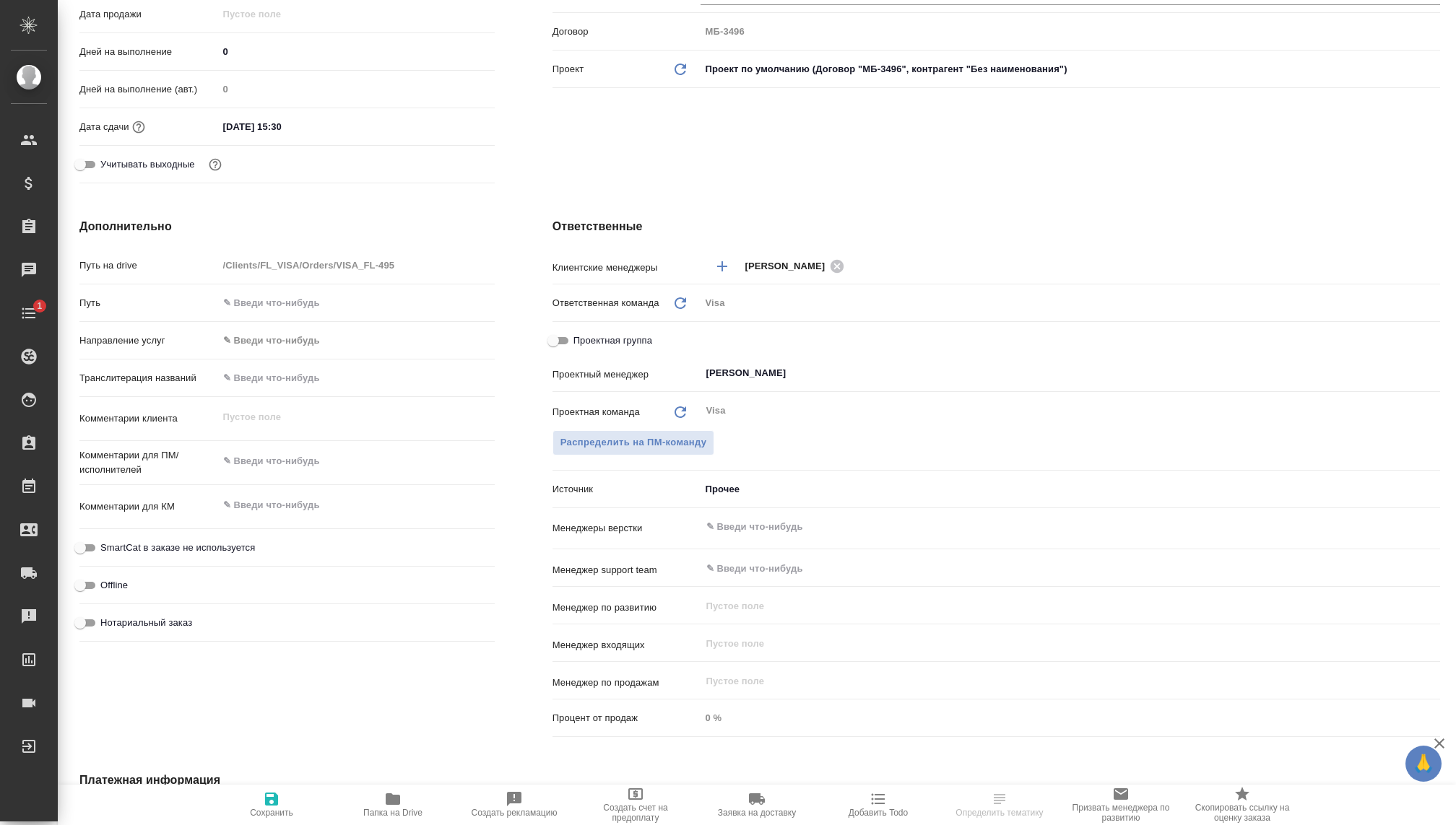
type textarea "x"
click at [267, 498] on textarea at bounding box center [356, 505] width 277 height 25
type textarea "x"
type textarea "Ф"
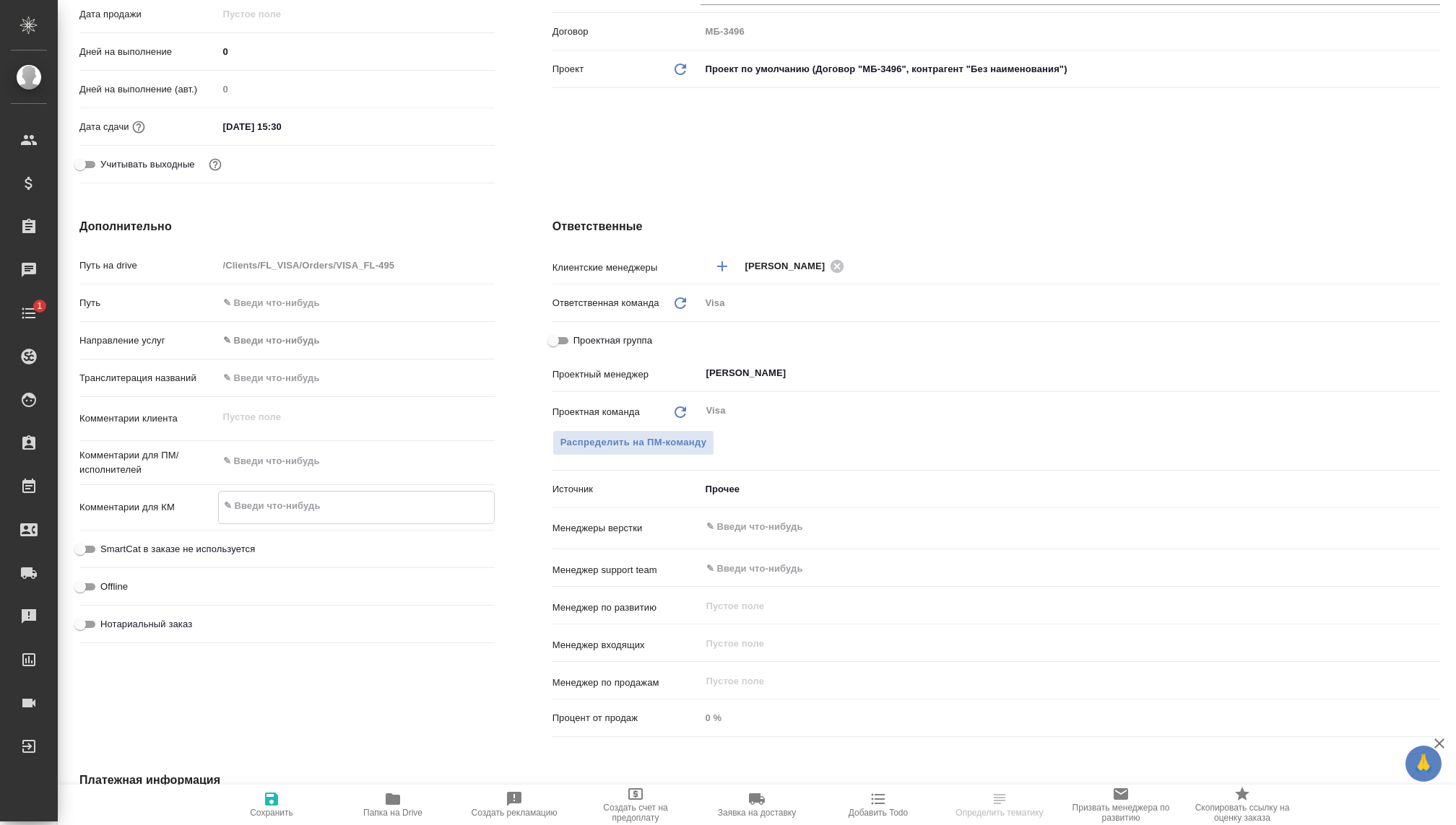
type textarea "x"
type textarea "Фр"
type textarea "x"
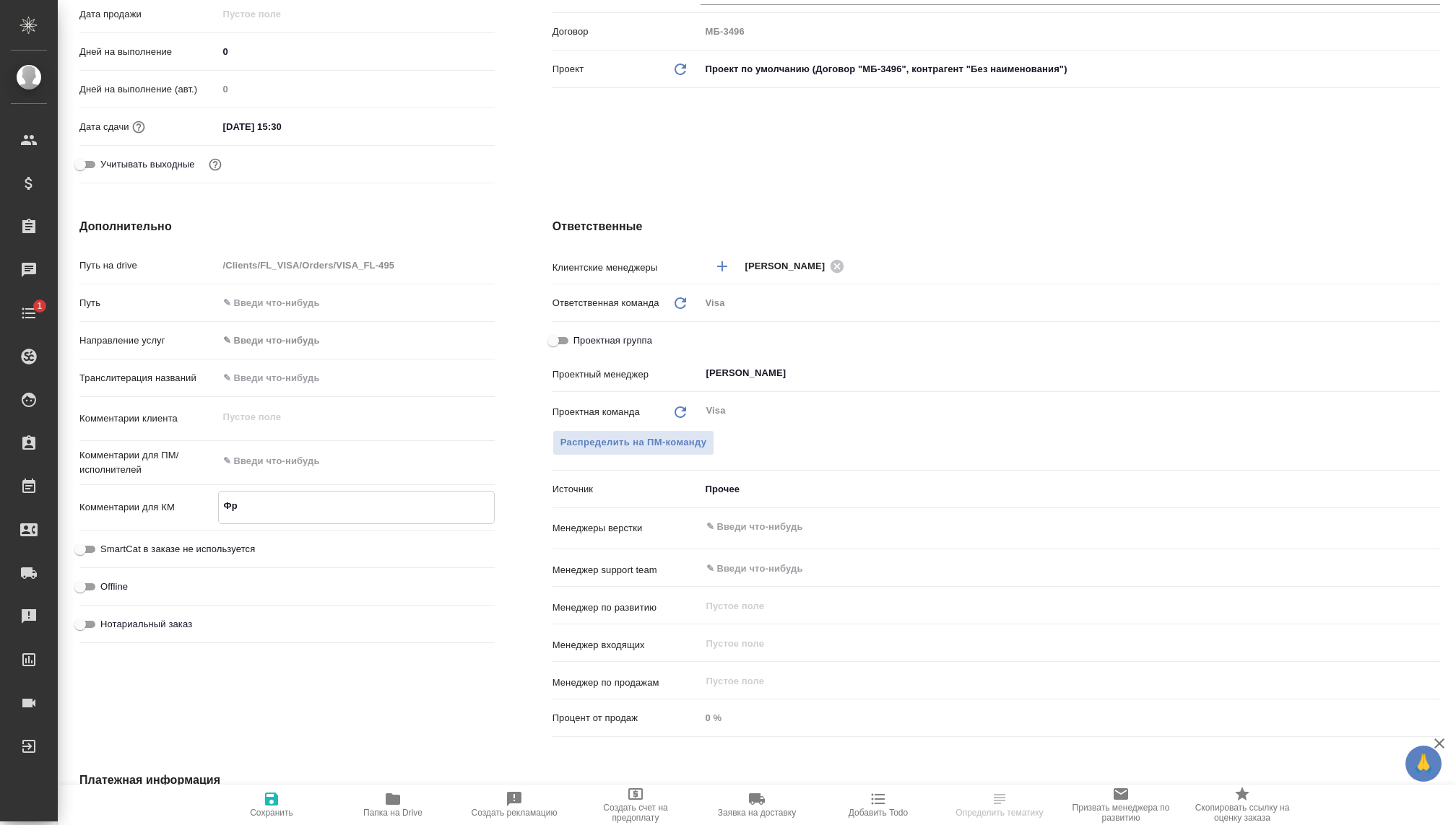
type textarea "x"
type textarea "Фра"
type textarea "x"
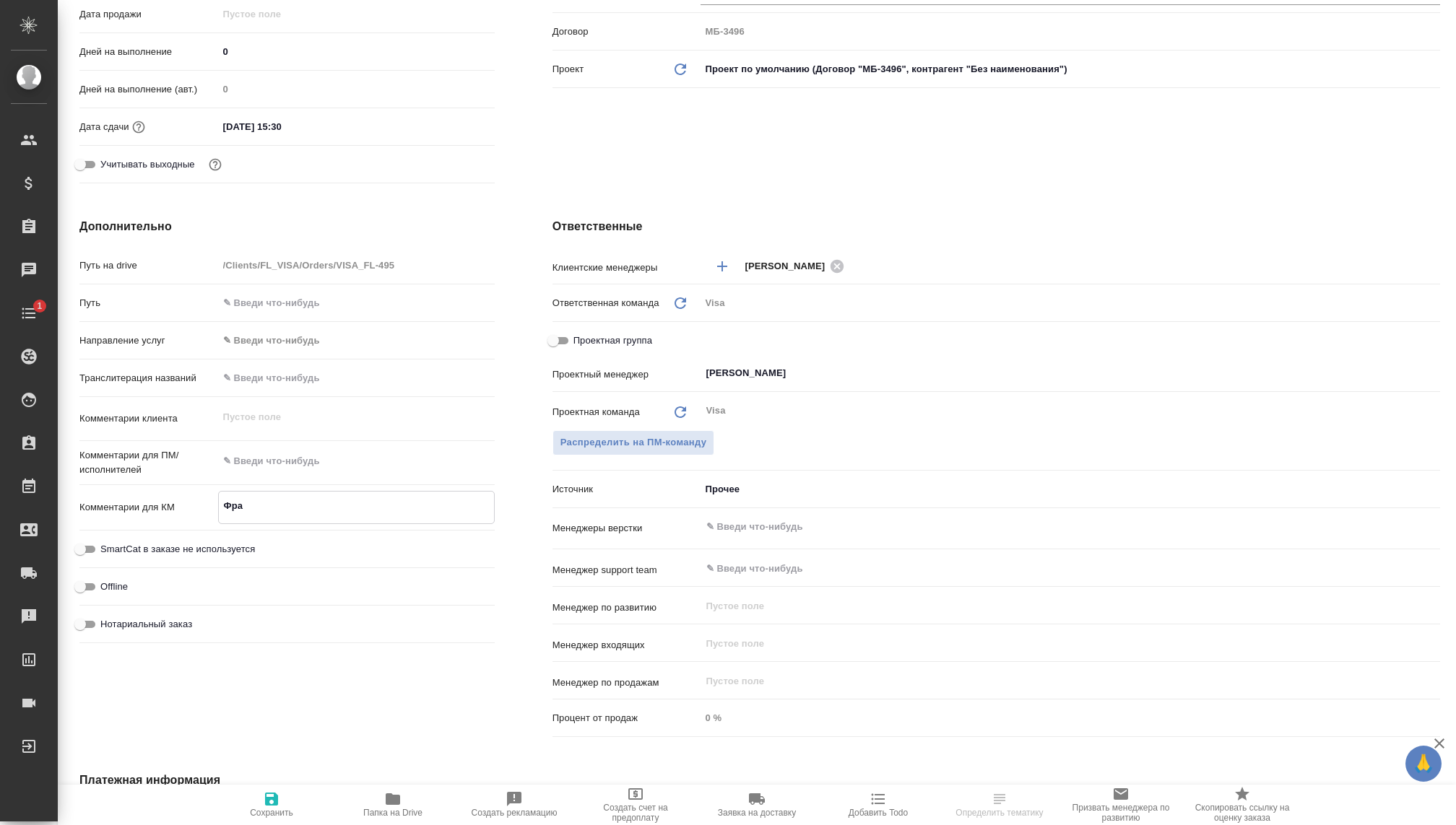
type textarea "x"
type textarea "Фран"
type textarea "x"
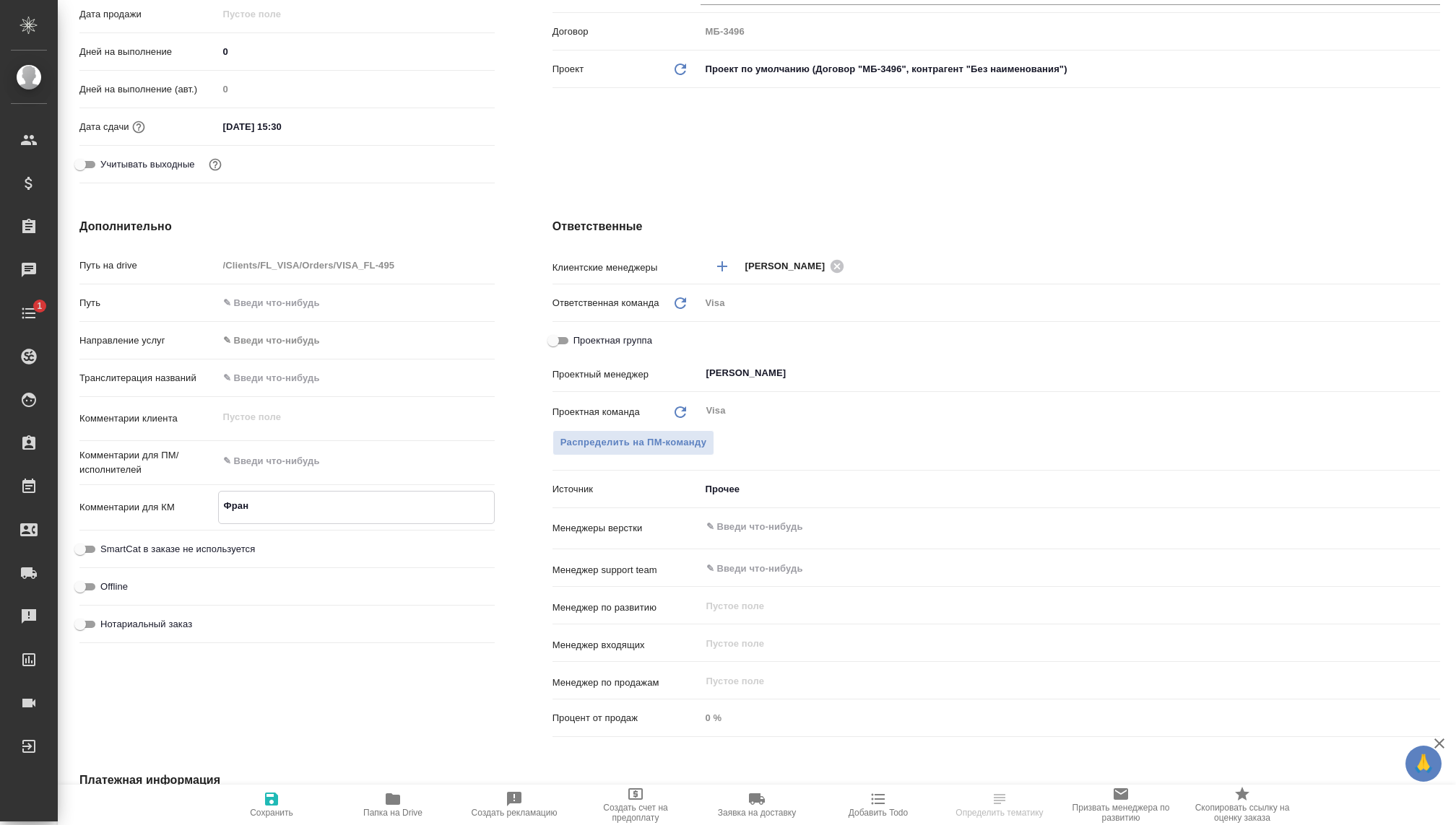
type textarea "Франц"
type textarea "x"
type textarea "Франци"
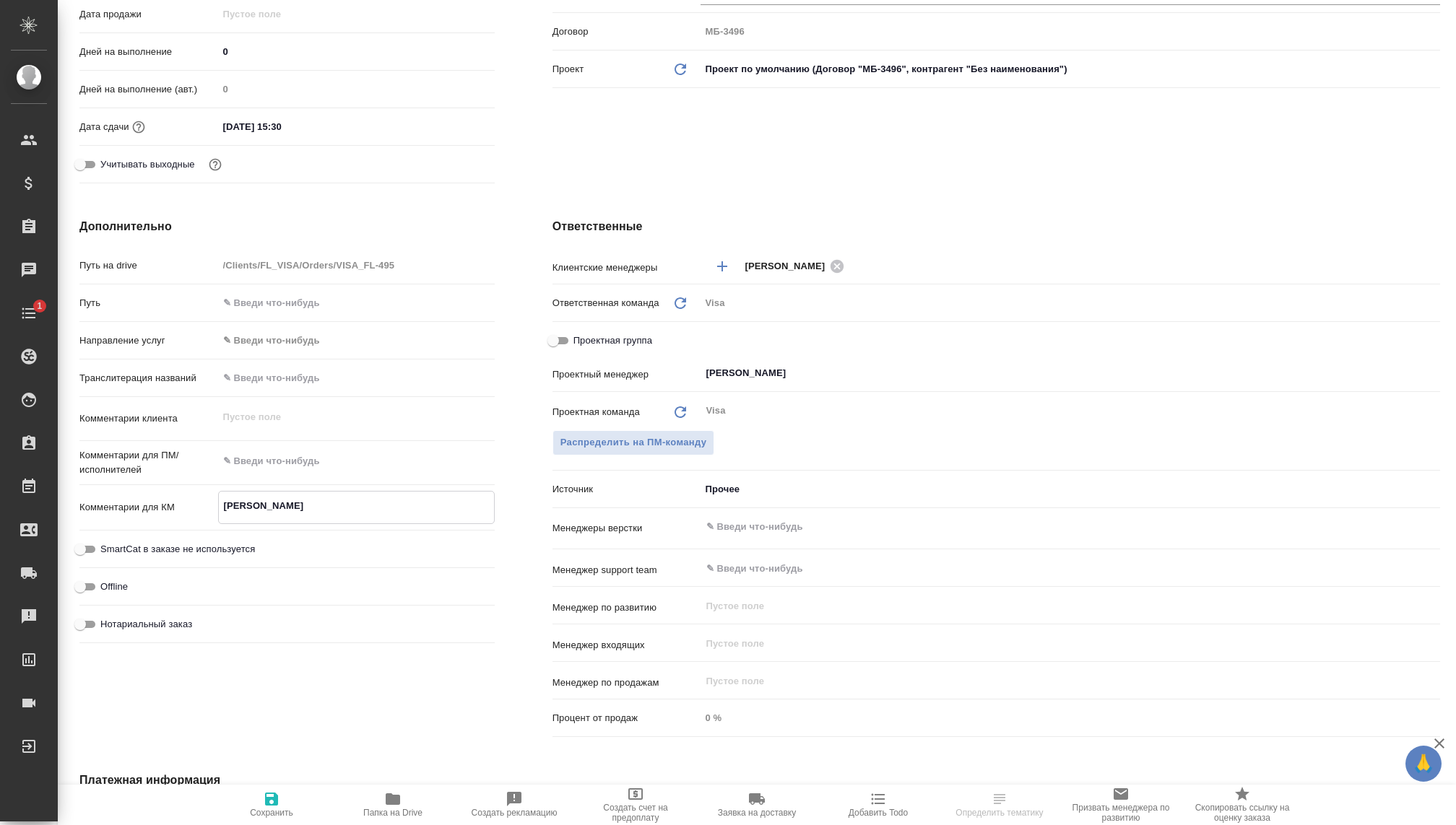
type textarea "x"
type textarea "[GEOGRAPHIC_DATA]"
type textarea "x"
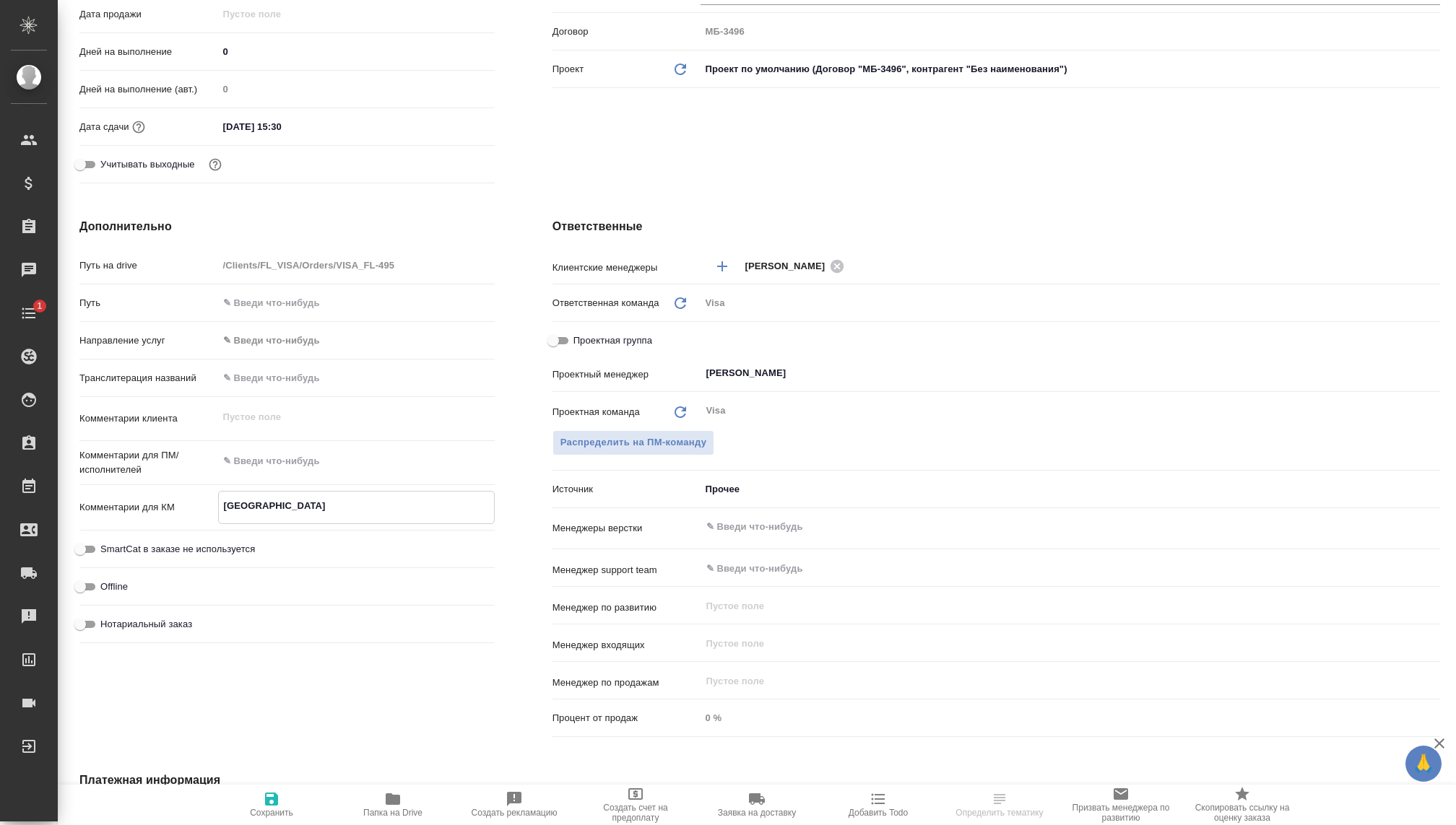
type textarea "x"
type textarea "[GEOGRAPHIC_DATA]"
type textarea "x"
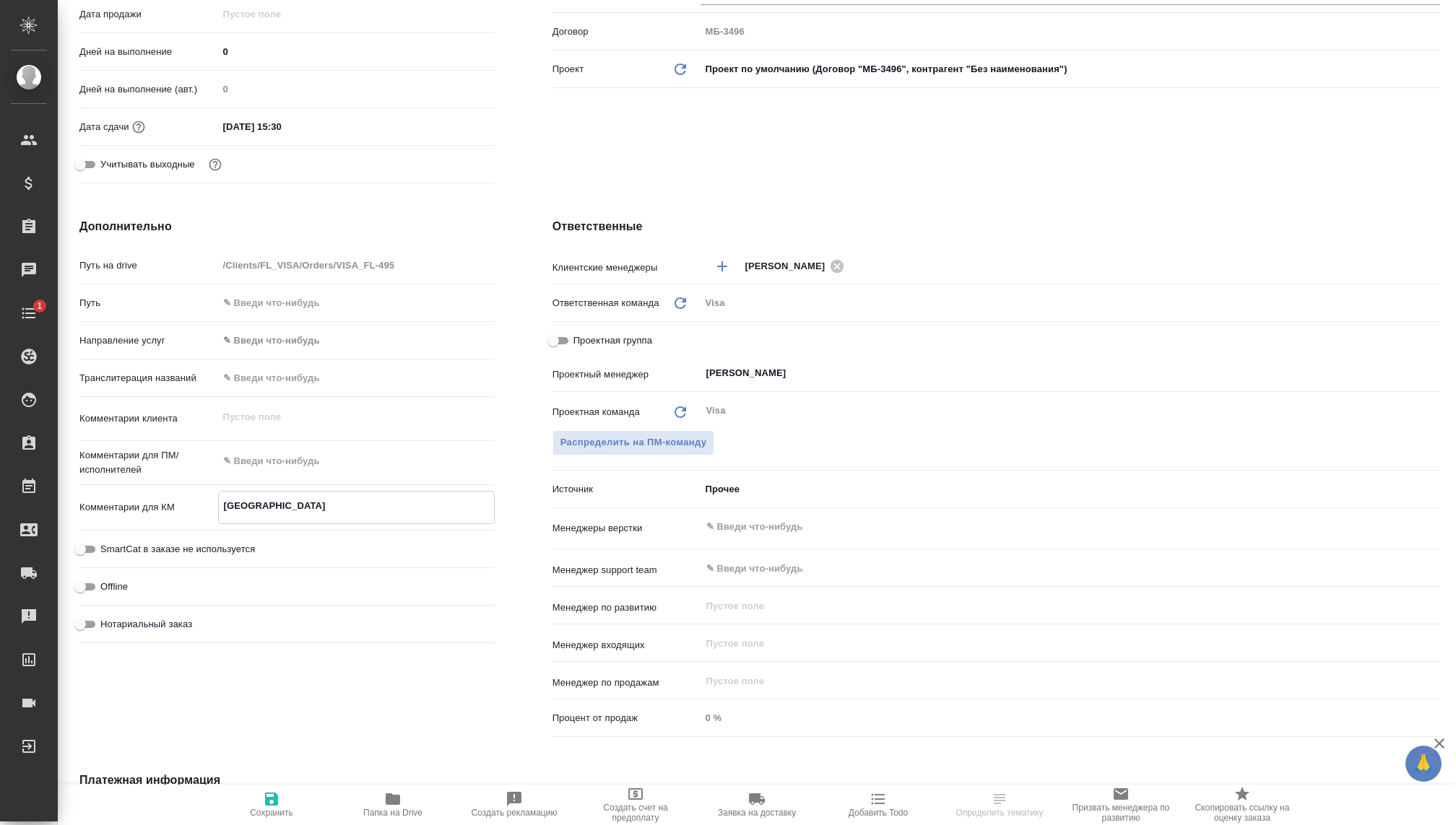
type textarea "x"
type textarea "Франция 2"
type textarea "x"
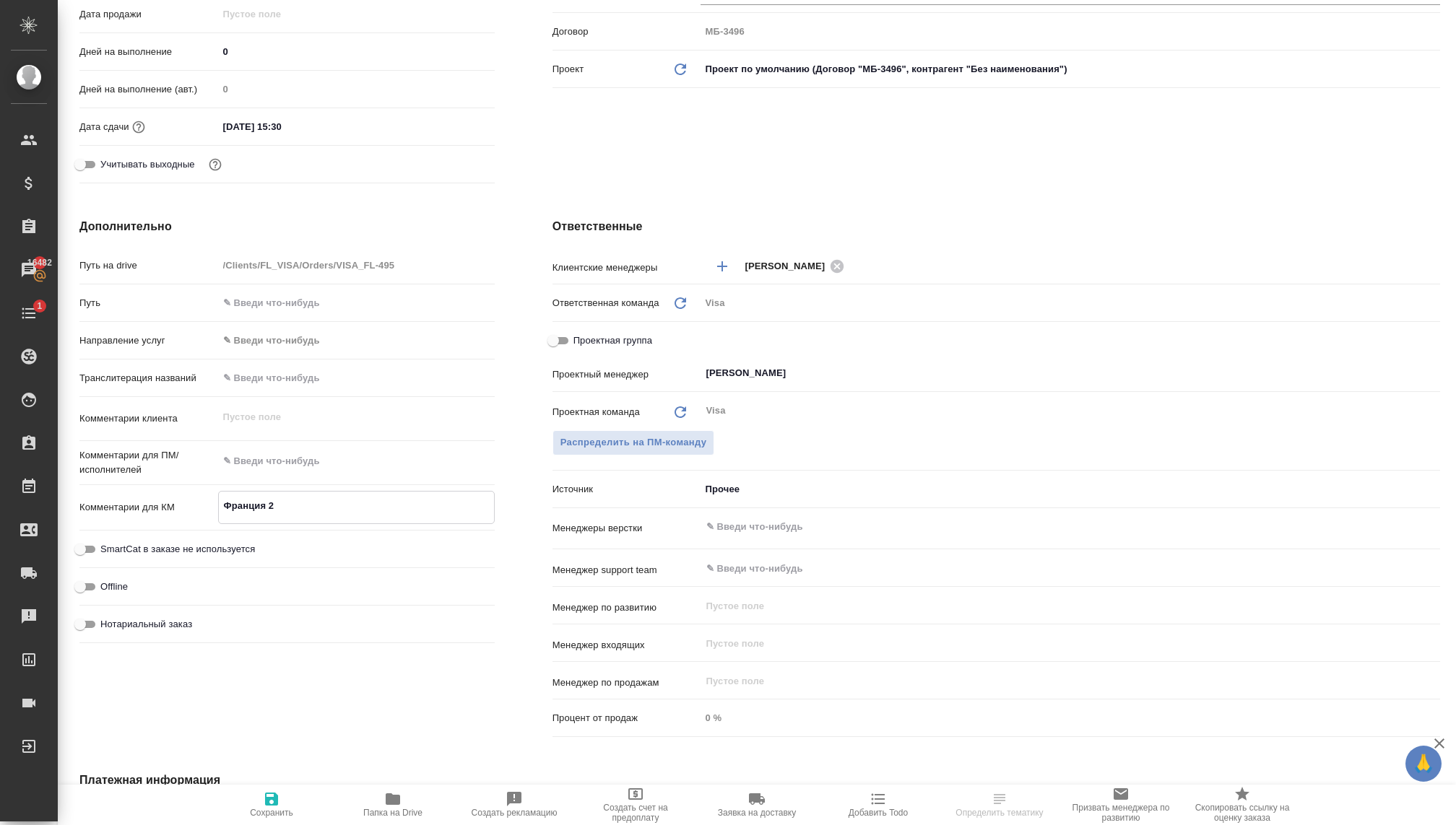
type textarea "[GEOGRAPHIC_DATA]"
type textarea "x"
type textarea "Франция 3"
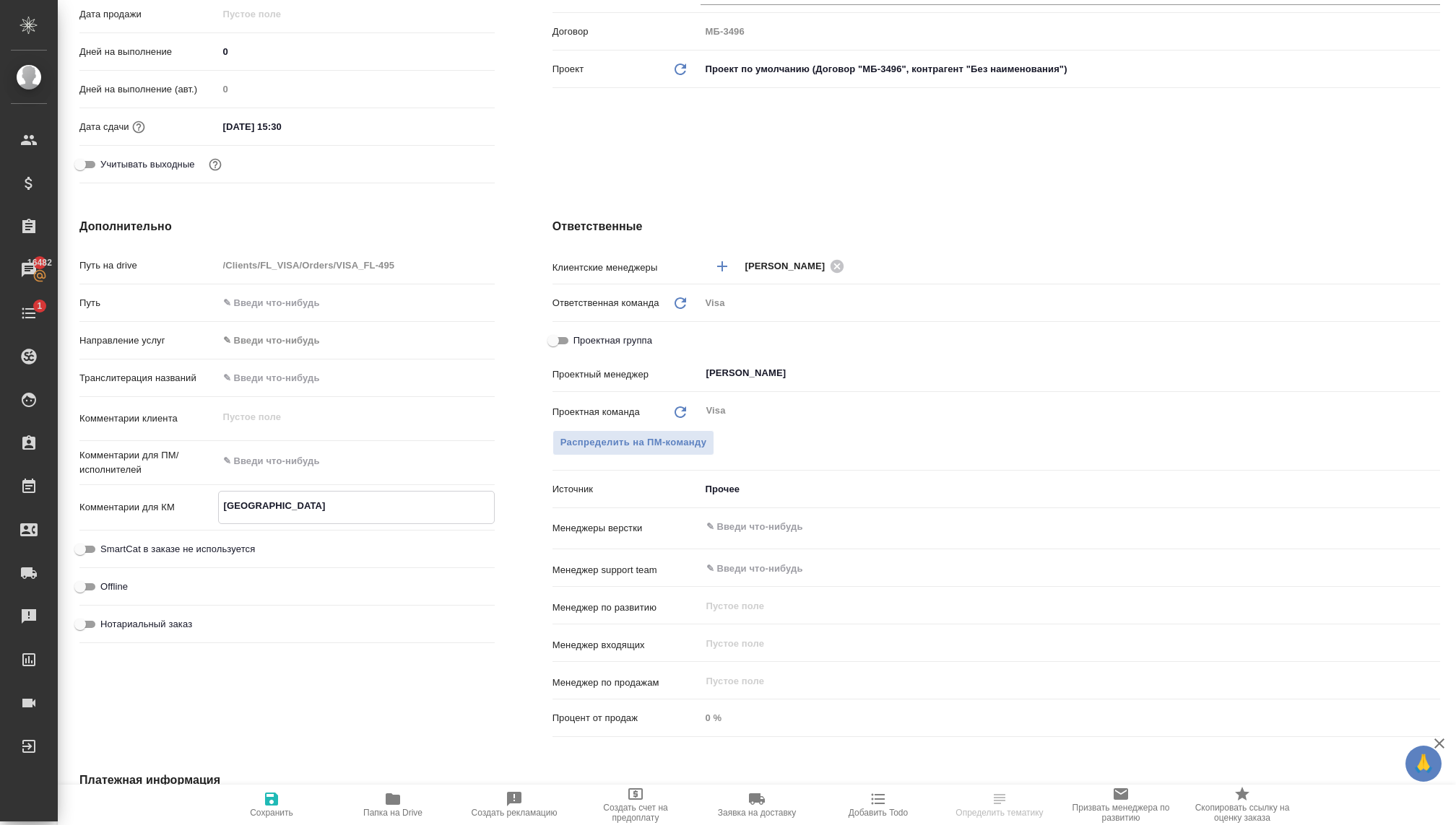
type textarea "x"
type textarea "Франция 3"
type textarea "x"
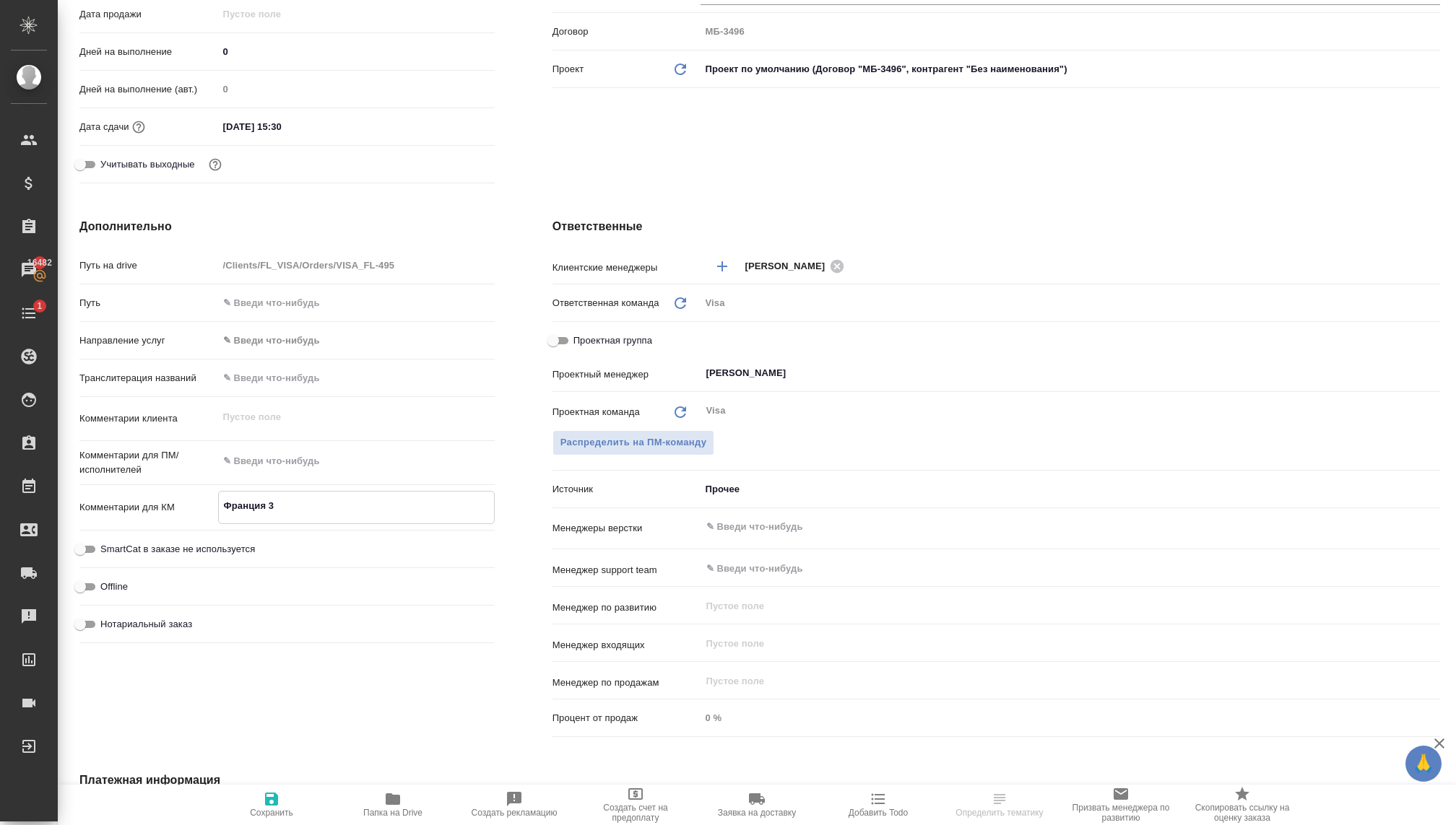
type textarea "Франция 3 ч"
type textarea "x"
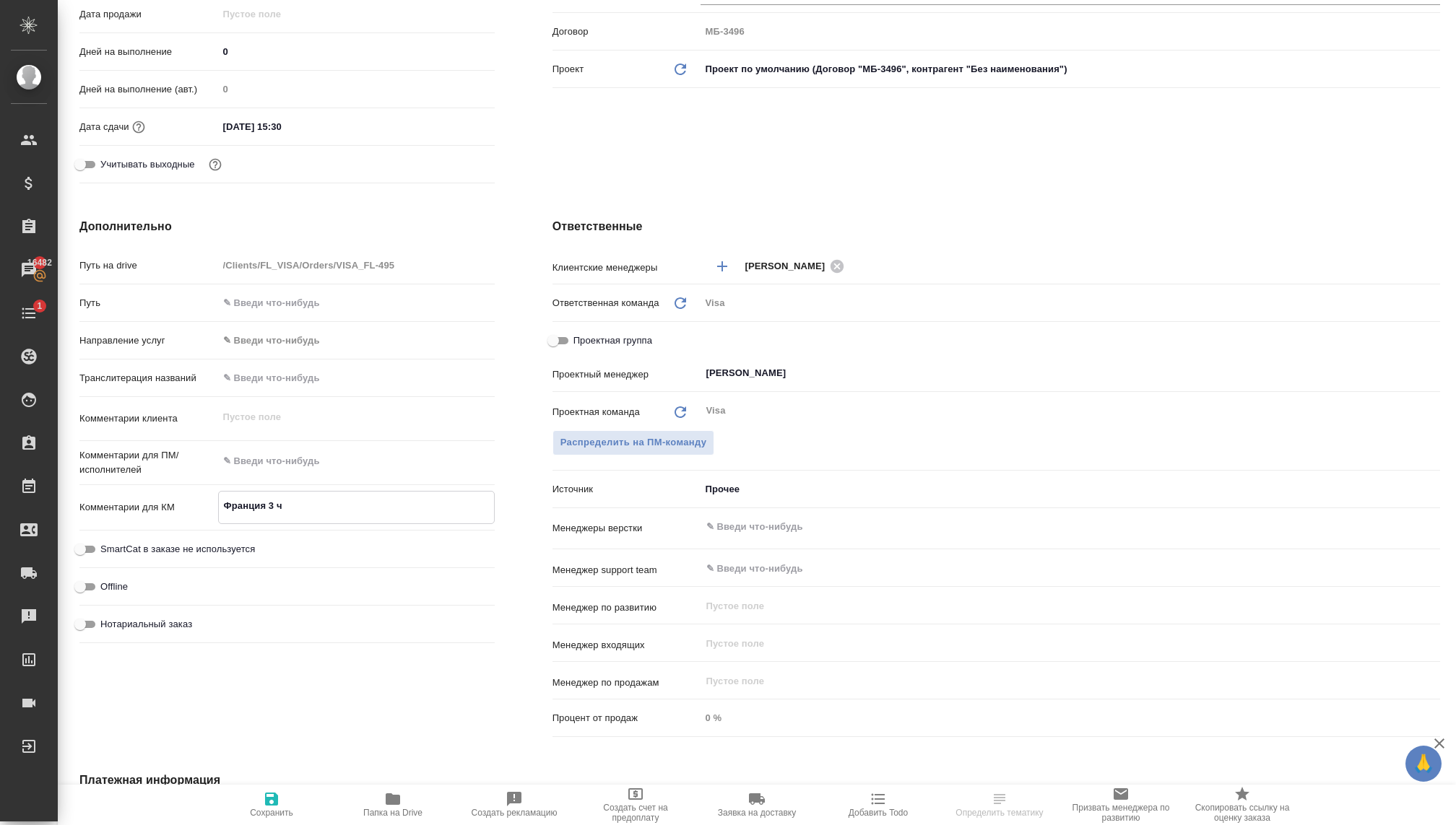
type textarea "x"
type textarea "Франция 3 че"
type textarea "x"
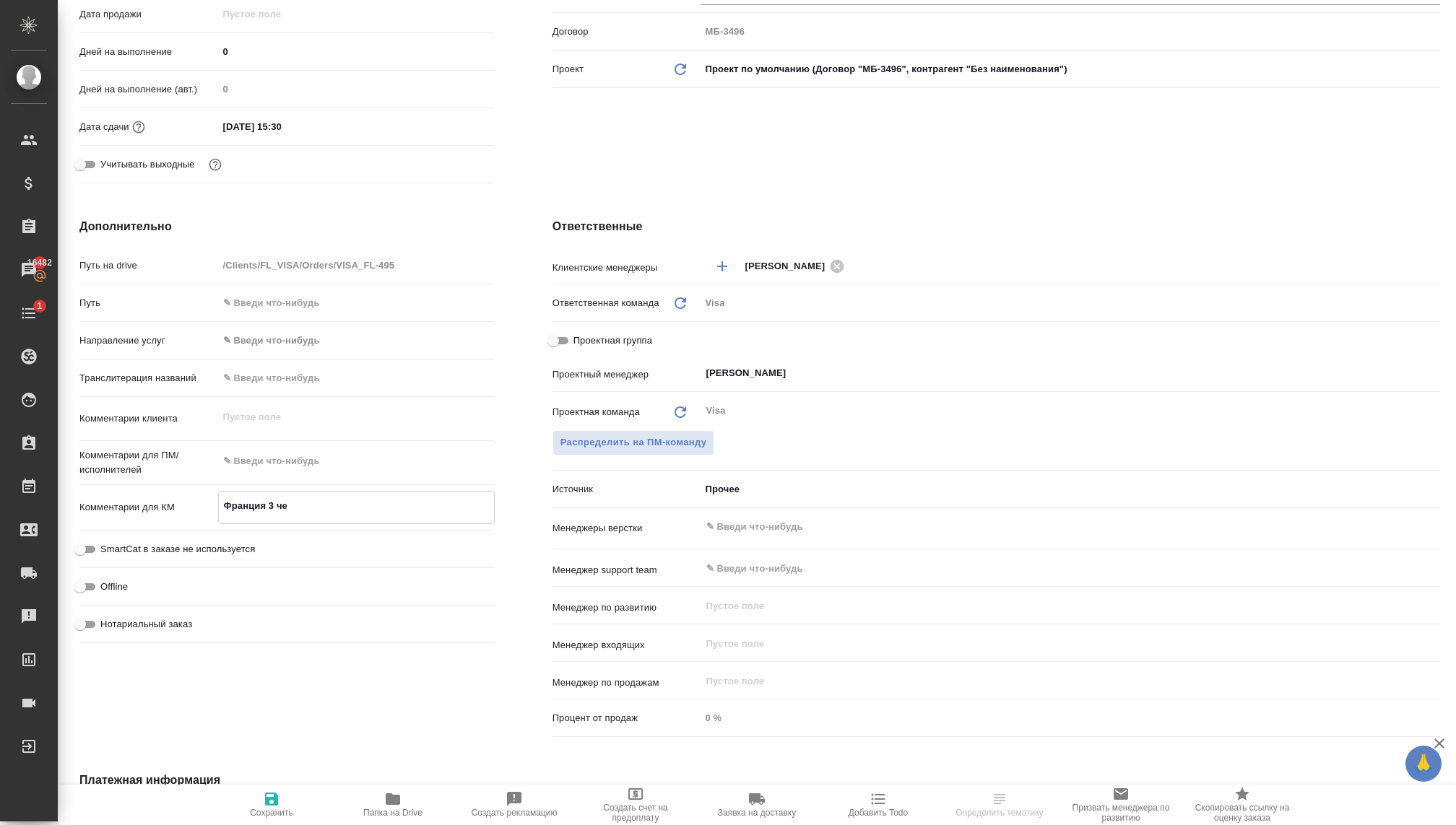
type textarea "Франция 3 чел"
type textarea "x"
type textarea "Франция 3 чело"
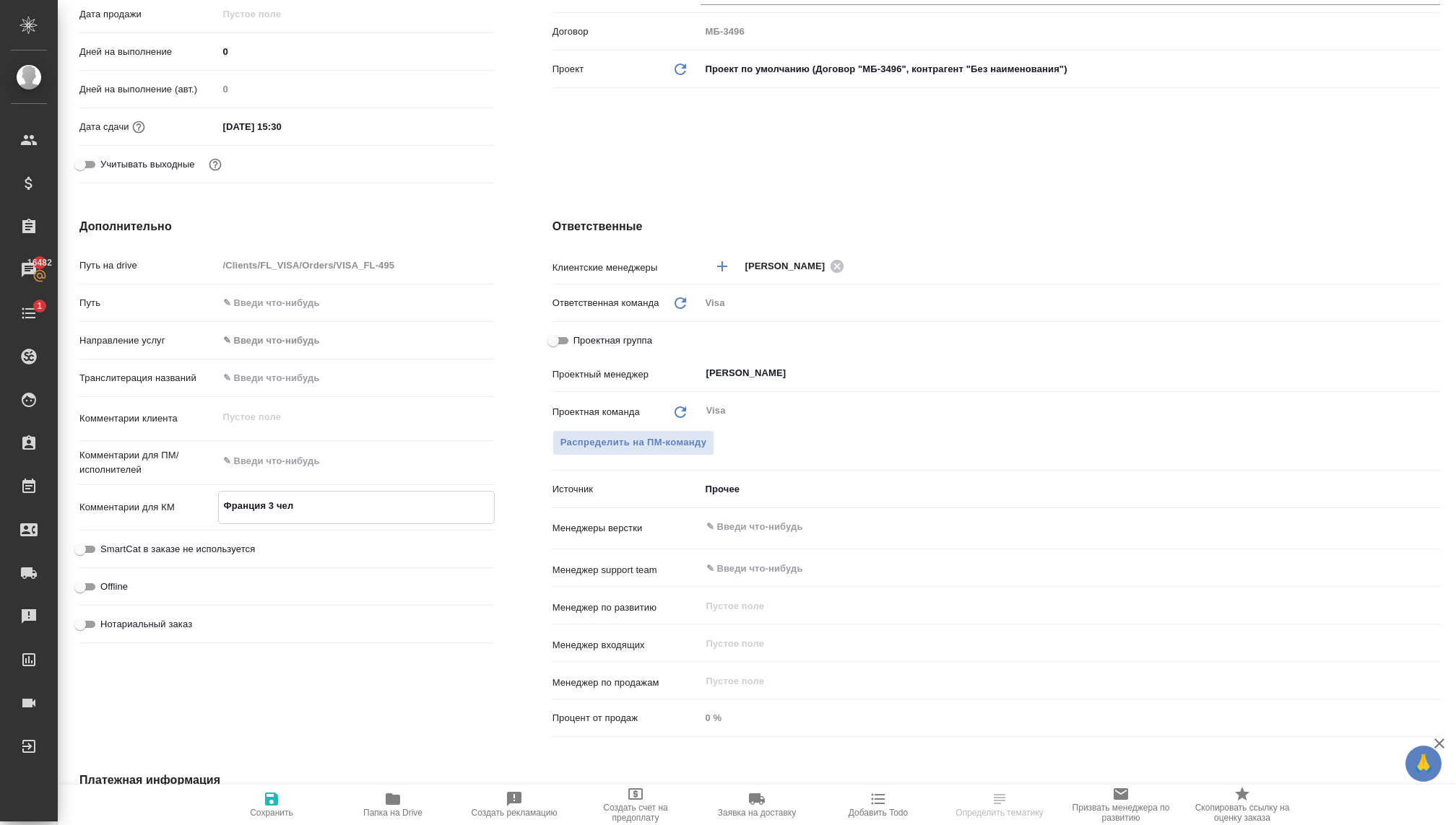
type textarea "x"
type textarea "Франция 3 челов"
type textarea "x"
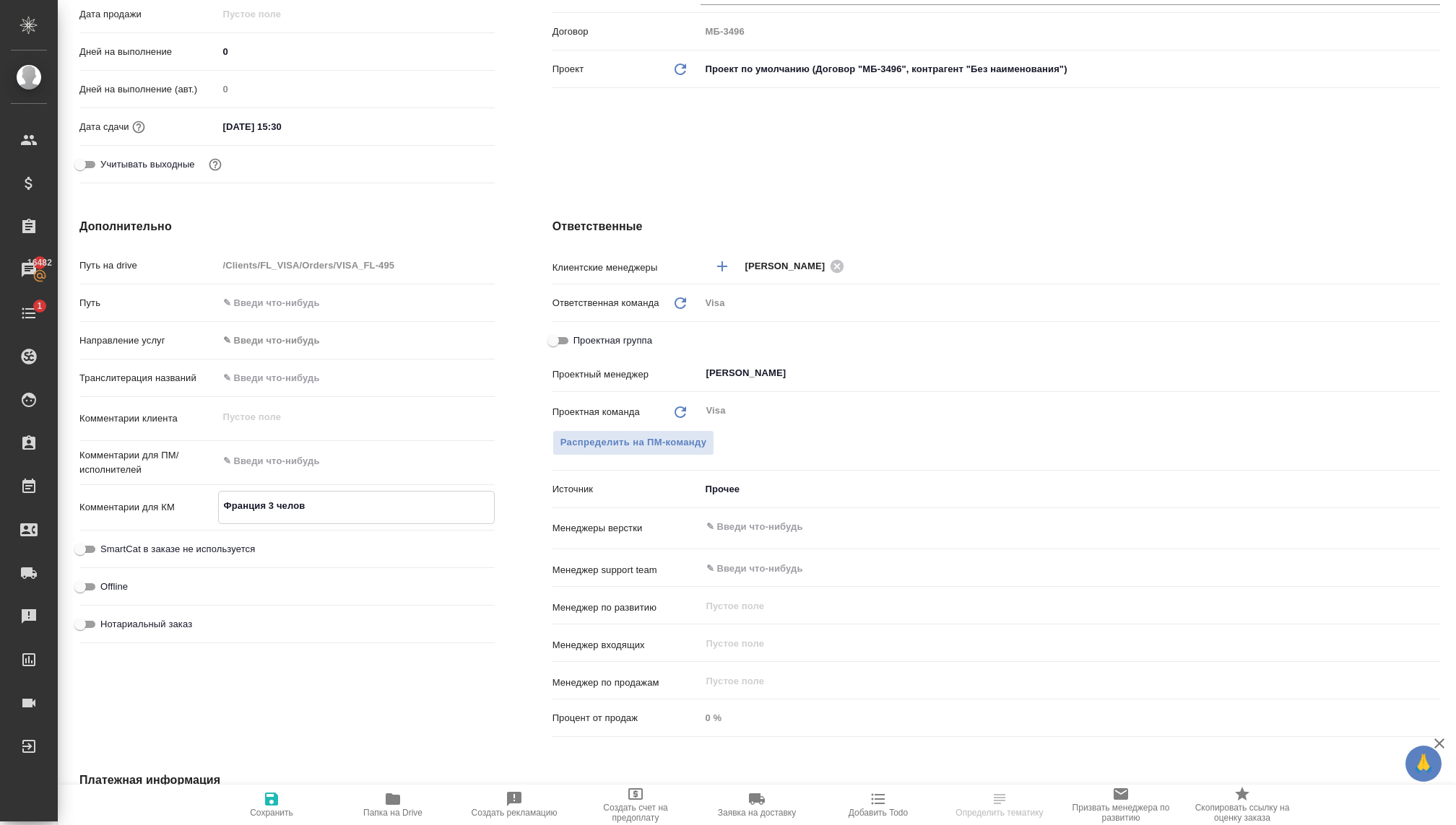
type textarea "x"
type textarea "Франция 3 челове"
type textarea "x"
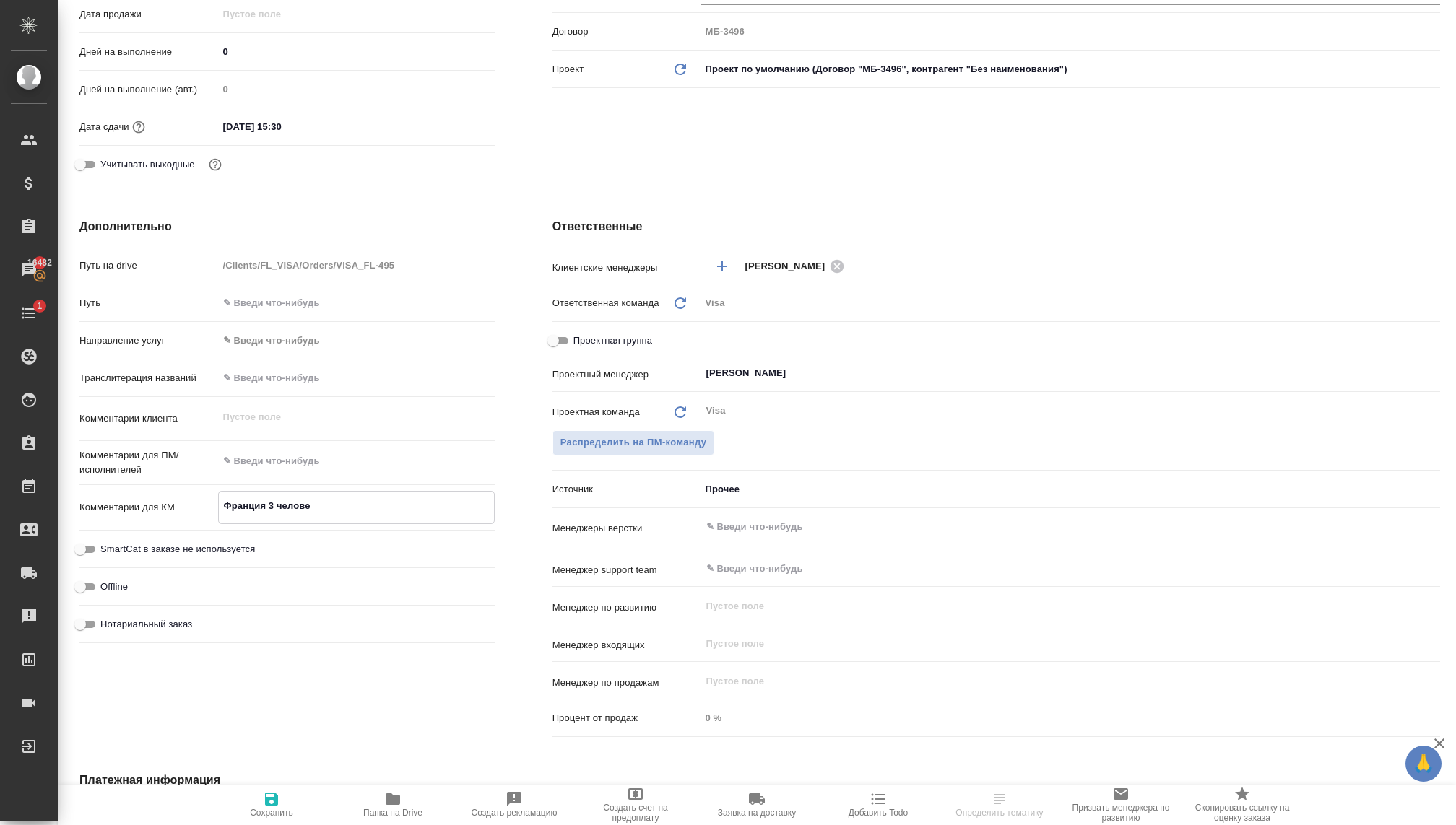
type textarea "x"
type textarea "Франция 3 человек"
type textarea "x"
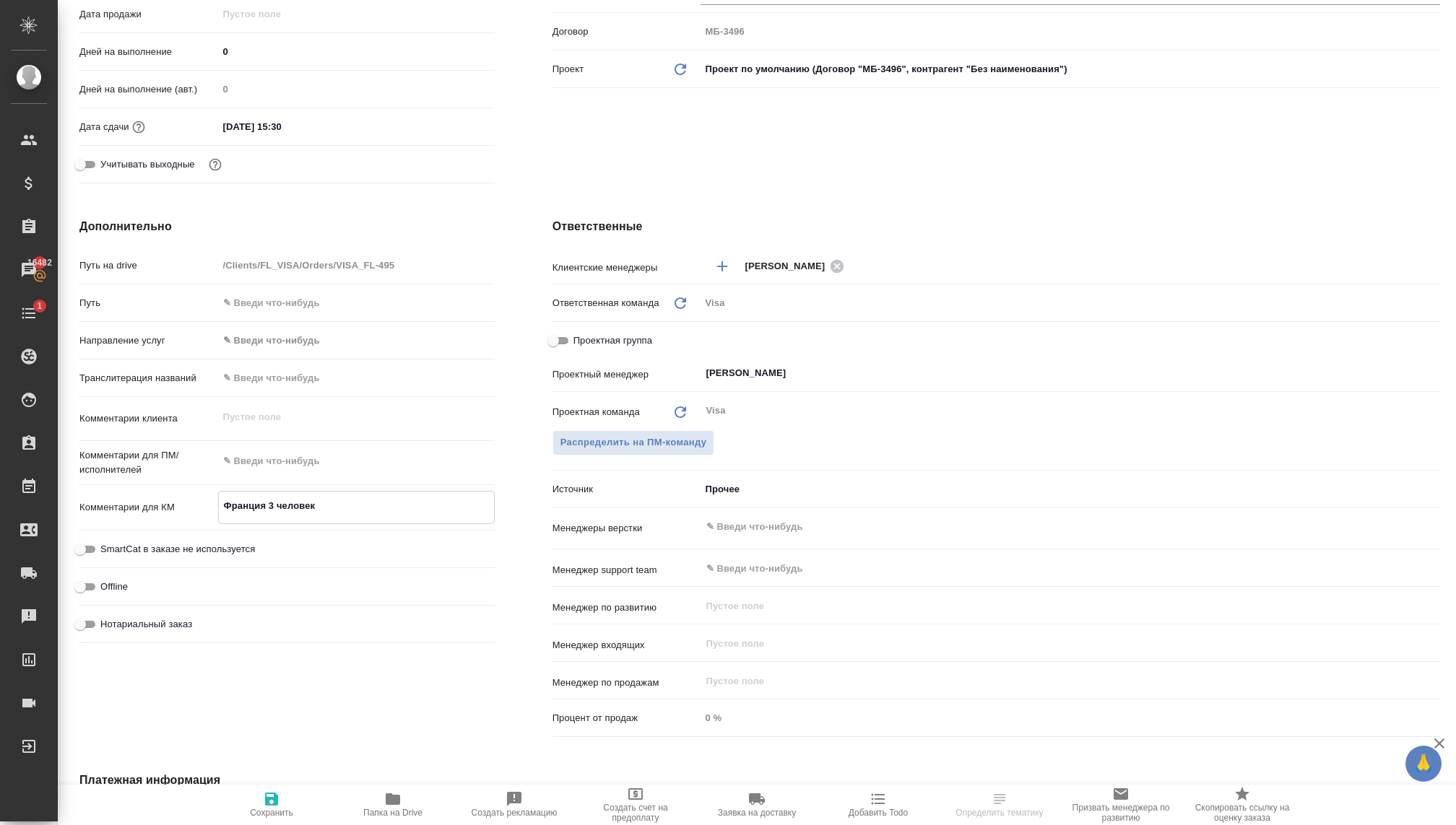
type textarea "Франция 3 человека"
type textarea "x"
type textarea "Франция 3 человека;"
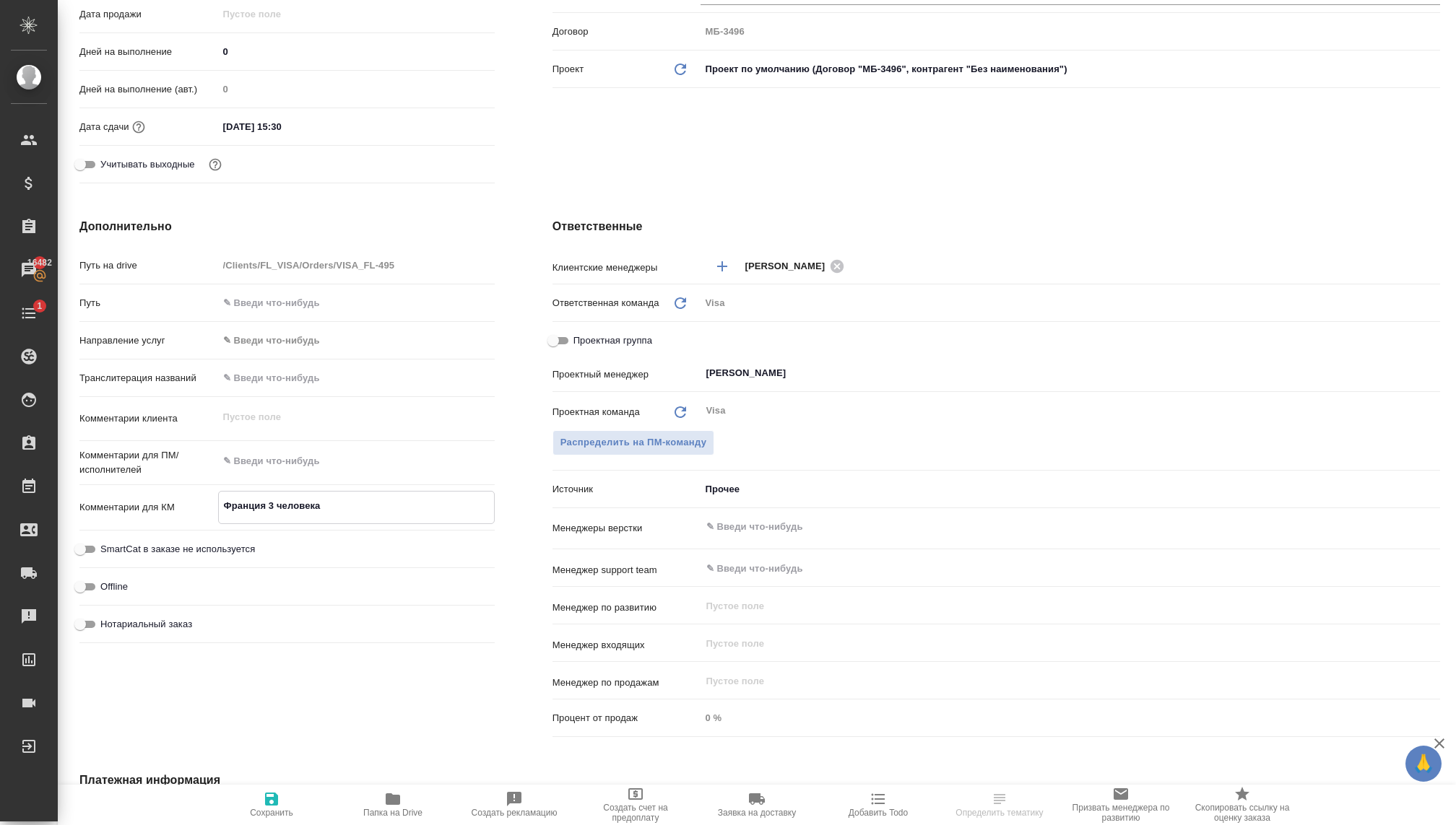
type textarea "x"
type textarea "Франция 3 человека"
type textarea "x"
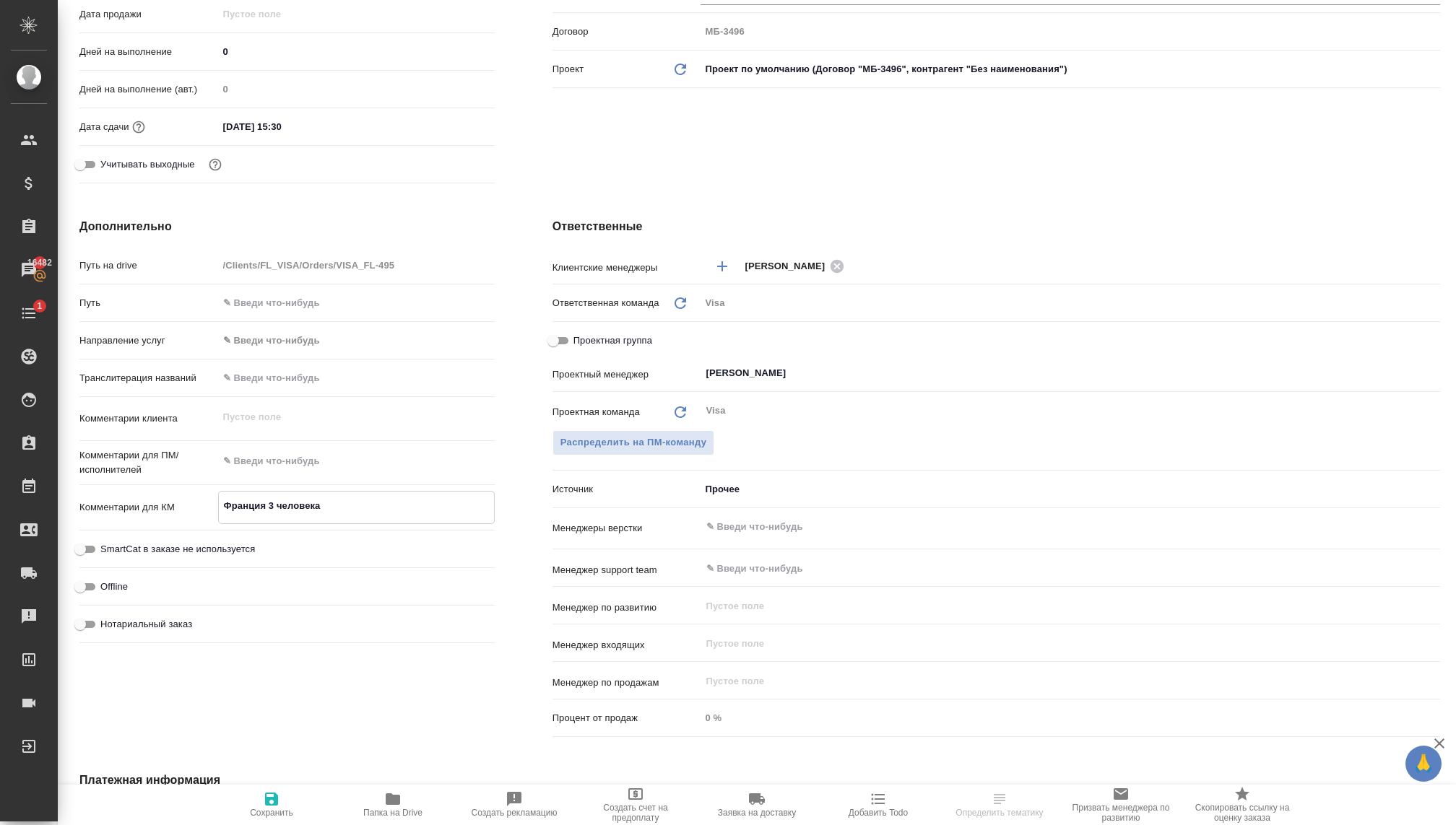
type textarea "x"
type textarea "Франция 3 человека."
type textarea "x"
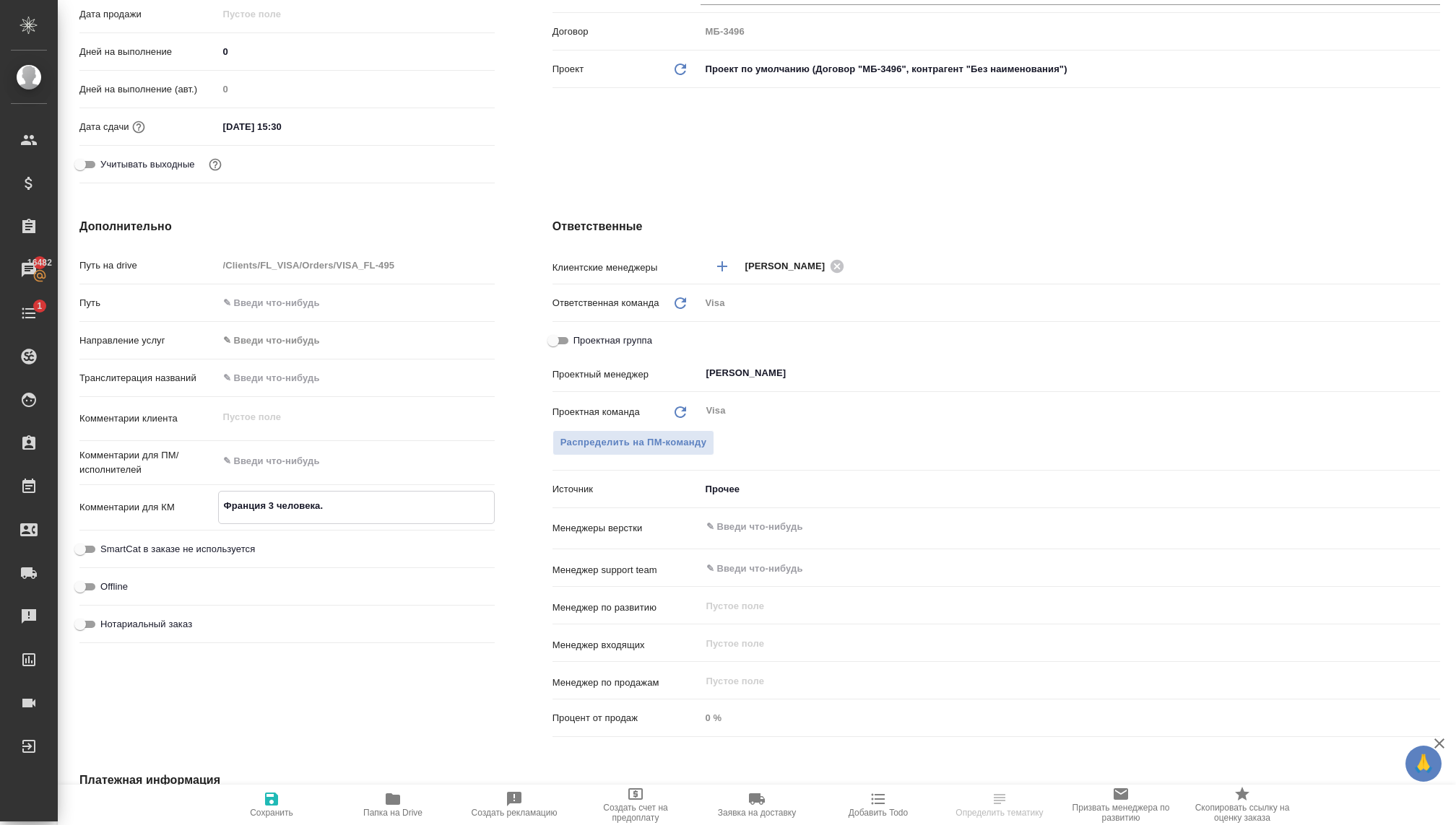
type textarea "x"
type textarea "Франция 3 человека."
type textarea "x"
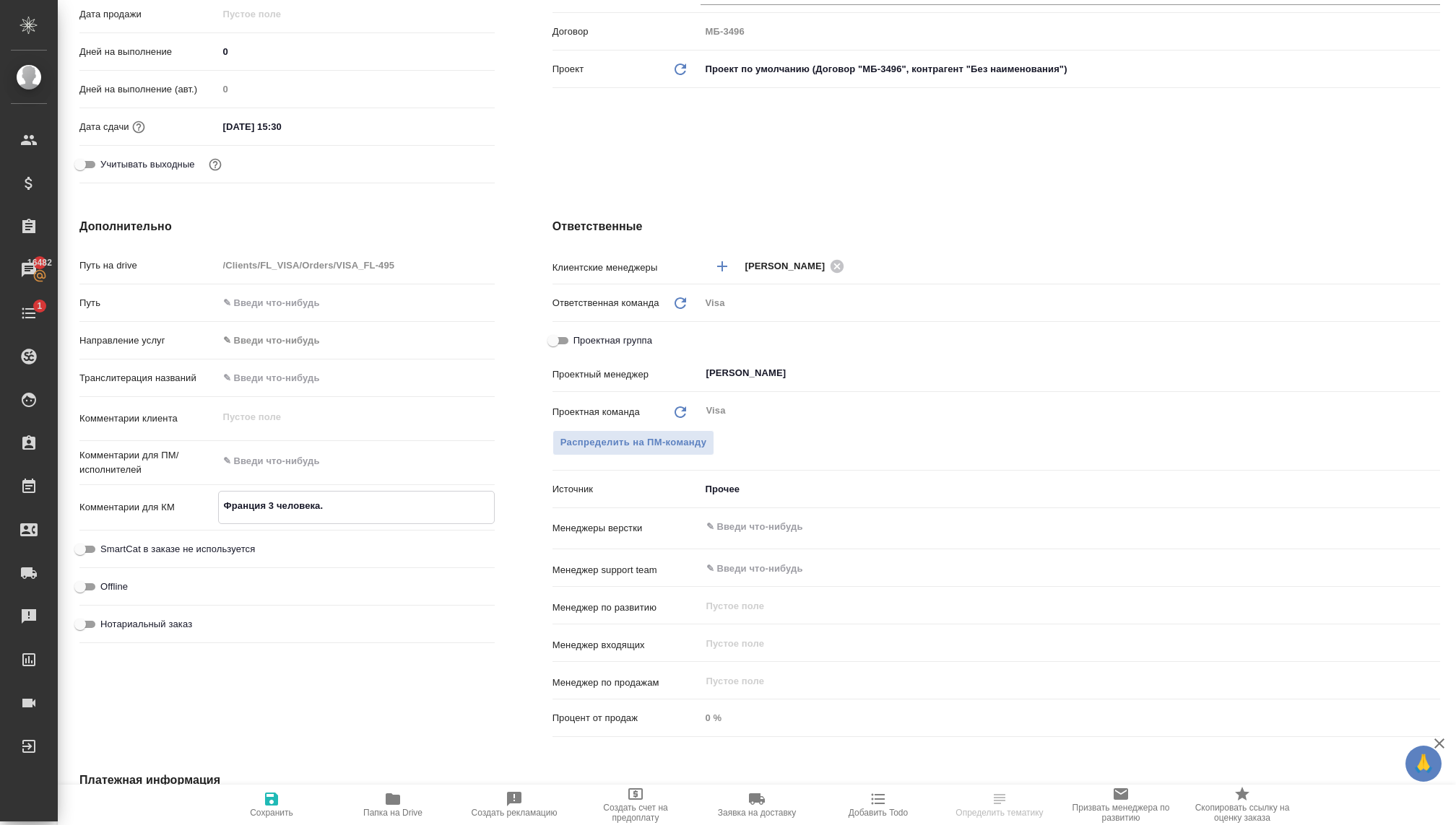
type textarea "Франция 3 человека. К"
type textarea "x"
type textarea "Франция 3 человека. К"
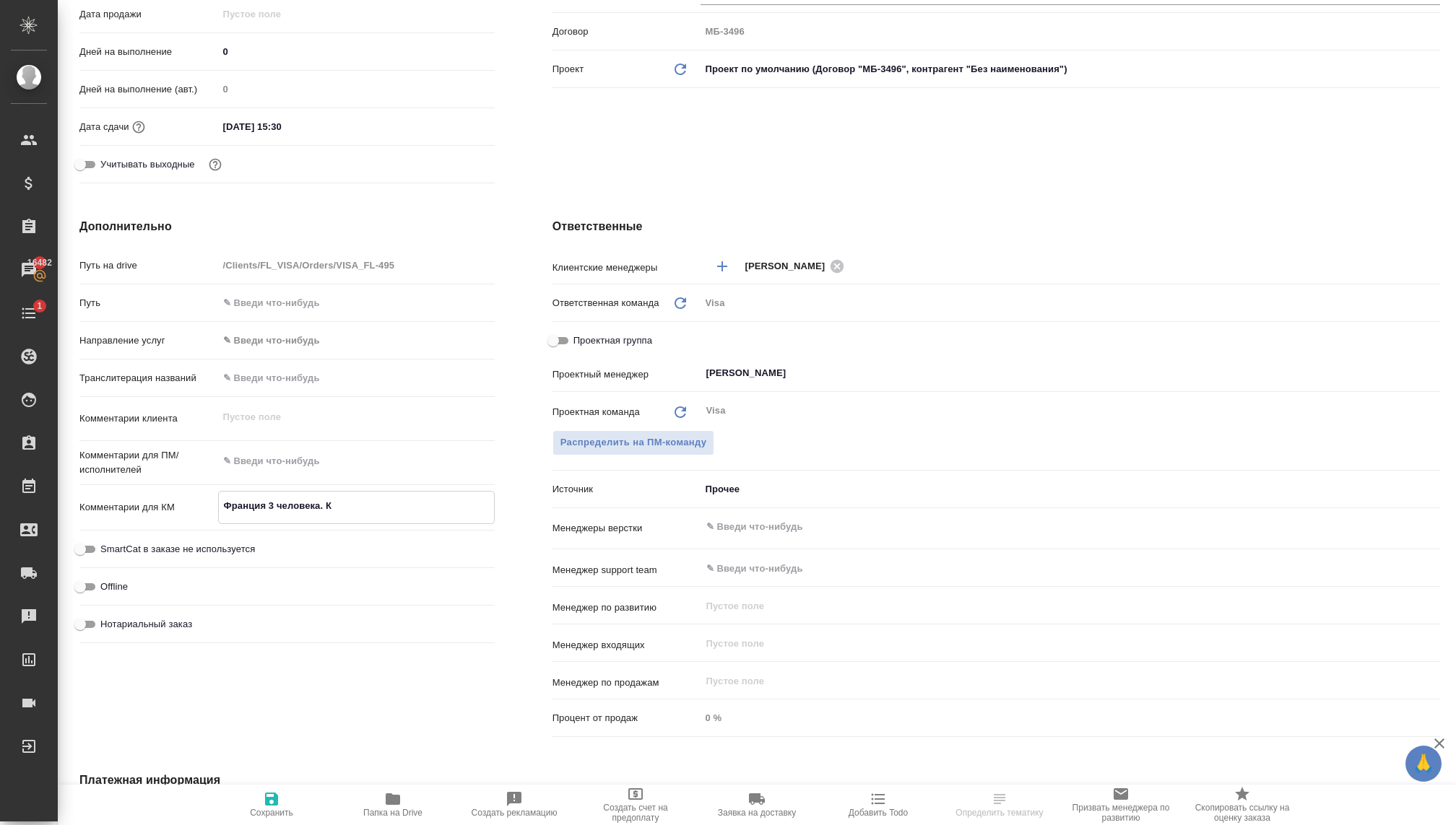
type textarea "x"
type textarea "Франция 3 человека. К"
type textarea "x"
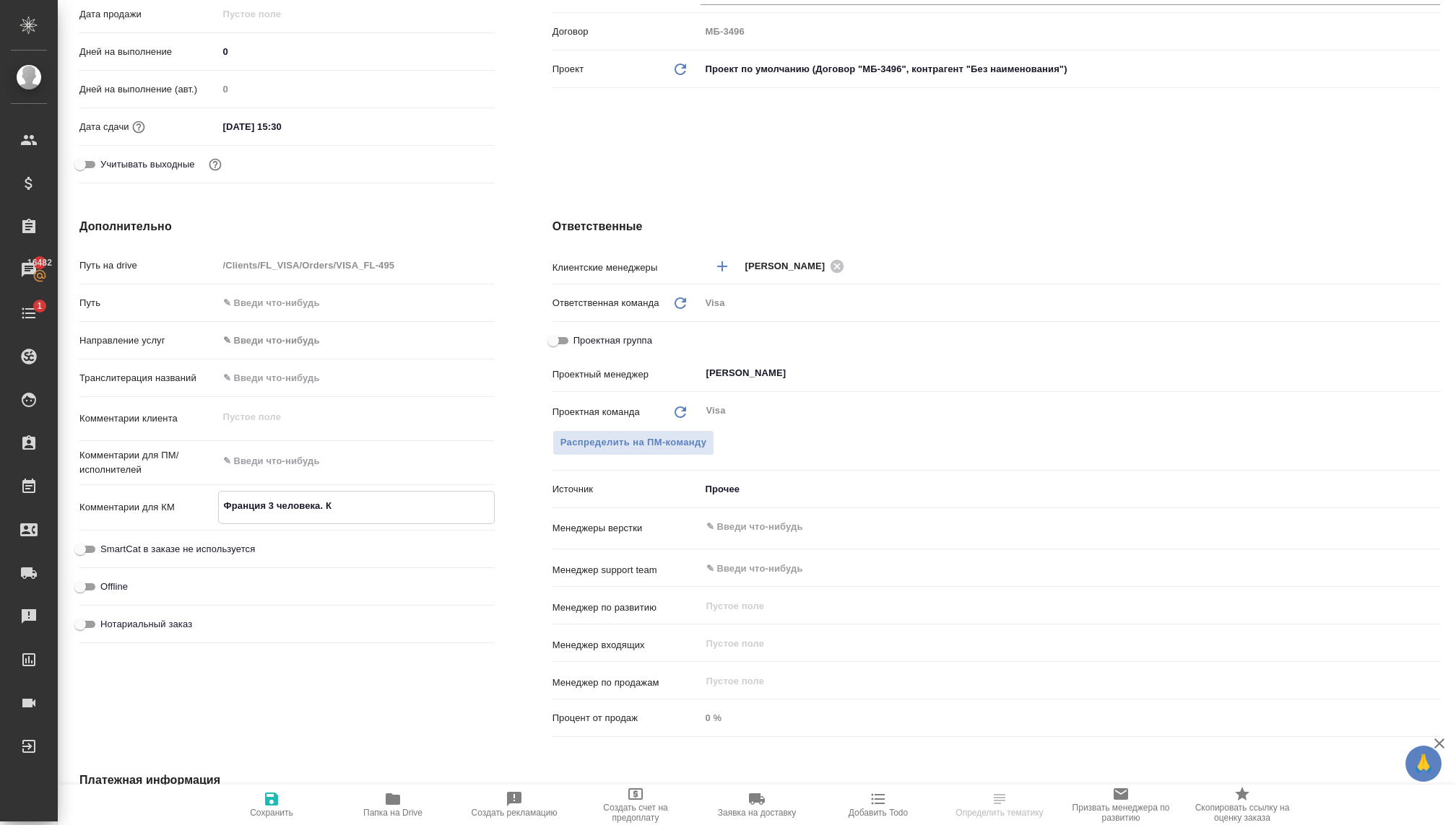
type textarea "x"
type textarea "Франция 3 человека."
type textarea "x"
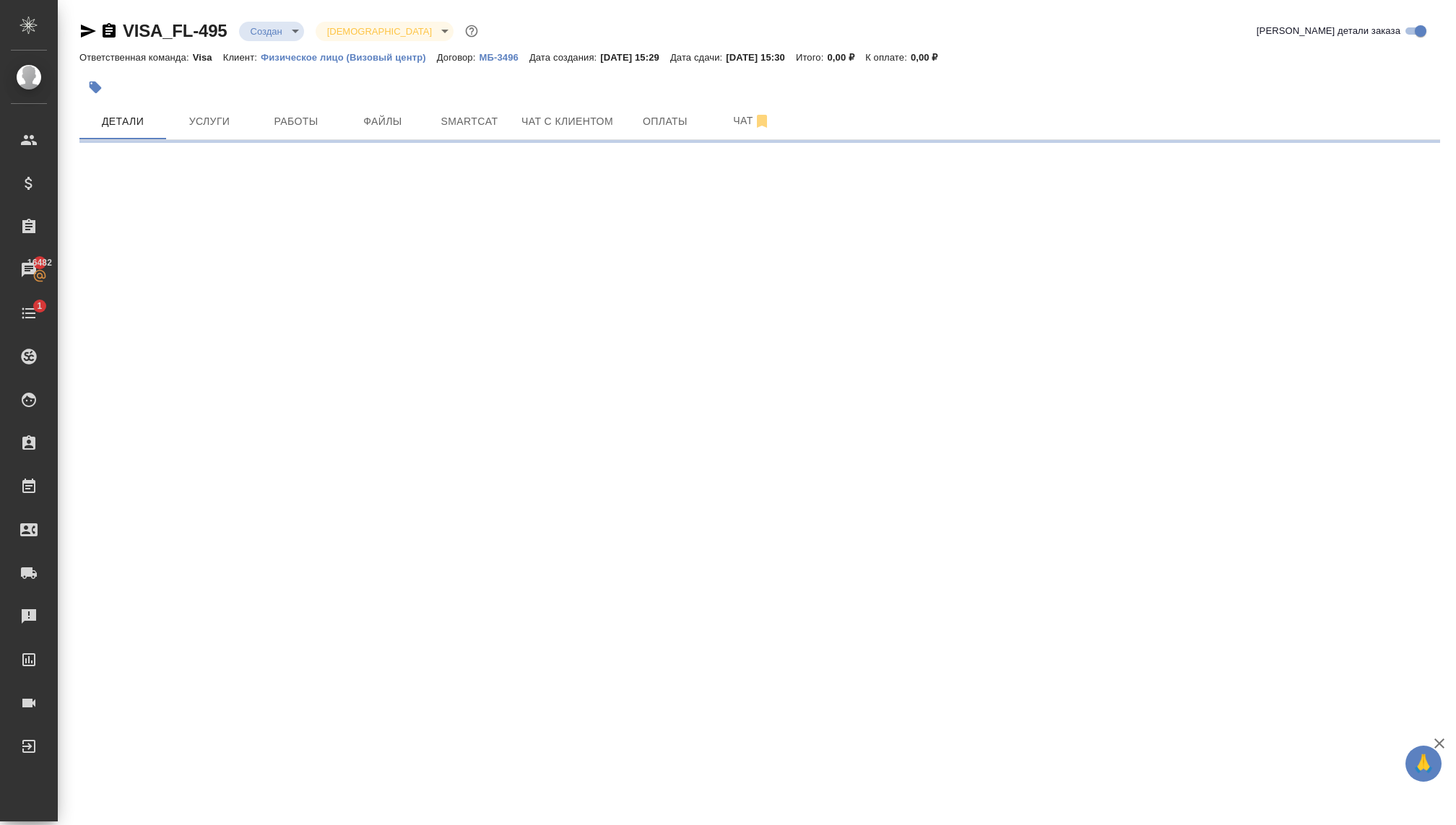
scroll to position [0, 0]
select select "RU"
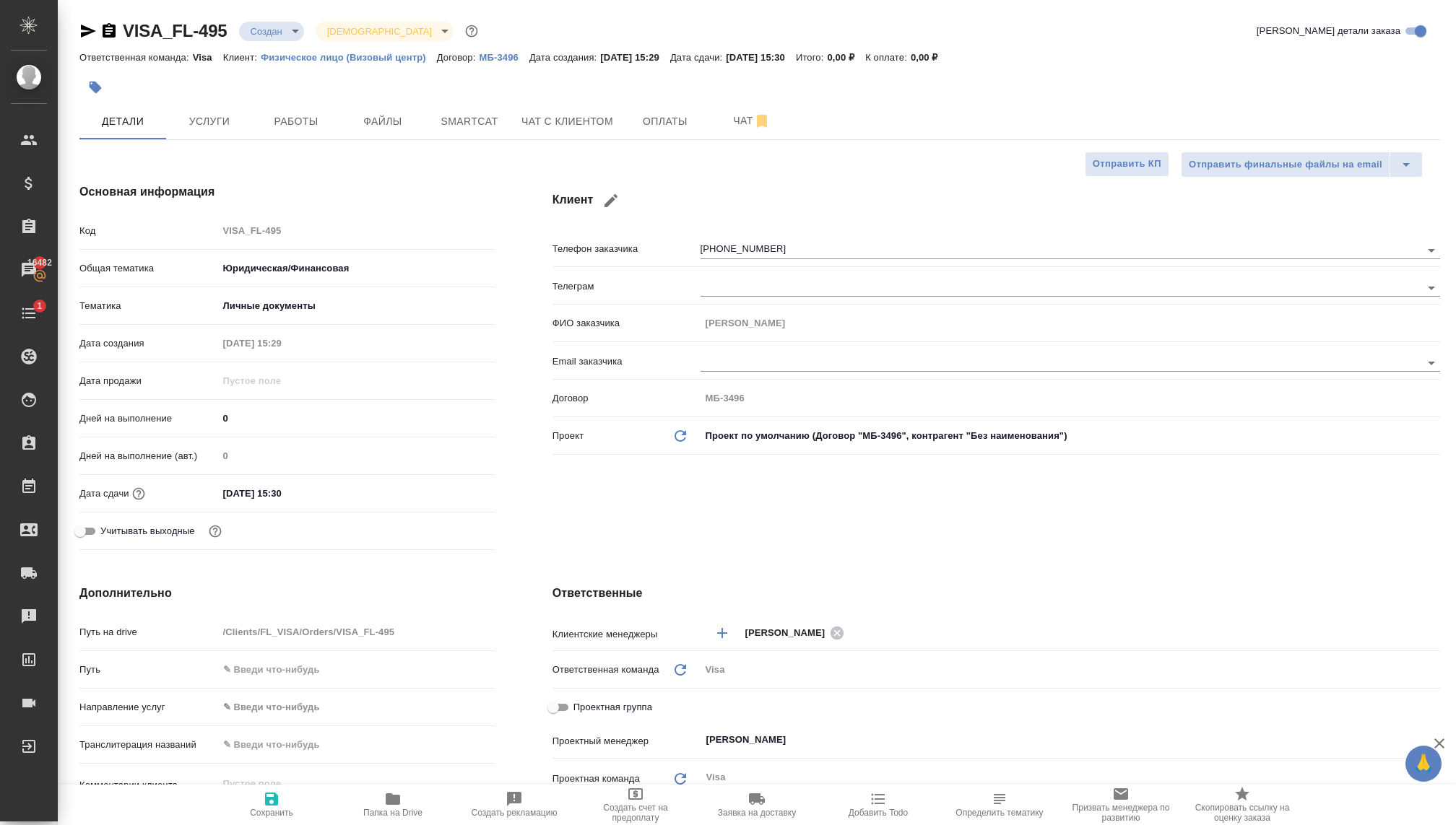
type textarea "x"
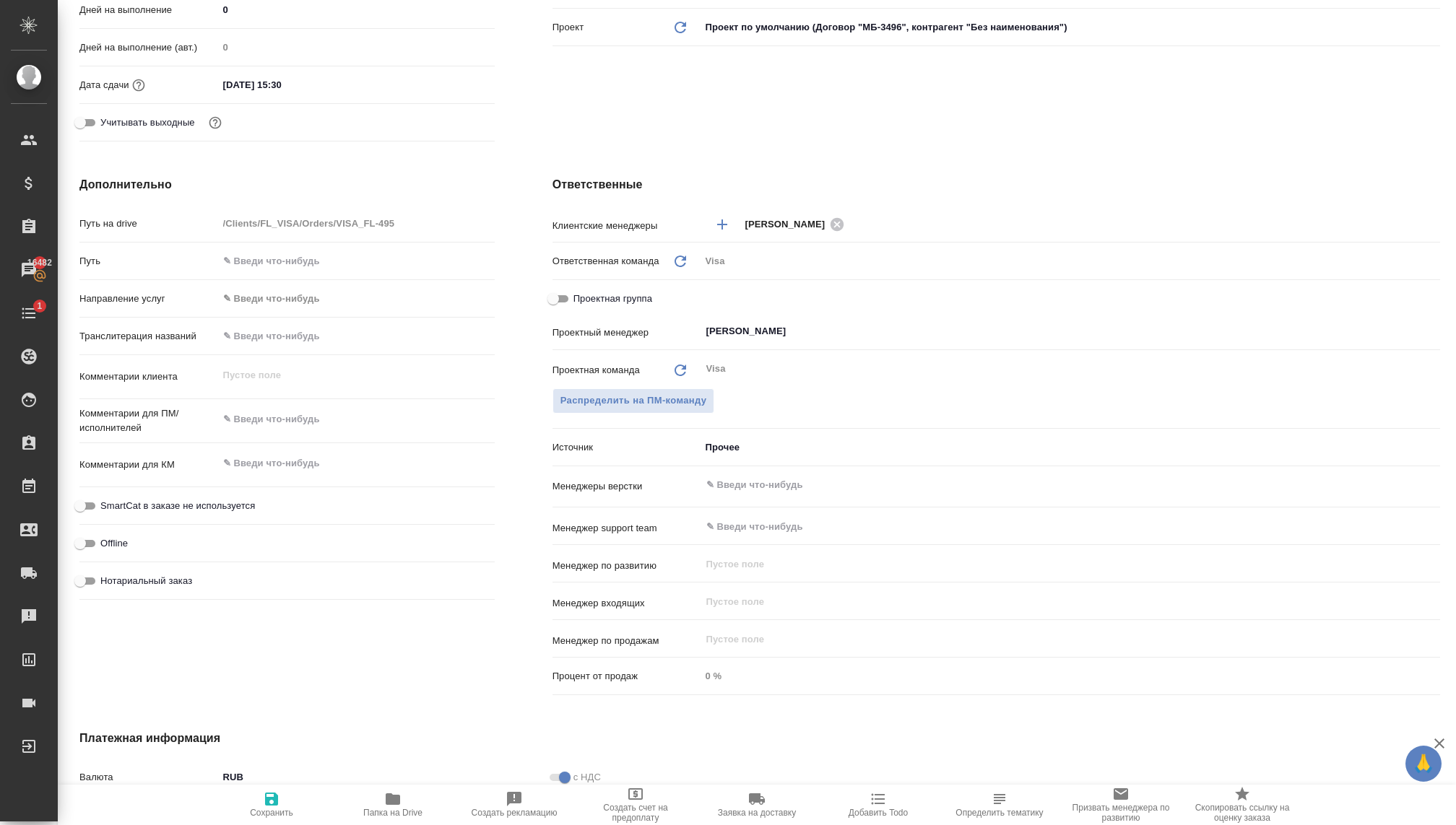
scroll to position [439, 0]
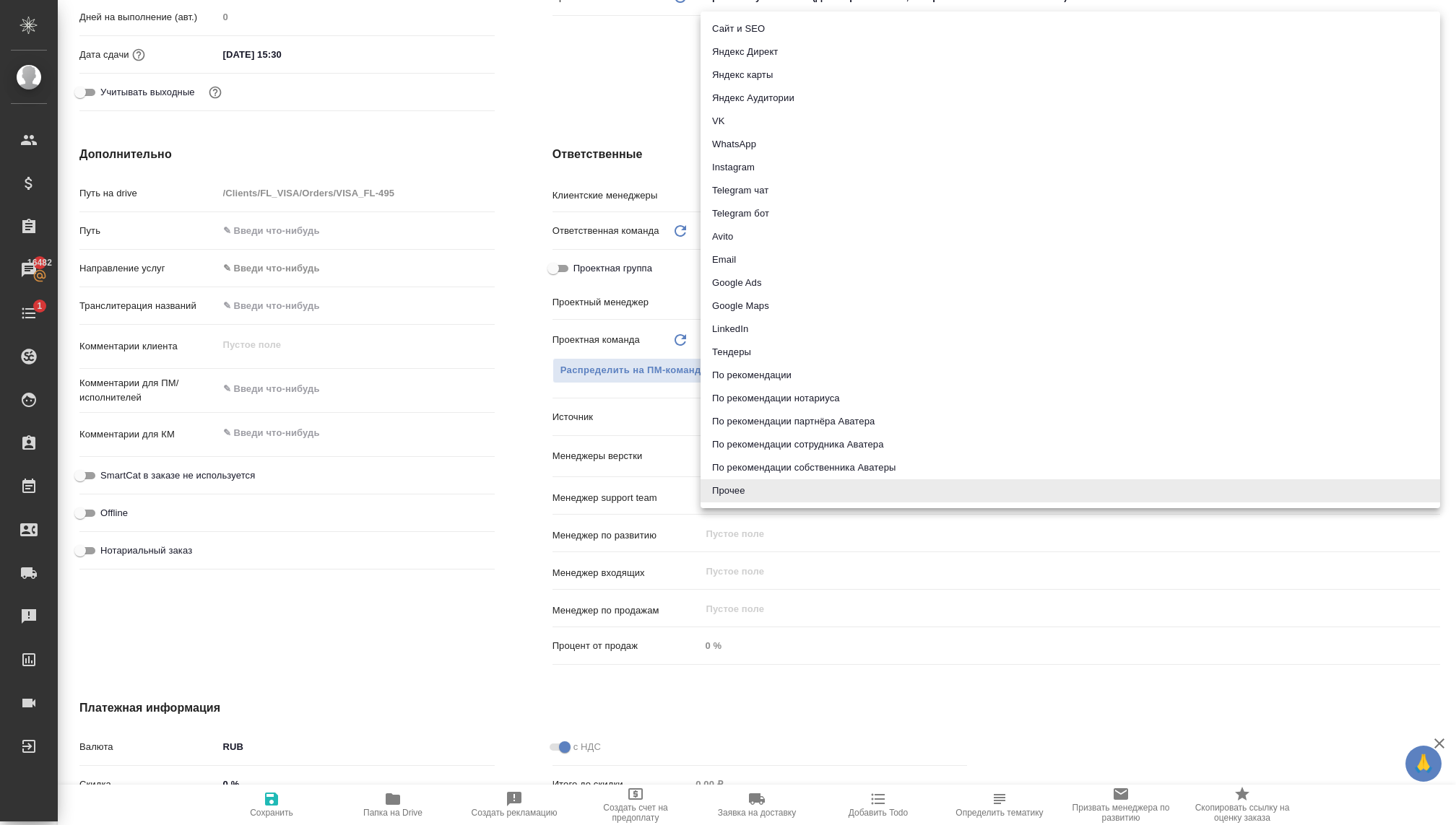
click at [711, 413] on body "🙏 .cls-1 fill:#fff; AWATERA Kovaleva Ekaterina Клиенты Спецификации Заказы 1648…" at bounding box center [728, 412] width 1456 height 825
click at [742, 183] on li "Telegram чат" at bounding box center [1070, 190] width 739 height 23
type textarea "x"
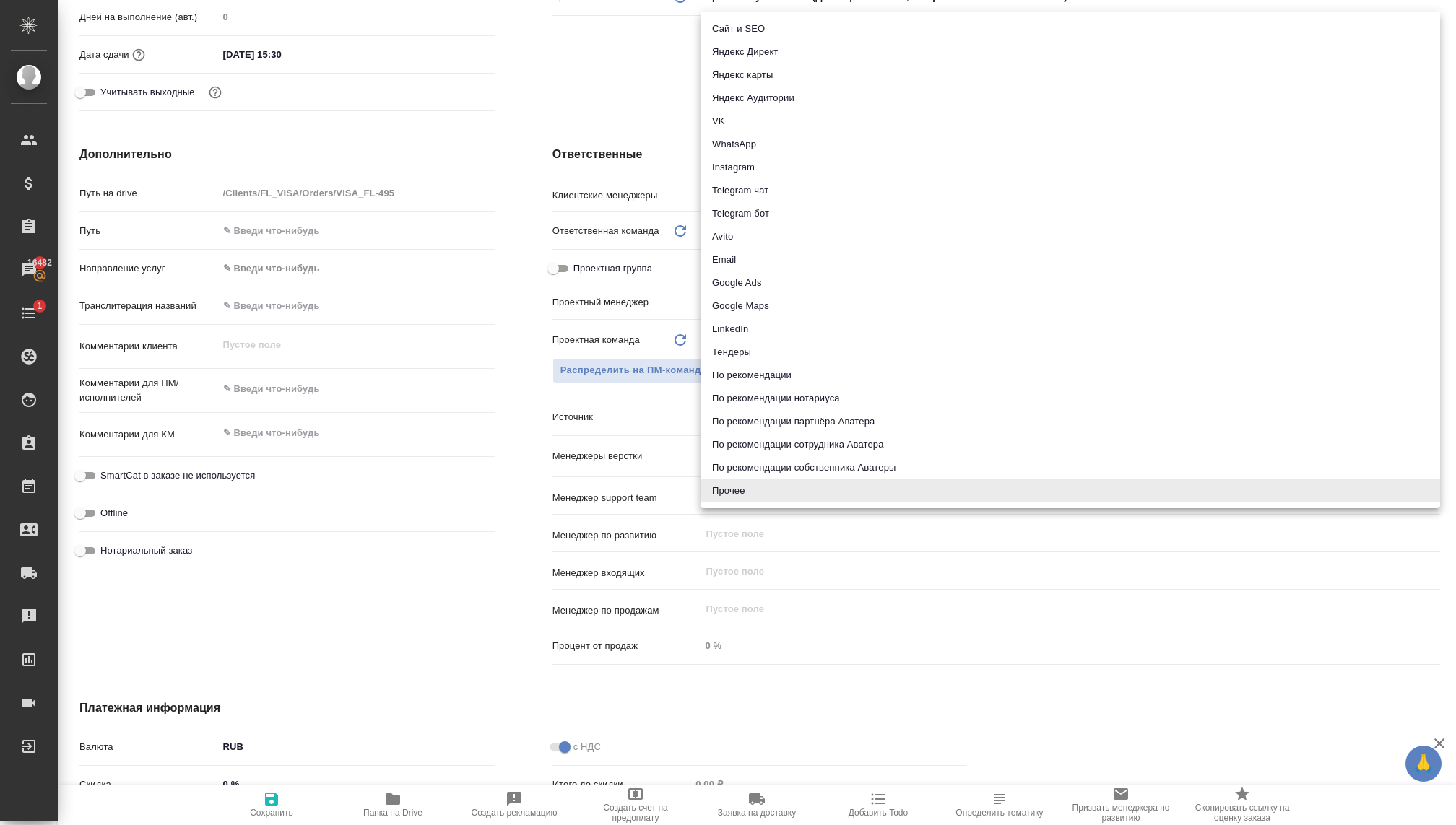
type input "telegram"
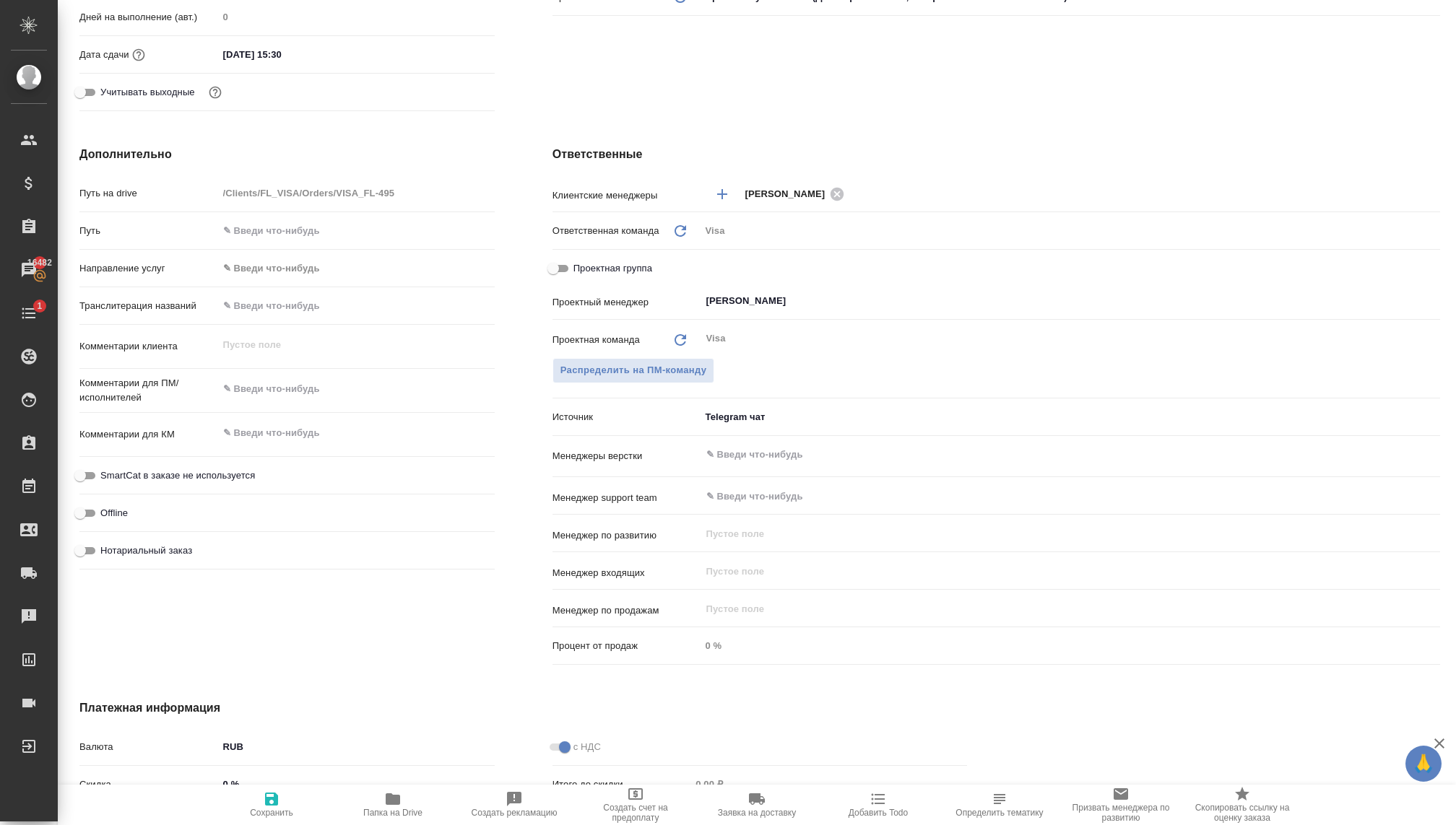
click at [275, 803] on icon "button" at bounding box center [271, 799] width 13 height 13
type textarea "x"
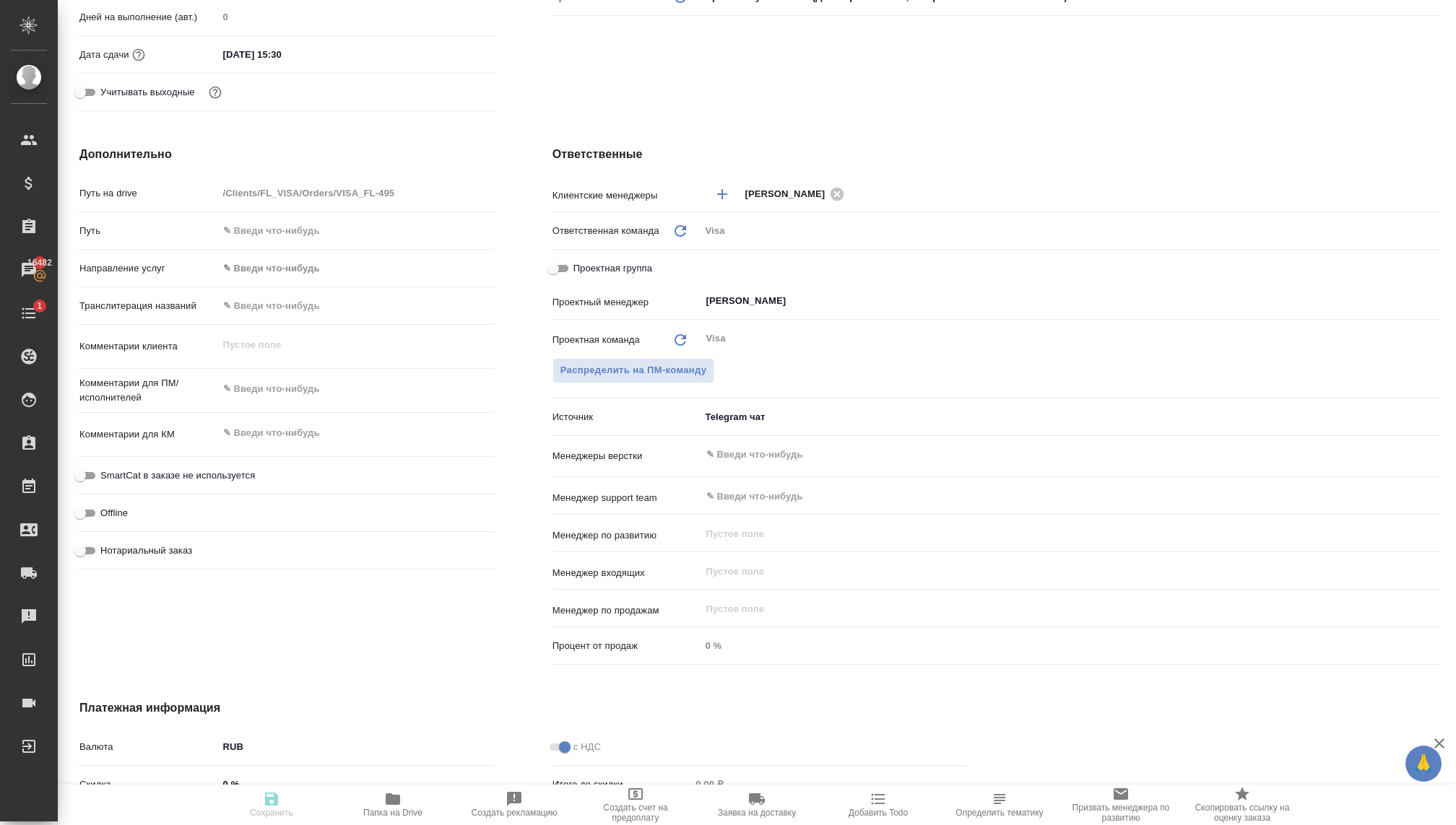
type textarea "x"
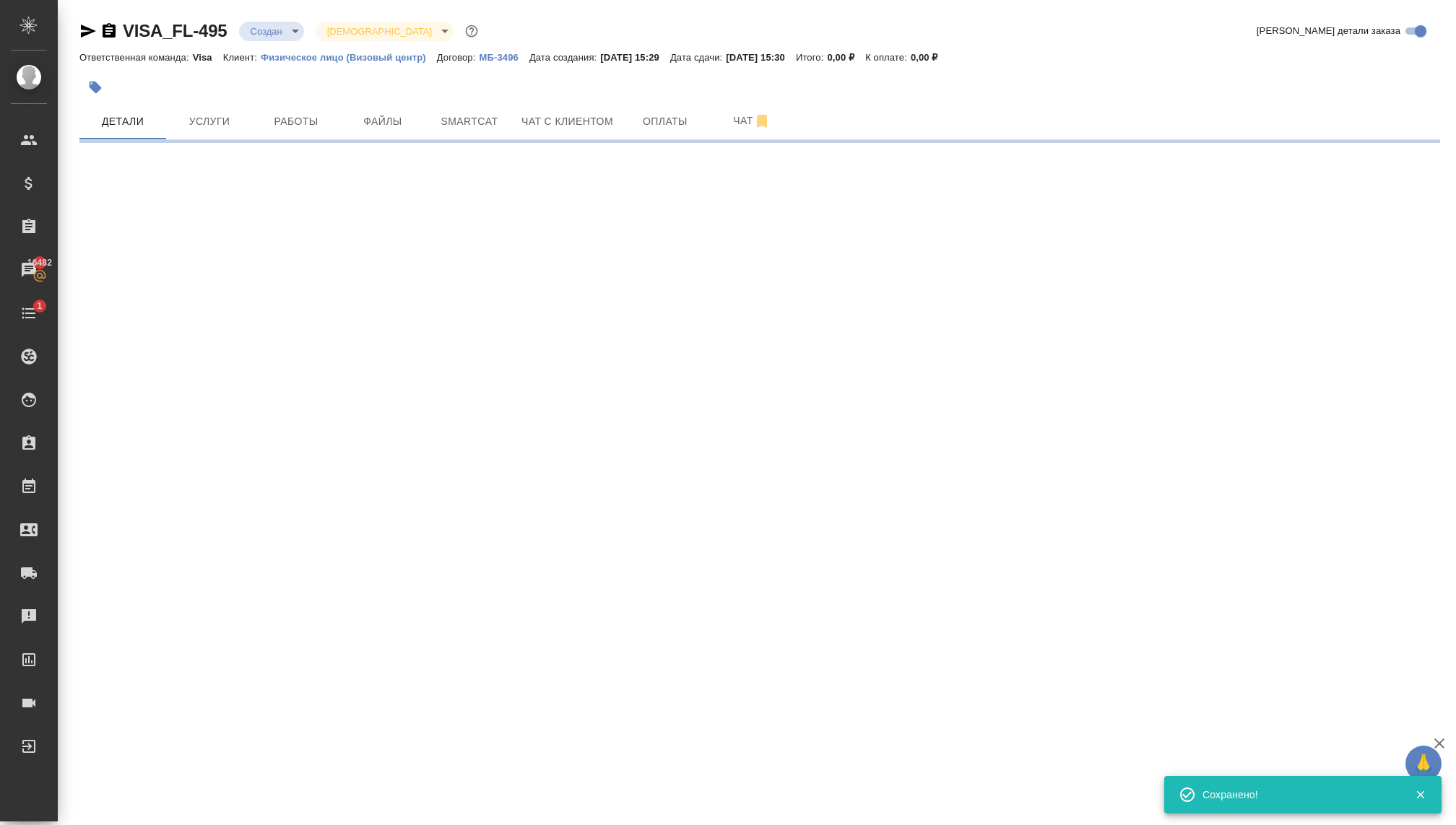
select select "RU"
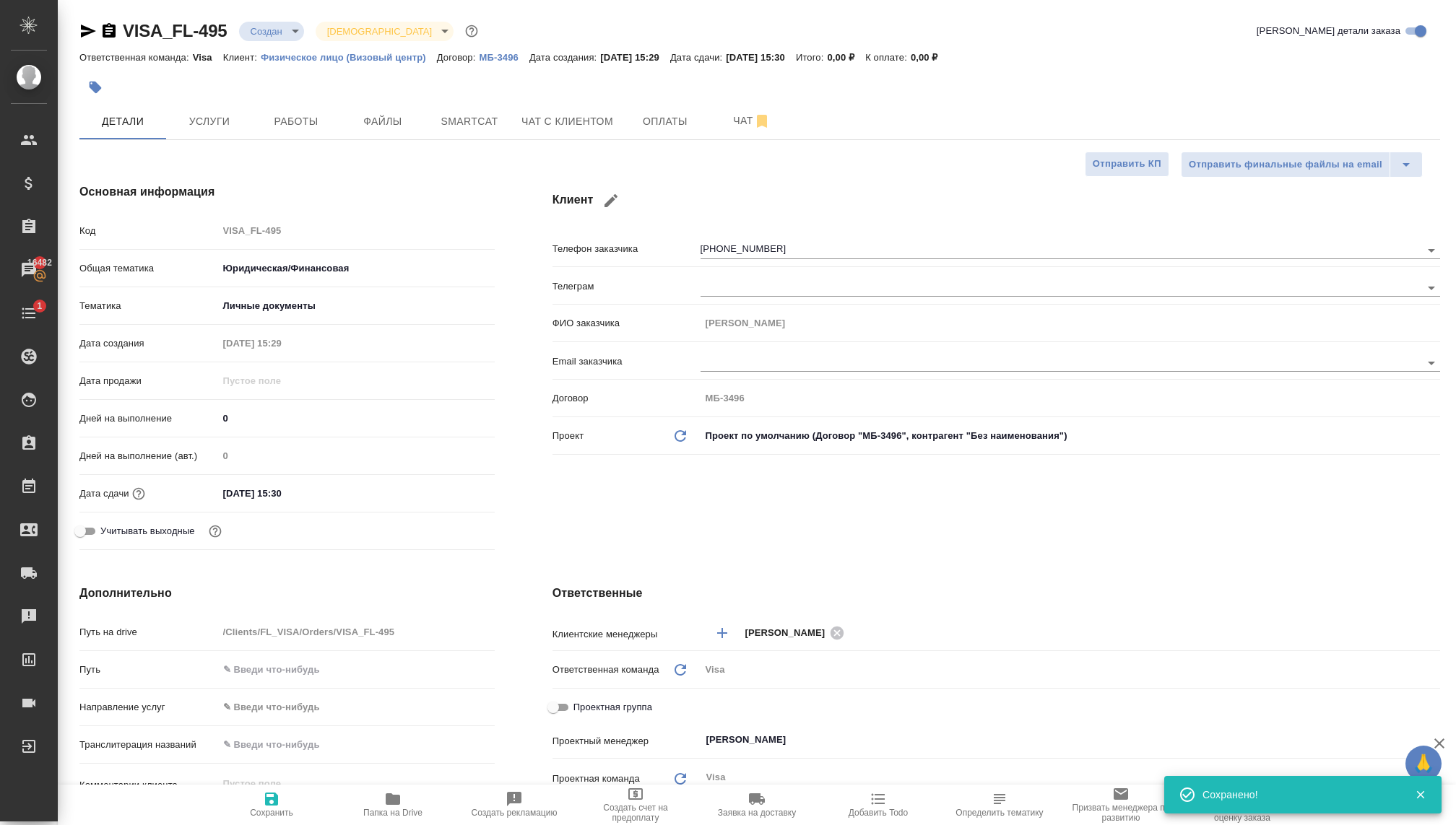
type textarea "x"
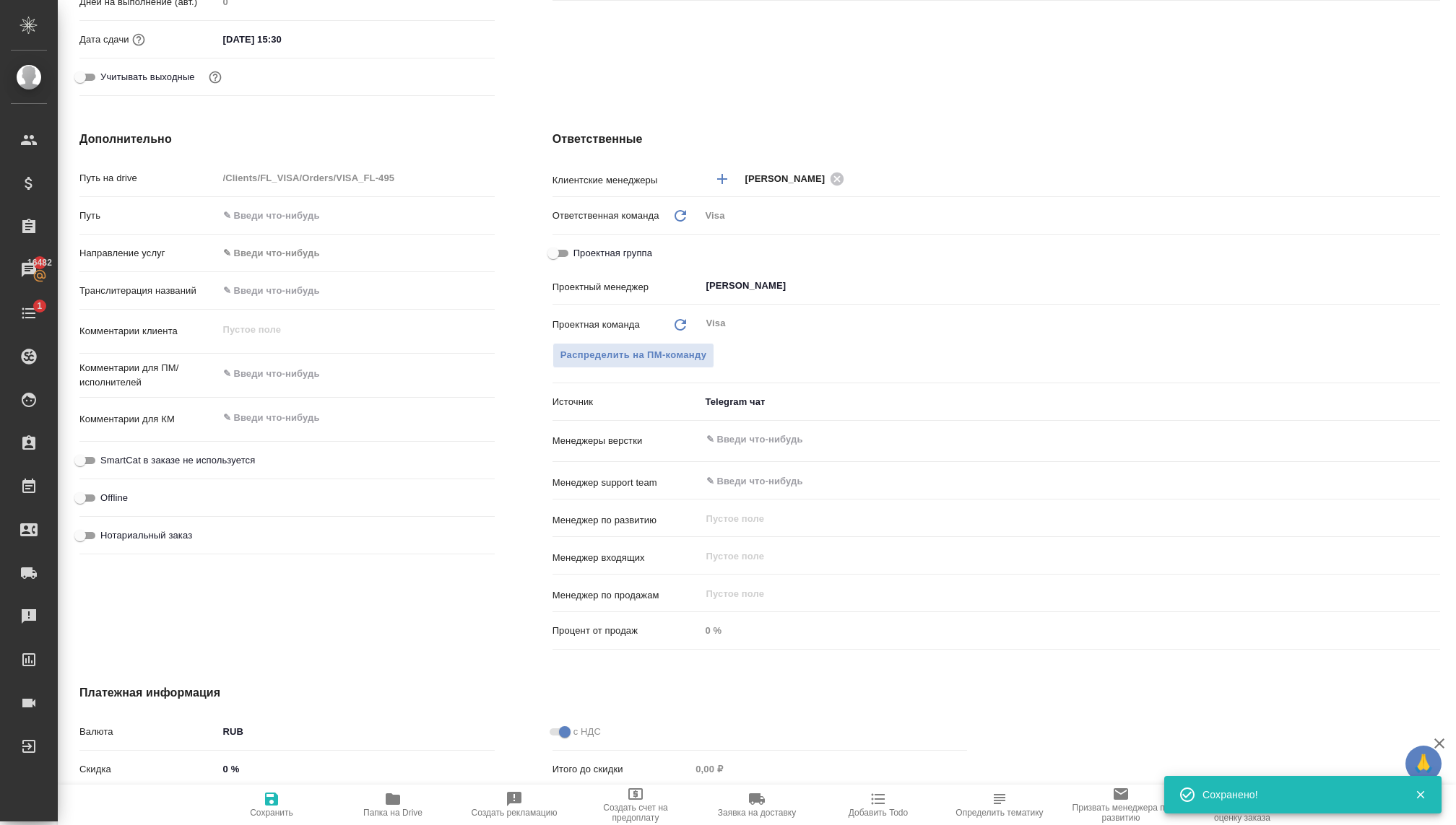
scroll to position [455, 0]
type textarea "x"
click at [262, 423] on textarea at bounding box center [356, 417] width 277 height 25
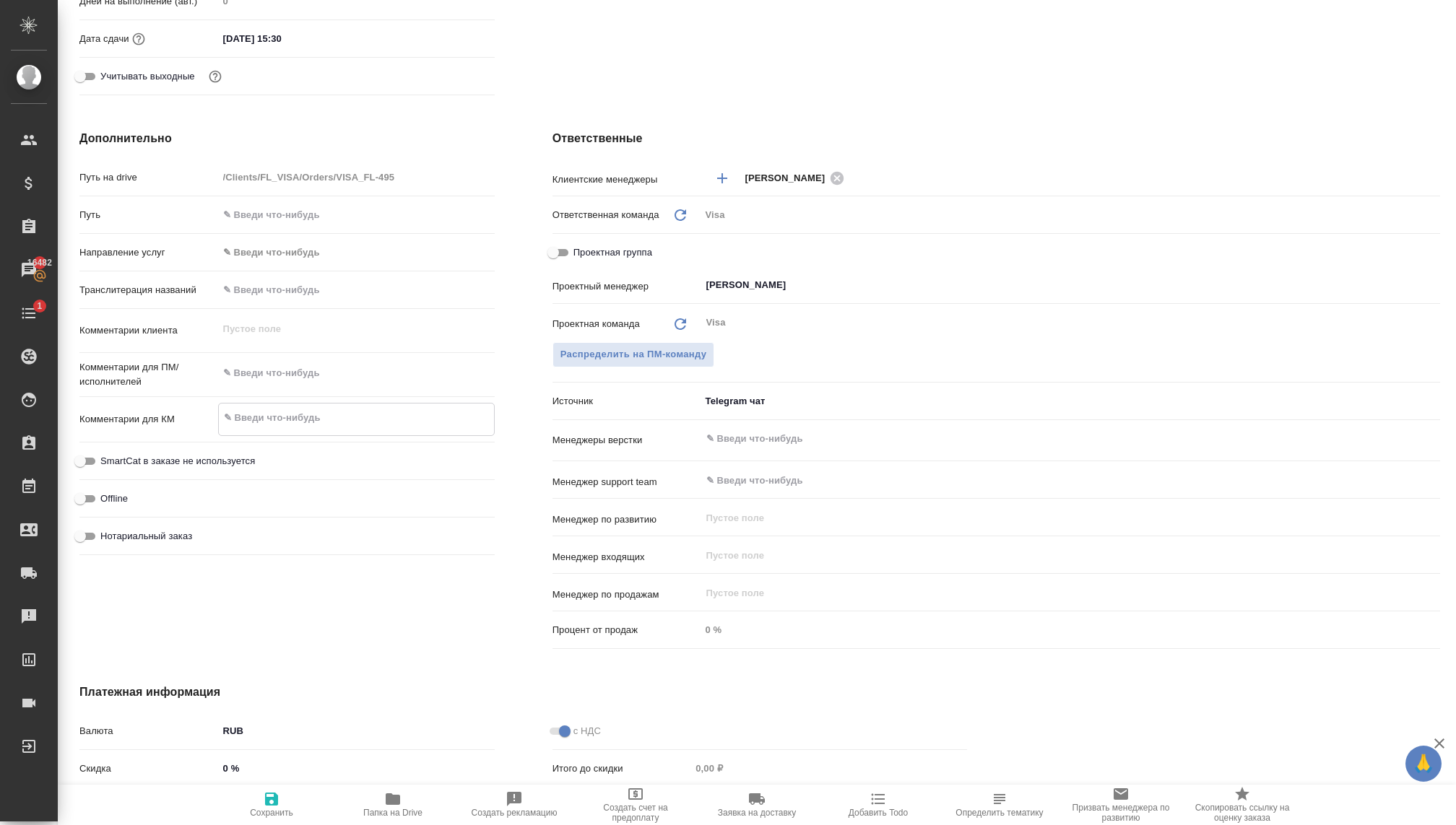
type textarea "x"
type textarea "Ф"
type textarea "x"
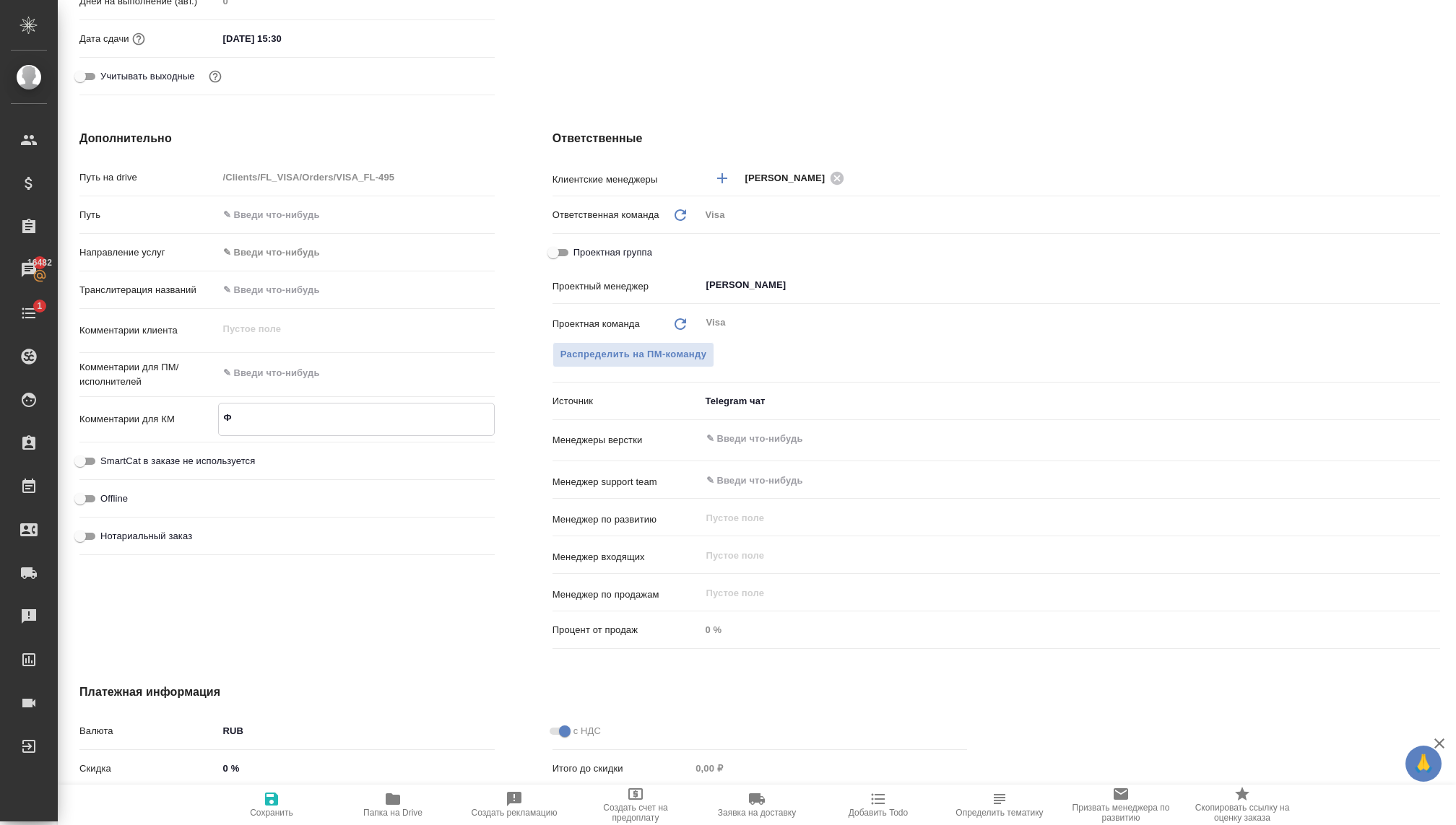
type textarea "x"
type textarea "Фр"
type textarea "x"
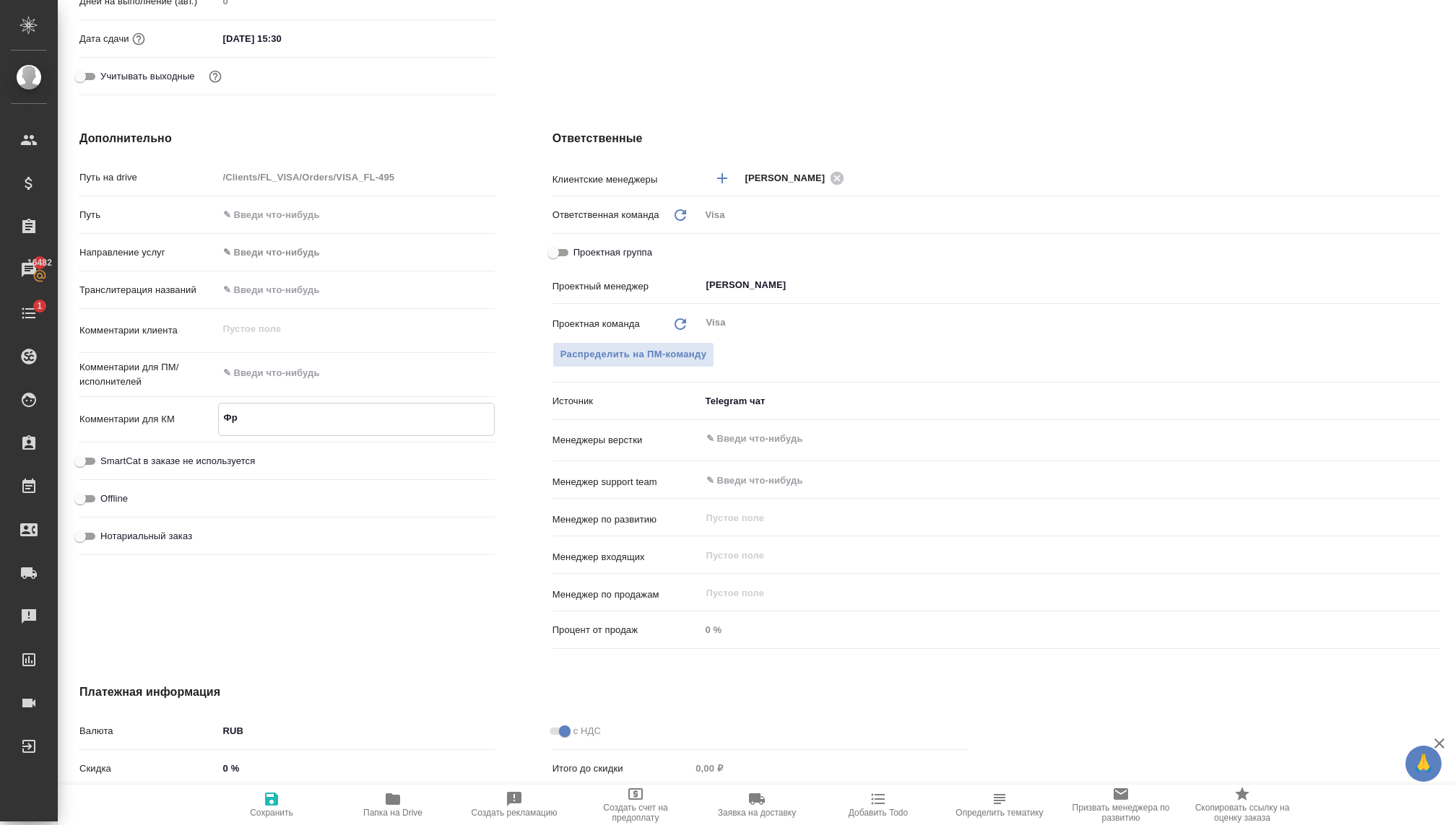
type textarea "Фра"
type textarea "x"
type textarea "Фран"
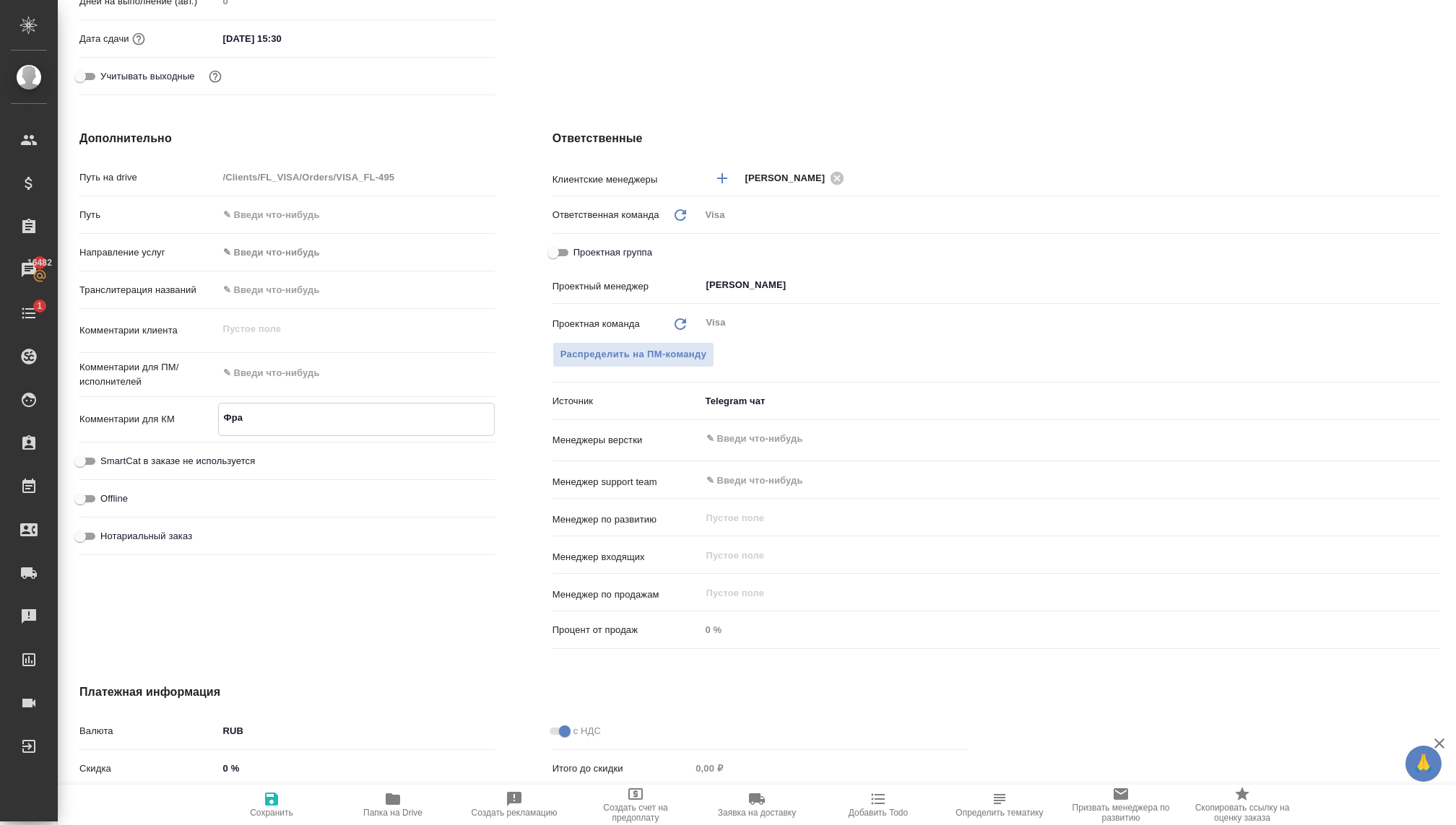
type textarea "x"
type textarea "Франц"
type textarea "x"
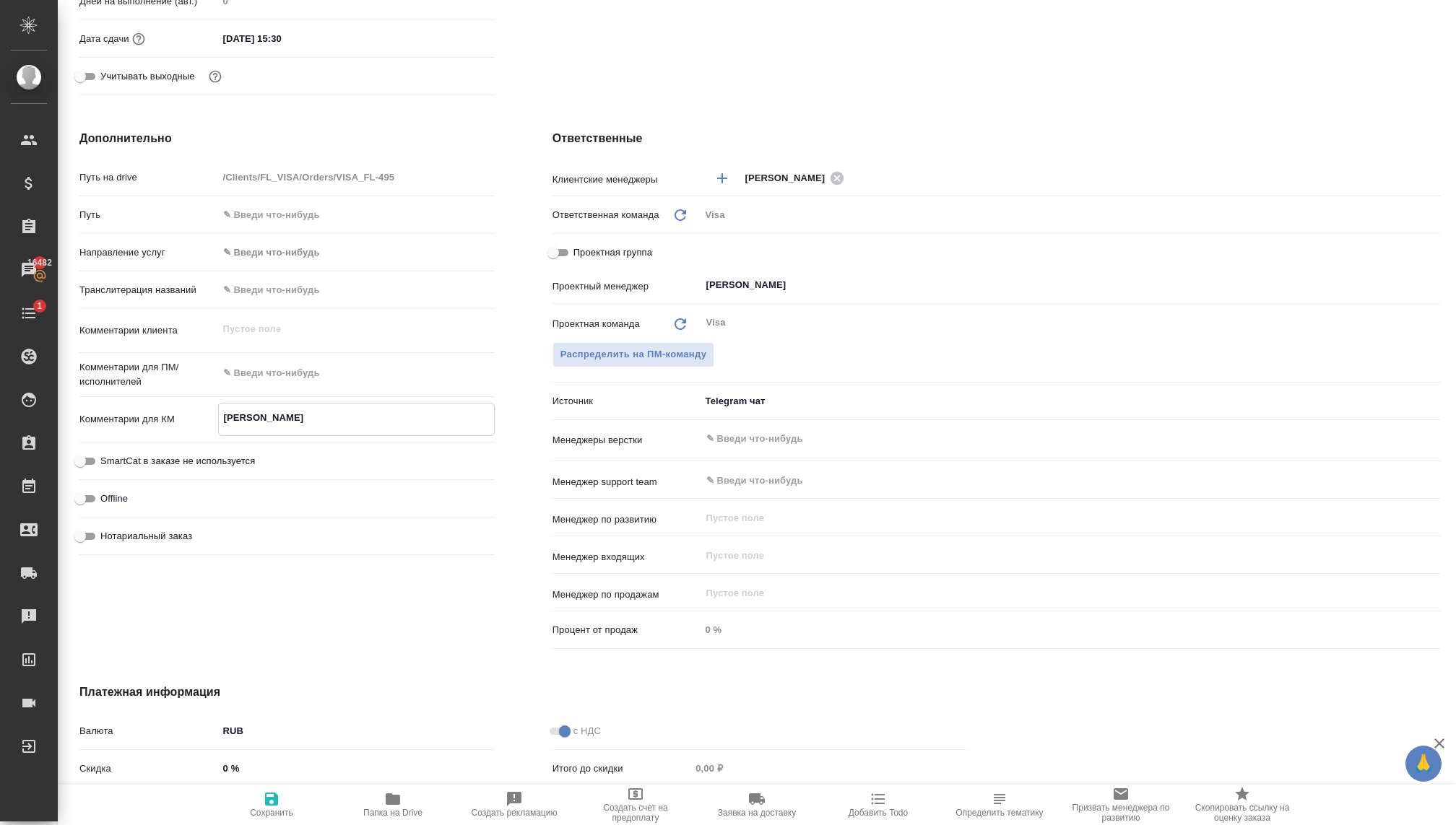
type textarea "x"
type textarea "Франци"
type textarea "x"
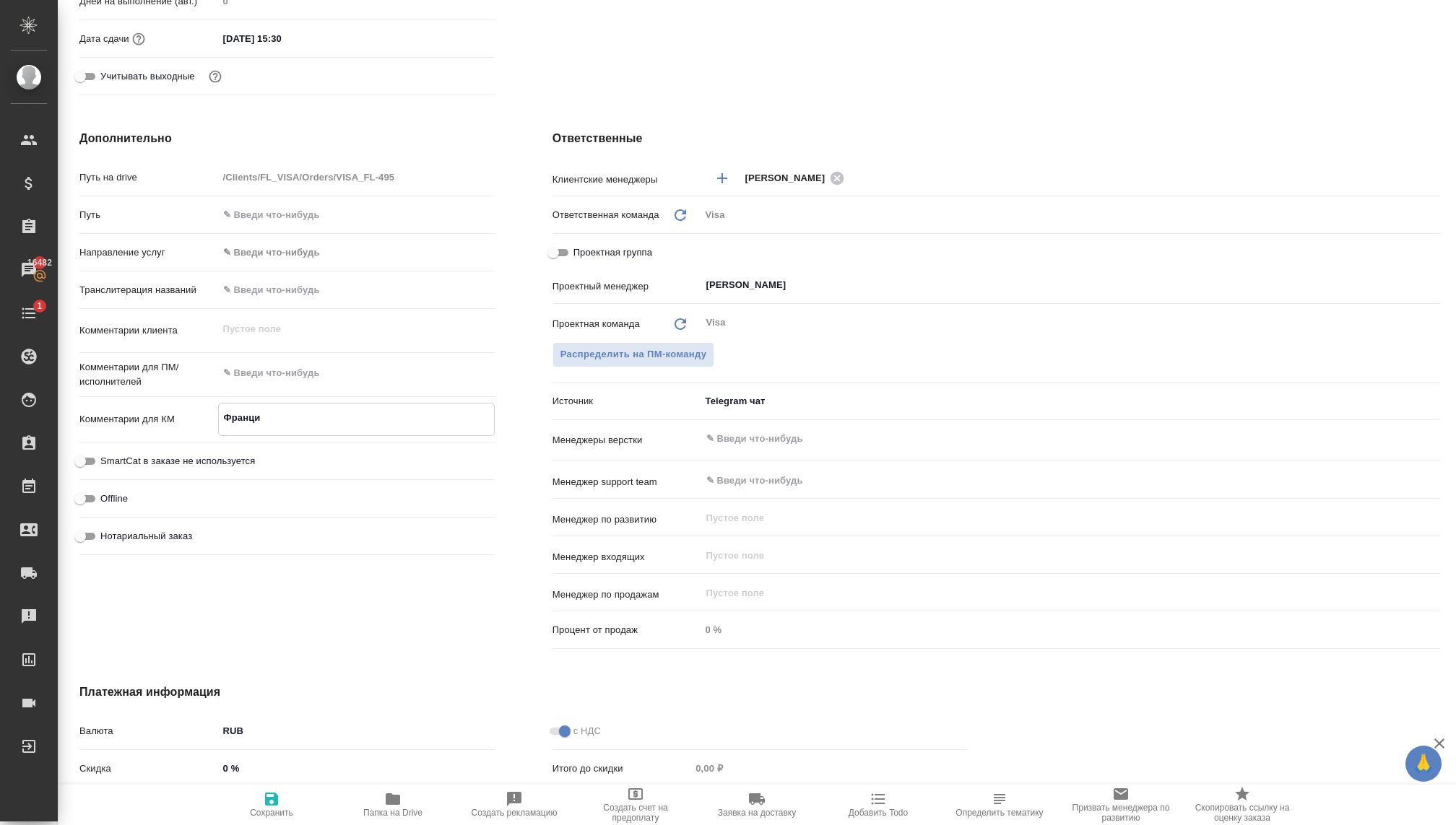
type textarea "x"
type textarea "[GEOGRAPHIC_DATA]"
type textarea "x"
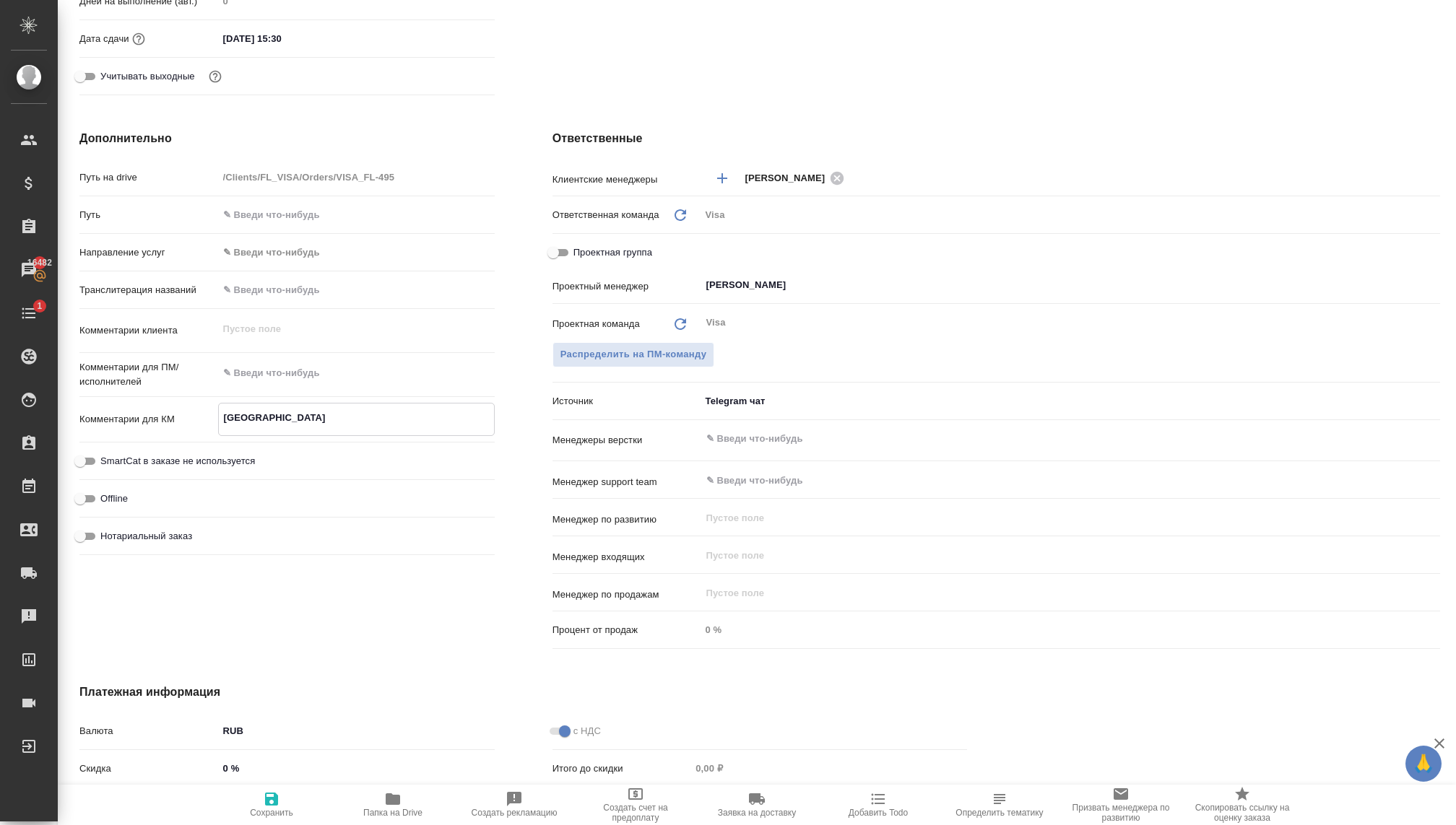
type textarea "[GEOGRAPHIC_DATA]"
type textarea "x"
type textarea "Франция 3"
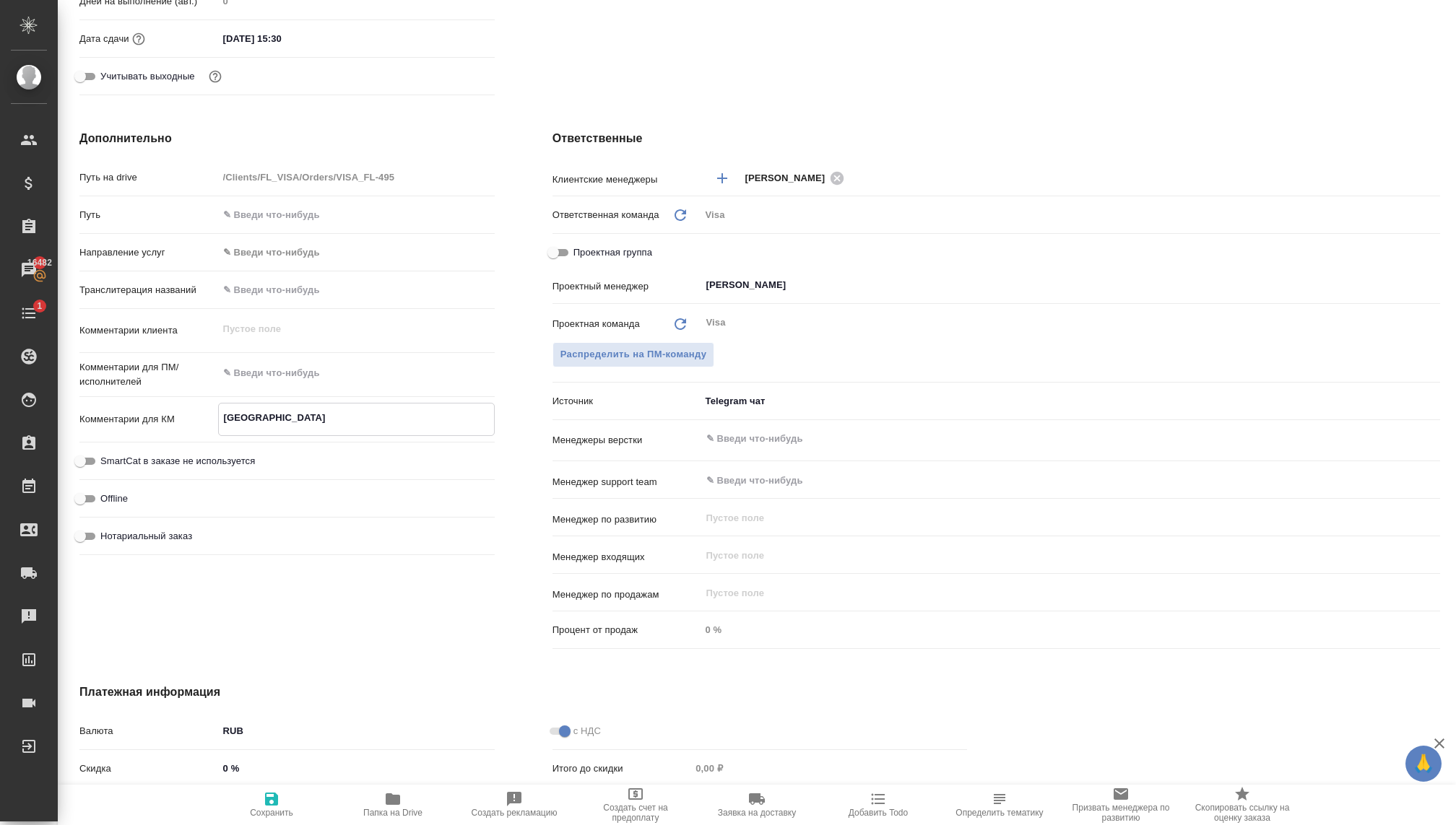
type textarea "x"
type textarea "Франция 3"
type textarea "x"
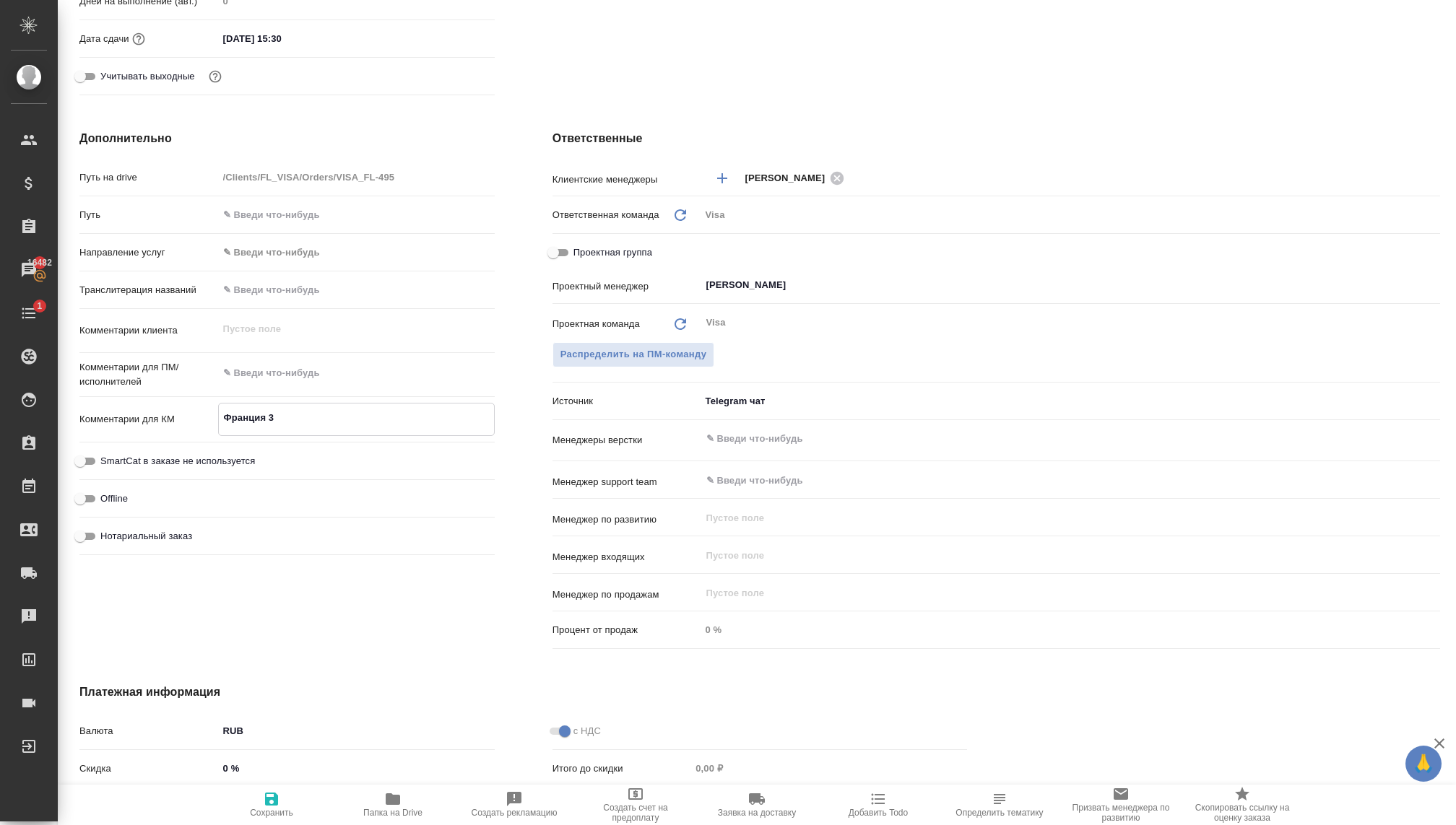
type textarea "x"
type textarea "Франция 3 ч"
type textarea "x"
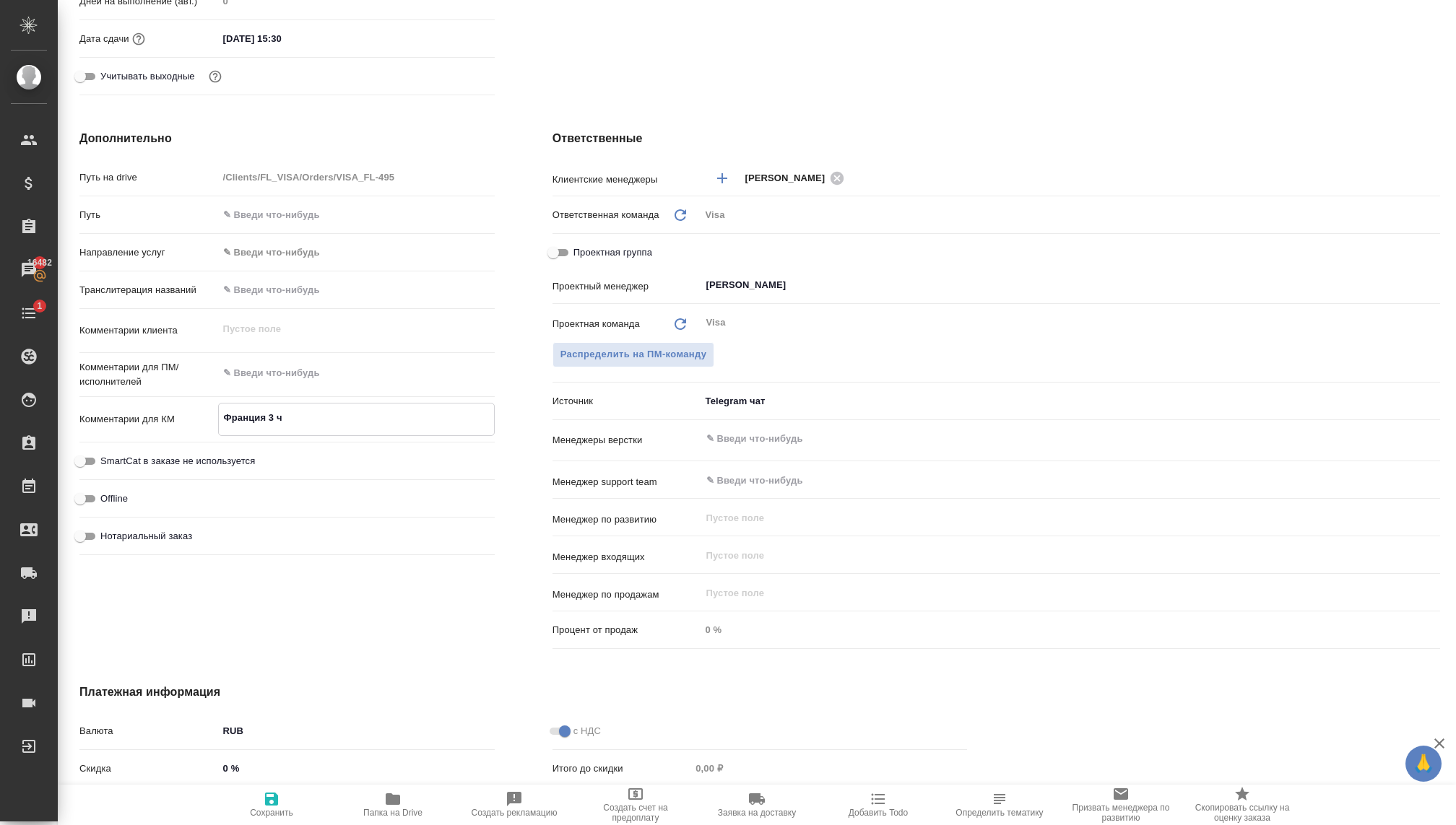
type textarea "x"
type textarea "Франция 3 че"
type textarea "x"
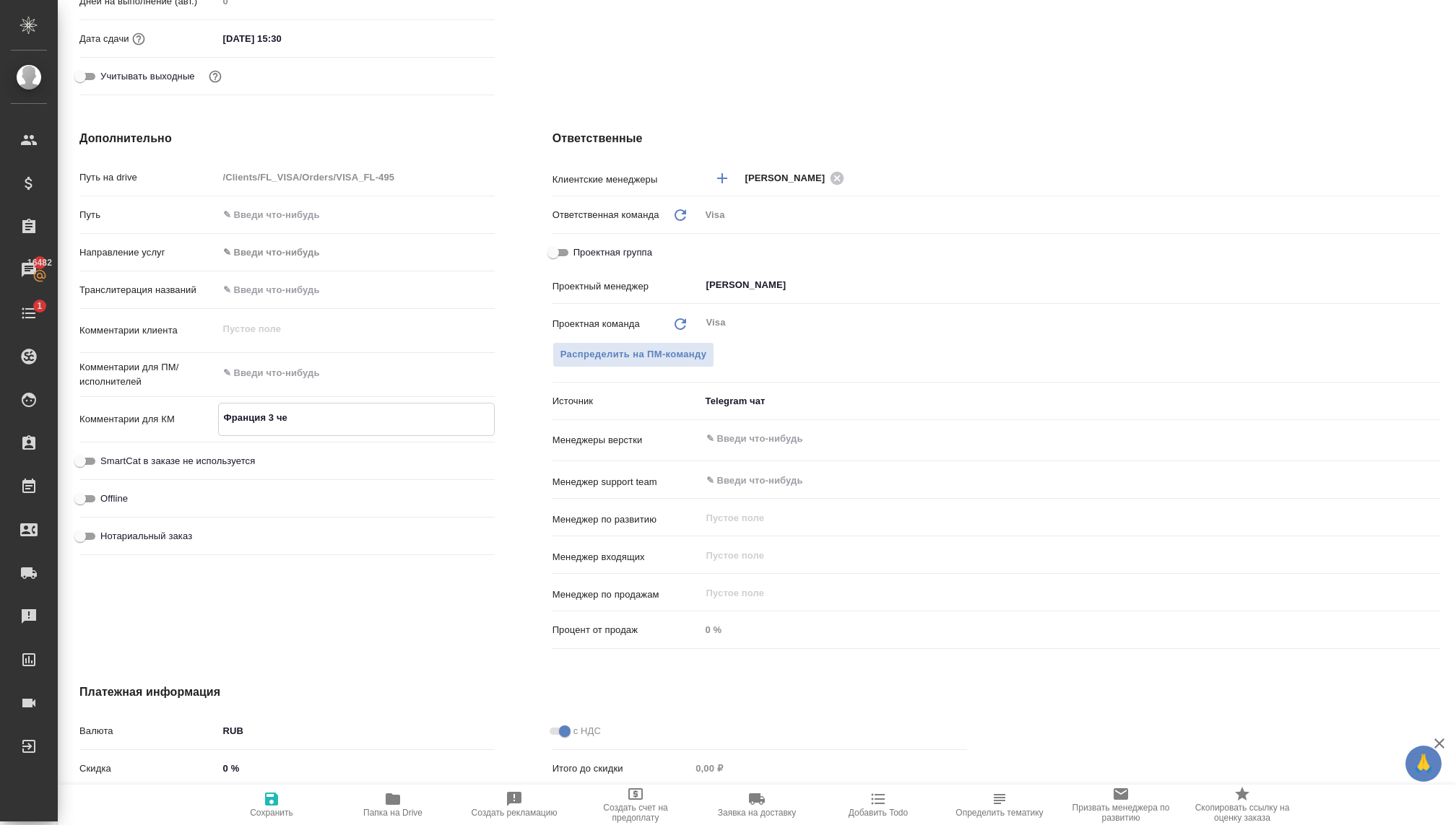
type textarea "Франция 3 чел"
type textarea "x"
type textarea "Франция 3 чело"
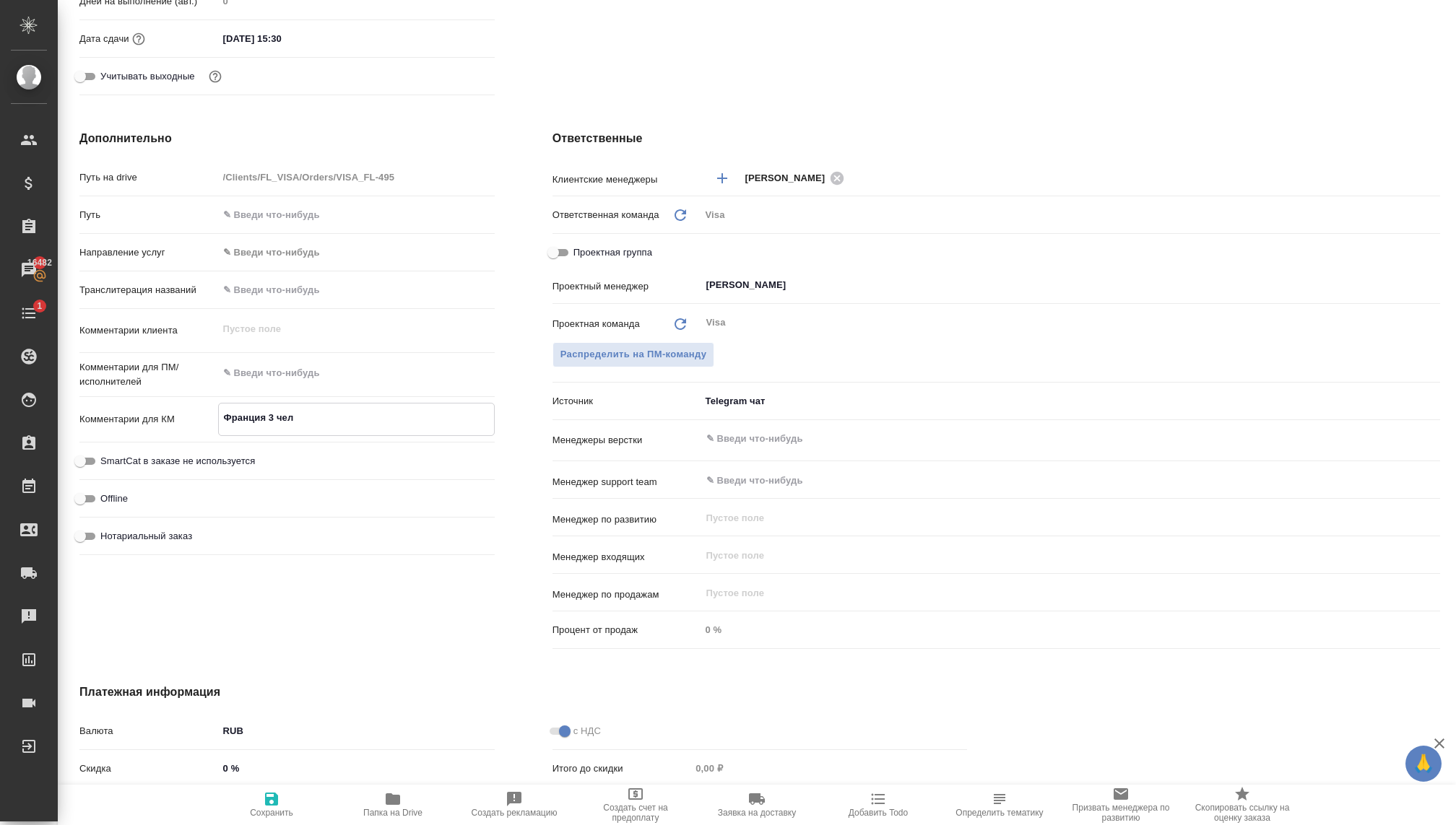
type textarea "x"
type textarea "Франция 3 челов"
type textarea "x"
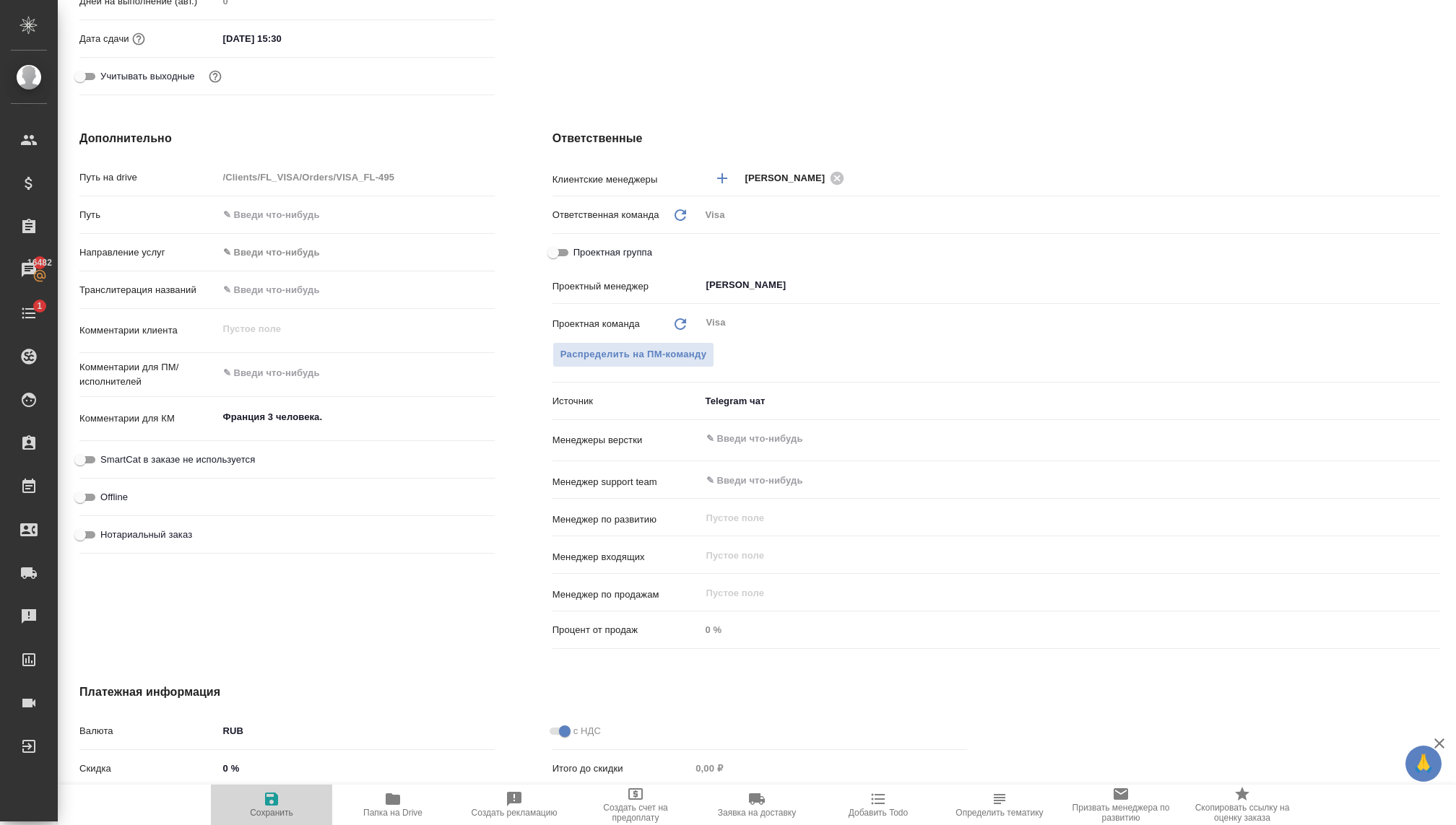
click at [278, 810] on span "Сохранить" at bounding box center [271, 813] width 44 height 10
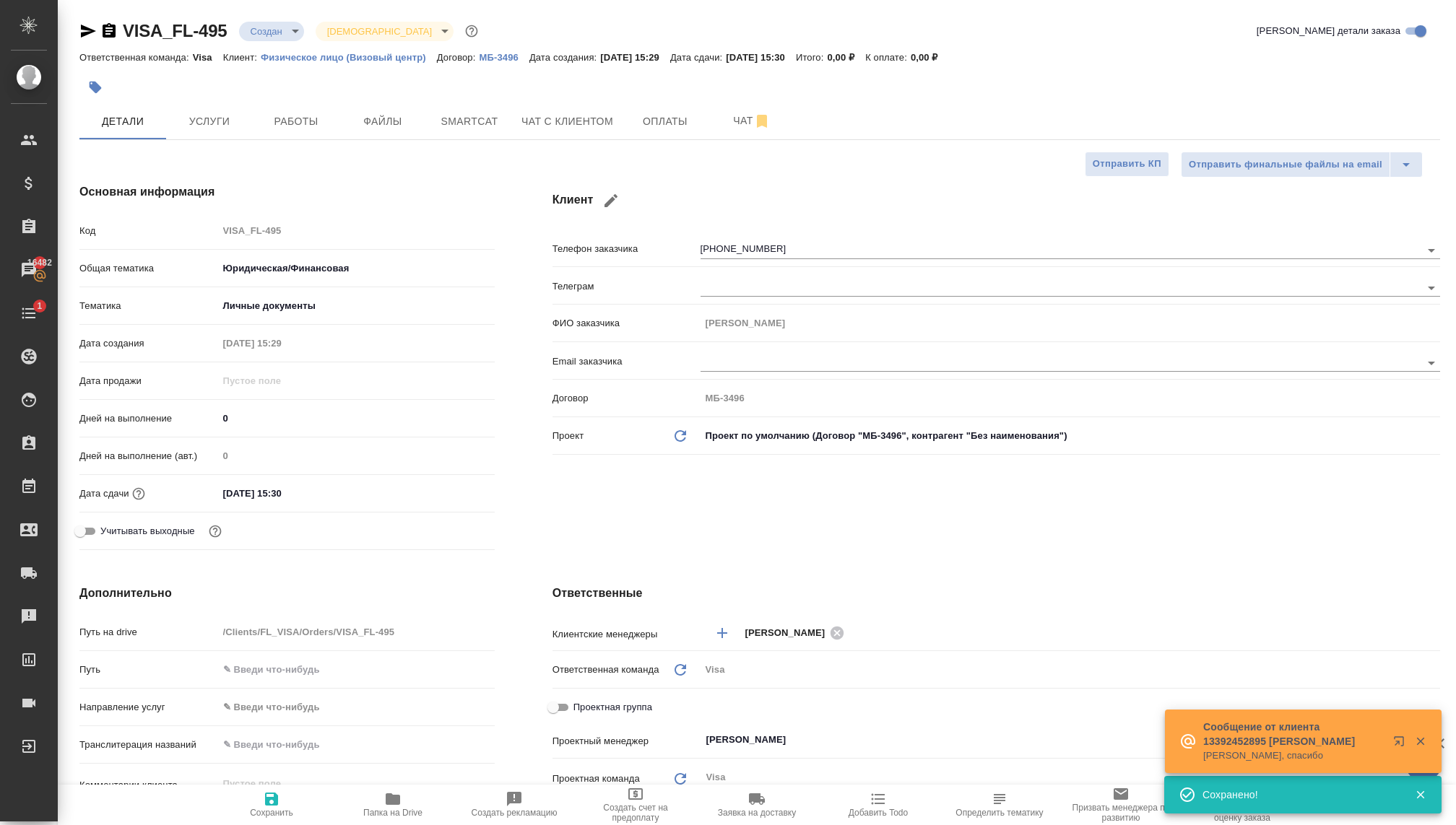
click at [261, 23] on body "🙏 .cls-1 fill:#fff; AWATERA Kovaleva Ekaterina Клиенты Спецификации Заказы 1648…" at bounding box center [728, 412] width 1456 height 825
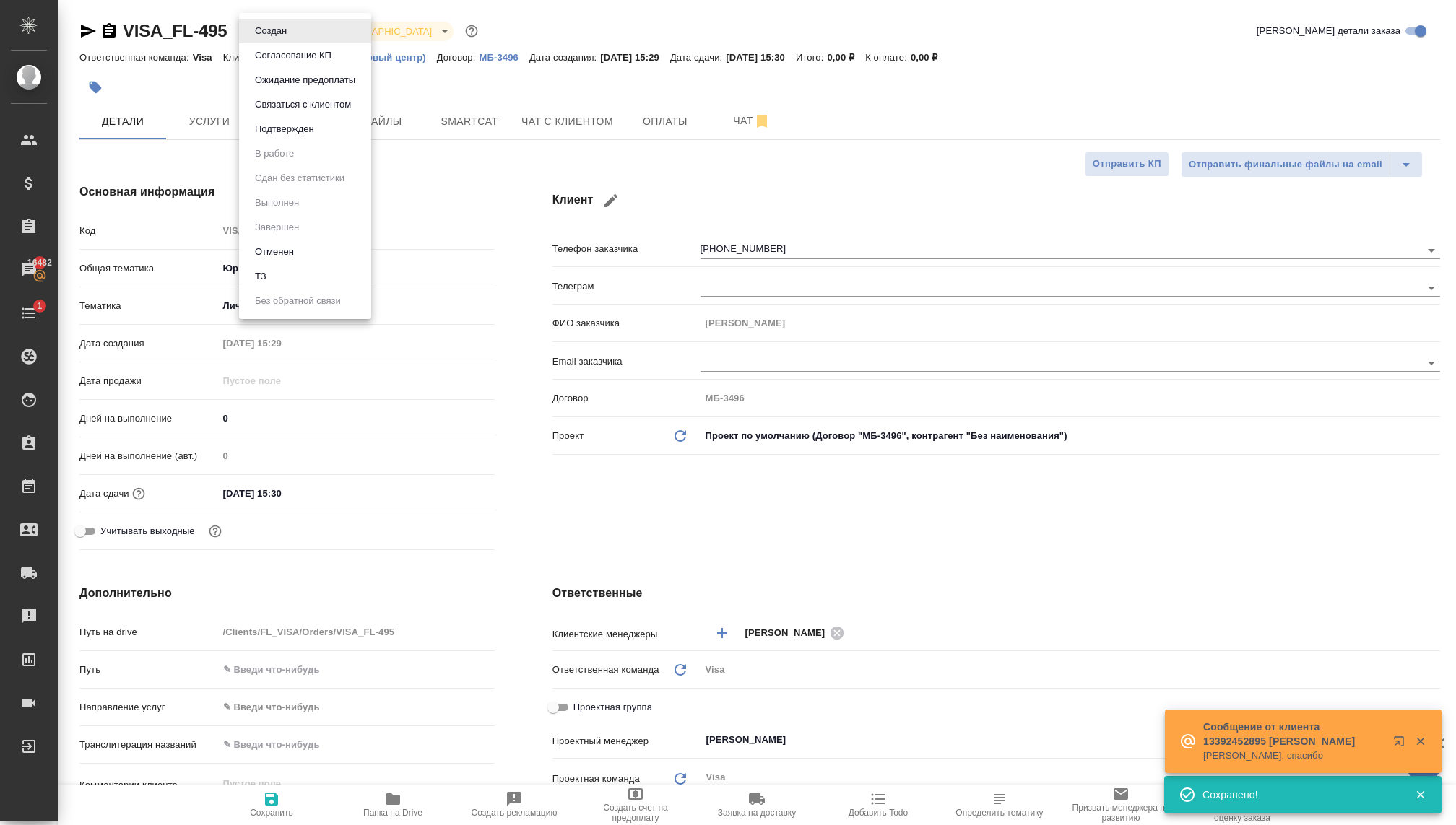
click at [293, 82] on button "Ожидание предоплаты" at bounding box center [306, 80] width 109 height 16
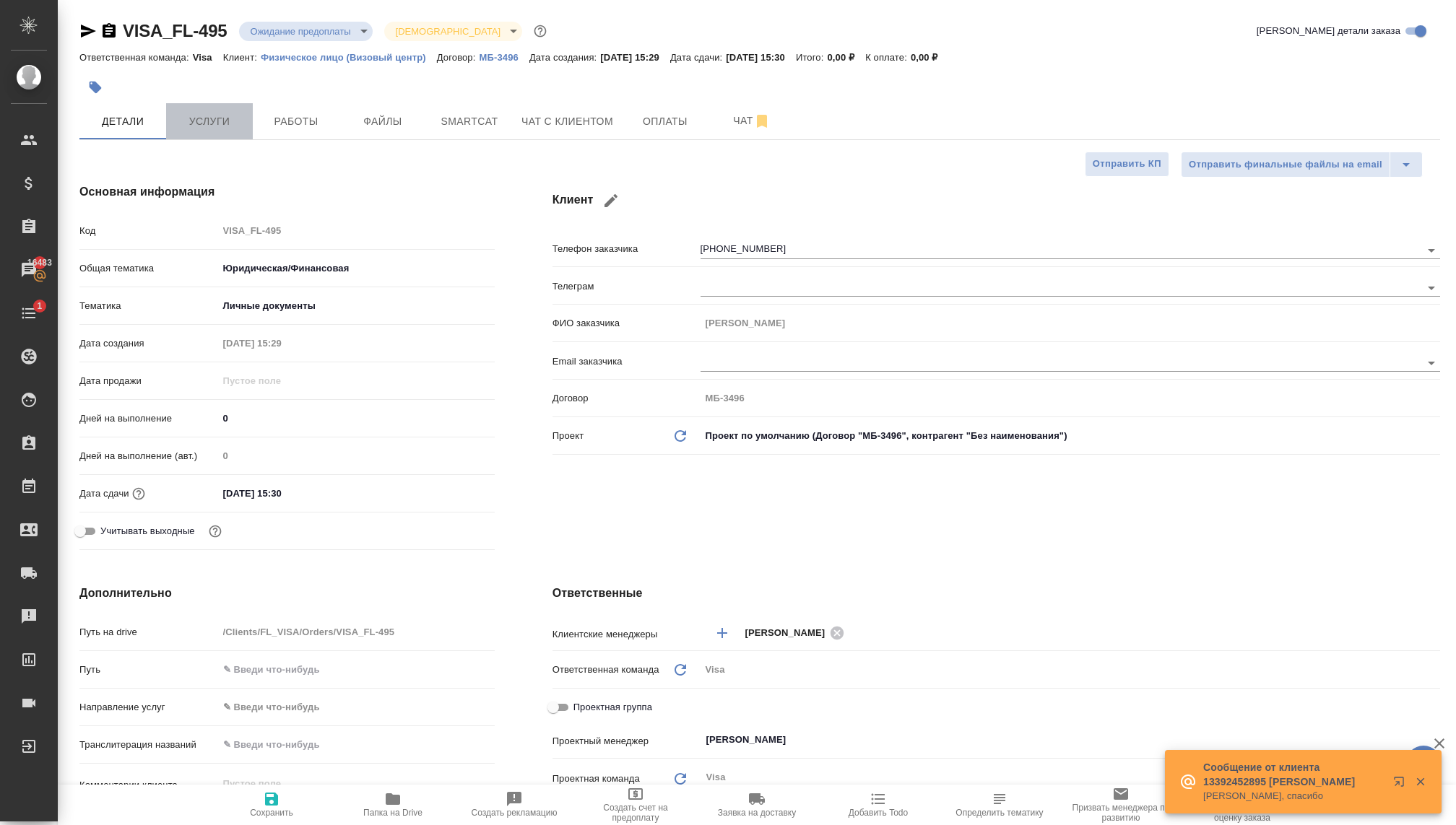
click at [215, 119] on span "Услуги" at bounding box center [209, 121] width 69 height 18
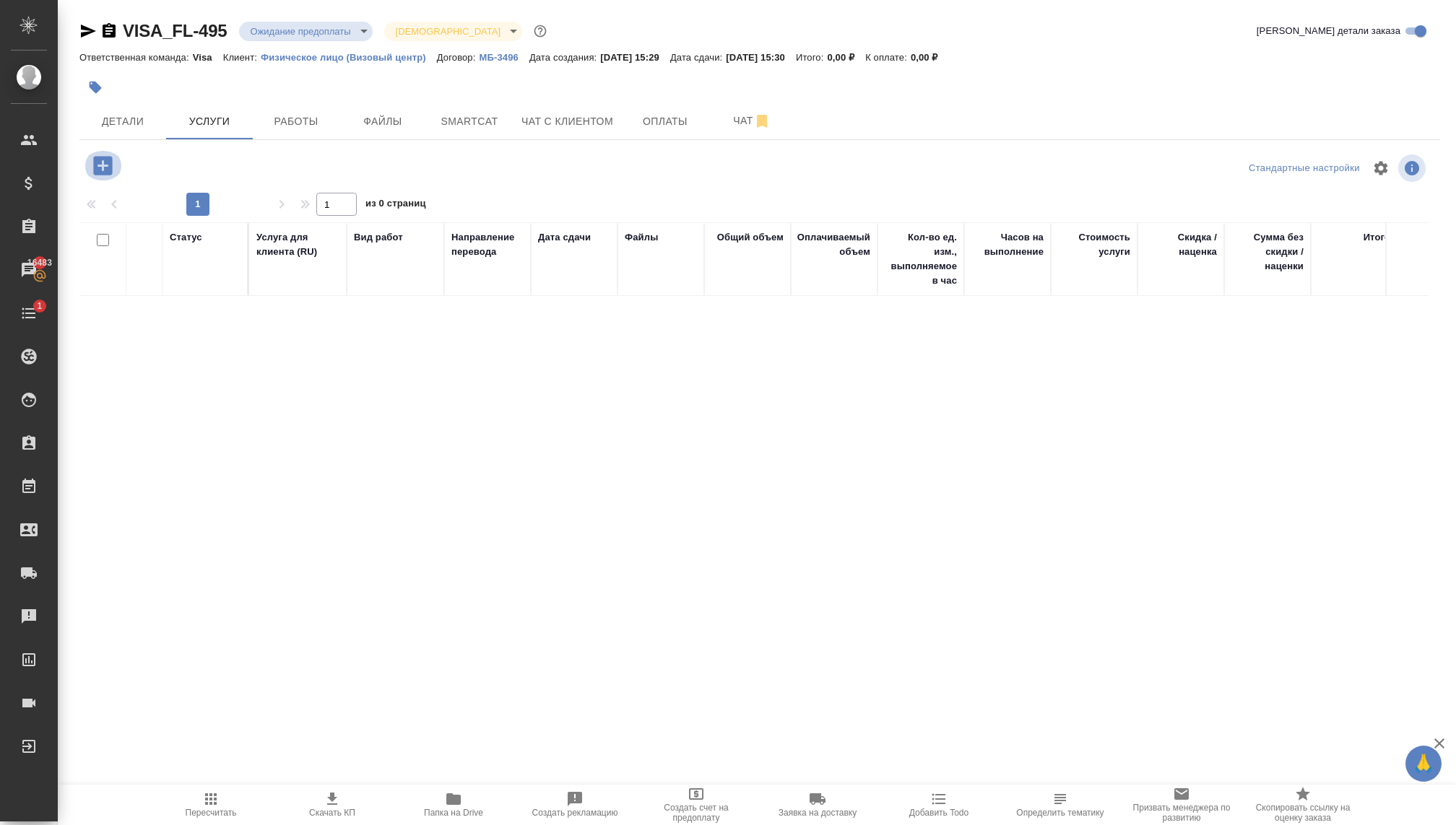
click at [103, 159] on icon "button" at bounding box center [102, 166] width 19 height 19
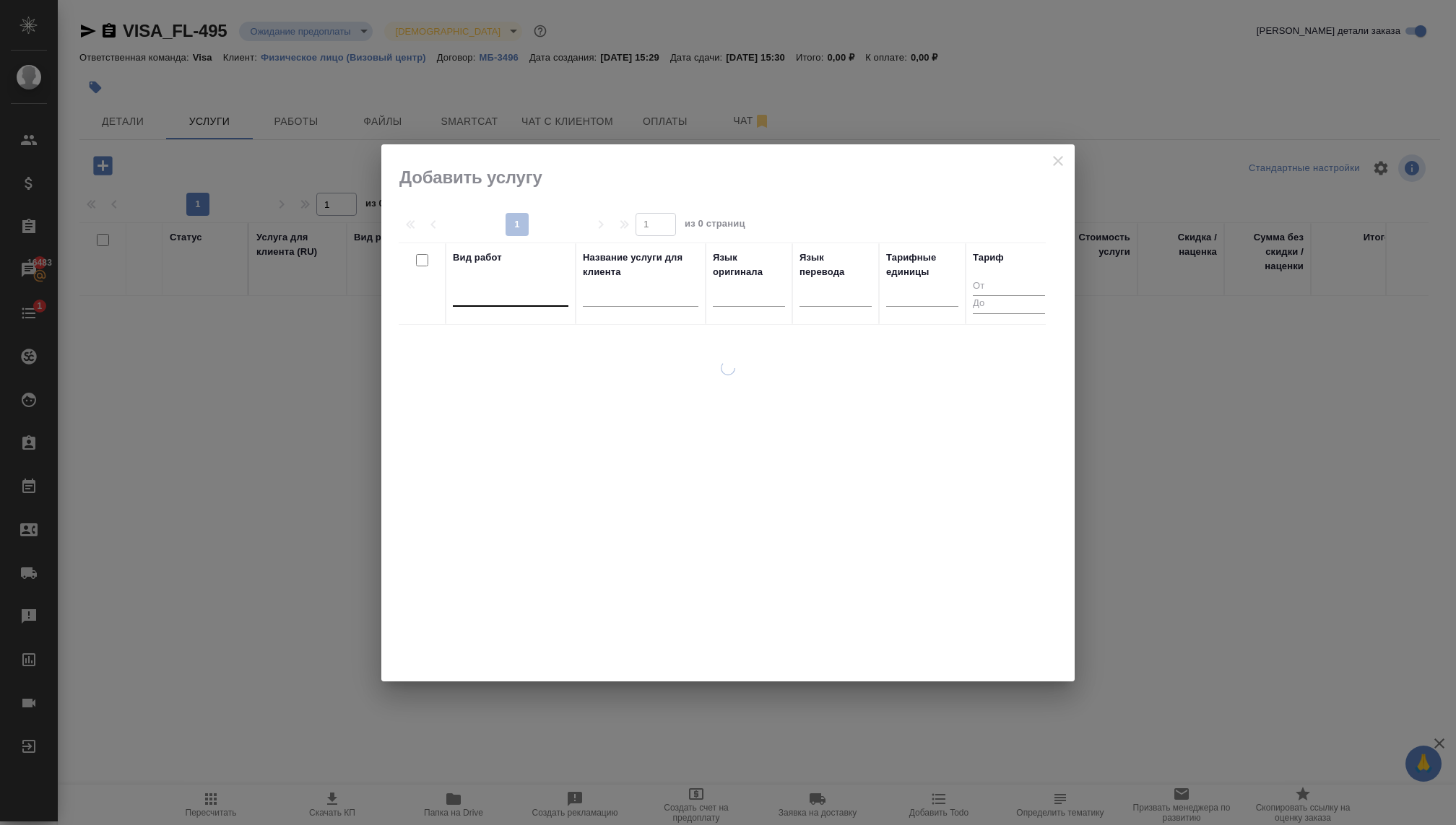
click at [454, 293] on div at bounding box center [510, 292] width 115 height 21
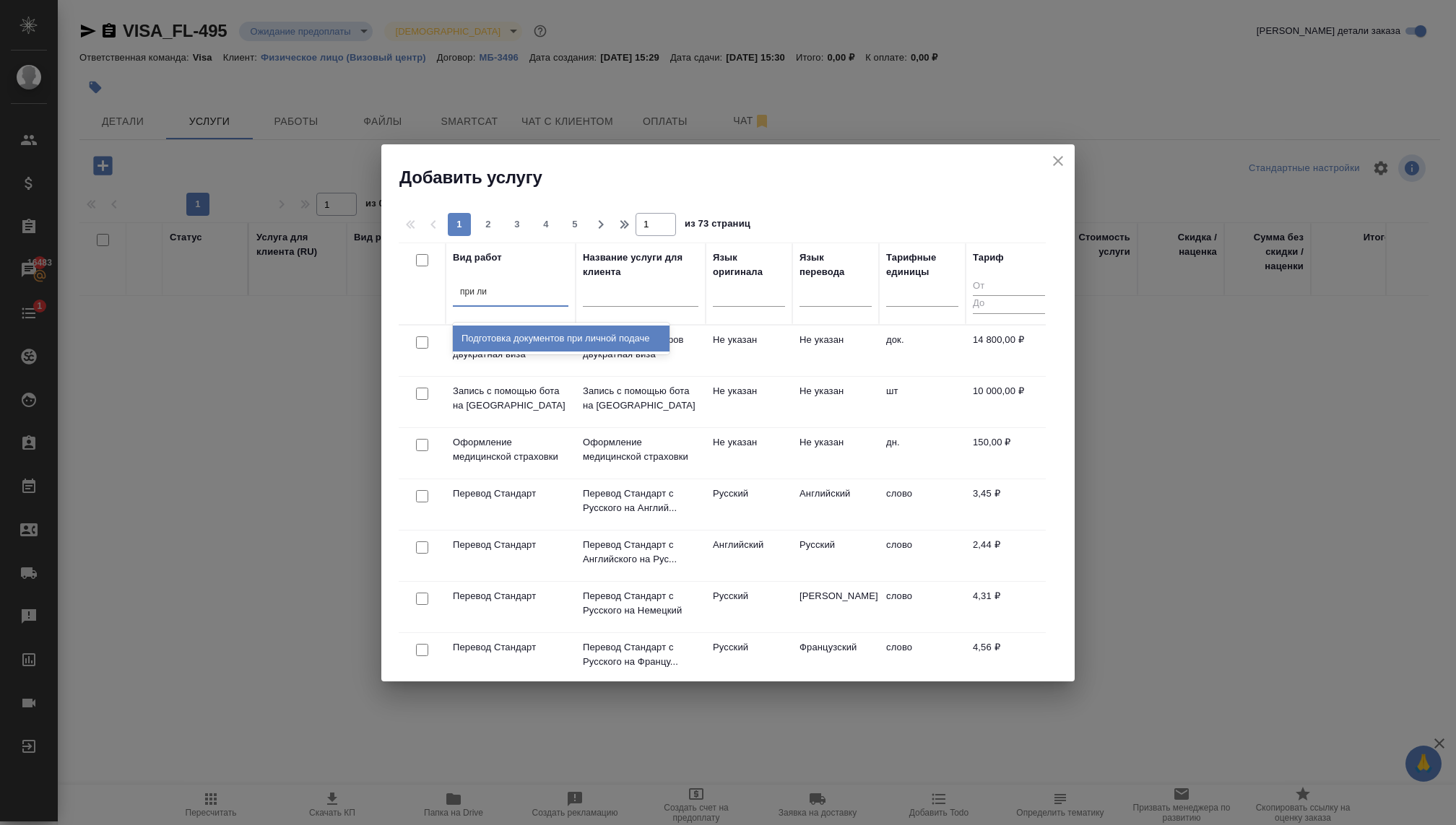
click at [533, 335] on div "Подготовка документов при личной подаче" at bounding box center [561, 339] width 217 height 26
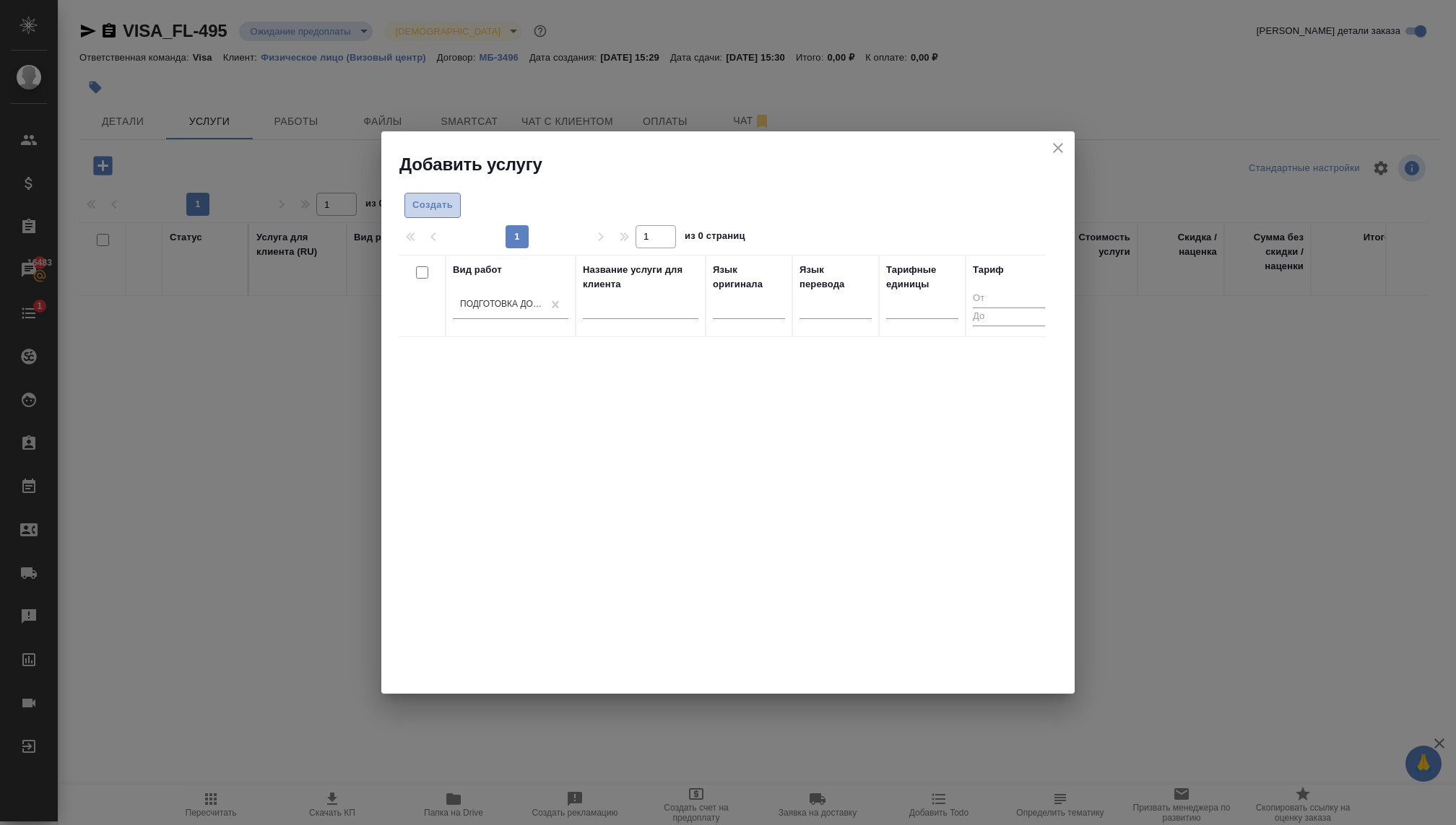
click at [431, 201] on span "Создать" at bounding box center [432, 205] width 40 height 16
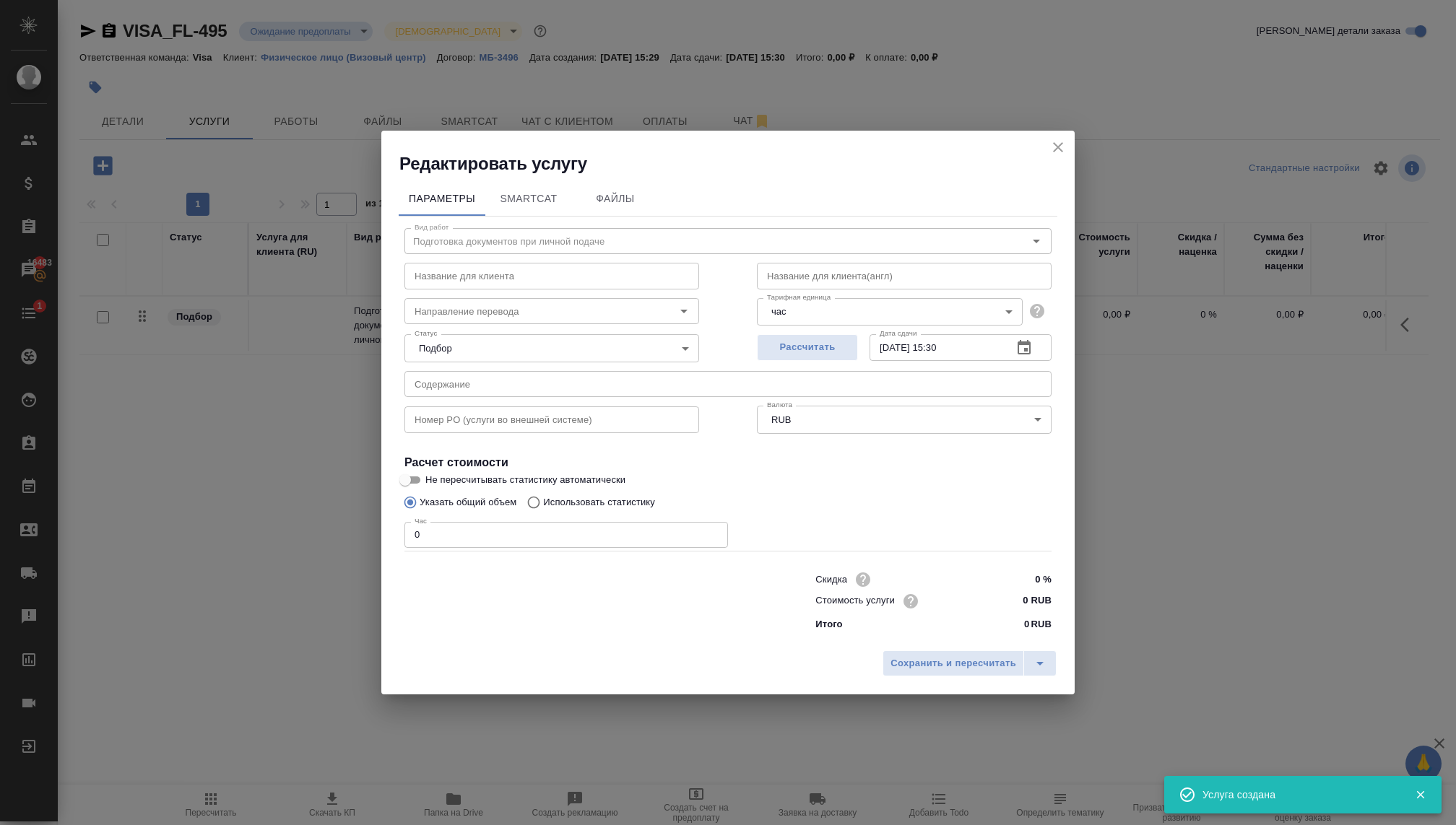
click at [471, 529] on input "0" at bounding box center [566, 535] width 323 height 26
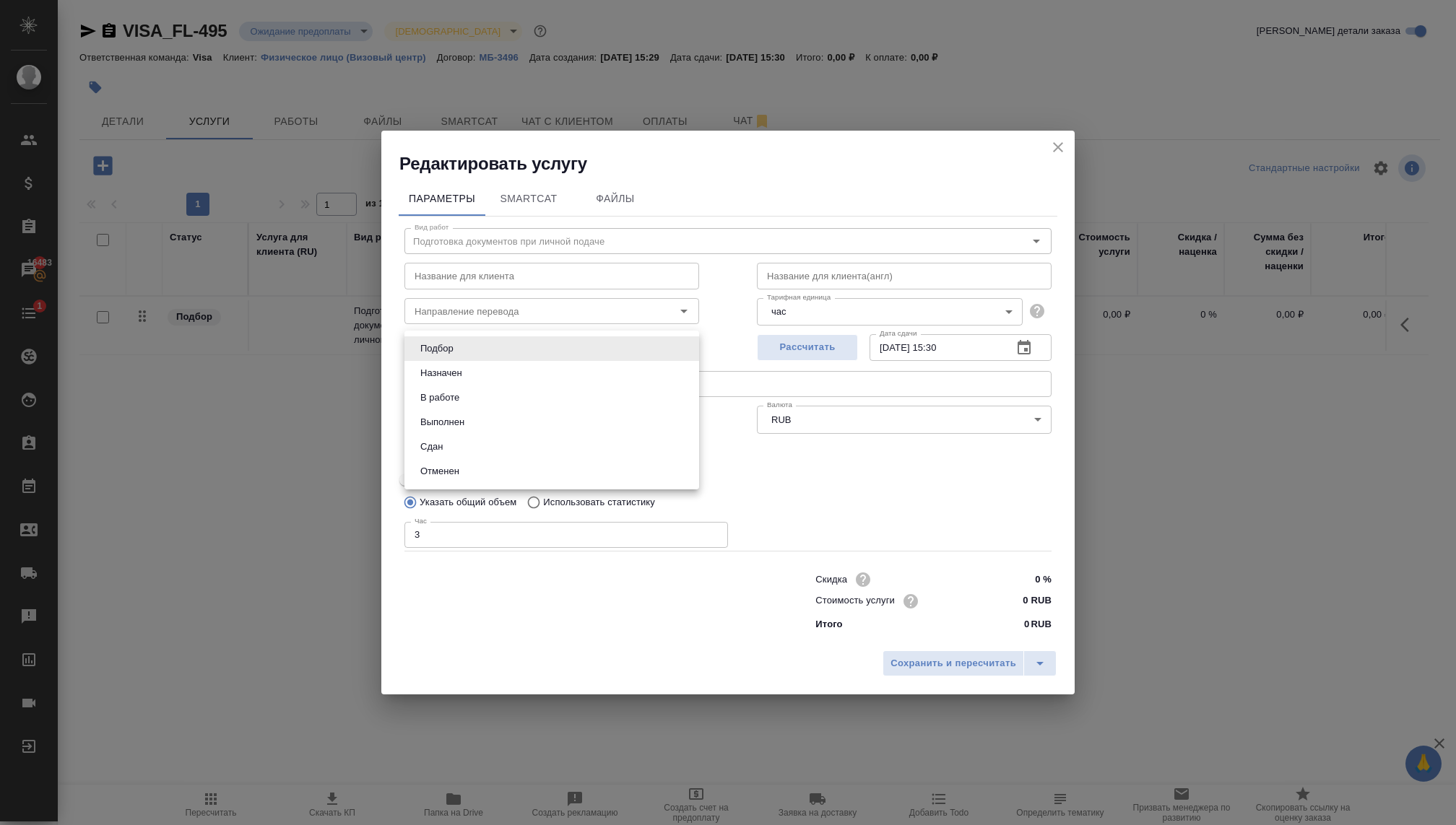
click at [535, 349] on body "🙏 .cls-1 fill:#fff; AWATERA Kovaleva Ekaterina Клиенты Спецификации Заказы 1648…" at bounding box center [728, 412] width 1456 height 825
click at [476, 388] on ul "Подбор Назначен В работе Выполнен Сдан Отменен" at bounding box center [551, 410] width 294 height 159
click at [476, 388] on li "В работе" at bounding box center [551, 398] width 294 height 25
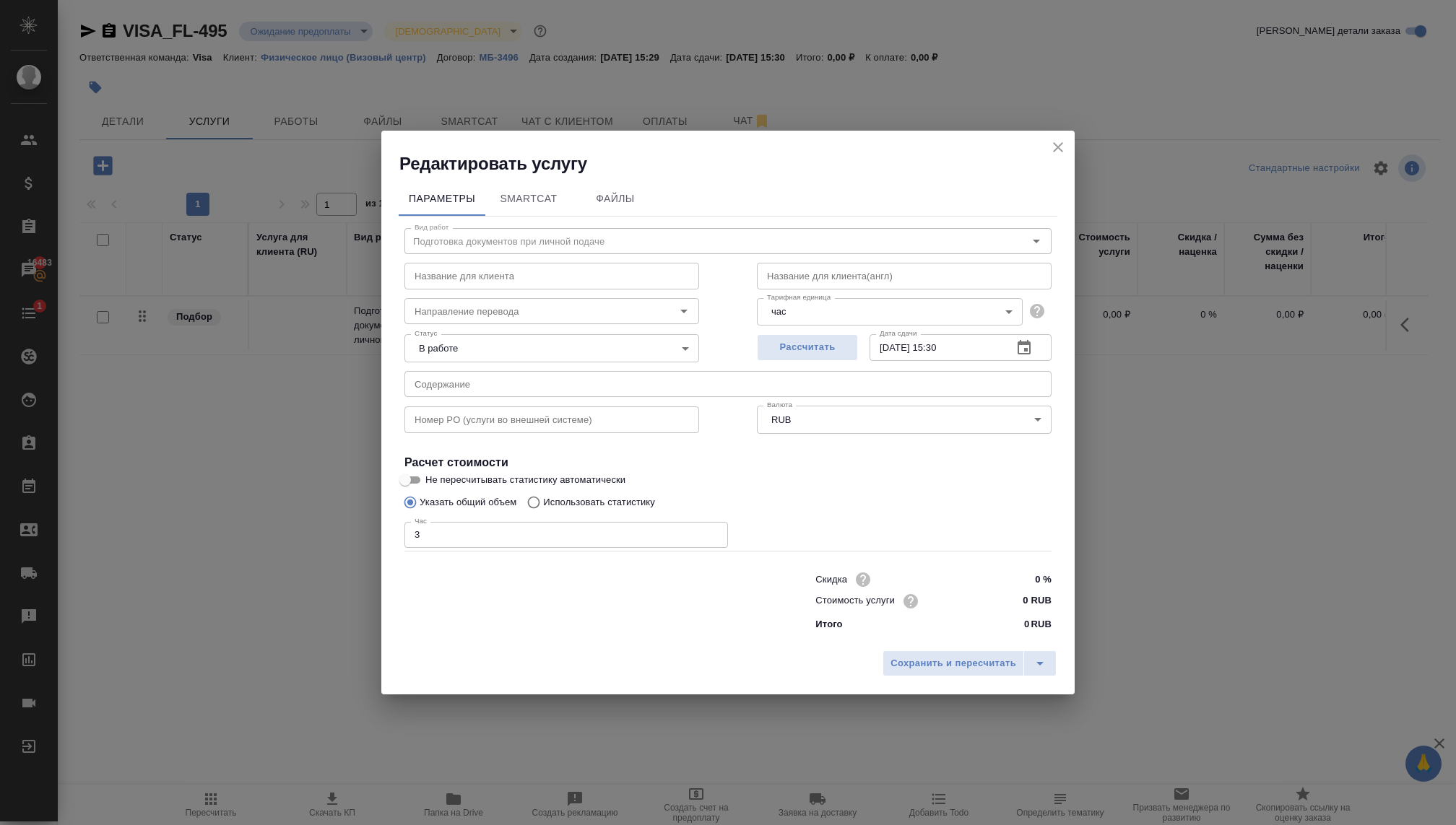
click at [977, 602] on div "Стоимость услуги 0 RUB" at bounding box center [933, 601] width 236 height 21
click at [1024, 596] on input "0 RUB" at bounding box center [1023, 601] width 54 height 21
paste input "658333"
click at [984, 651] on button "Сохранить и пересчитать" at bounding box center [953, 663] width 142 height 26
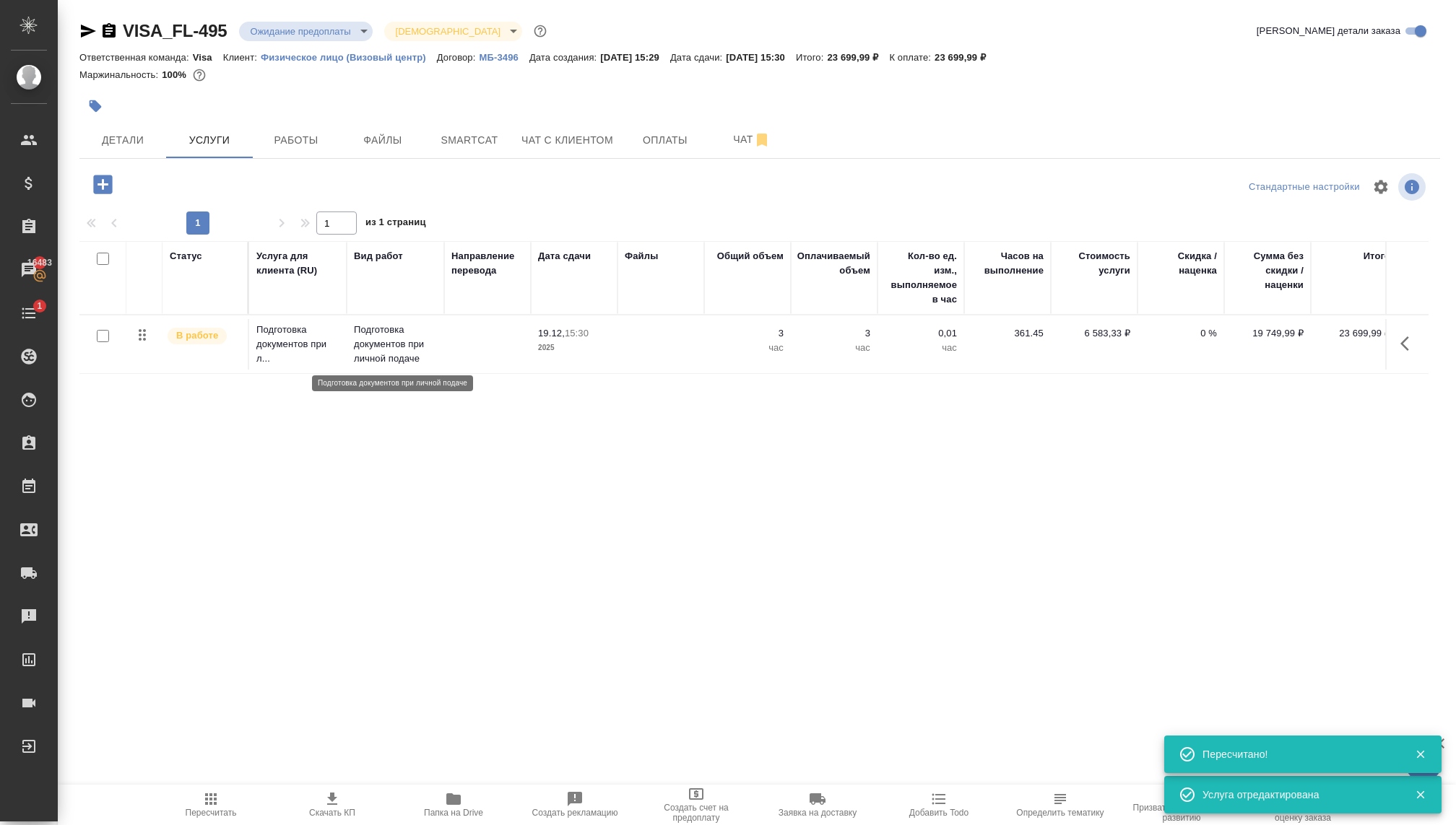
scroll to position [0, 12]
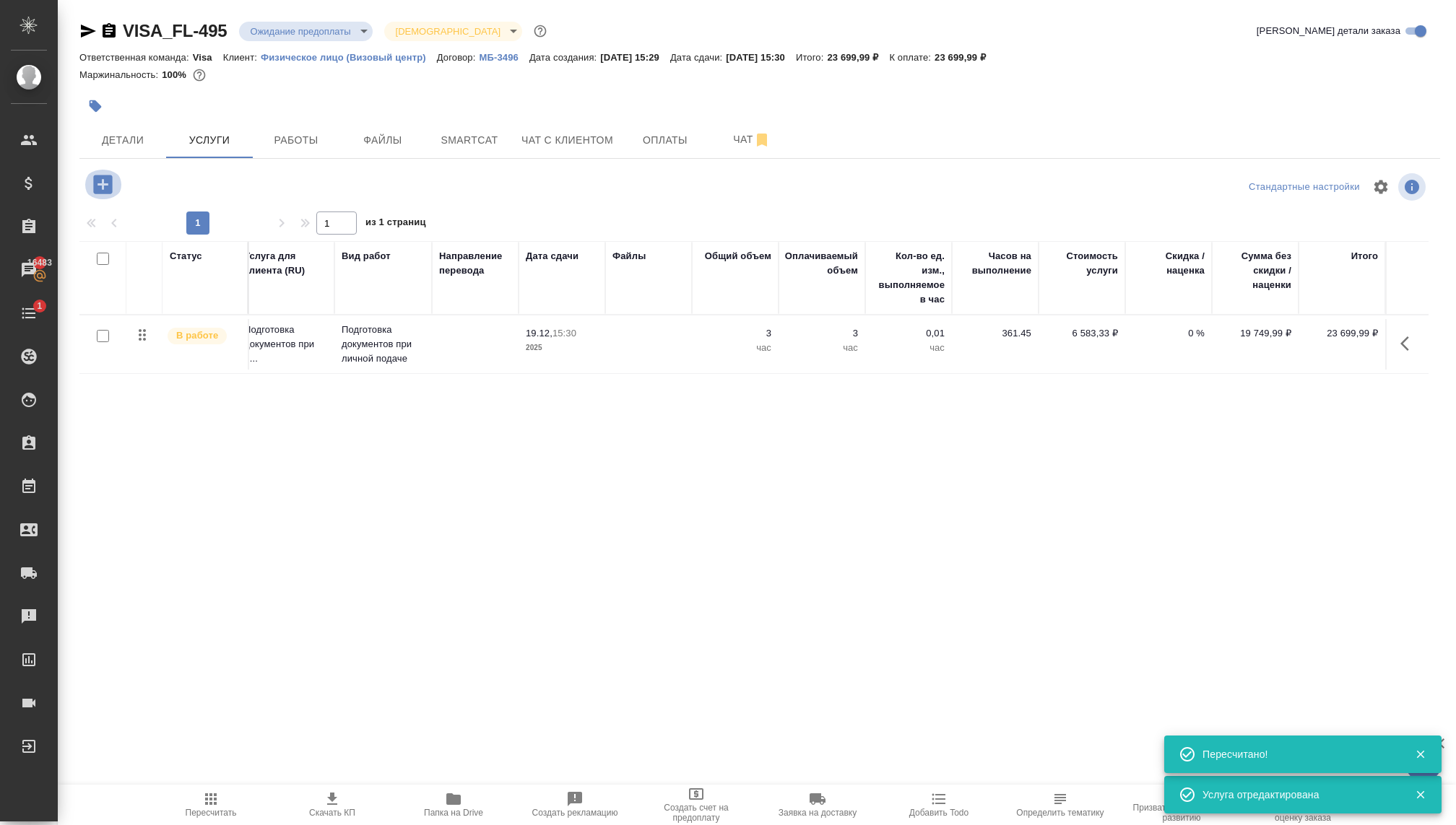
click at [100, 185] on icon "button" at bounding box center [102, 184] width 19 height 19
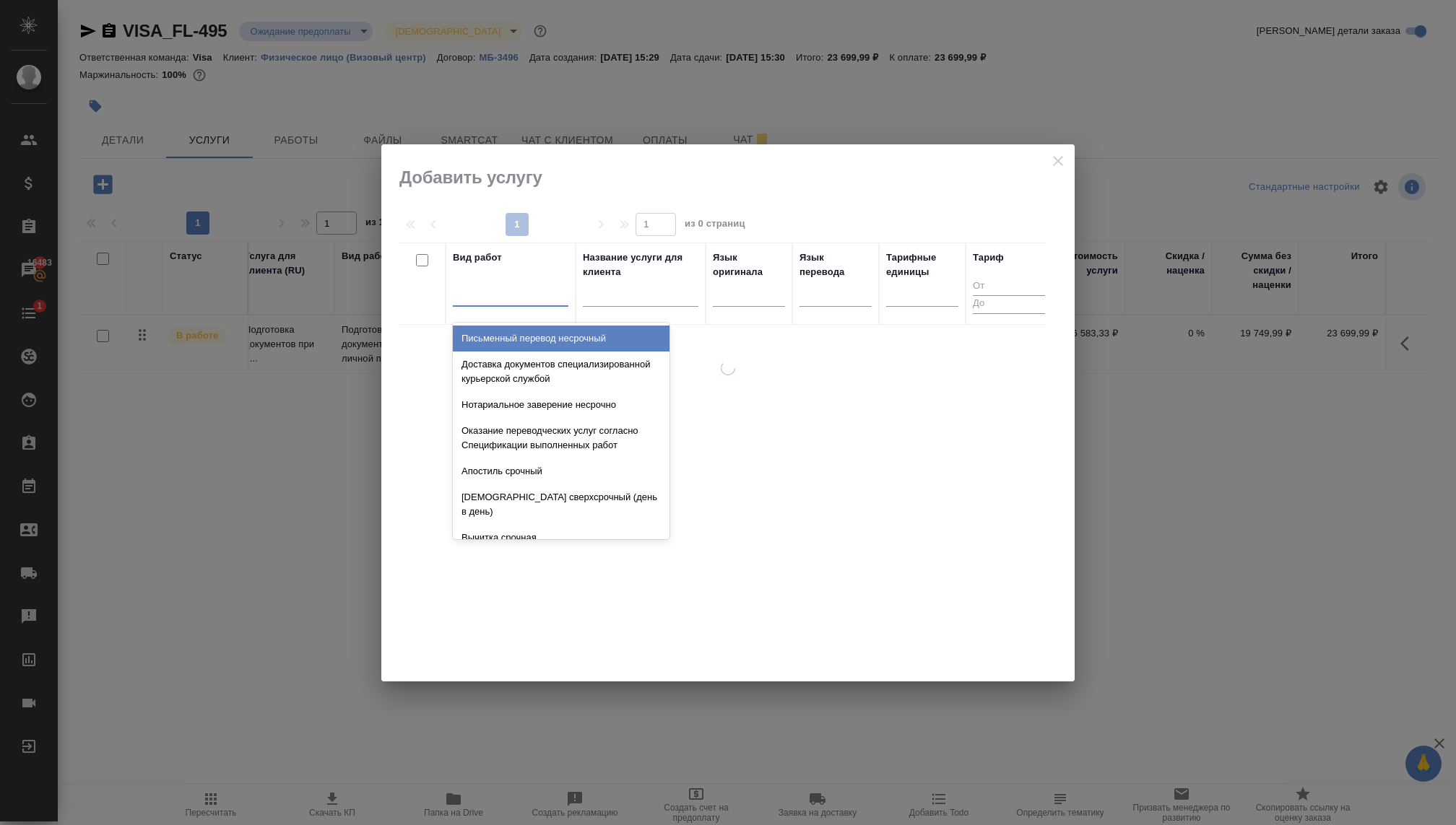
click at [469, 300] on div at bounding box center [510, 292] width 115 height 21
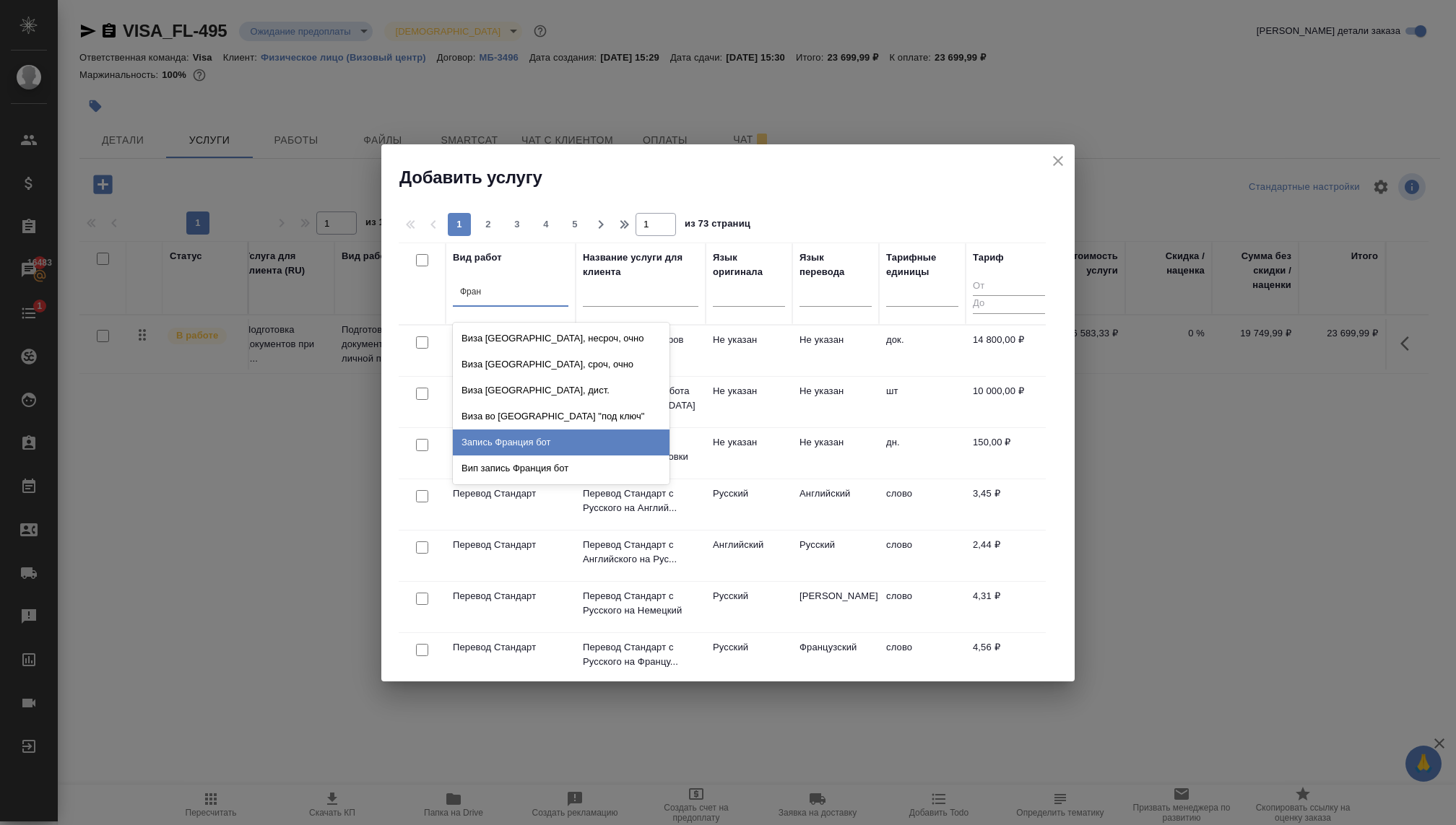
click at [550, 439] on div "Запись Франция бот" at bounding box center [561, 442] width 217 height 26
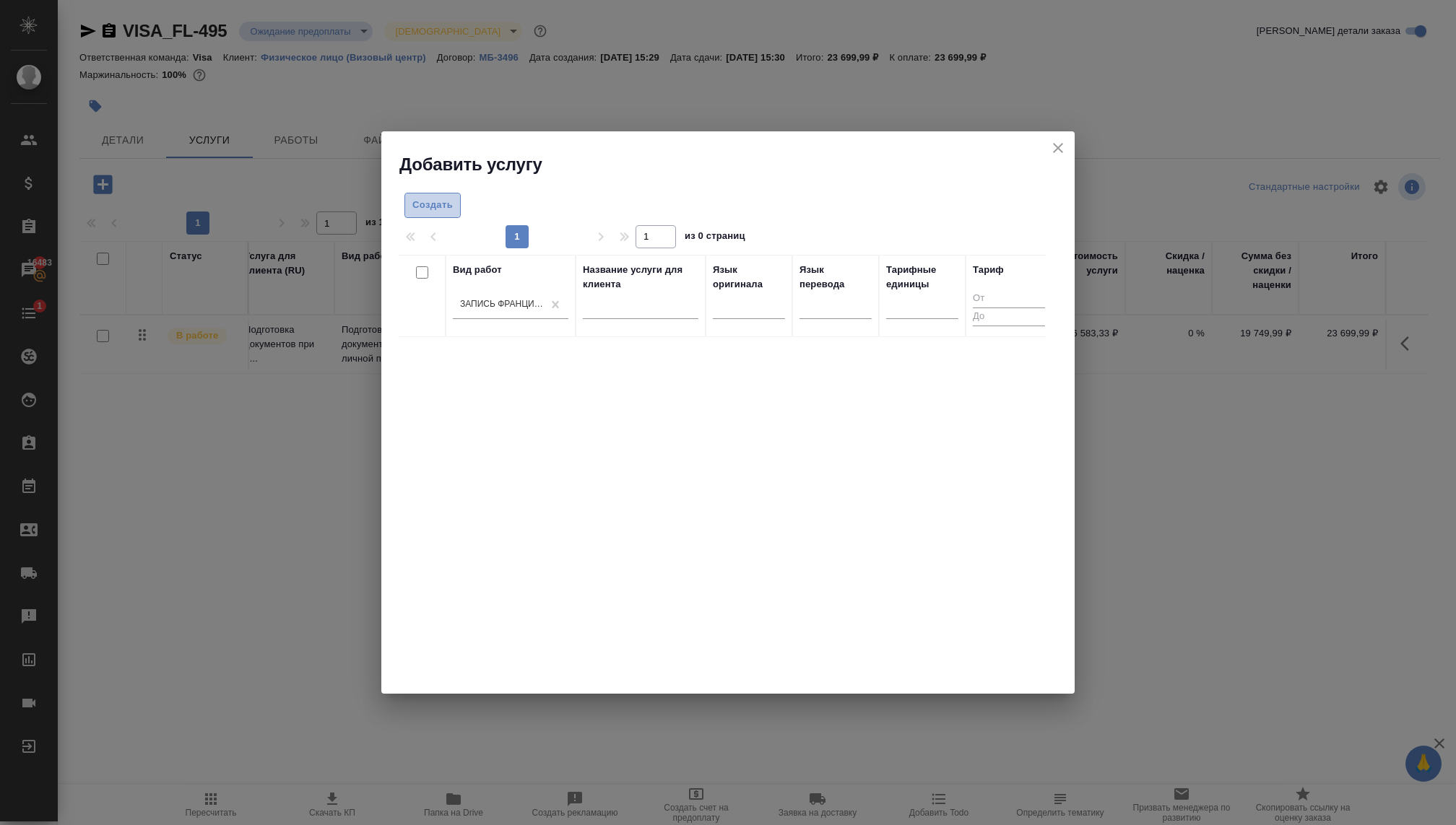
click at [431, 195] on button "Создать" at bounding box center [433, 206] width 56 height 26
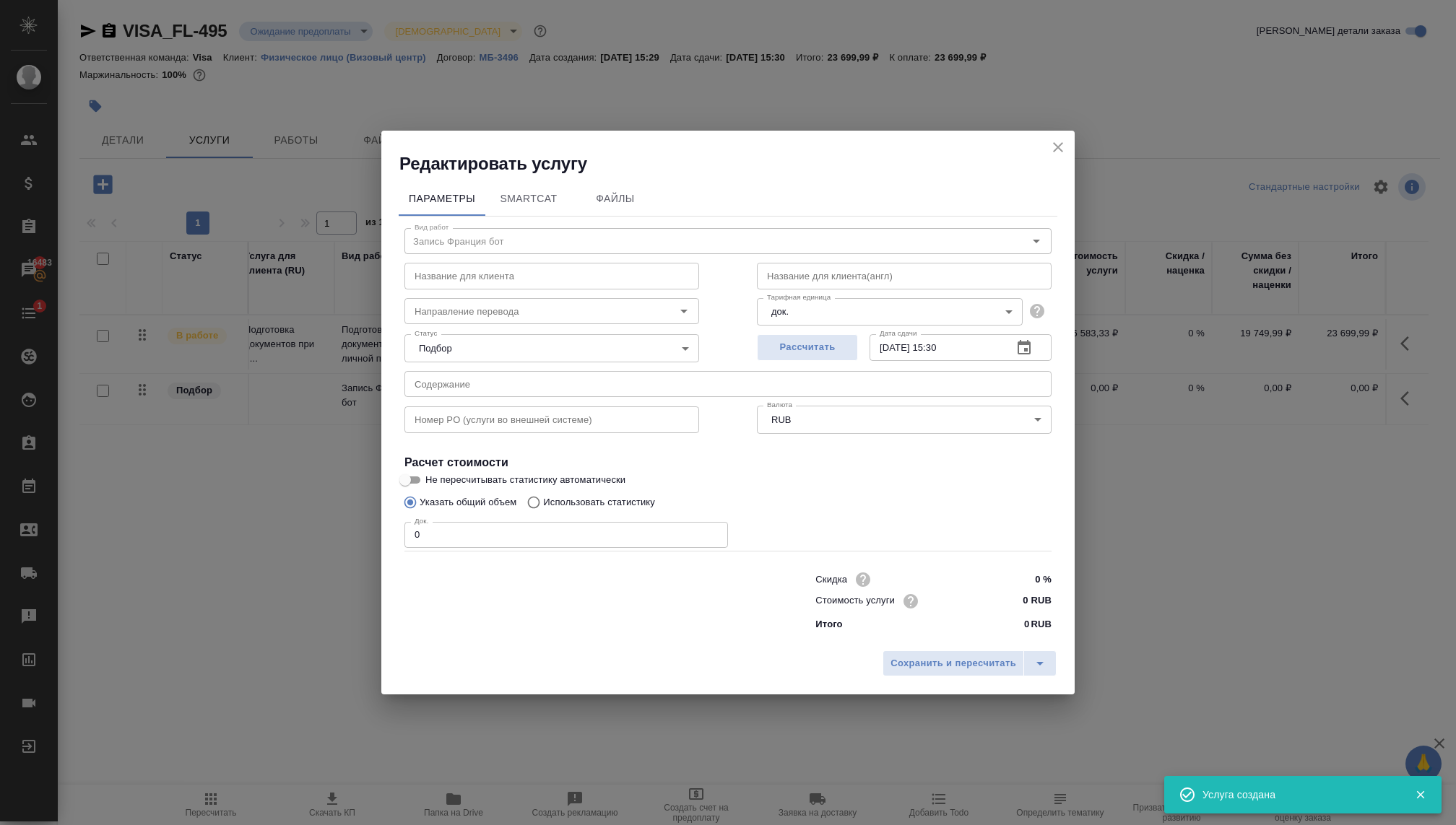
click at [471, 343] on body "🙏 .cls-1 fill:#fff; AWATERA Kovaleva Ekaterina Клиенты Спецификации Заказы 1648…" at bounding box center [728, 412] width 1456 height 825
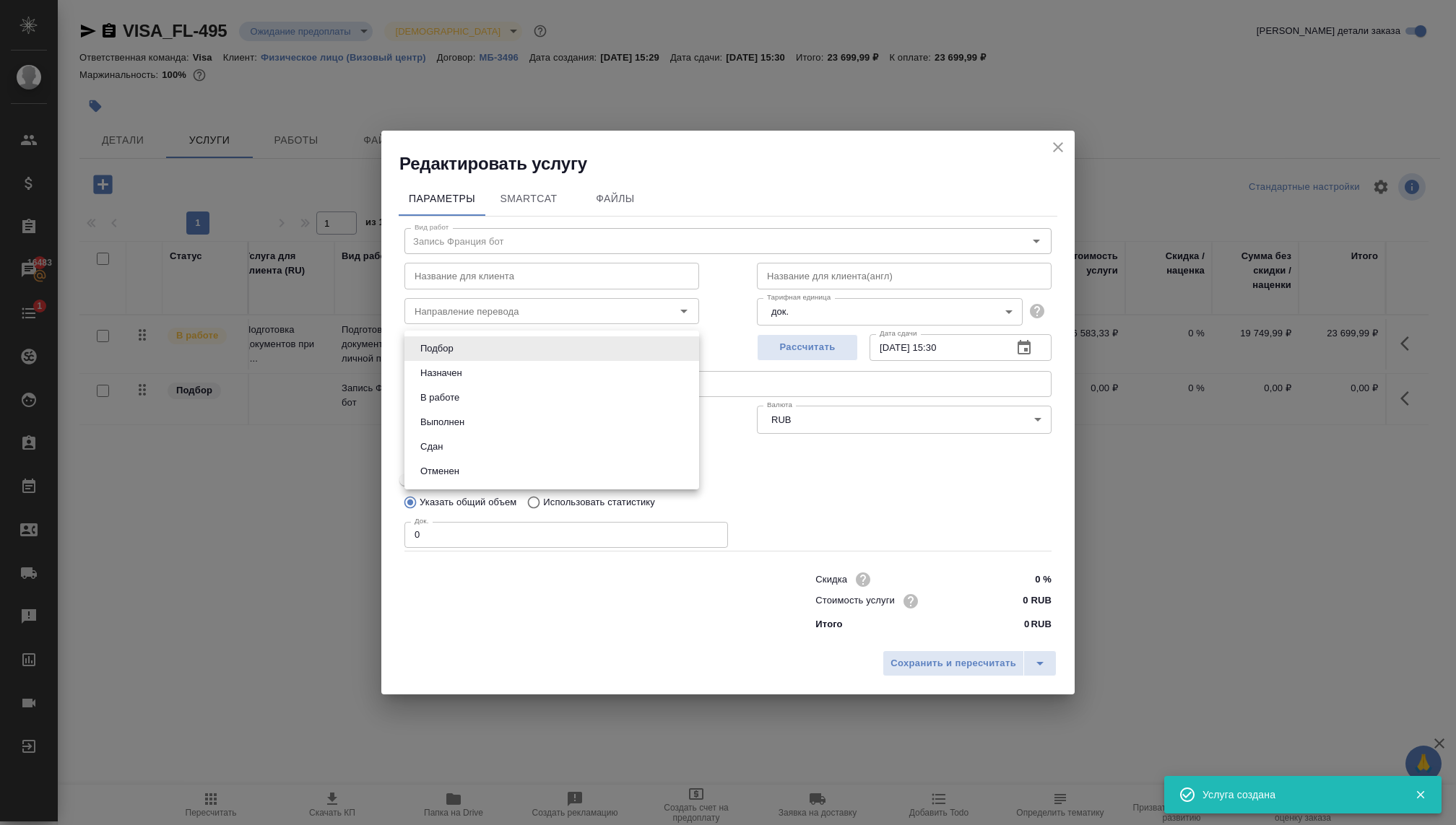
click at [436, 398] on button "В работе" at bounding box center [440, 398] width 48 height 16
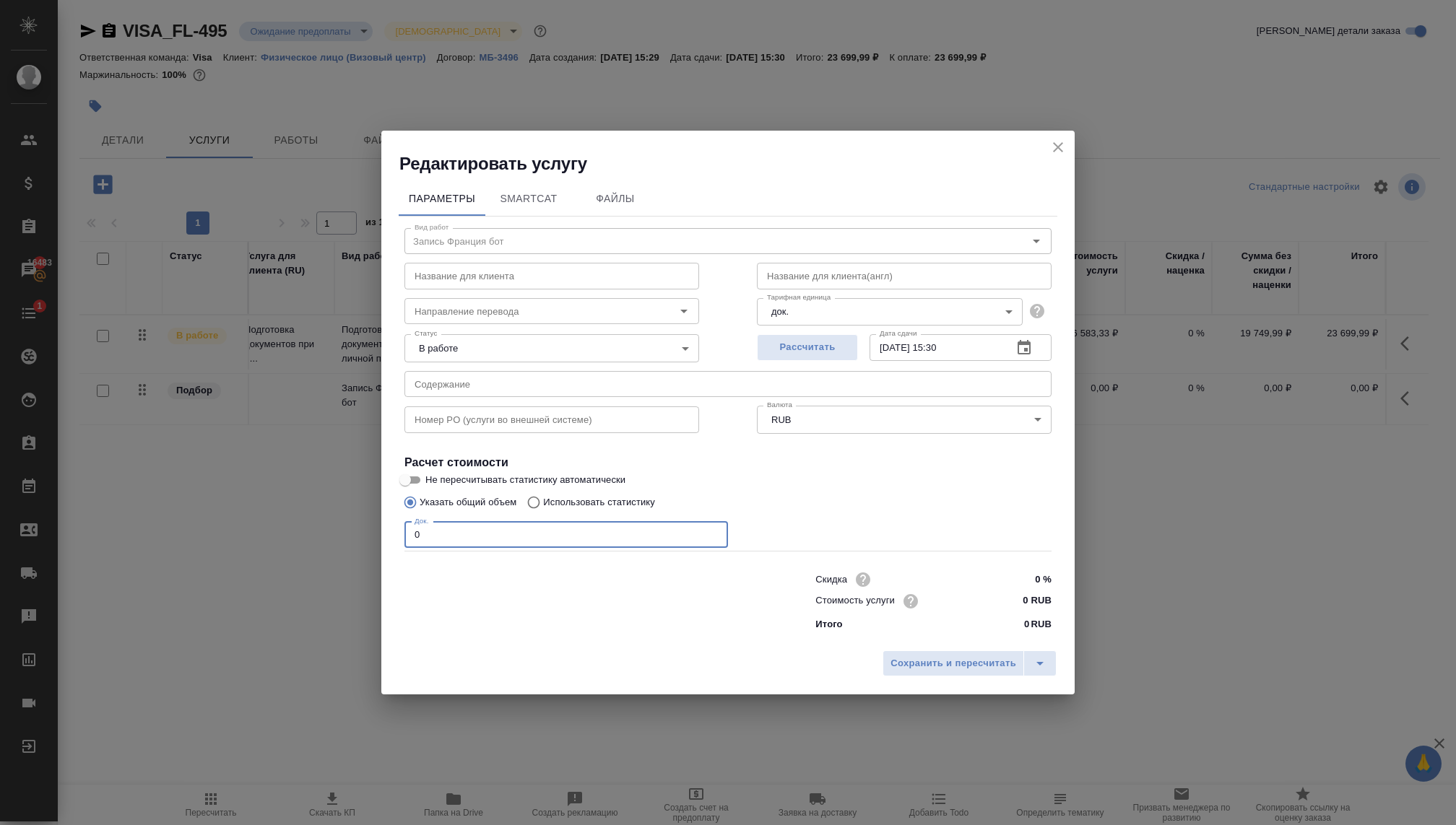
click at [559, 530] on input "0" at bounding box center [566, 535] width 323 height 26
click at [1011, 596] on input "0 RUB" at bounding box center [1024, 601] width 53 height 21
click at [980, 658] on span "Сохранить и пересчитать" at bounding box center [952, 664] width 125 height 16
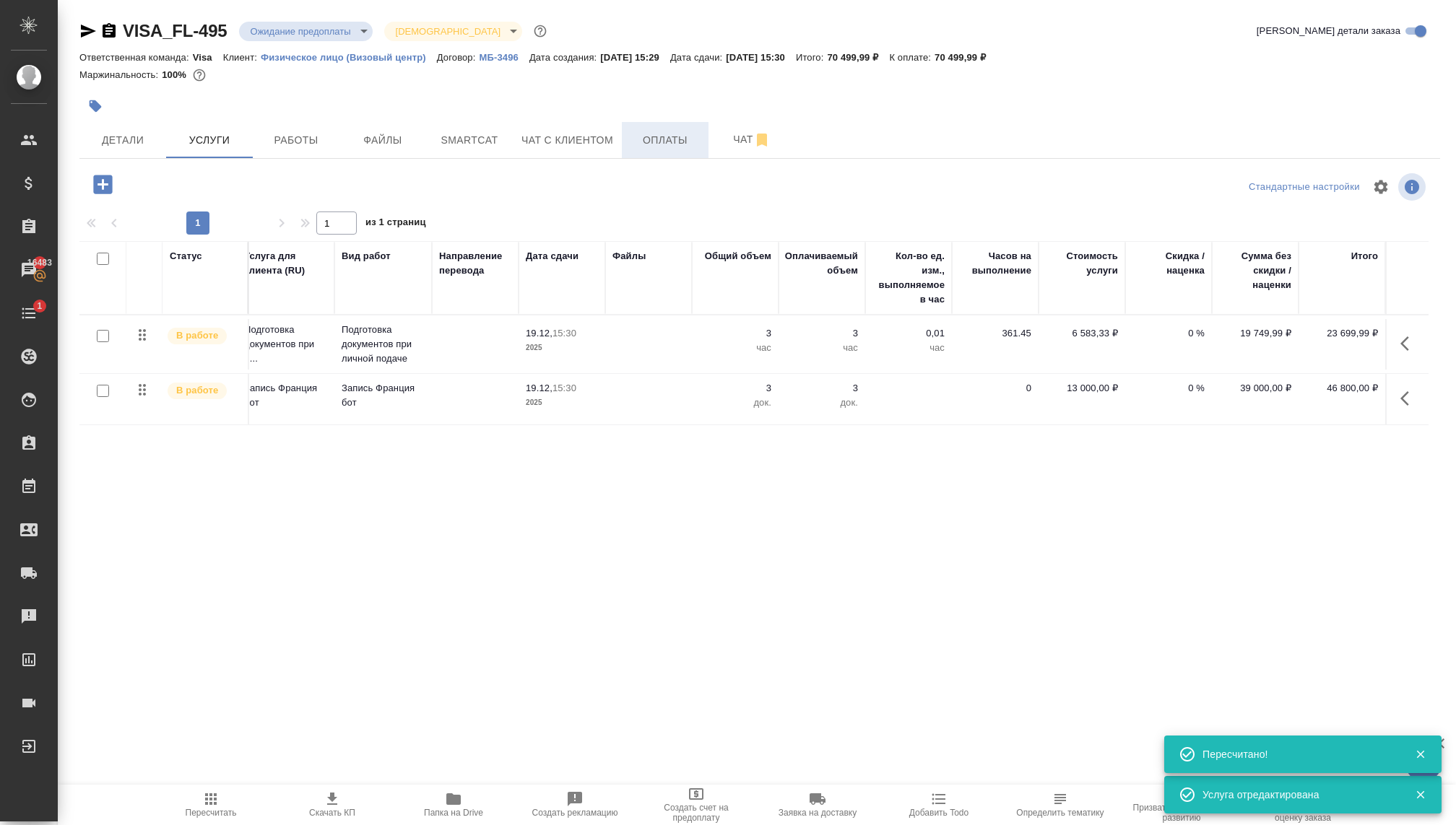
click at [629, 129] on button "Оплаты" at bounding box center [665, 140] width 87 height 36
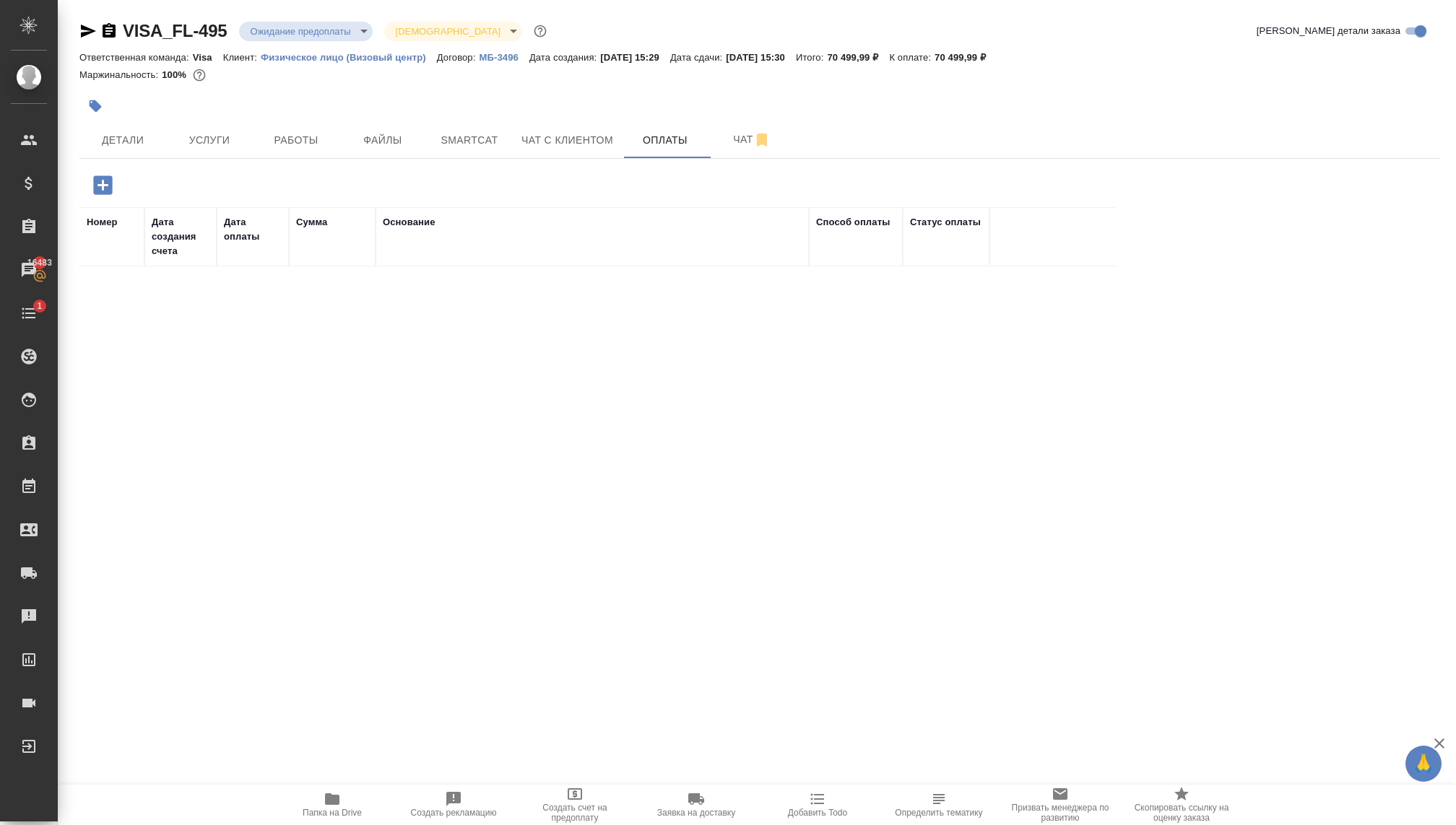
click at [91, 191] on icon "button" at bounding box center [103, 185] width 26 height 26
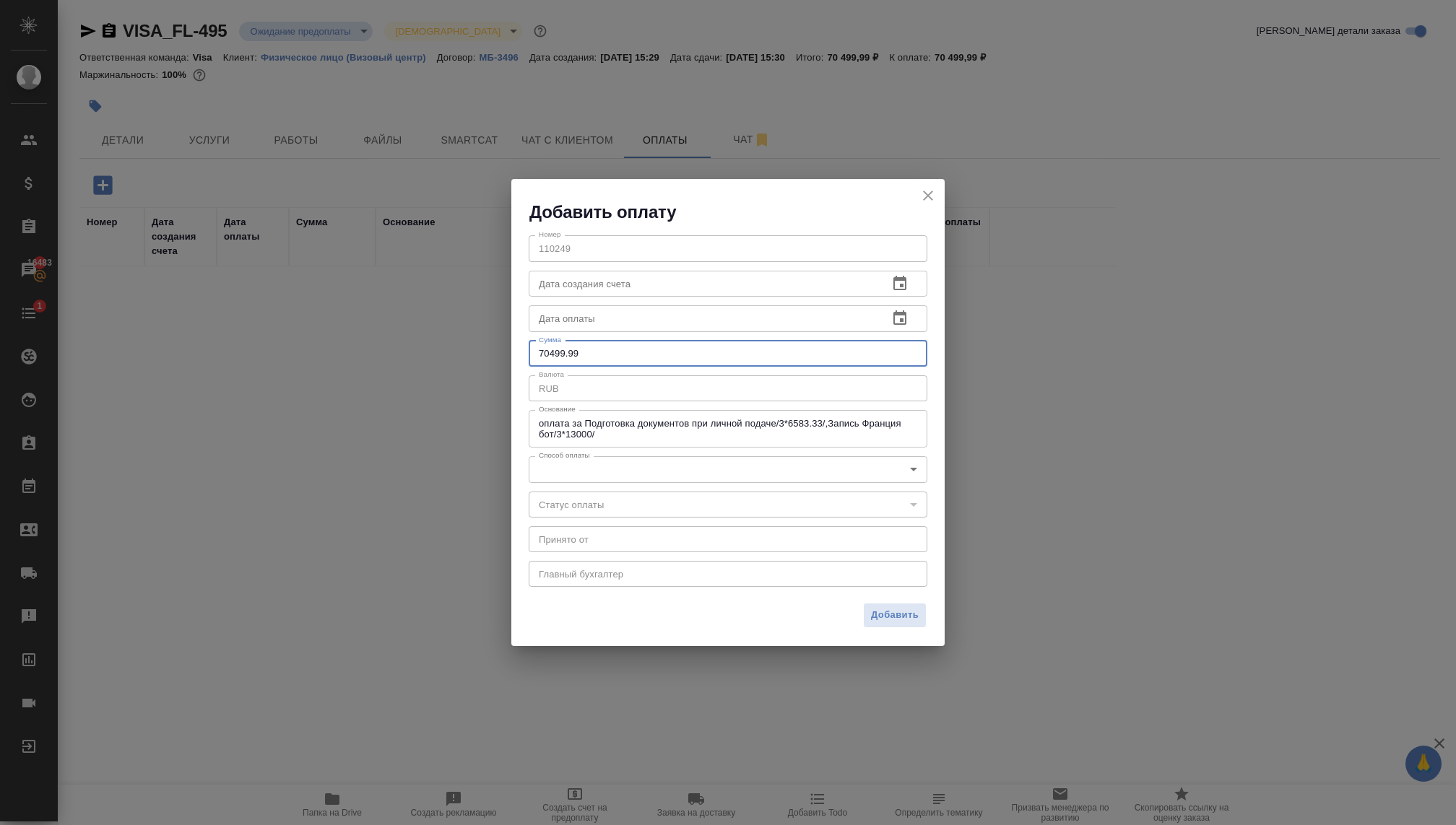
click at [569, 345] on input "70499.99" at bounding box center [727, 353] width 399 height 26
click at [579, 350] on input "70499.99" at bounding box center [727, 353] width 399 height 26
click at [597, 468] on body "🙏 .cls-1 fill:#fff; AWATERA Kovaleva Ekaterina Клиенты Спецификации Заказы 1648…" at bounding box center [728, 412] width 1456 height 825
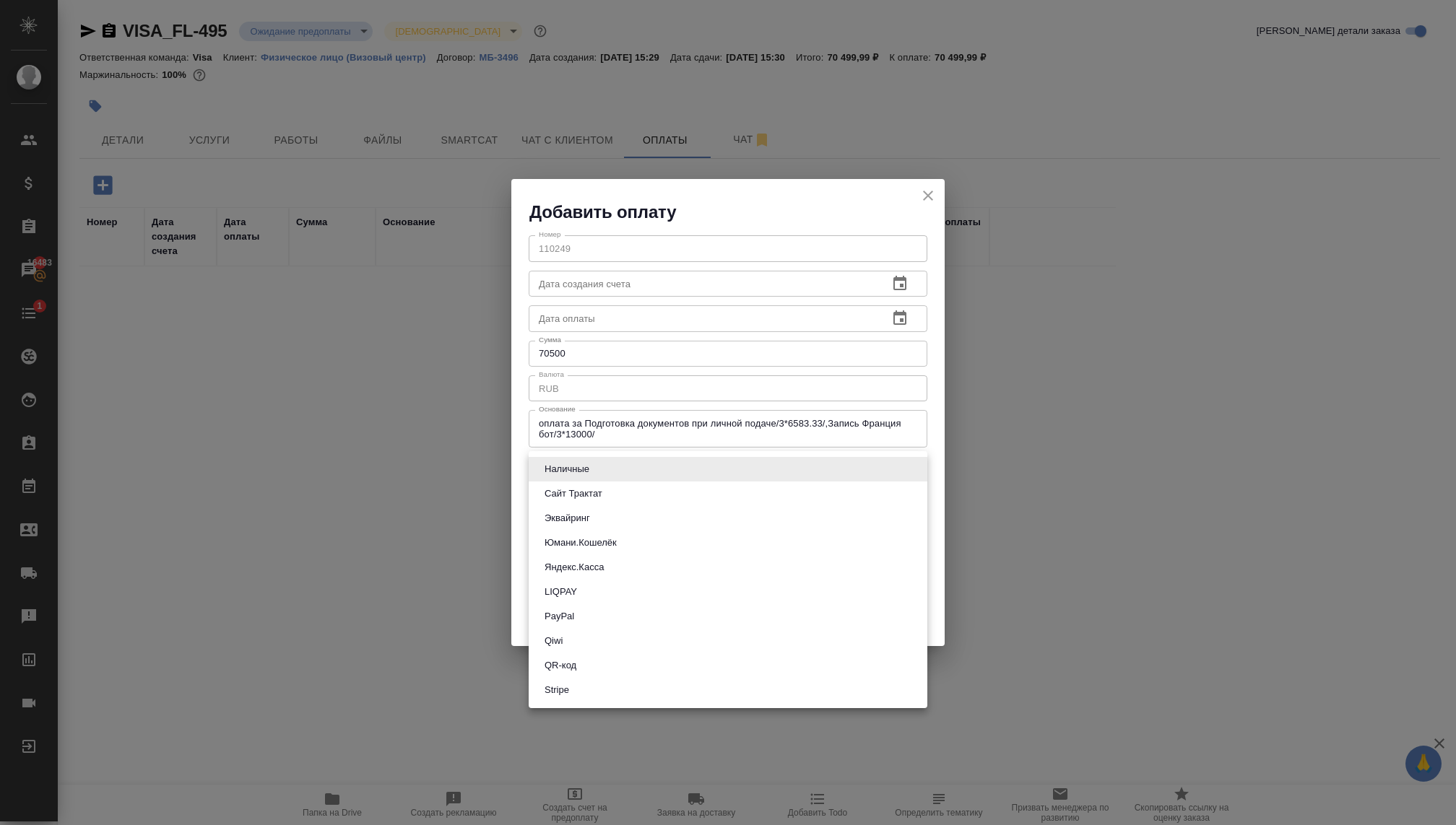
click at [577, 494] on button "Сайт Трактат" at bounding box center [574, 493] width 67 height 16
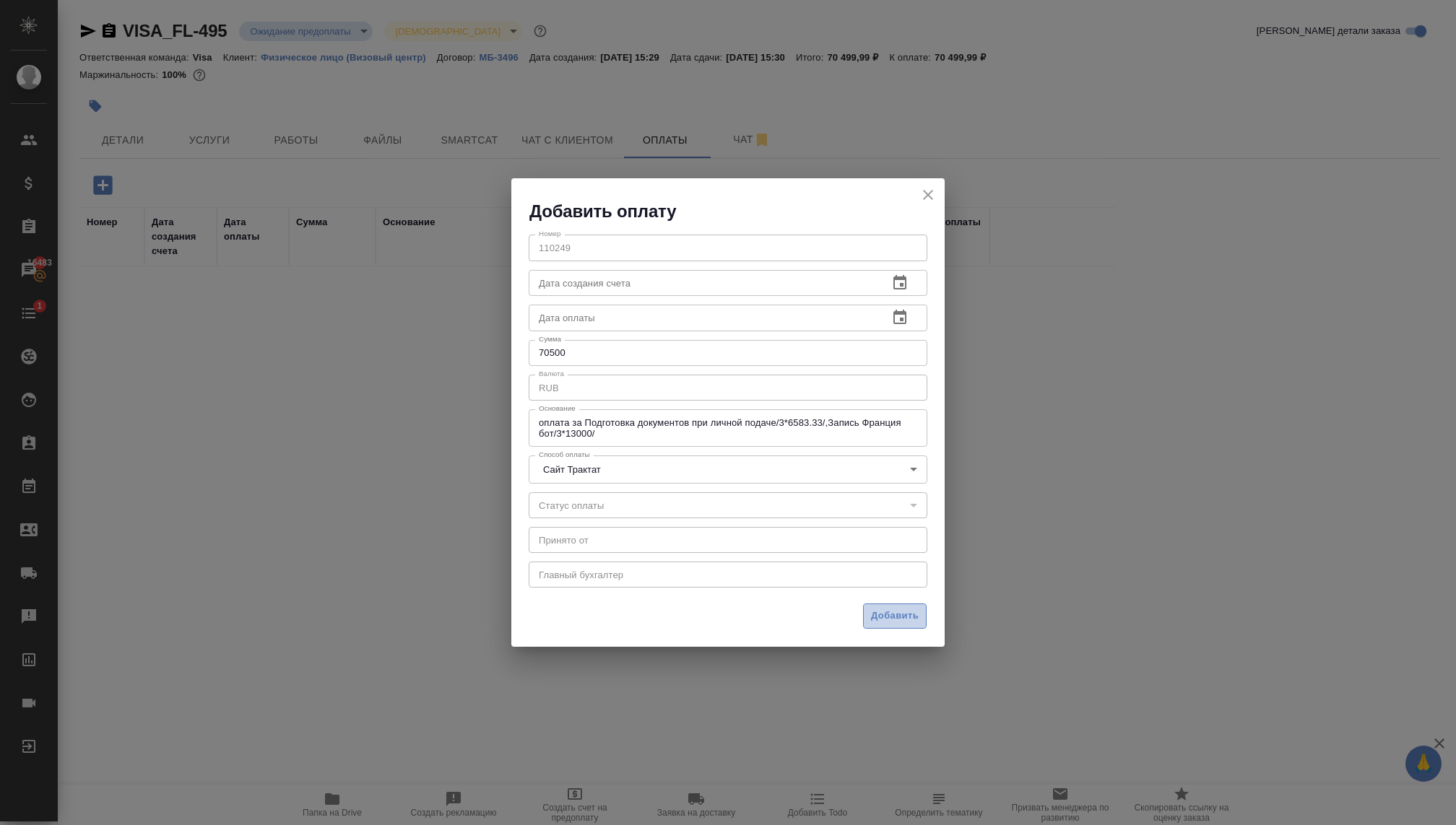
click at [873, 608] on span "Добавить" at bounding box center [894, 615] width 48 height 16
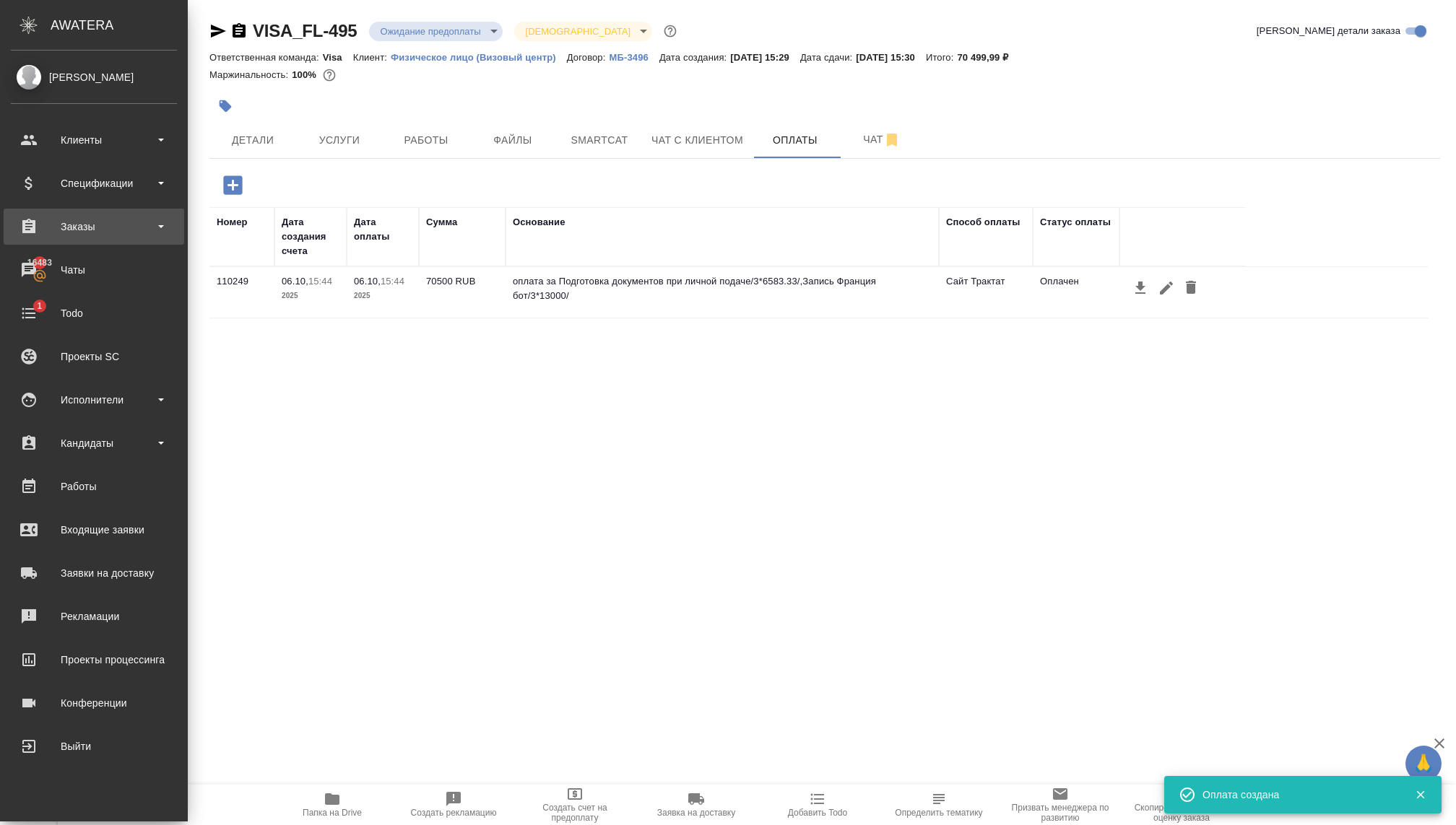
click at [55, 229] on div "Заказы" at bounding box center [94, 226] width 166 height 21
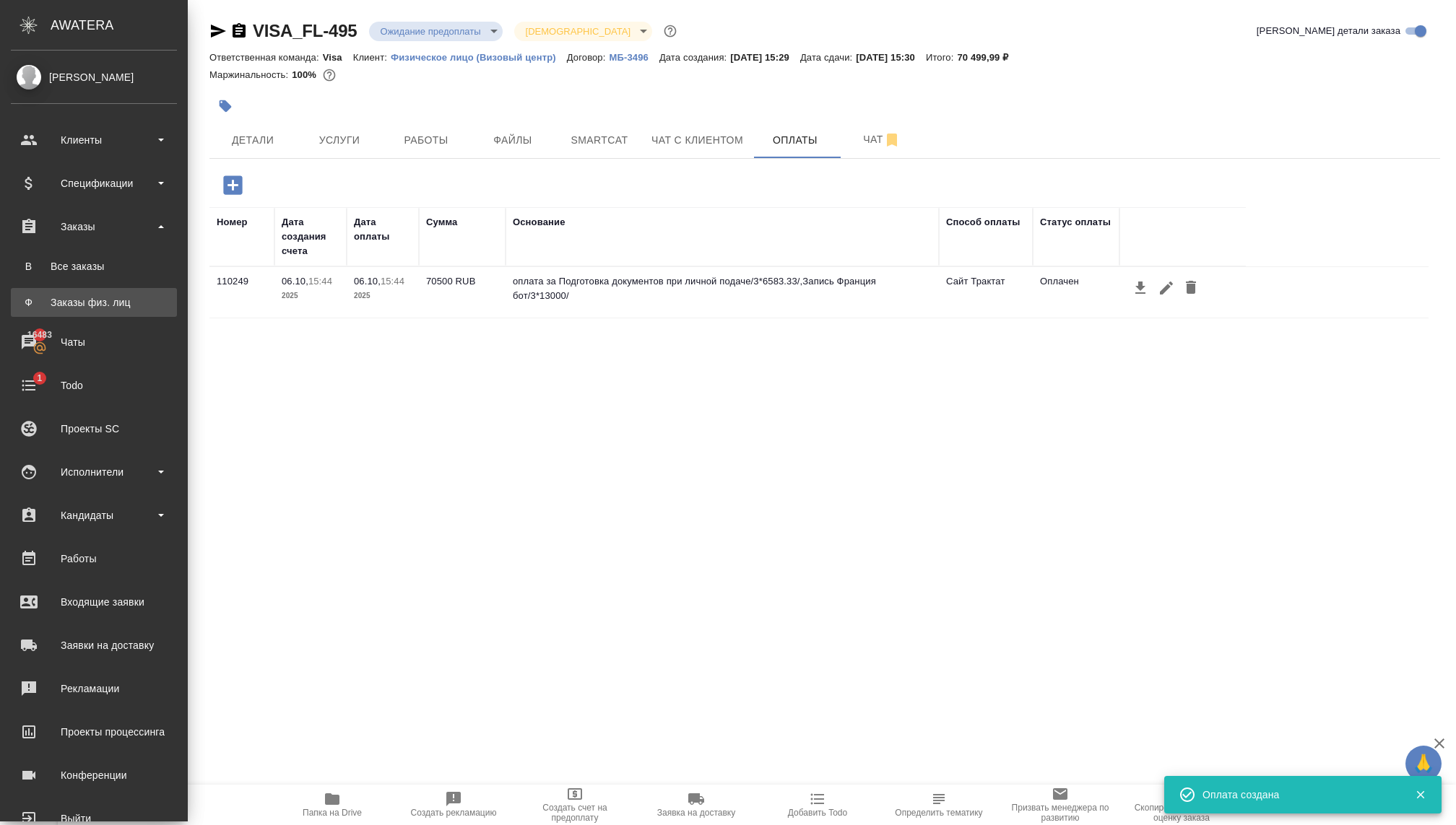
click at [72, 292] on link "Ф Заказы физ. лиц" at bounding box center [94, 303] width 166 height 29
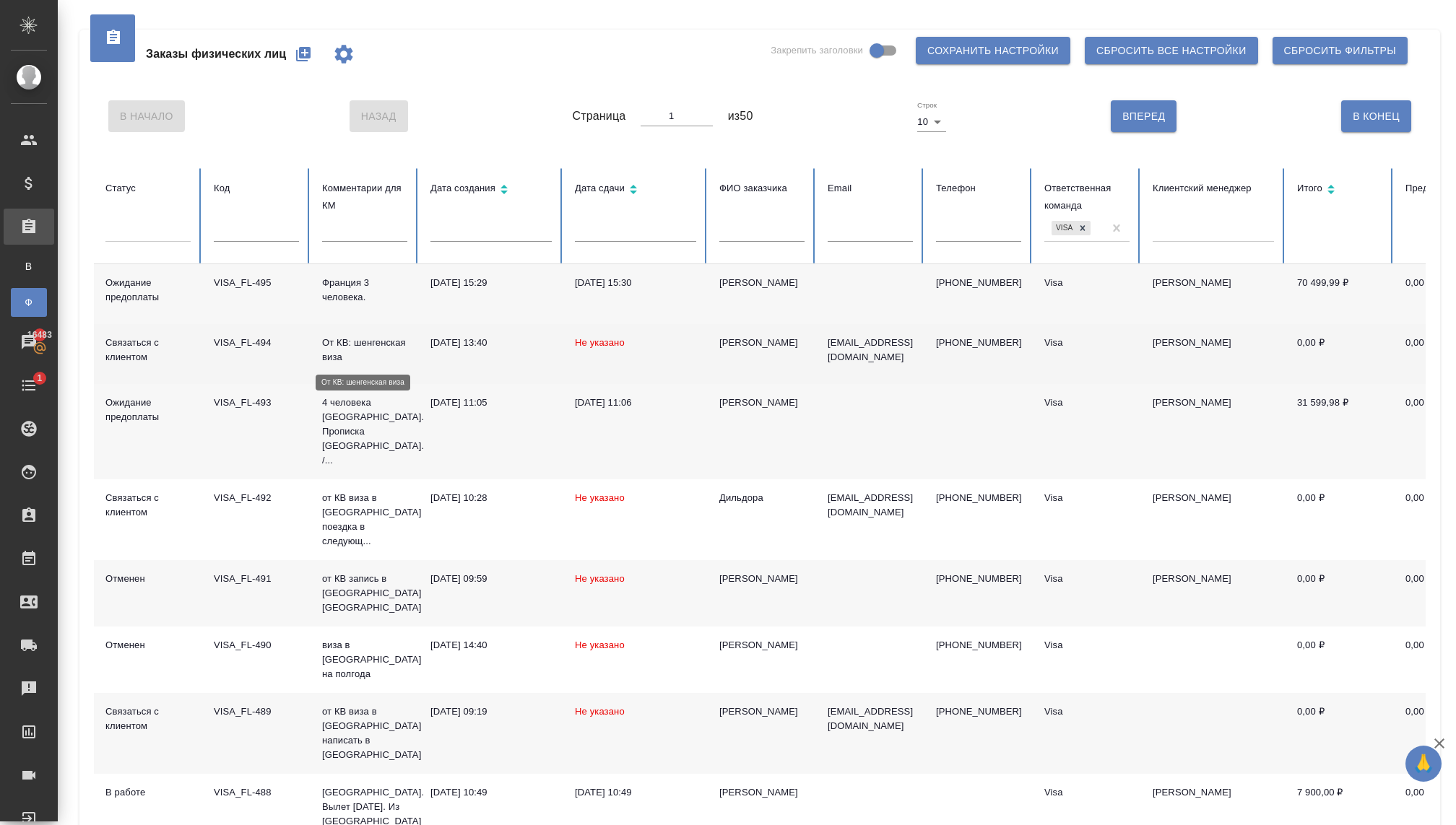
click at [388, 352] on p "От КВ: шенгенская виза" at bounding box center [364, 350] width 85 height 29
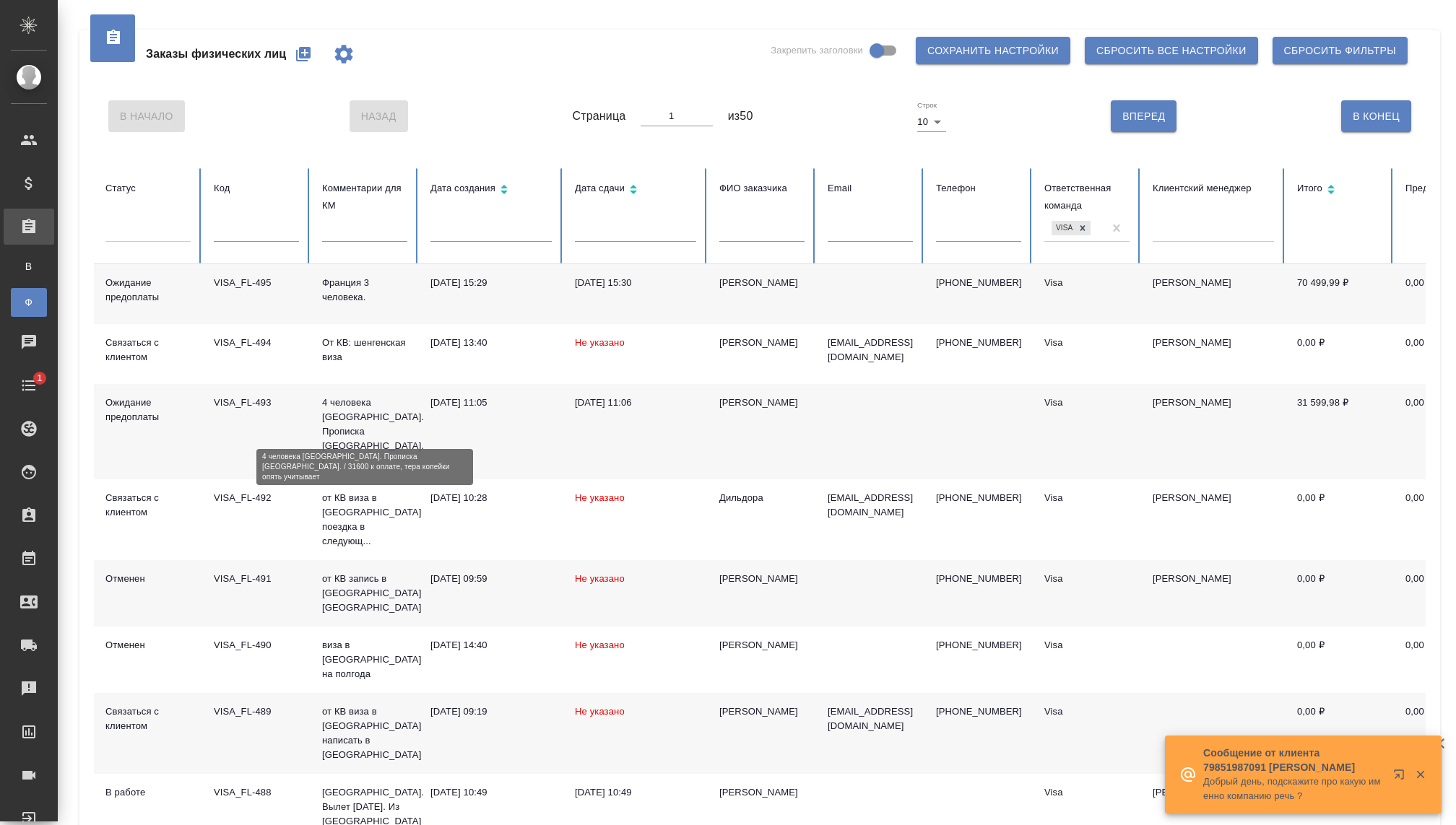
click at [365, 416] on p "4 человека [GEOGRAPHIC_DATA]. Прописка [GEOGRAPHIC_DATA]. /..." at bounding box center [364, 432] width 85 height 73
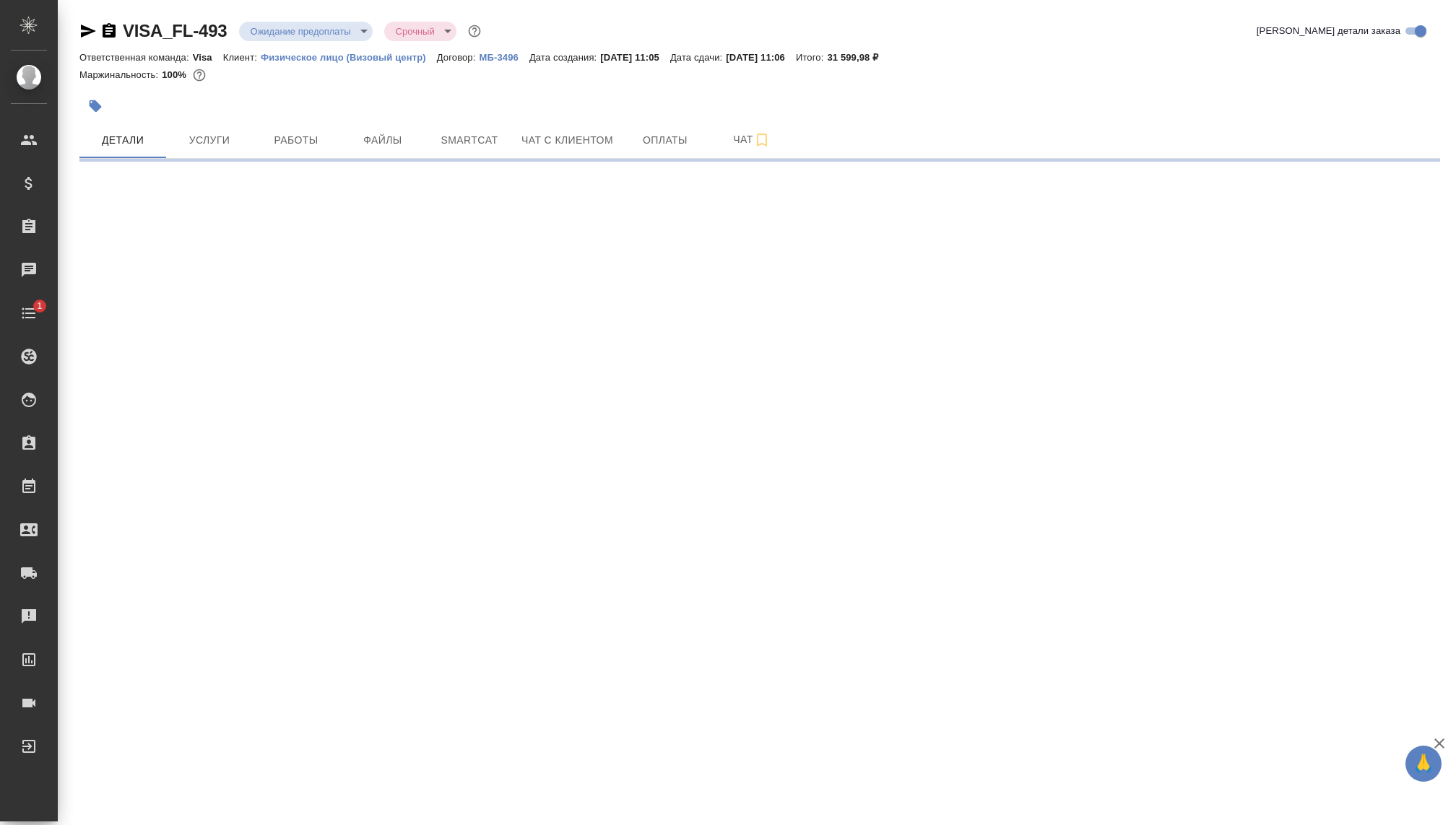
select select "RU"
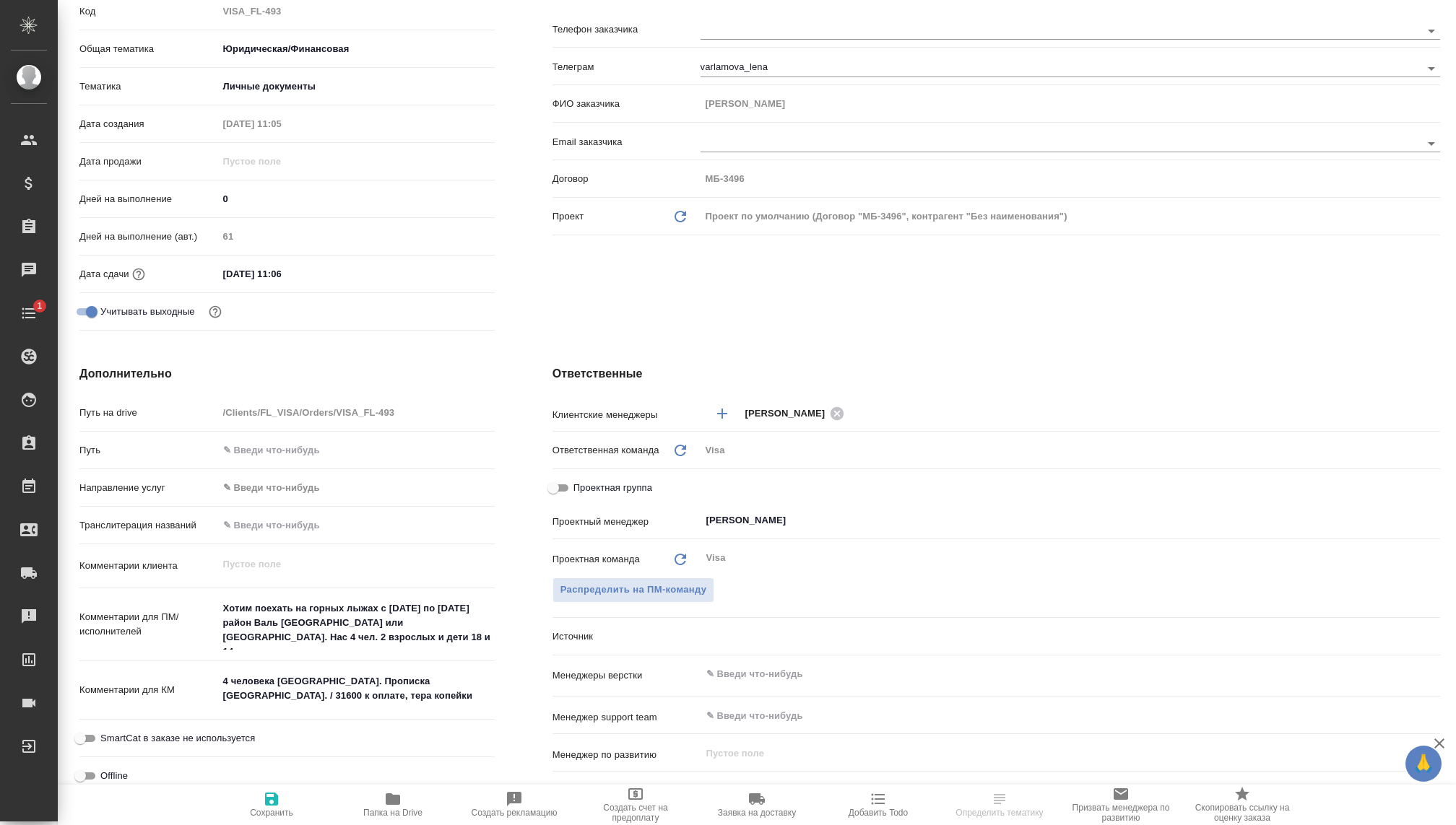
type textarea "x"
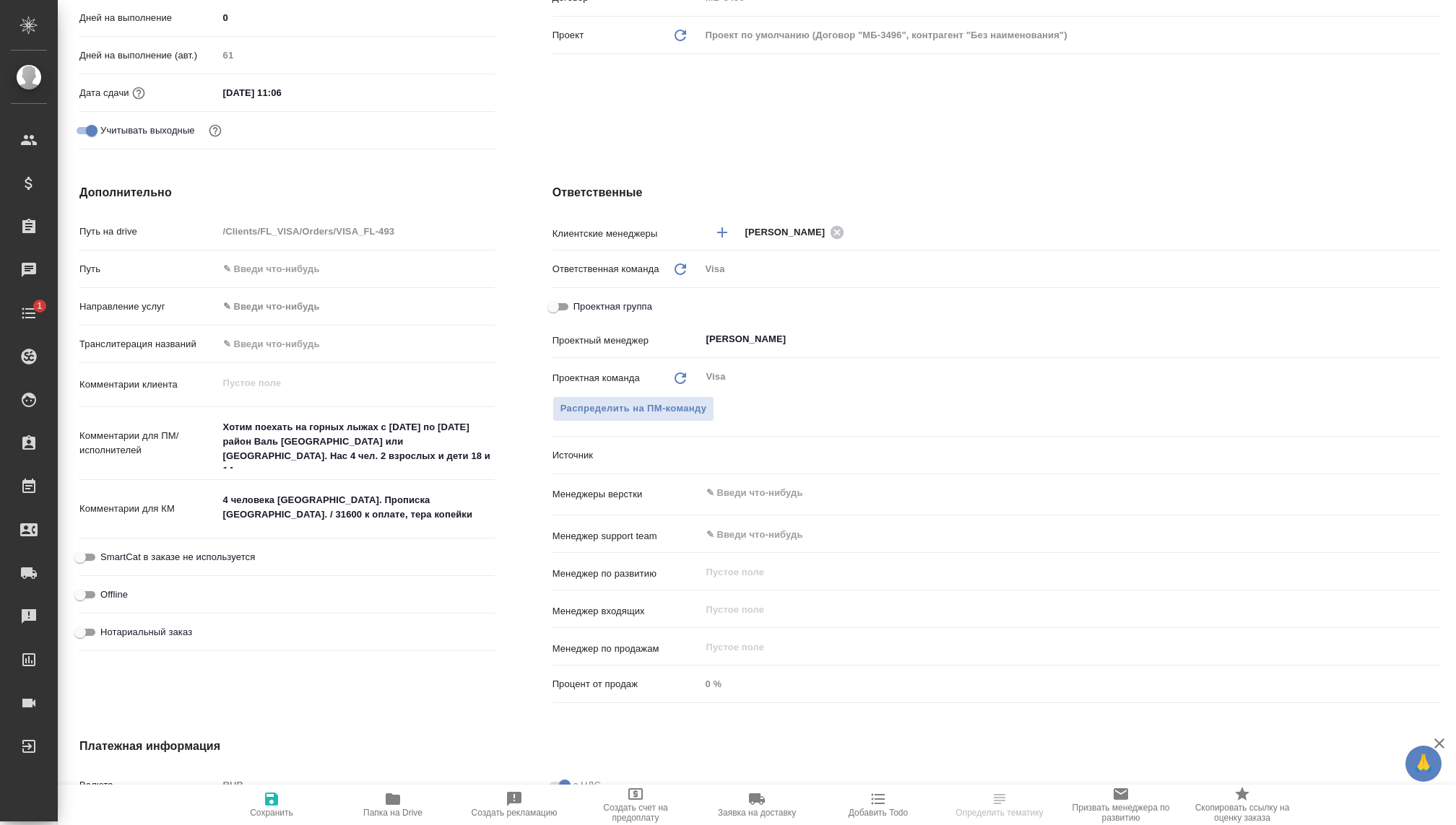
scroll to position [421, 0]
type textarea "x"
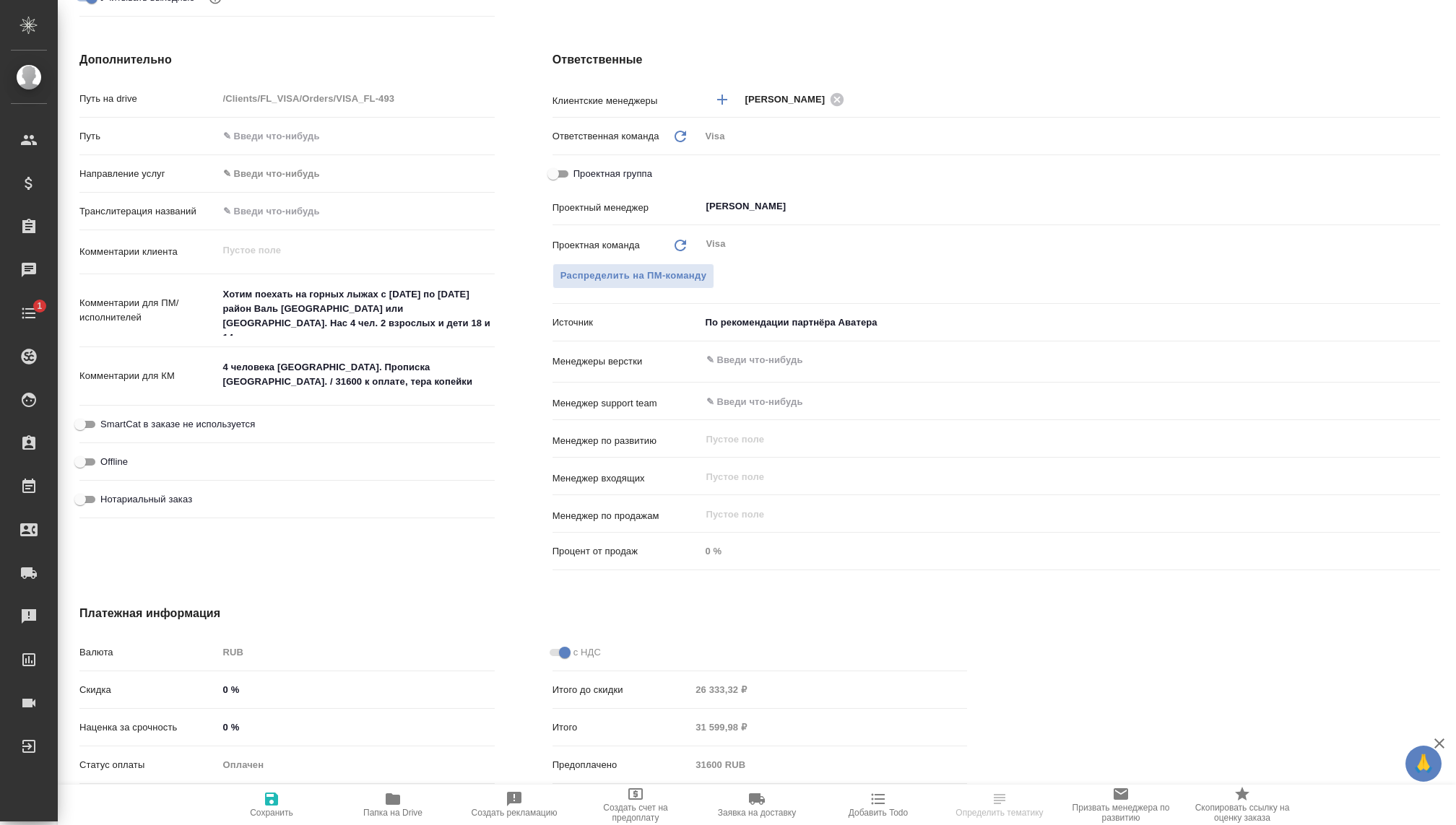
scroll to position [555, 0]
type textarea "x"
click at [382, 369] on textarea "4 человека [GEOGRAPHIC_DATA]. Прописка [GEOGRAPHIC_DATA]. / 31600 к оплате, тер…" at bounding box center [356, 373] width 275 height 39
click at [385, 376] on textarea "4 человека [GEOGRAPHIC_DATA]. Прописка [GEOGRAPHIC_DATA]. / 31600 к оплате, тер…" at bounding box center [356, 373] width 275 height 39
type textarea "x"
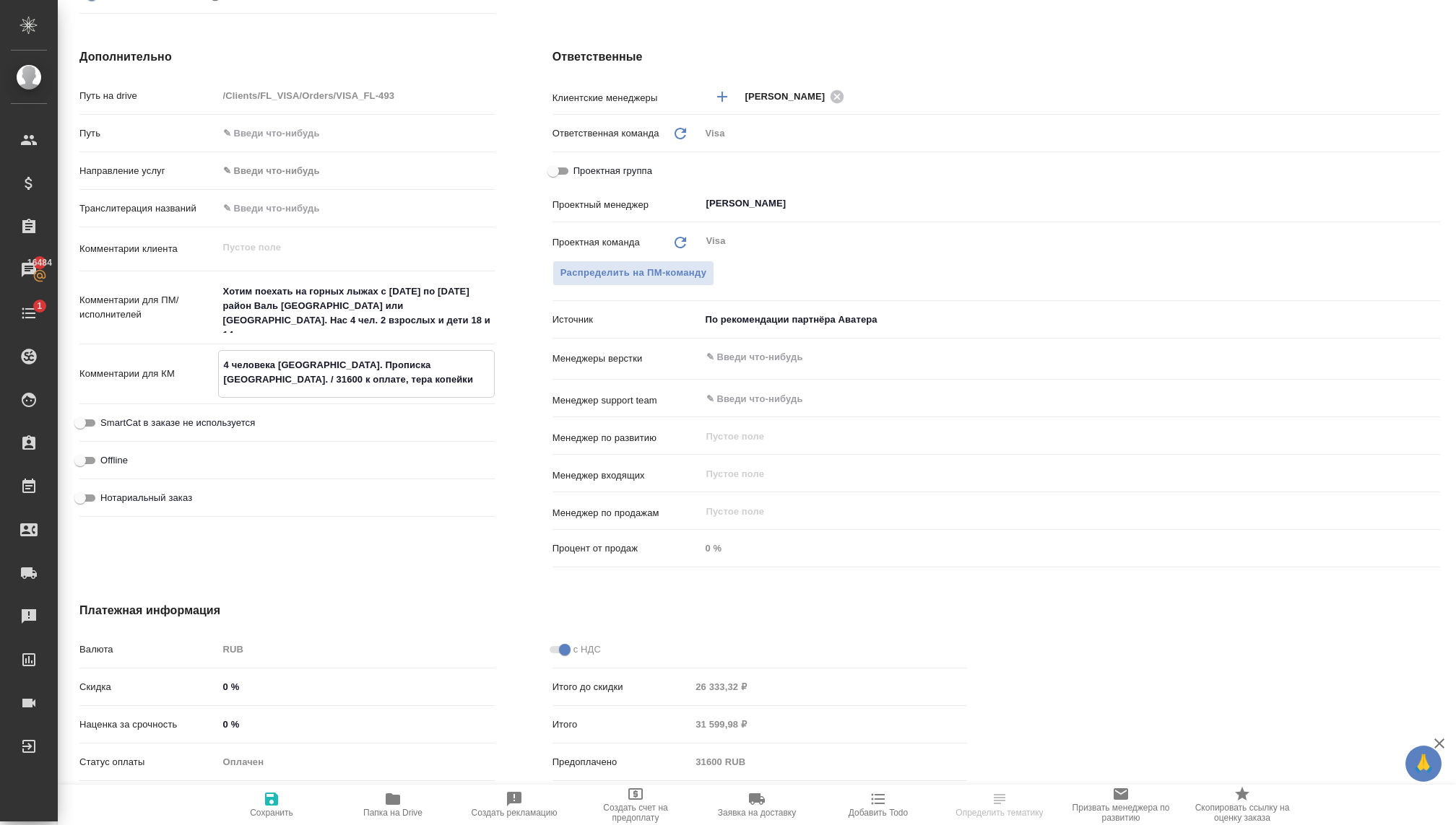
type textarea "x"
type textarea "4 человека [GEOGRAPHIC_DATA]. Прописка [GEOGRAPHIC_DATA]. / 31600 к оплате, тер…"
type textarea "x"
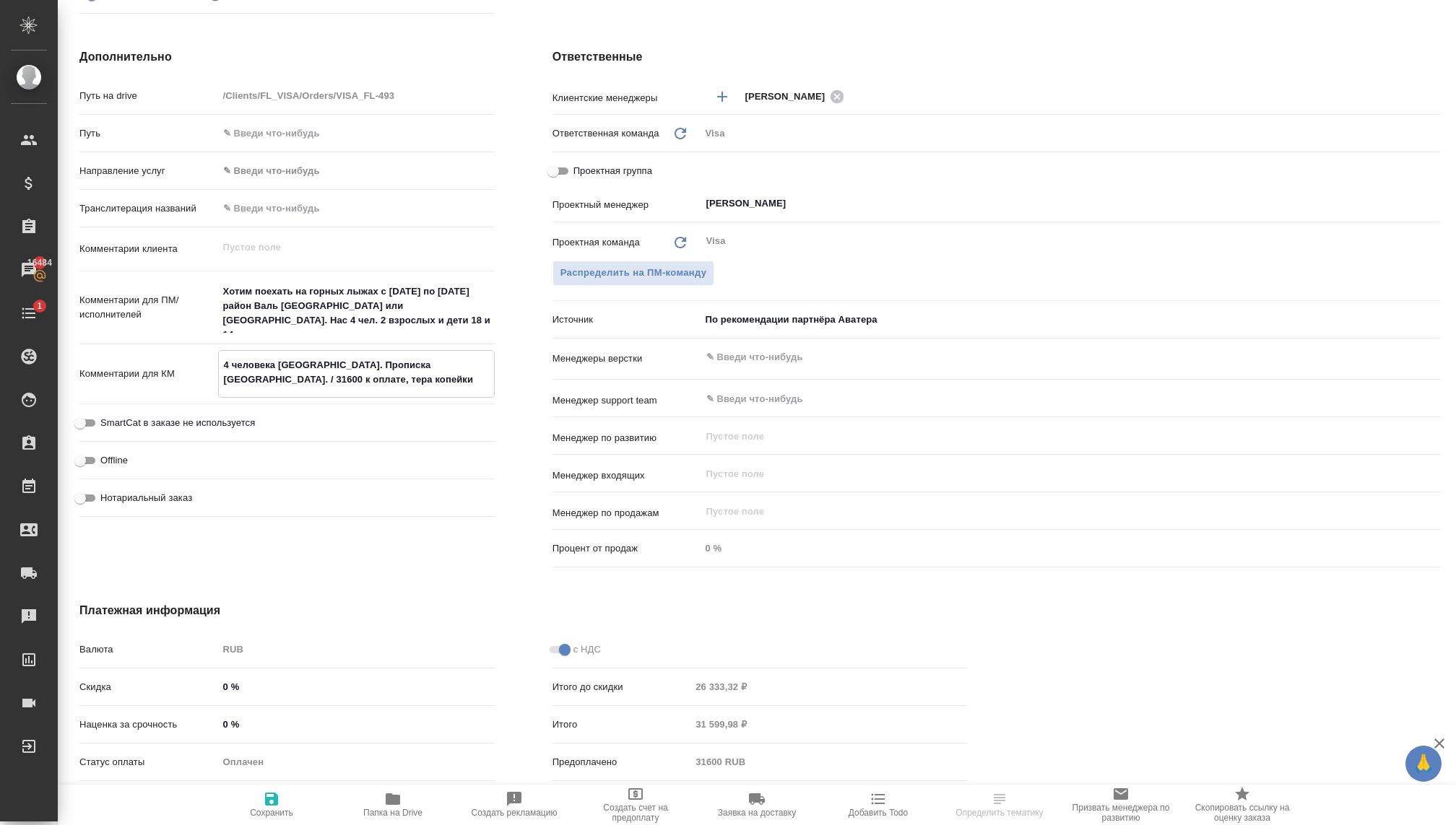
type textarea "4 человека [GEOGRAPHIC_DATA]. Прописка [GEOGRAPHIC_DATA]. / 31600 к оплате, тер…"
type textarea "x"
type textarea "4 человека [GEOGRAPHIC_DATA]. Прописка [GEOGRAPHIC_DATA]. / 31600 к оплате, тер…"
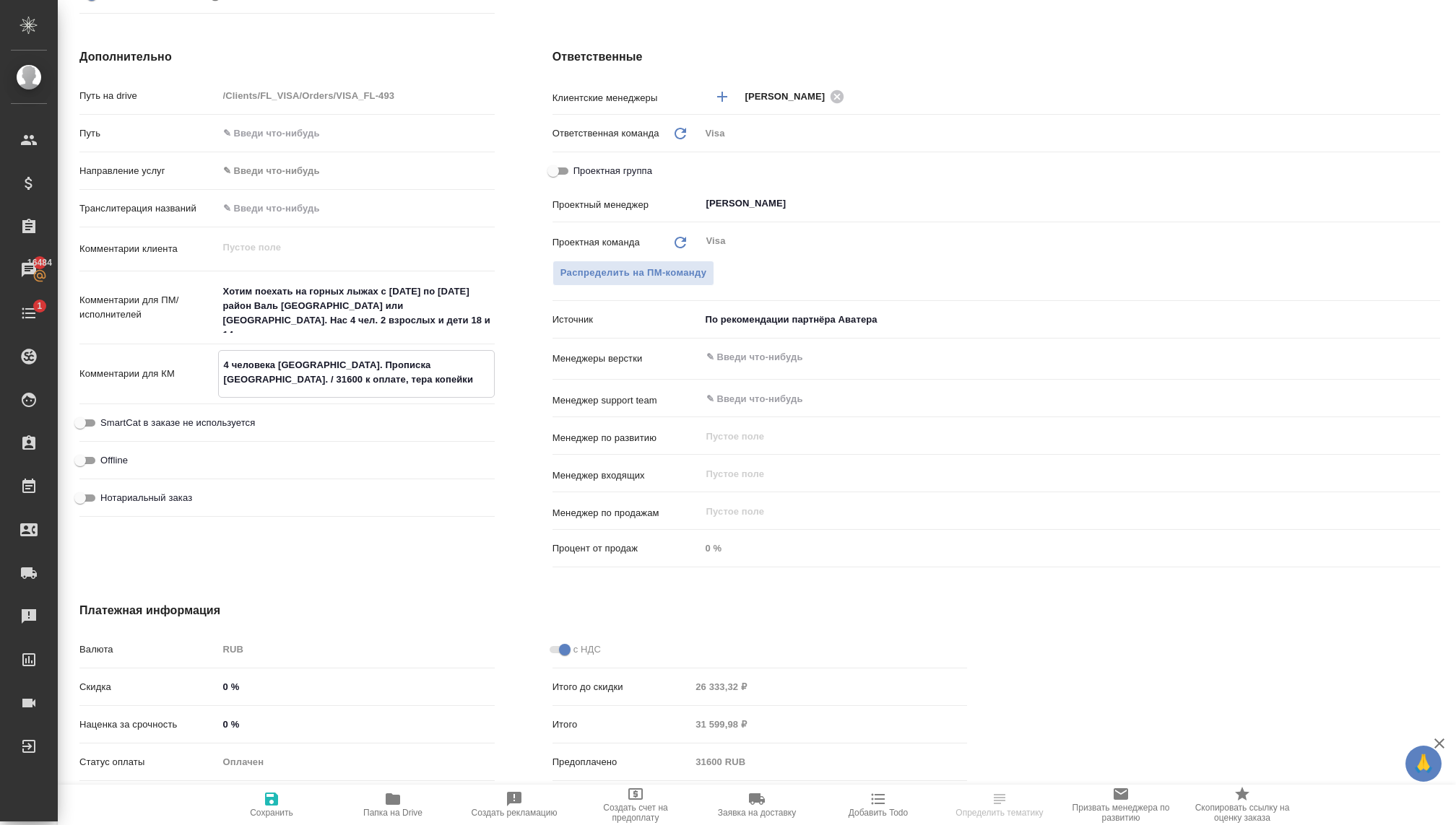
type textarea "x"
type textarea "4 человека [GEOGRAPHIC_DATA]. Прописка [GEOGRAPHIC_DATA]. / 31600 к оплате, тер…"
type textarea "x"
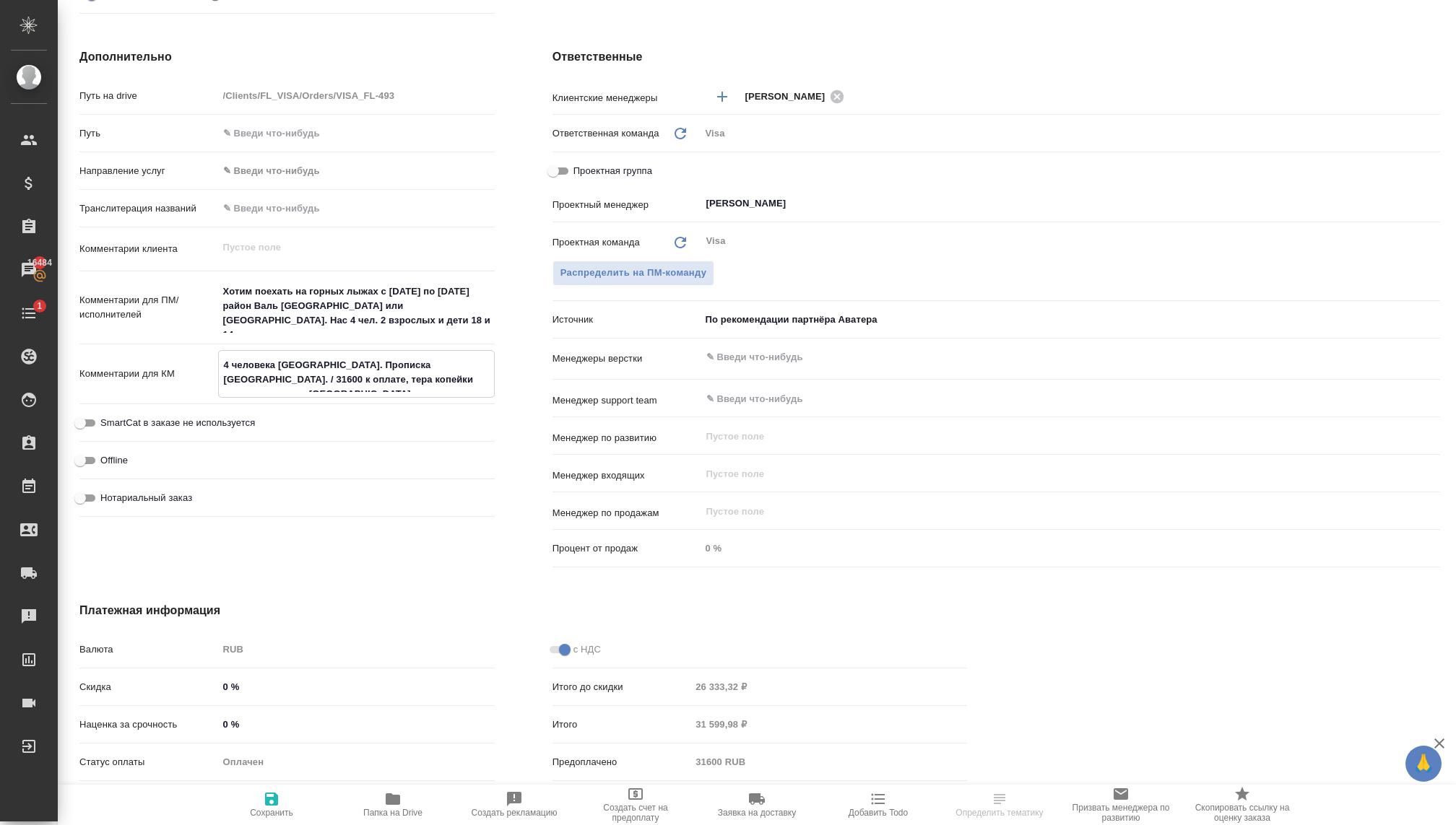
type textarea "x"
type textarea "4 человека [GEOGRAPHIC_DATA]. Прописка [GEOGRAPHIC_DATA]. / 31600 к оплате, тер…"
type textarea "x"
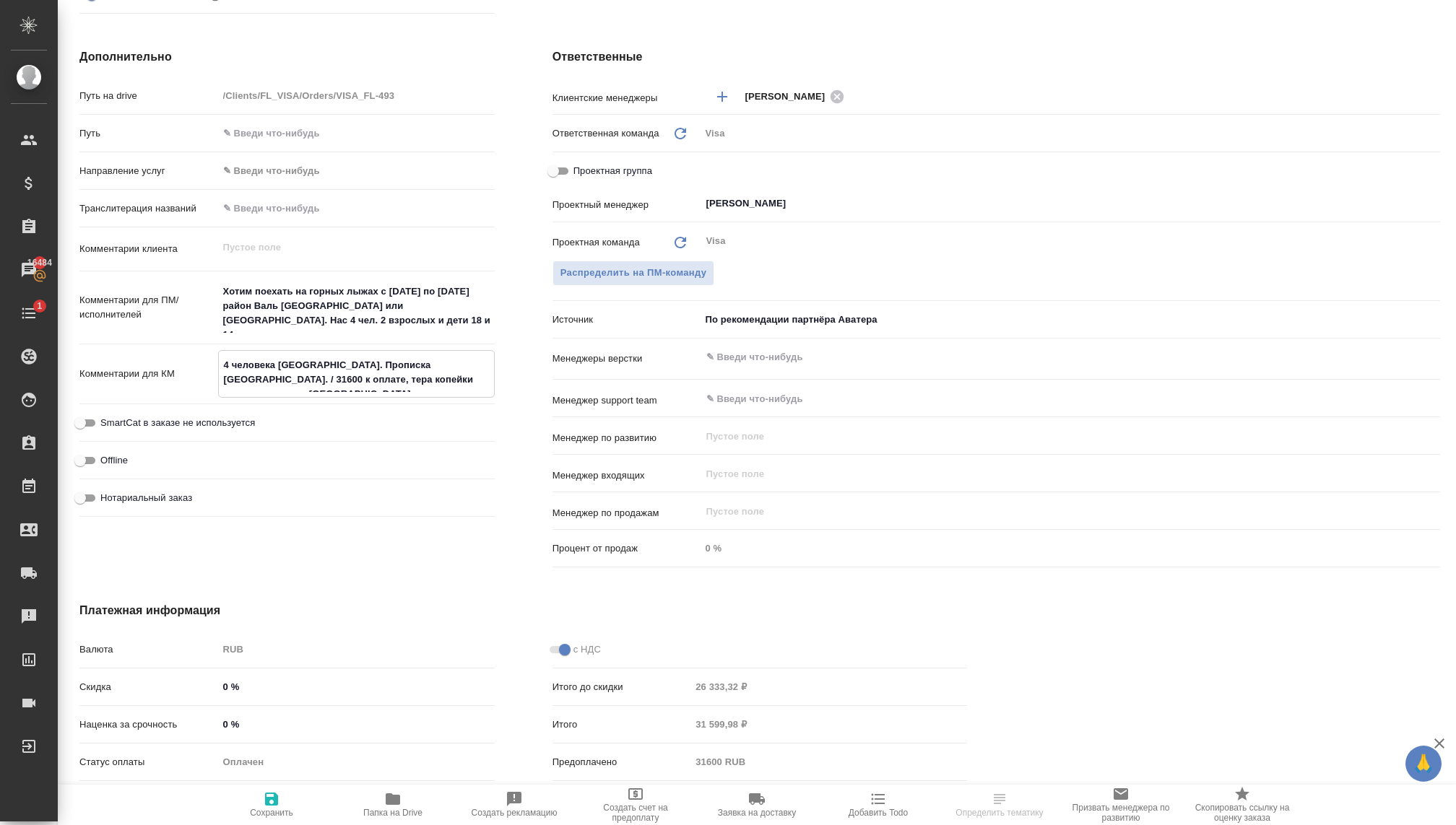
type textarea "x"
type textarea "4 человека [GEOGRAPHIC_DATA]. Прописка [GEOGRAPHIC_DATA]. / 31600 к оплате, тер…"
type textarea "x"
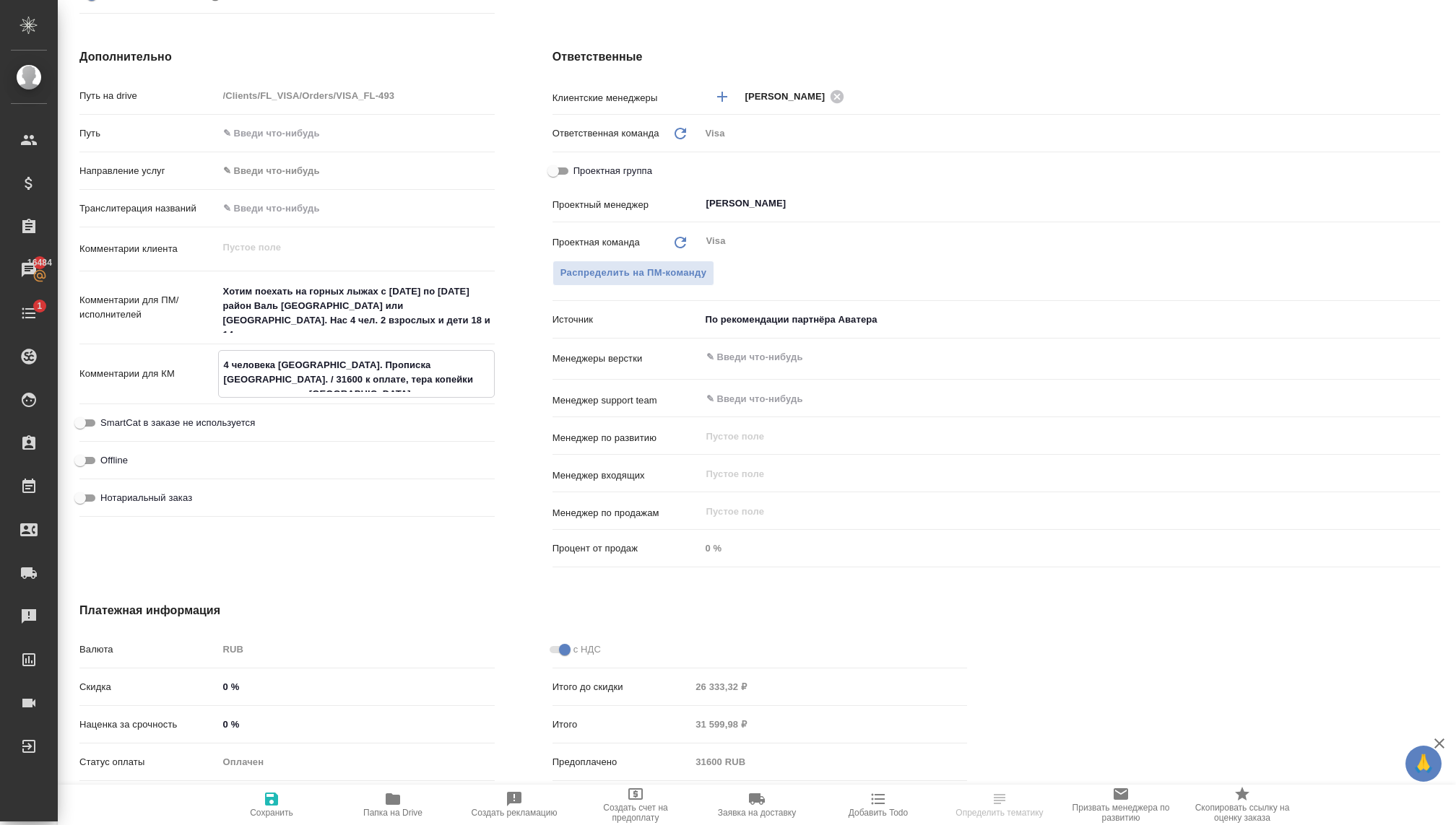
type textarea "4 человека [GEOGRAPHIC_DATA]. Прописка [GEOGRAPHIC_DATA]. / 31600 к оплате, тер…"
type textarea "x"
type textarea "4 человека [GEOGRAPHIC_DATA]. Прописка [GEOGRAPHIC_DATA]. / 31600 к оплате, тер…"
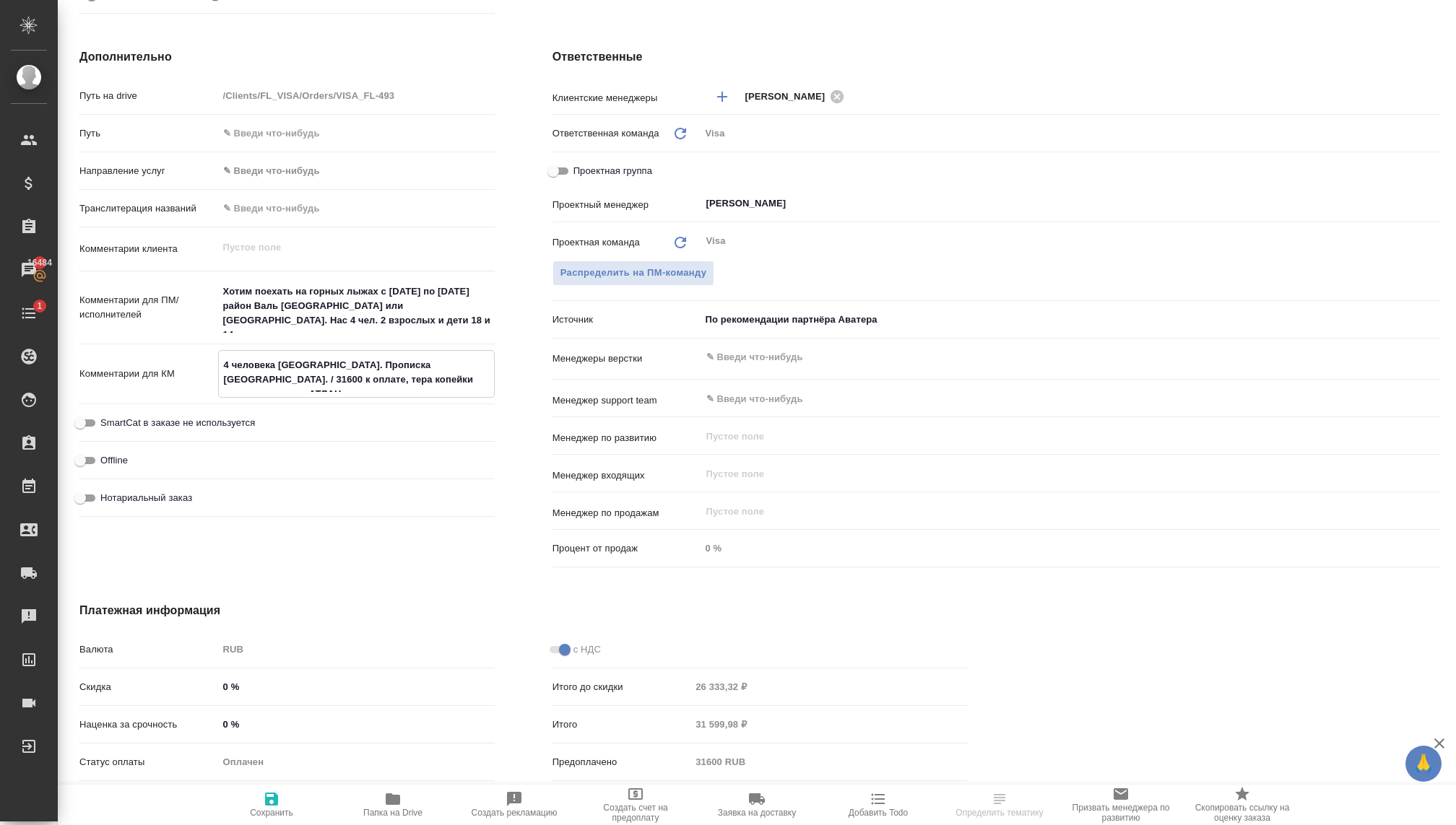
type textarea "x"
type textarea "4 человека [GEOGRAPHIC_DATA]. Прописка [GEOGRAPHIC_DATA]. / 31600 к оплате, тер…"
type textarea "x"
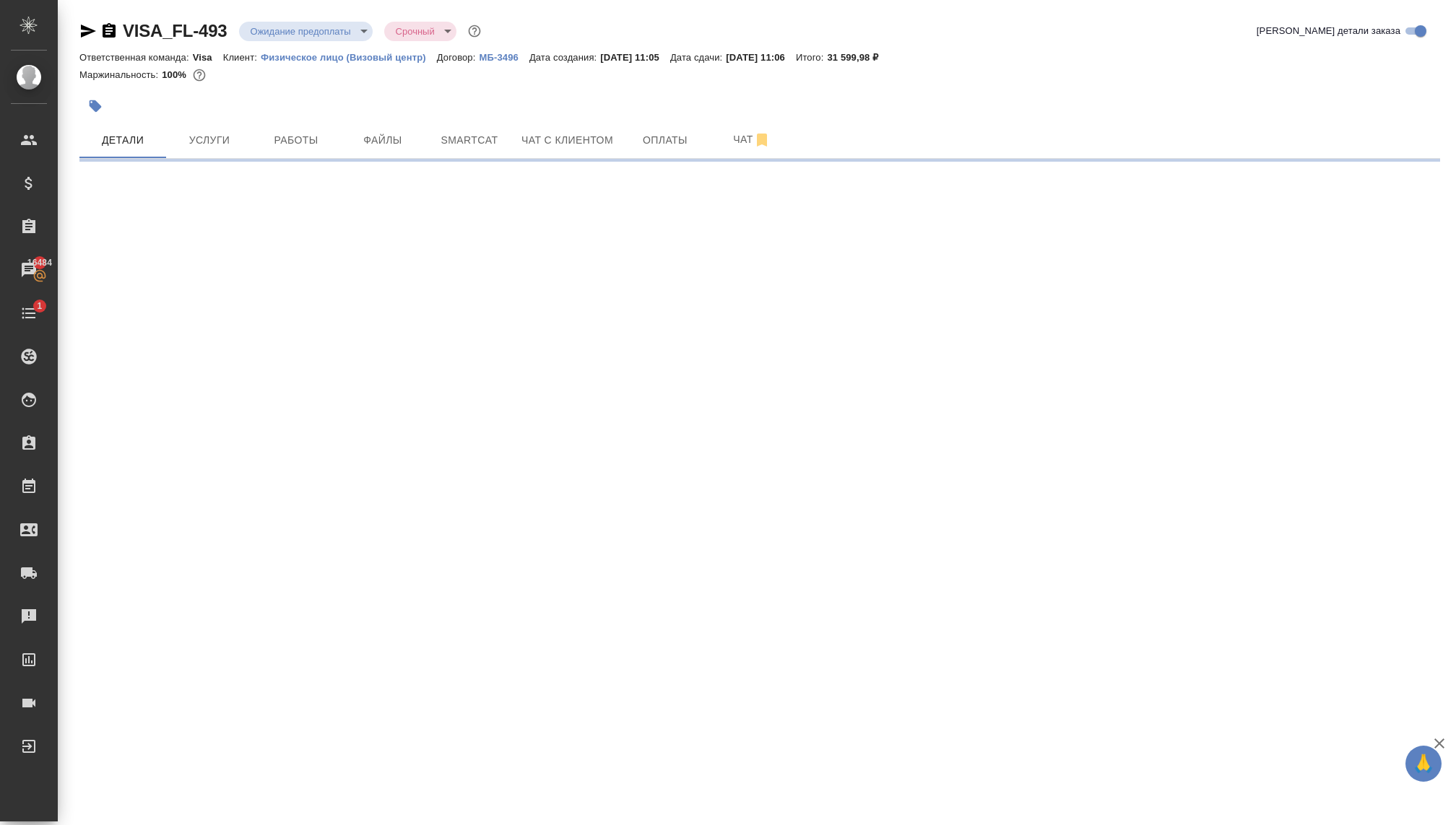
scroll to position [0, 0]
click at [264, 816] on div ".cls-1 fill:#fff; AWATERA [PERSON_NAME] Спецификации Заказы 16484 Чаты 1 Todo П…" at bounding box center [728, 412] width 1456 height 825
select select "RU"
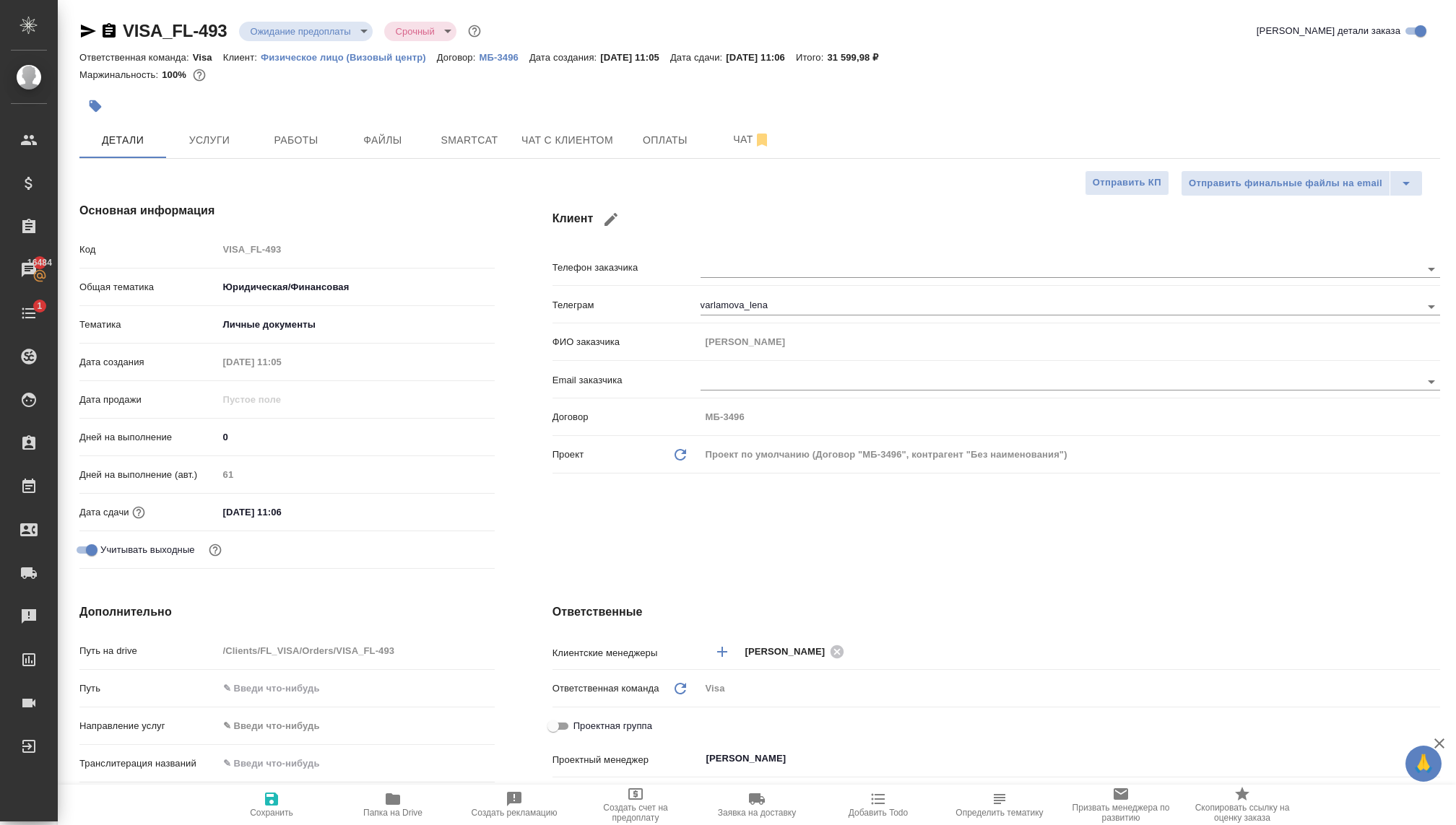
type textarea "x"
click at [269, 804] on icon "button" at bounding box center [271, 799] width 13 height 13
type textarea "x"
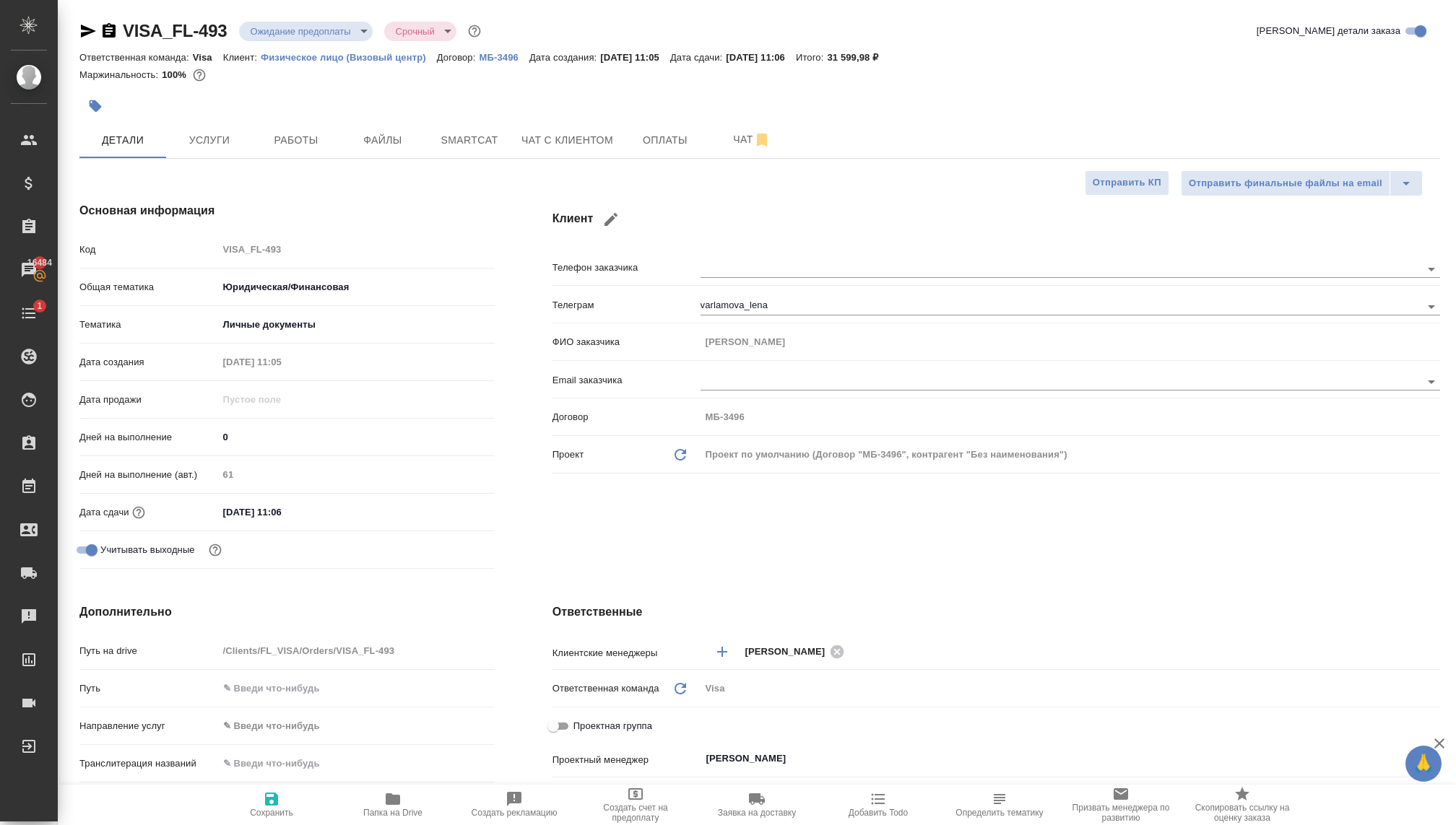
type textarea "x"
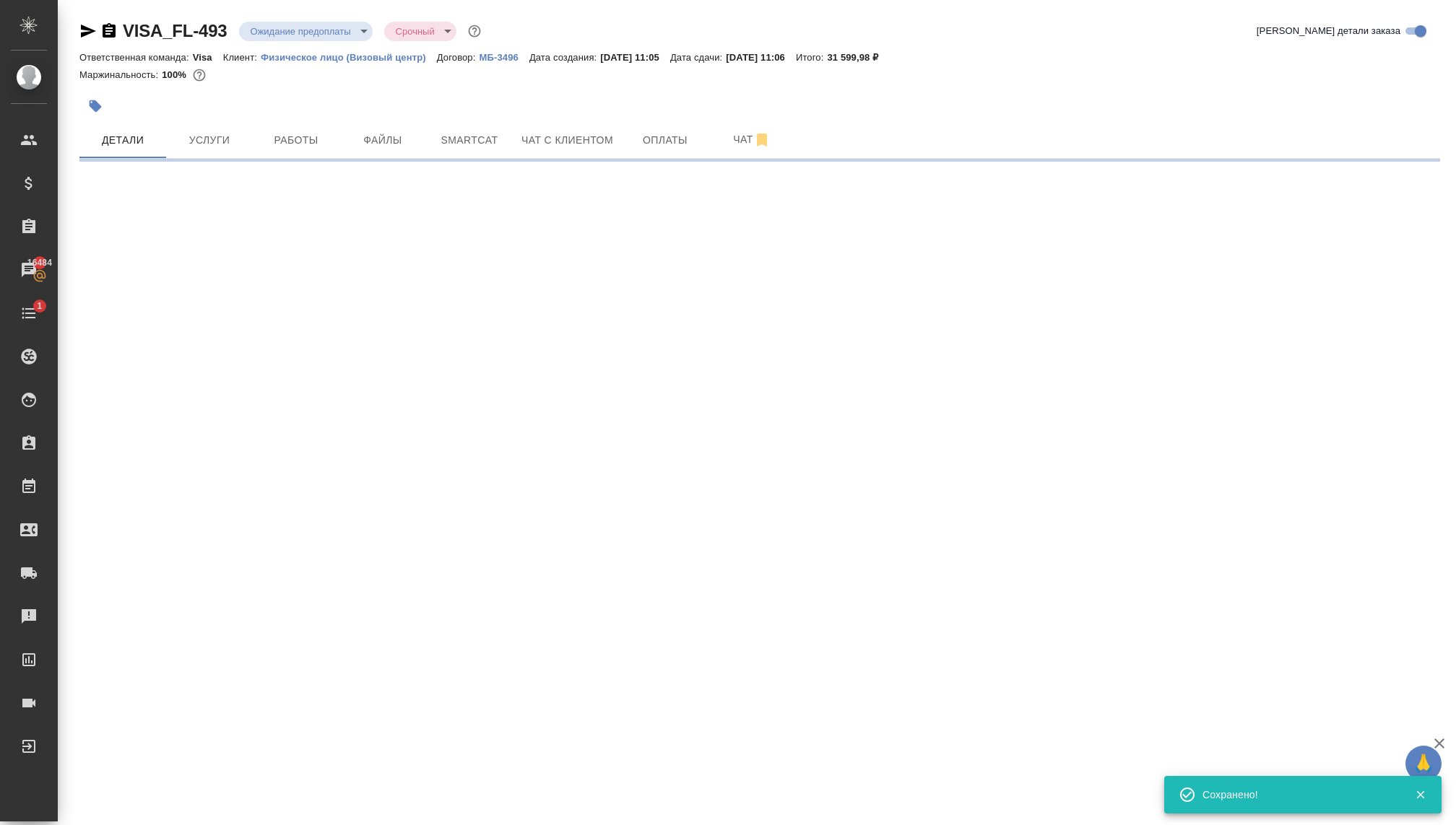
select select "RU"
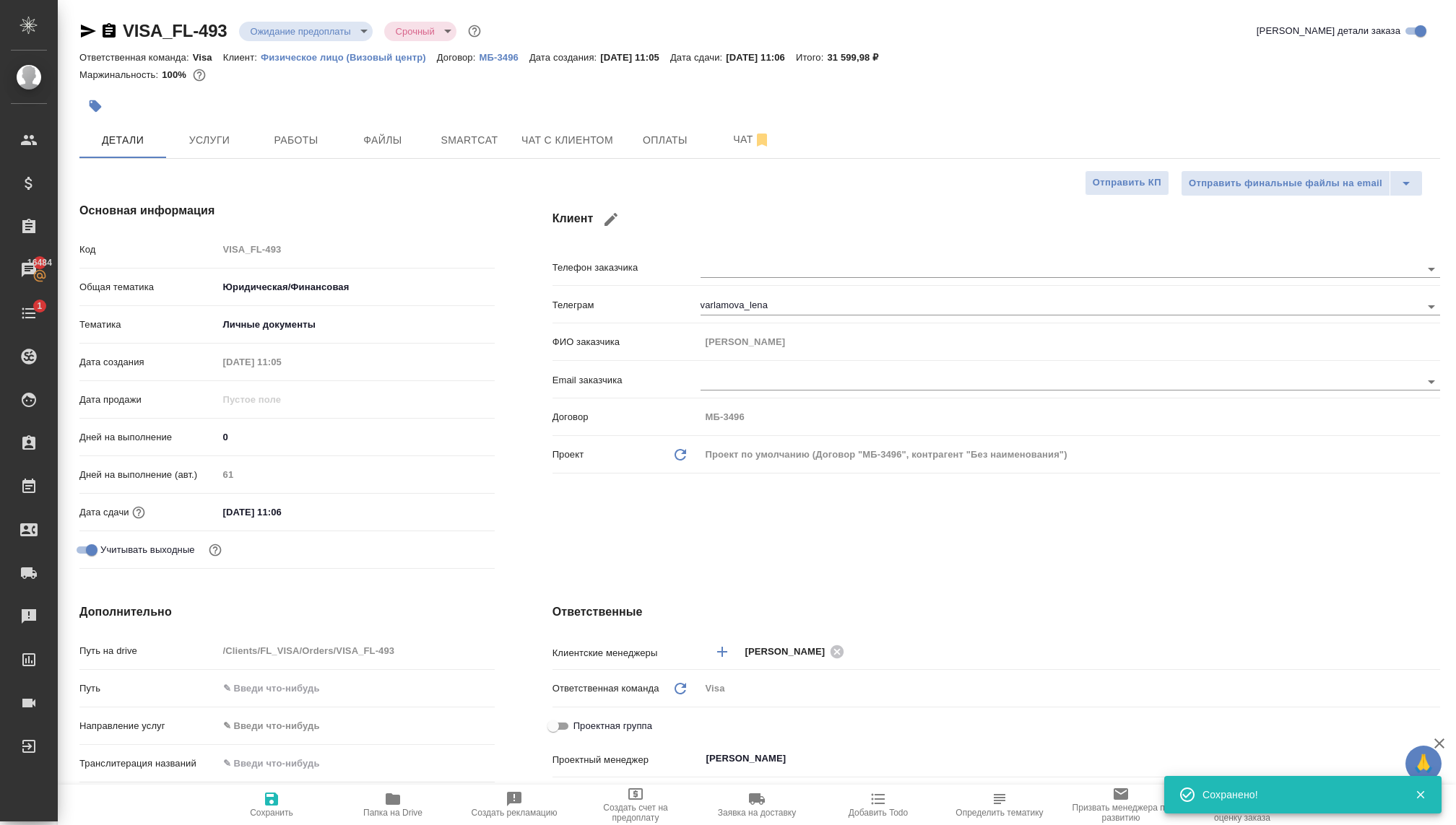
type textarea "x"
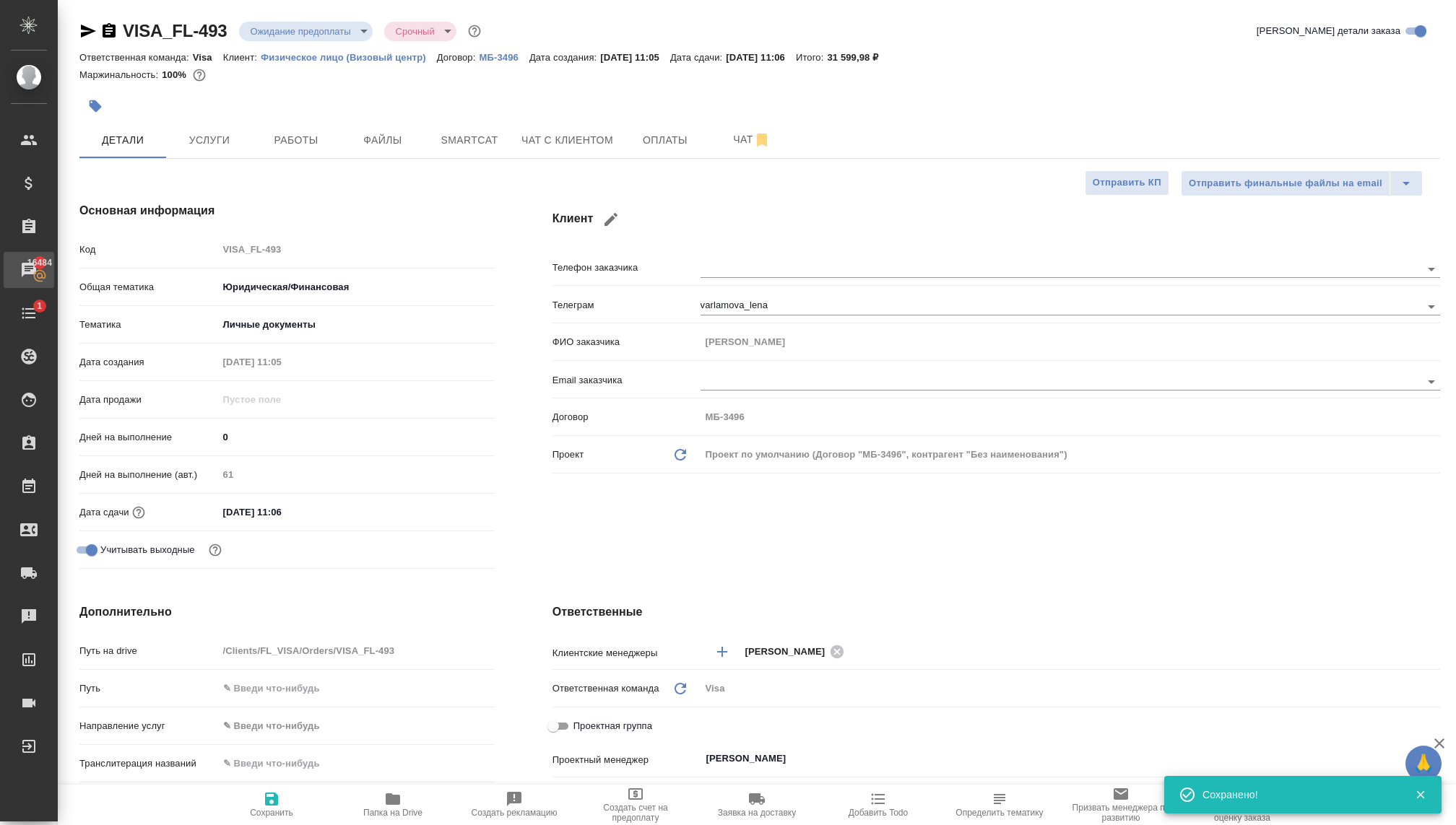
type textarea "x"
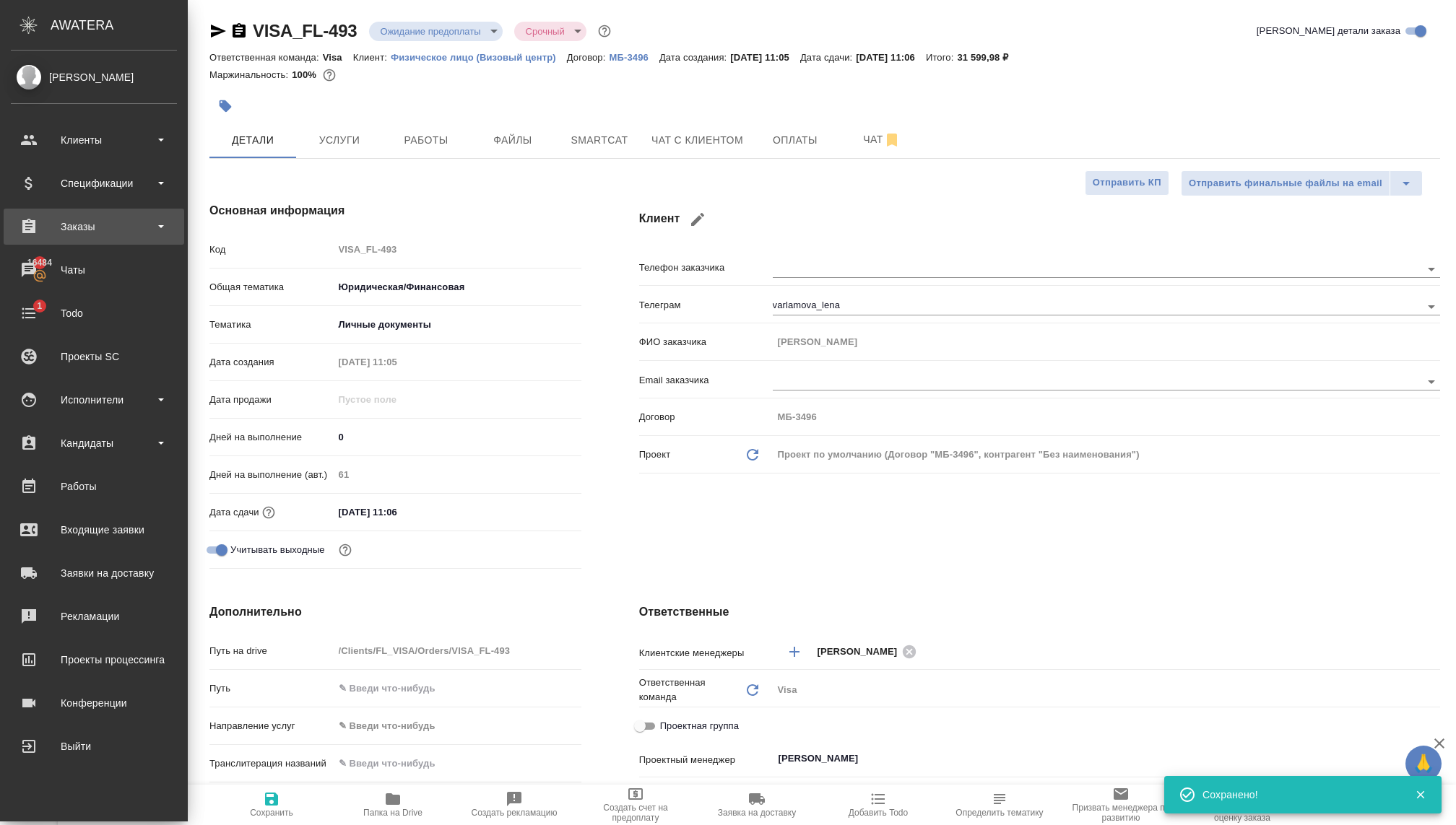
click at [66, 213] on div "Заказы" at bounding box center [93, 226] width 180 height 36
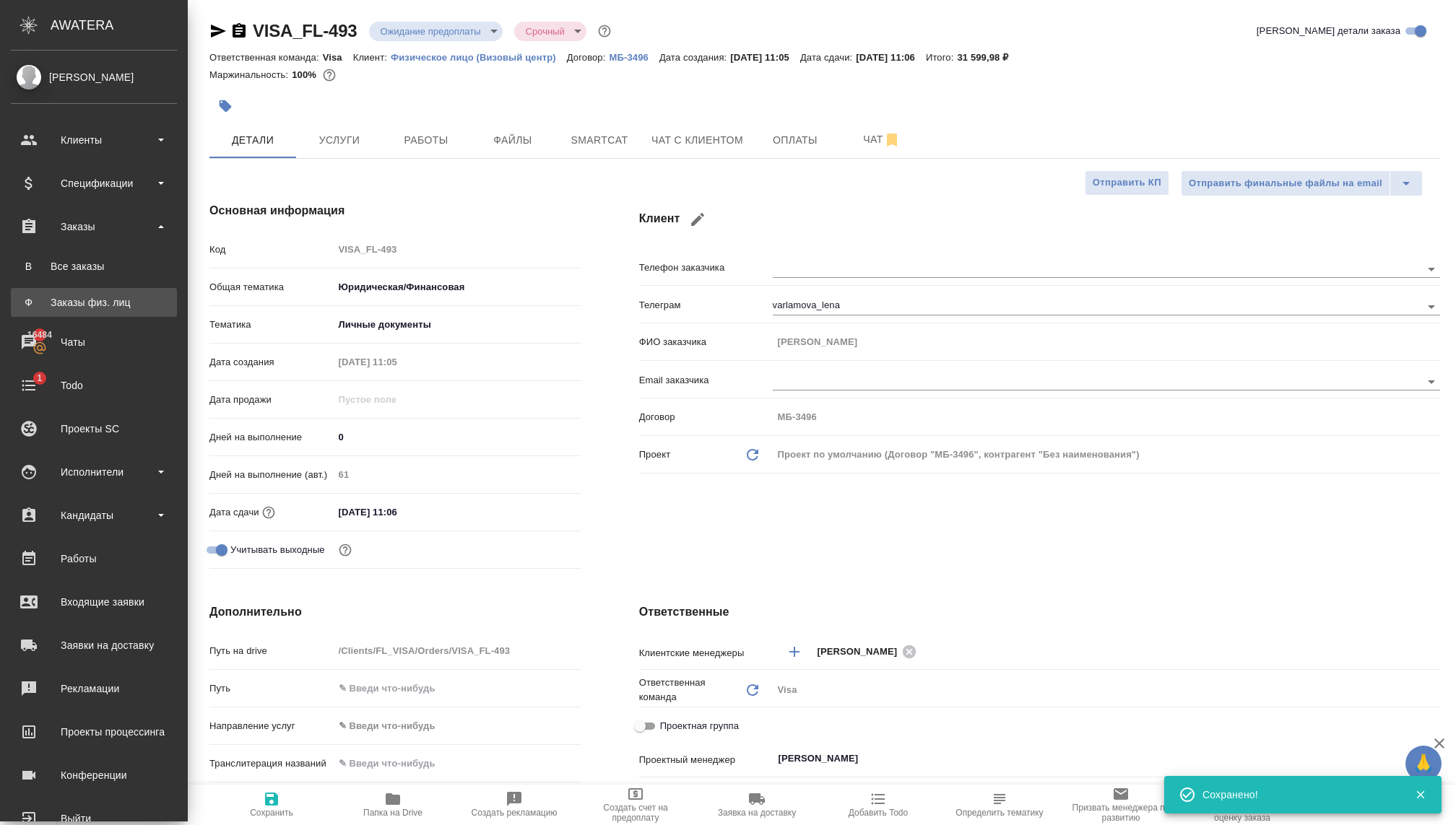
type textarea "x"
click at [75, 296] on div "Заказы физ. лиц" at bounding box center [94, 302] width 152 height 15
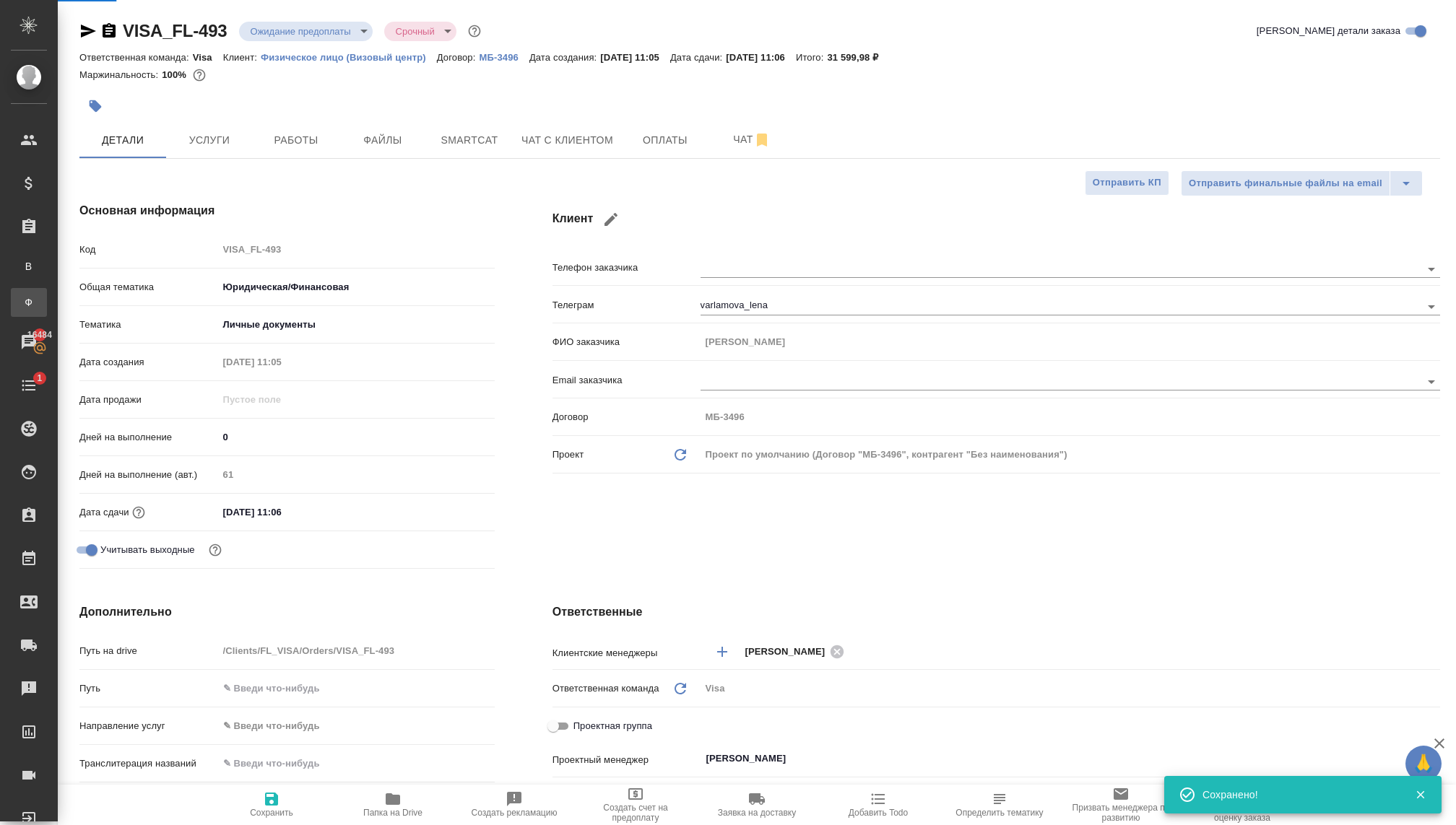
type textarea "x"
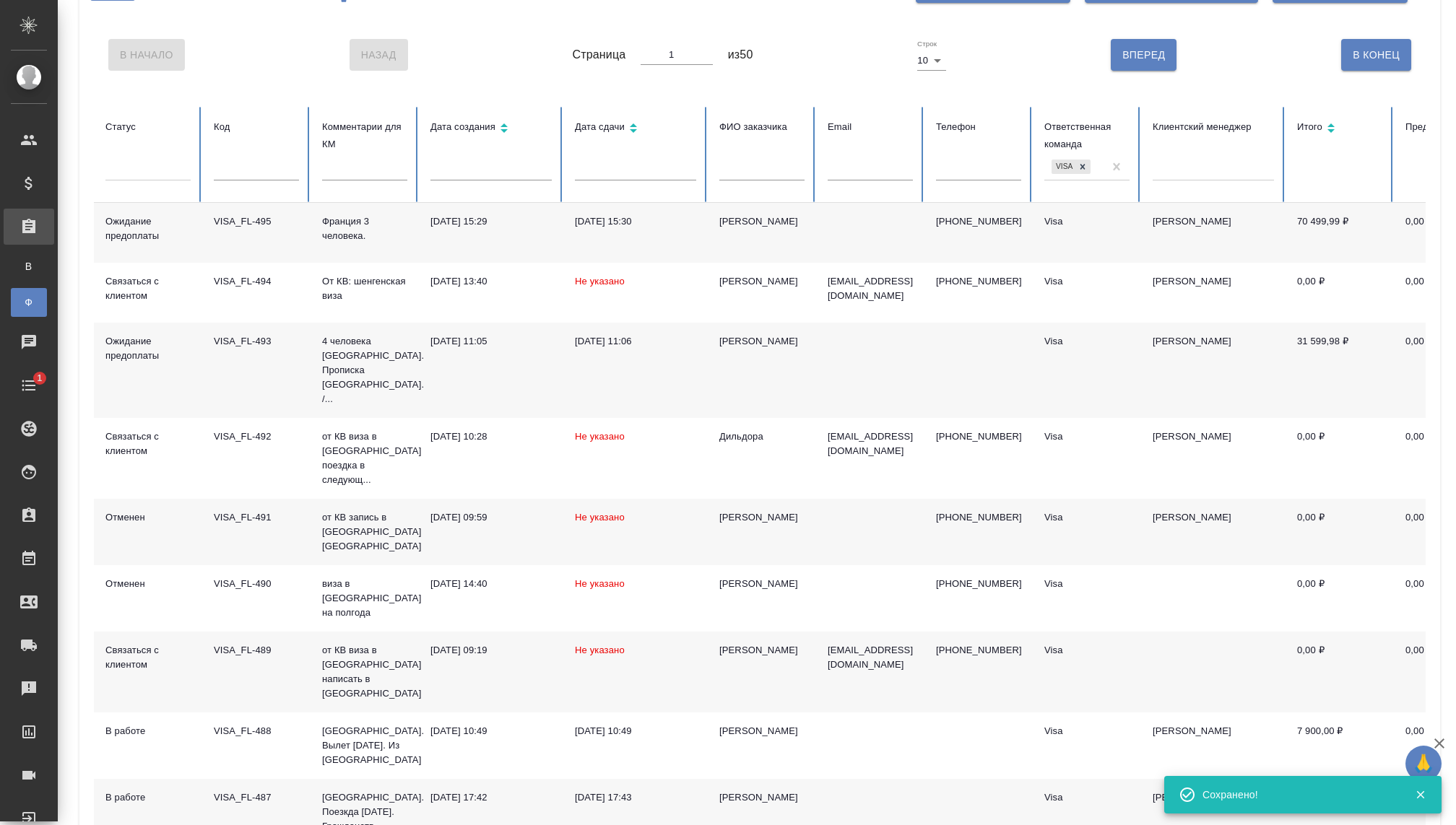
scroll to position [96, 0]
